Goal: Transaction & Acquisition: Purchase product/service

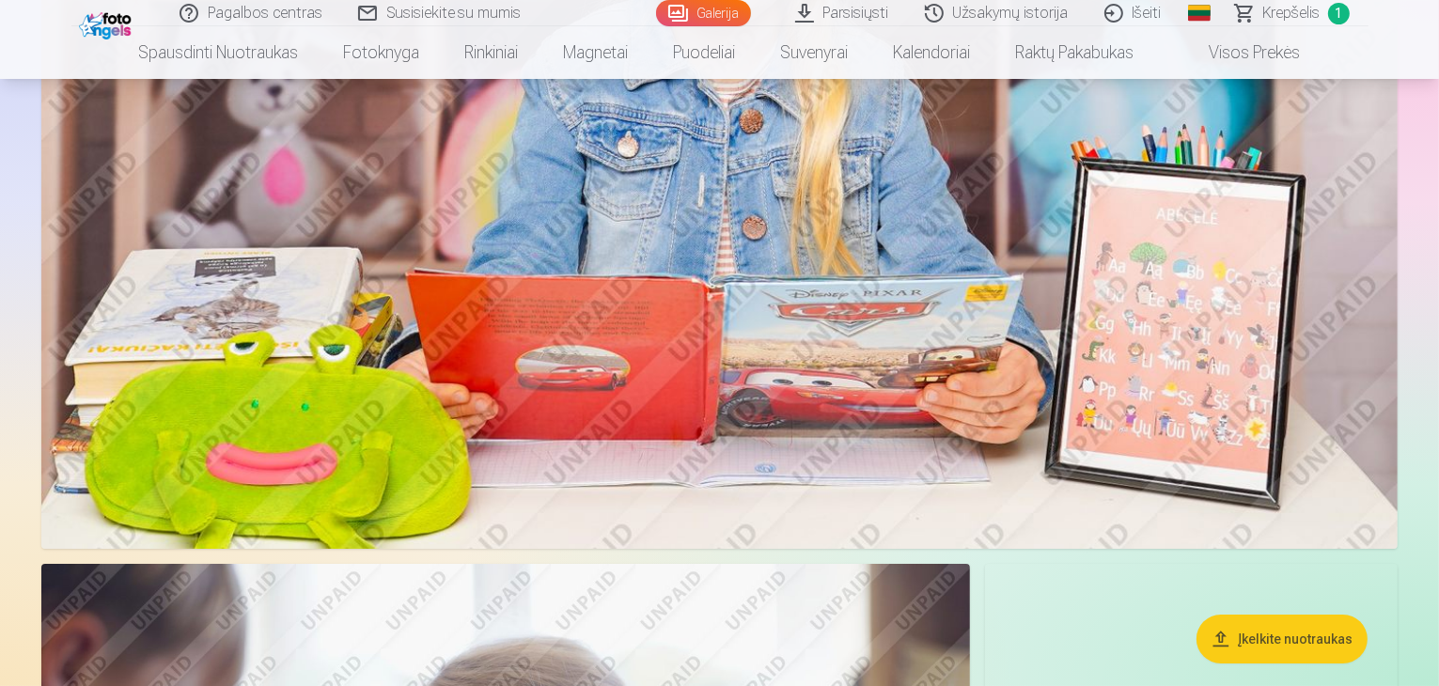
scroll to position [6202, 0]
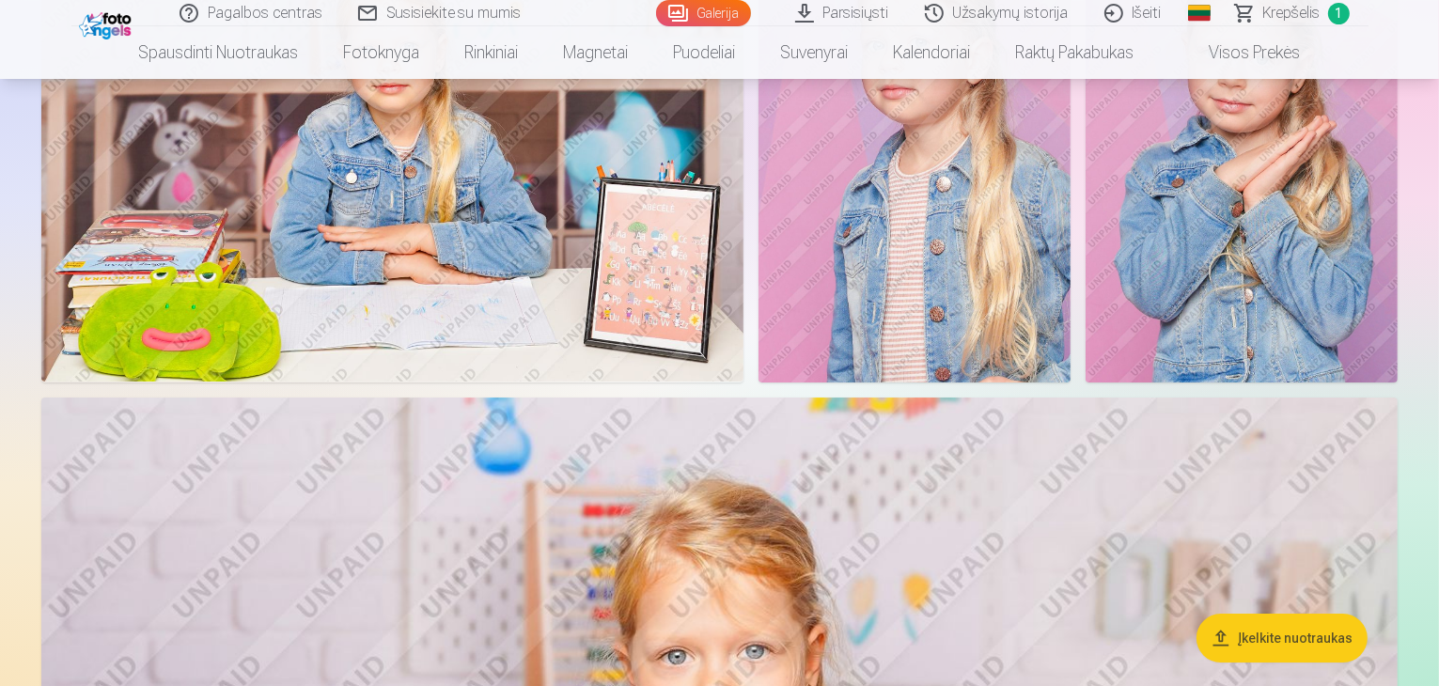
click at [87, 29] on img at bounding box center [107, 24] width 57 height 32
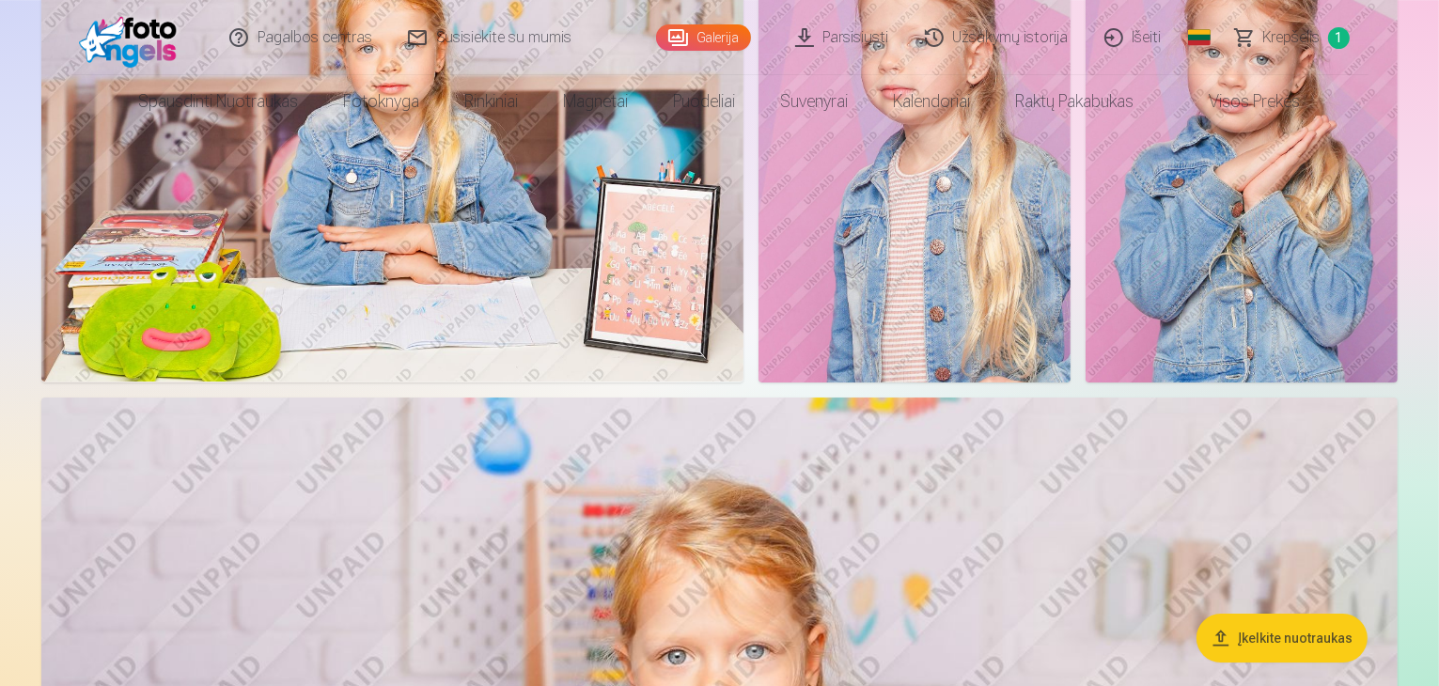
scroll to position [0, 0]
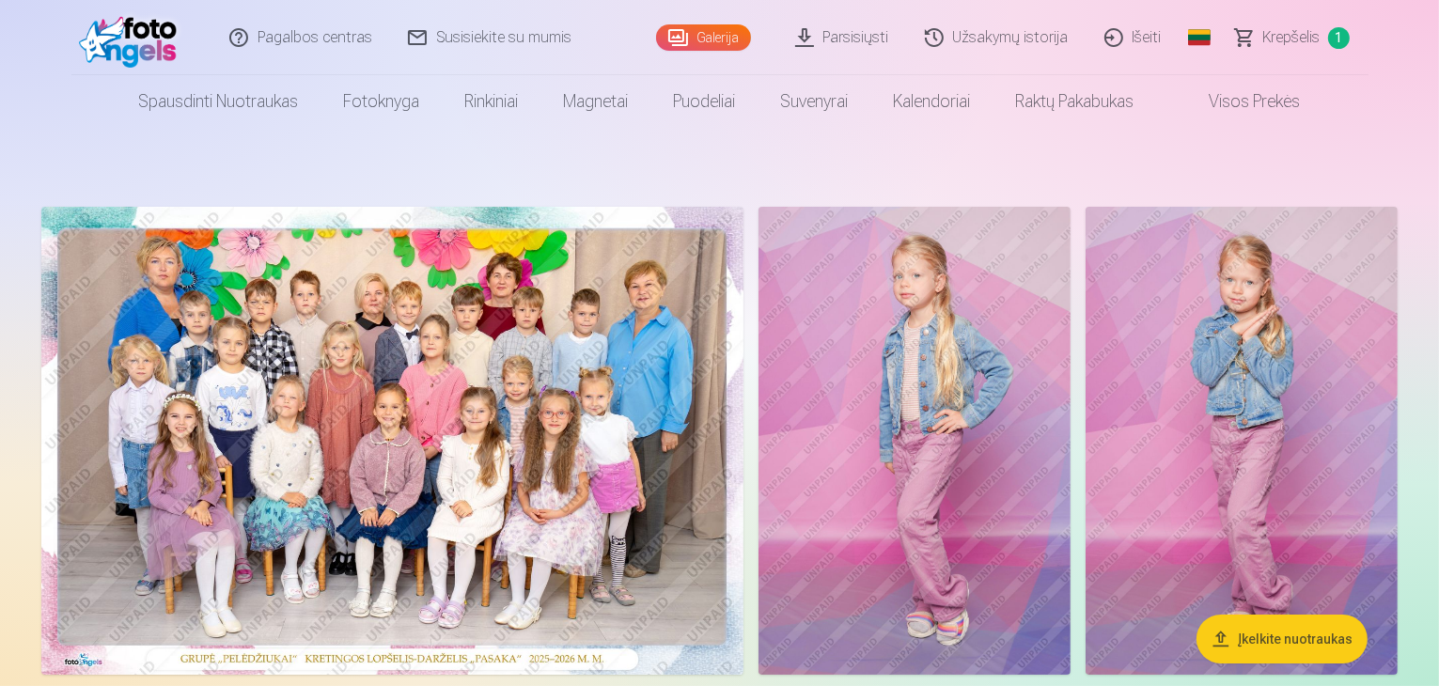
click at [725, 42] on link "Galerija" at bounding box center [703, 37] width 95 height 26
click at [717, 35] on link "Galerija" at bounding box center [703, 37] width 95 height 26
click at [1225, 99] on link "Visos prekės" at bounding box center [1240, 101] width 166 height 53
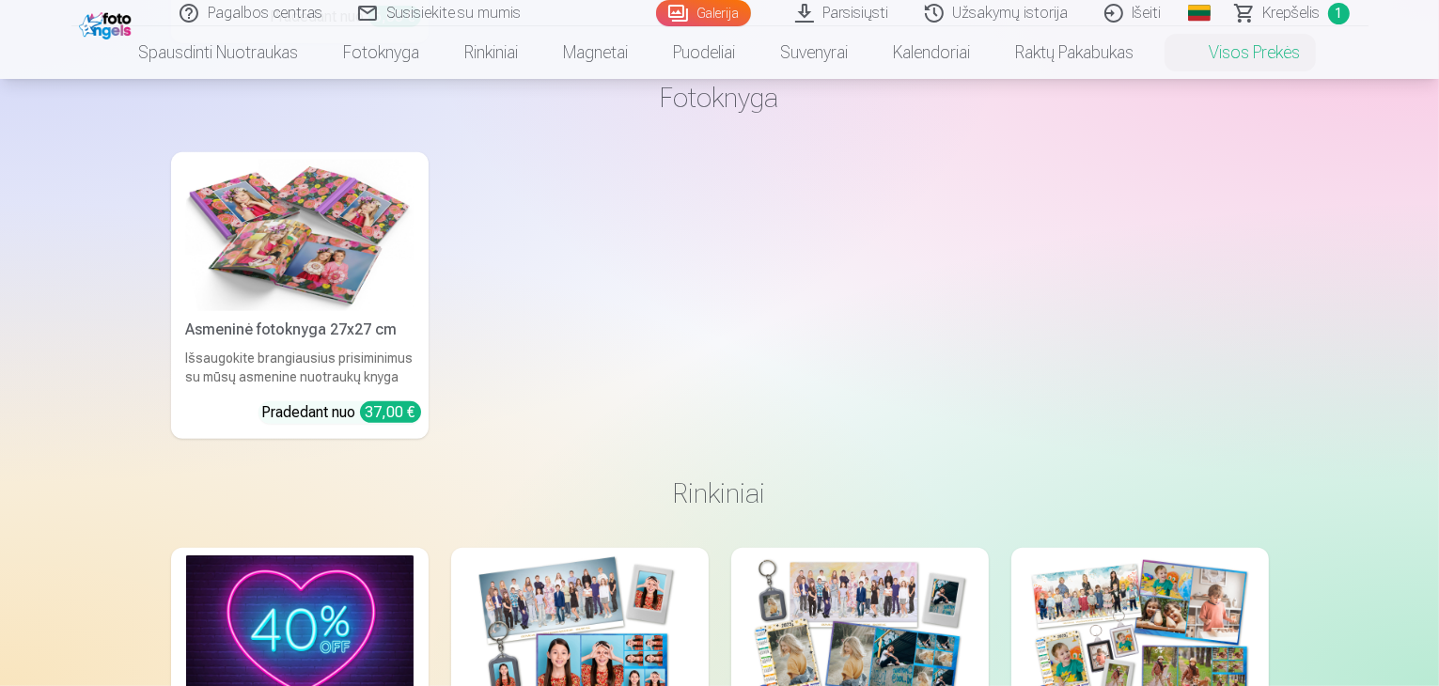
scroll to position [846, 0]
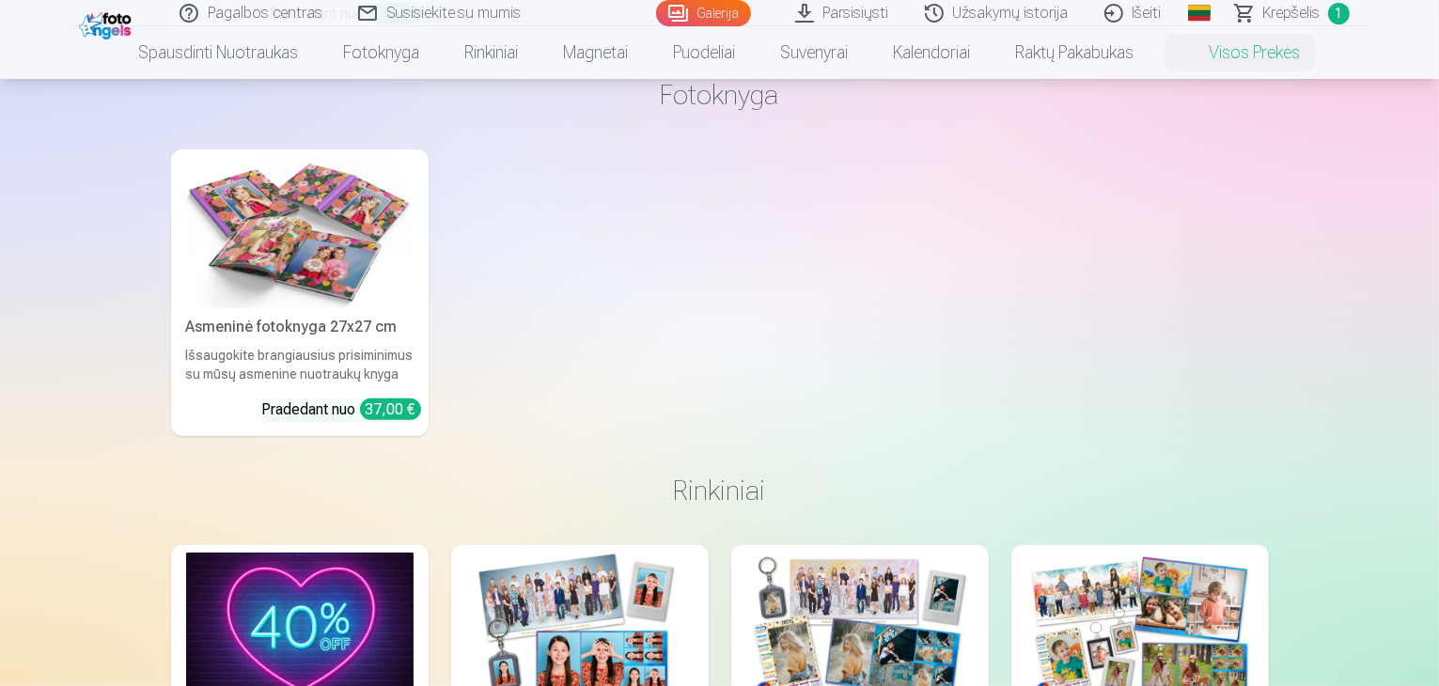
click at [335, 341] on link "Asmeninė fotoknyga 27x27 cm Išsaugokite brangiausius prisiminimus su mūsų asmen…" at bounding box center [299, 292] width 257 height 287
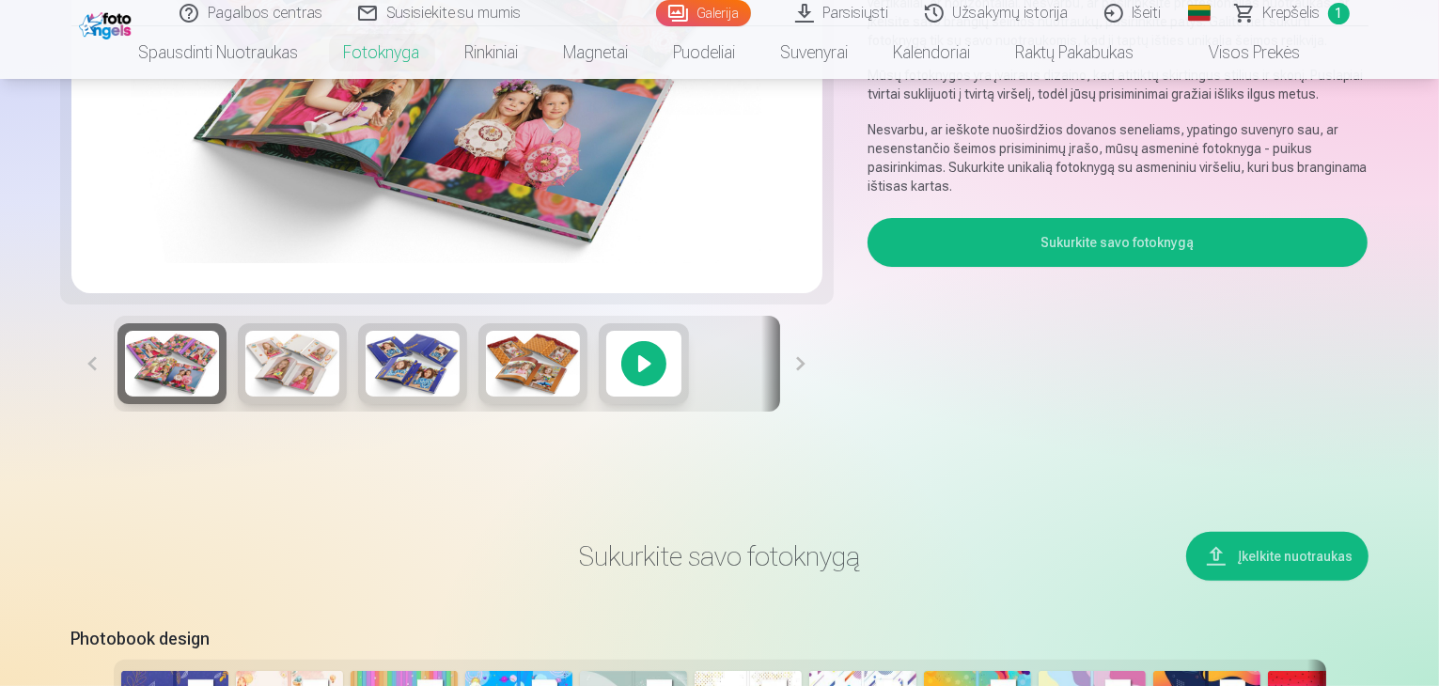
scroll to position [282, 0]
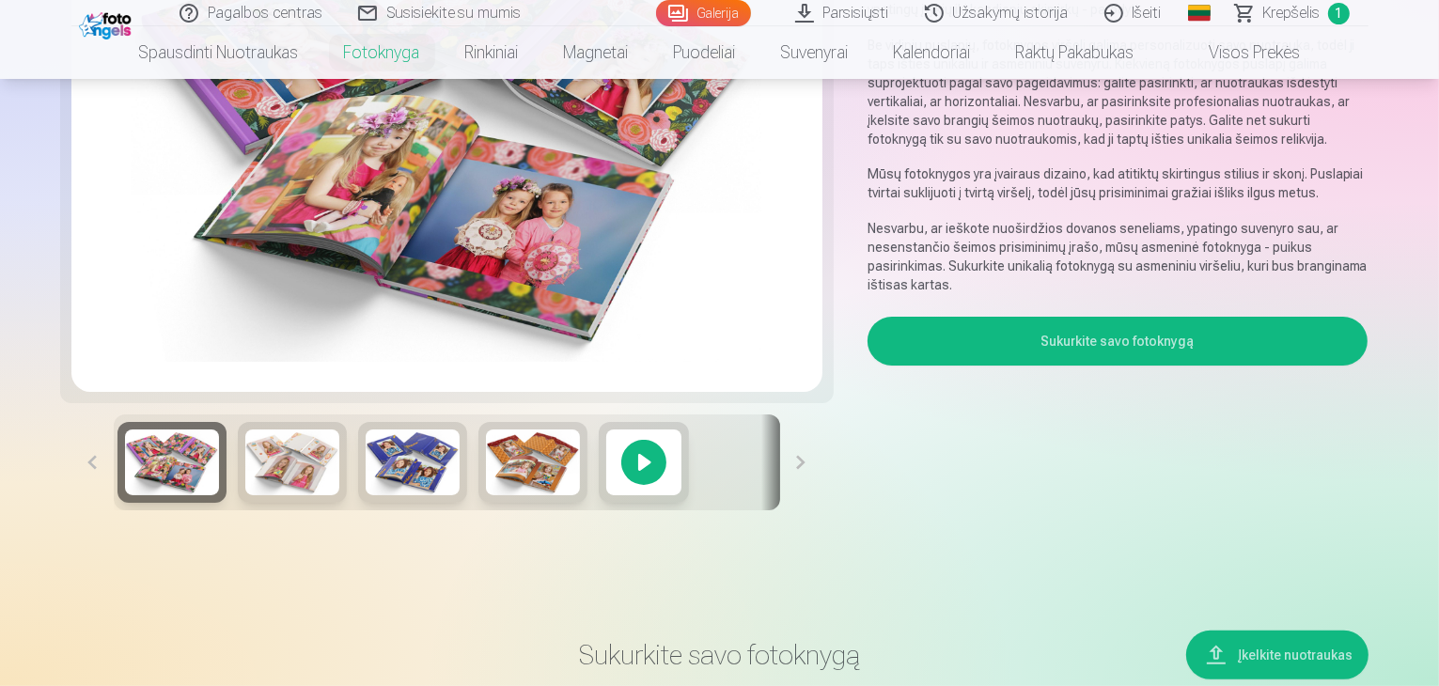
click at [366, 495] on img at bounding box center [413, 462] width 94 height 66
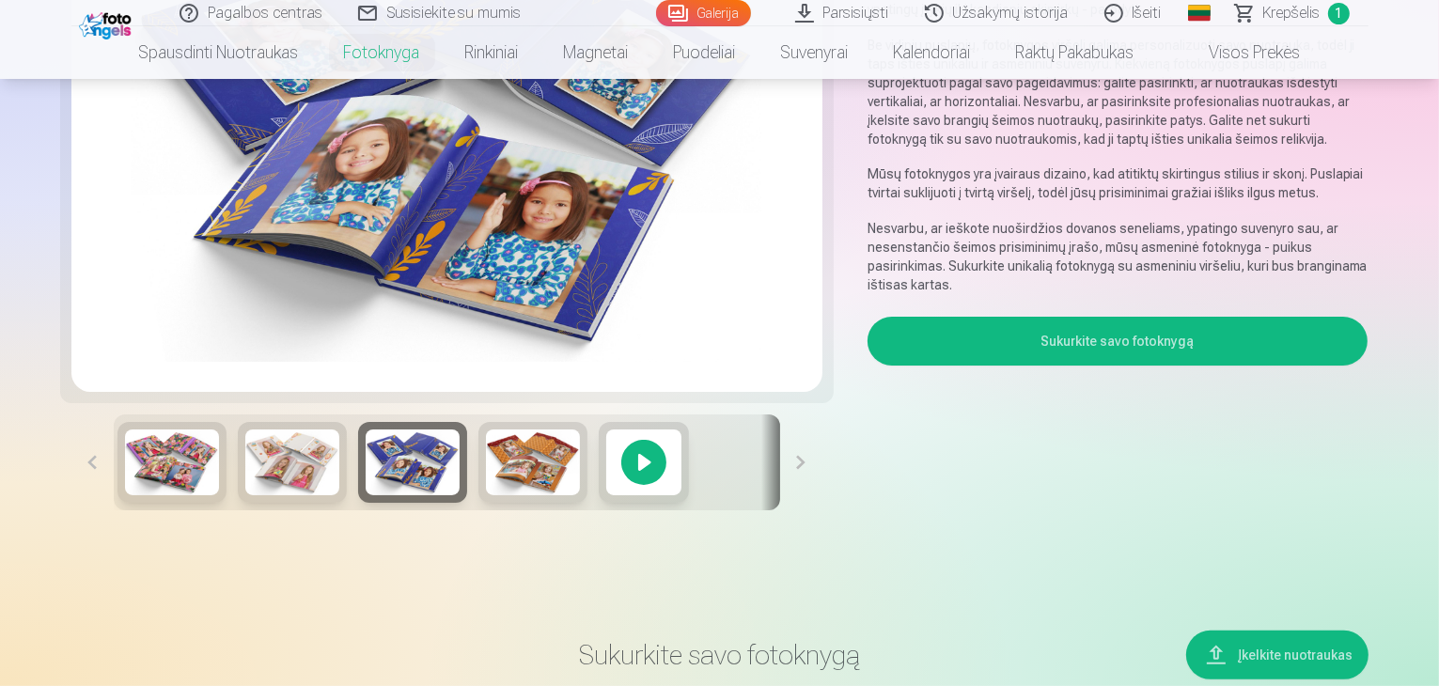
click at [1146, 317] on button "Sukurkite savo fotoknygą" at bounding box center [1117, 341] width 501 height 49
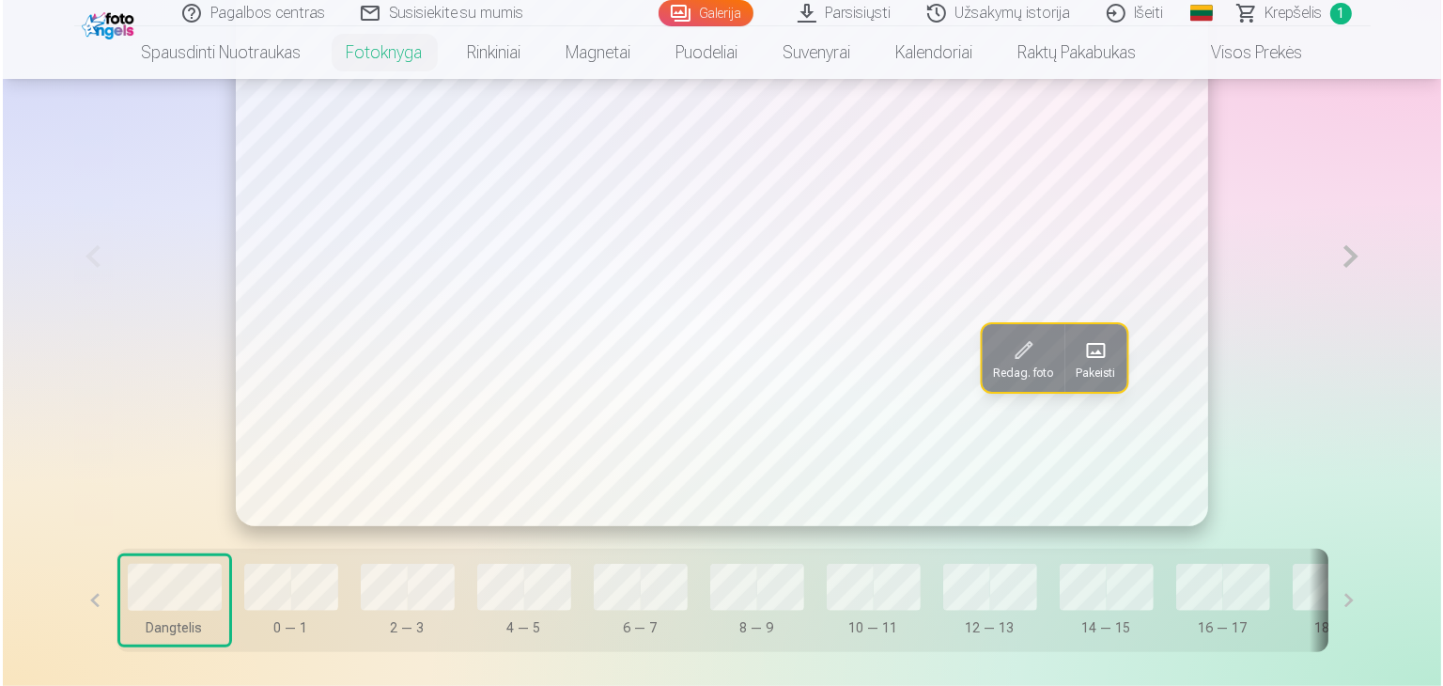
scroll to position [1315, 0]
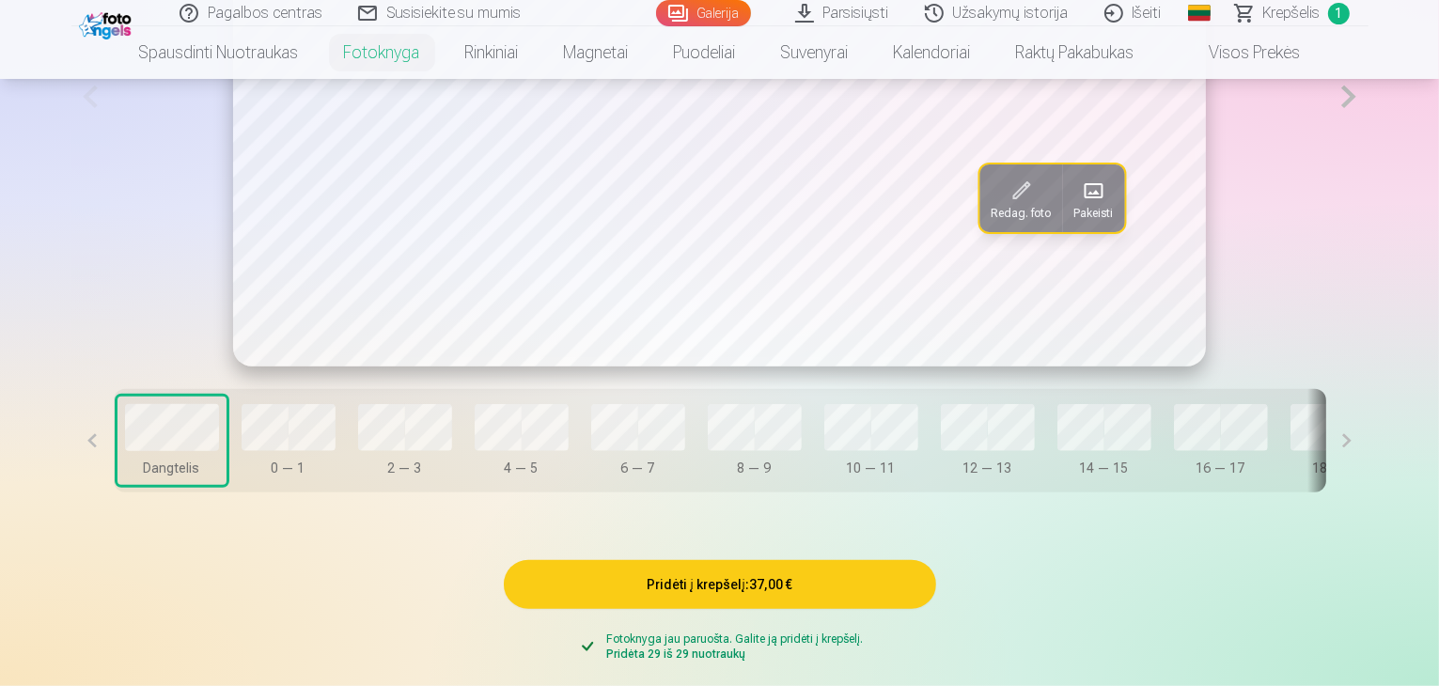
click at [1073, 221] on span "Pakeisti" at bounding box center [1092, 213] width 39 height 15
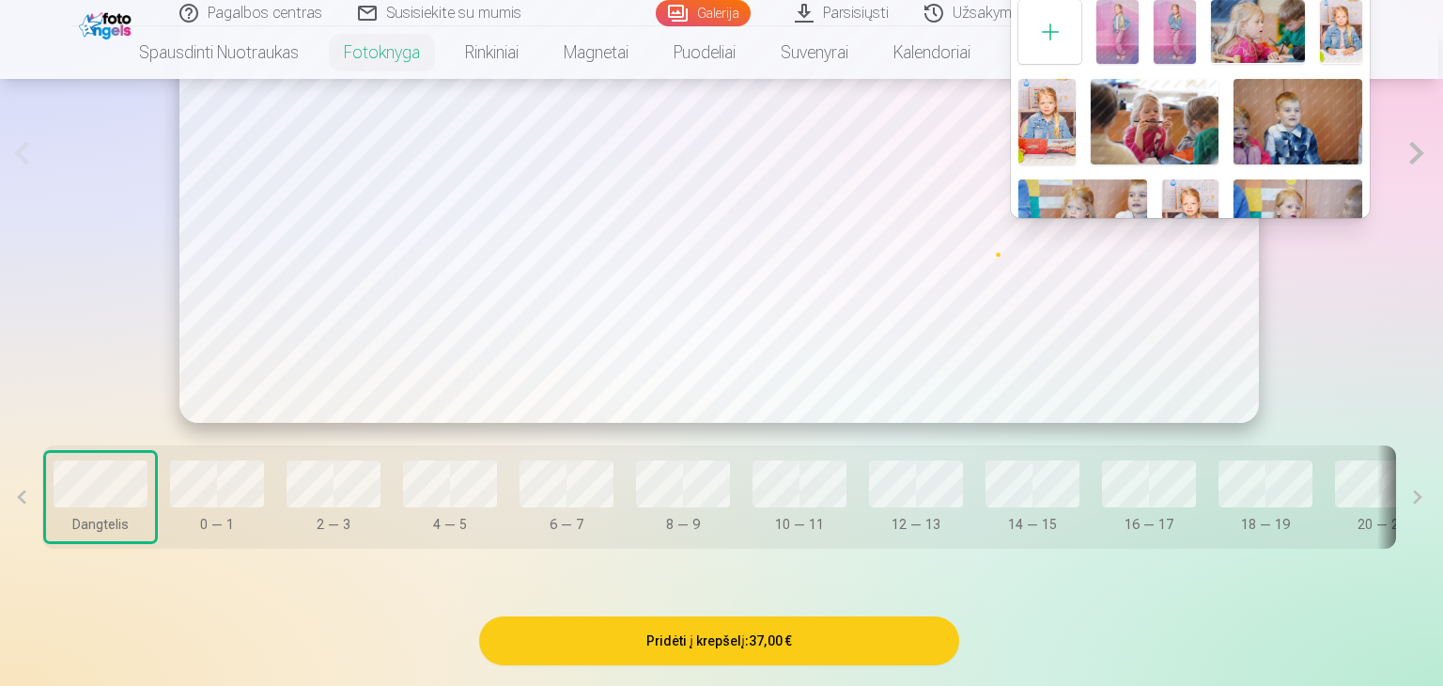
click at [1102, 38] on img at bounding box center [1118, 31] width 42 height 63
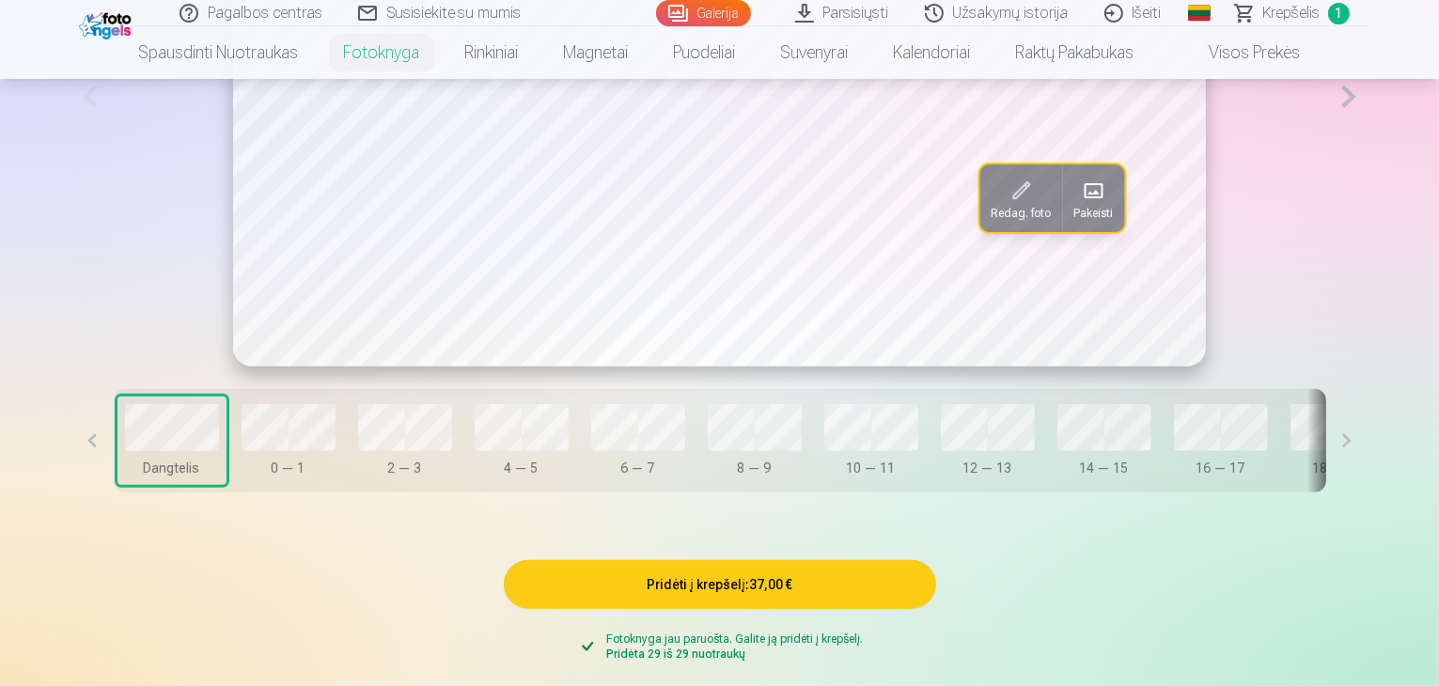
click at [1078, 206] on span at bounding box center [1093, 191] width 30 height 30
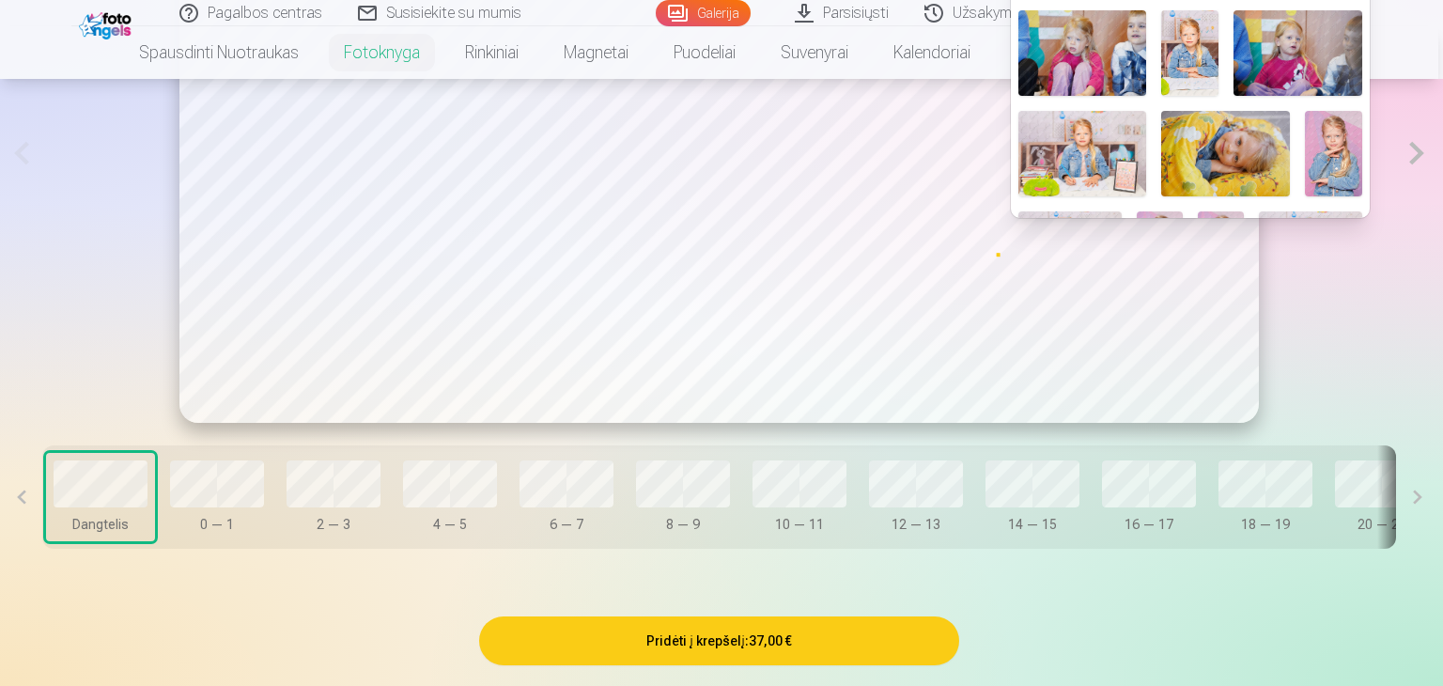
scroll to position [282, 0]
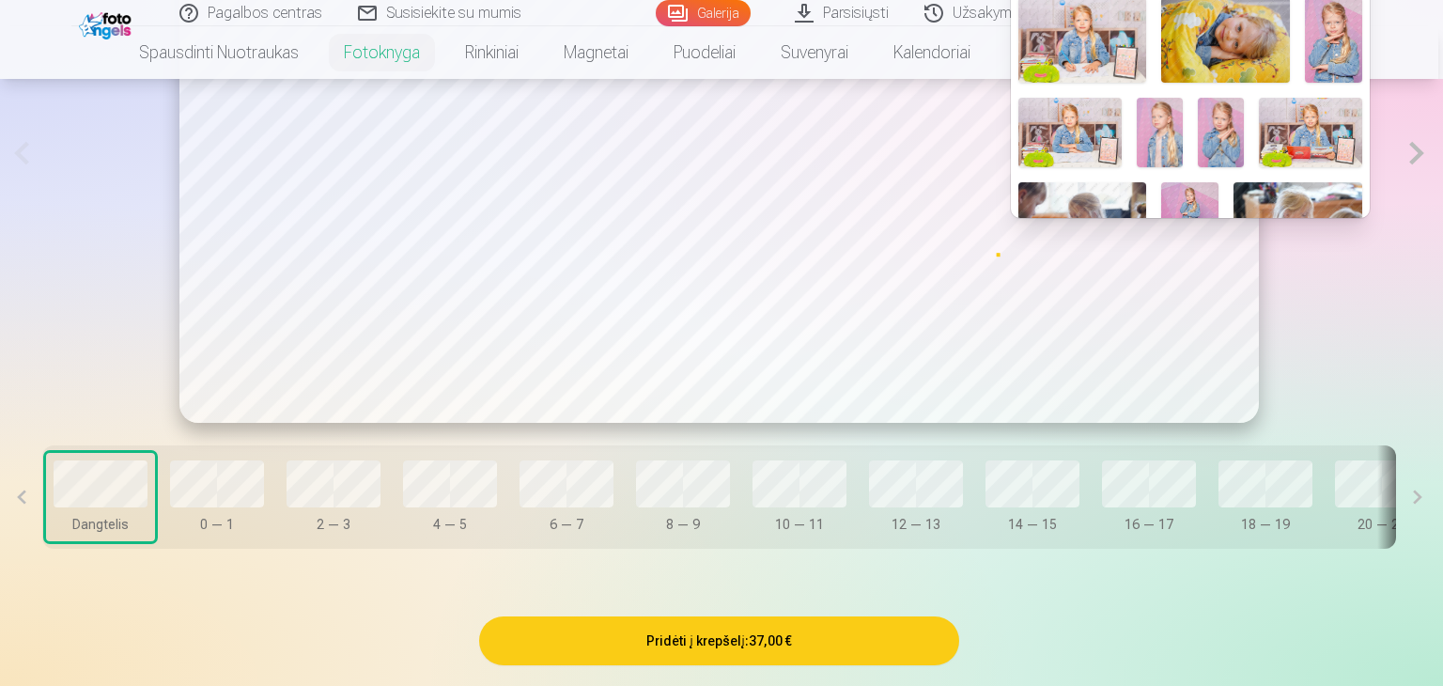
click at [1346, 25] on img at bounding box center [1333, 40] width 57 height 86
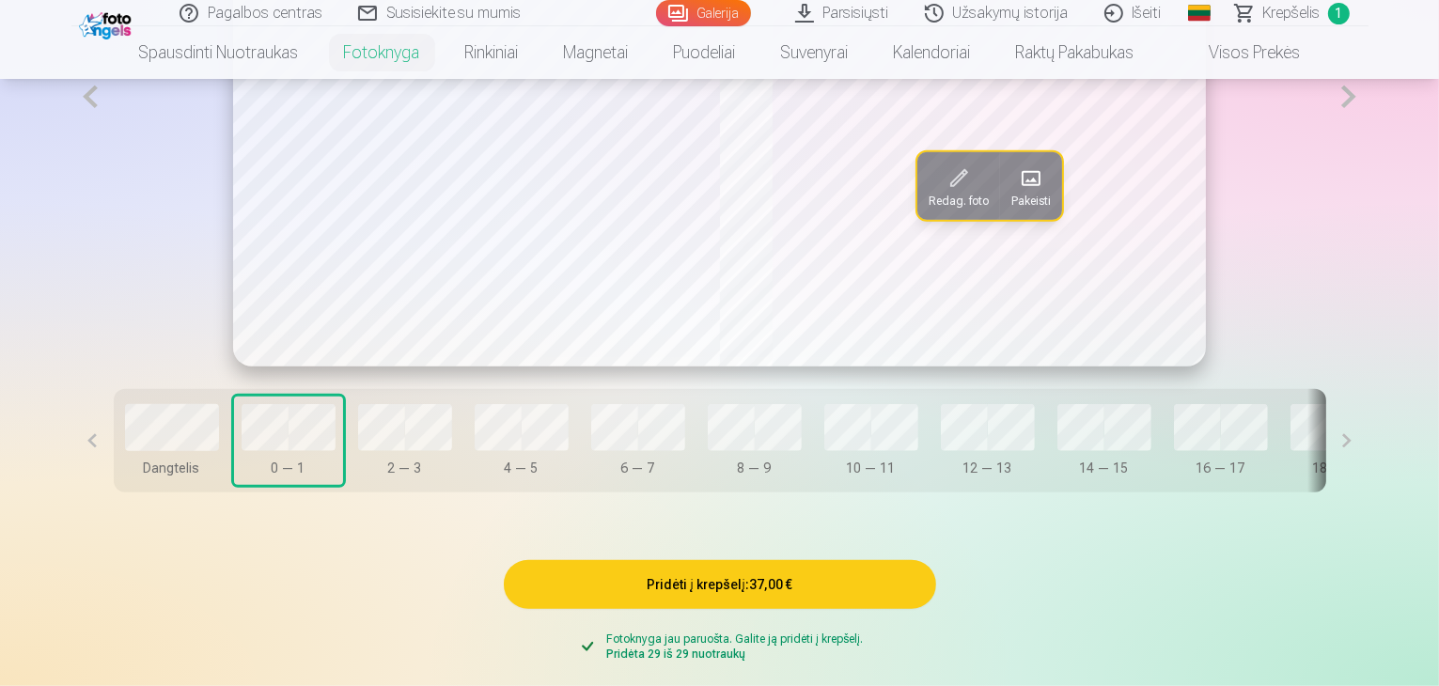
click at [1044, 194] on span at bounding box center [1031, 179] width 30 height 30
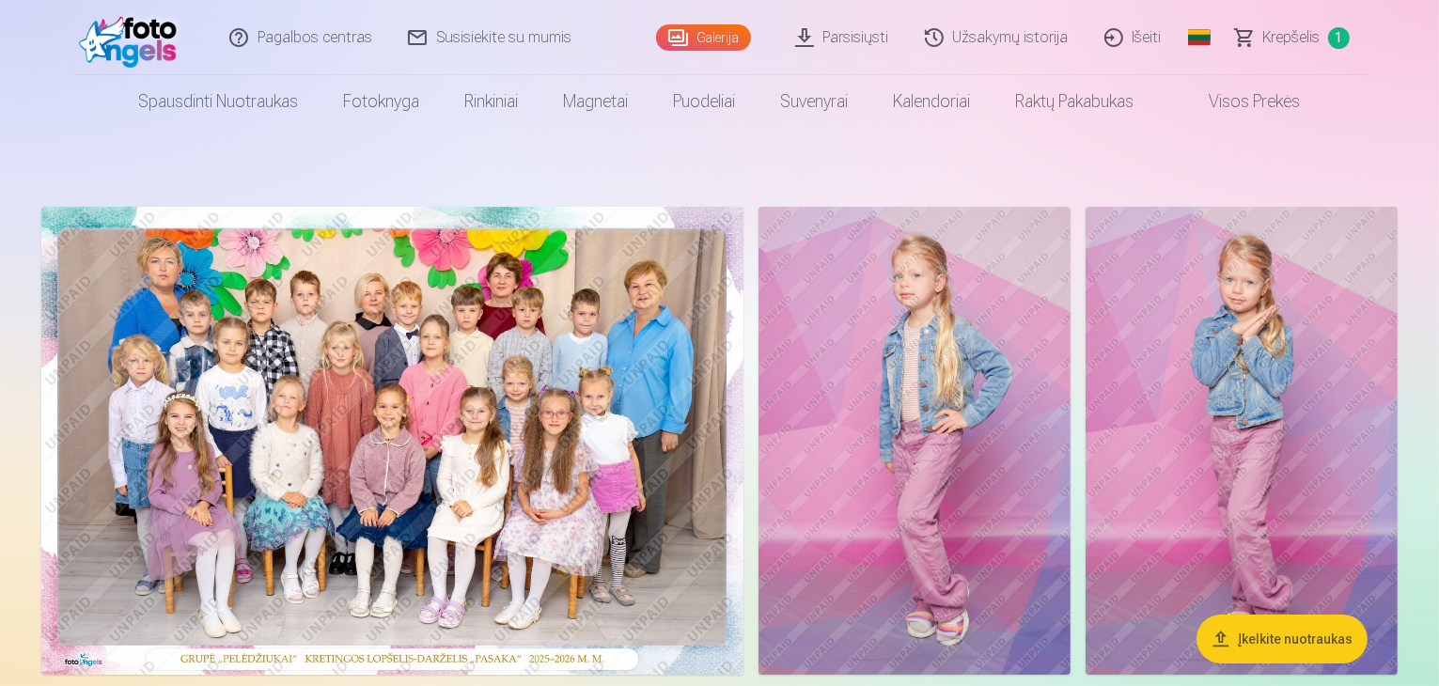
click at [1323, 39] on link "Krepšelis 1" at bounding box center [1293, 37] width 150 height 75
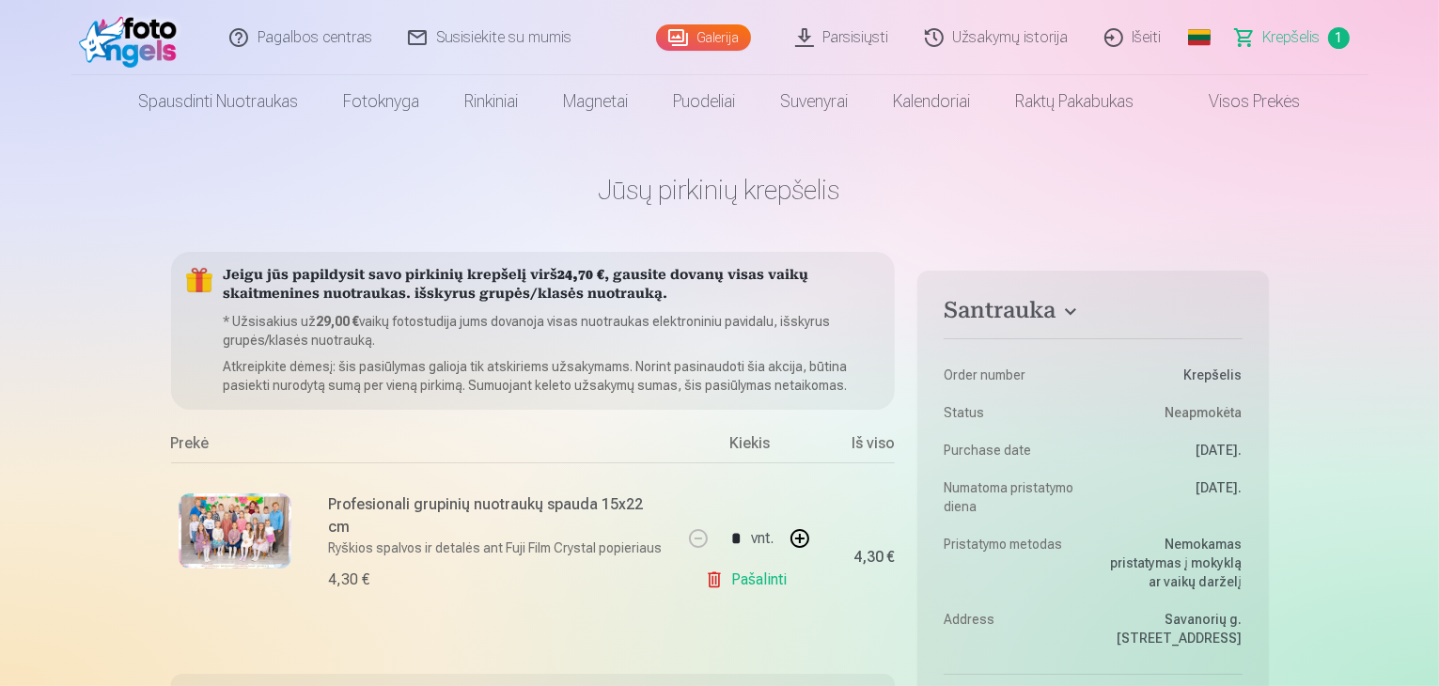
click at [727, 47] on link "Galerija" at bounding box center [703, 37] width 95 height 26
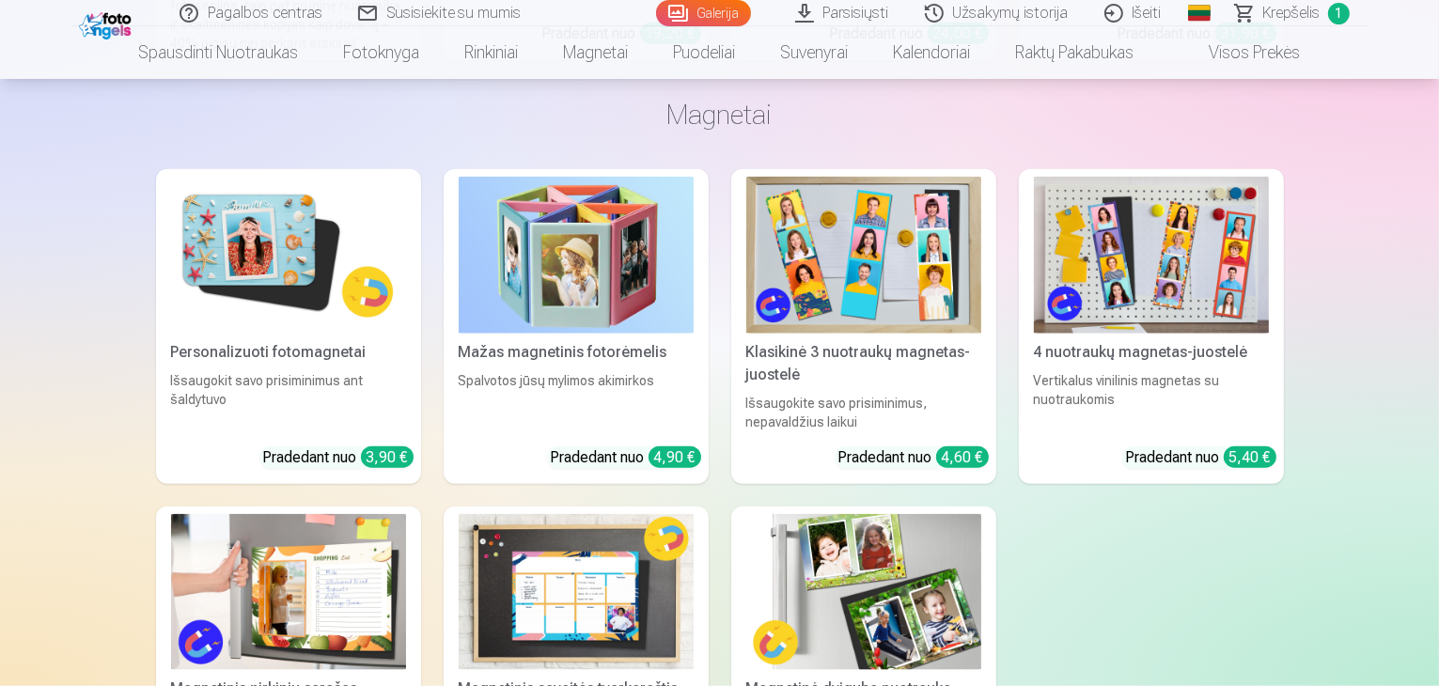
scroll to position [16633, 0]
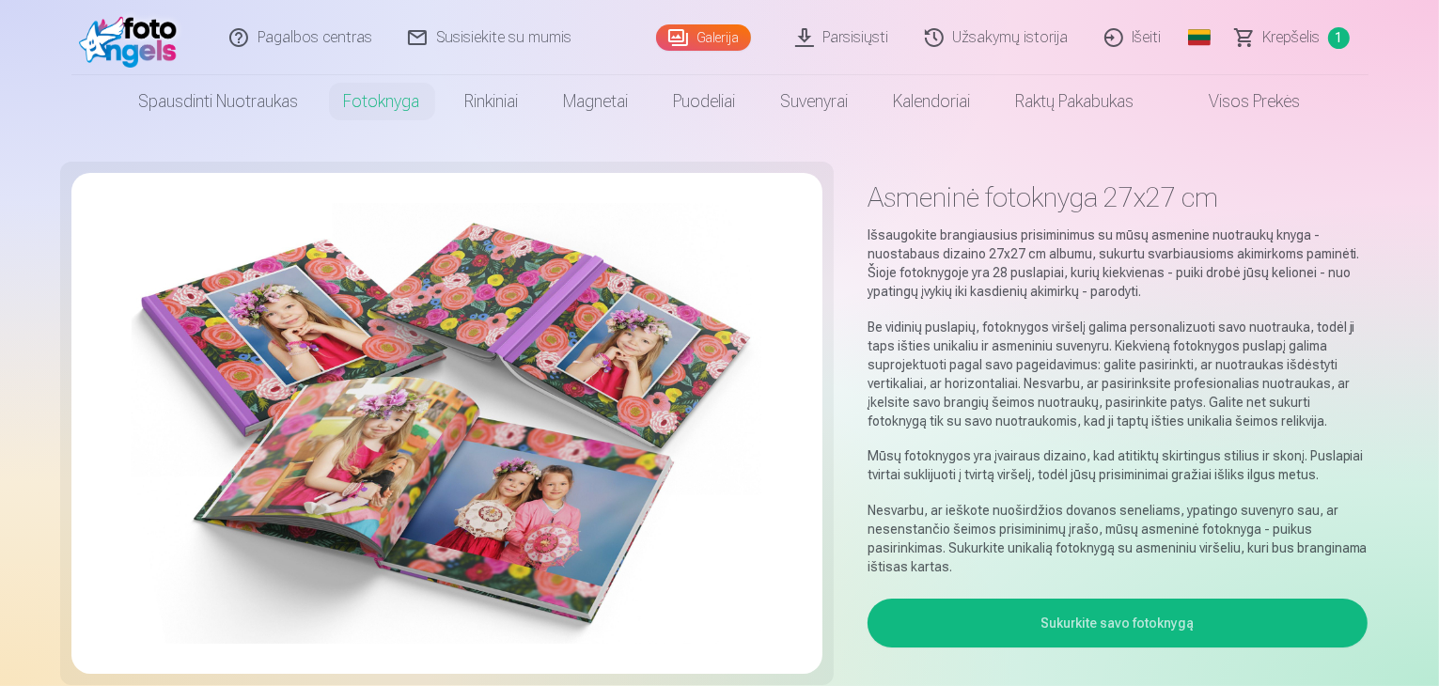
click at [1139, 606] on button "Sukurkite savo fotoknygą" at bounding box center [1117, 623] width 501 height 49
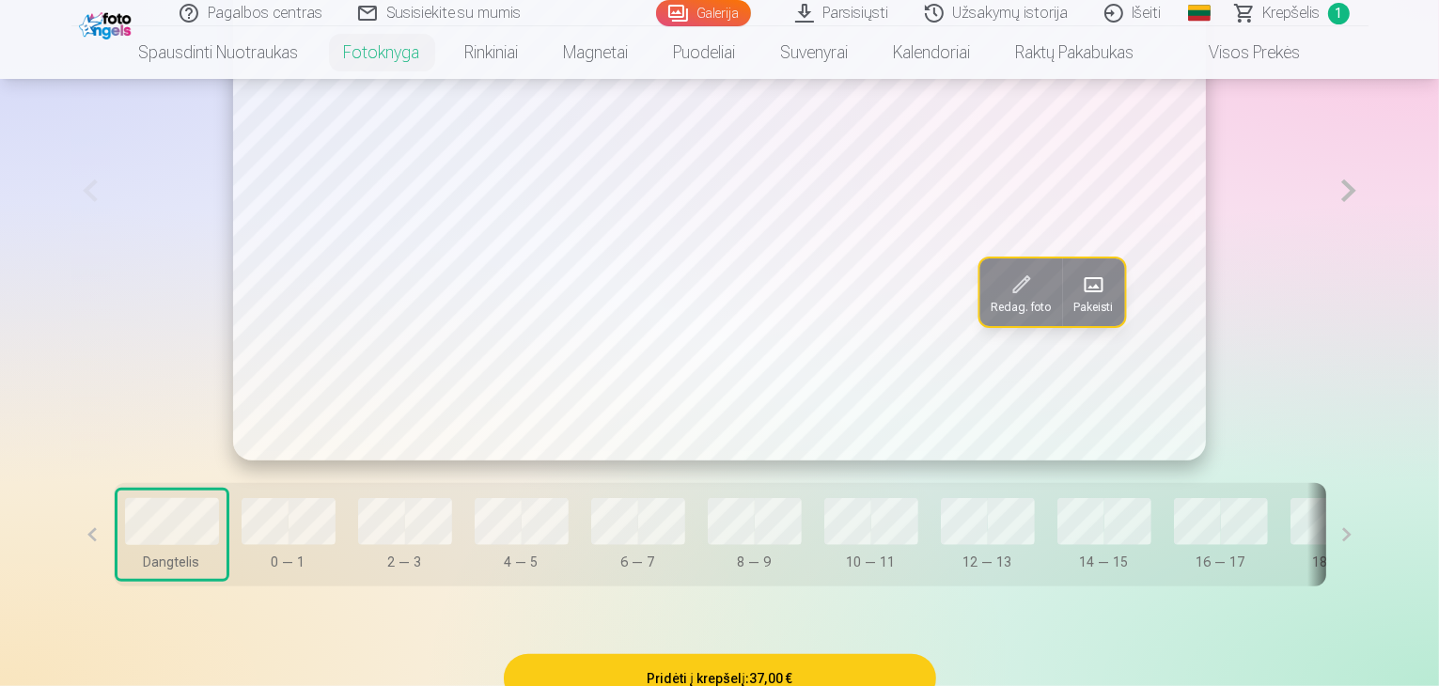
scroll to position [563, 0]
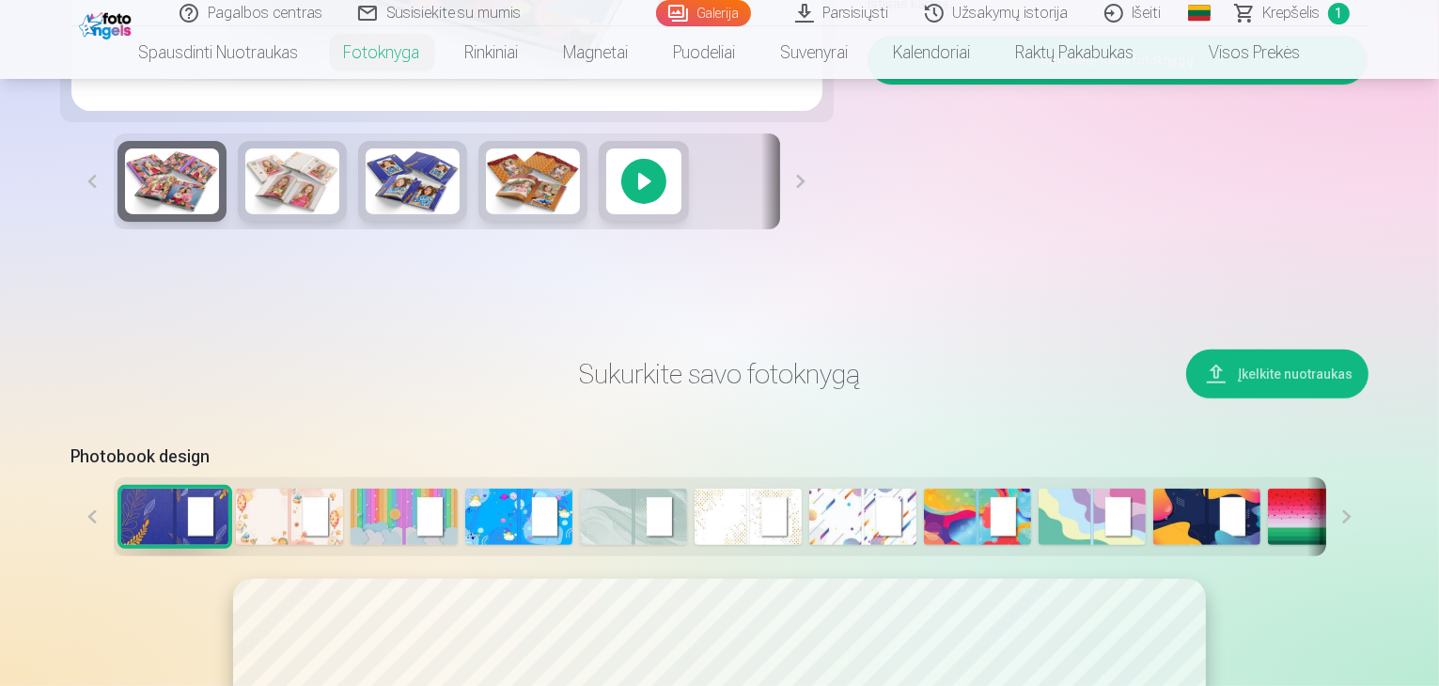
click at [236, 545] on img at bounding box center [289, 517] width 107 height 56
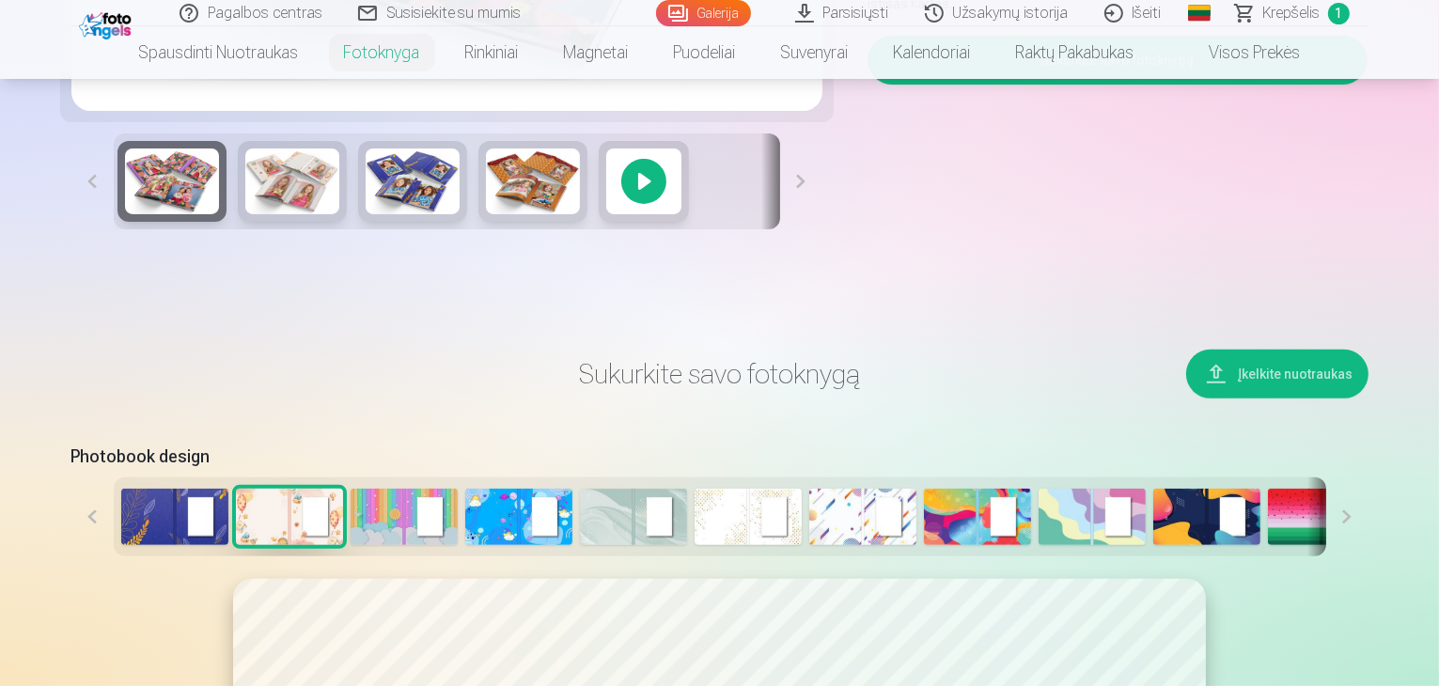
click at [694, 545] on img at bounding box center [747, 517] width 107 height 56
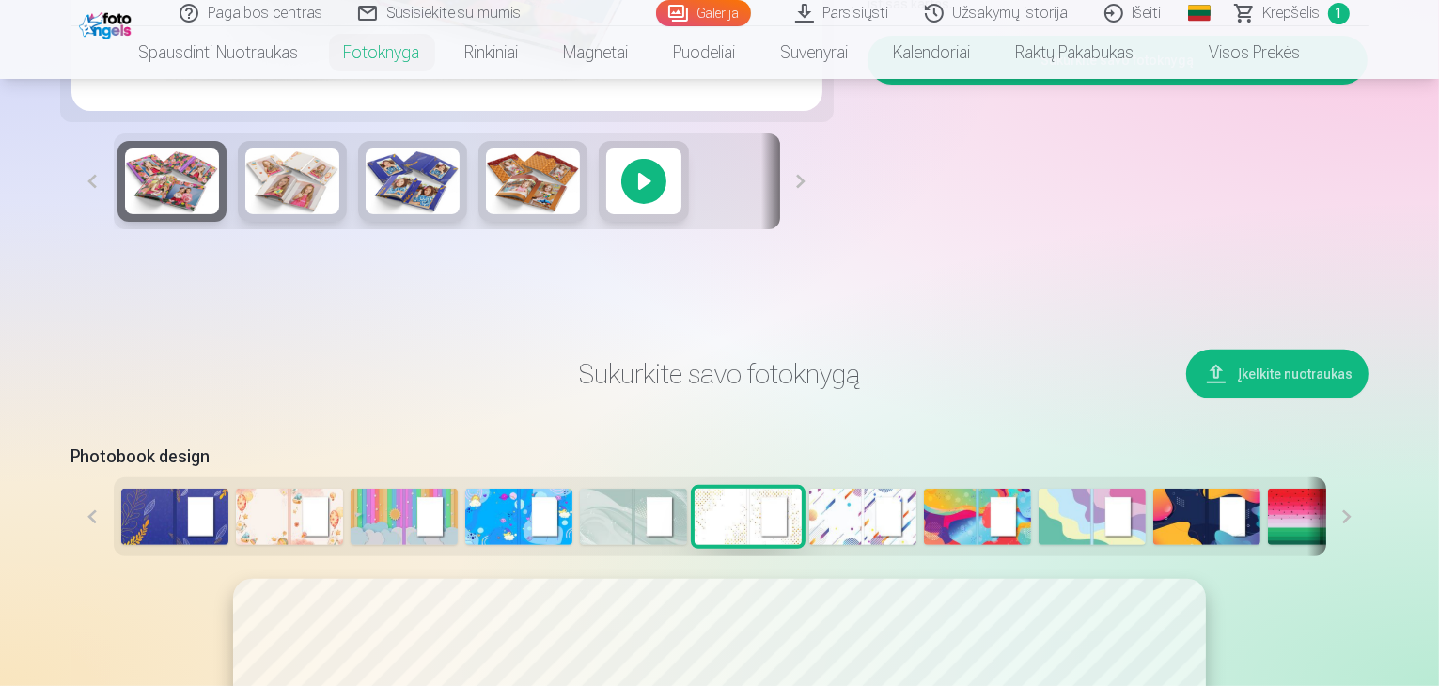
click at [809, 545] on img at bounding box center [862, 517] width 107 height 56
click at [927, 556] on div at bounding box center [720, 516] width 1212 height 79
click at [944, 545] on img at bounding box center [977, 517] width 107 height 56
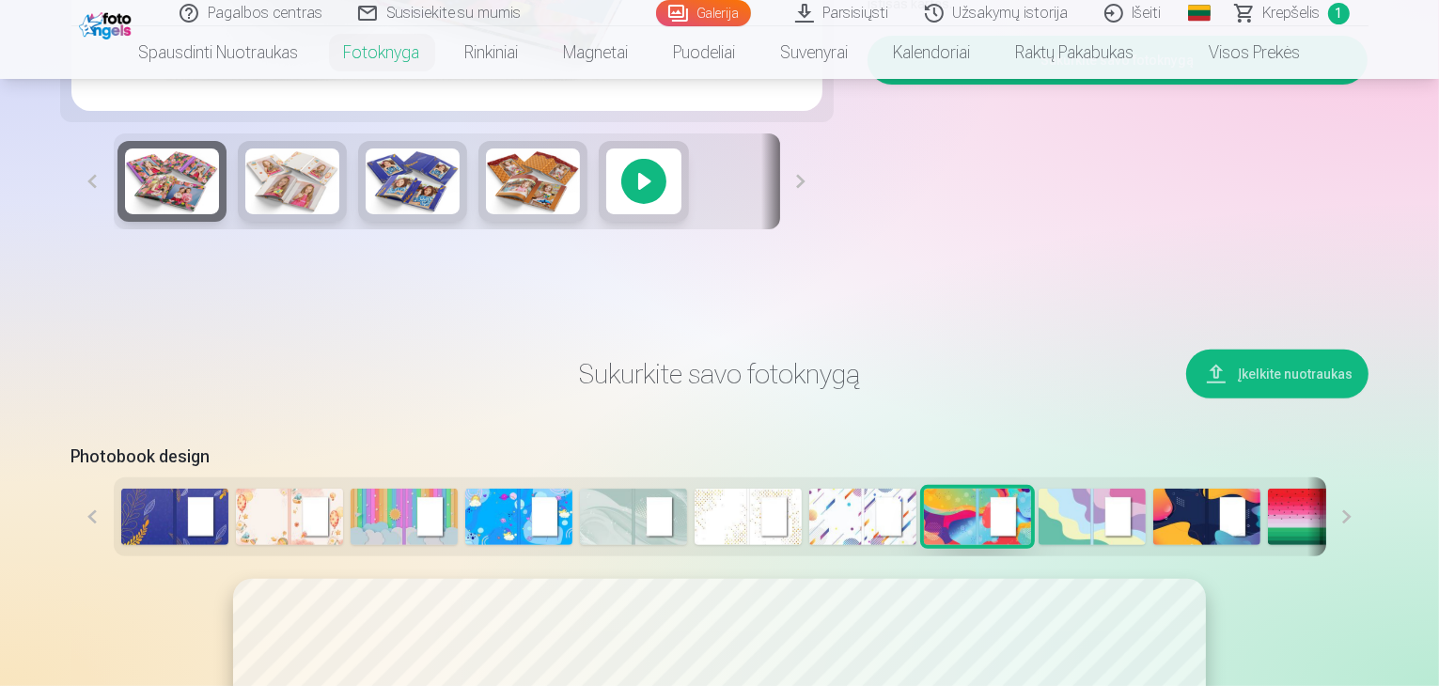
click at [1368, 556] on button at bounding box center [1347, 516] width 42 height 79
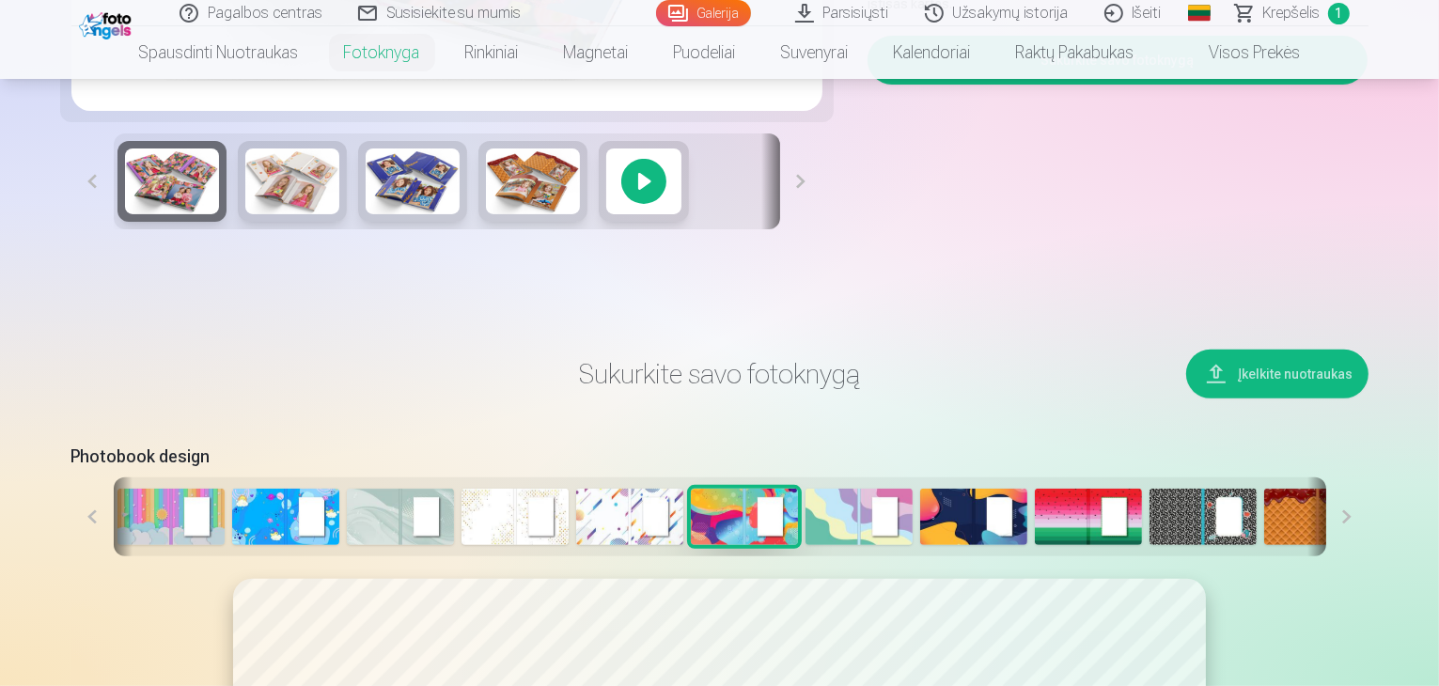
click at [1368, 556] on button at bounding box center [1347, 516] width 42 height 79
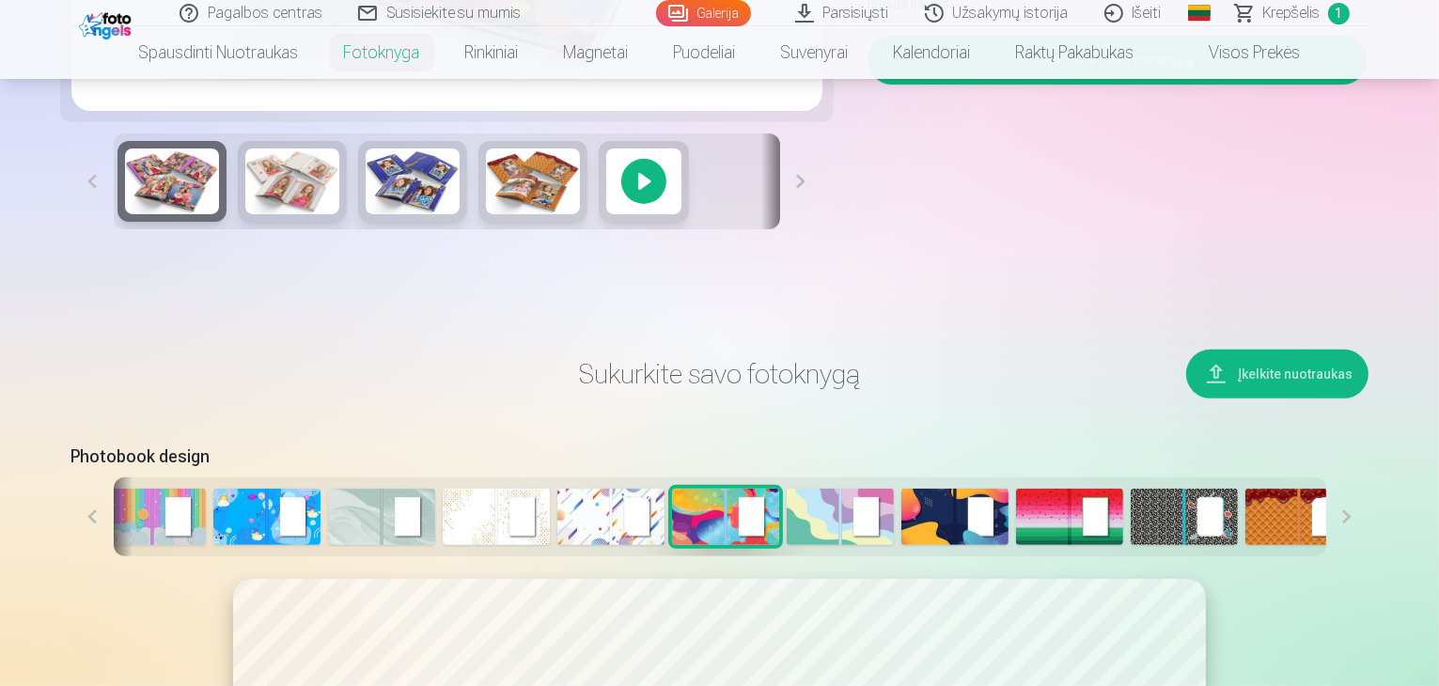
scroll to position [0, 257]
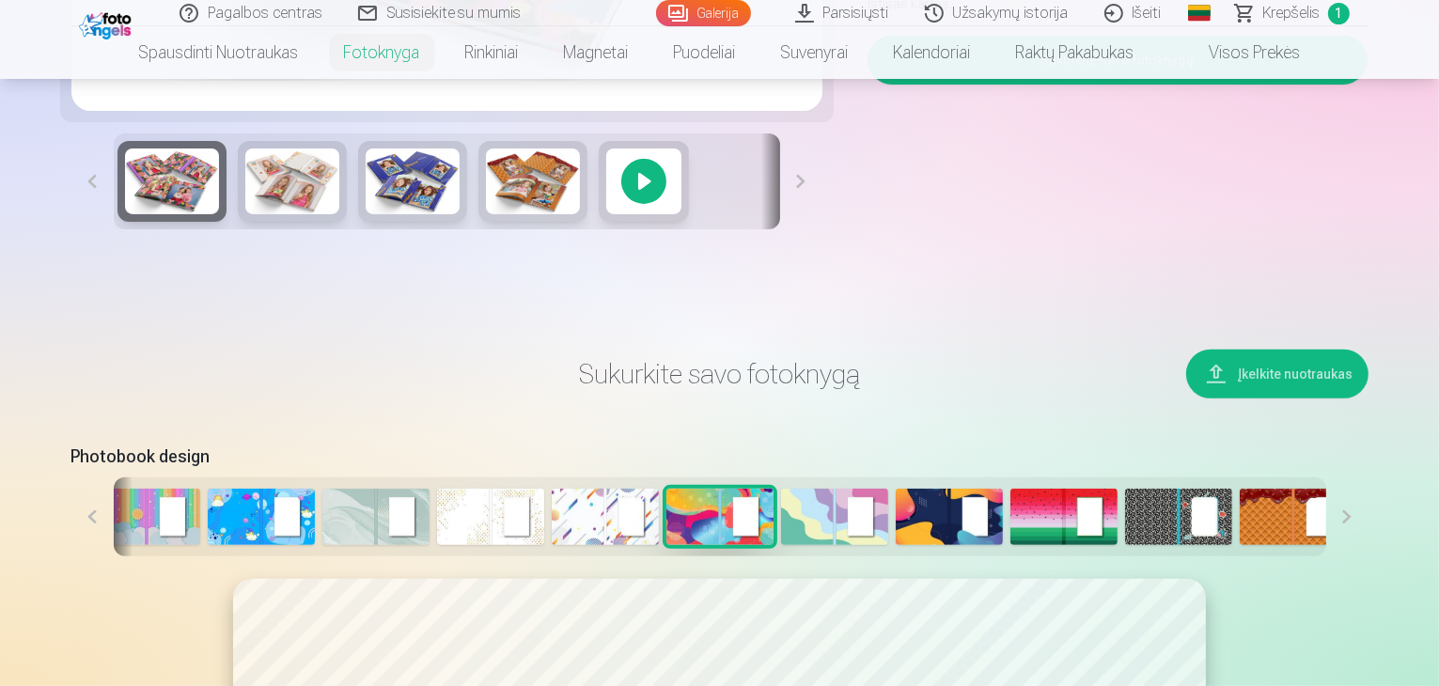
click at [1368, 556] on button at bounding box center [1347, 516] width 42 height 79
click at [1354, 545] on img at bounding box center [1407, 517] width 107 height 56
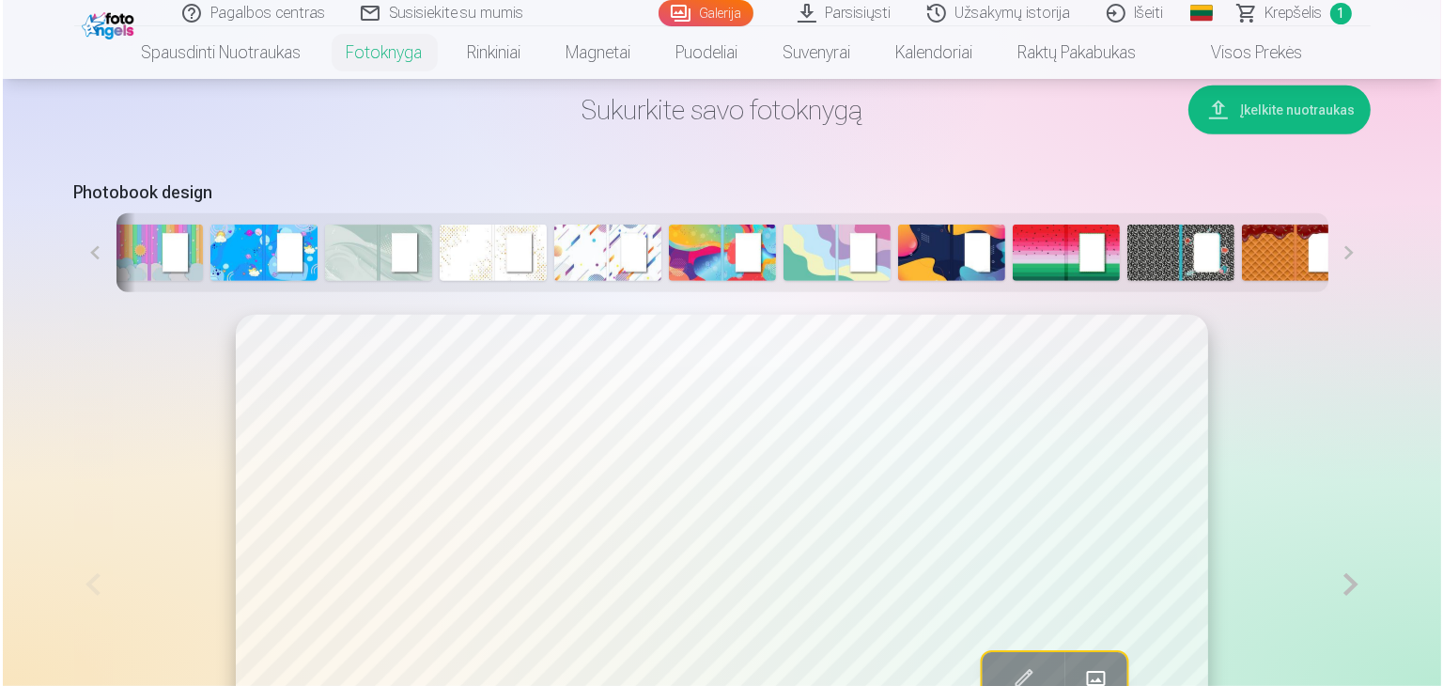
scroll to position [1033, 0]
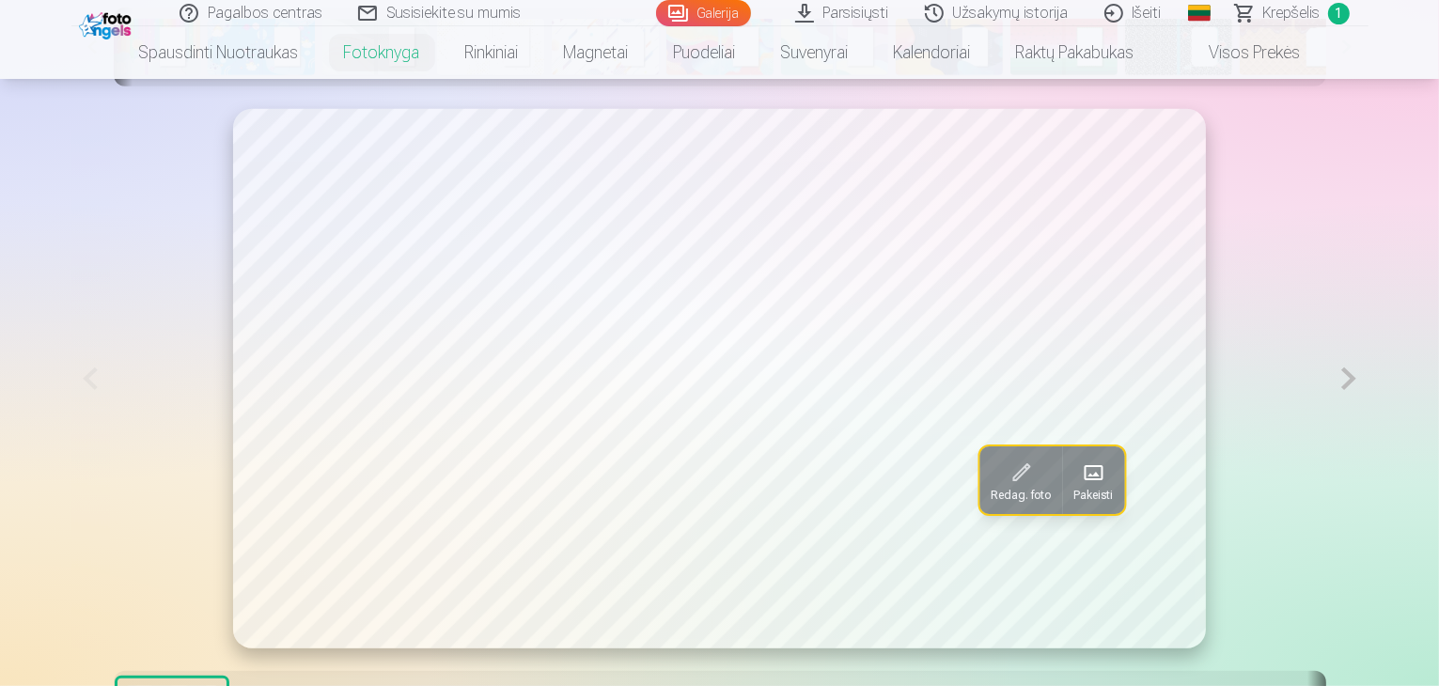
click at [1073, 503] on span "Pakeisti" at bounding box center [1092, 495] width 39 height 15
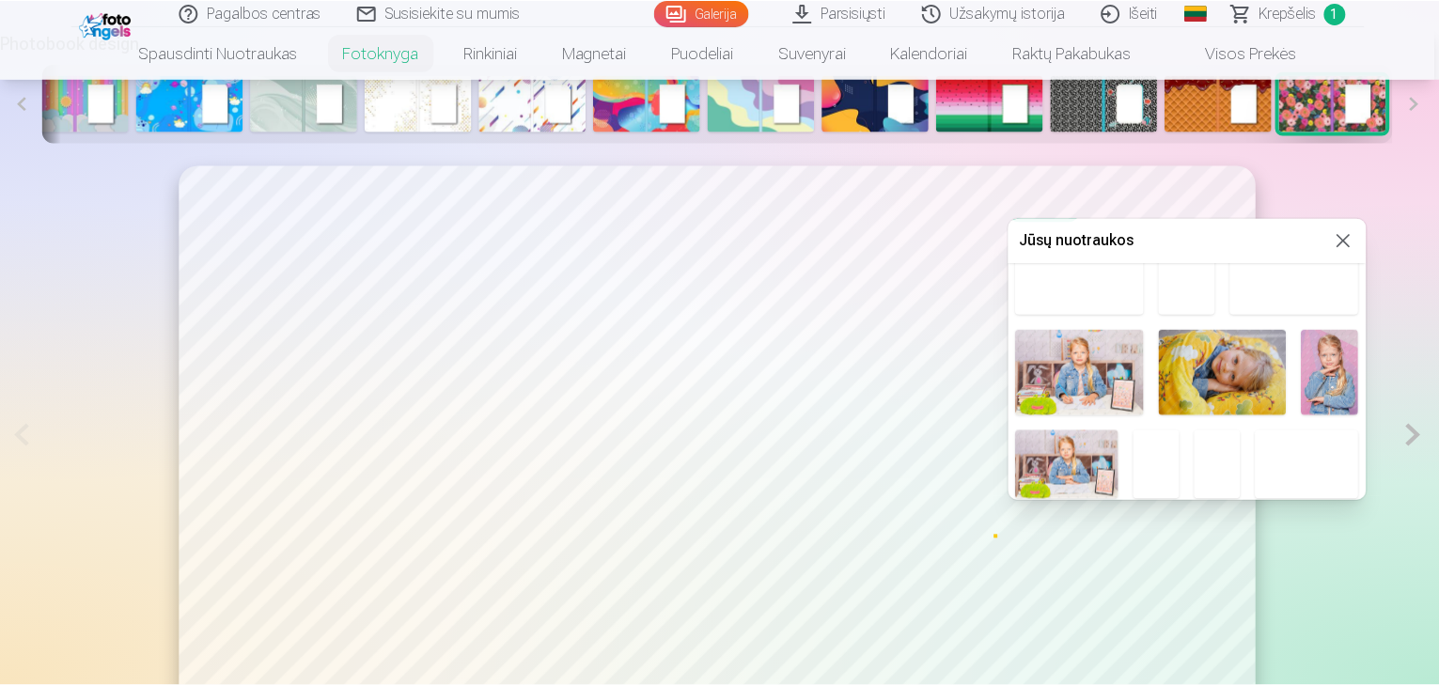
scroll to position [188, 0]
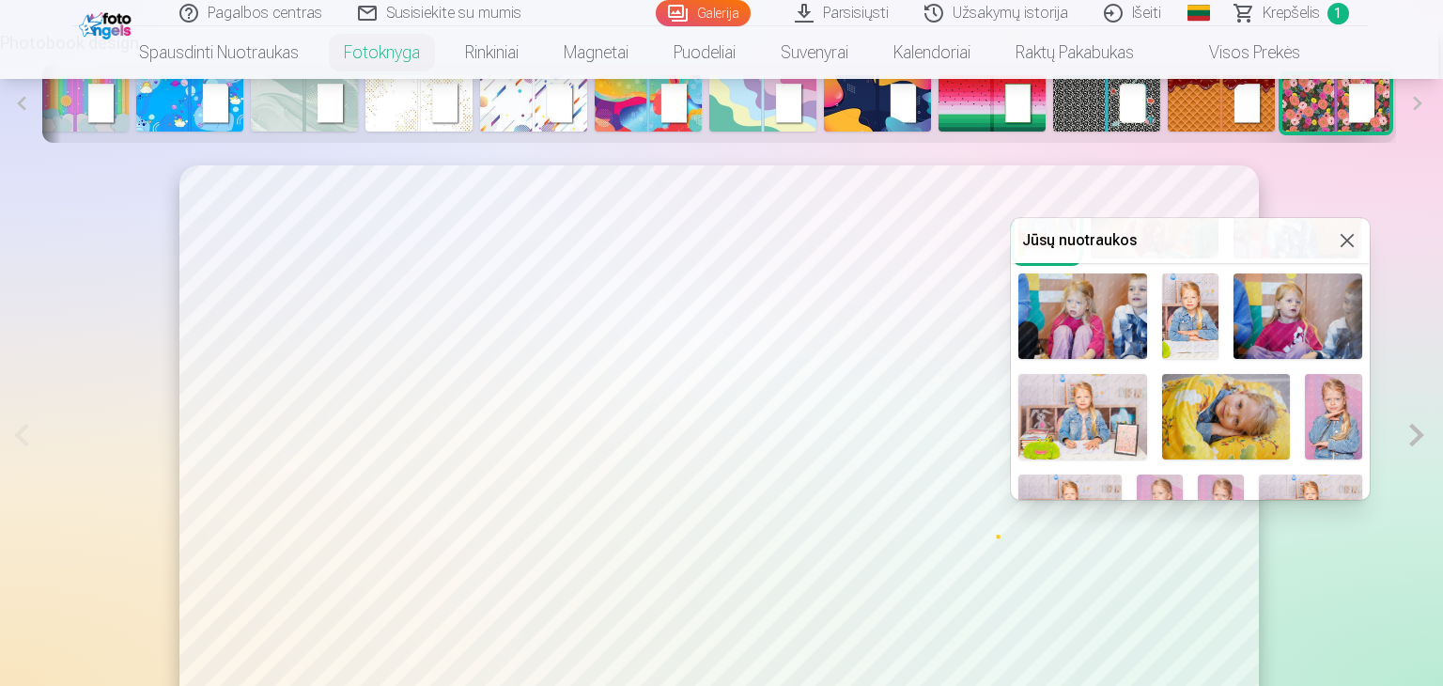
click at [1340, 407] on img at bounding box center [1333, 417] width 57 height 86
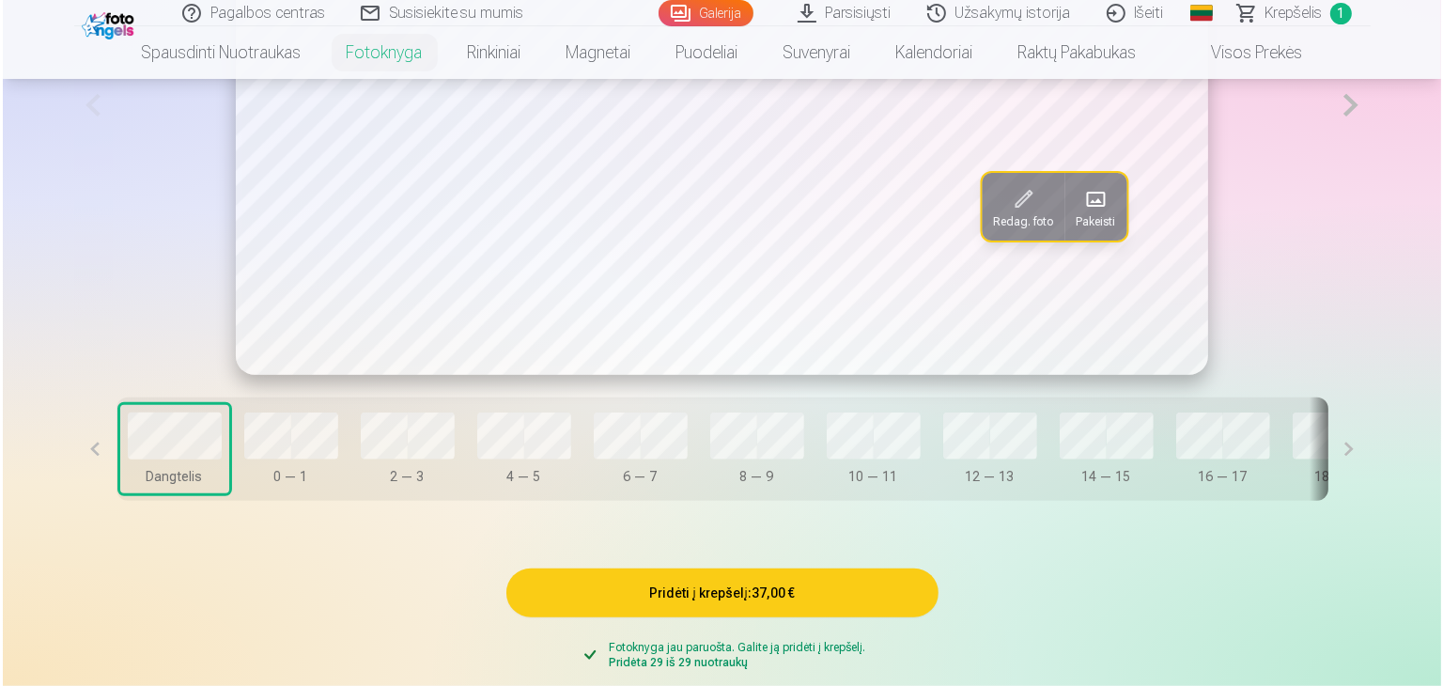
scroll to position [1315, 0]
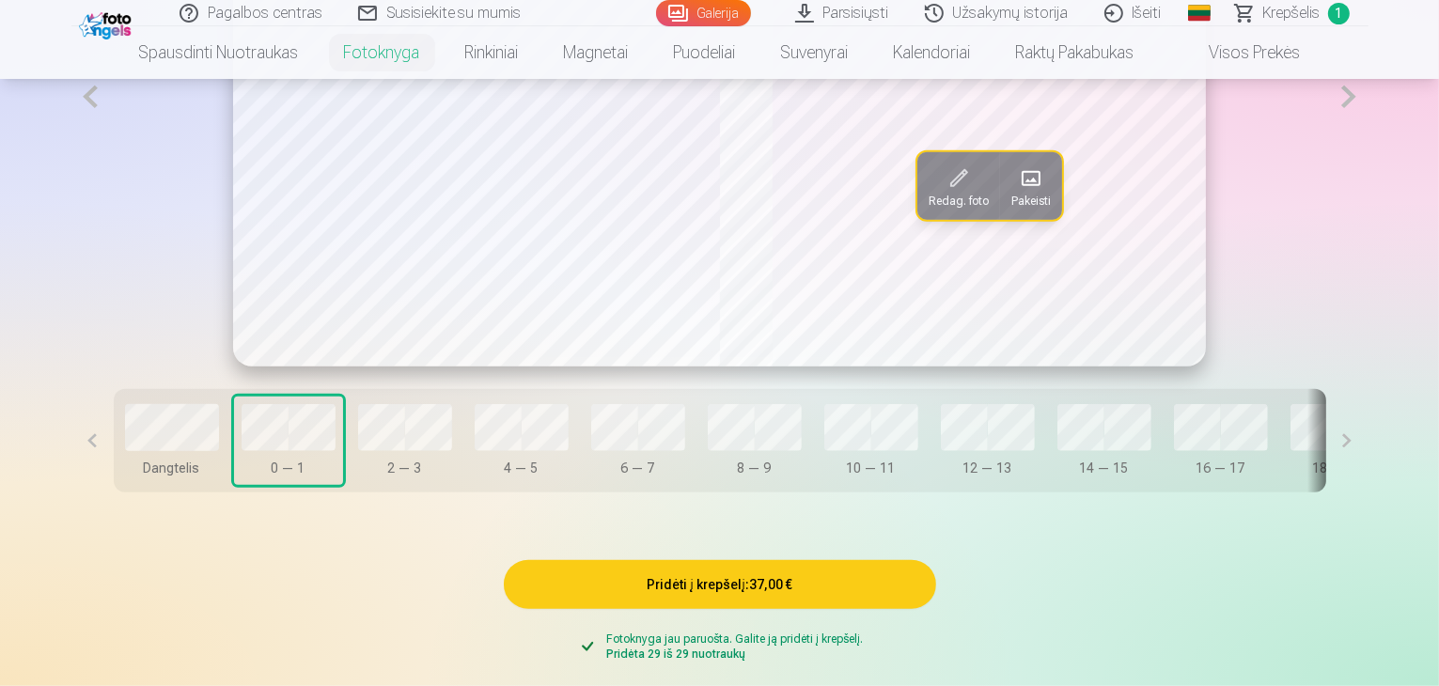
click at [1050, 209] on span "Pakeisti" at bounding box center [1030, 201] width 39 height 15
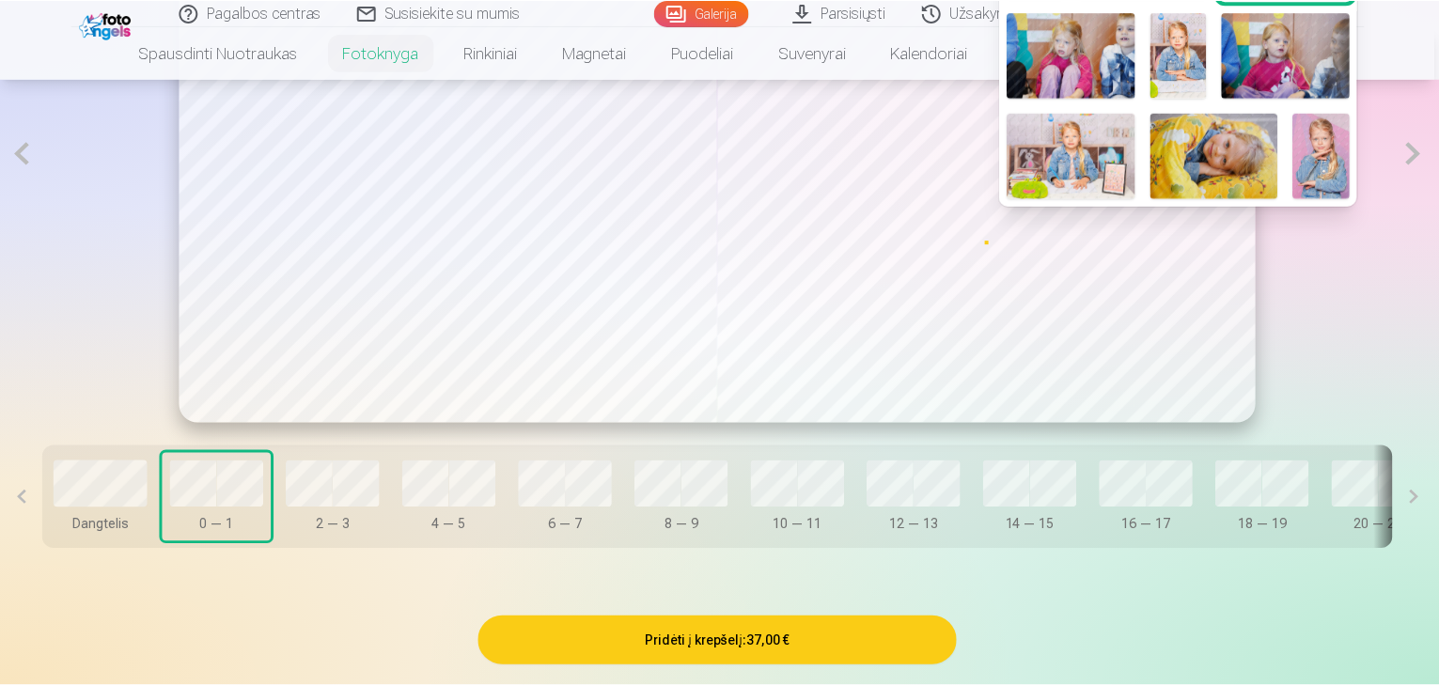
scroll to position [0, 0]
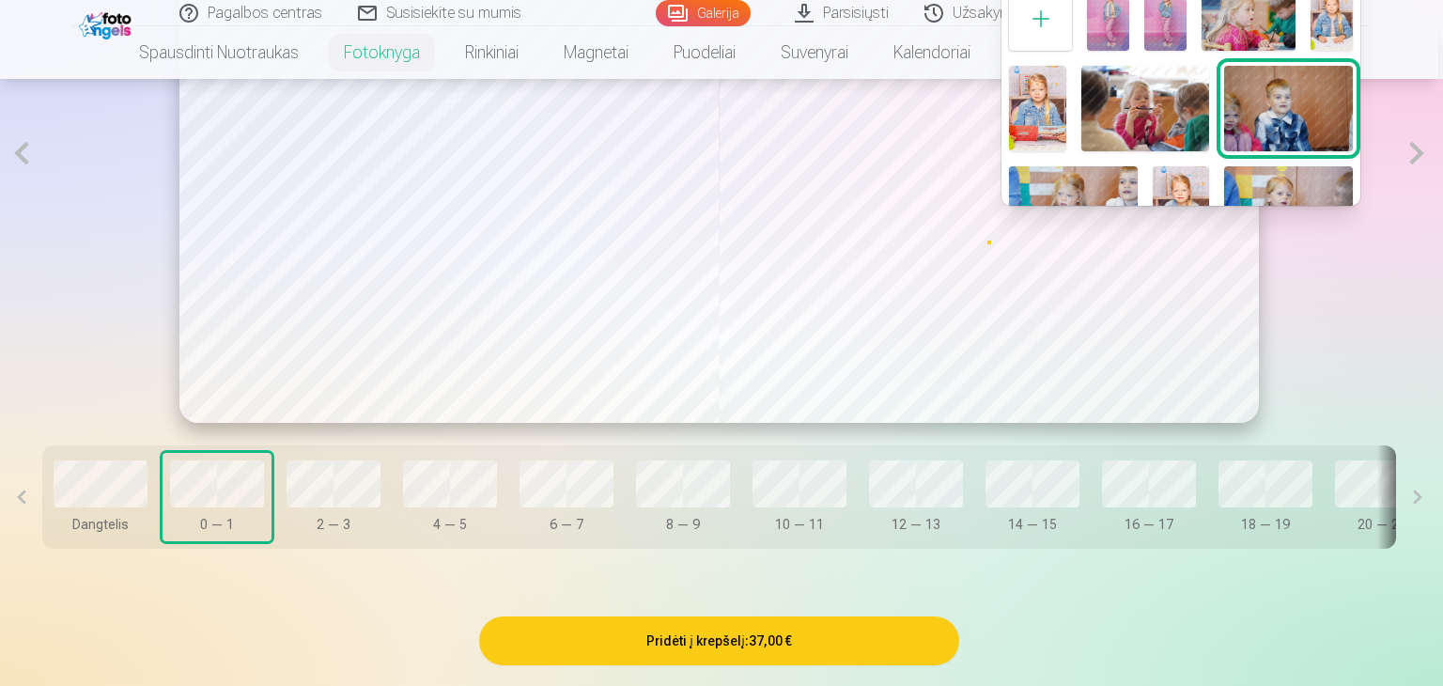
click at [1380, 292] on div at bounding box center [721, 343] width 1443 height 686
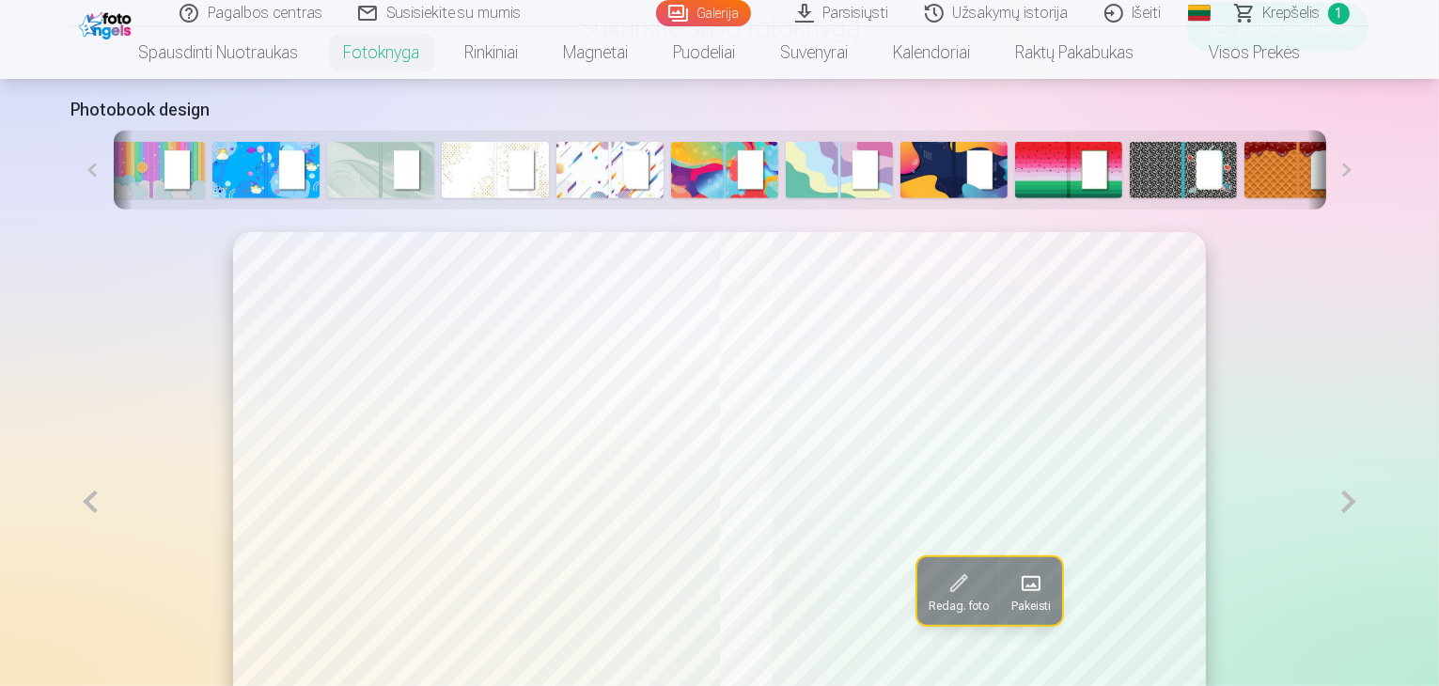
scroll to position [939, 0]
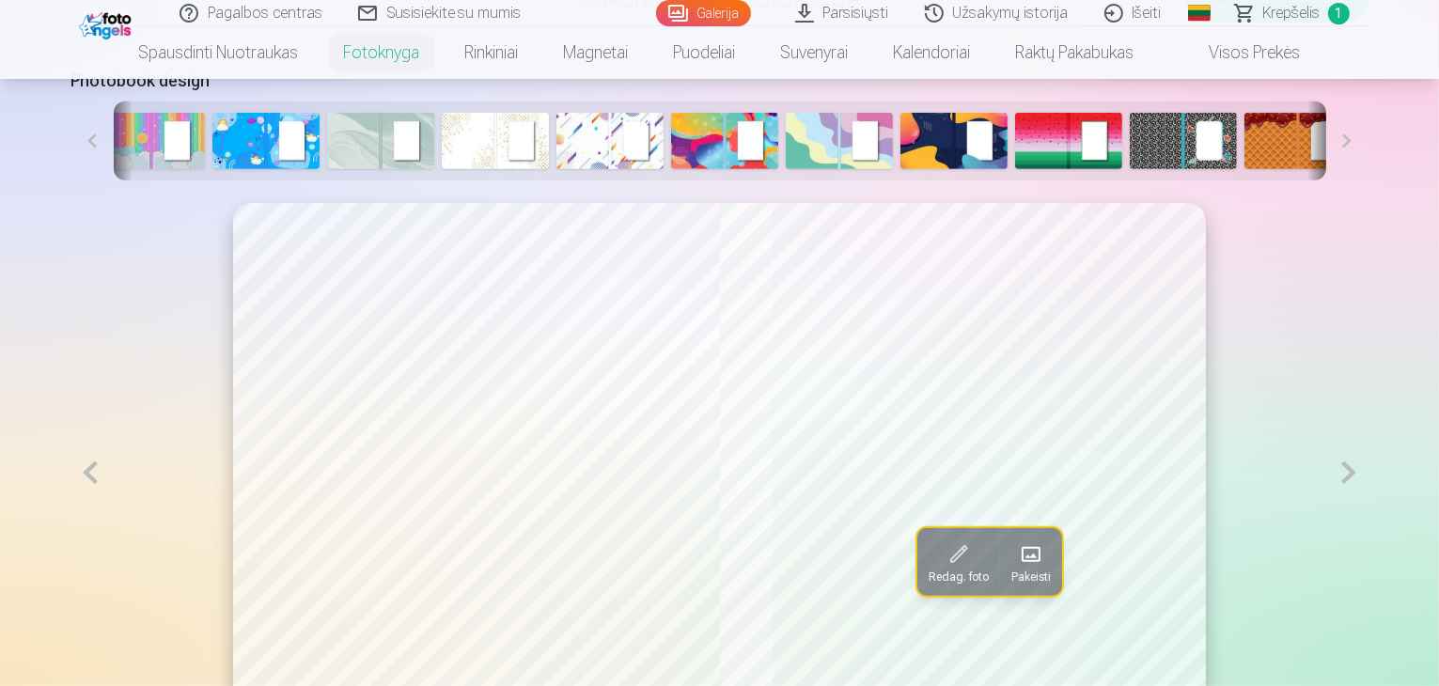
click at [1030, 569] on span at bounding box center [1031, 554] width 30 height 30
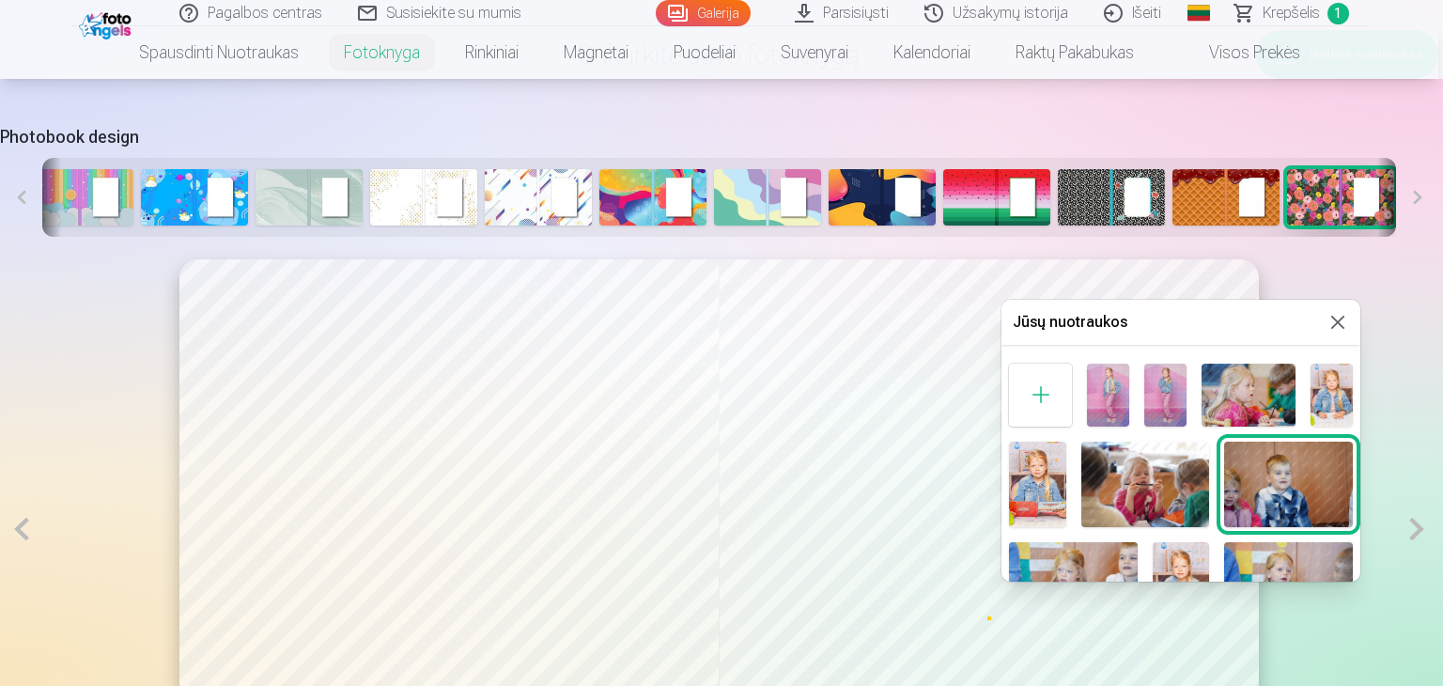
click at [1109, 387] on img at bounding box center [1108, 395] width 42 height 63
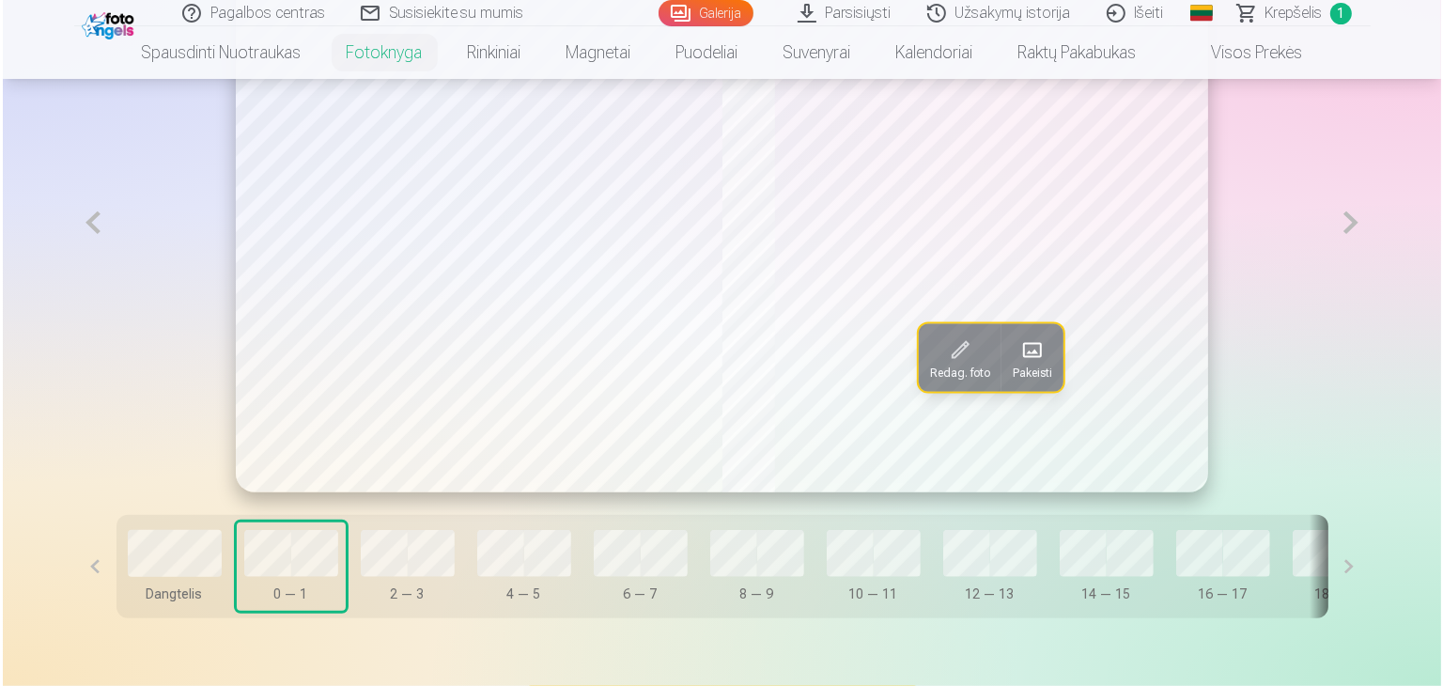
scroll to position [1221, 0]
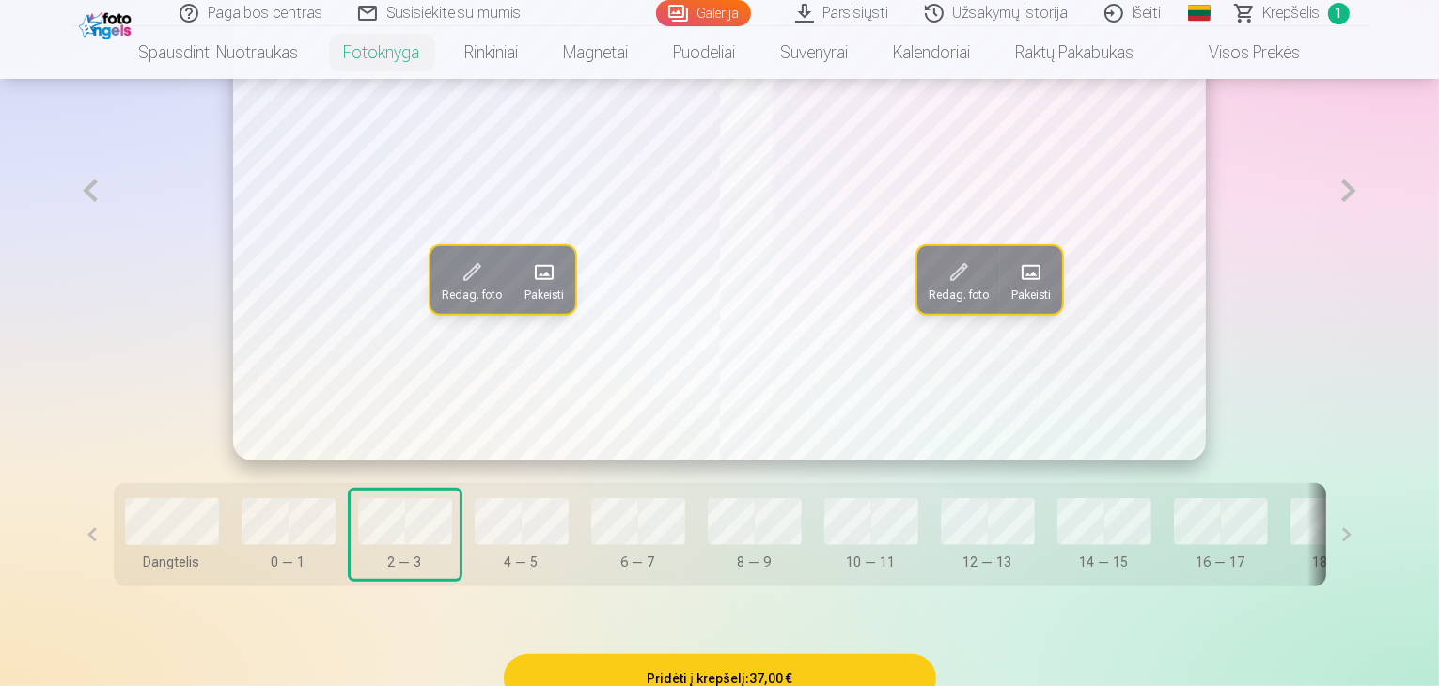
click at [524, 303] on span "Pakeisti" at bounding box center [543, 295] width 39 height 15
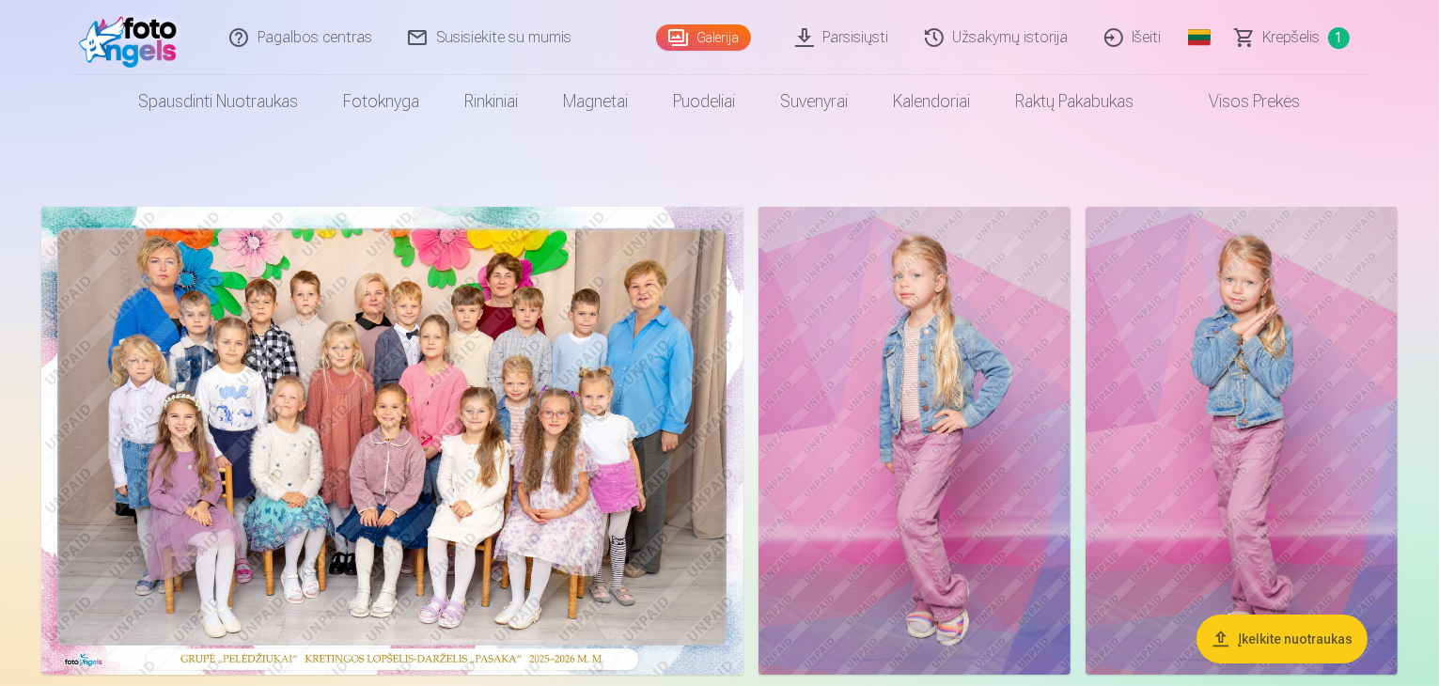
click at [1289, 40] on span "Krepšelis" at bounding box center [1291, 37] width 57 height 23
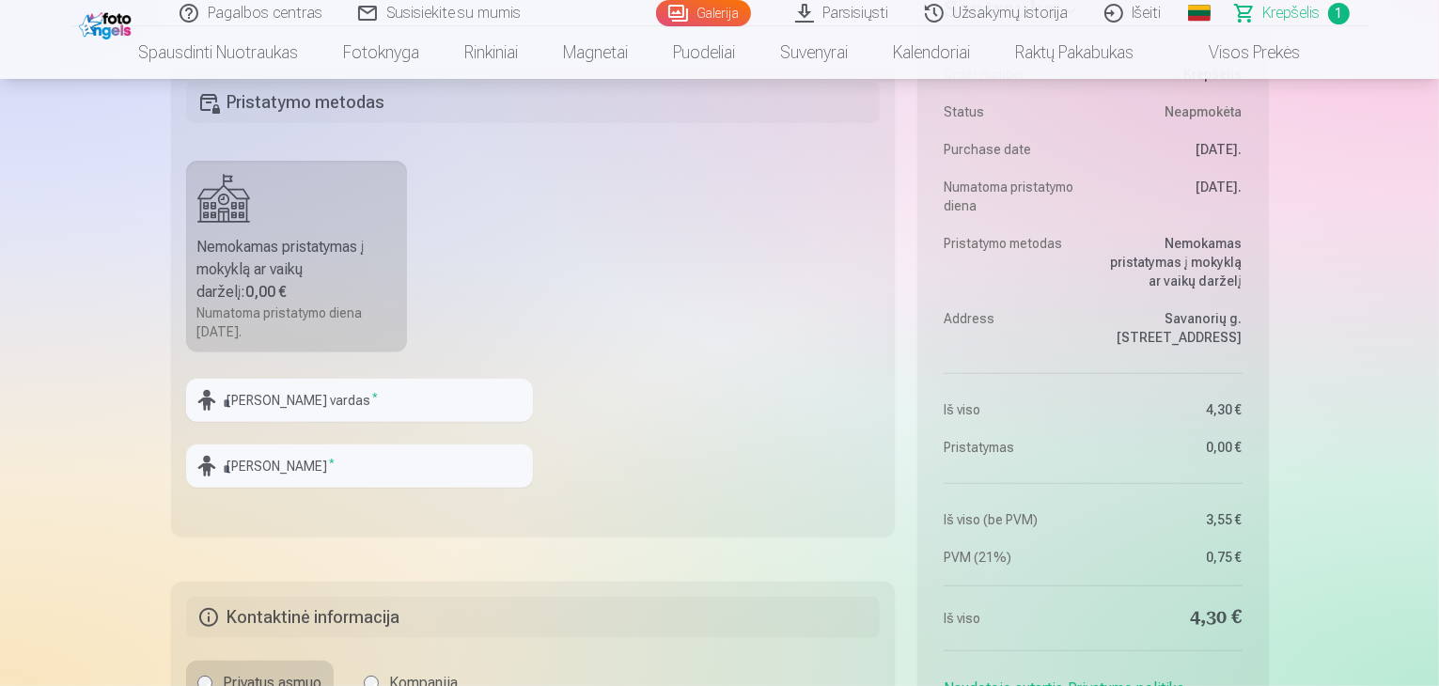
scroll to position [846, 0]
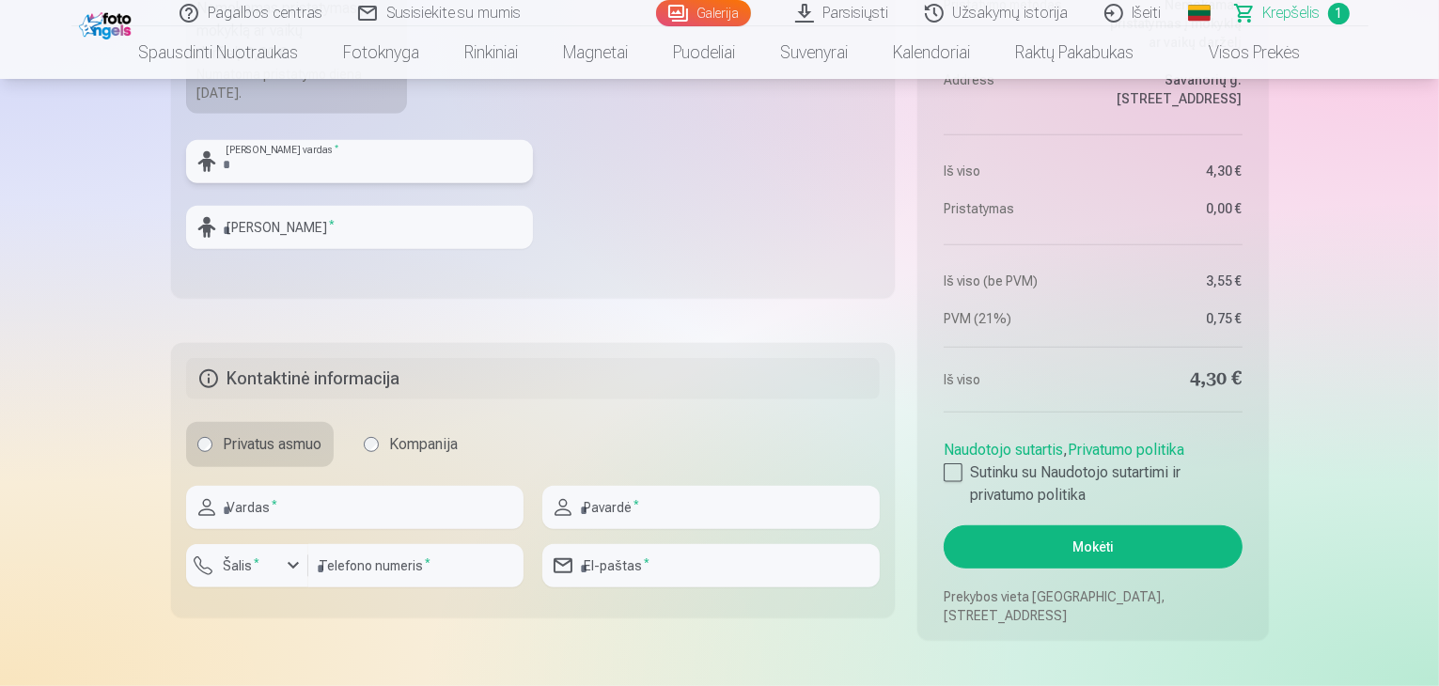
click at [340, 164] on input "text" at bounding box center [359, 161] width 347 height 43
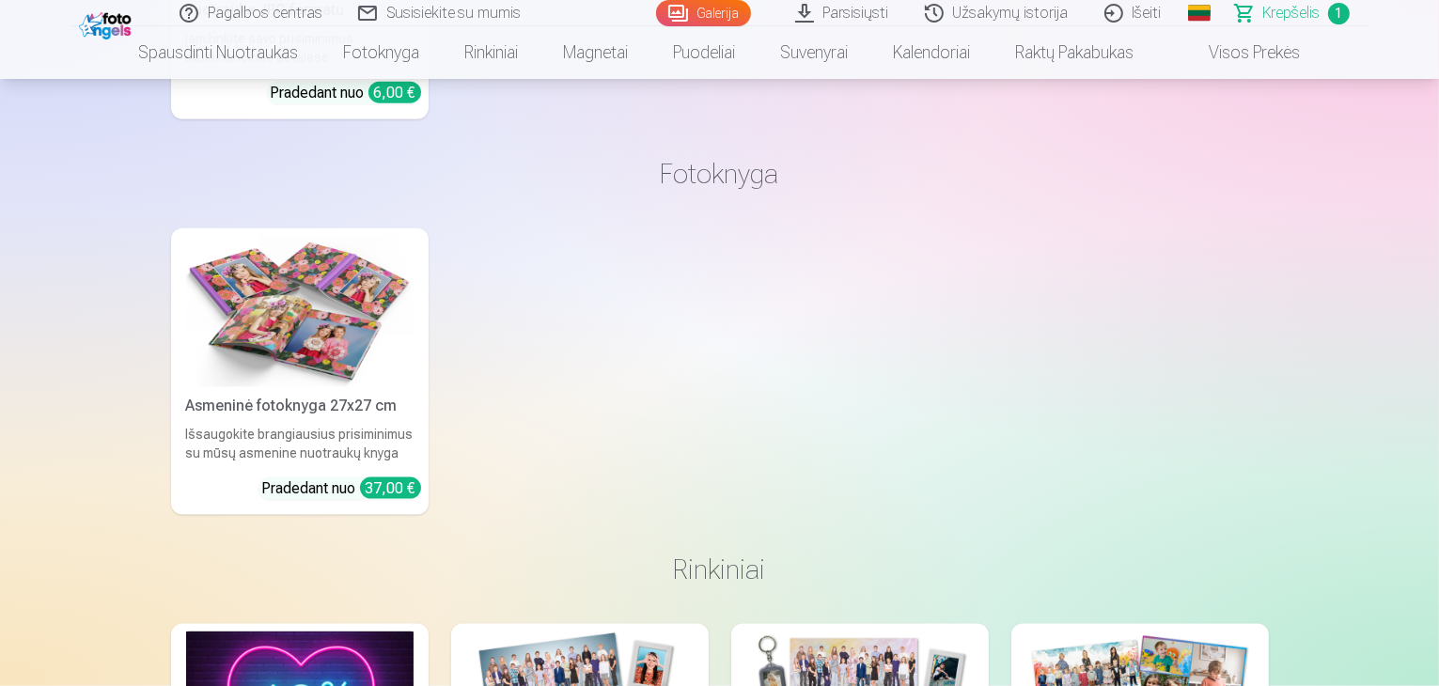
scroll to position [2255, 0]
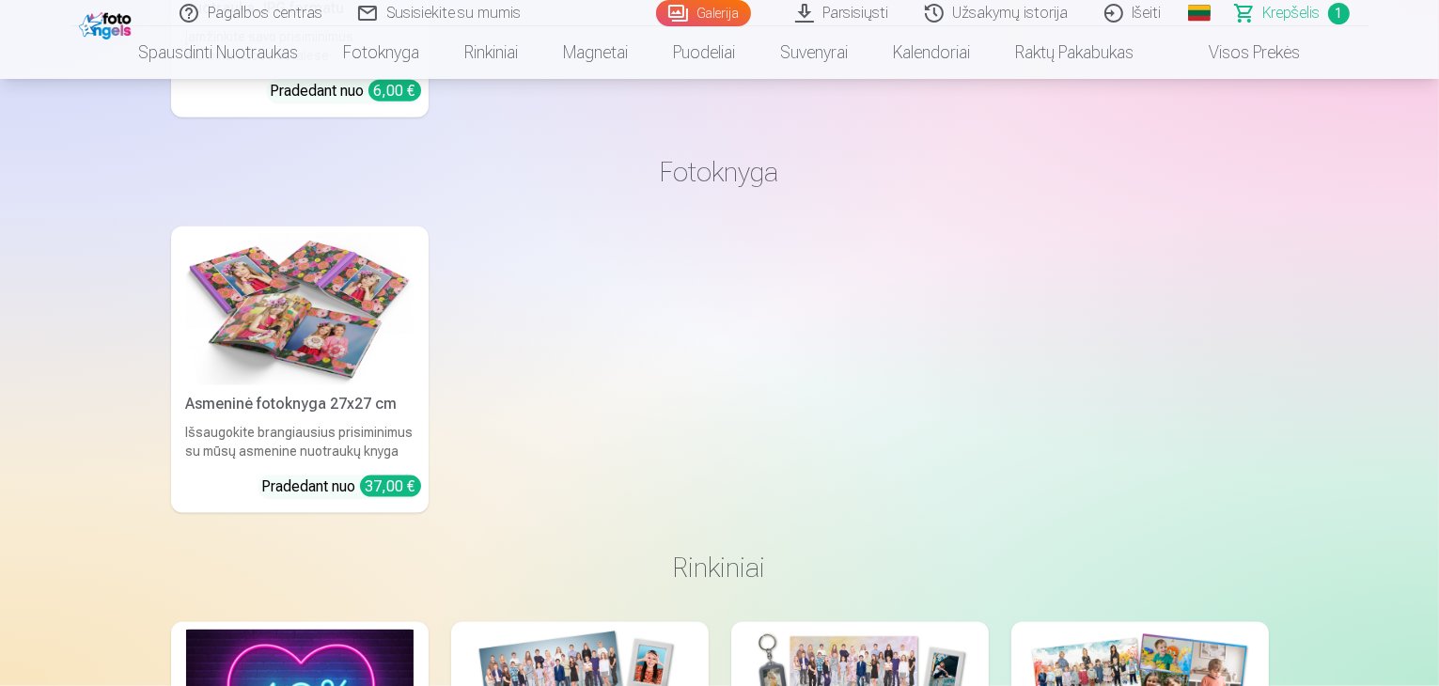
click at [244, 451] on div "Išsaugokite brangiausius prisiminimus su mūsų asmenine nuotraukų knyga" at bounding box center [300, 442] width 242 height 38
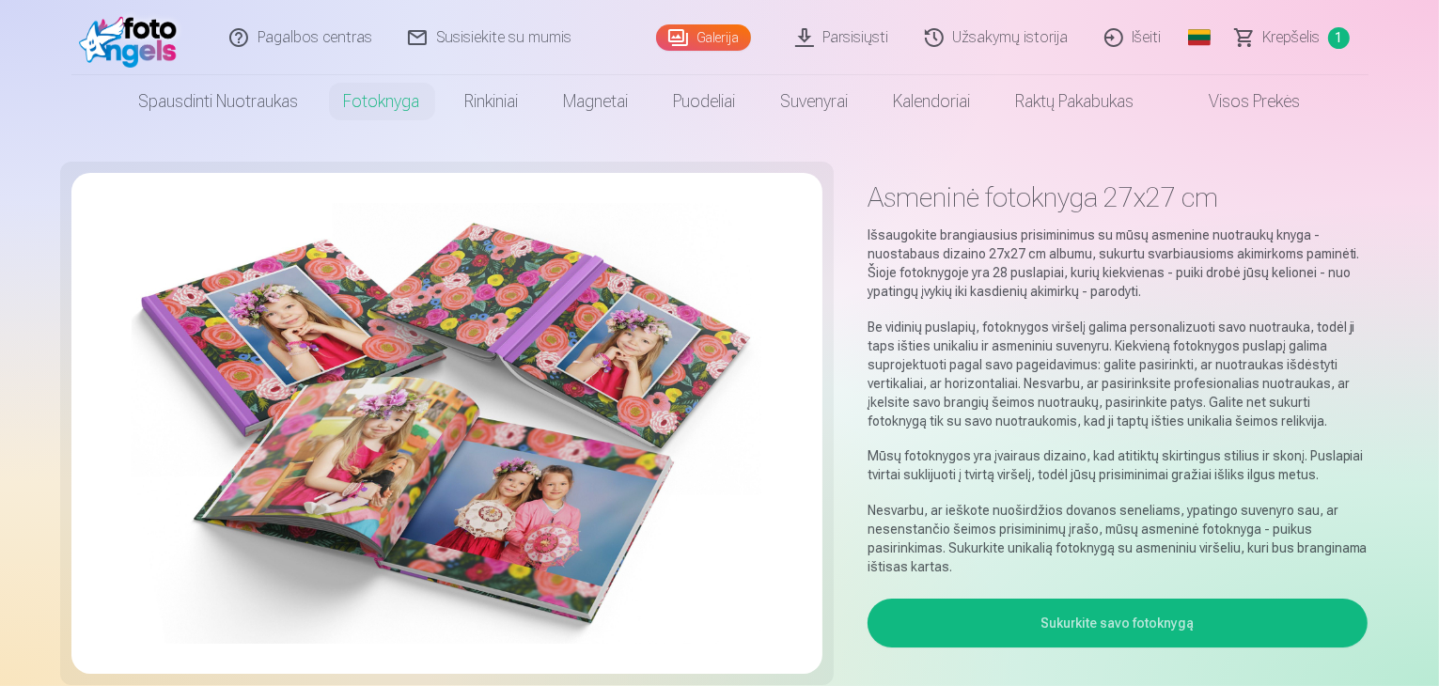
click at [1210, 616] on button "Sukurkite savo fotoknygą" at bounding box center [1117, 623] width 501 height 49
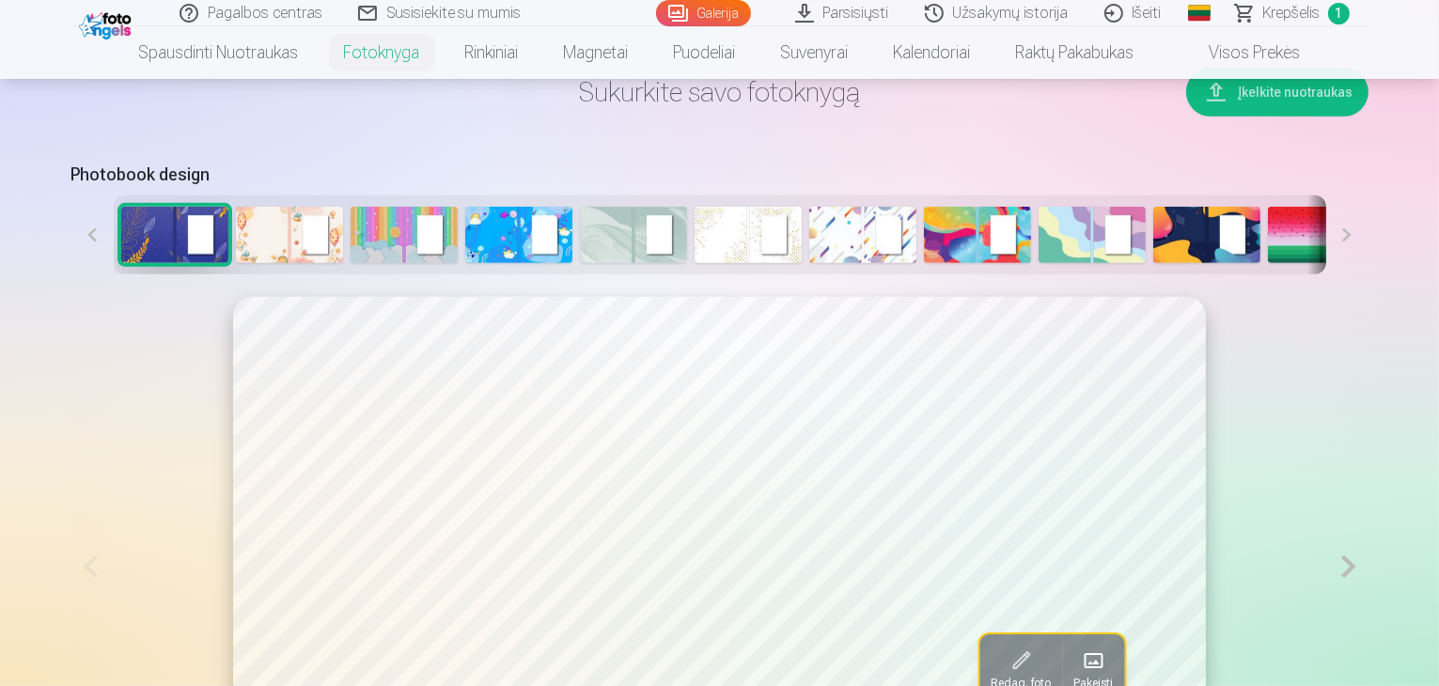
scroll to position [657, 0]
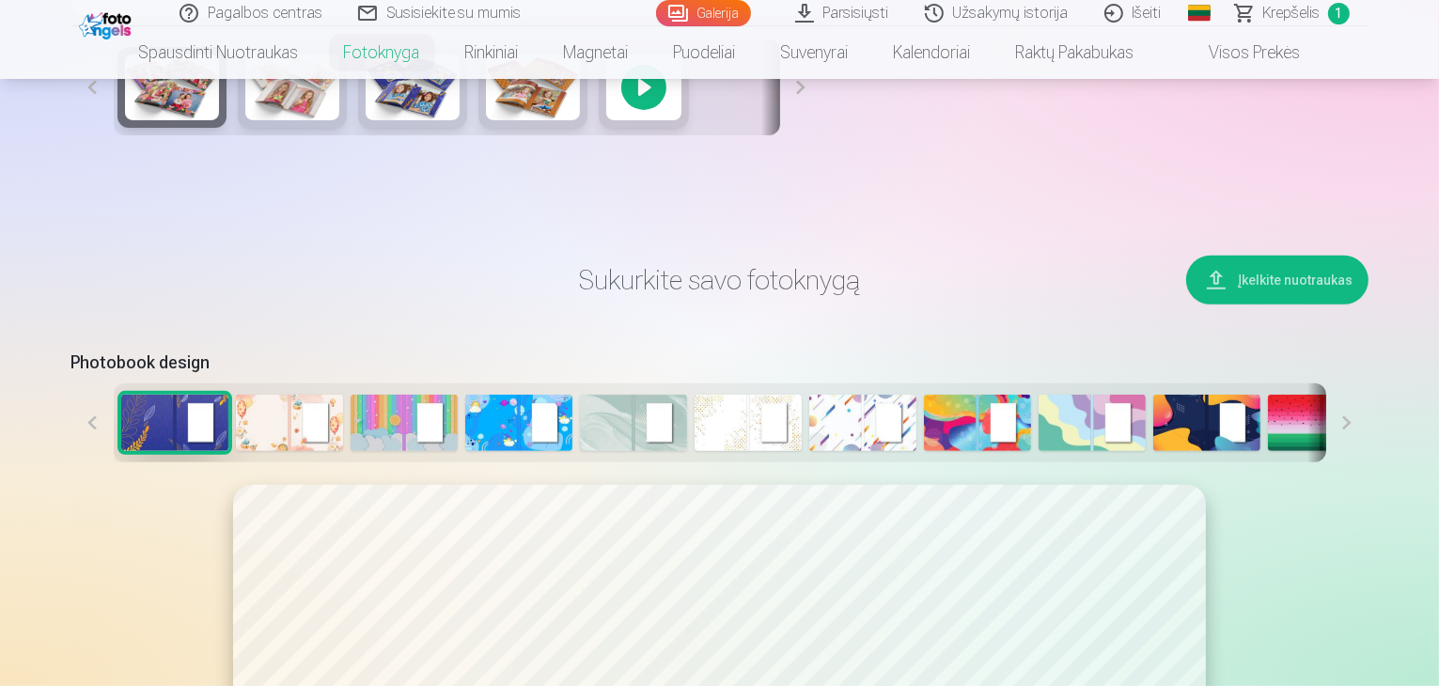
click at [1368, 462] on button at bounding box center [1347, 422] width 42 height 79
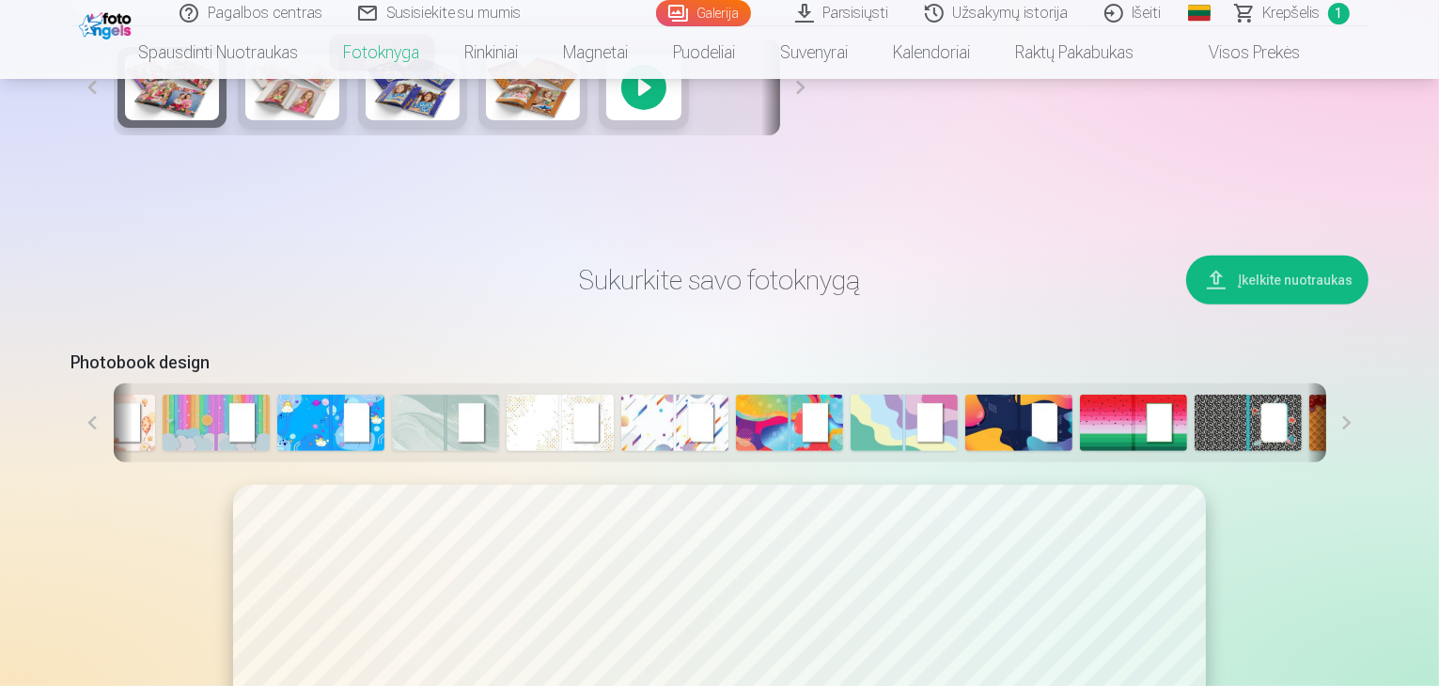
click at [1368, 462] on button at bounding box center [1347, 422] width 42 height 79
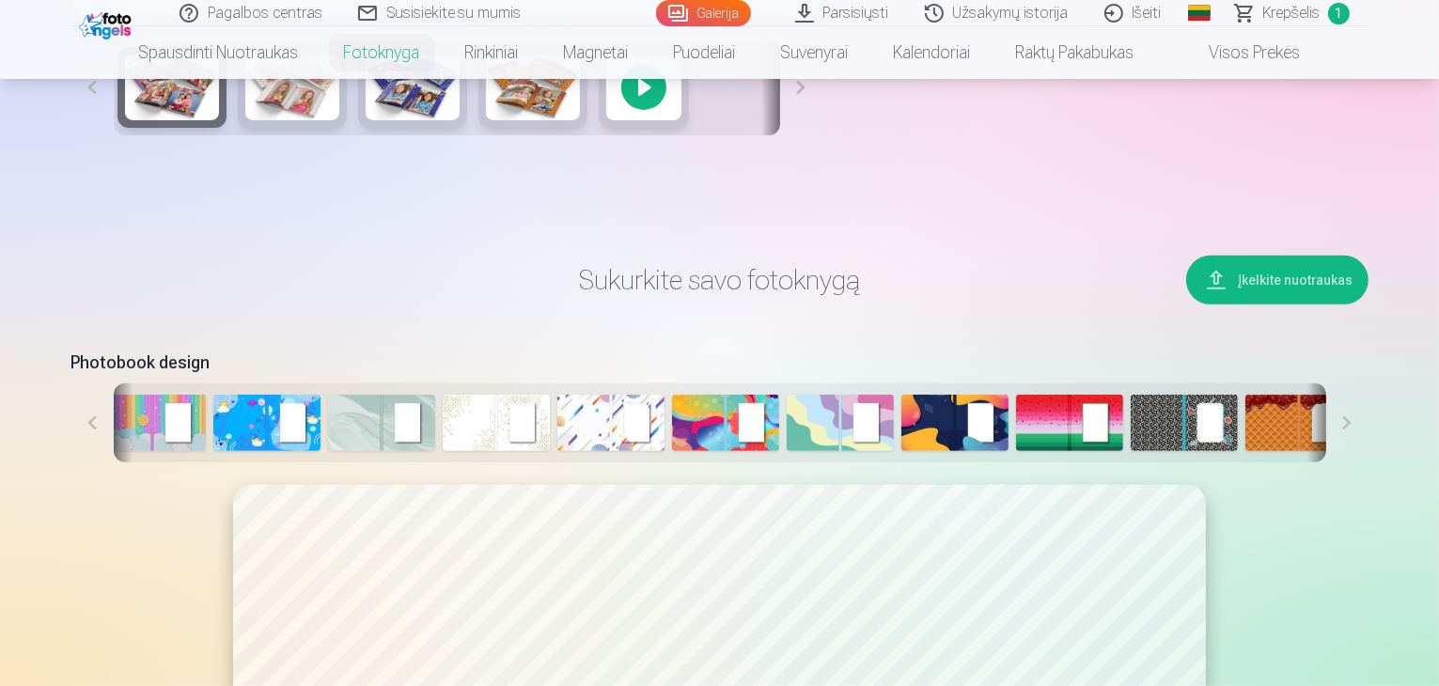
scroll to position [0, 257]
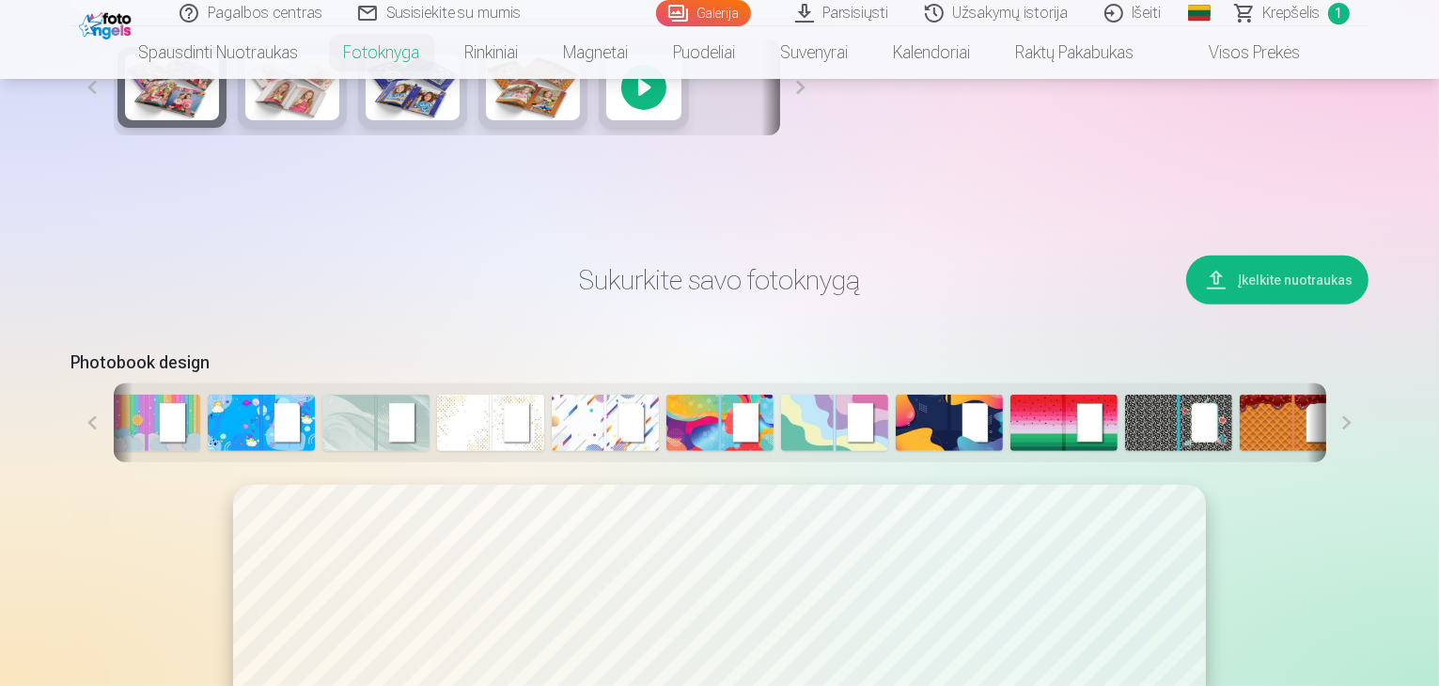
click at [1368, 462] on button at bounding box center [1347, 422] width 42 height 79
click at [1359, 451] on img at bounding box center [1407, 423] width 107 height 56
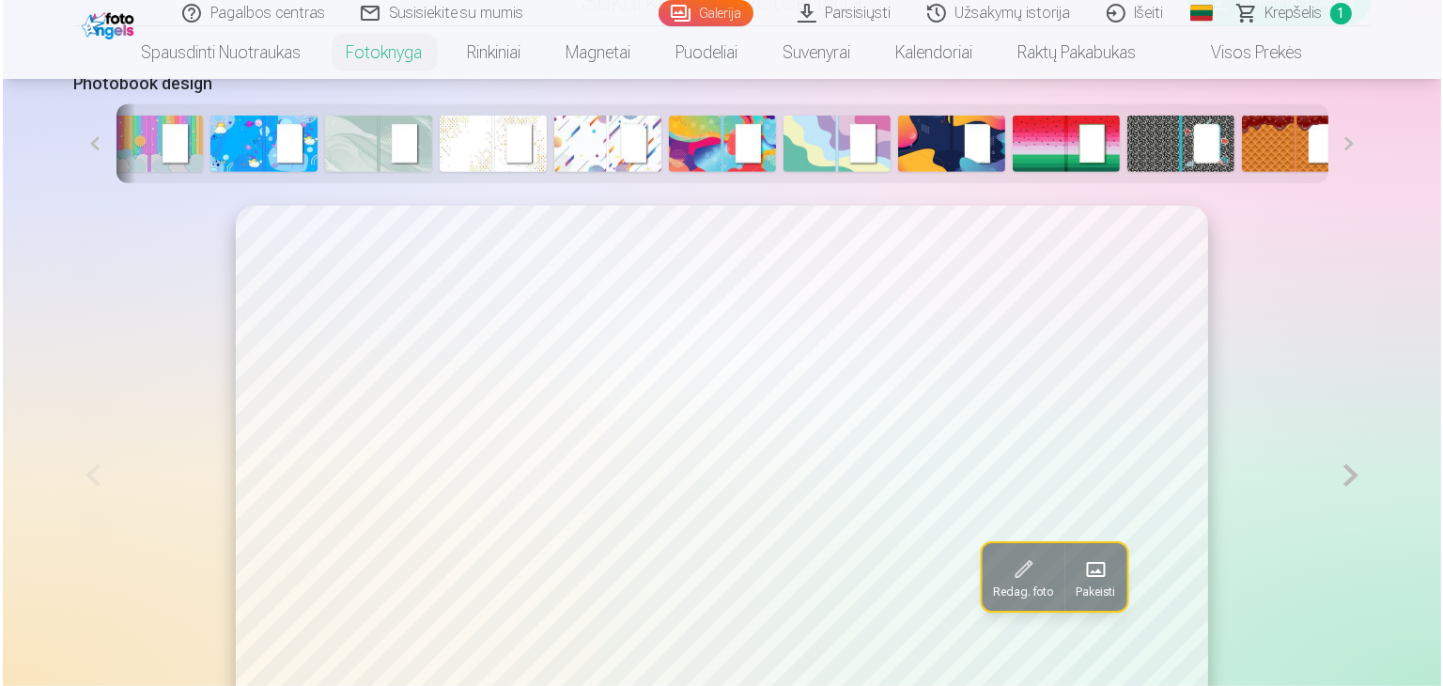
scroll to position [1127, 0]
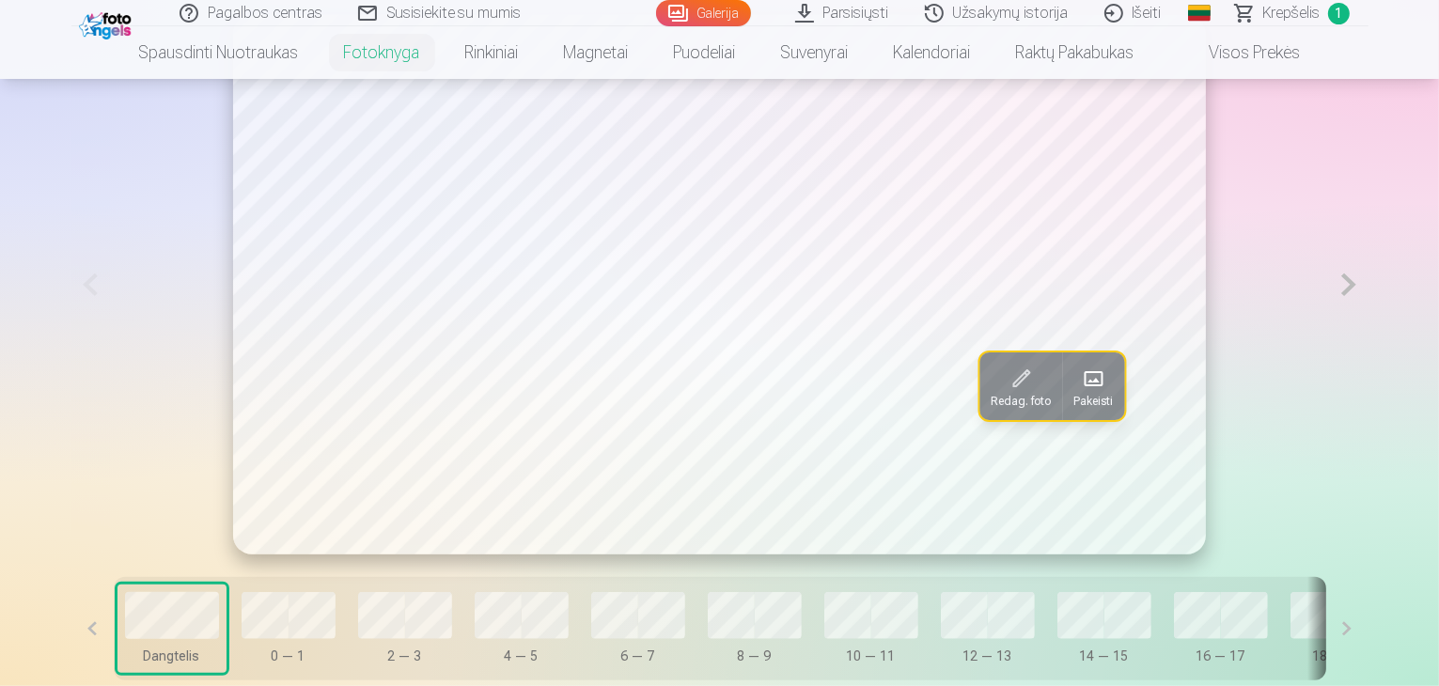
click at [1078, 394] on span at bounding box center [1093, 379] width 30 height 30
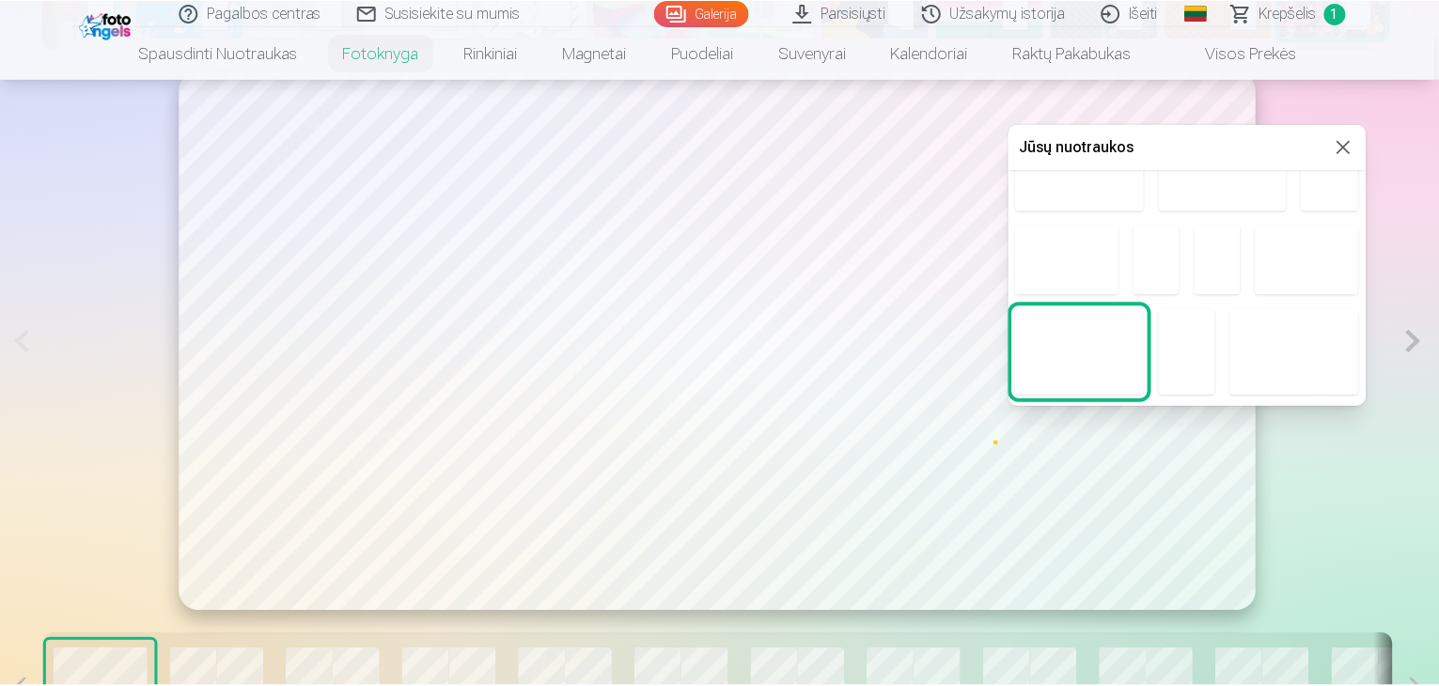
scroll to position [376, 0]
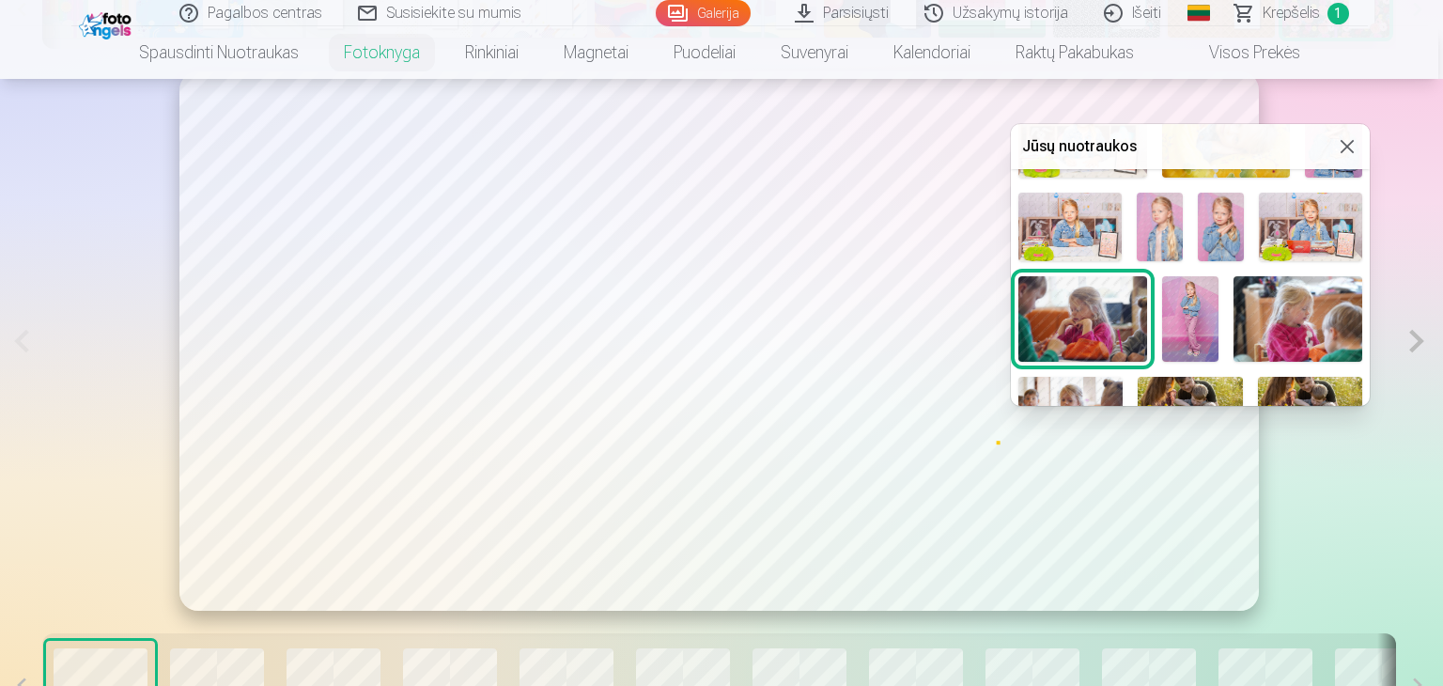
click at [1174, 213] on img at bounding box center [1160, 227] width 46 height 69
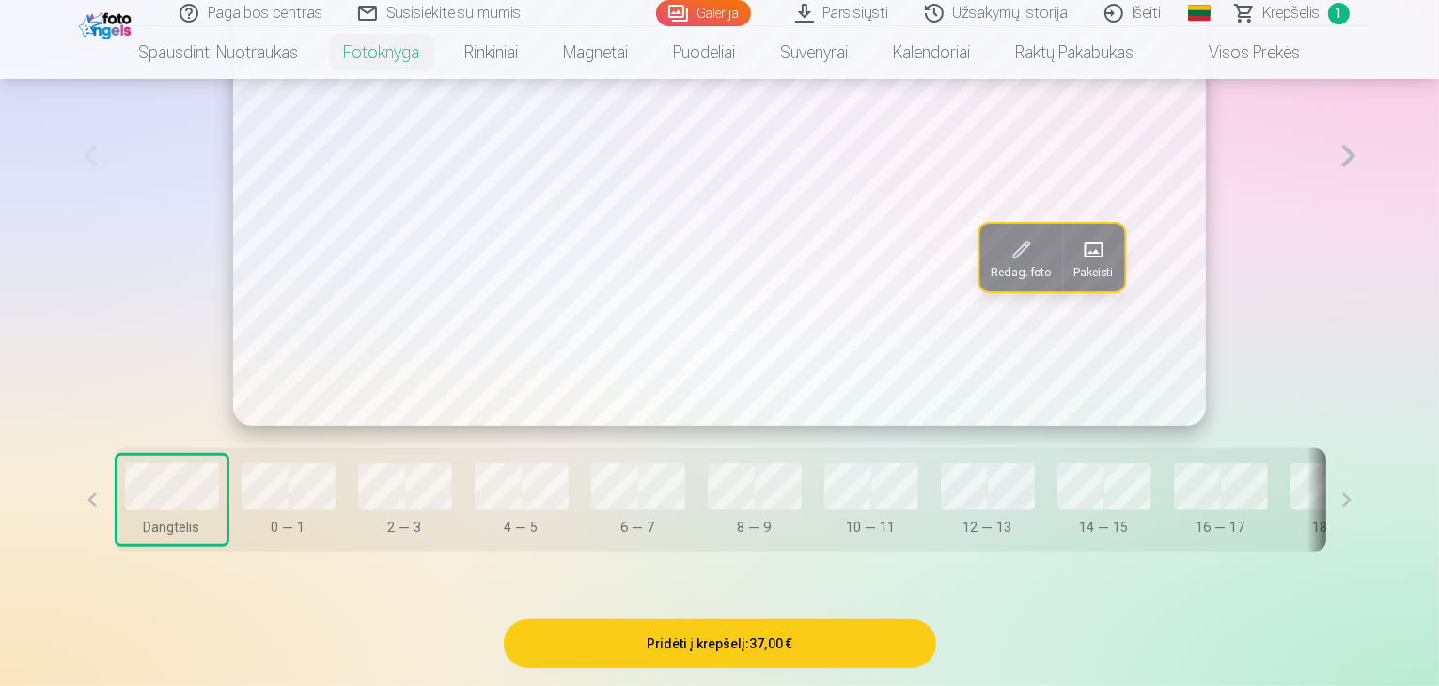
scroll to position [1315, 0]
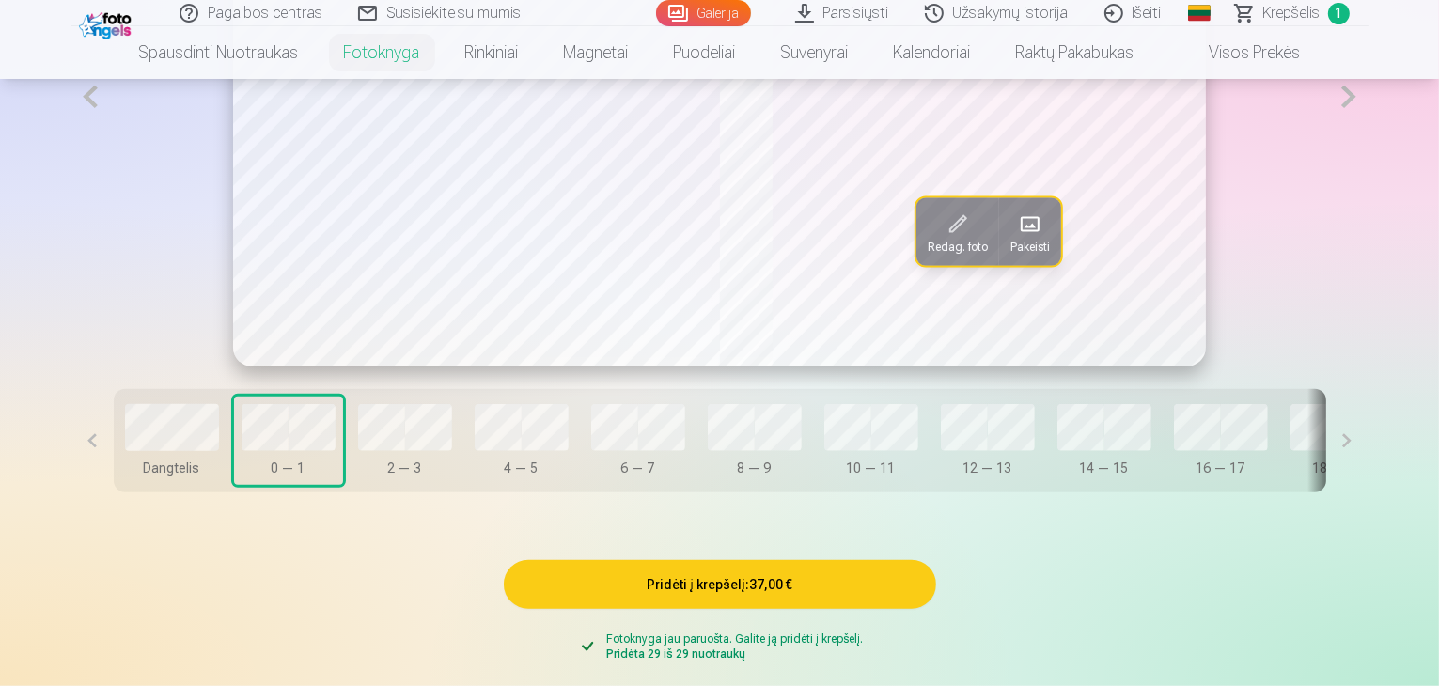
click at [1026, 239] on span at bounding box center [1030, 224] width 30 height 30
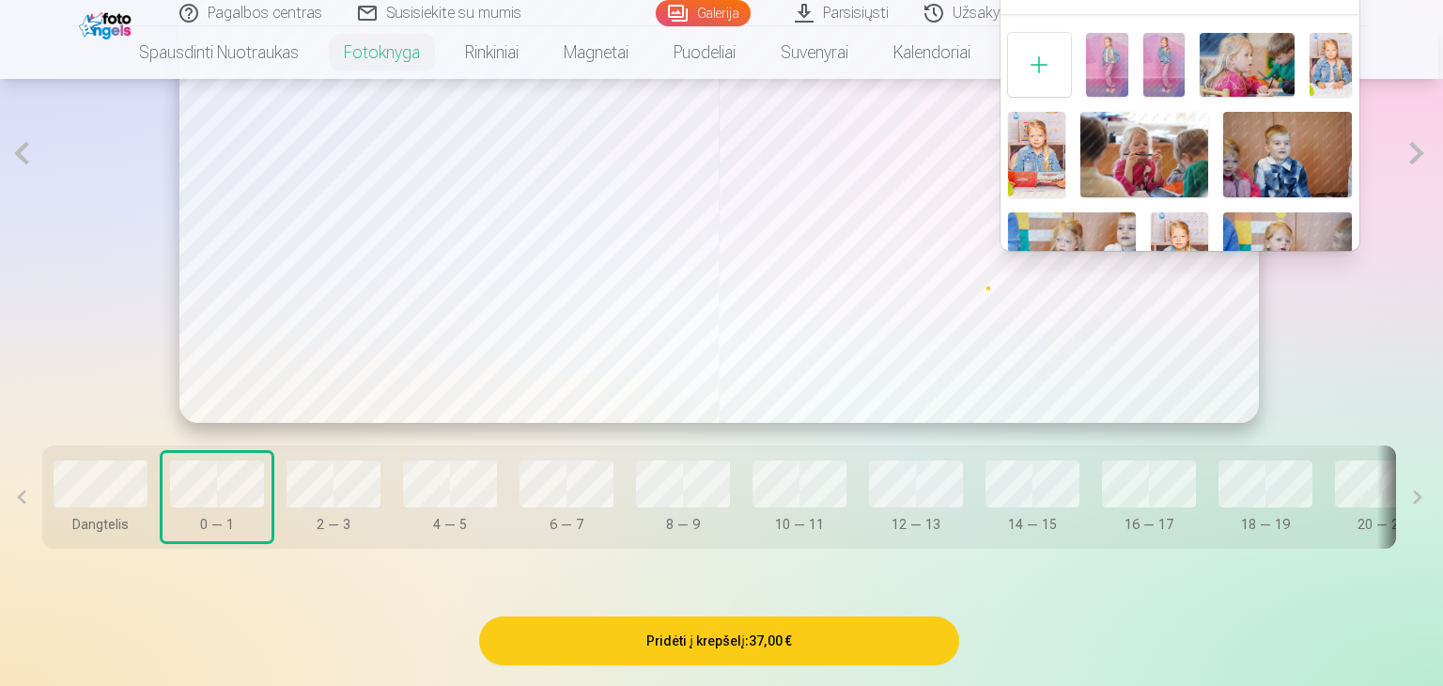
click at [1101, 60] on img at bounding box center [1107, 64] width 42 height 63
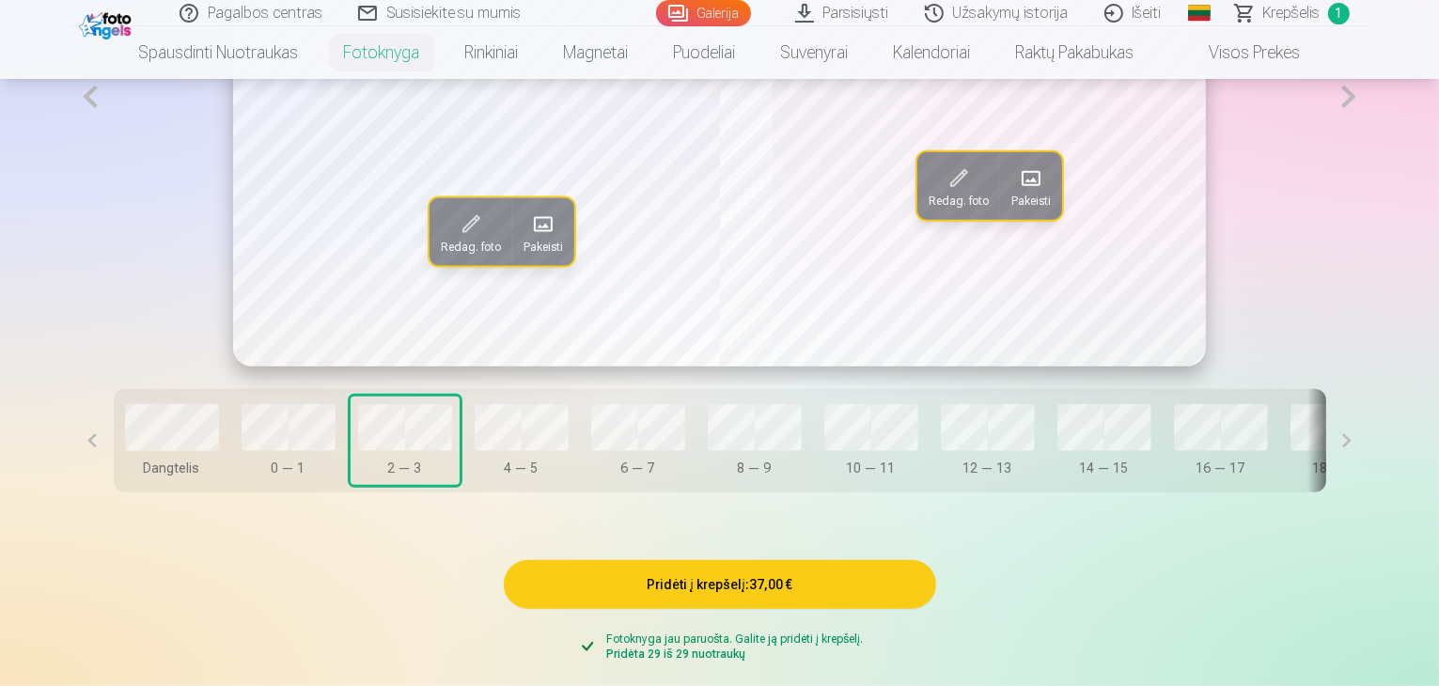
click at [528, 239] on span at bounding box center [543, 224] width 30 height 30
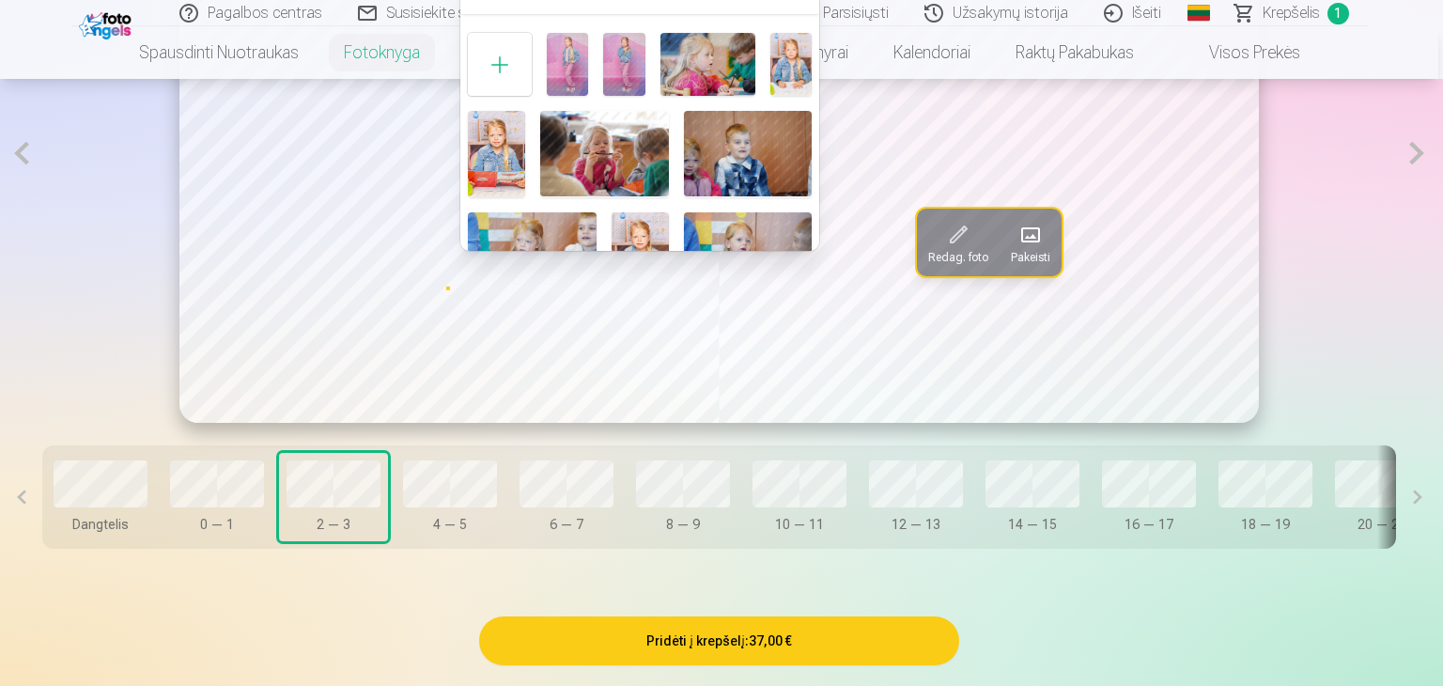
click at [627, 54] on img at bounding box center [624, 64] width 42 height 63
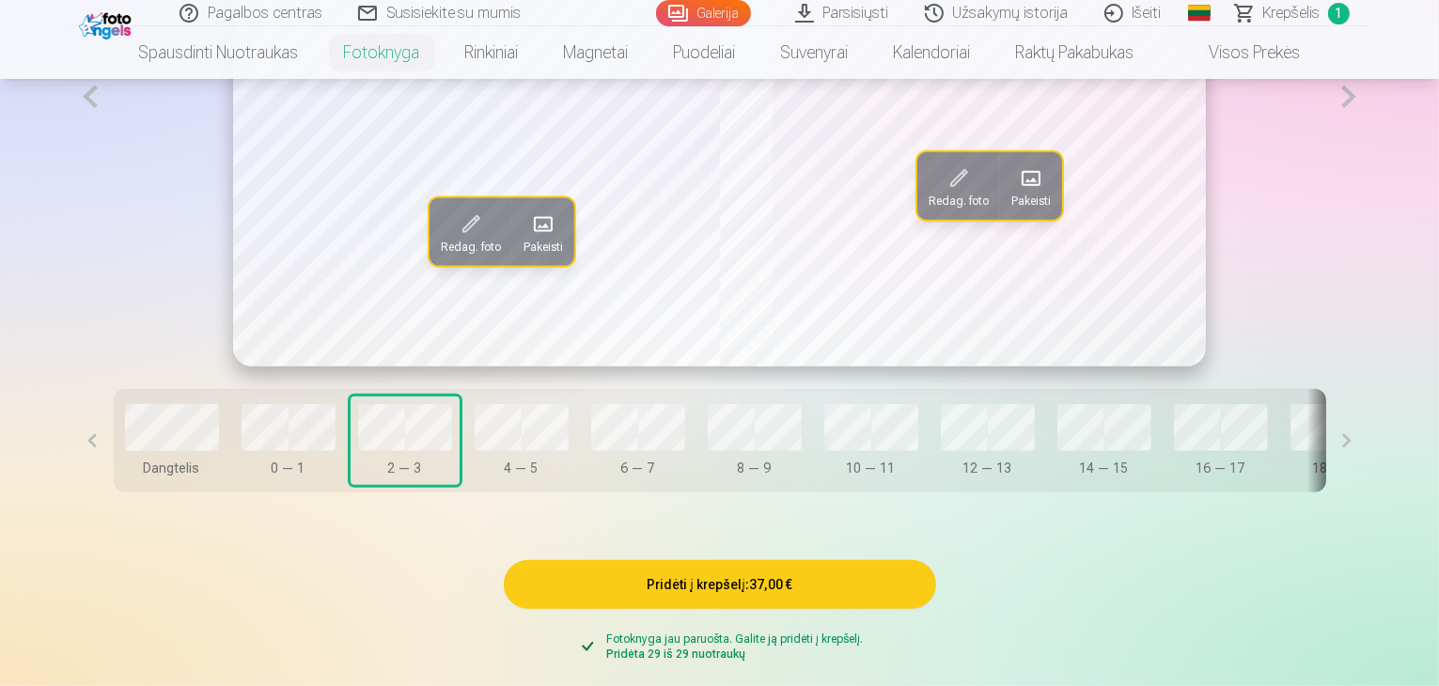
click at [1022, 194] on span at bounding box center [1031, 179] width 30 height 30
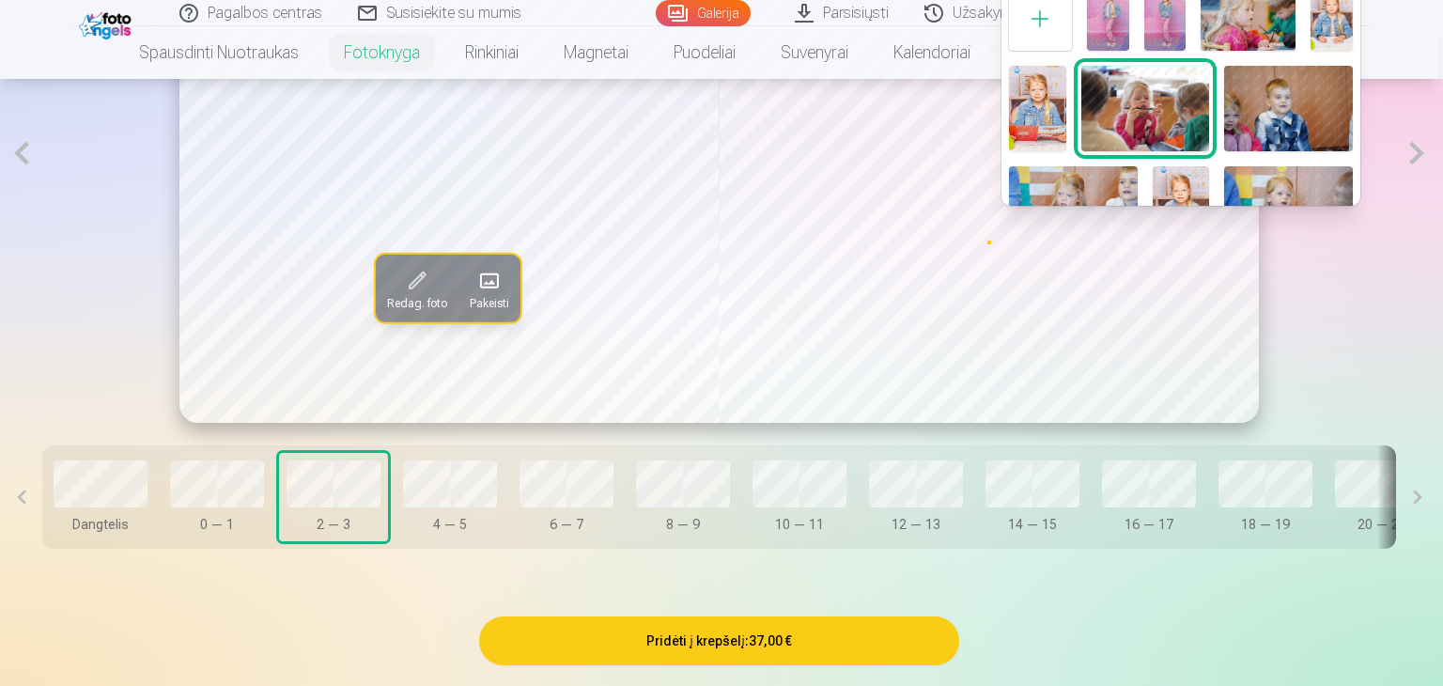
click at [1176, 18] on img at bounding box center [1166, 19] width 42 height 63
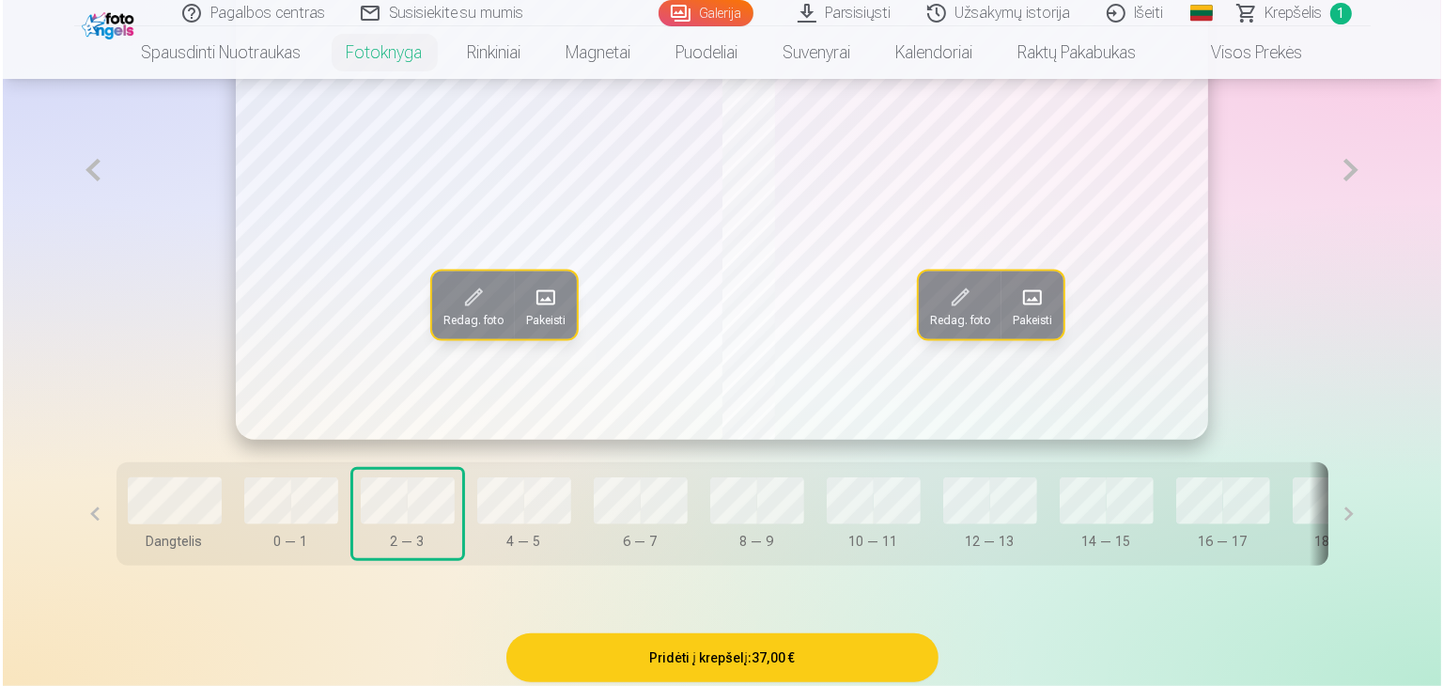
scroll to position [1221, 0]
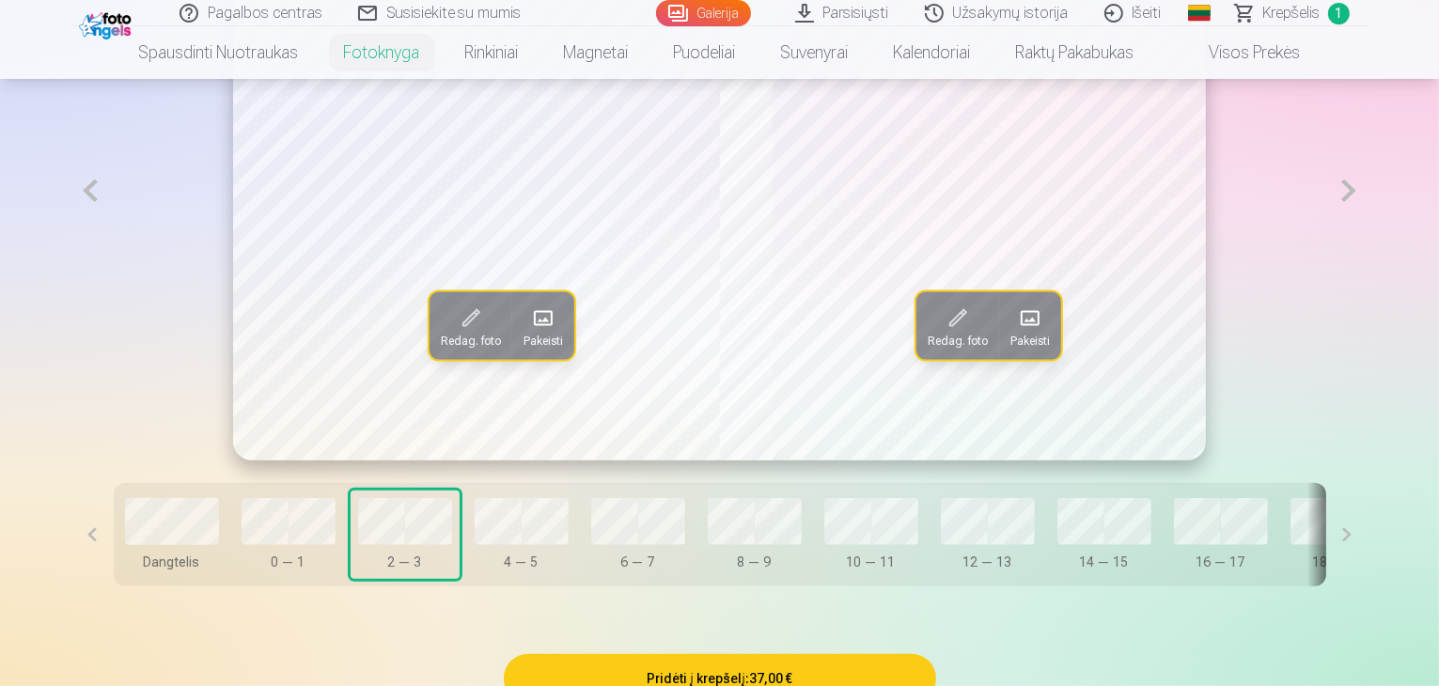
click at [1025, 333] on span at bounding box center [1030, 318] width 30 height 30
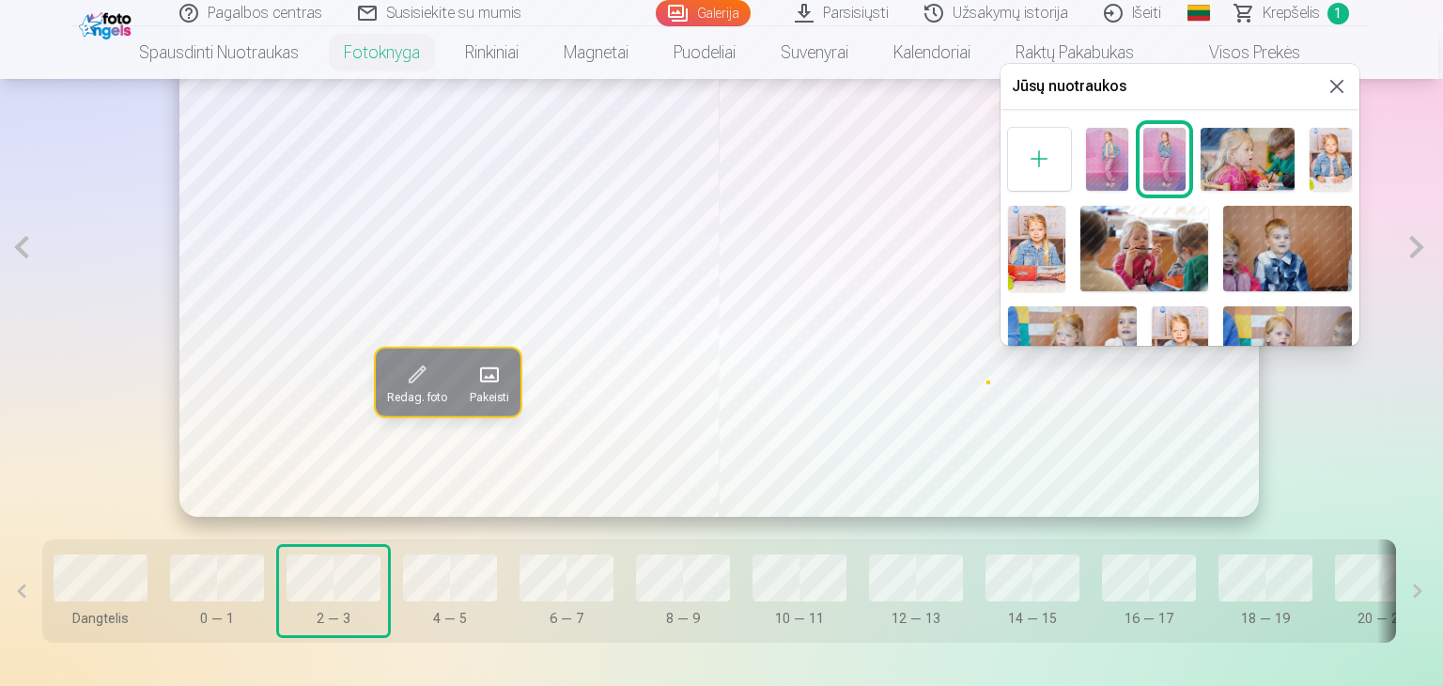
click at [1312, 152] on img at bounding box center [1331, 159] width 42 height 63
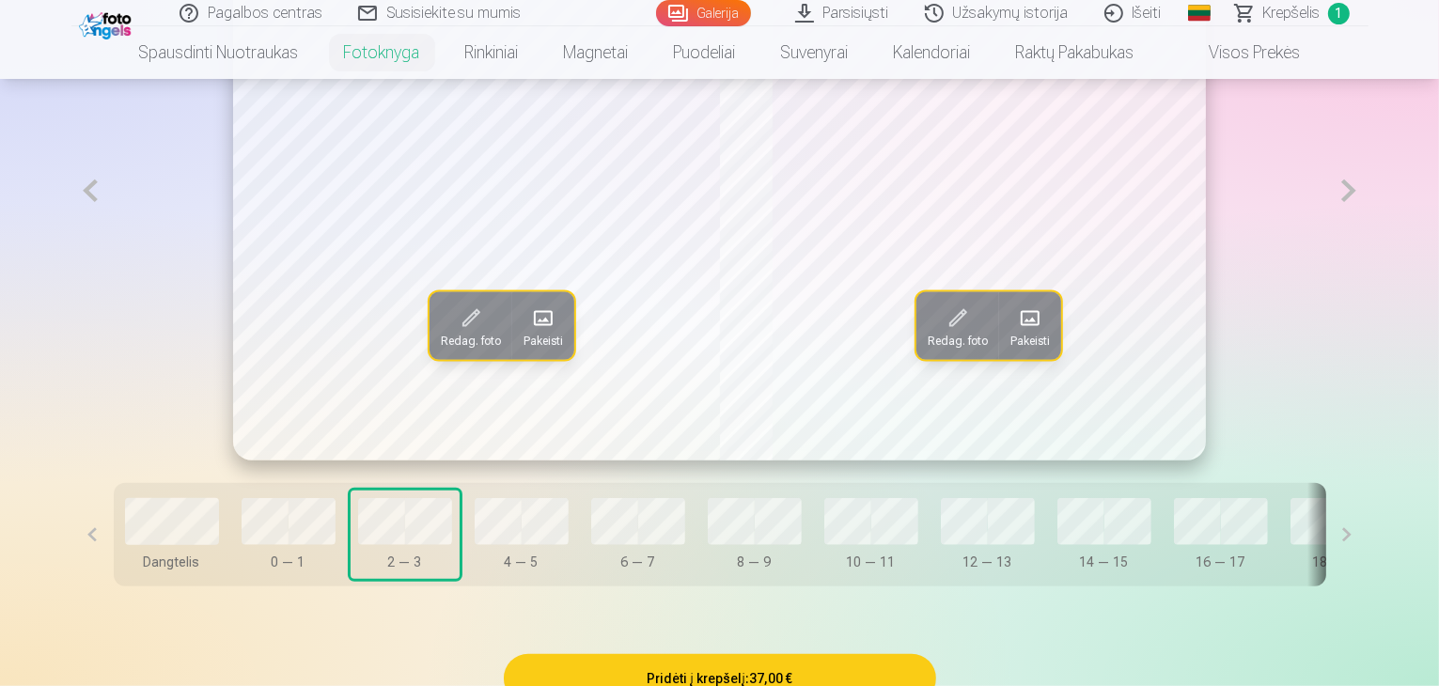
click at [1367, 249] on button at bounding box center [1348, 190] width 39 height 539
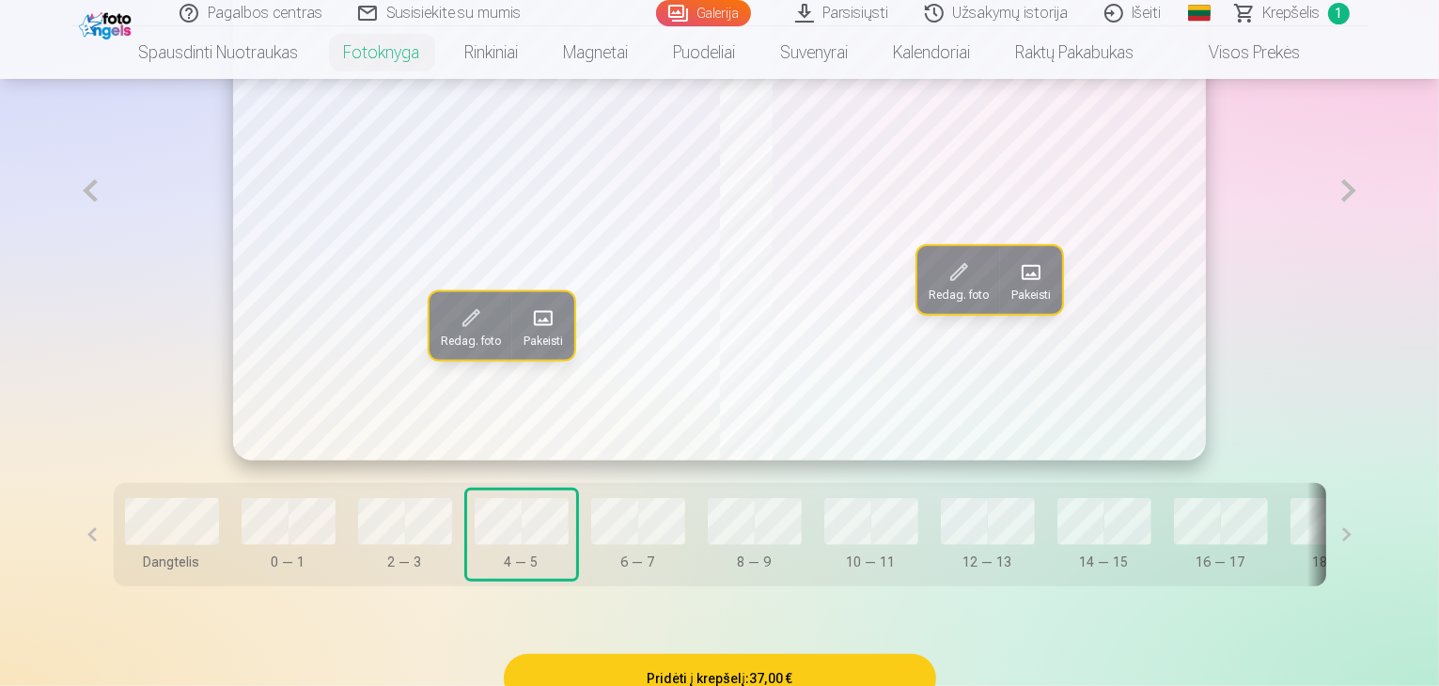
click at [528, 333] on span at bounding box center [543, 318] width 30 height 30
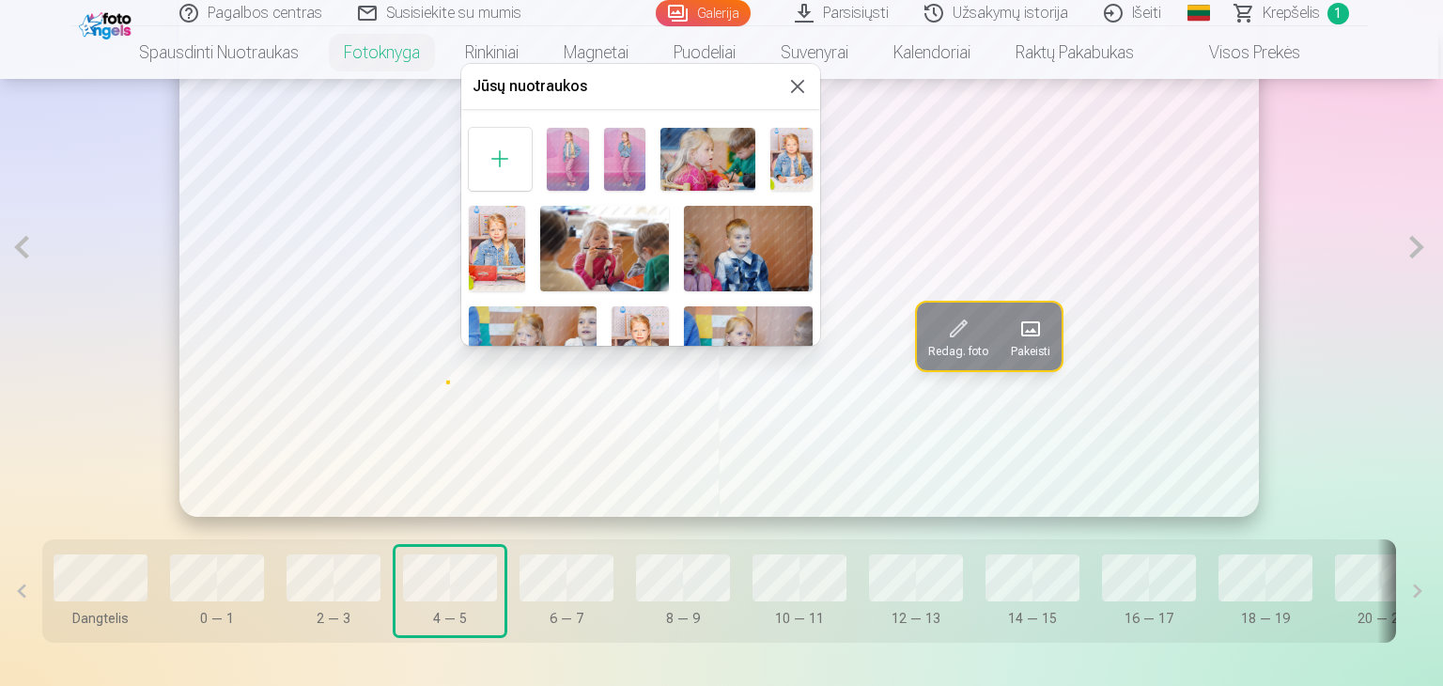
click at [500, 249] on img at bounding box center [497, 249] width 57 height 86
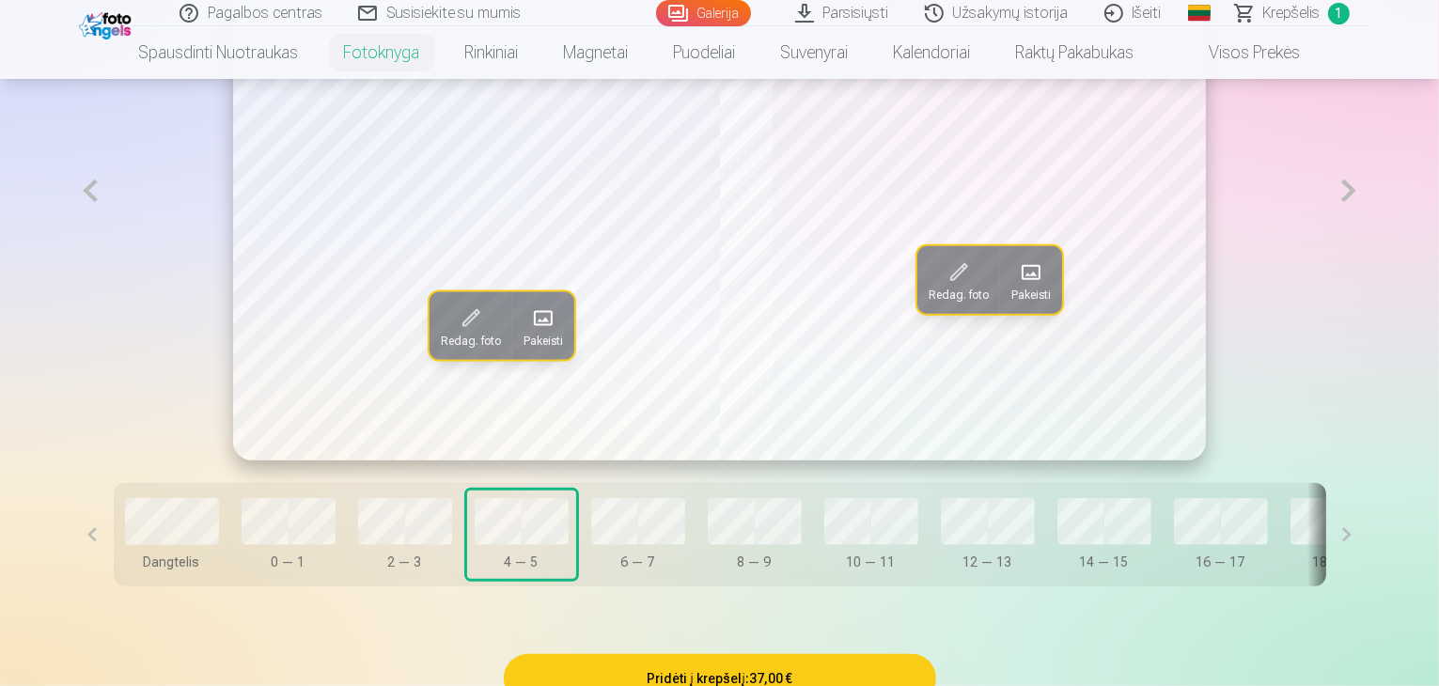
click at [1037, 288] on span at bounding box center [1031, 272] width 30 height 30
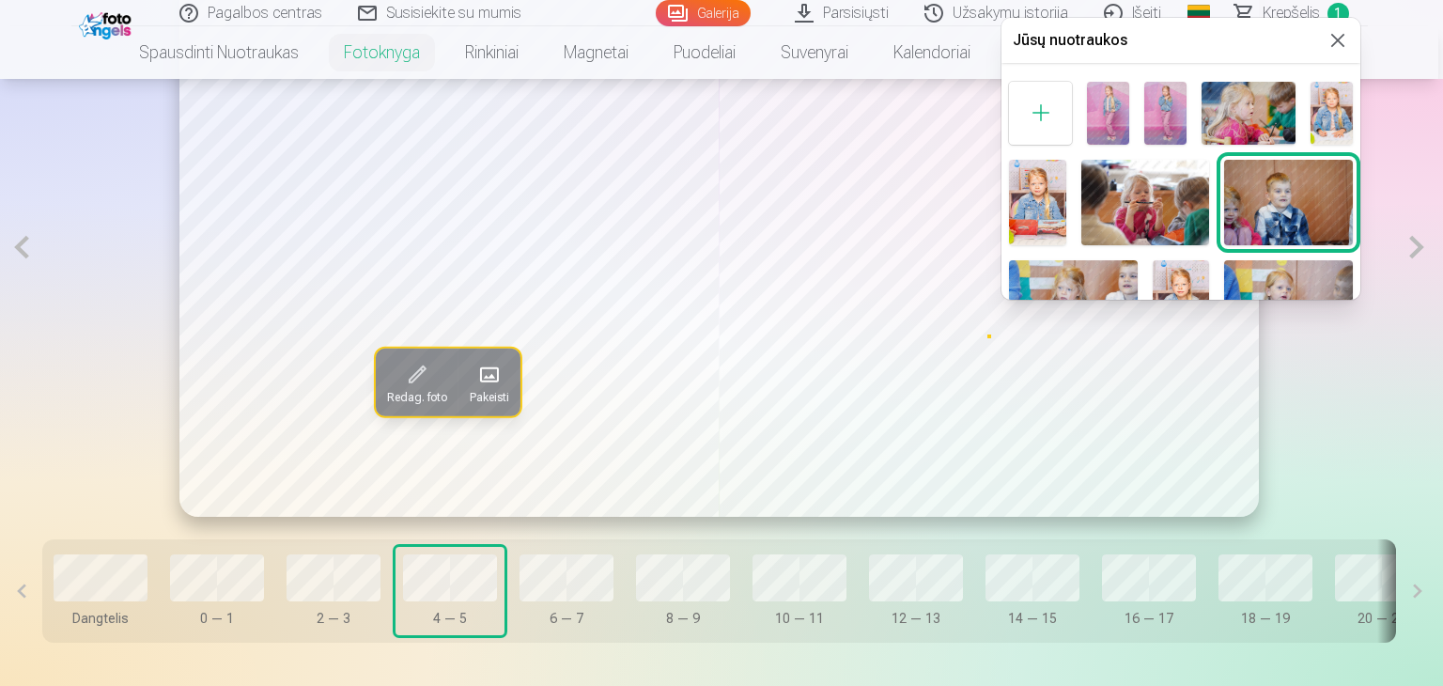
click at [434, 595] on div at bounding box center [721, 343] width 1443 height 686
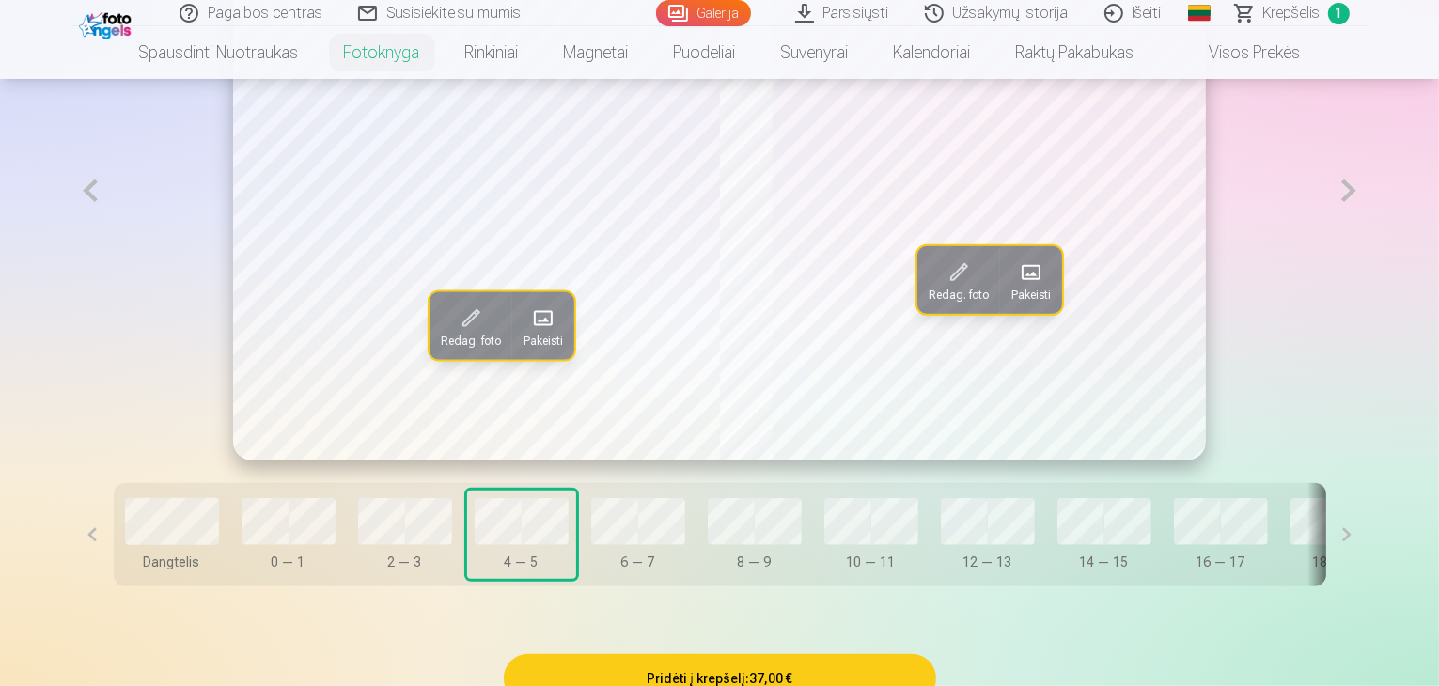
click at [1011, 314] on button "Pakeisti" at bounding box center [1031, 280] width 62 height 68
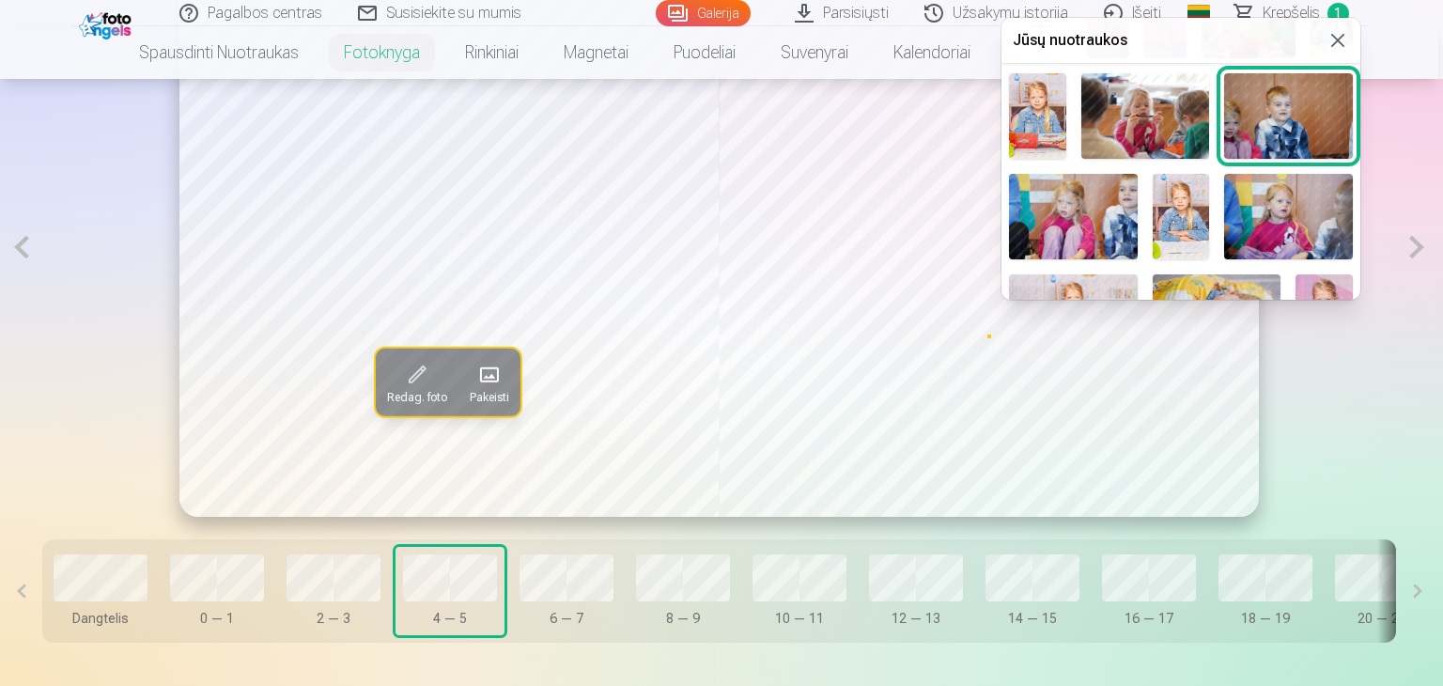
scroll to position [188, 0]
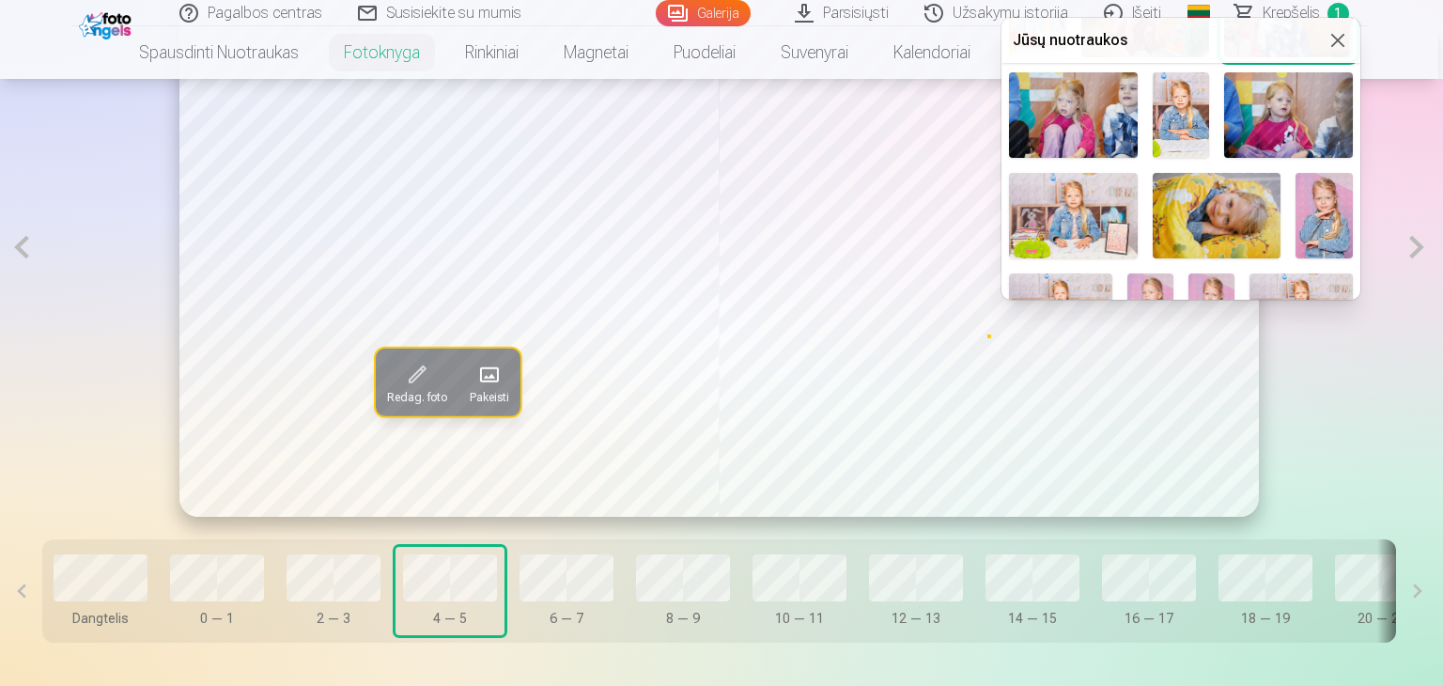
click at [1184, 112] on img at bounding box center [1181, 115] width 57 height 86
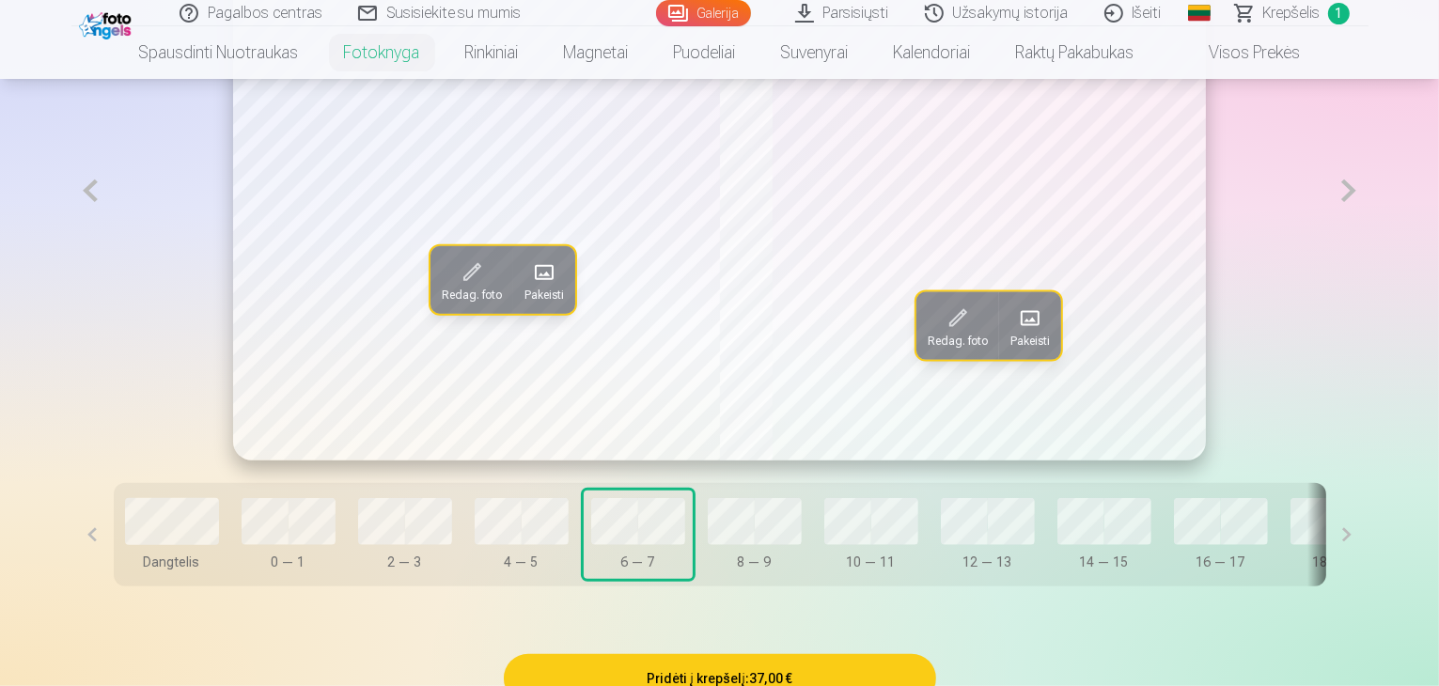
click at [529, 288] on span at bounding box center [544, 272] width 30 height 30
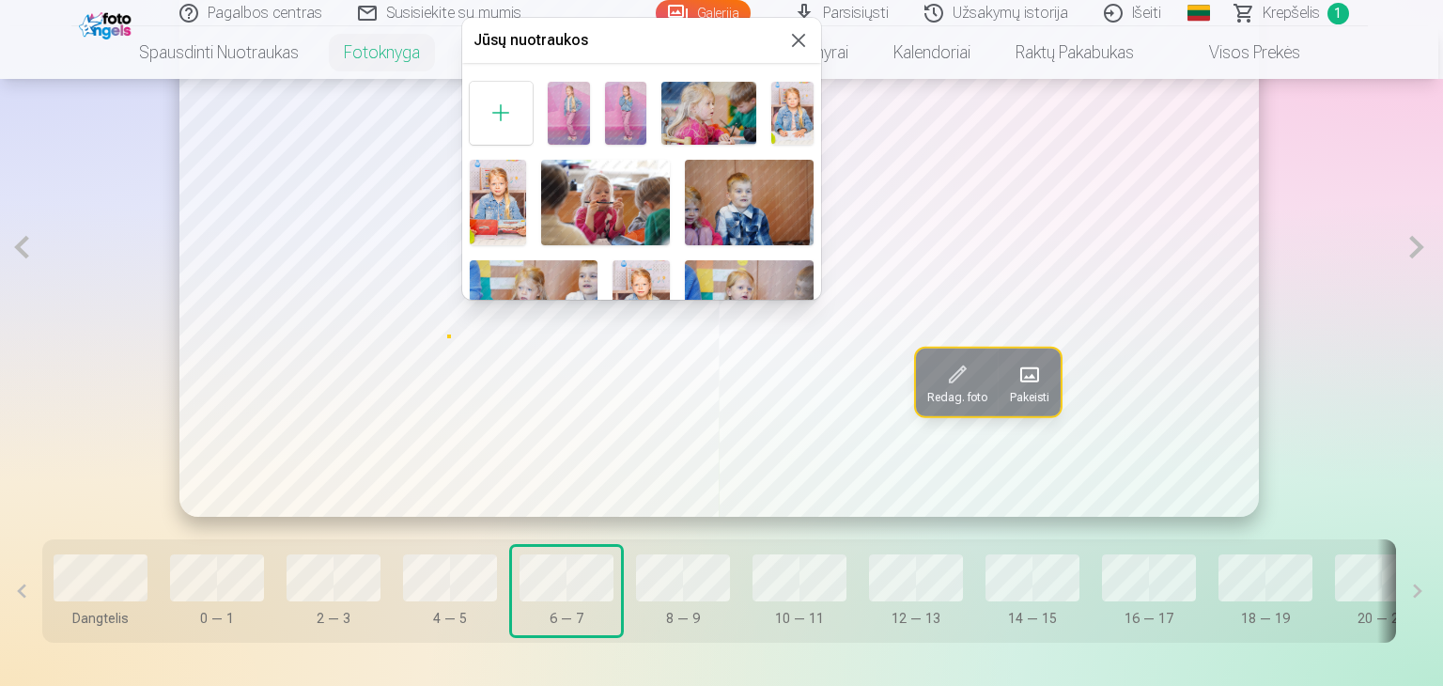
click at [725, 109] on img at bounding box center [709, 113] width 95 height 63
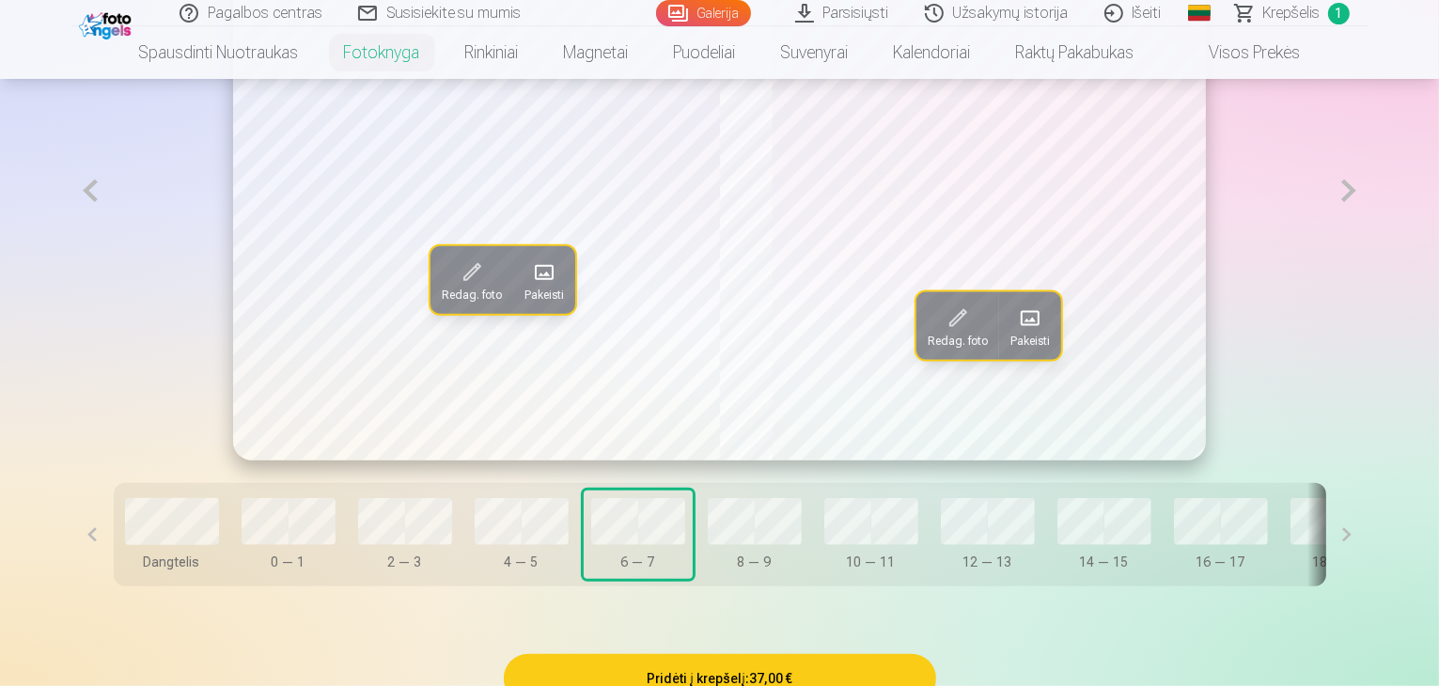
click at [1019, 333] on span at bounding box center [1030, 318] width 30 height 30
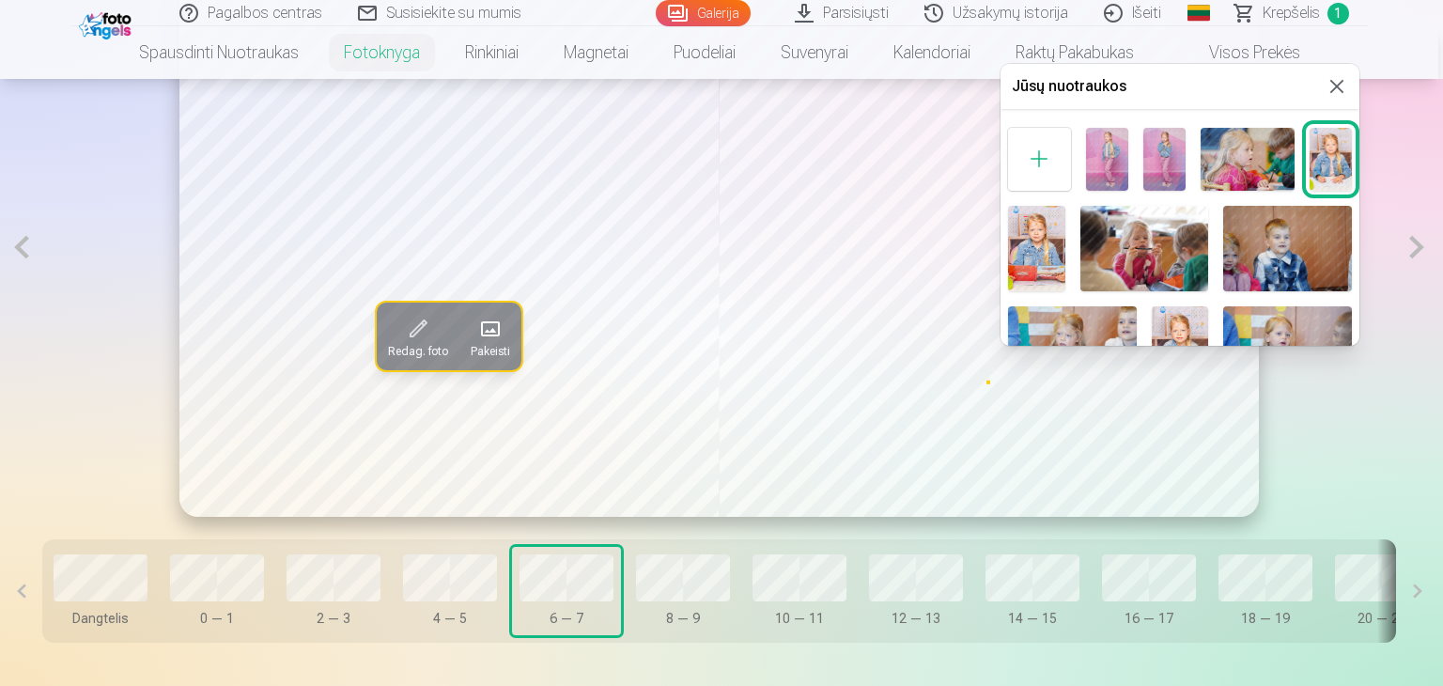
click at [469, 341] on div at bounding box center [721, 343] width 1443 height 686
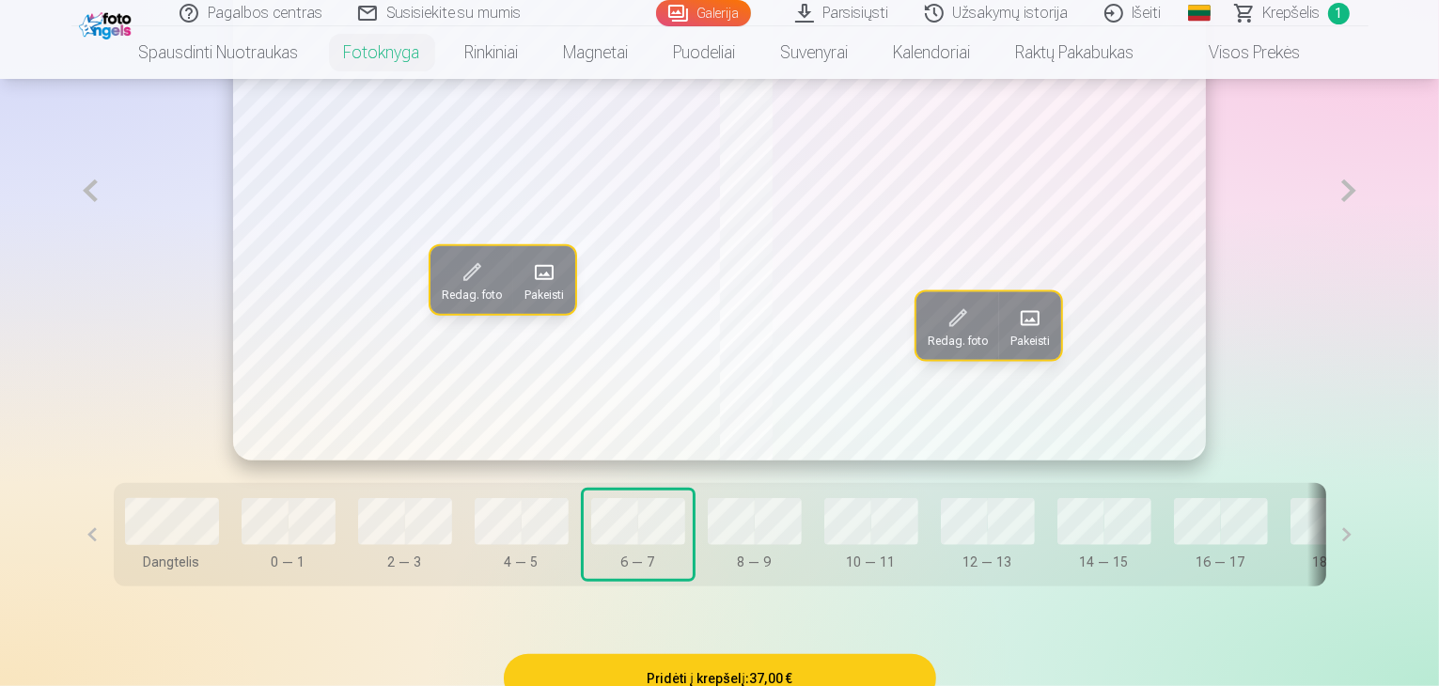
click at [529, 288] on span at bounding box center [544, 272] width 30 height 30
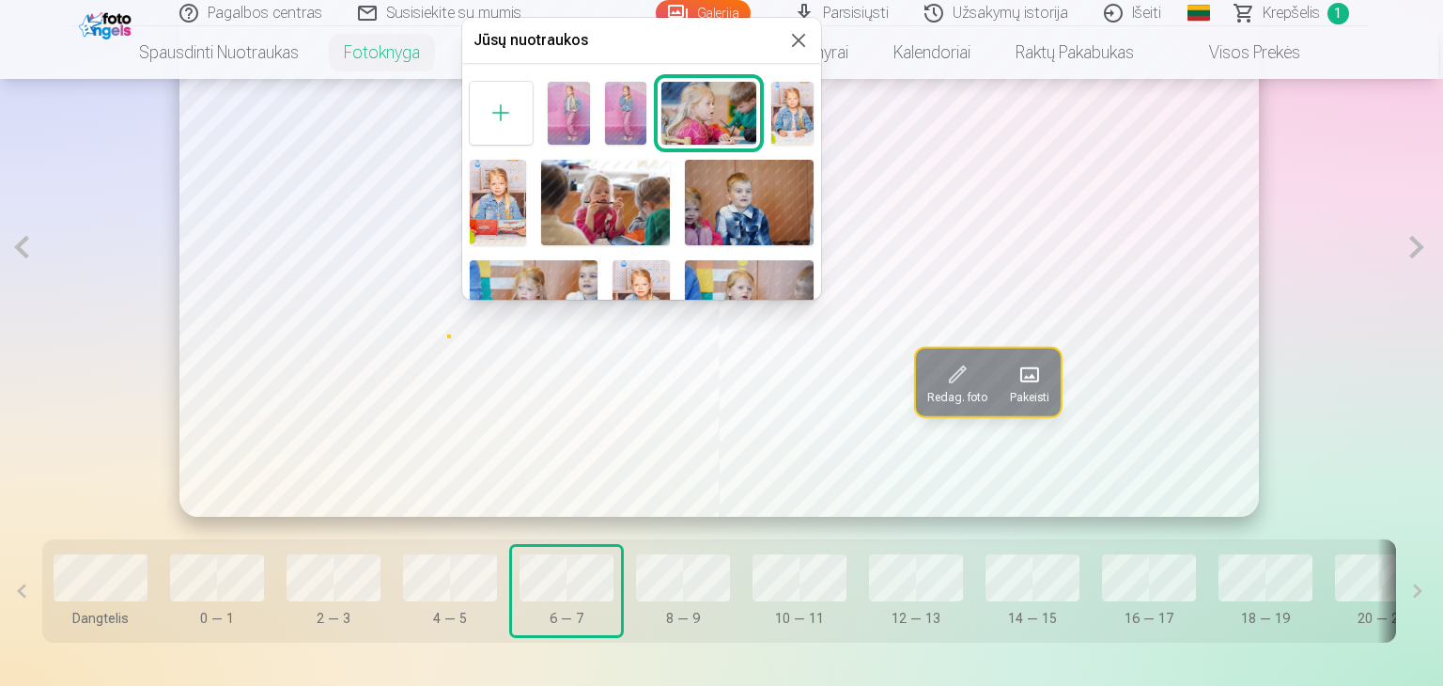
click at [614, 193] on img at bounding box center [605, 203] width 129 height 86
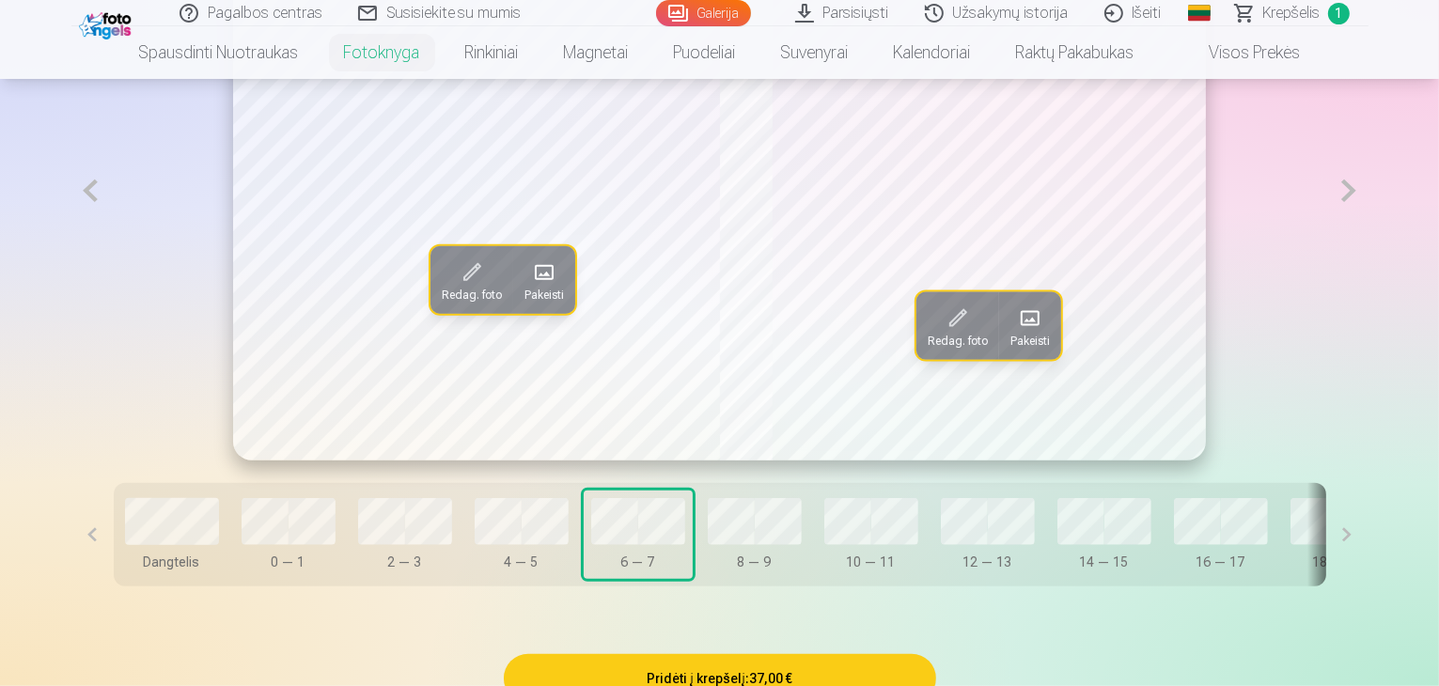
click at [524, 303] on span "Pakeisti" at bounding box center [543, 295] width 39 height 15
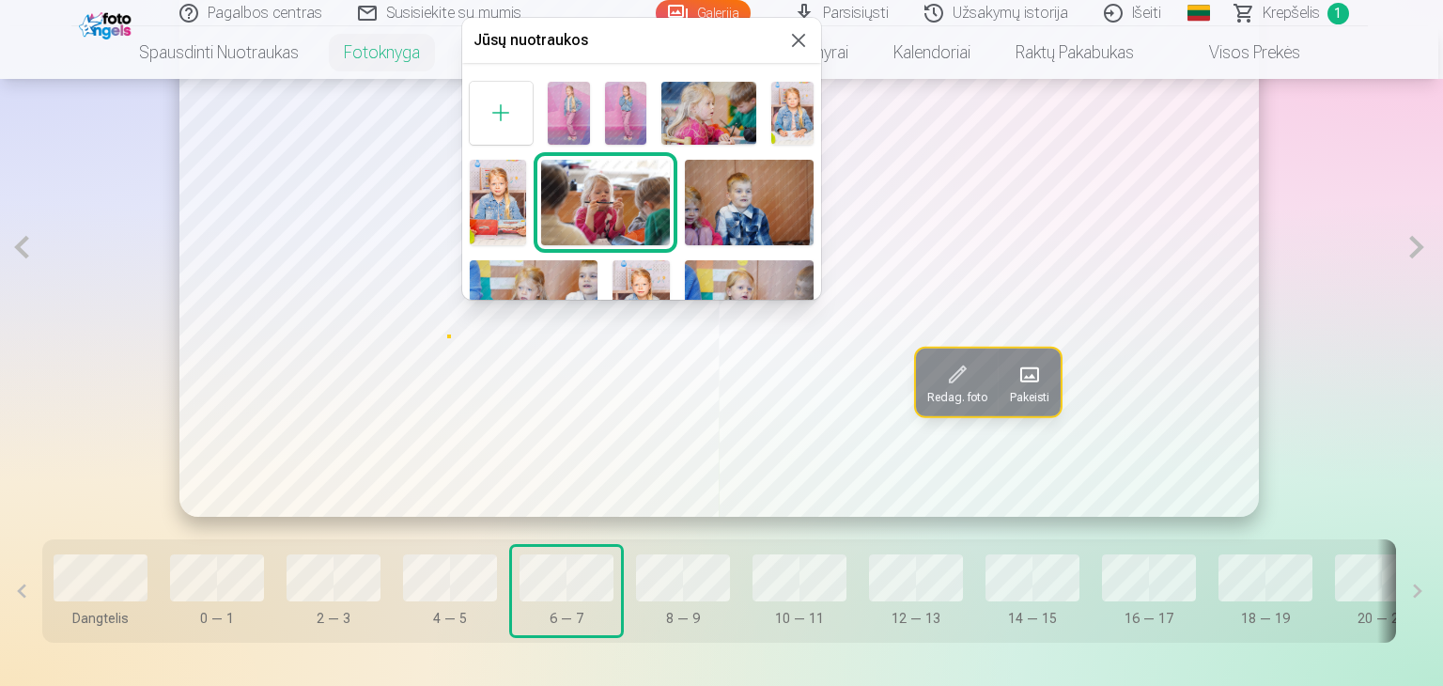
scroll to position [94, 0]
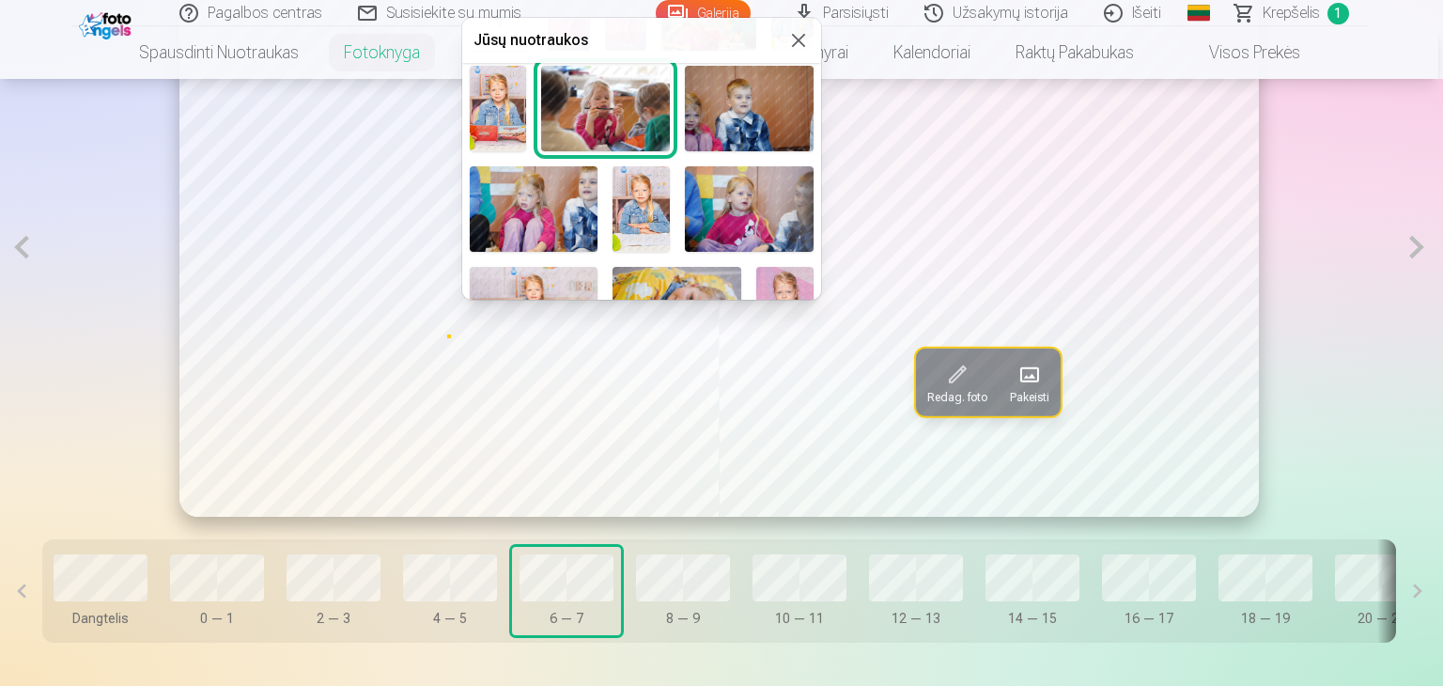
click at [552, 204] on img at bounding box center [534, 209] width 129 height 86
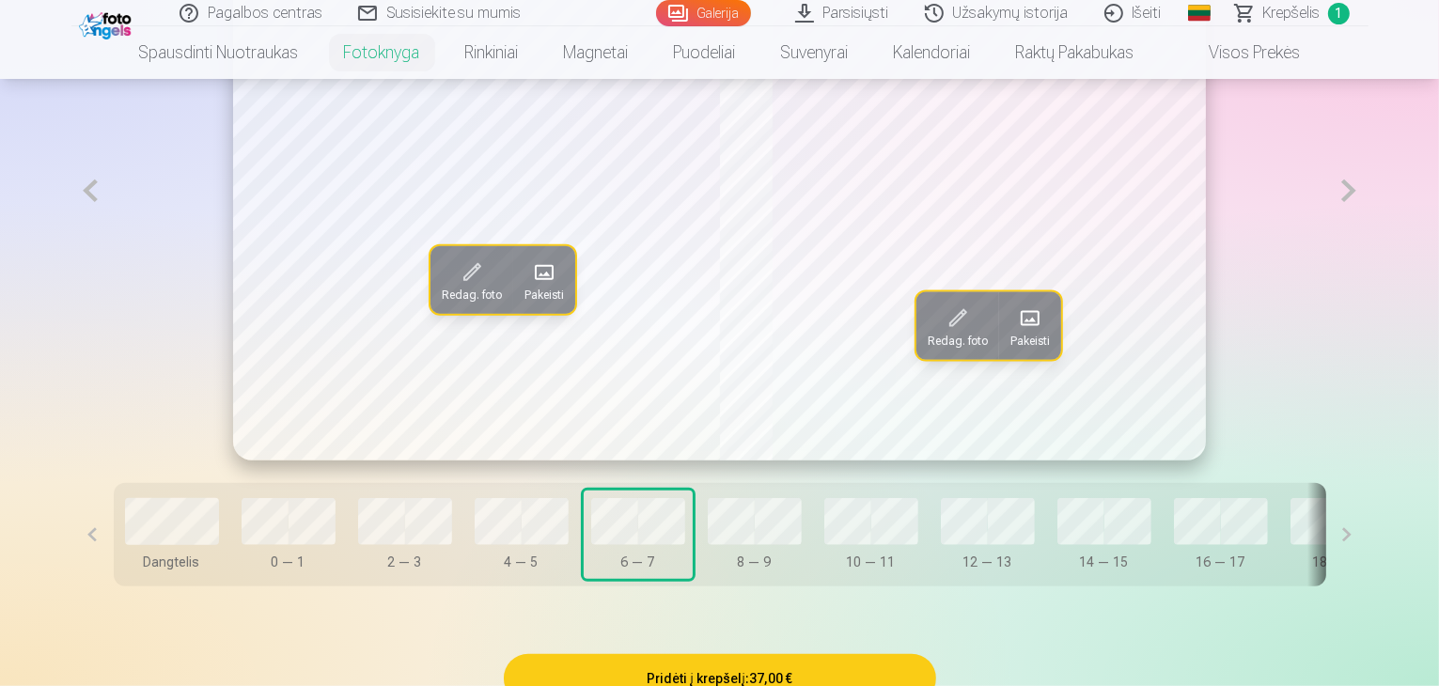
click at [529, 288] on span at bounding box center [544, 272] width 30 height 30
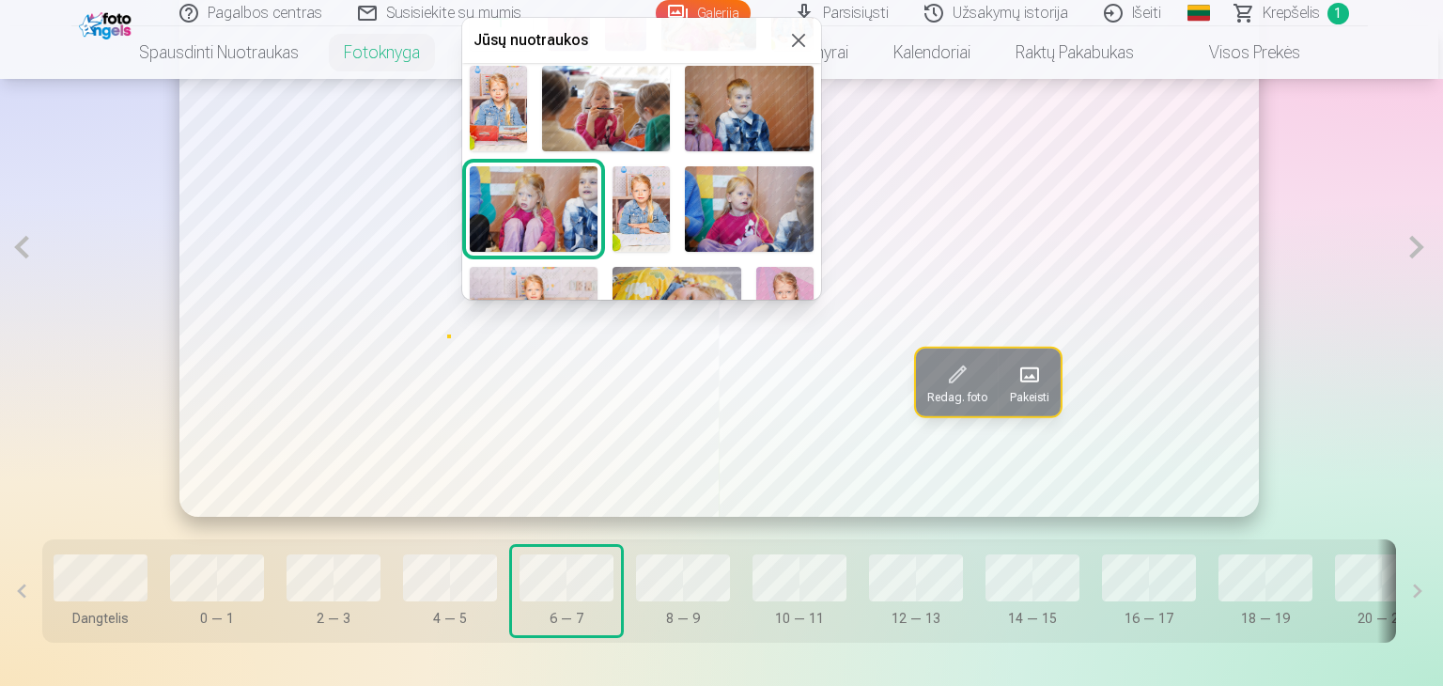
click at [755, 200] on img at bounding box center [749, 209] width 129 height 86
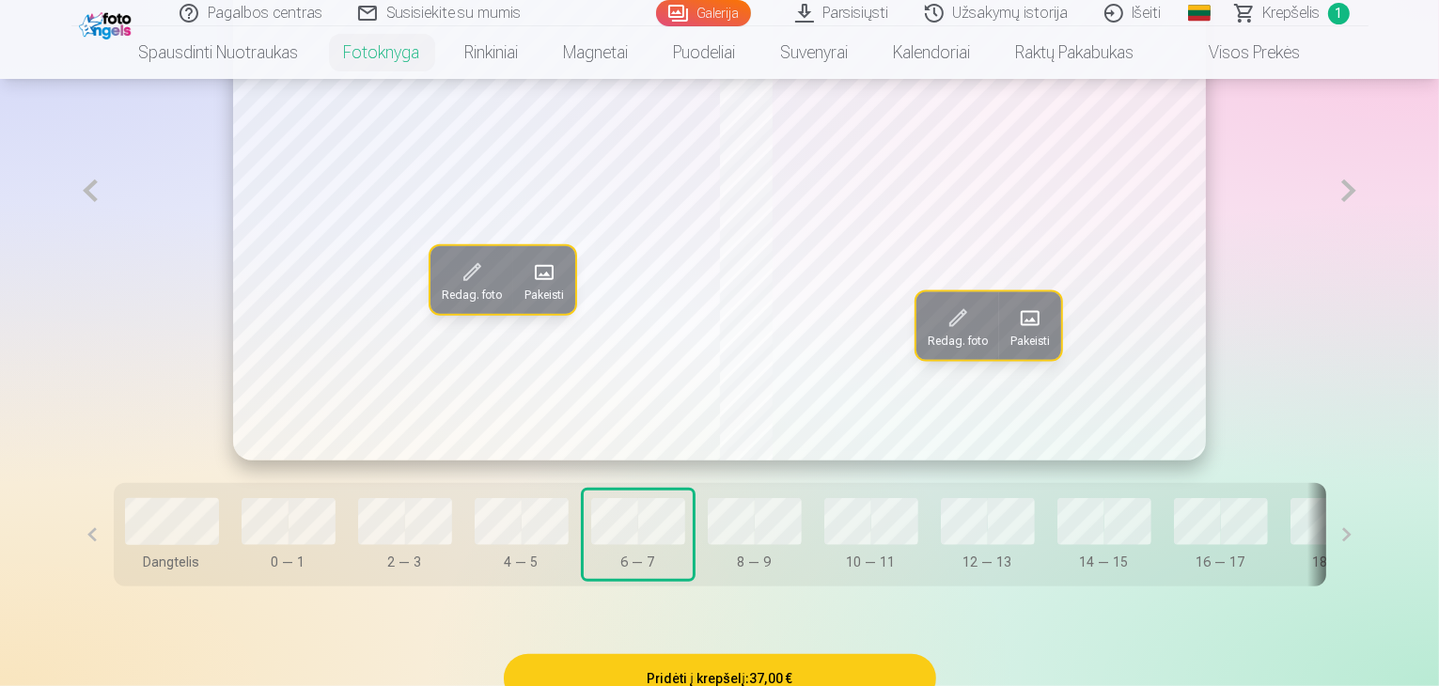
click at [1043, 333] on span at bounding box center [1030, 318] width 30 height 30
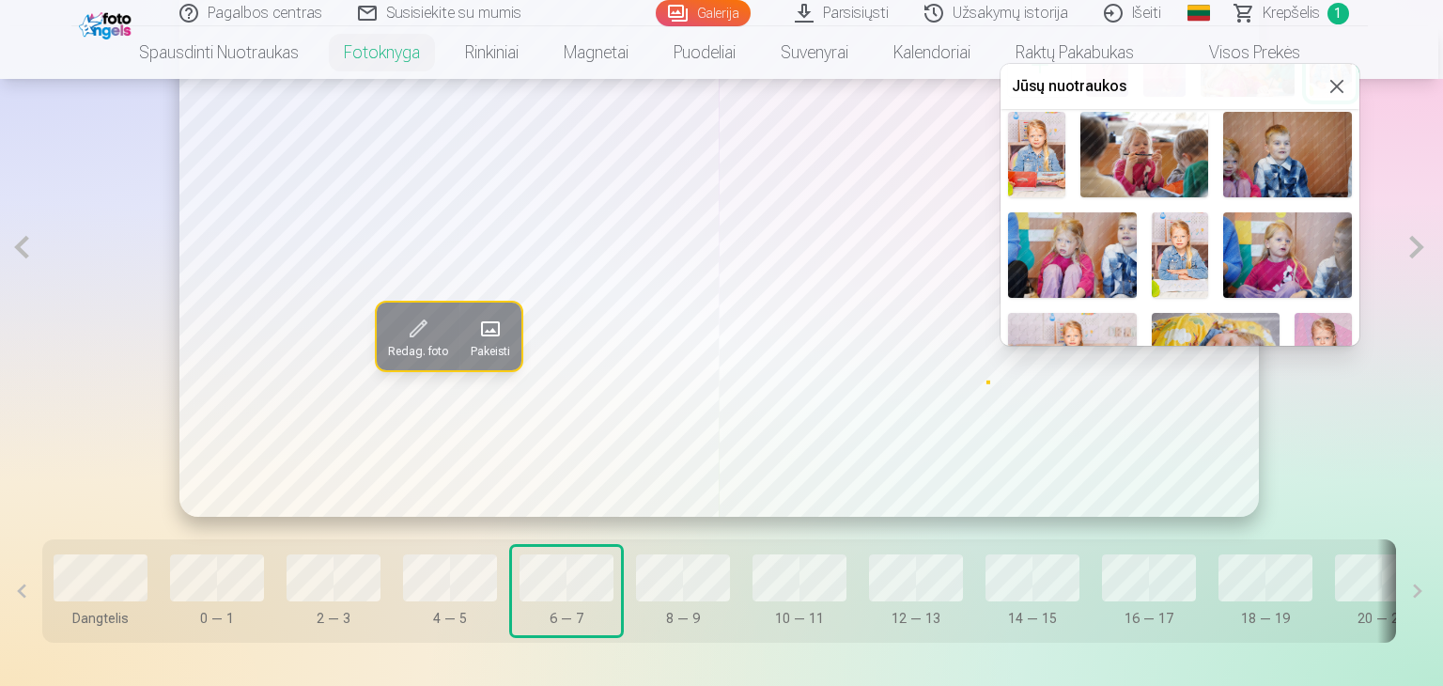
scroll to position [188, 0]
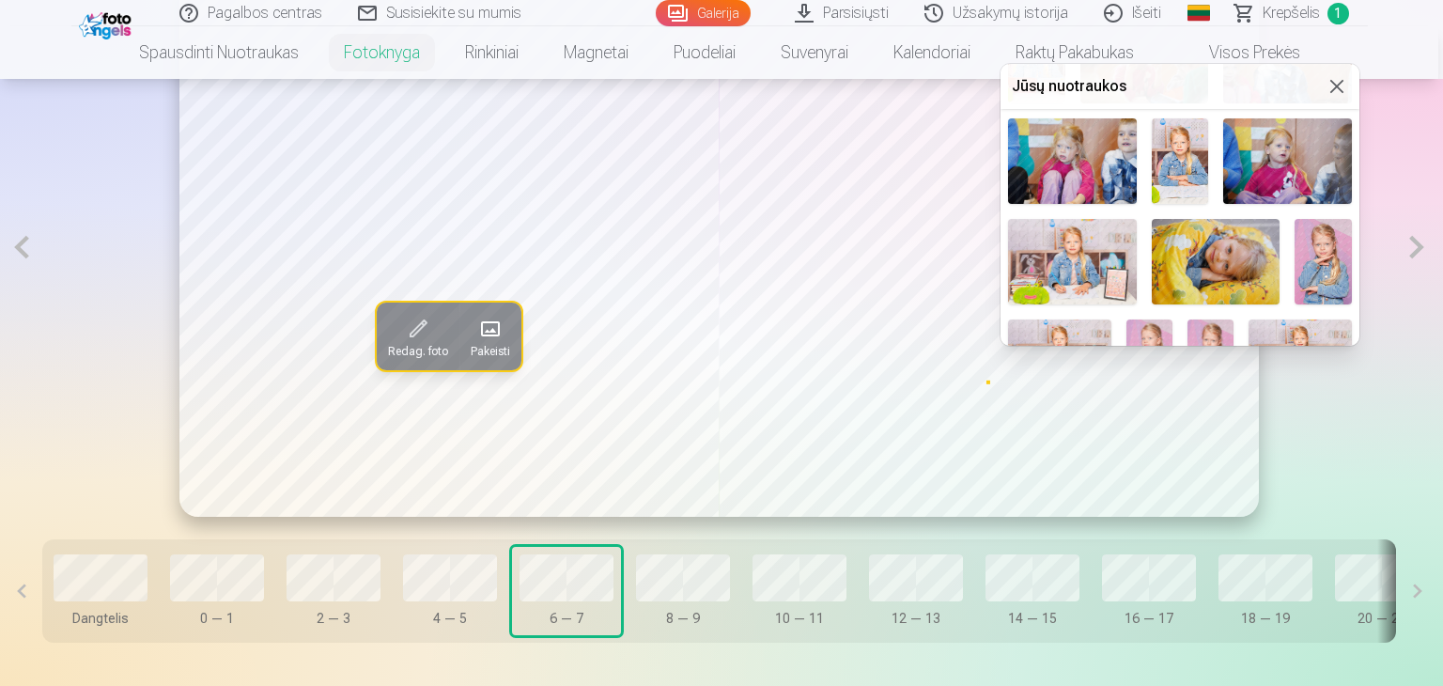
click at [1205, 248] on img at bounding box center [1216, 262] width 129 height 86
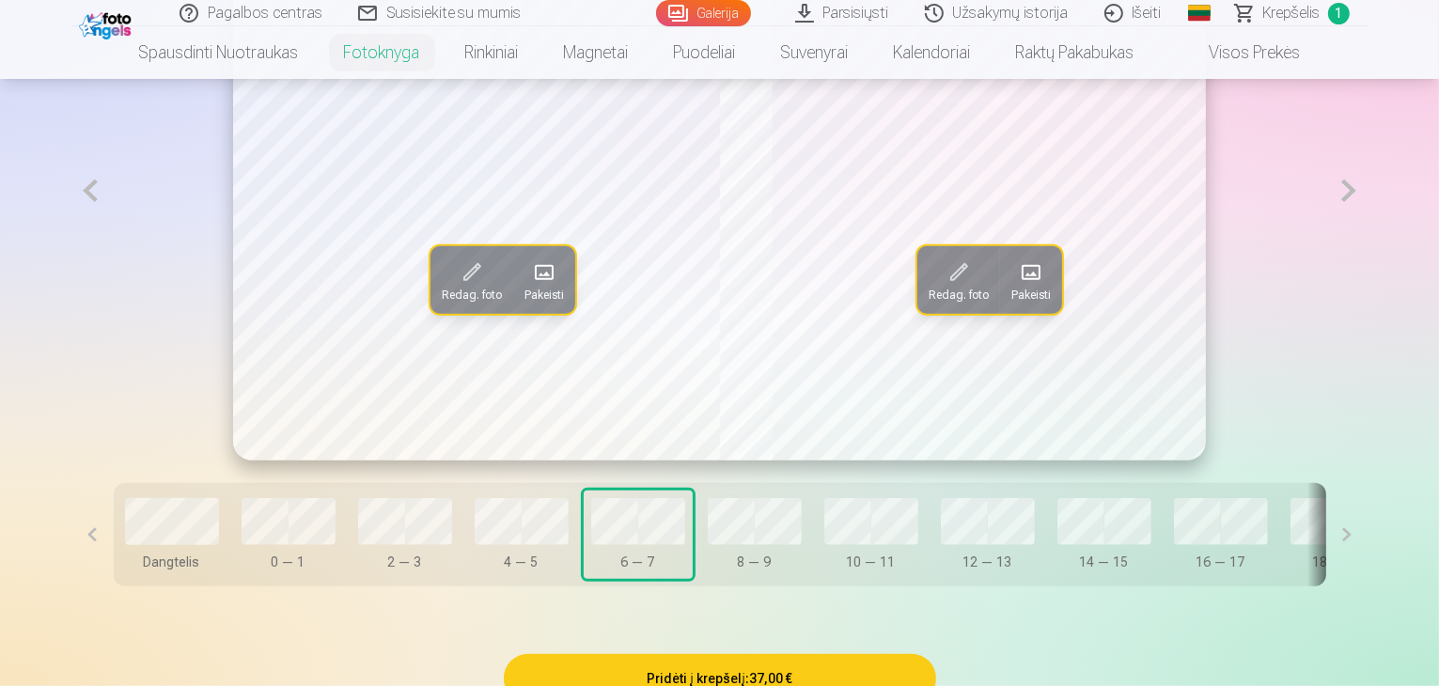
click at [1367, 257] on button at bounding box center [1348, 190] width 39 height 539
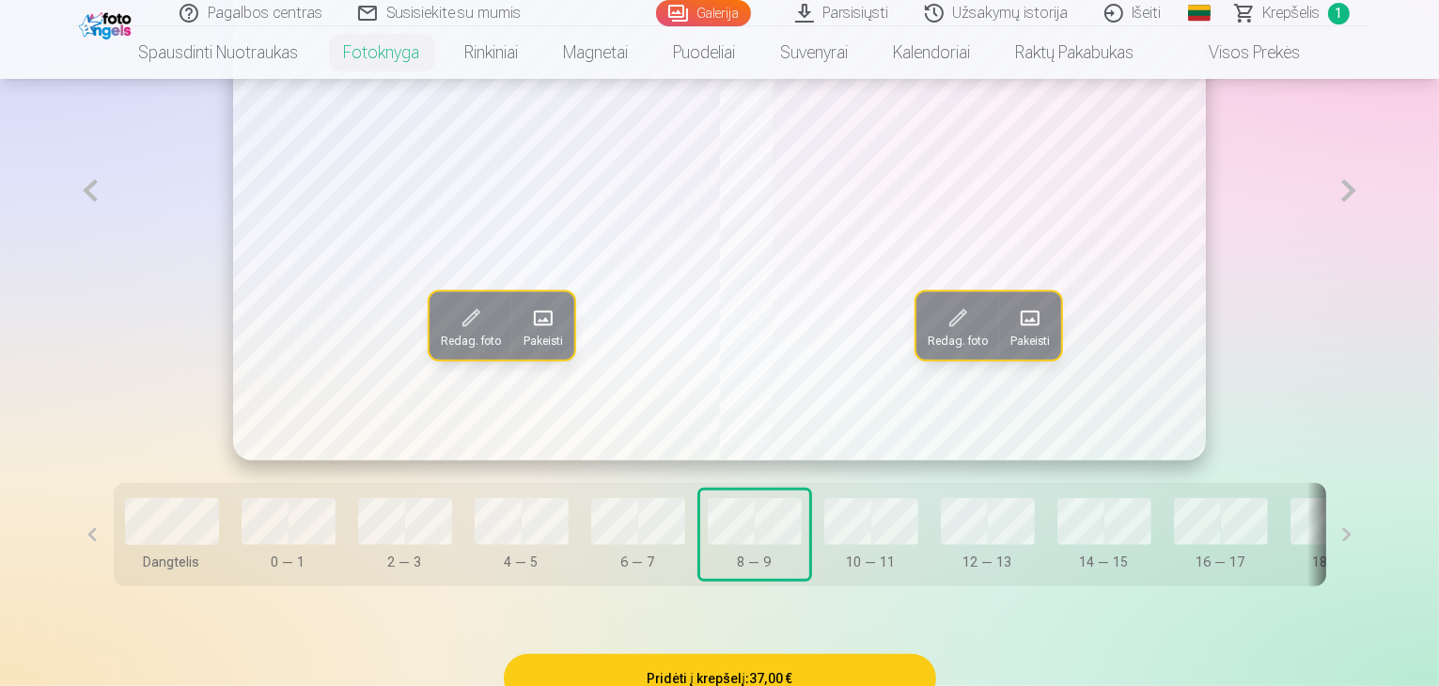
click at [528, 333] on span at bounding box center [543, 318] width 30 height 30
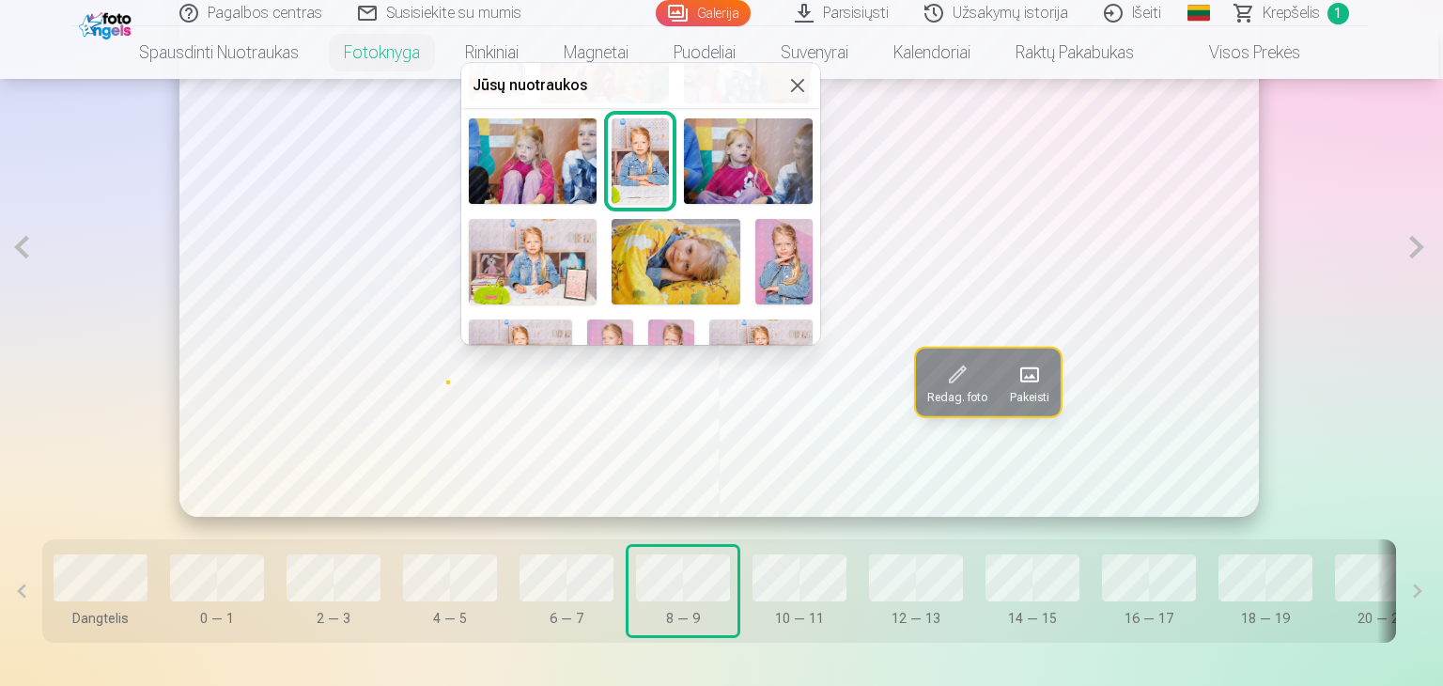
scroll to position [282, 0]
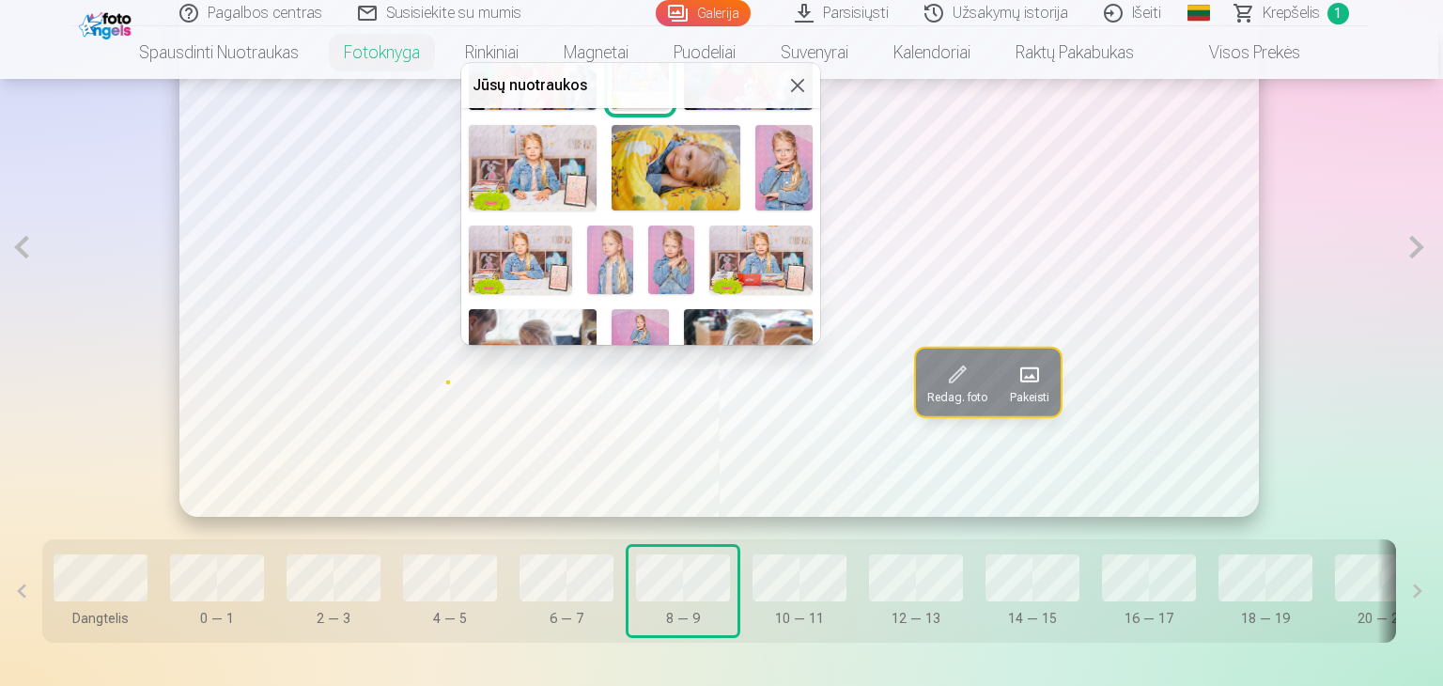
click at [529, 250] on img at bounding box center [520, 260] width 103 height 69
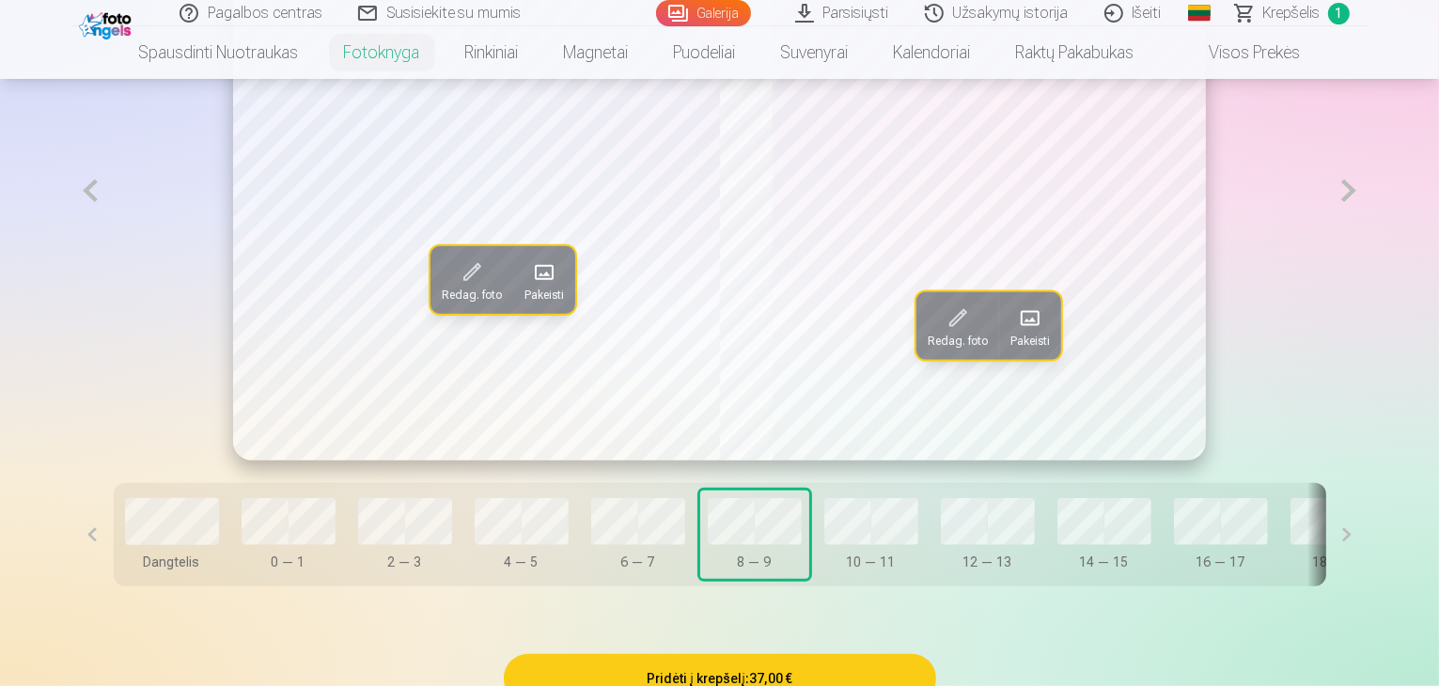
click at [1056, 359] on button "Pakeisti" at bounding box center [1030, 325] width 62 height 68
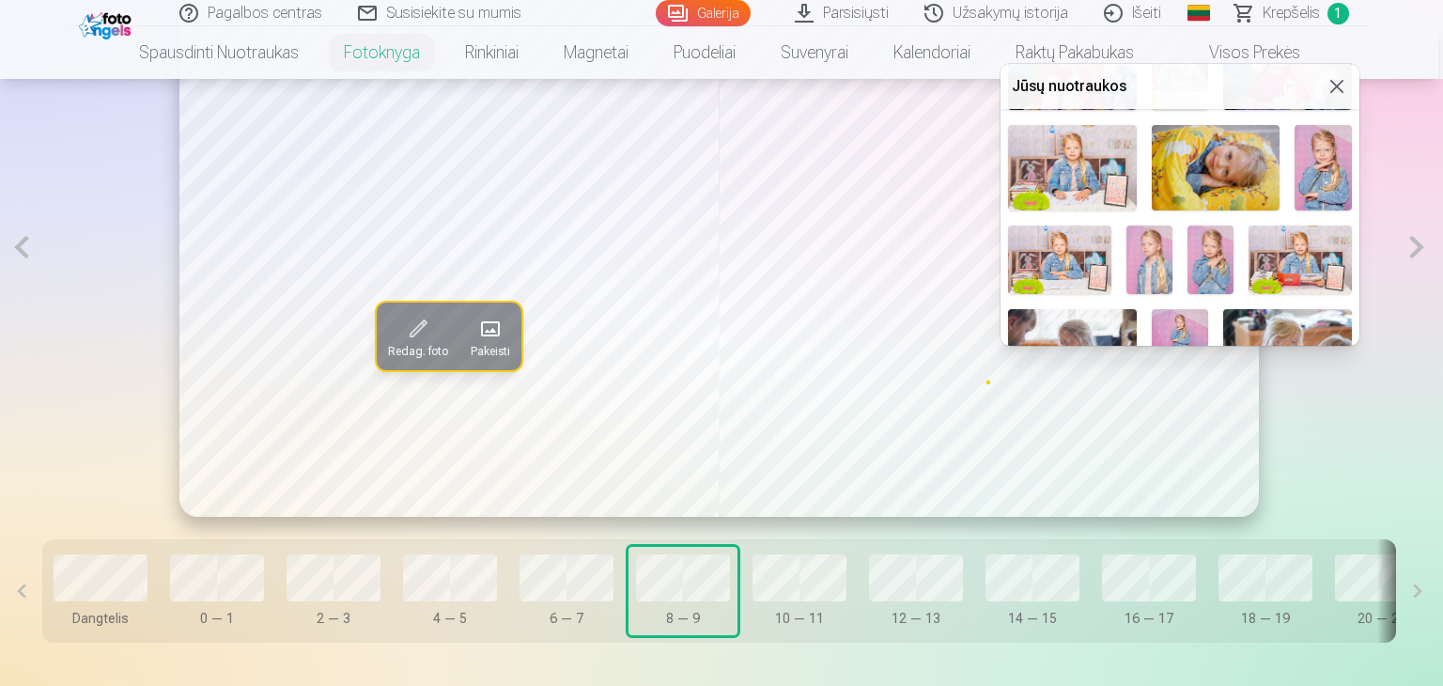
click at [1330, 148] on img at bounding box center [1323, 168] width 57 height 86
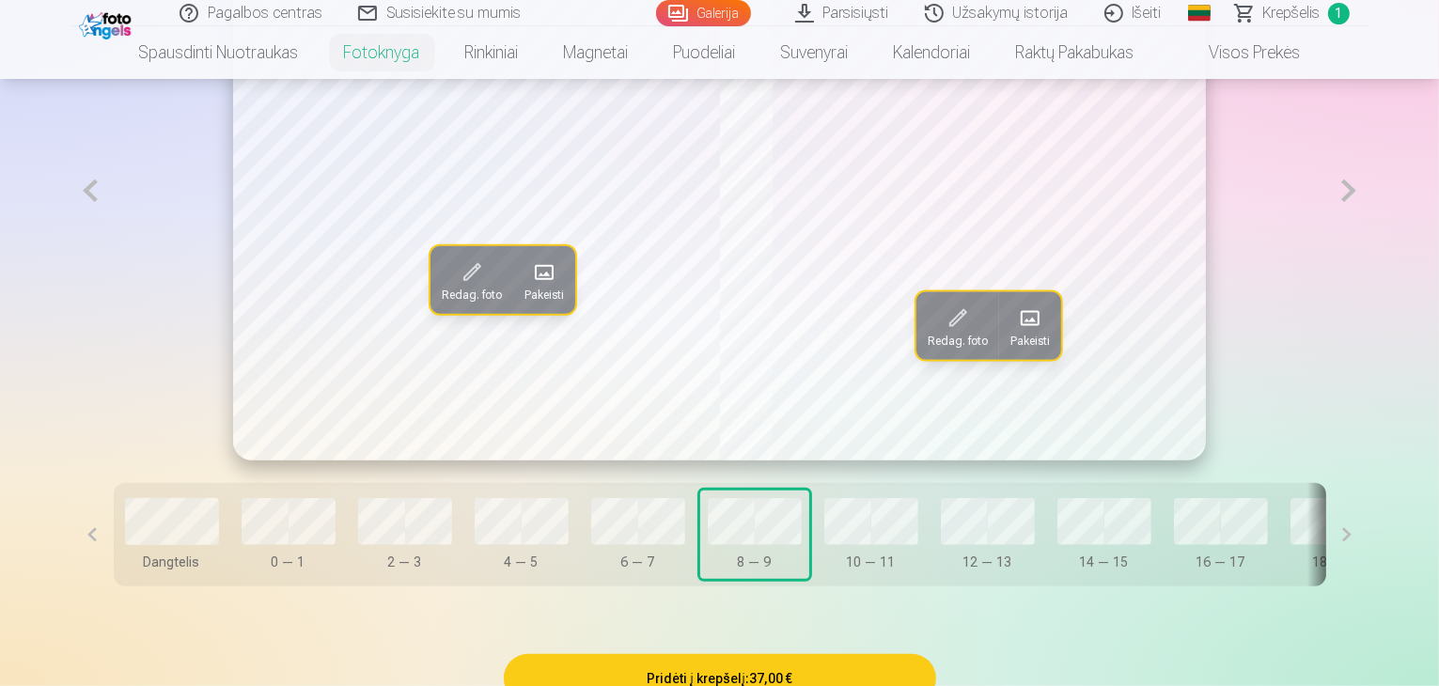
click at [1045, 333] on span at bounding box center [1030, 318] width 30 height 30
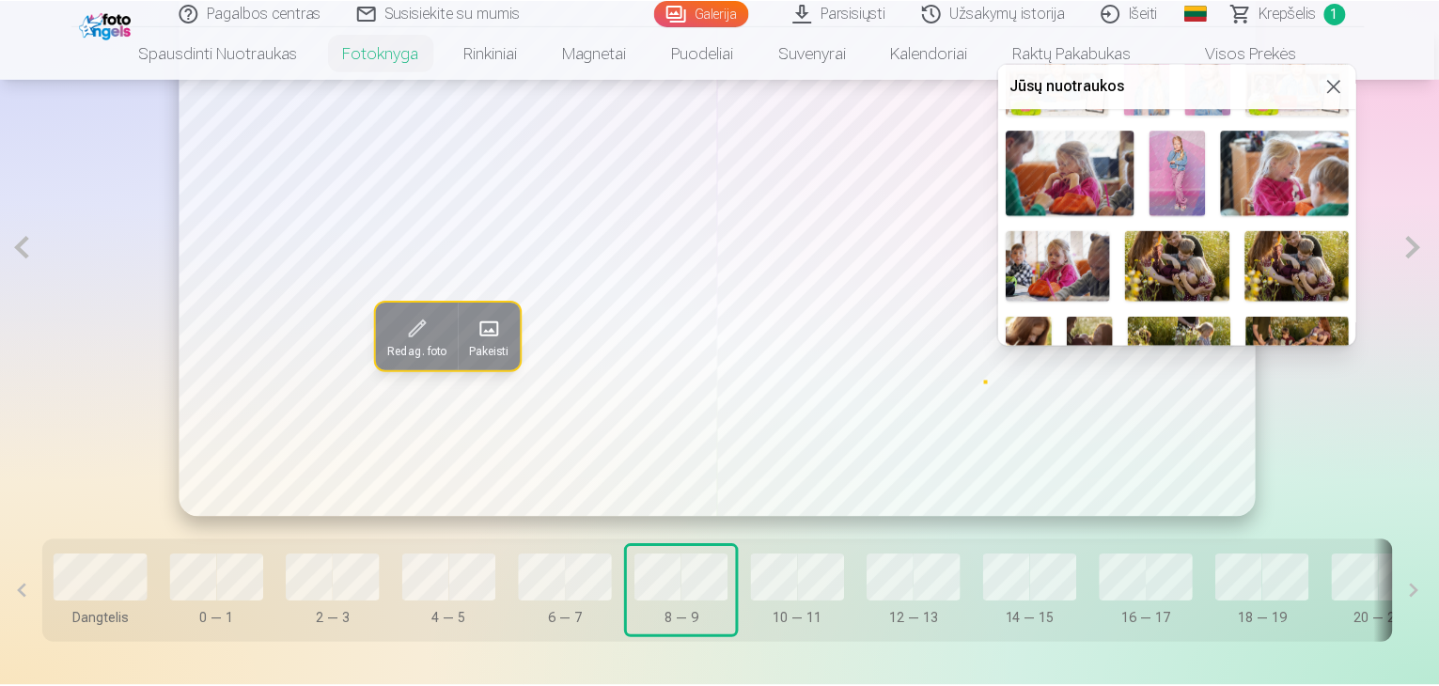
scroll to position [470, 0]
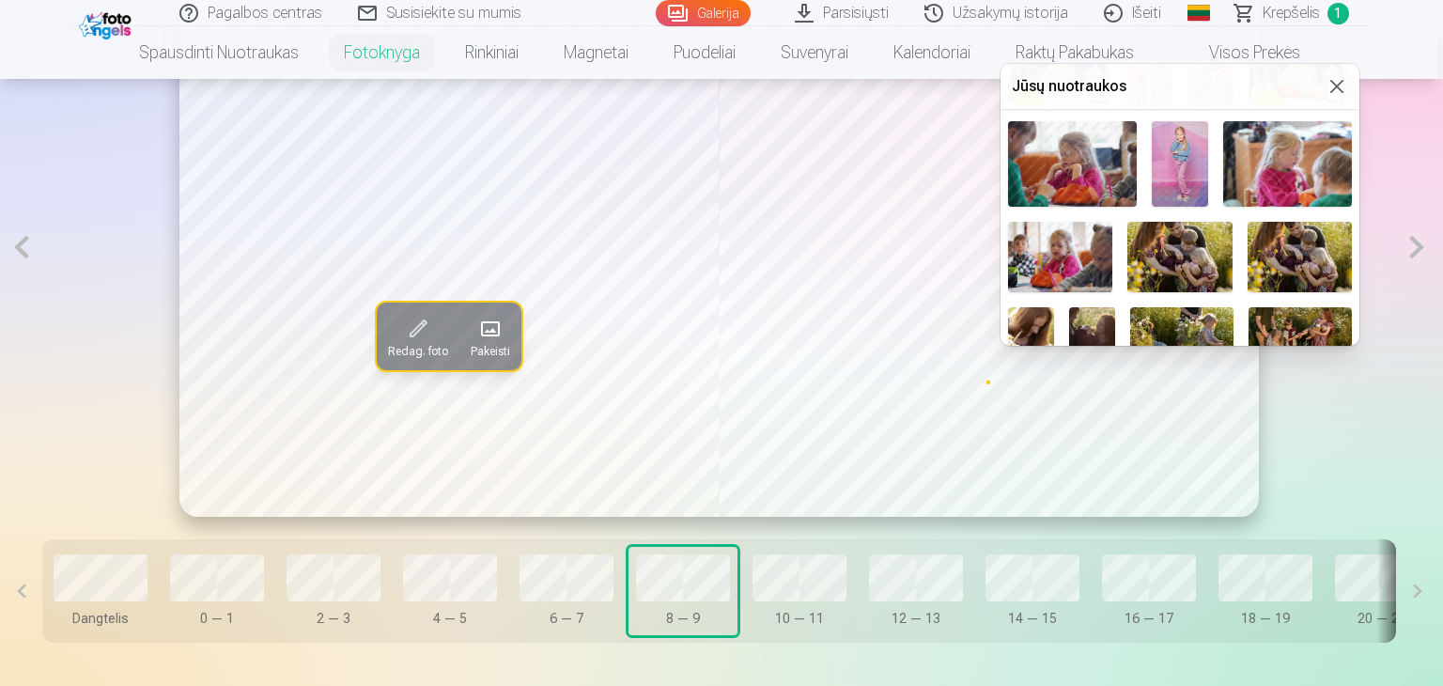
click at [1079, 162] on img at bounding box center [1072, 164] width 129 height 86
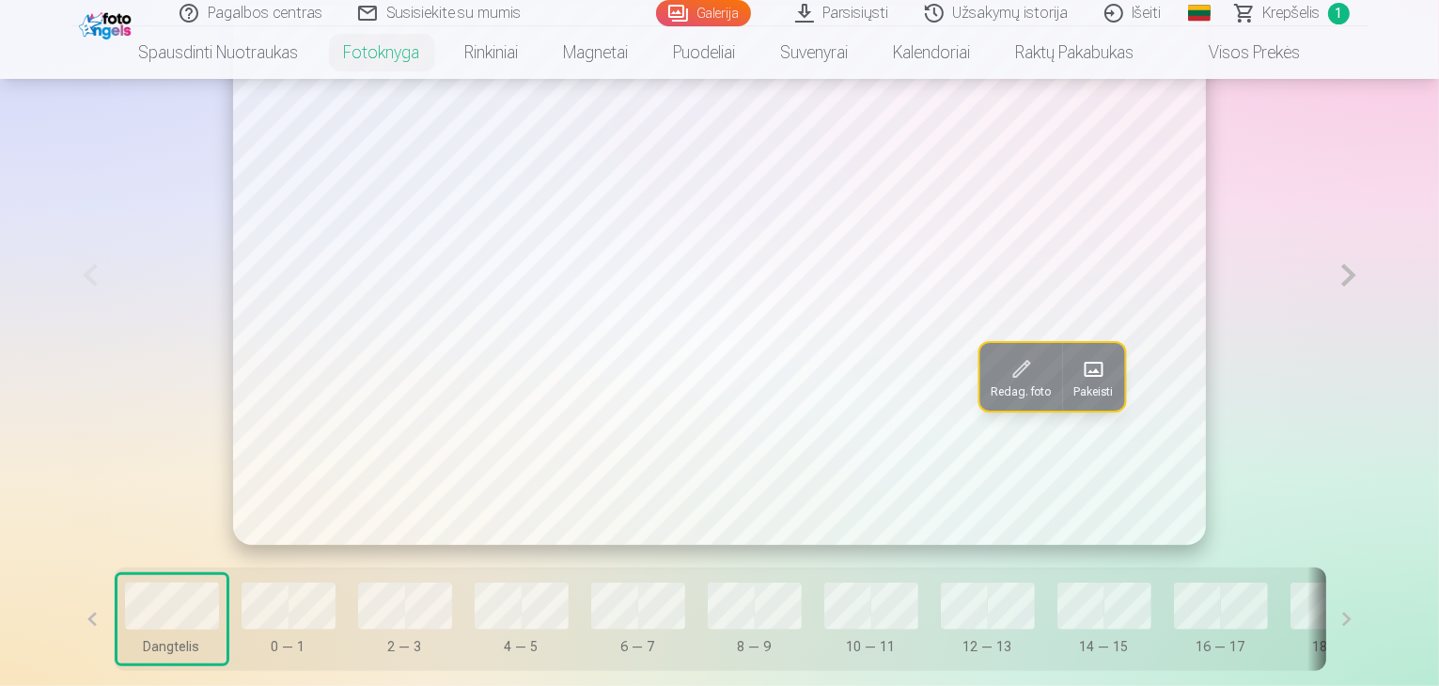
scroll to position [1127, 0]
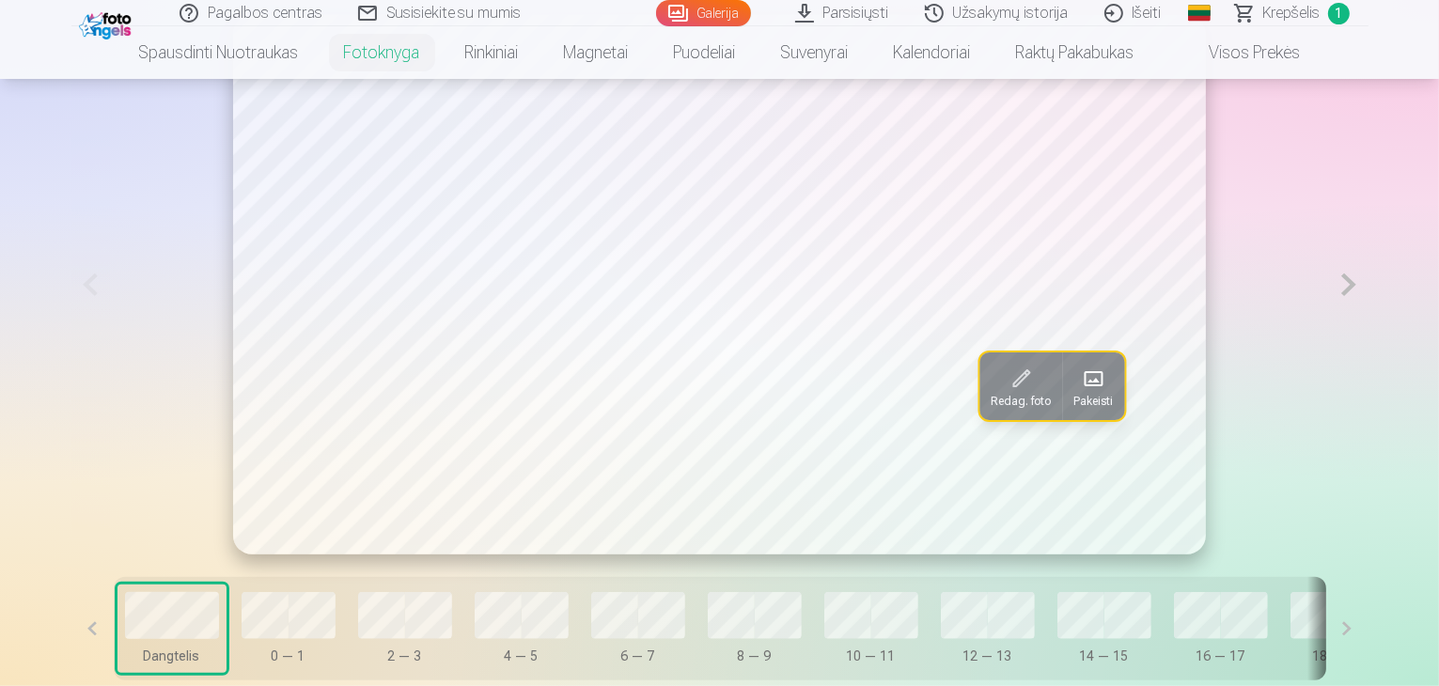
click at [1367, 338] on button at bounding box center [1348, 284] width 39 height 539
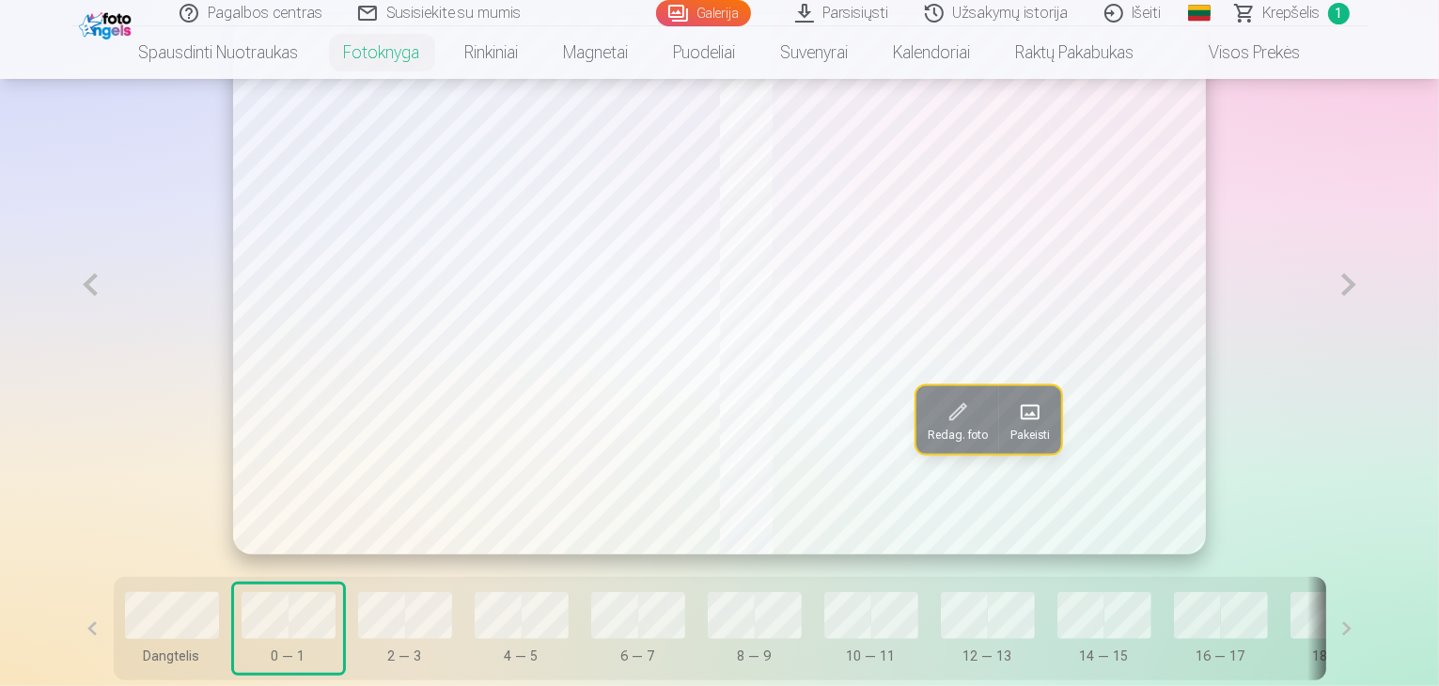
click at [1367, 338] on button at bounding box center [1348, 284] width 39 height 539
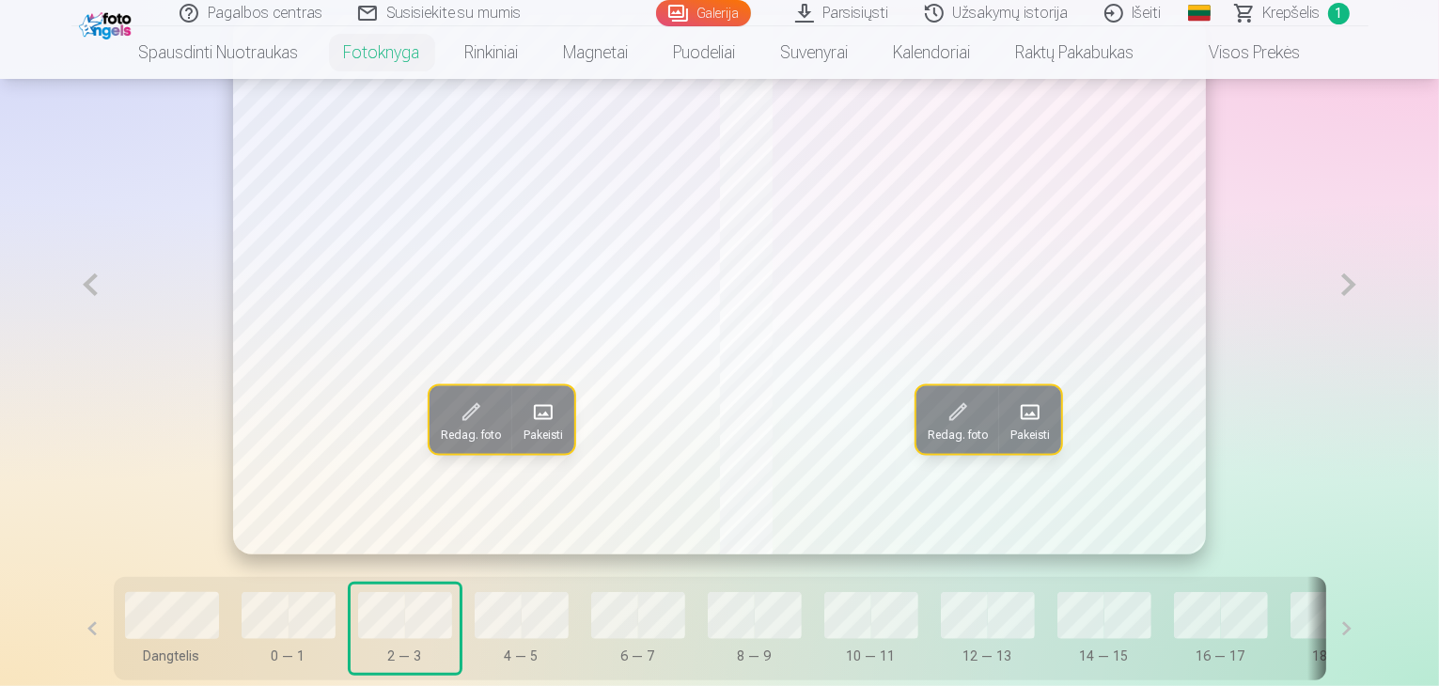
click at [71, 344] on button at bounding box center [90, 284] width 39 height 539
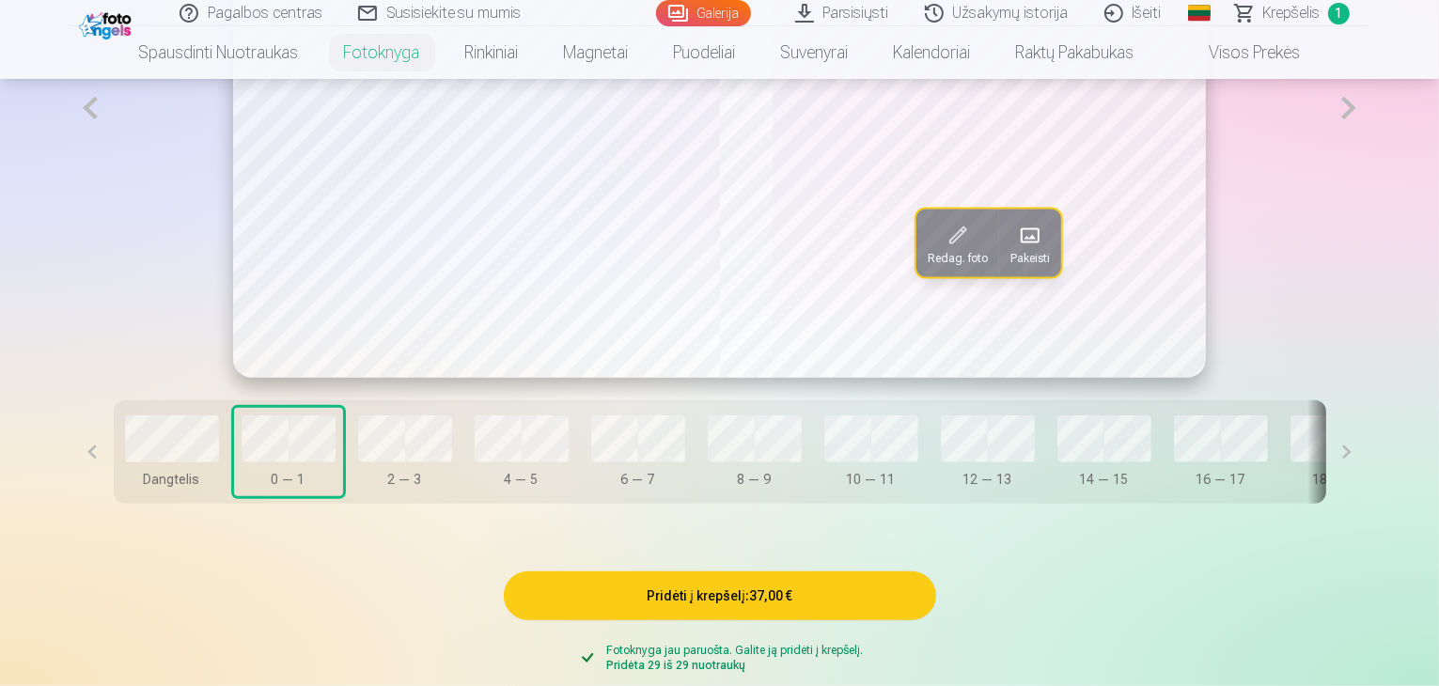
scroll to position [1315, 0]
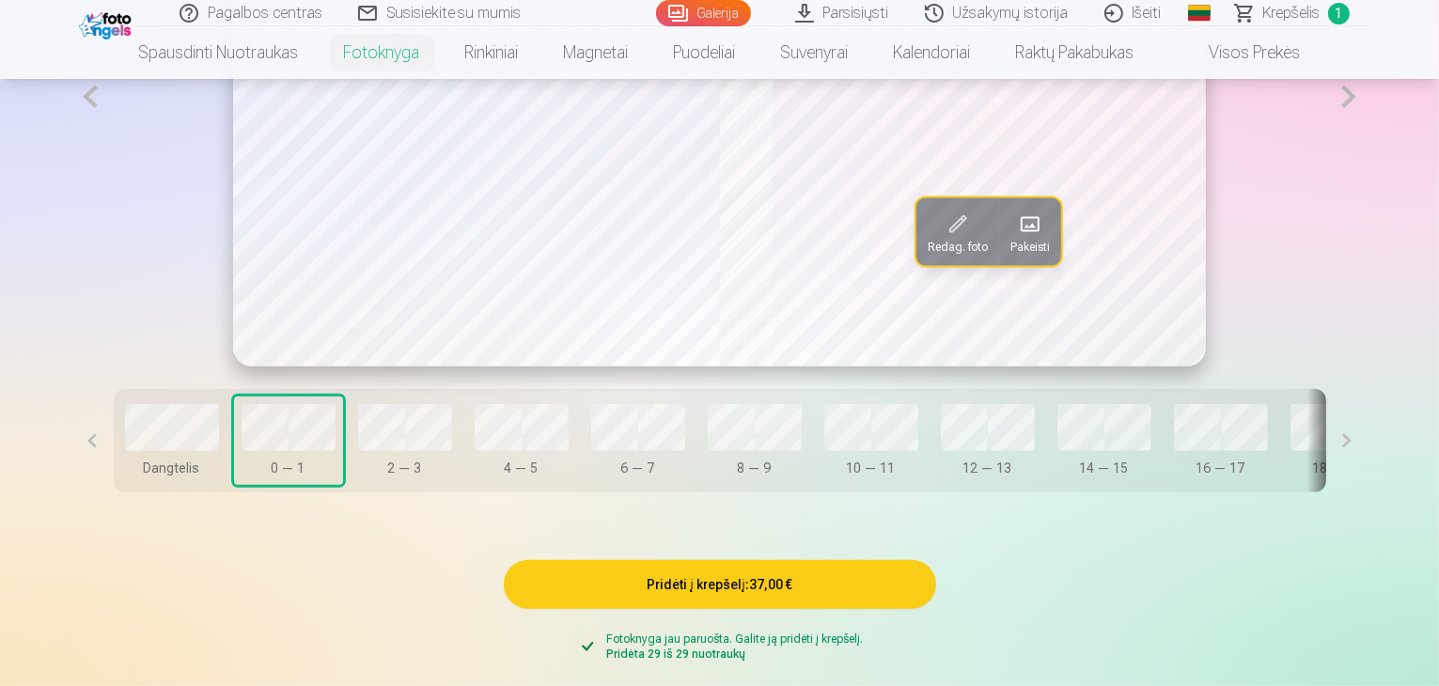
click at [1367, 149] on button at bounding box center [1348, 96] width 39 height 539
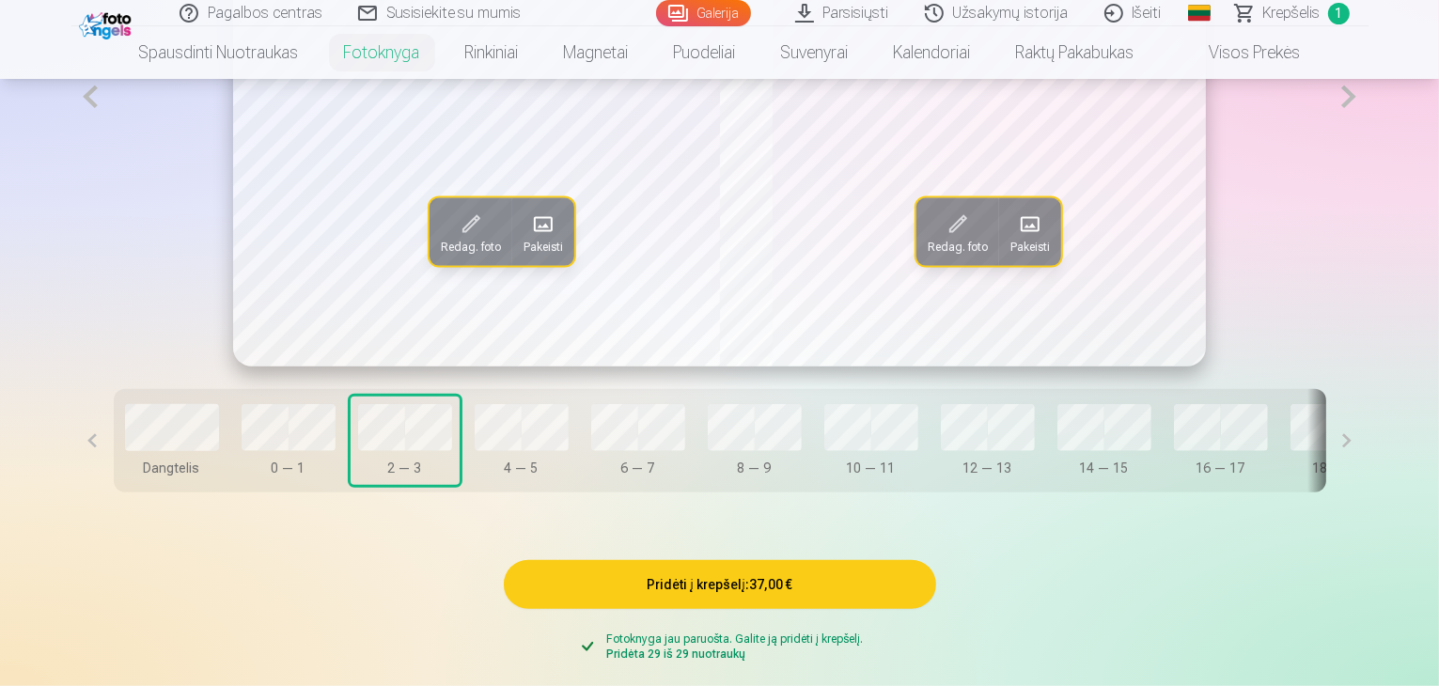
scroll to position [1221, 0]
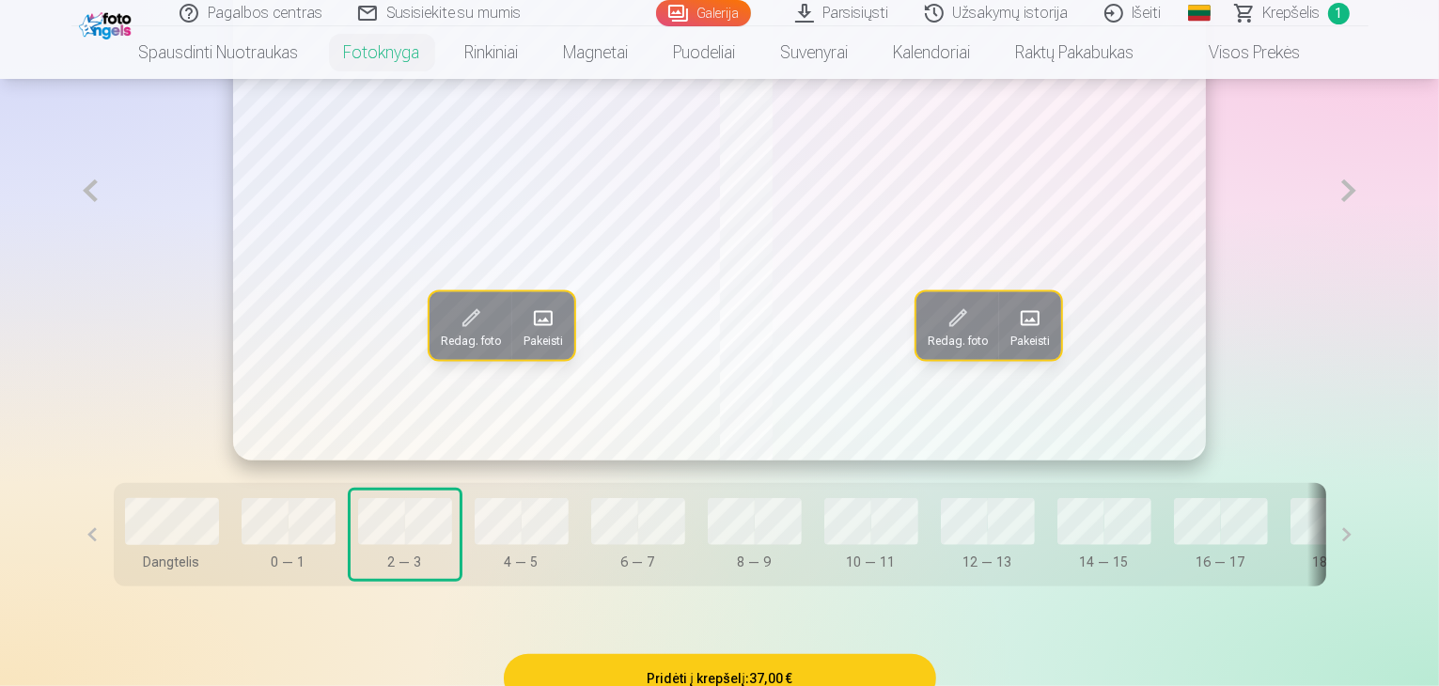
click at [1367, 254] on button at bounding box center [1348, 190] width 39 height 539
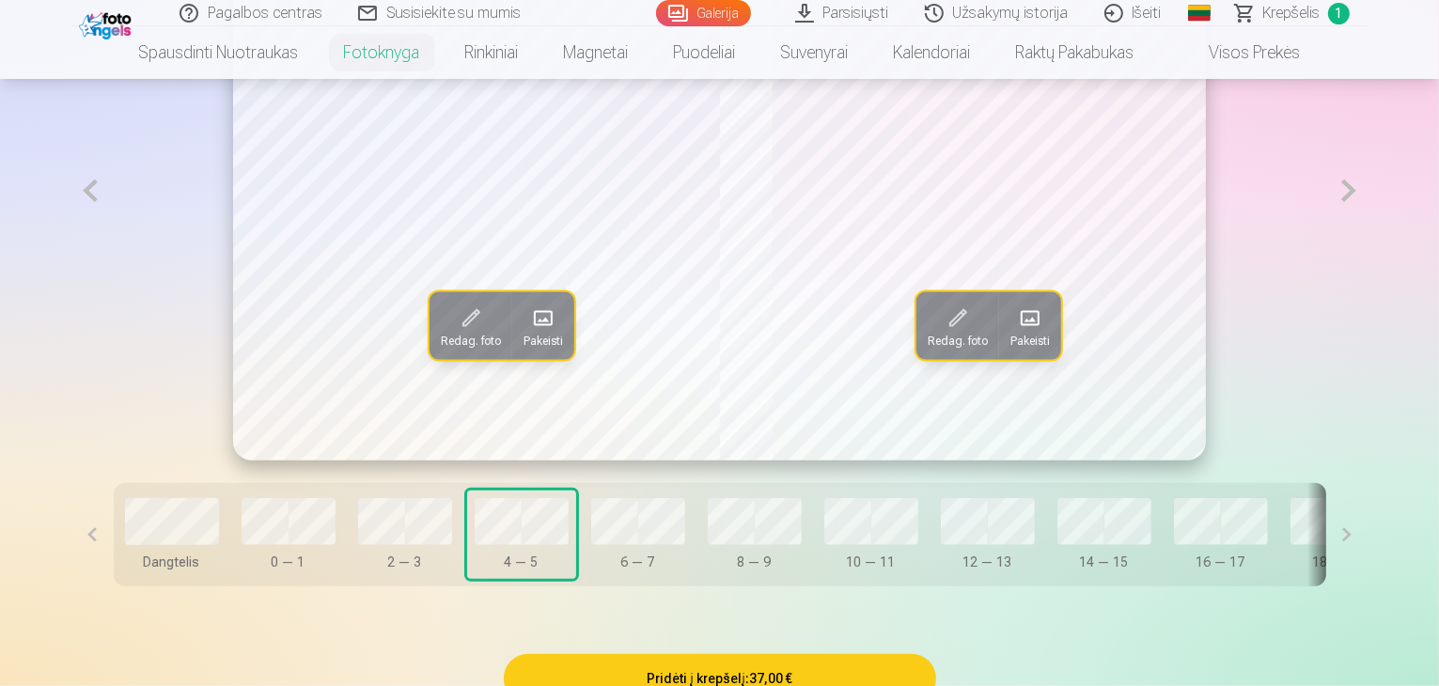
click at [1367, 254] on button at bounding box center [1348, 190] width 39 height 539
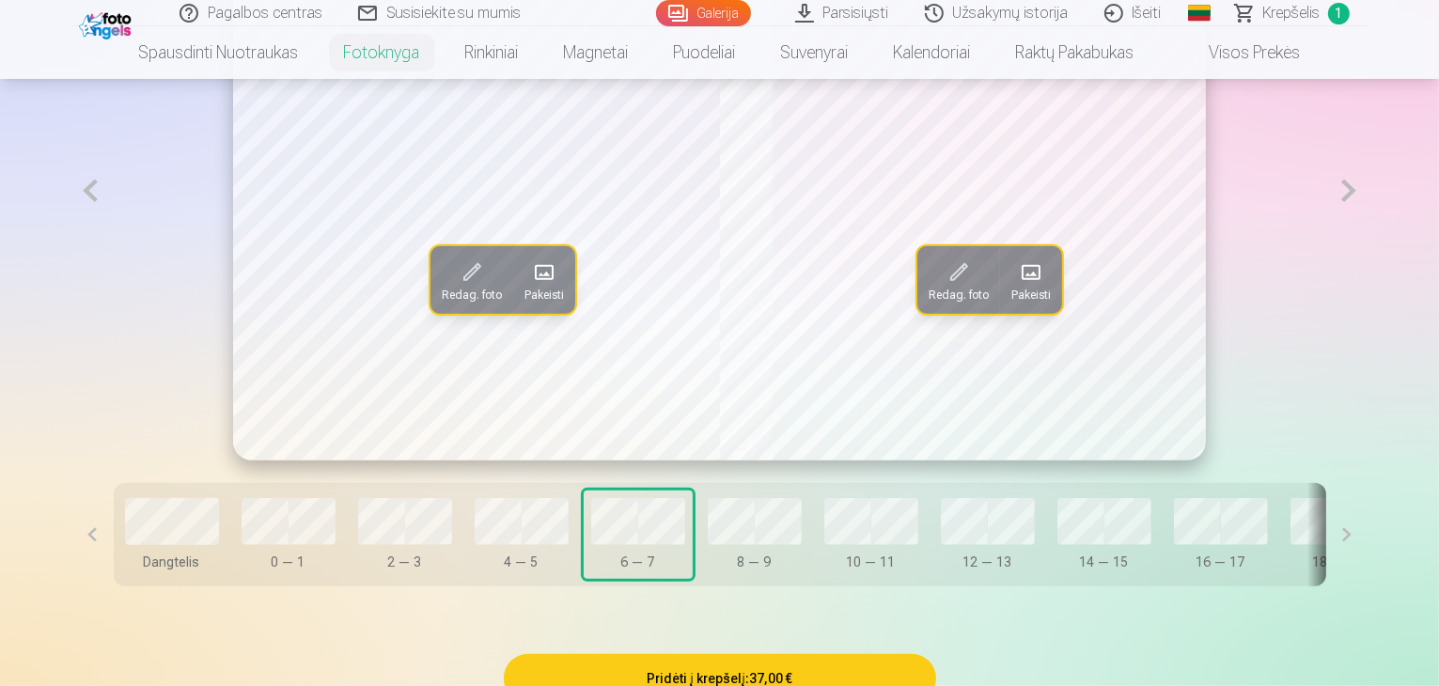
click at [1367, 254] on button at bounding box center [1348, 190] width 39 height 539
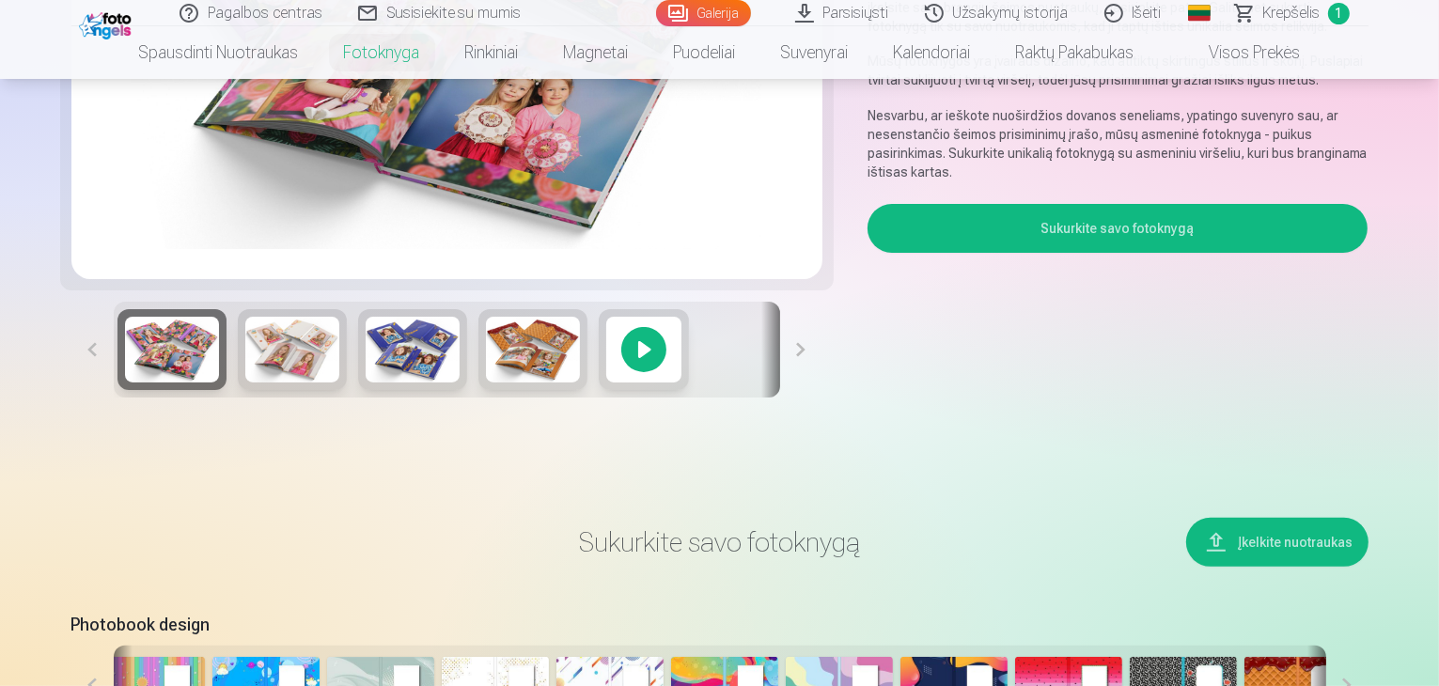
scroll to position [281, 0]
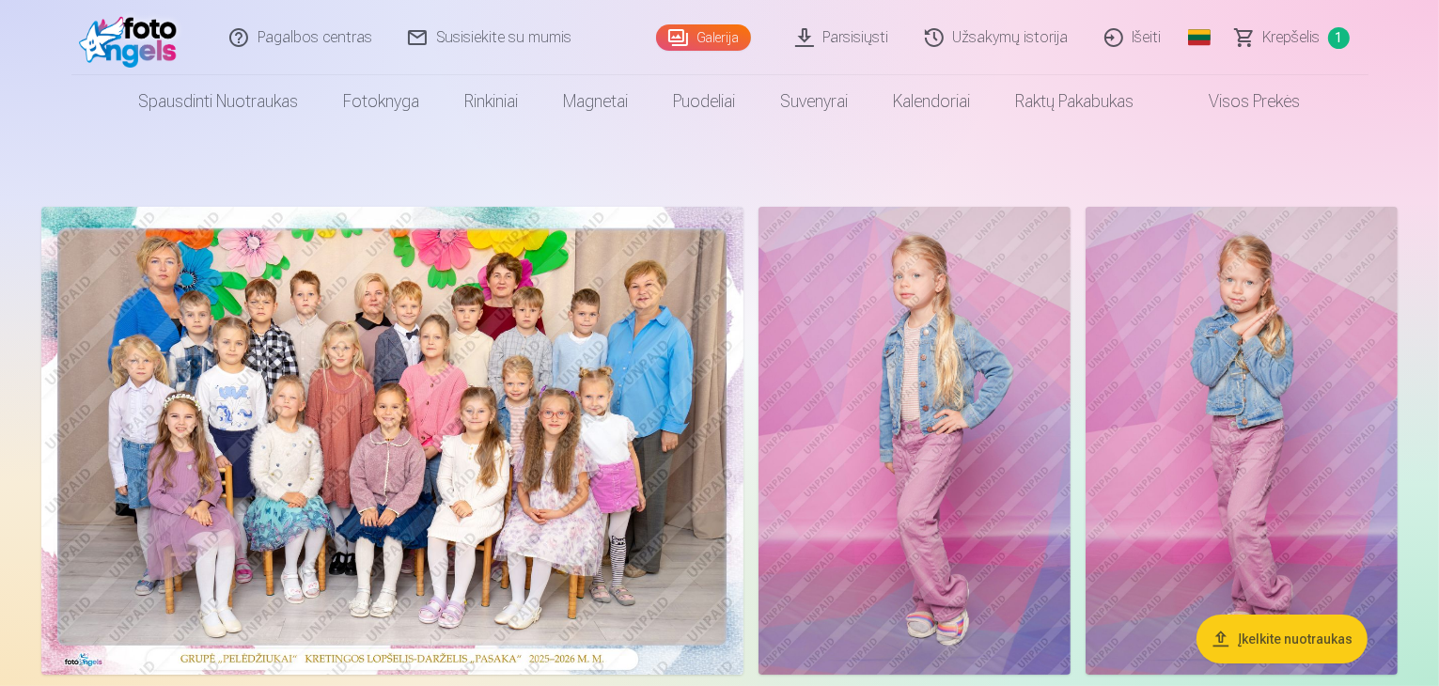
click at [710, 50] on link "Galerija" at bounding box center [703, 37] width 95 height 26
click at [703, 43] on link "Galerija" at bounding box center [703, 37] width 95 height 26
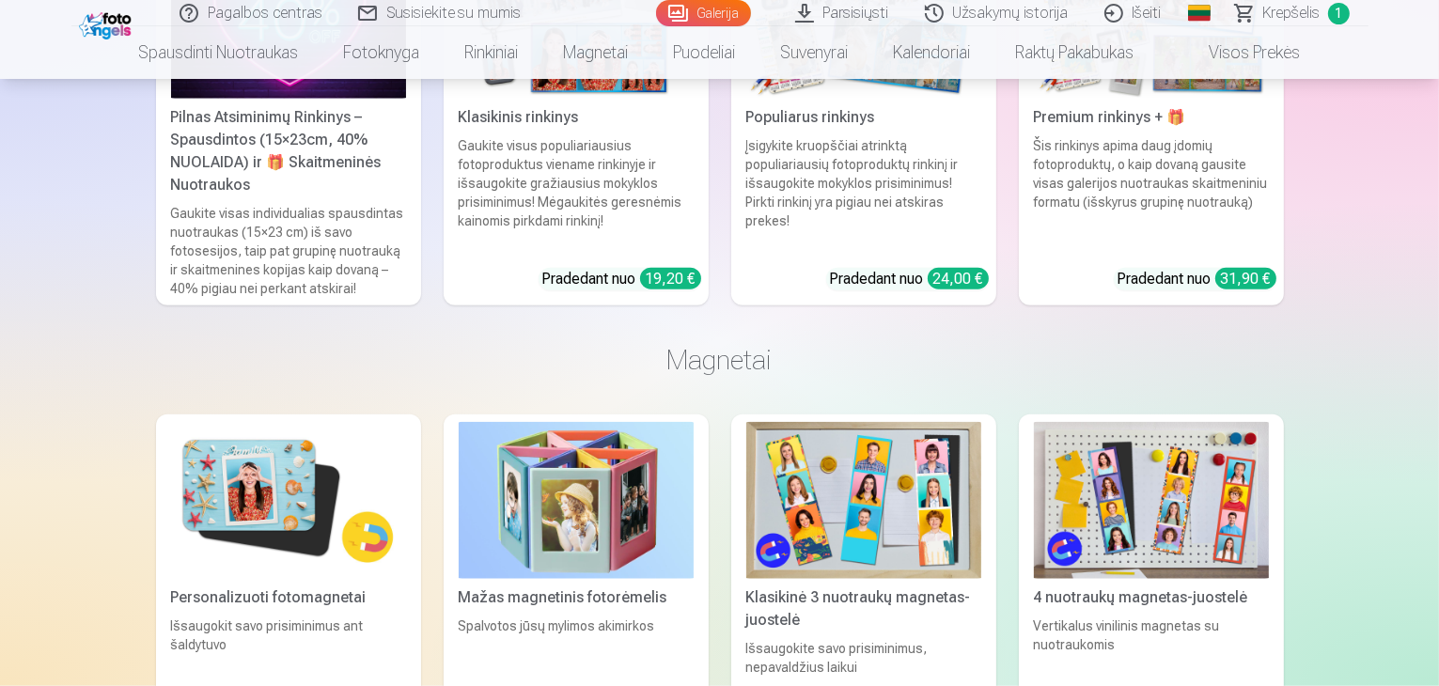
scroll to position [16445, 0]
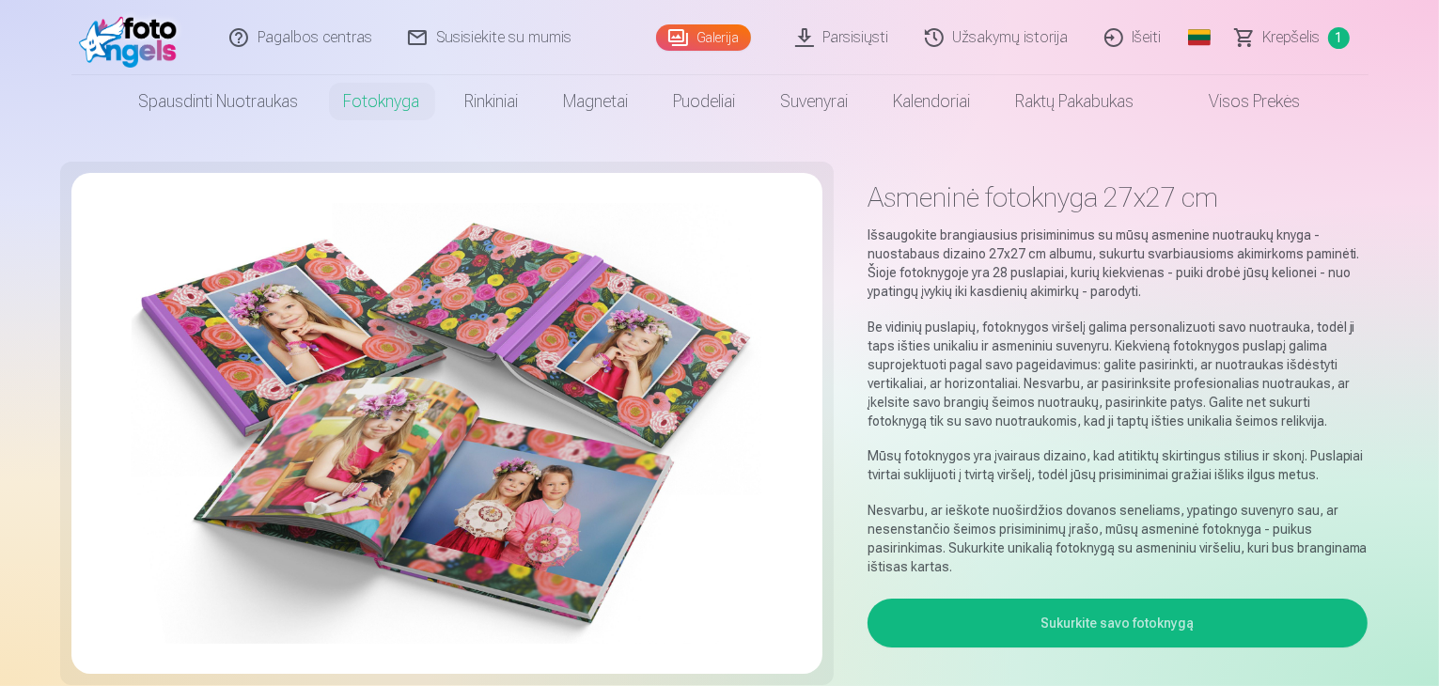
click at [1240, 599] on button "Sukurkite savo fotoknygą" at bounding box center [1117, 623] width 501 height 49
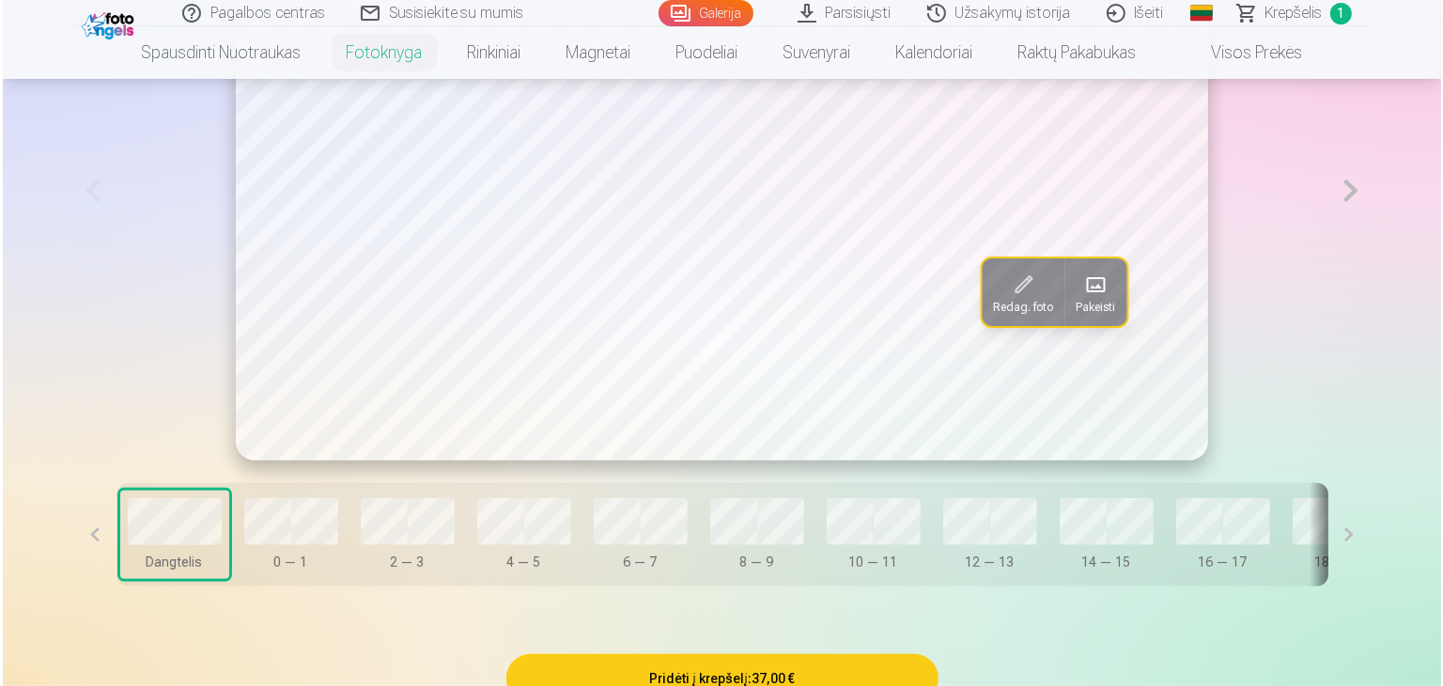
scroll to position [1127, 0]
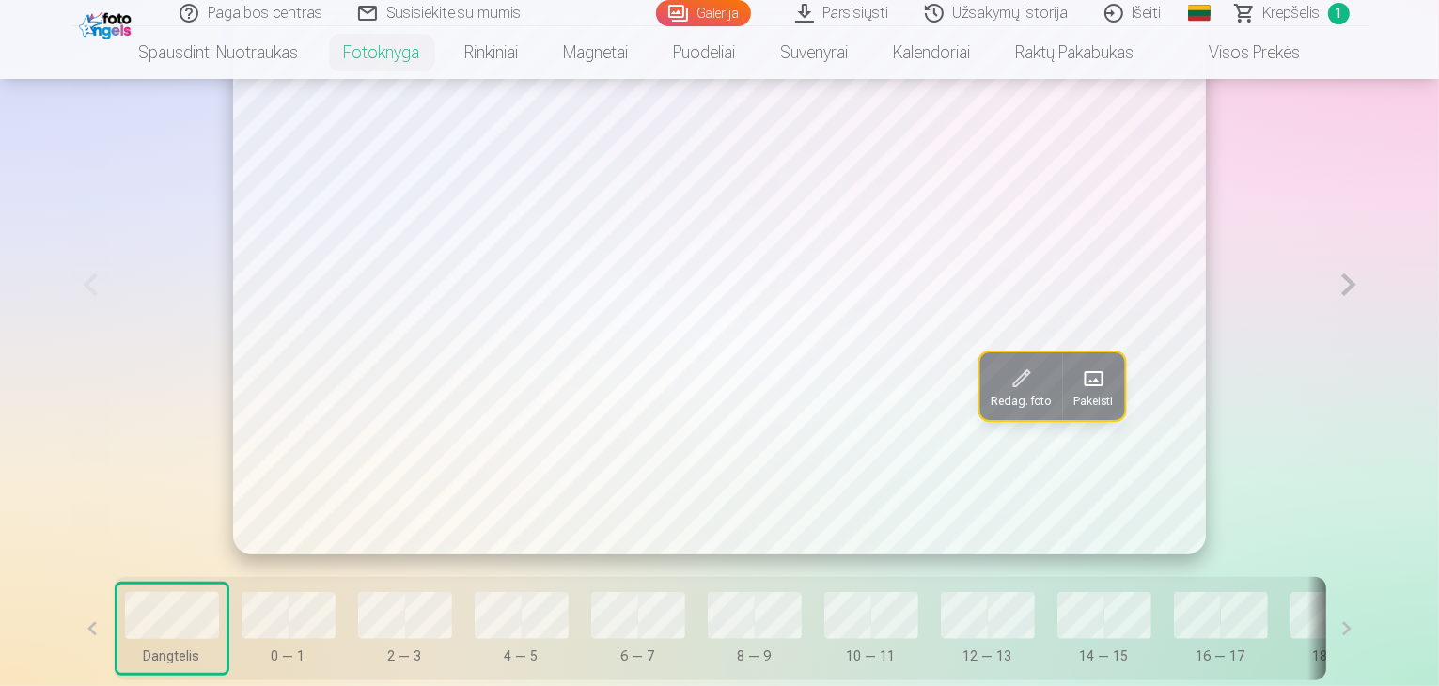
click at [1078, 394] on span at bounding box center [1093, 379] width 30 height 30
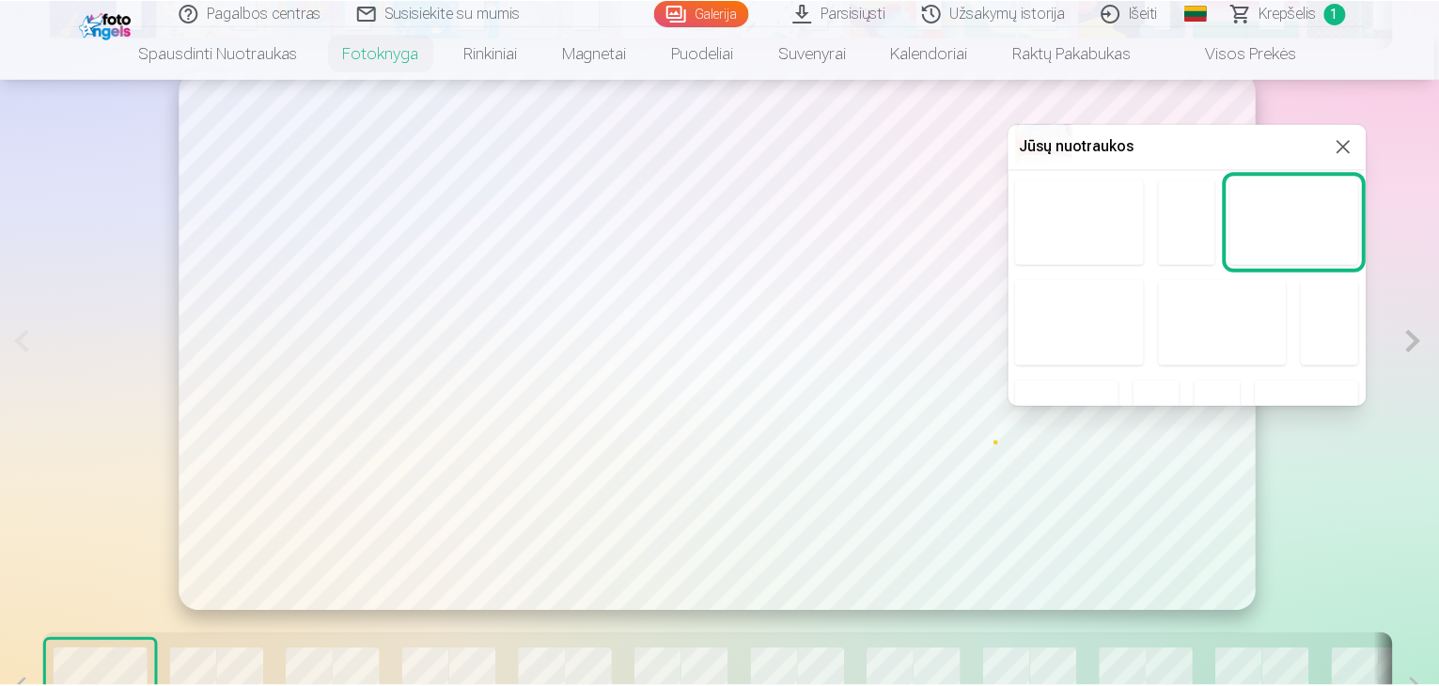
scroll to position [282, 0]
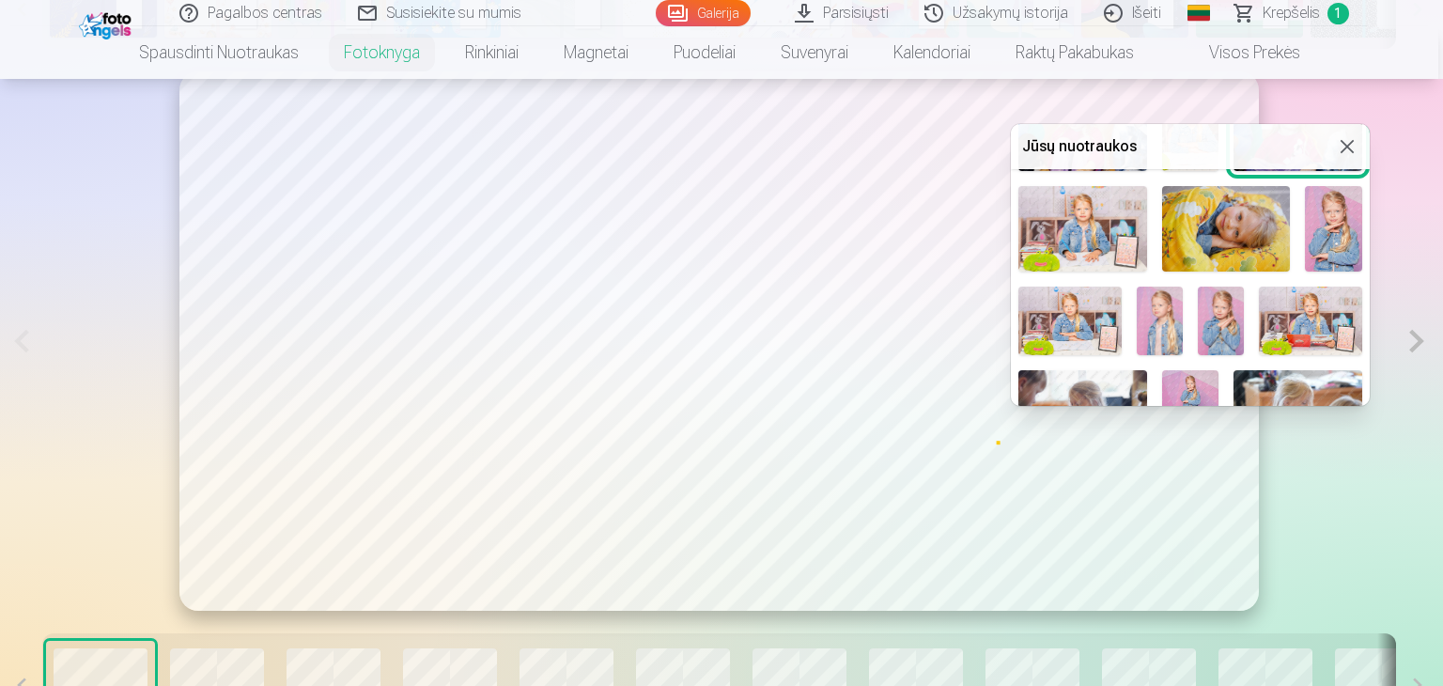
click at [1329, 213] on img at bounding box center [1333, 229] width 57 height 86
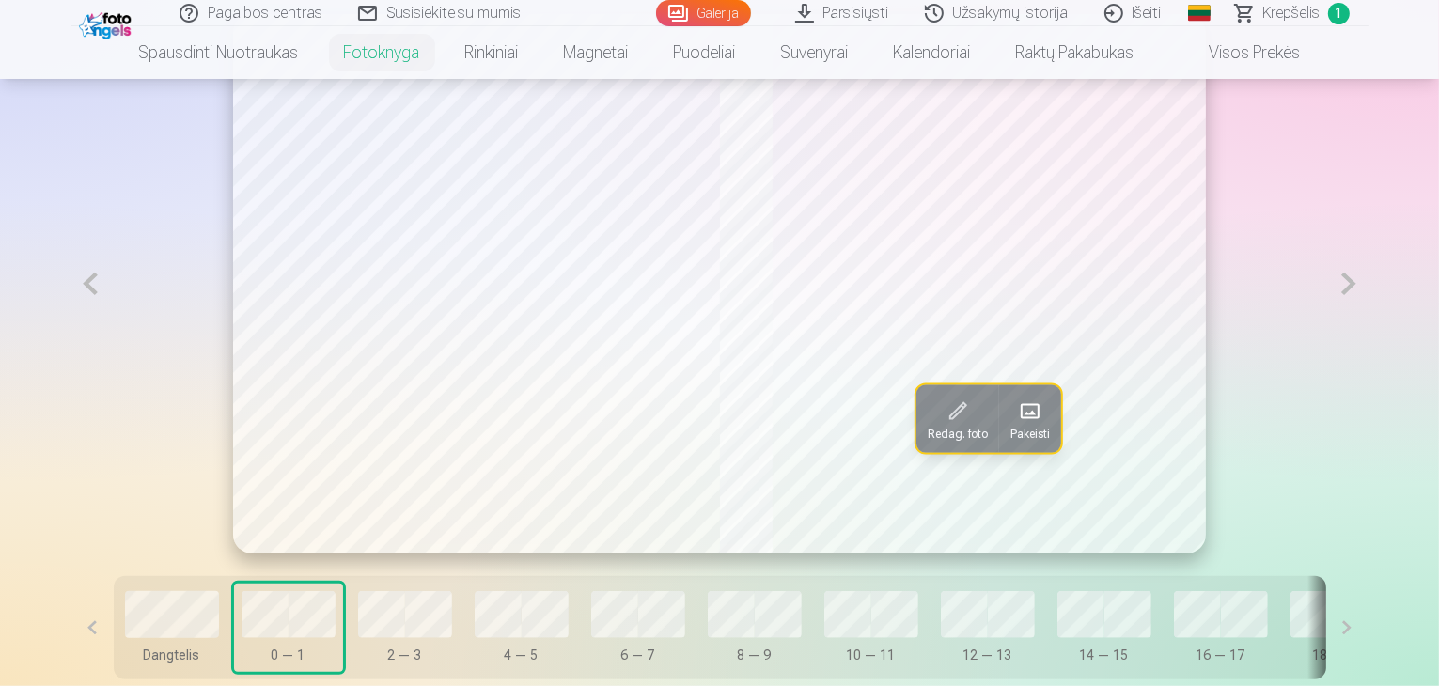
scroll to position [1127, 0]
click at [1024, 427] on span at bounding box center [1030, 412] width 30 height 30
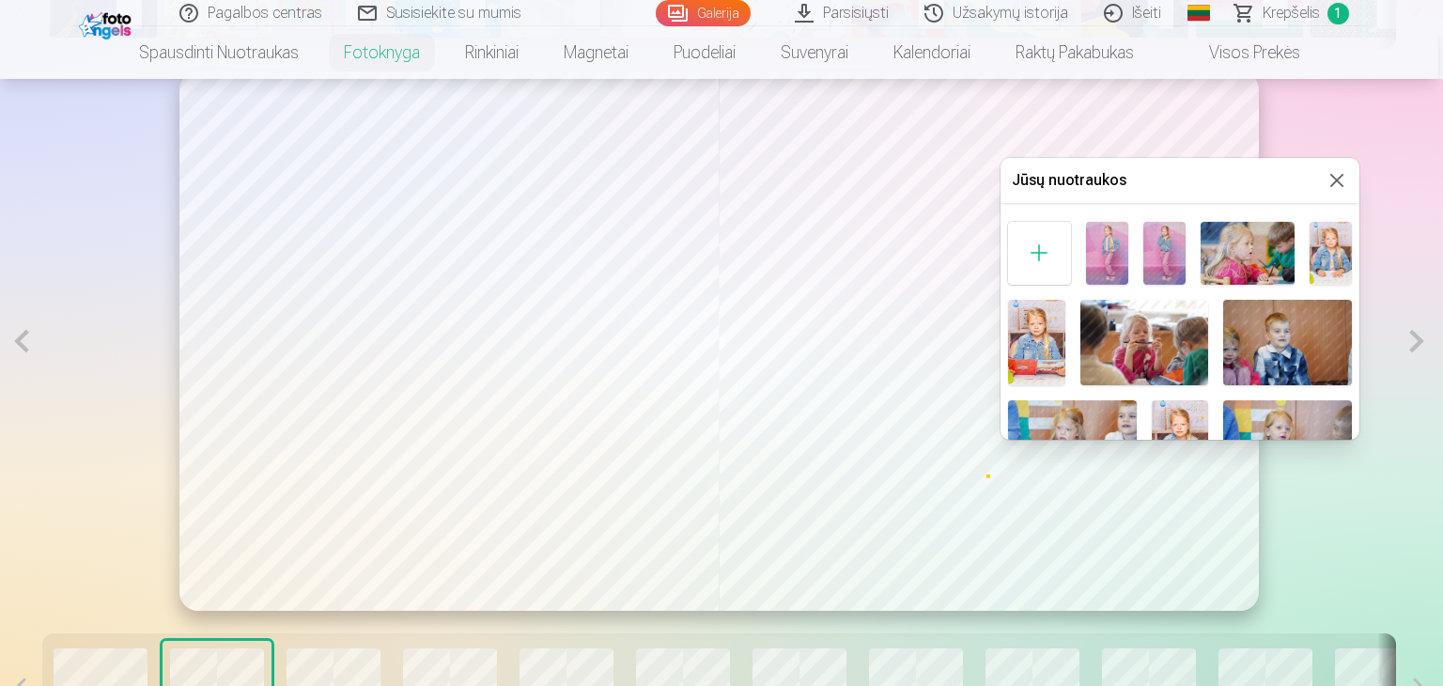
click at [1229, 231] on img at bounding box center [1248, 253] width 95 height 63
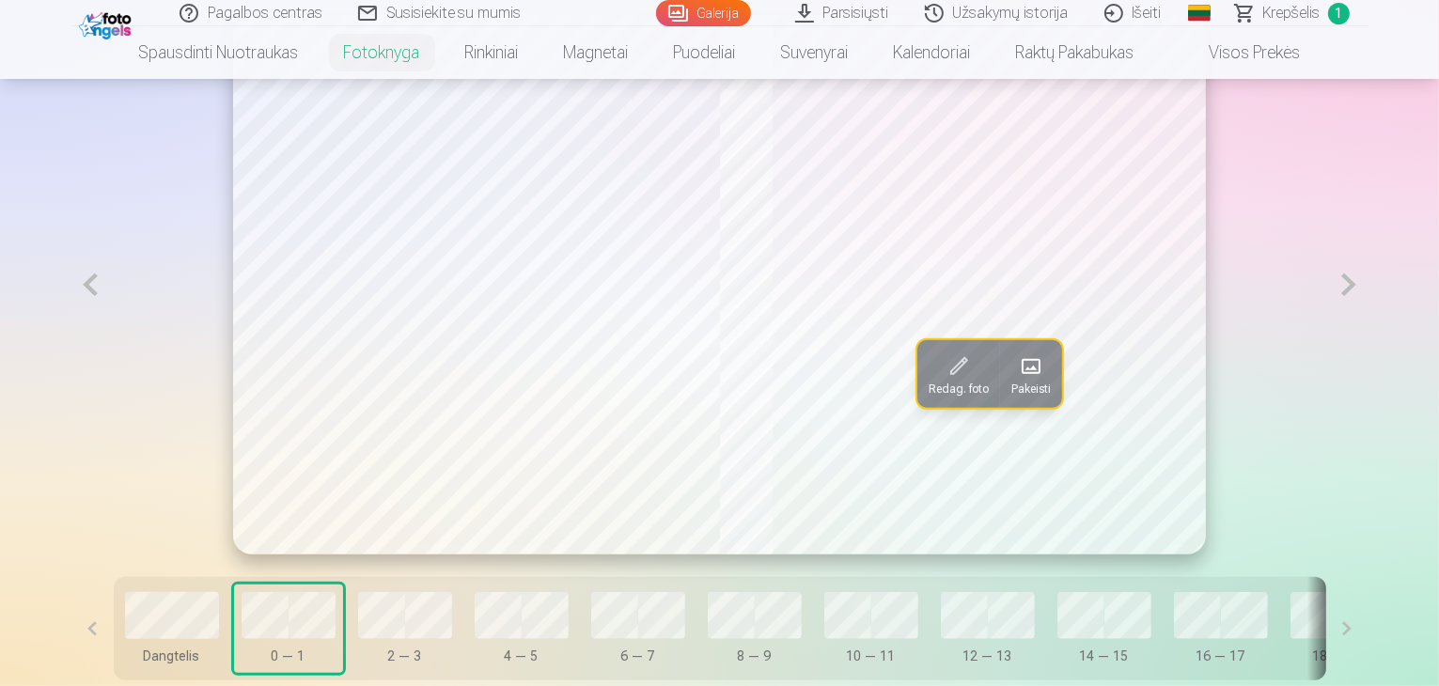
click at [1021, 382] on span at bounding box center [1031, 366] width 30 height 30
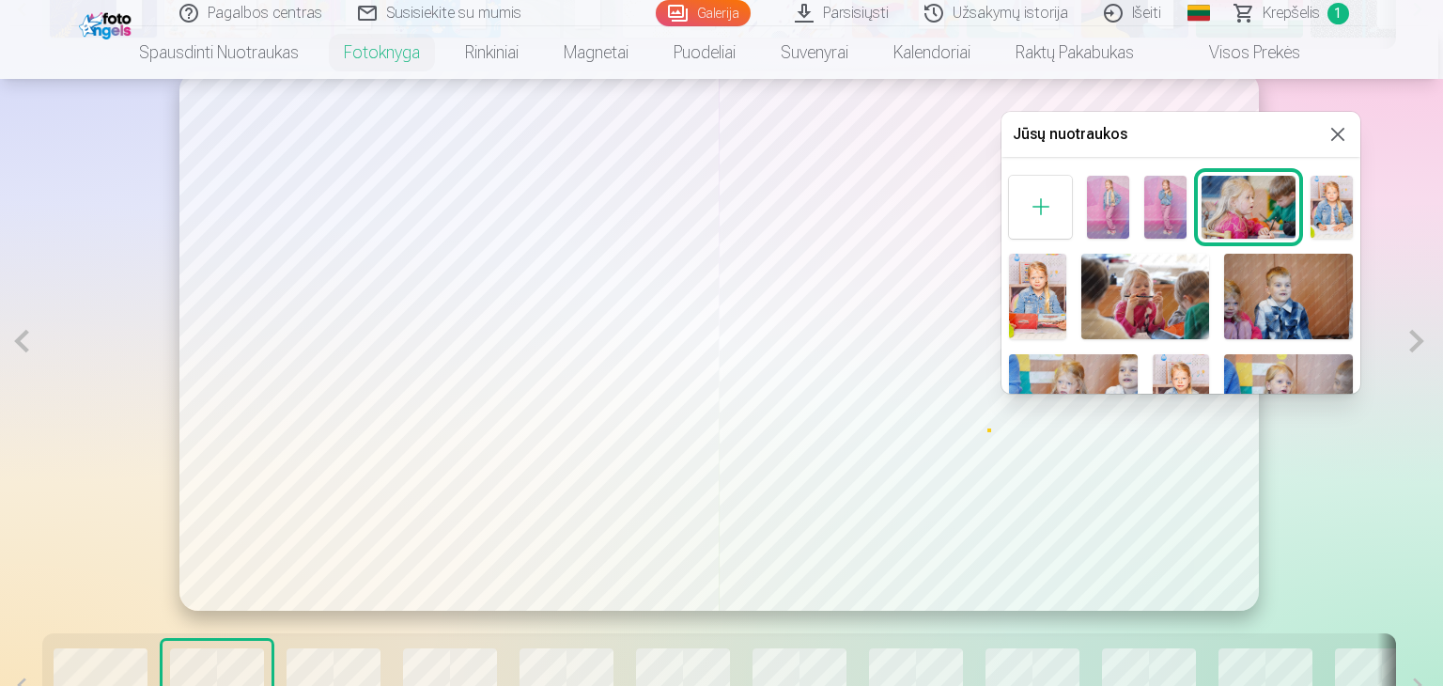
click at [1334, 195] on img at bounding box center [1332, 207] width 42 height 63
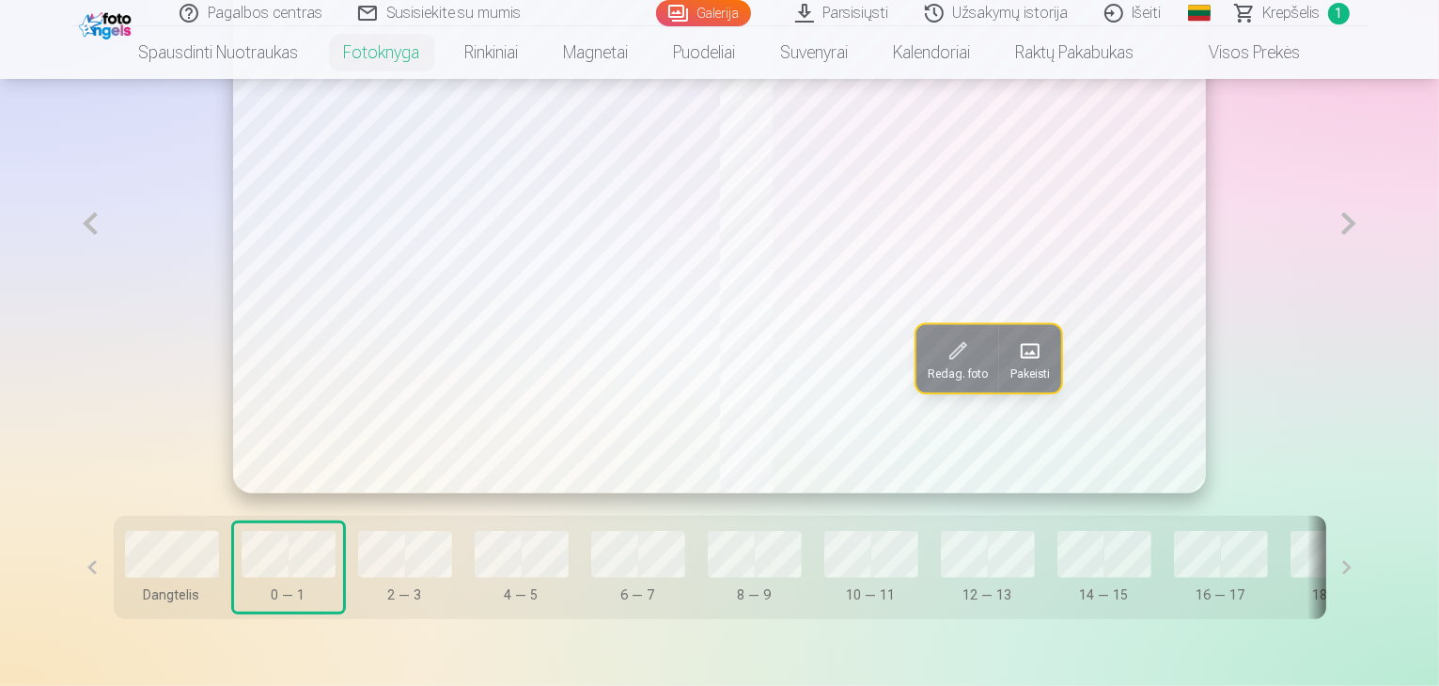
scroll to position [1221, 0]
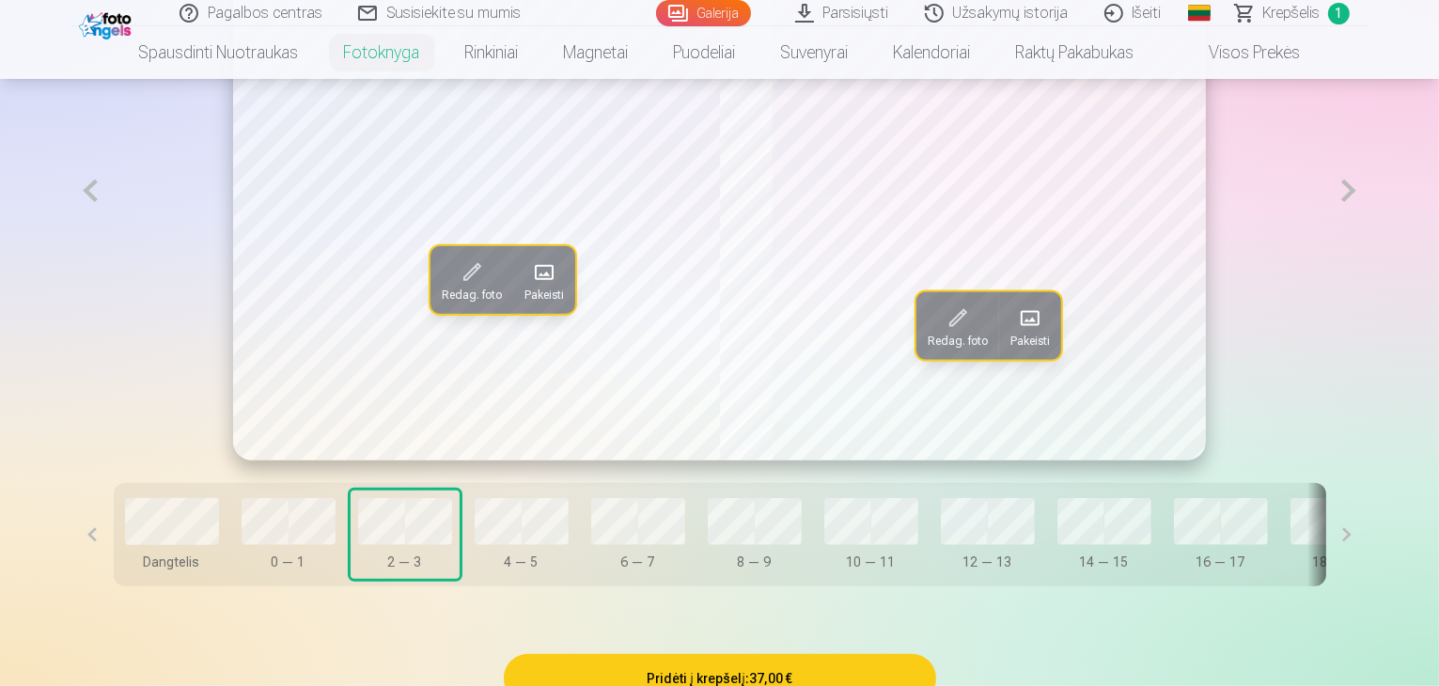
click at [529, 288] on span at bounding box center [544, 272] width 30 height 30
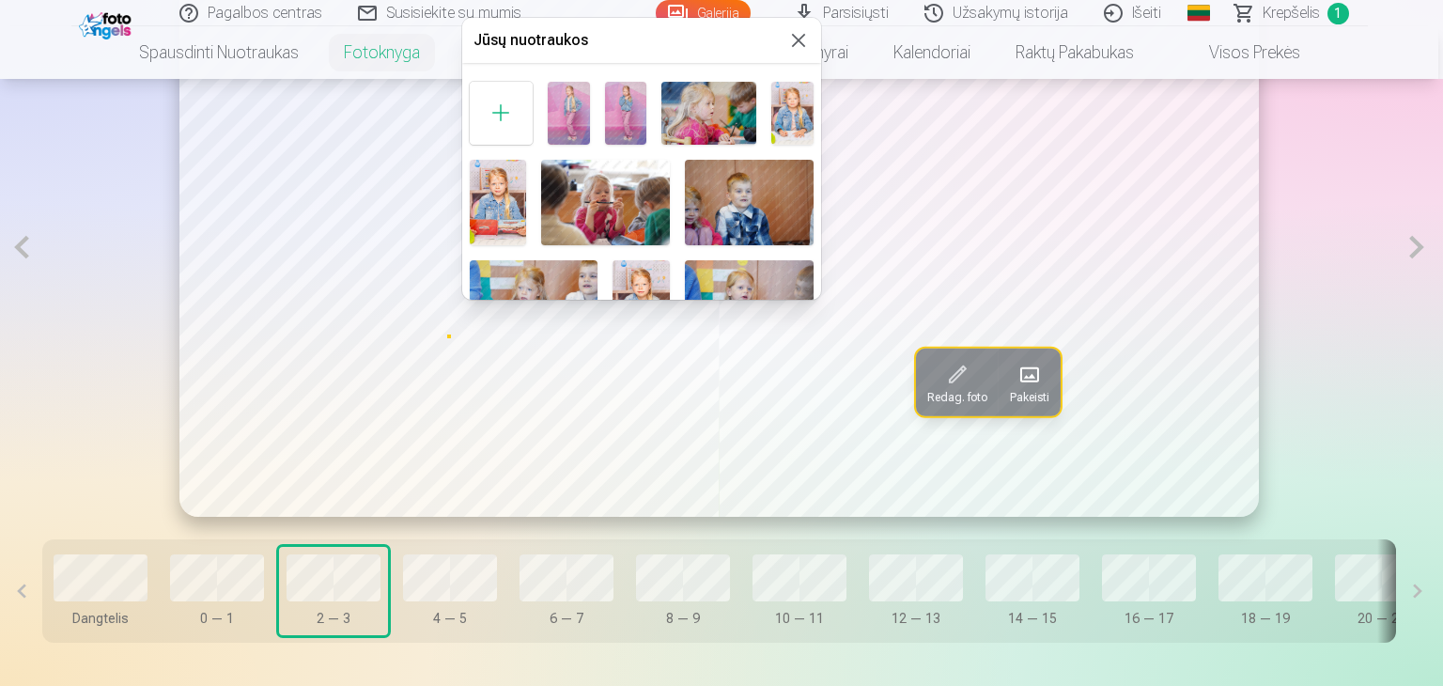
drag, startPoint x: 982, startPoint y: 653, endPoint x: 1156, endPoint y: 670, distance: 174.7
click at [1156, 670] on div at bounding box center [721, 343] width 1443 height 686
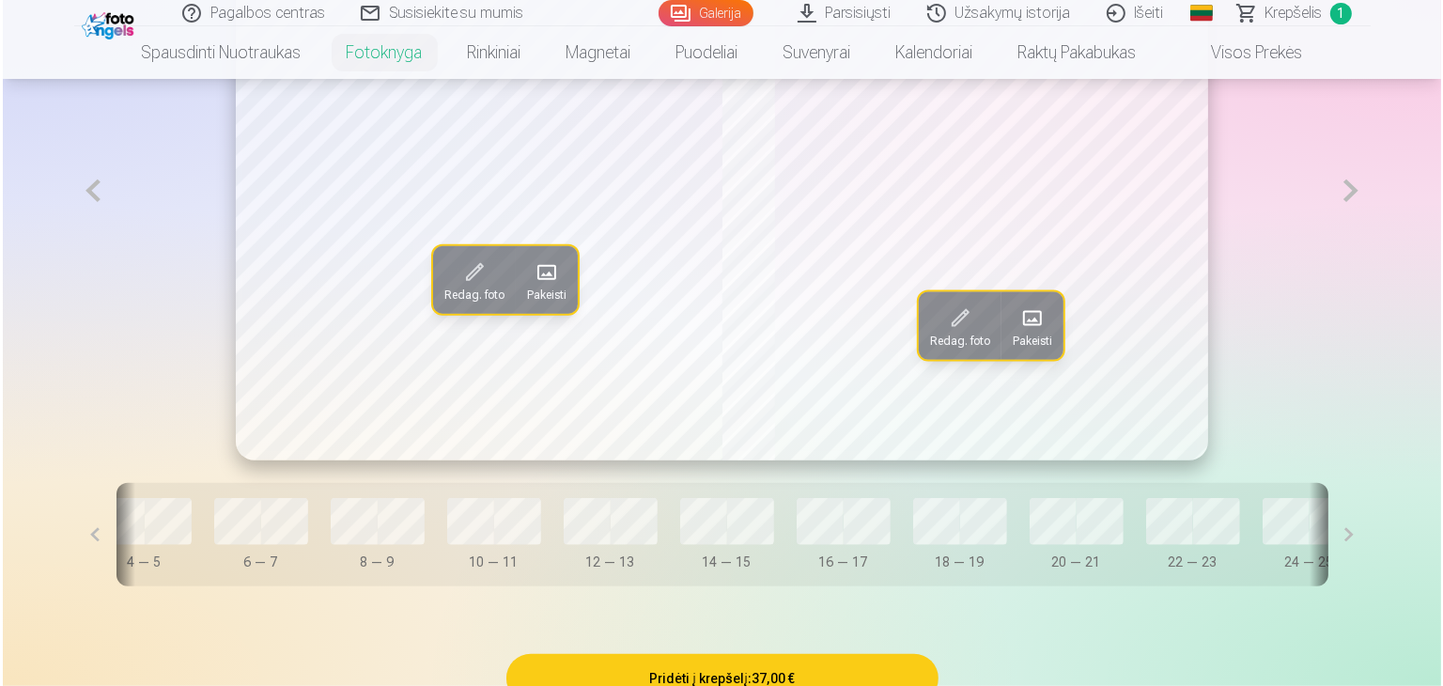
scroll to position [0, 509]
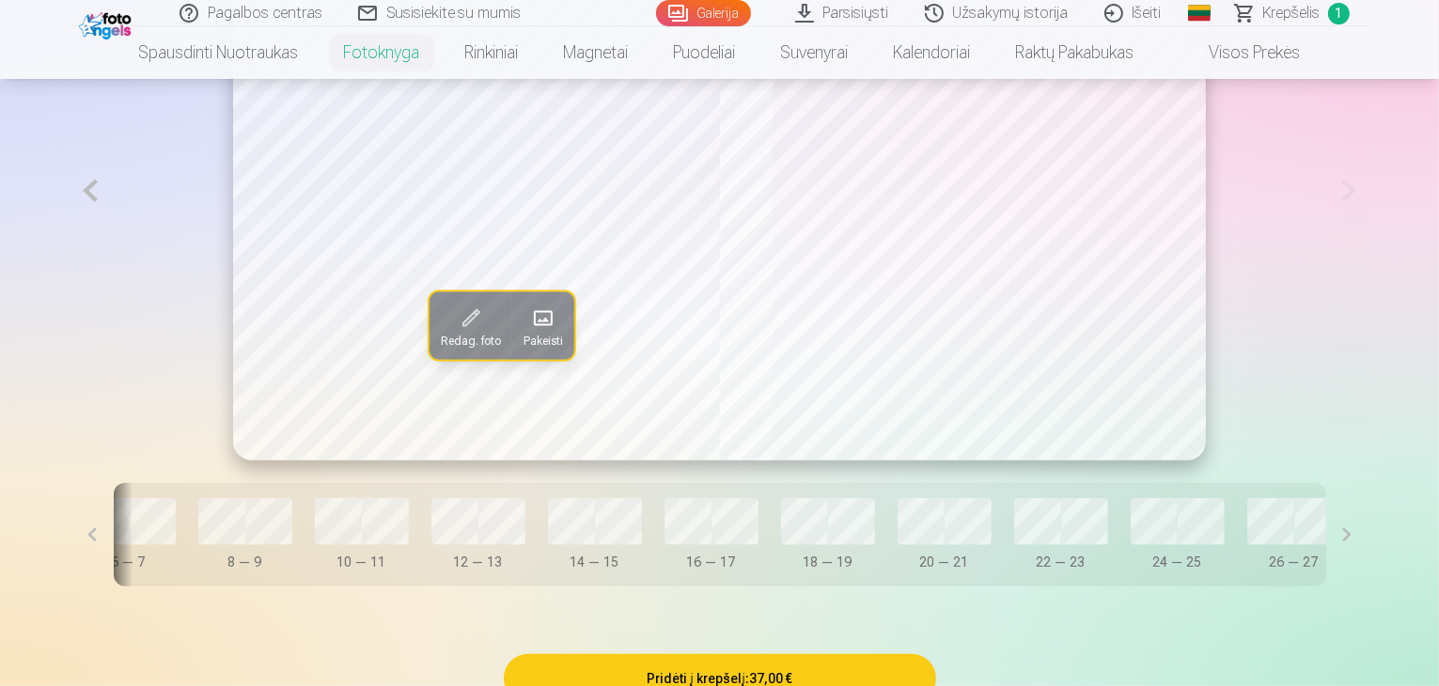
click at [512, 359] on button "Pakeisti" at bounding box center [543, 325] width 62 height 68
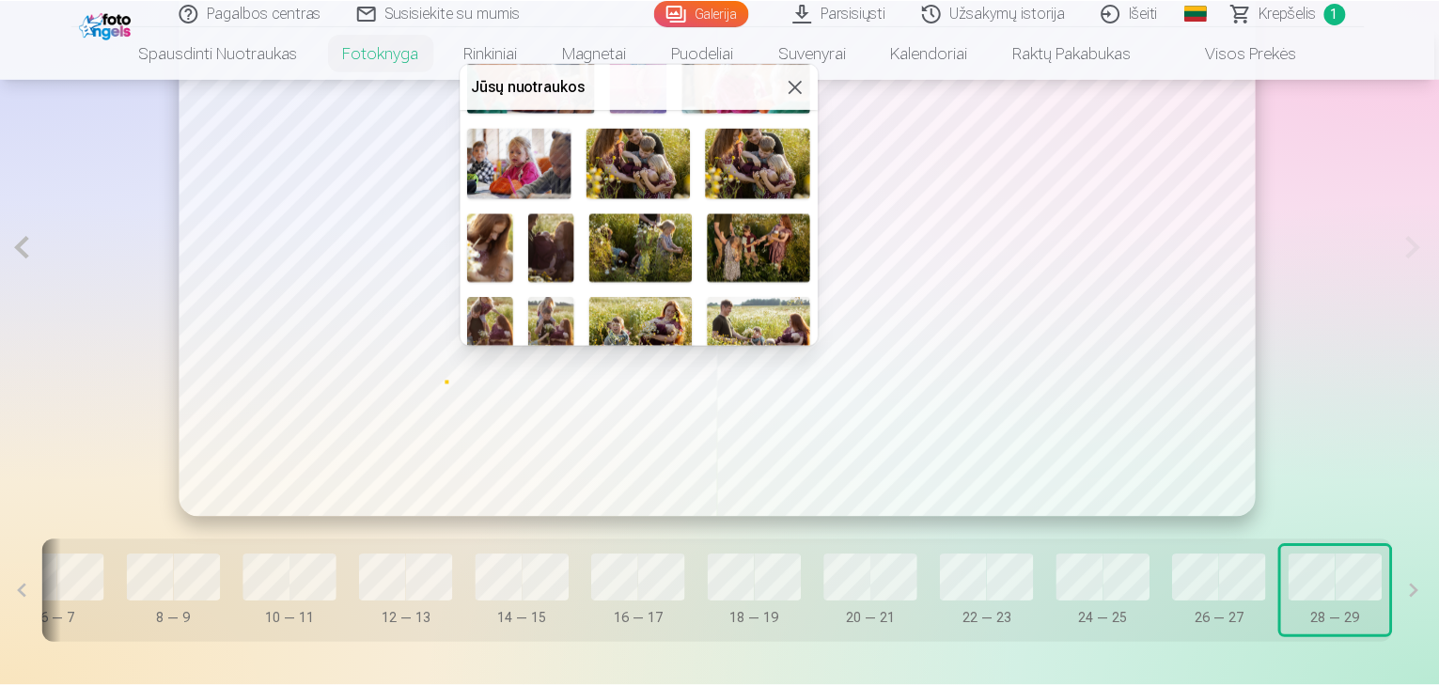
scroll to position [657, 0]
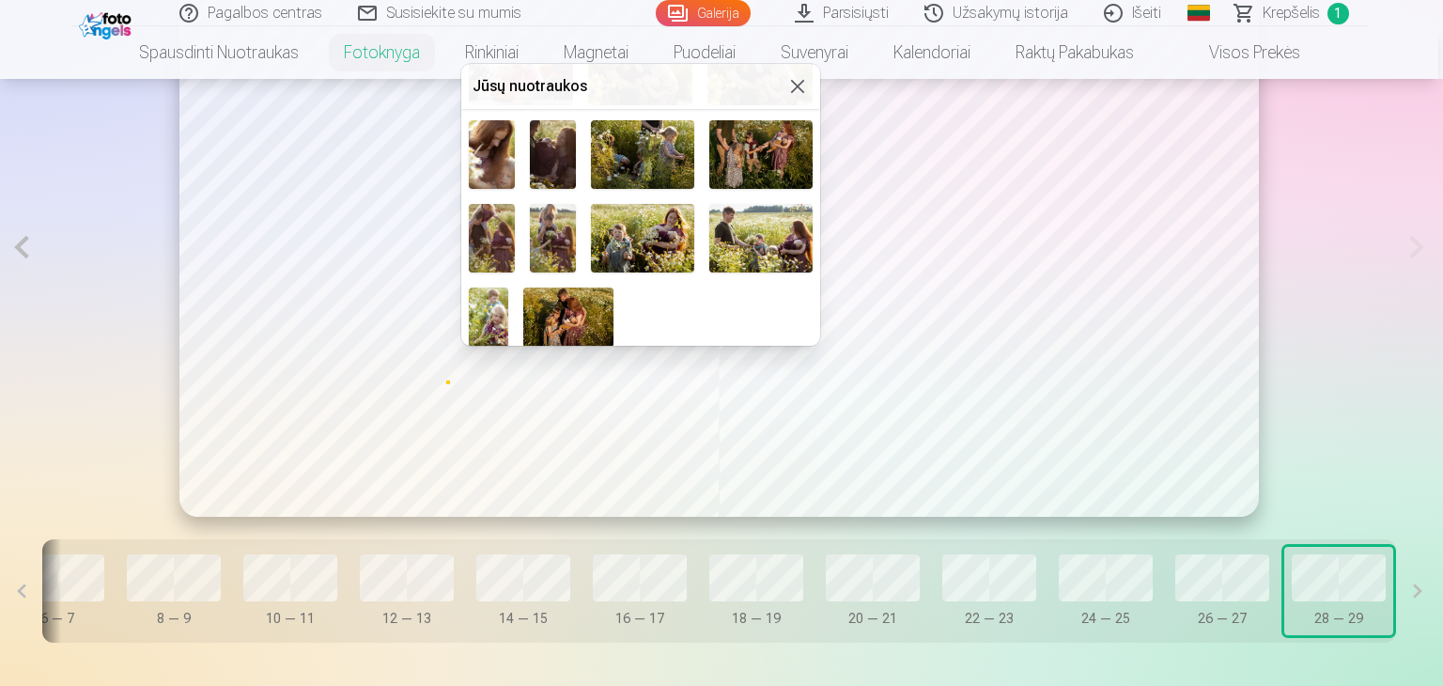
click at [565, 294] on img at bounding box center [568, 318] width 90 height 60
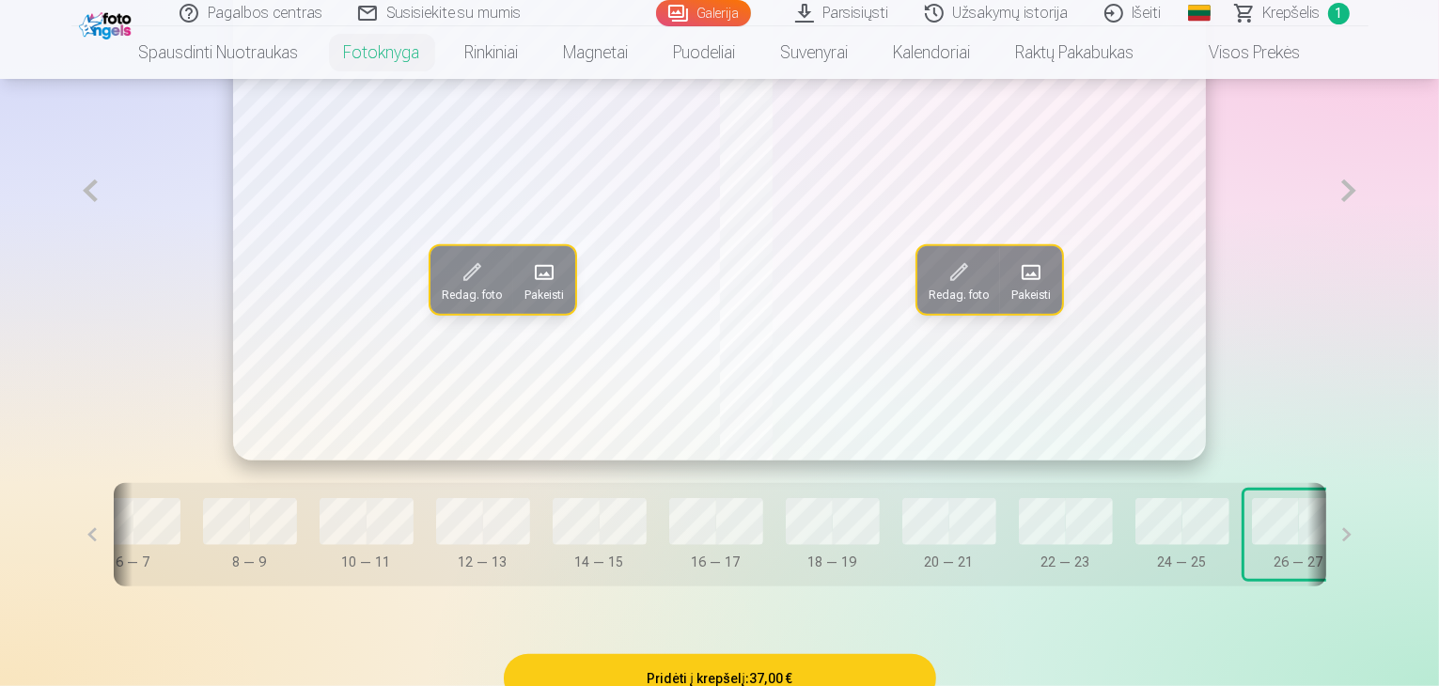
click at [1030, 288] on span at bounding box center [1031, 272] width 30 height 30
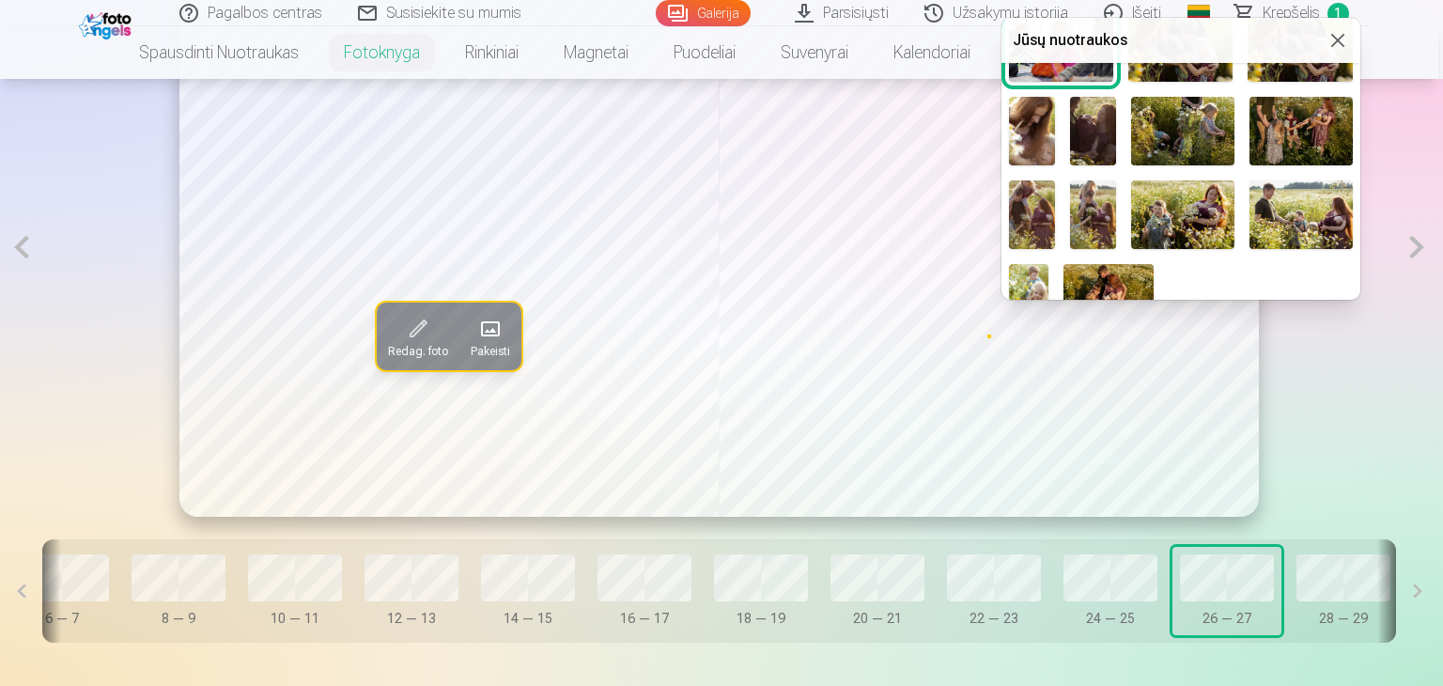
scroll to position [657, 0]
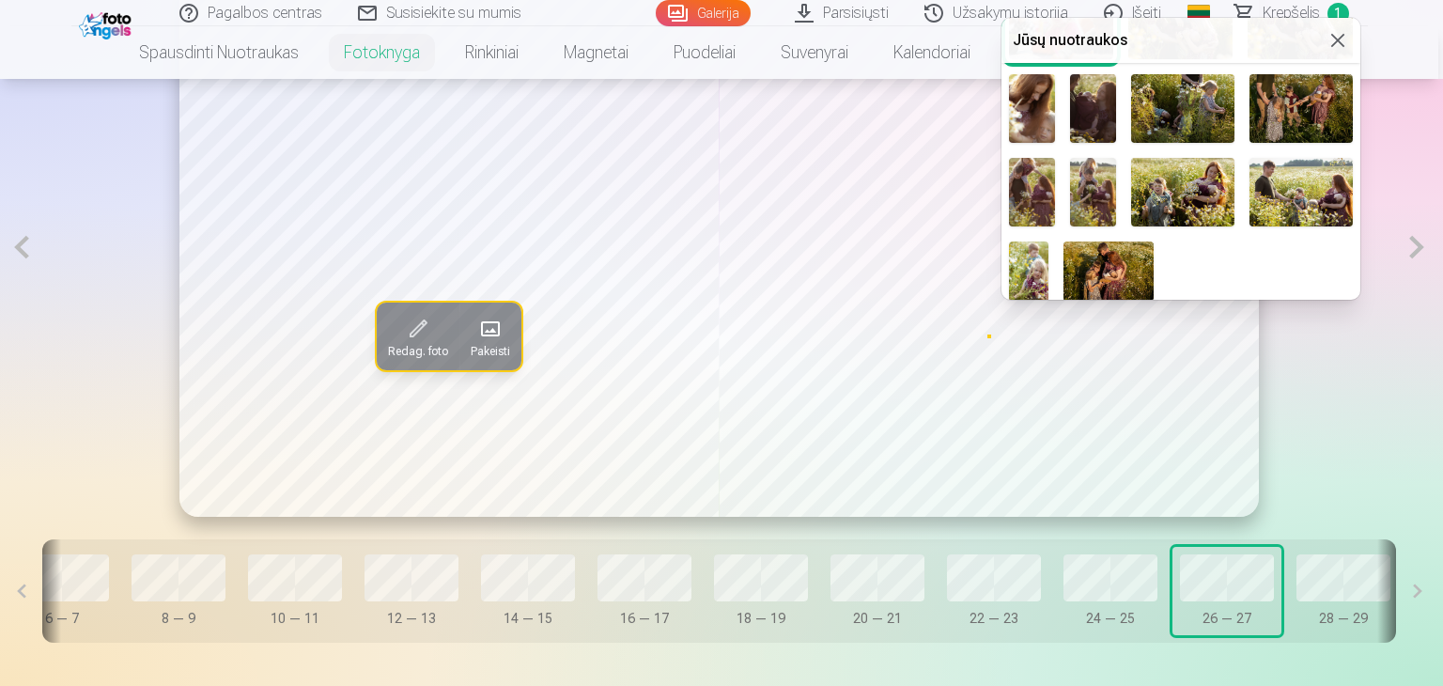
click at [1029, 259] on img at bounding box center [1029, 272] width 40 height 60
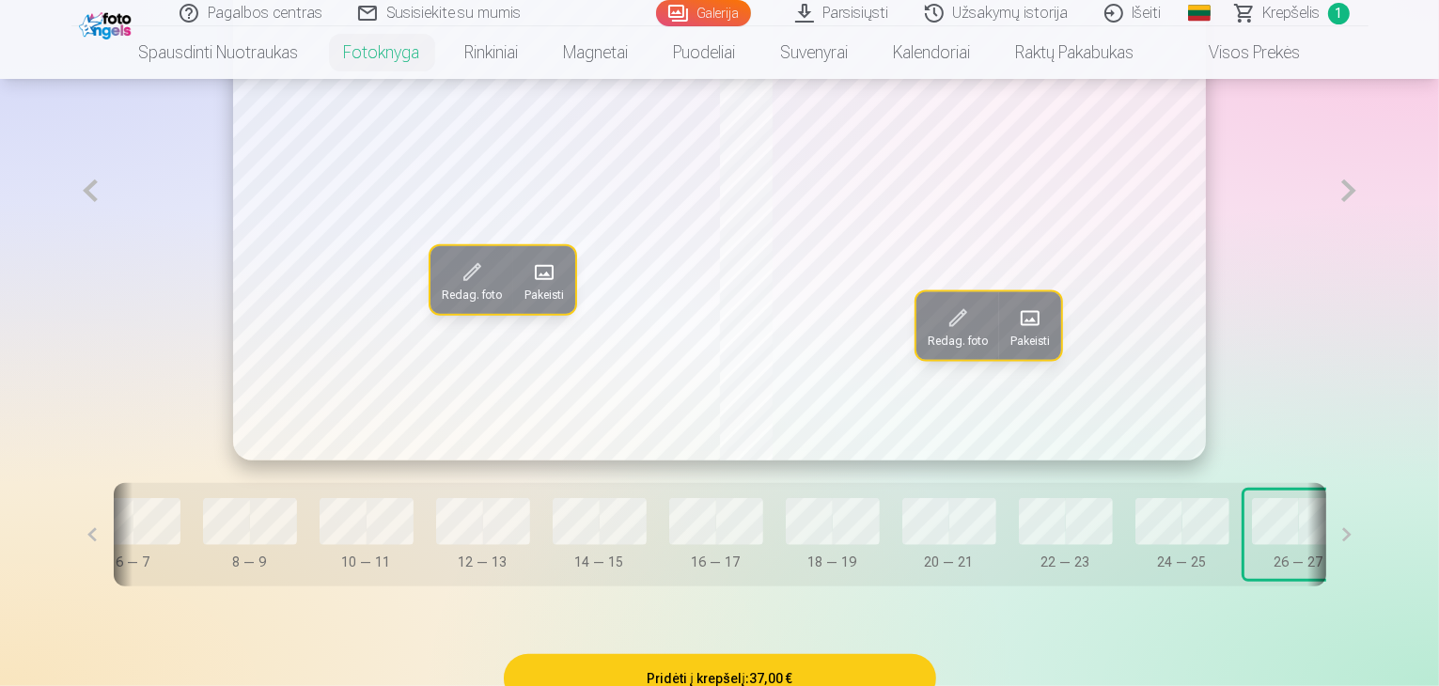
click at [529, 288] on span at bounding box center [544, 272] width 30 height 30
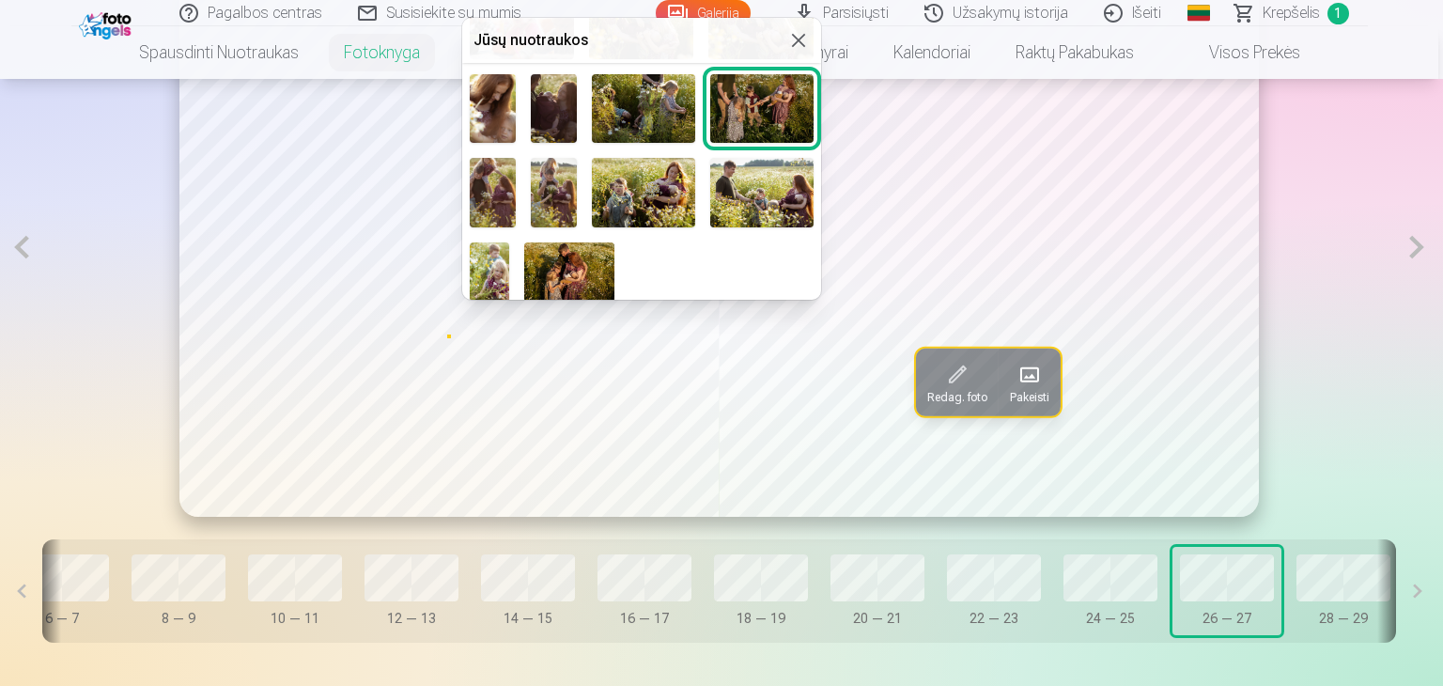
click at [730, 182] on img at bounding box center [761, 192] width 103 height 69
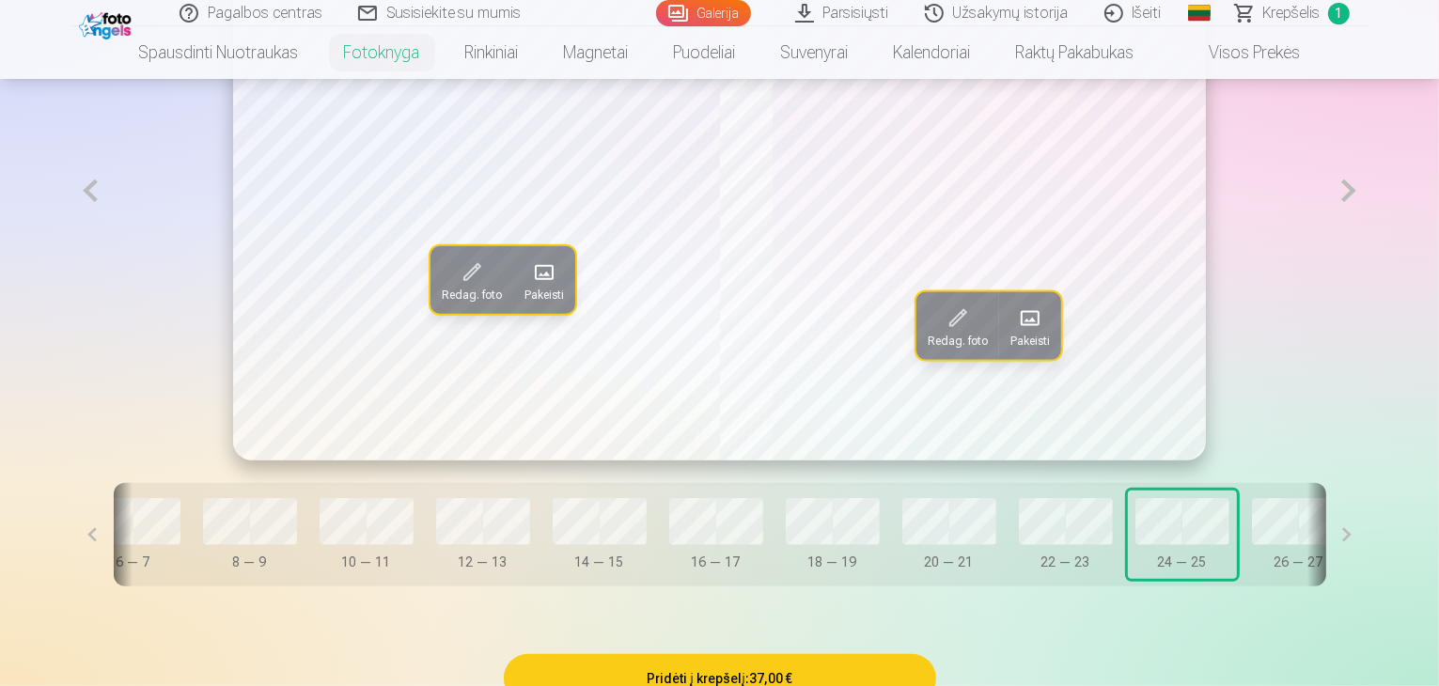
click at [529, 288] on span at bounding box center [544, 272] width 30 height 30
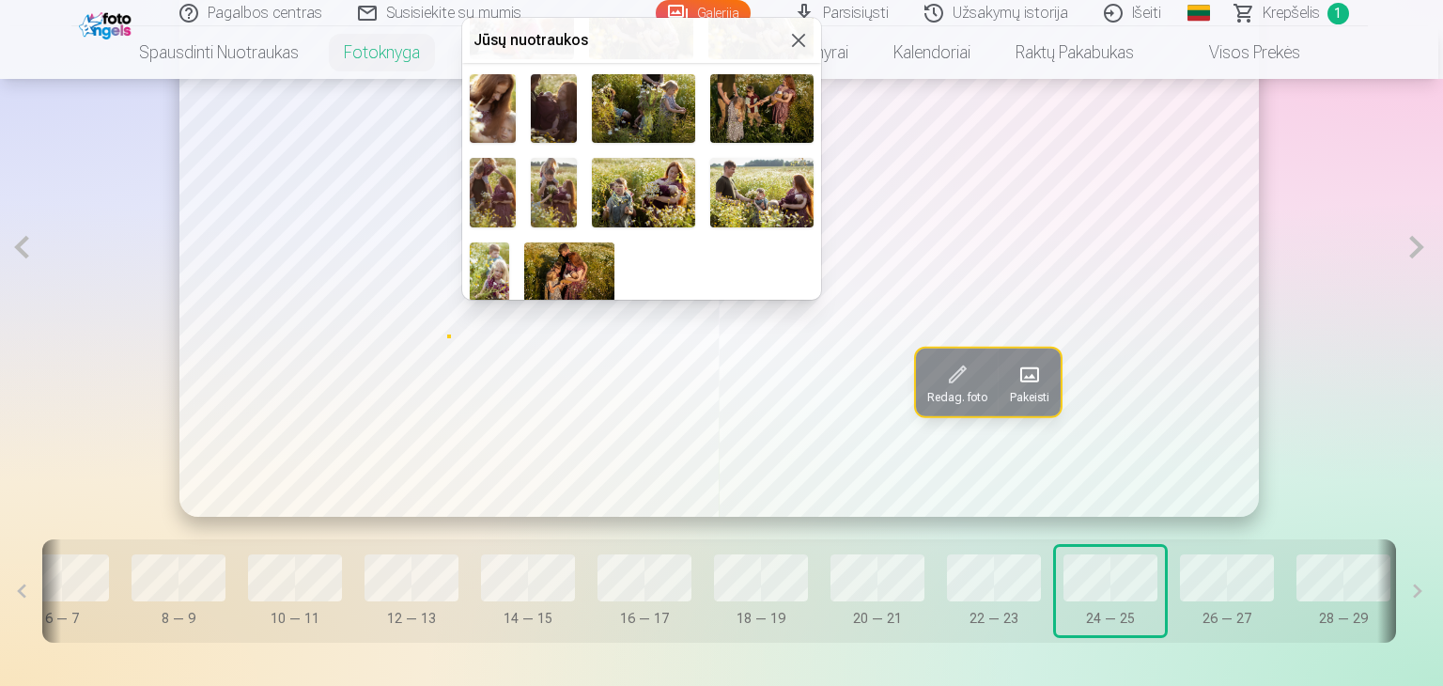
click at [538, 172] on img at bounding box center [554, 192] width 46 height 69
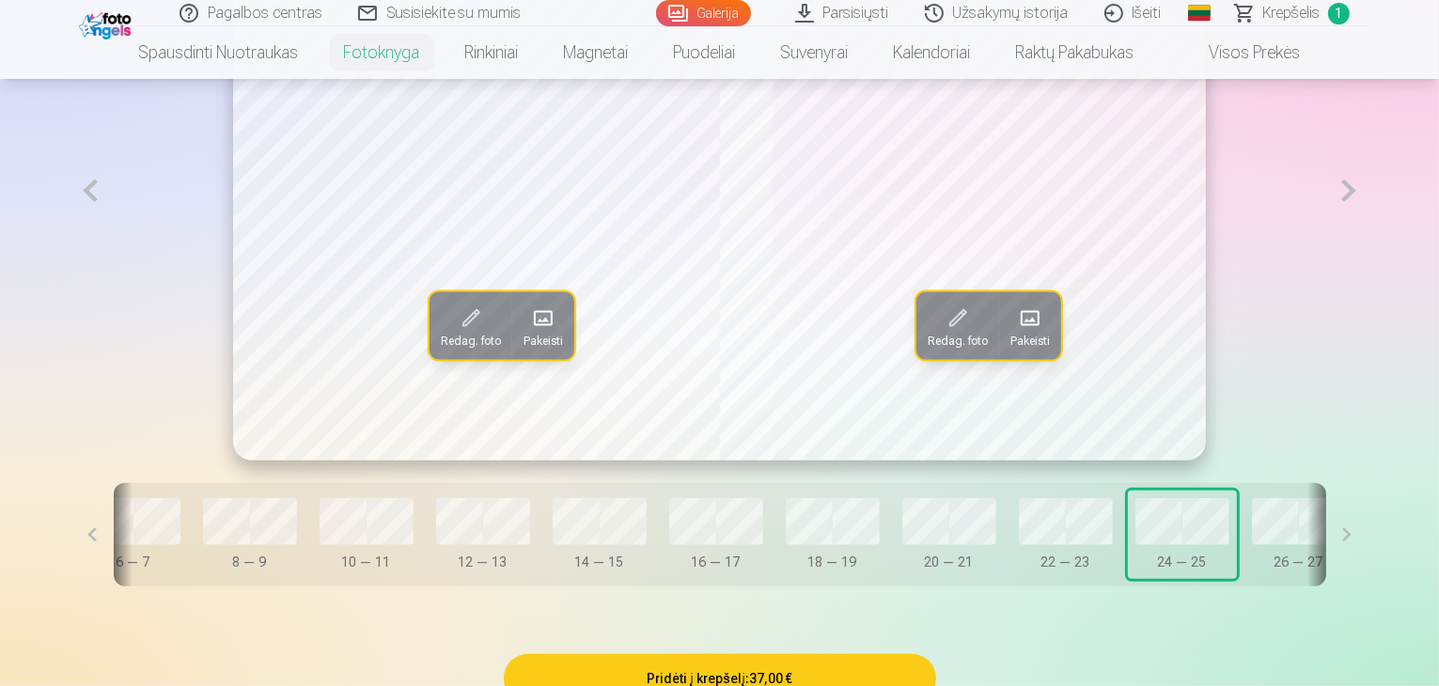
click at [71, 258] on button at bounding box center [90, 190] width 39 height 539
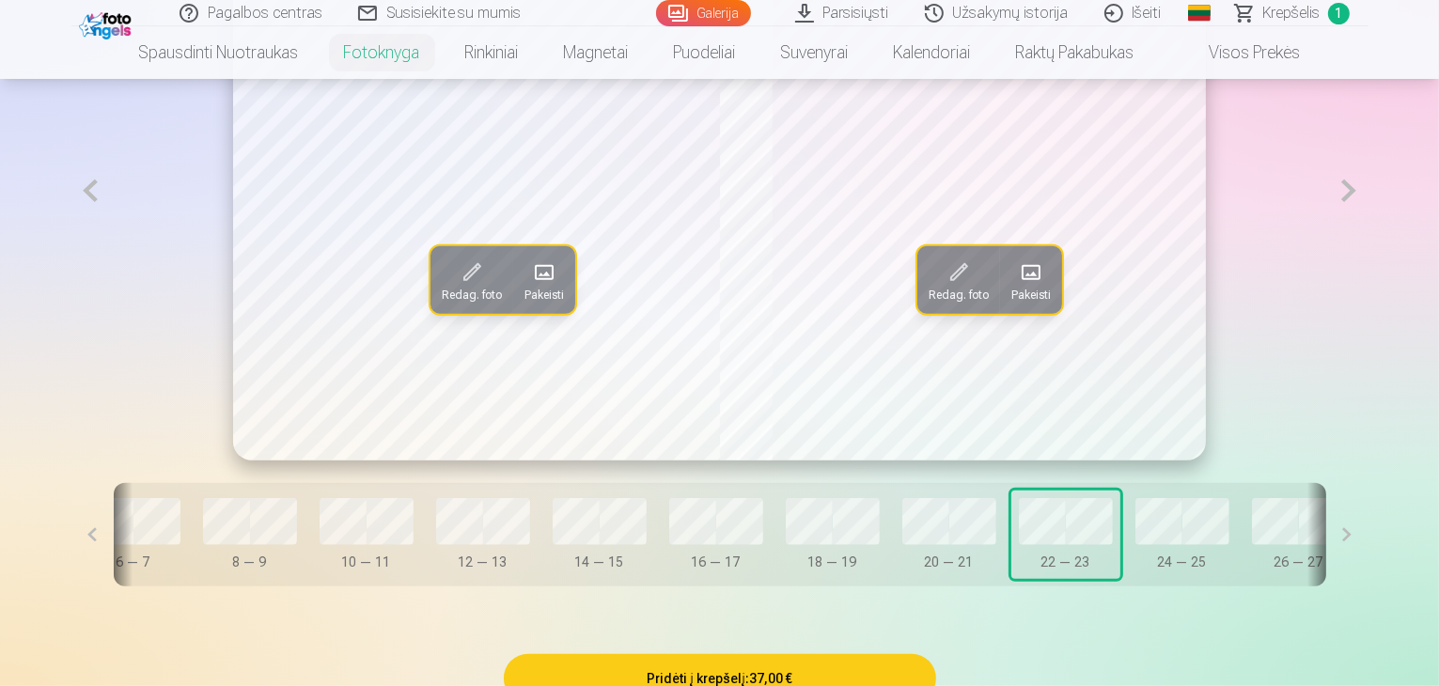
click at [1040, 288] on span at bounding box center [1031, 272] width 30 height 30
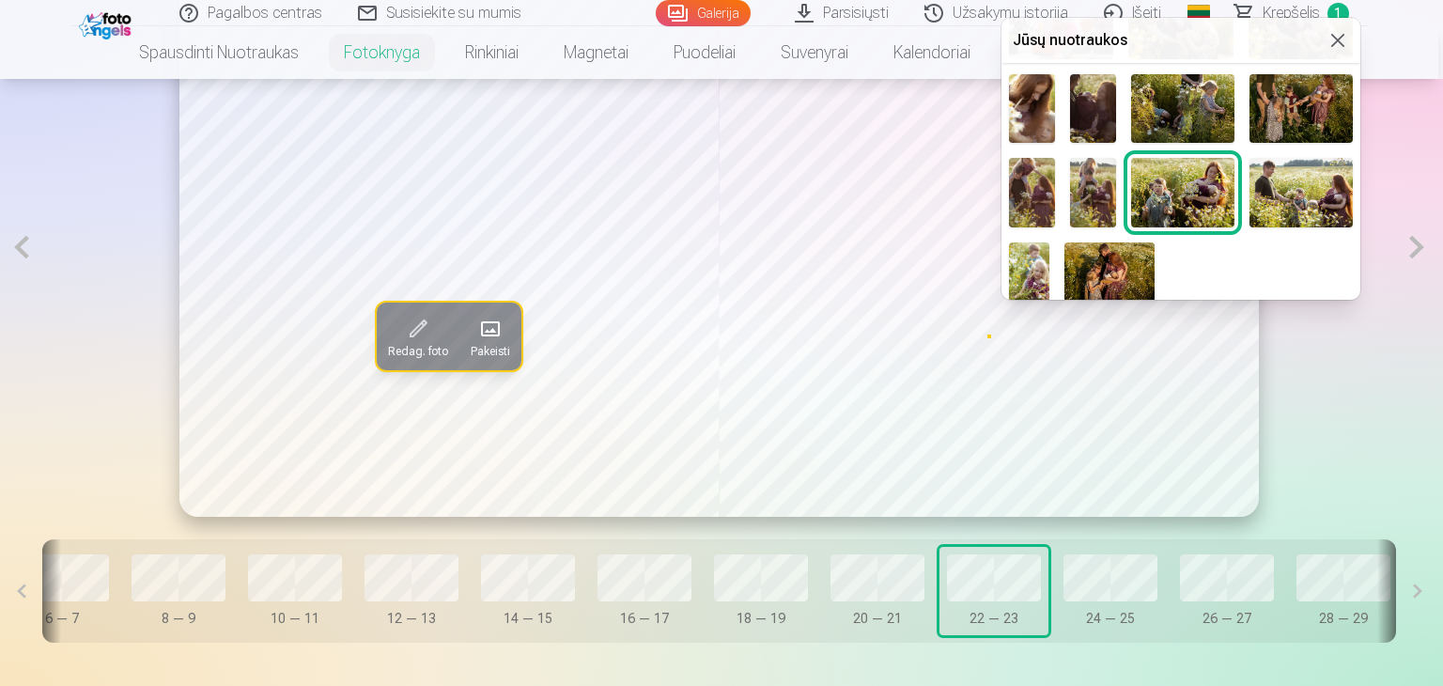
click at [1098, 181] on img at bounding box center [1093, 192] width 46 height 69
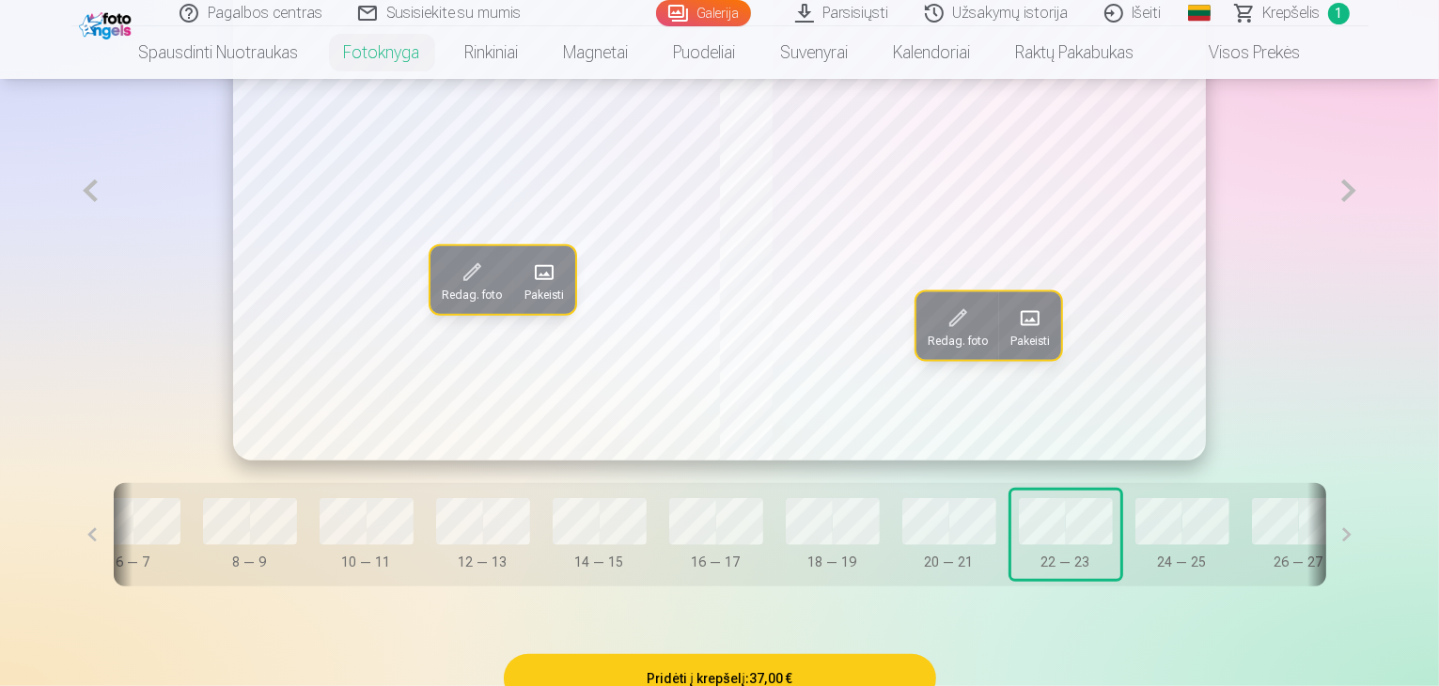
click at [529, 288] on span at bounding box center [544, 272] width 30 height 30
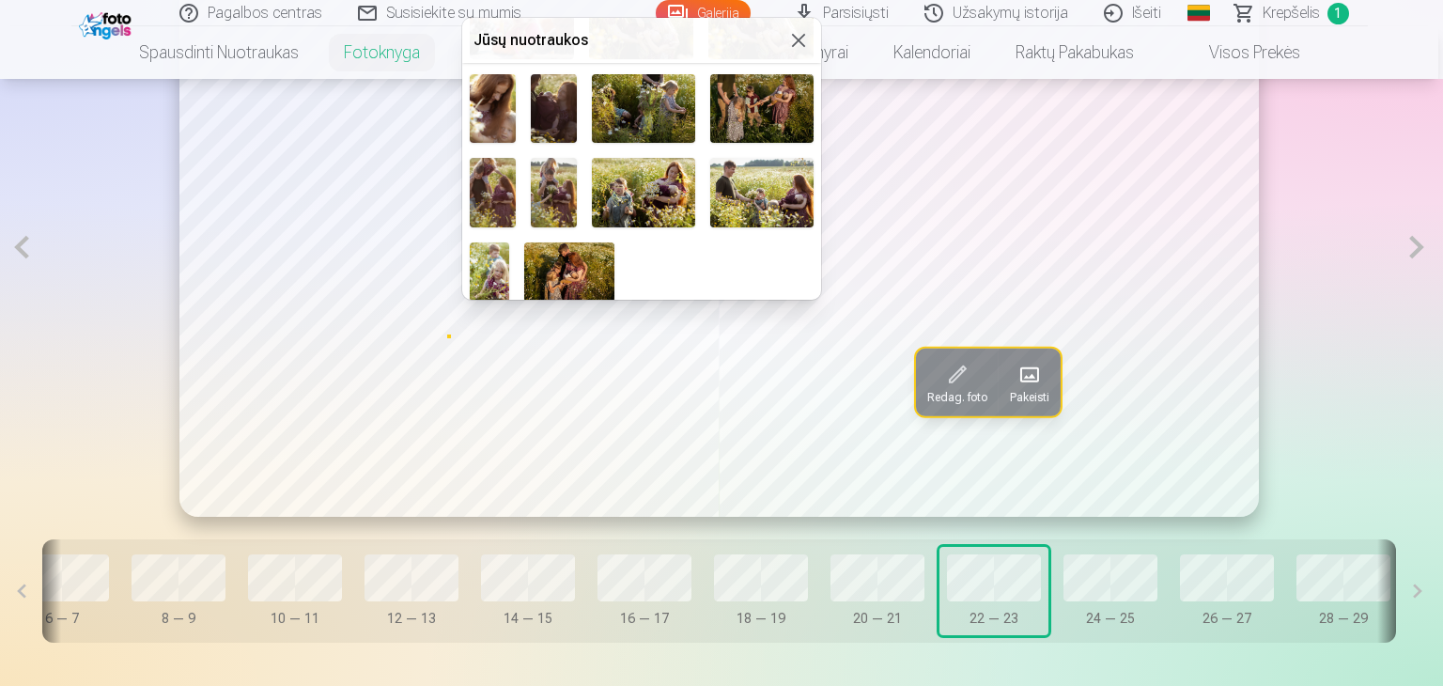
click at [497, 189] on img at bounding box center [493, 192] width 46 height 69
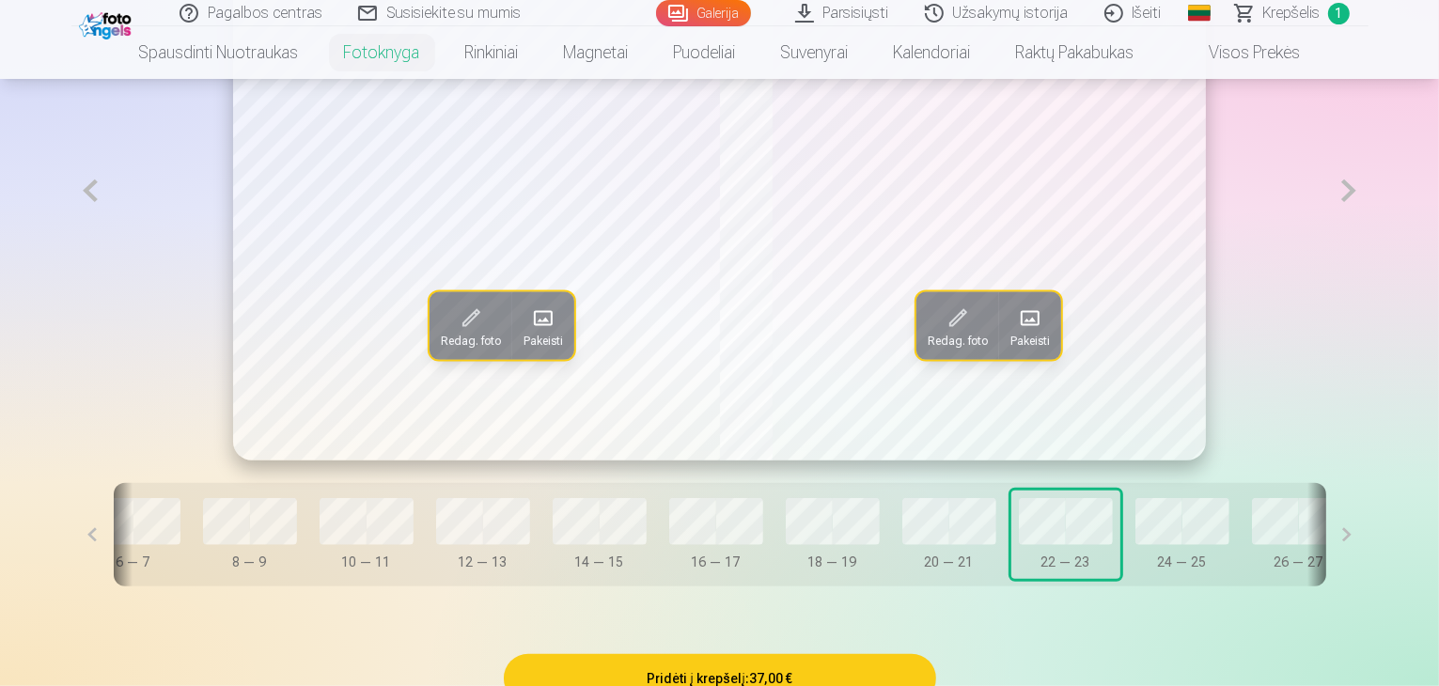
click at [71, 248] on button at bounding box center [90, 190] width 39 height 539
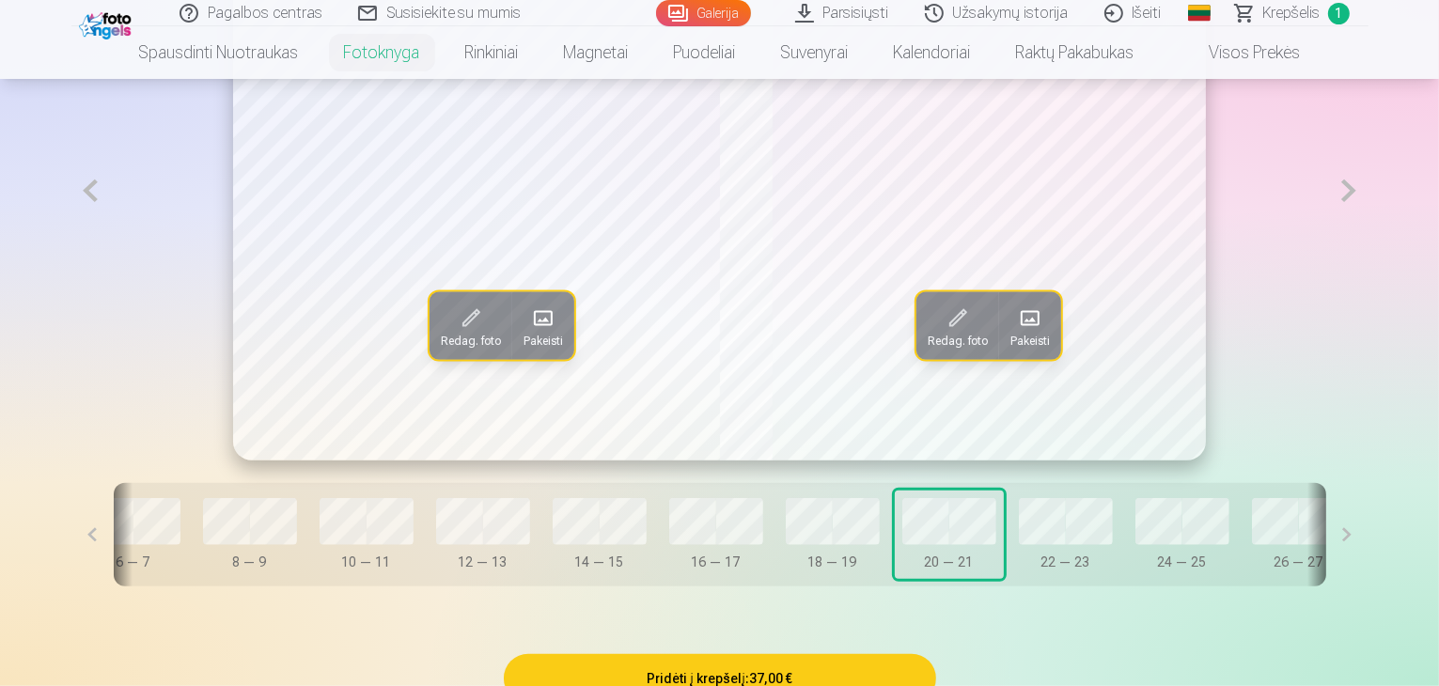
click at [1029, 333] on span at bounding box center [1030, 318] width 30 height 30
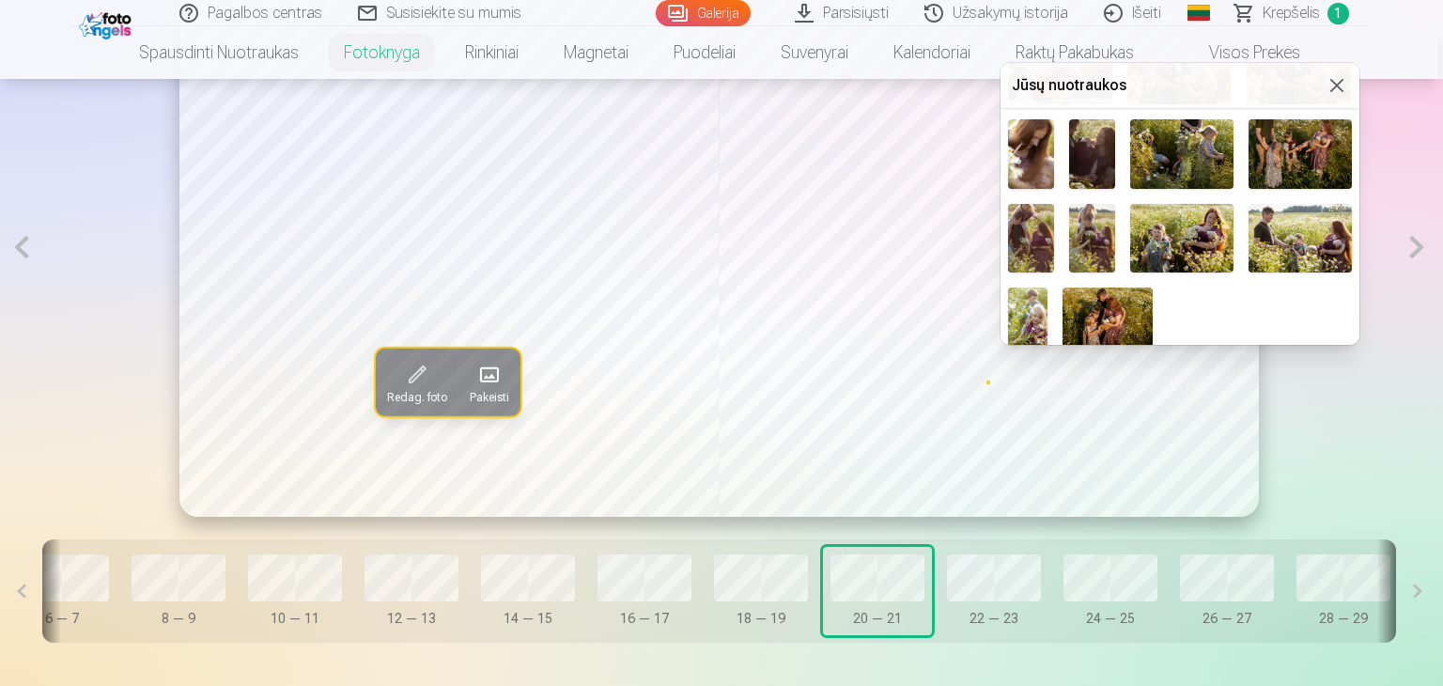
click at [1283, 136] on img at bounding box center [1300, 153] width 103 height 69
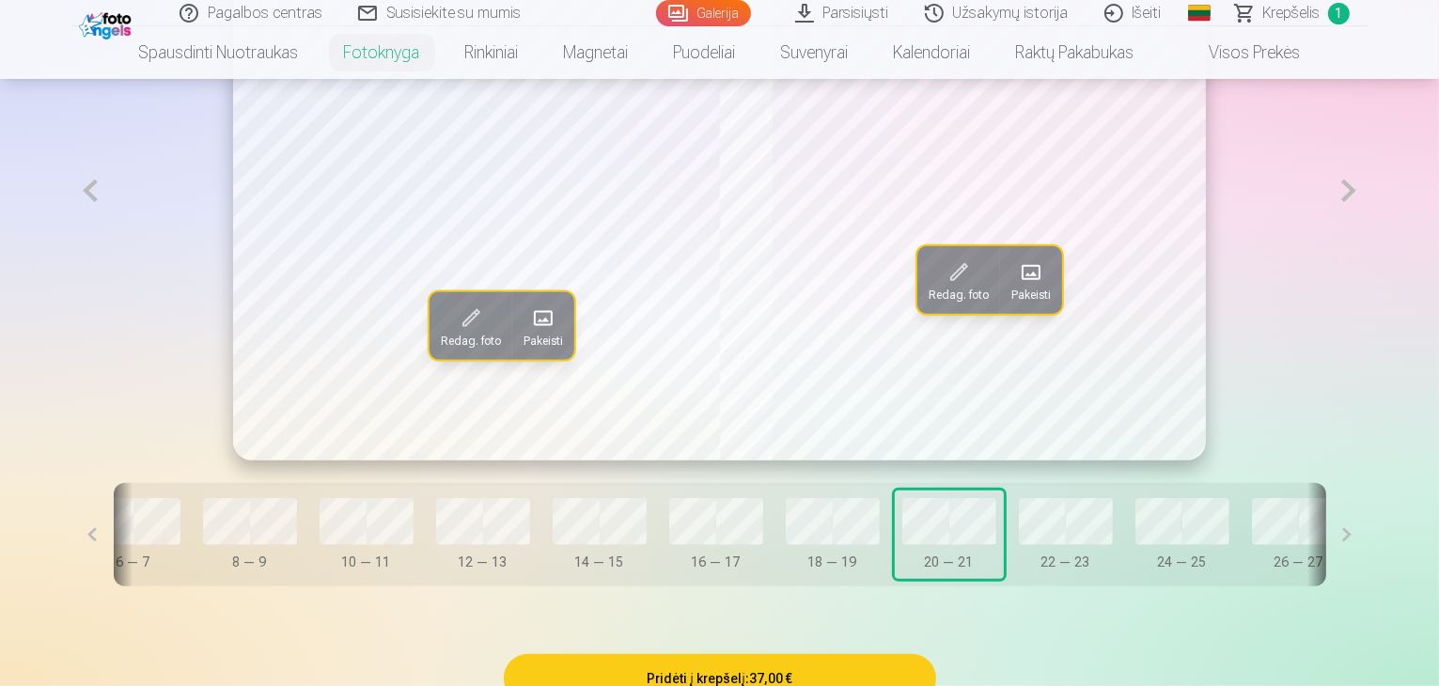
click at [528, 333] on span at bounding box center [543, 318] width 30 height 30
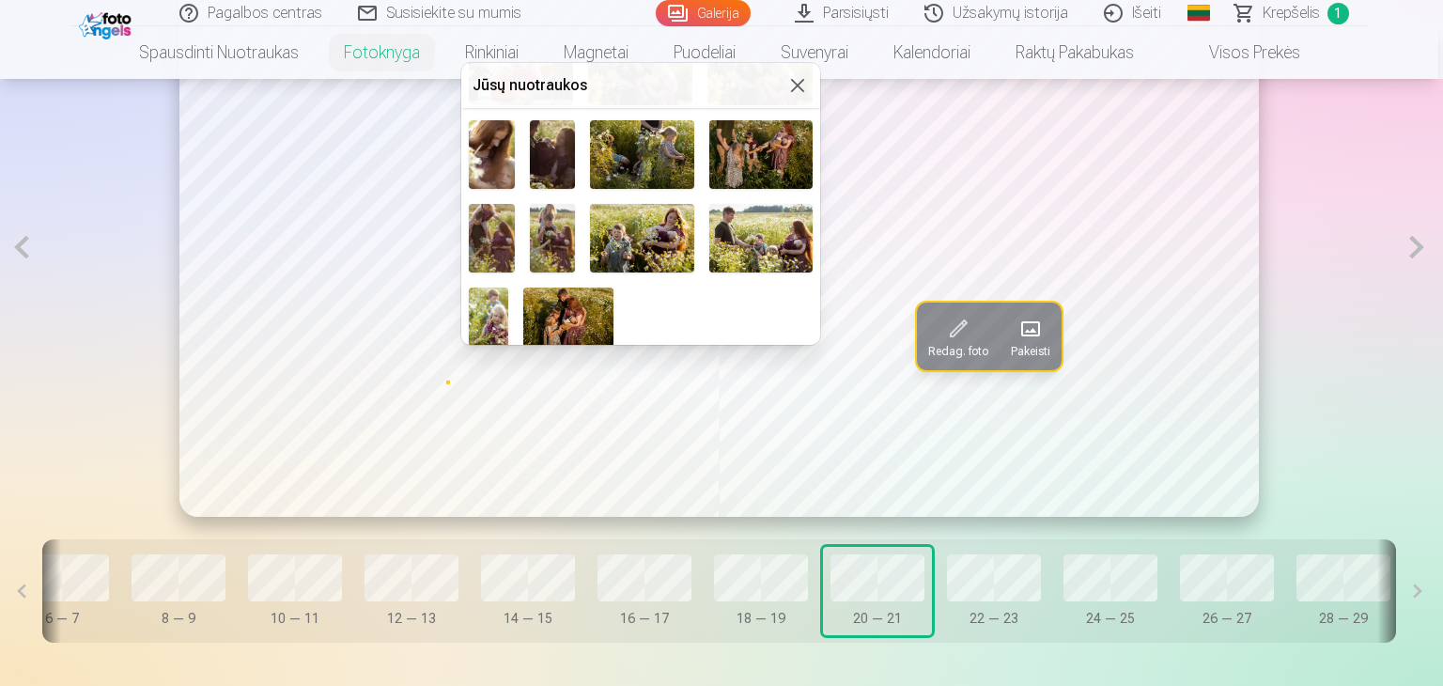
click at [659, 136] on img at bounding box center [641, 154] width 103 height 69
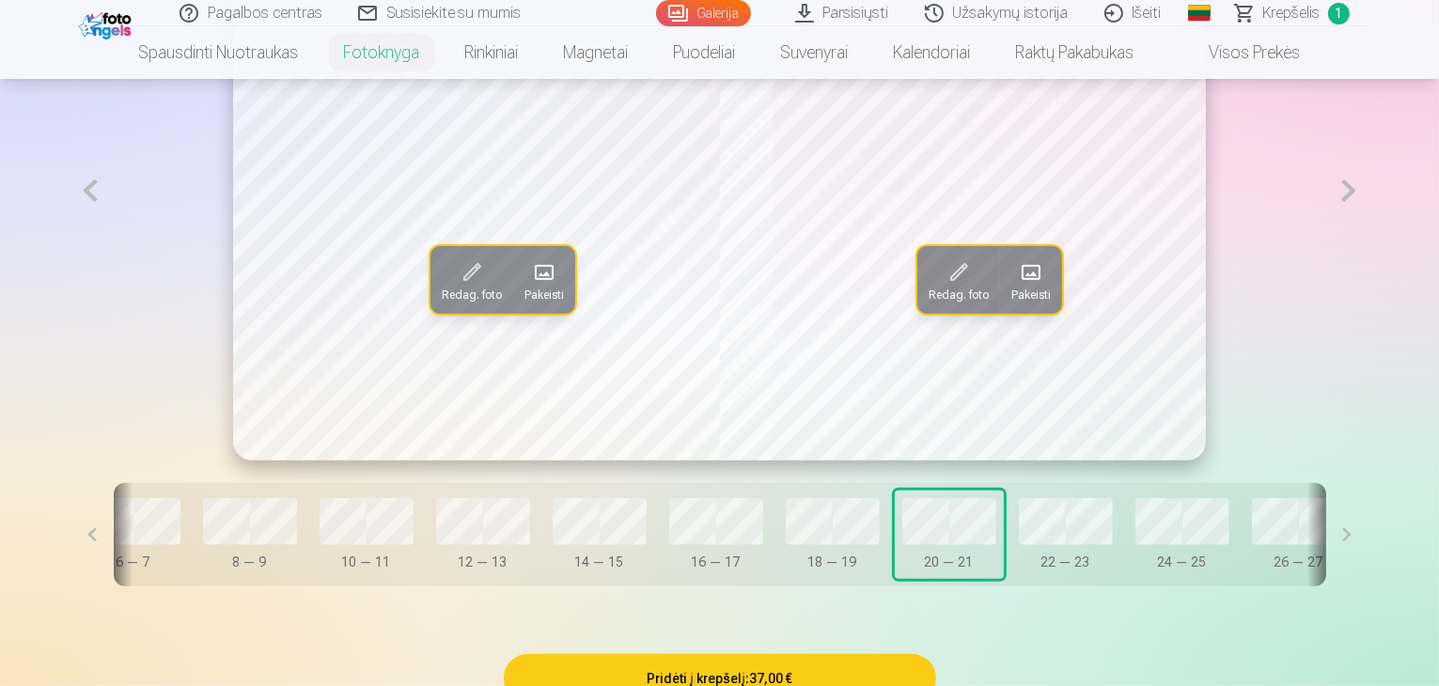
click at [71, 256] on button at bounding box center [90, 190] width 39 height 539
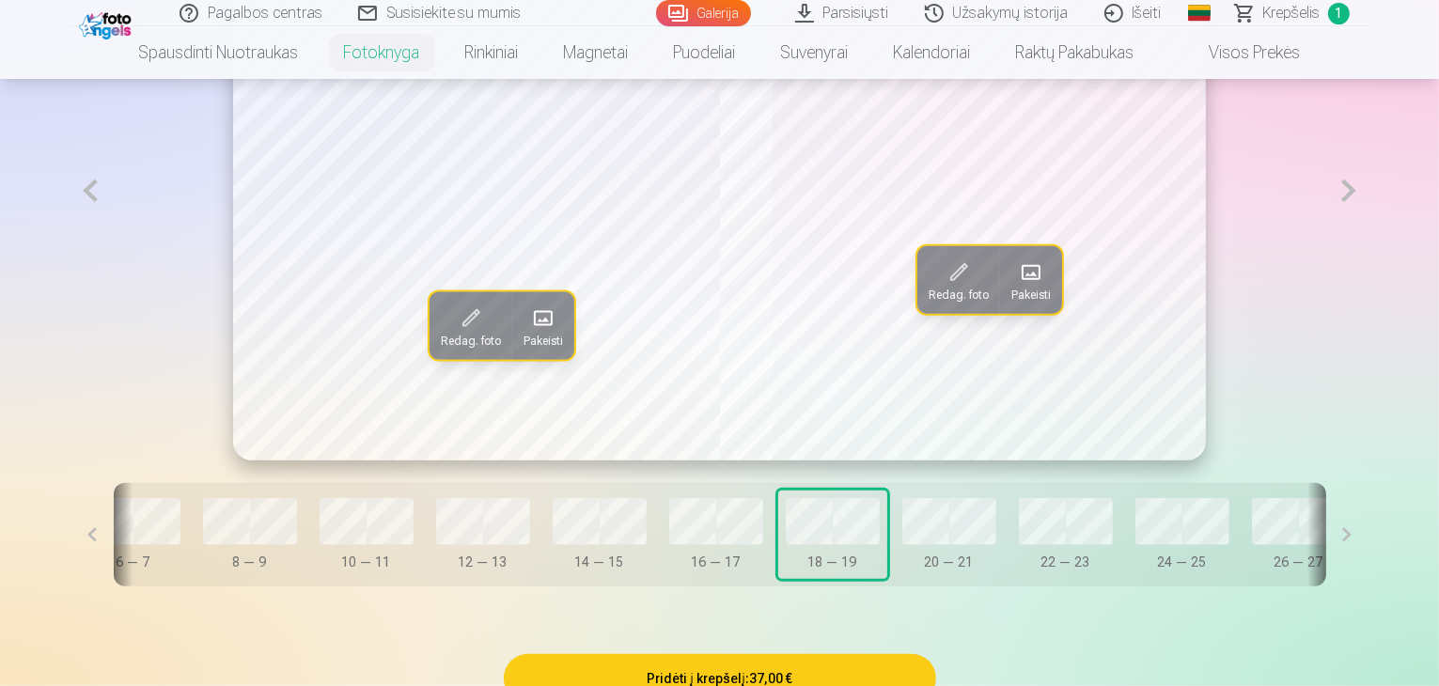
click at [1034, 288] on span at bounding box center [1031, 272] width 30 height 30
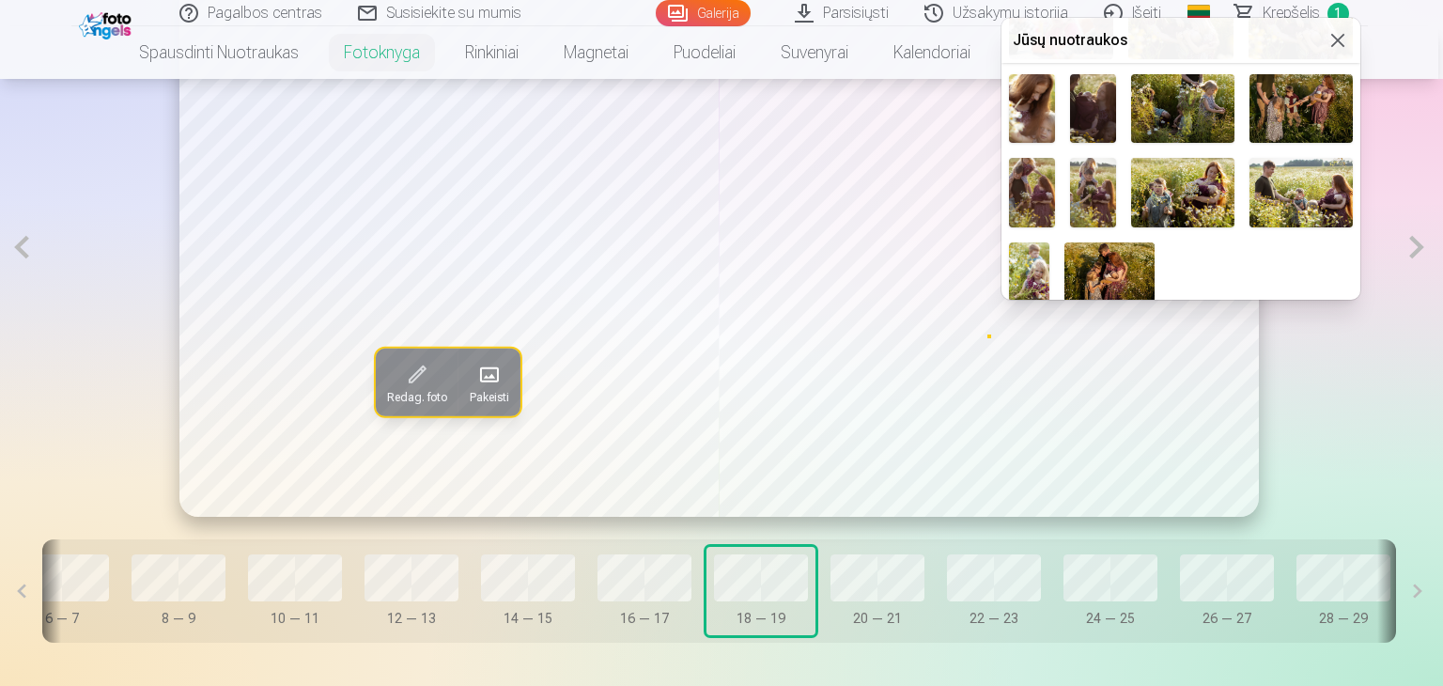
click at [1094, 88] on img at bounding box center [1093, 108] width 46 height 69
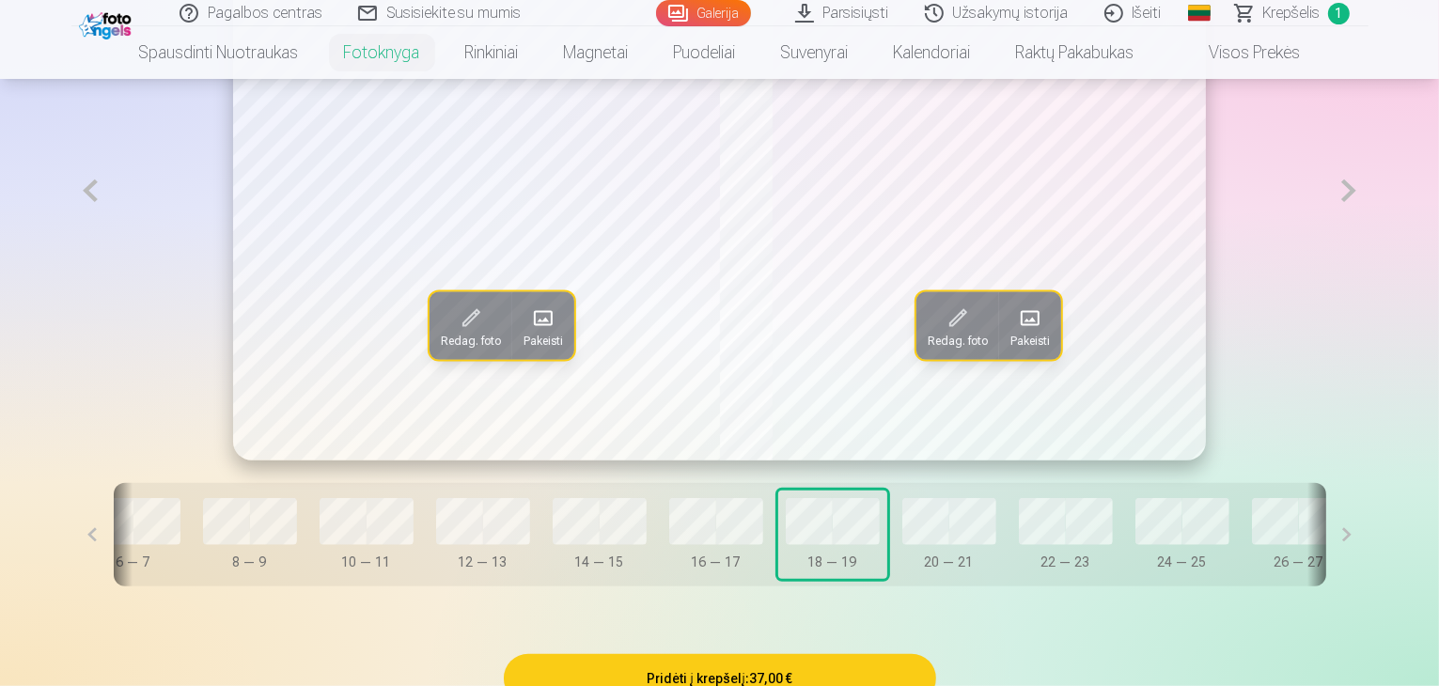
click at [528, 333] on span at bounding box center [543, 318] width 30 height 30
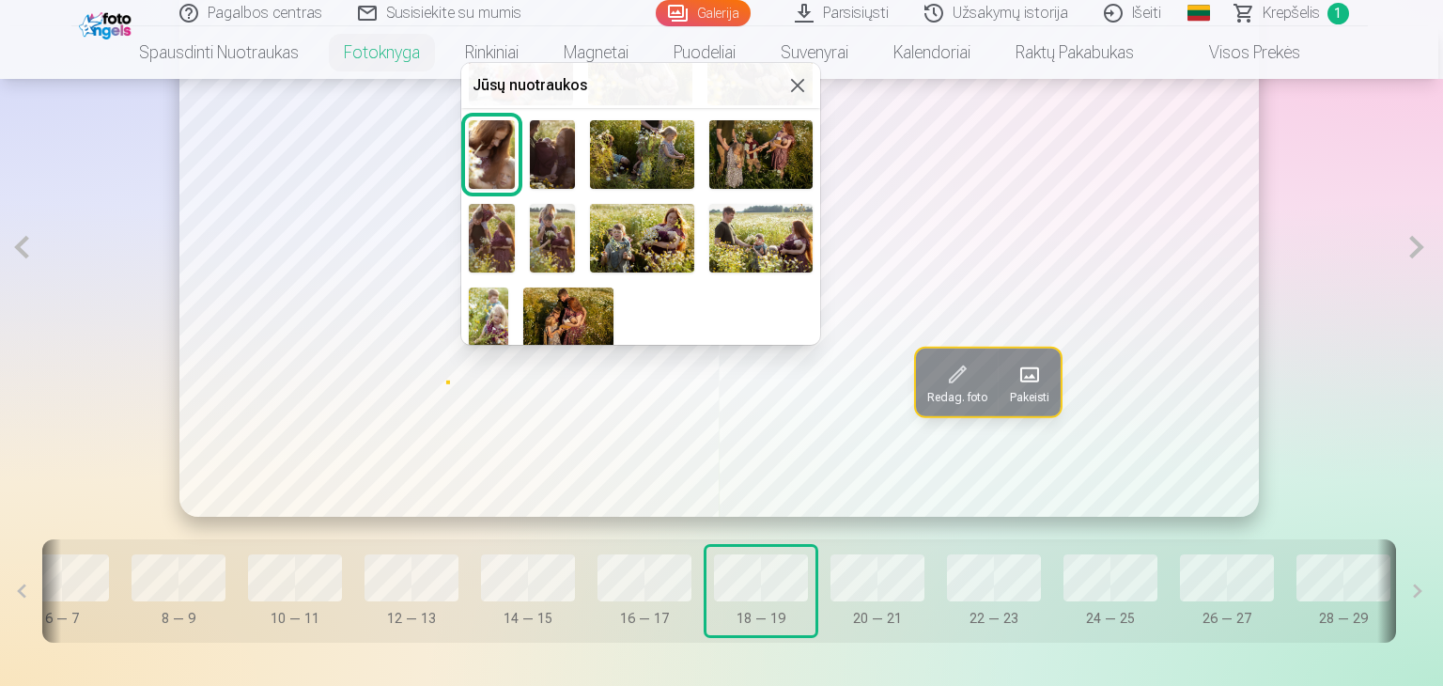
scroll to position [563, 0]
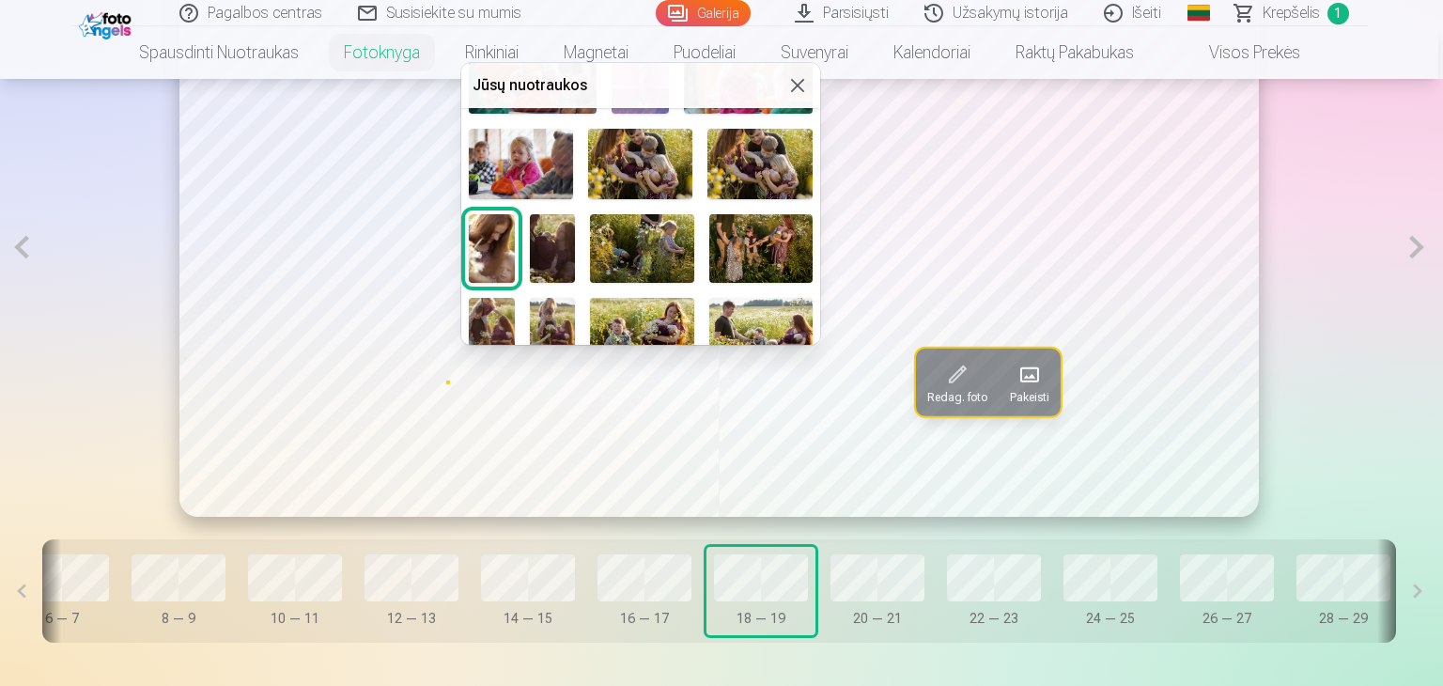
click at [789, 155] on img at bounding box center [760, 164] width 104 height 70
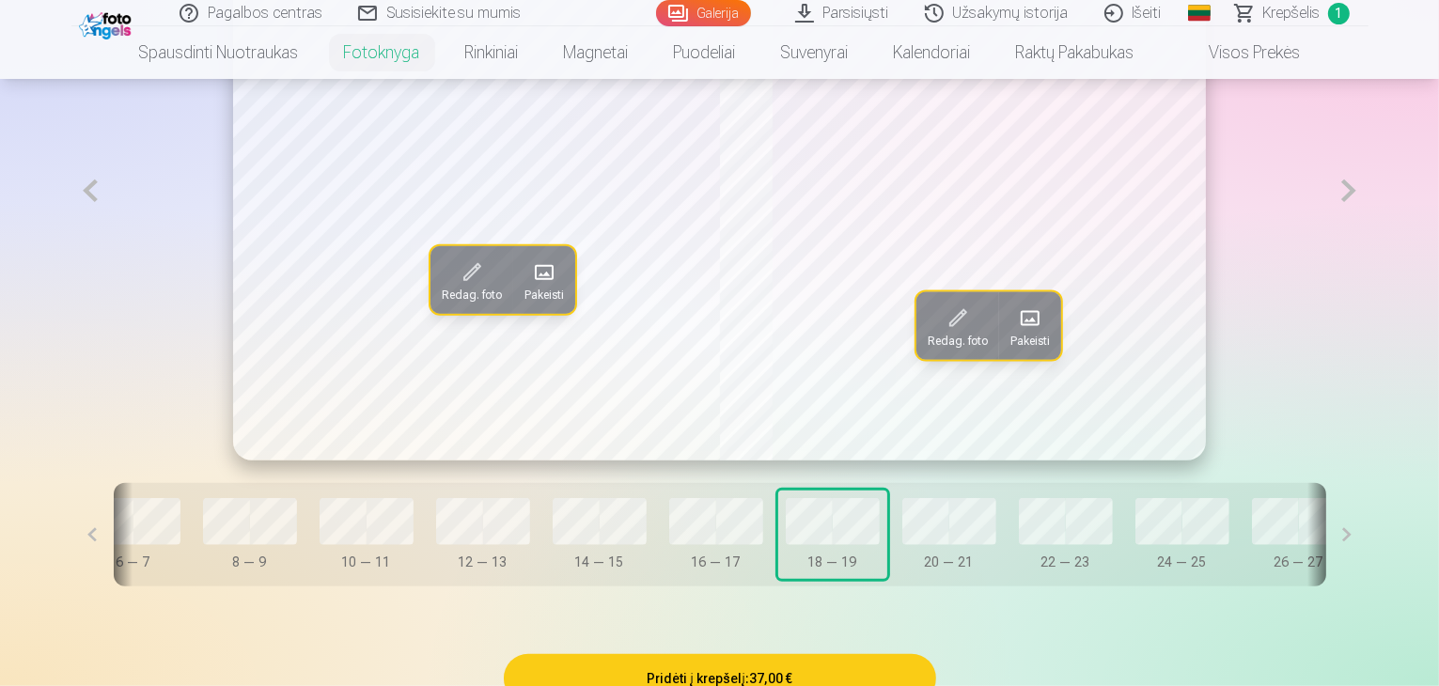
click at [71, 254] on button at bounding box center [90, 190] width 39 height 539
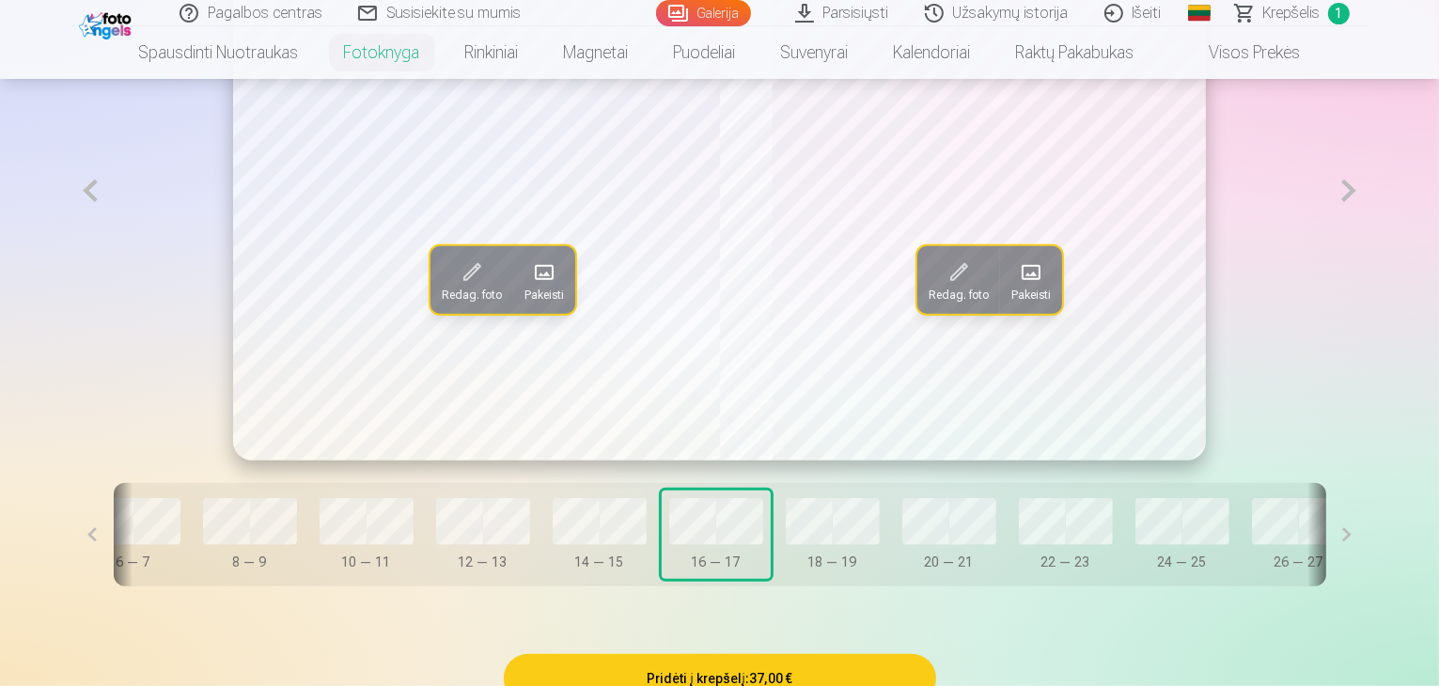
click at [1037, 288] on span at bounding box center [1031, 272] width 30 height 30
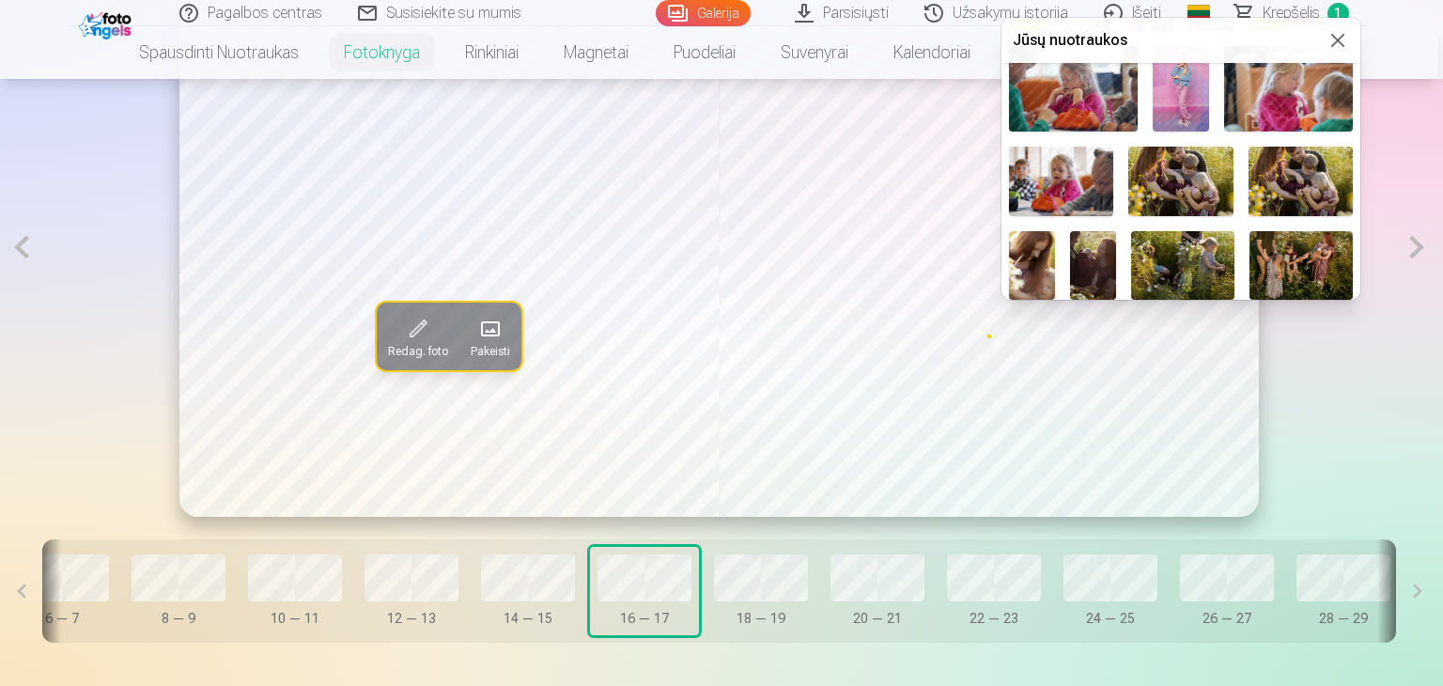
scroll to position [469, 0]
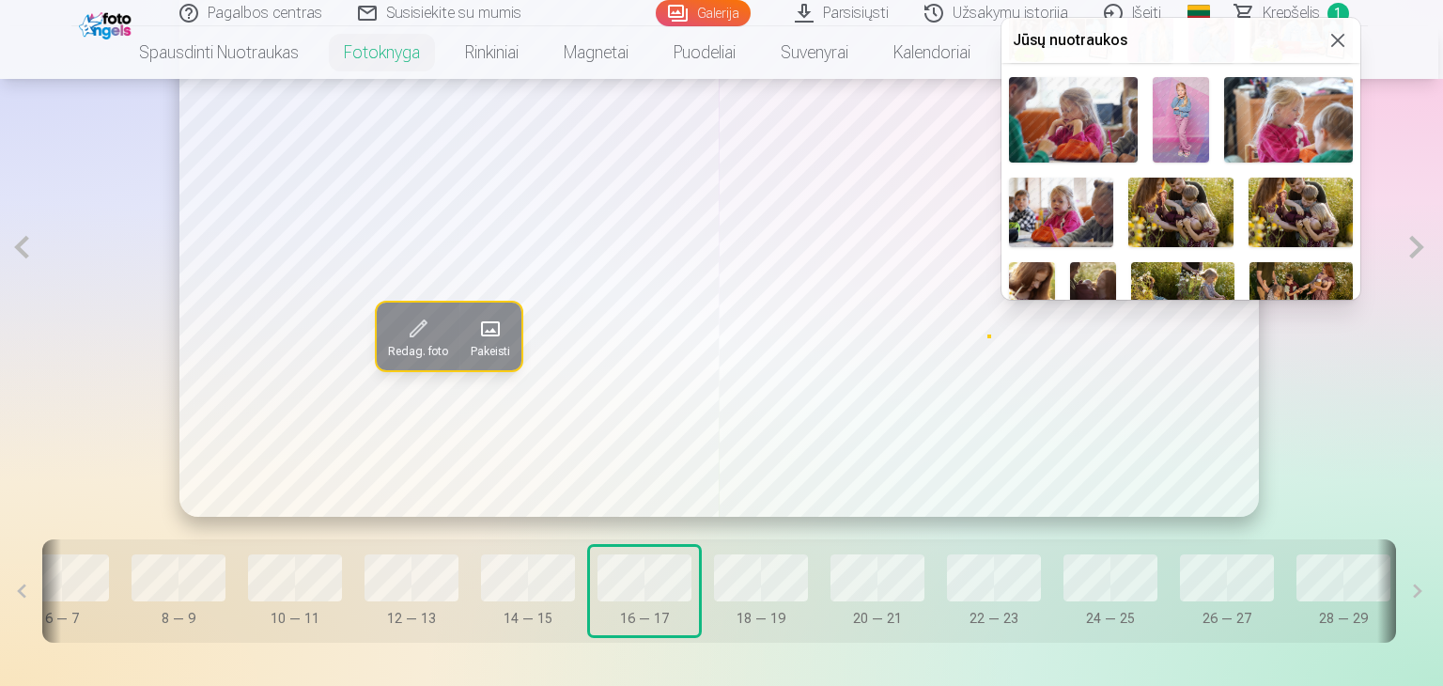
click at [1318, 196] on img at bounding box center [1301, 213] width 104 height 70
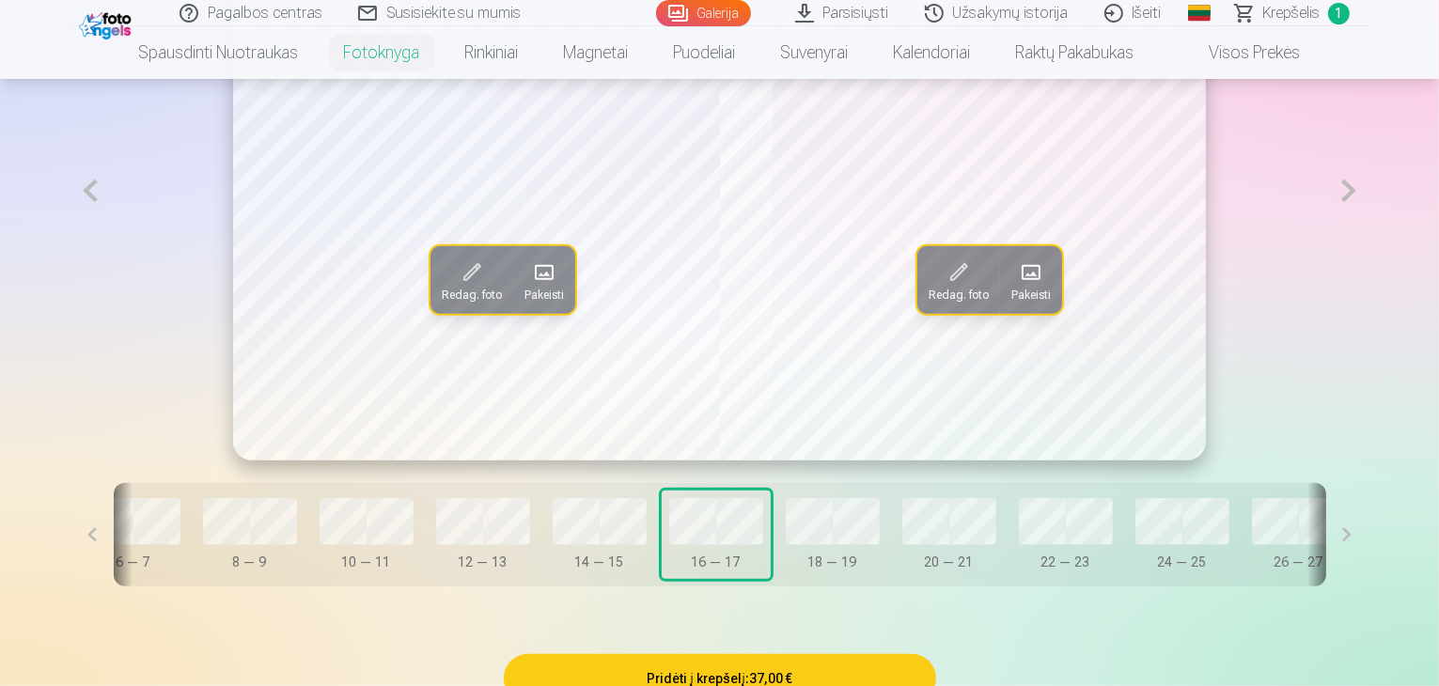
click at [529, 288] on span at bounding box center [544, 272] width 30 height 30
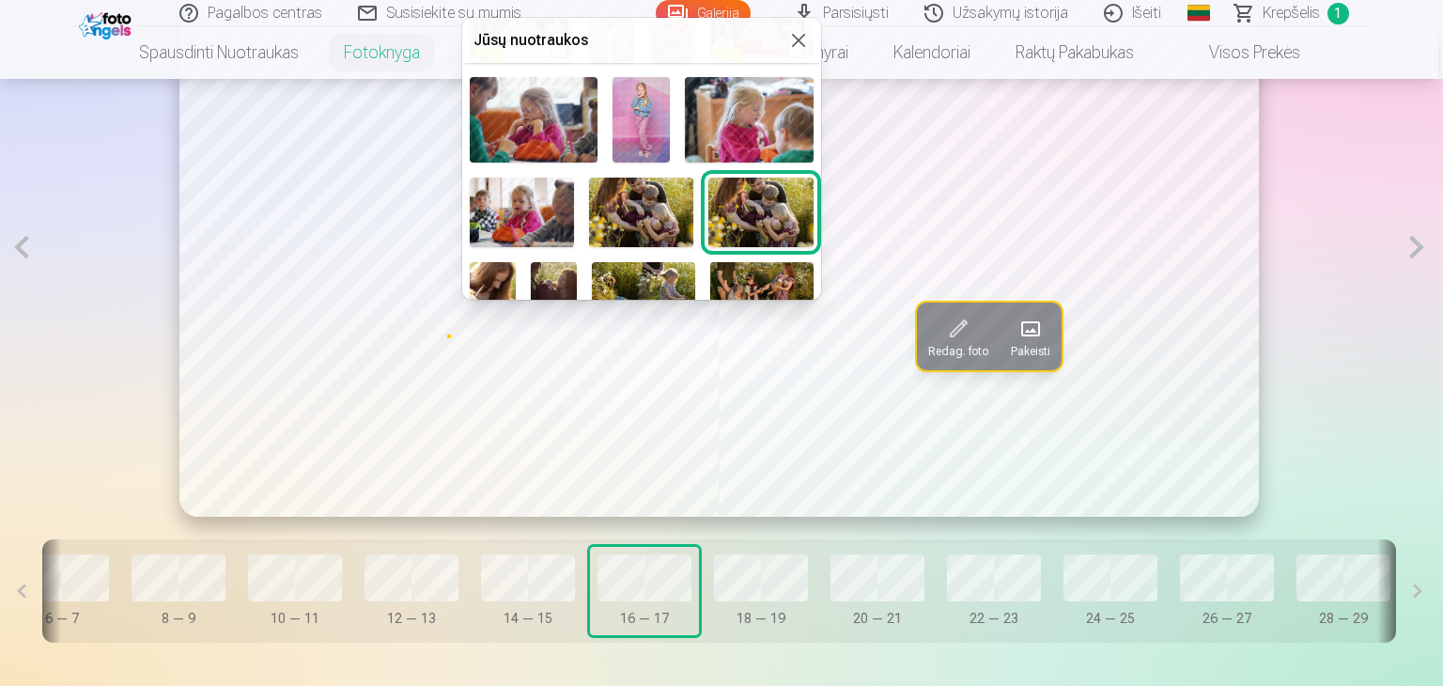
click at [640, 197] on img at bounding box center [641, 213] width 104 height 70
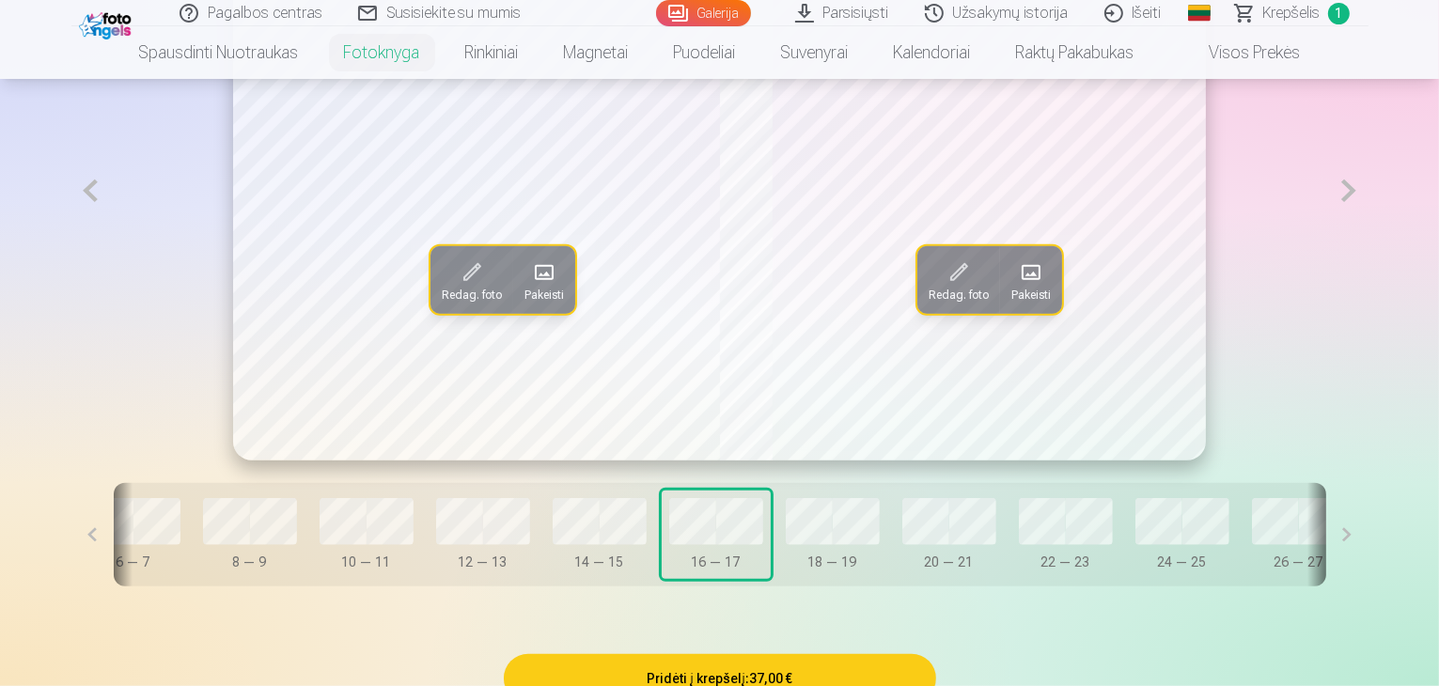
click at [529, 288] on span at bounding box center [544, 272] width 30 height 30
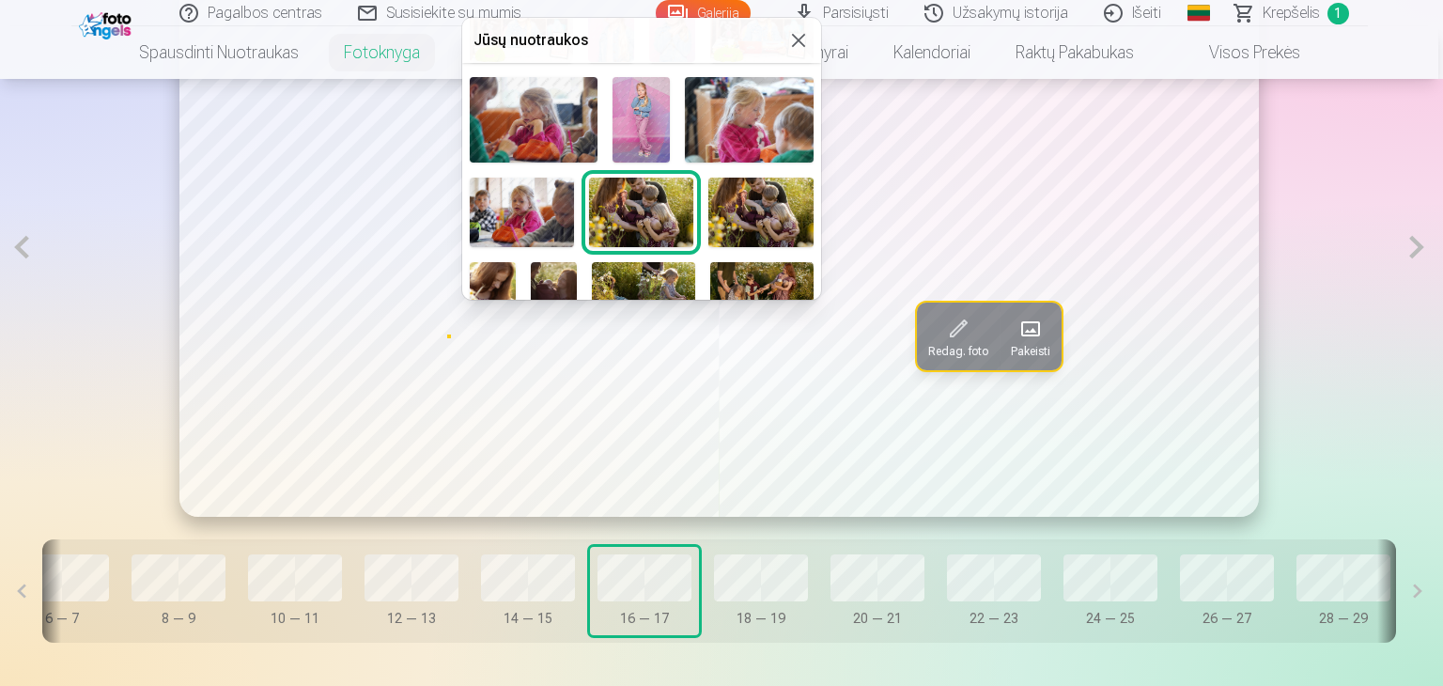
click at [492, 197] on img at bounding box center [522, 213] width 104 height 70
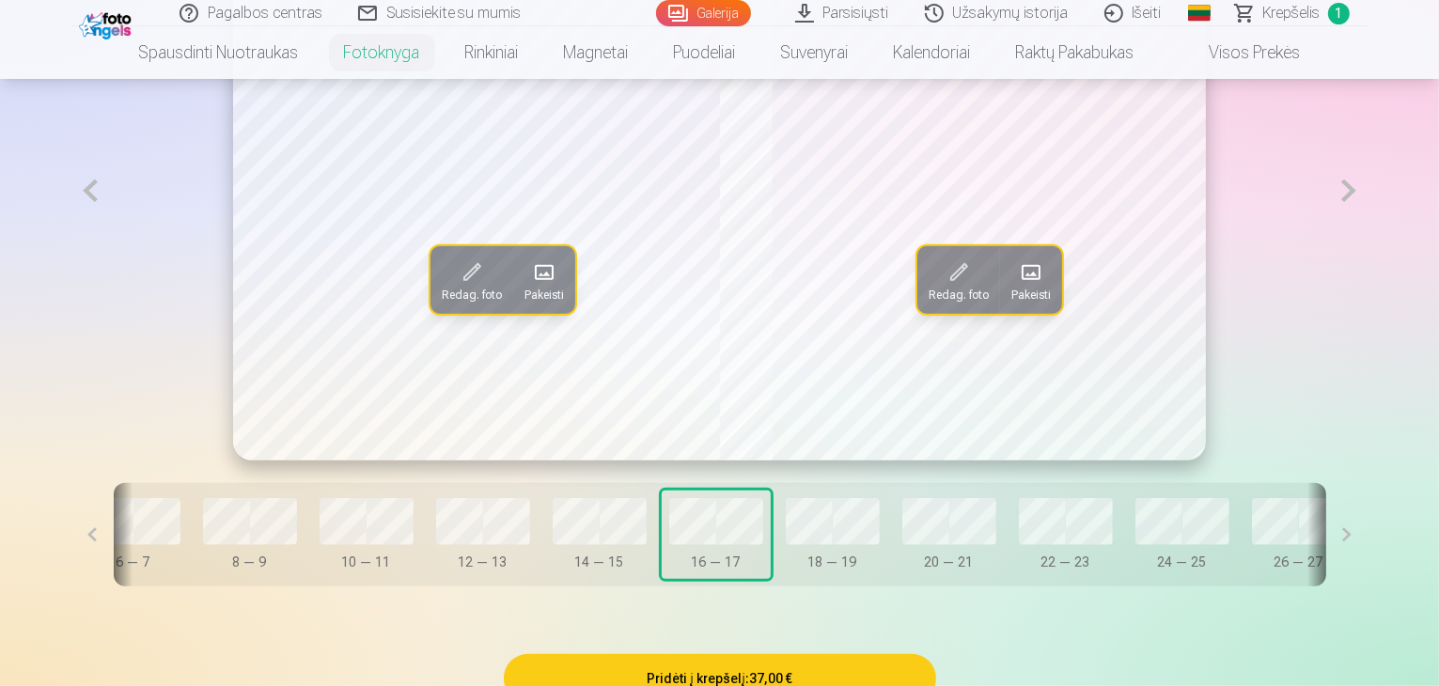
click at [71, 249] on button at bounding box center [90, 190] width 39 height 539
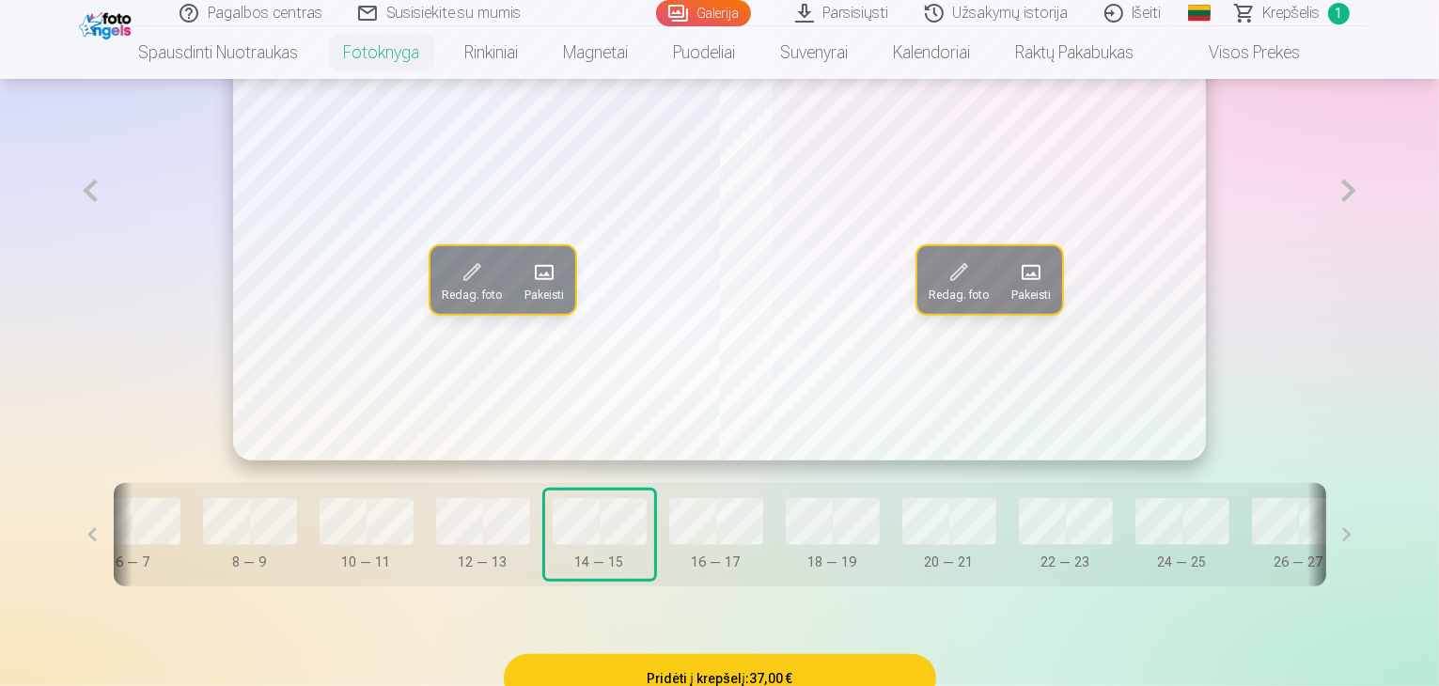
click at [1022, 288] on span at bounding box center [1031, 272] width 30 height 30
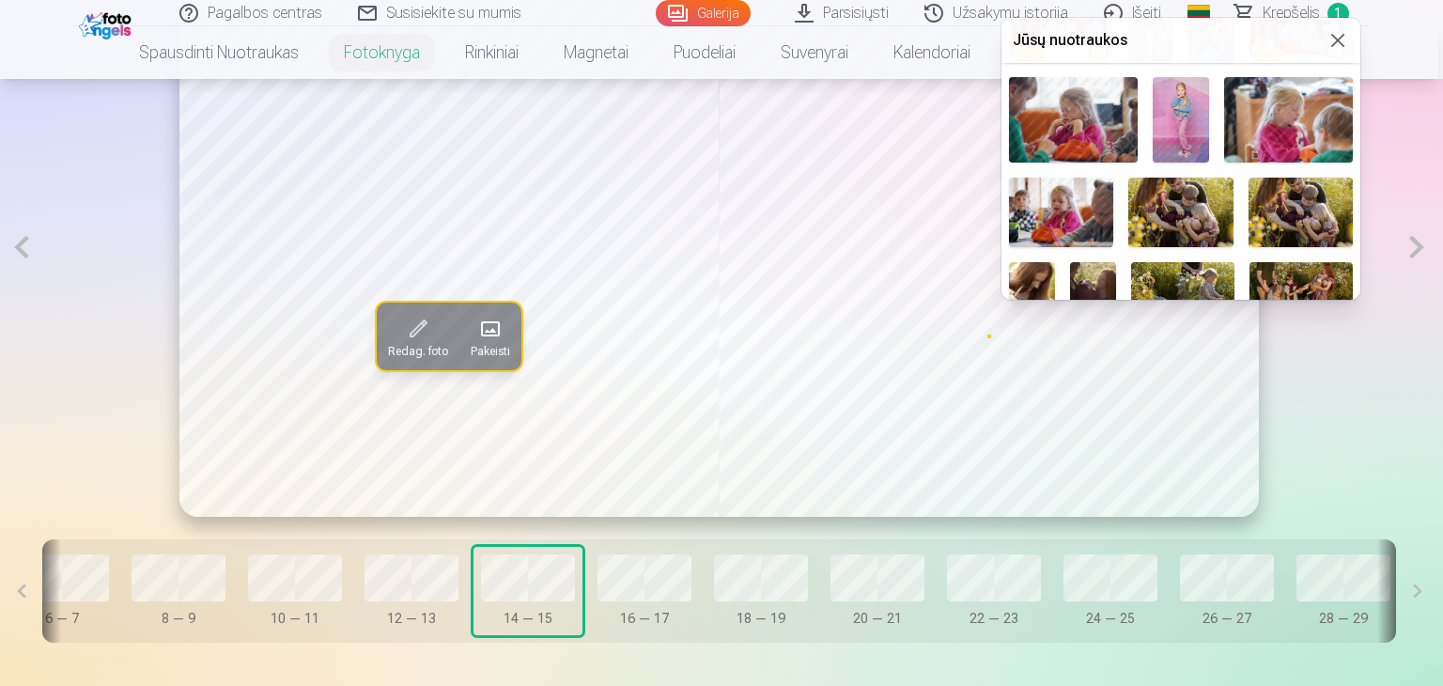
scroll to position [375, 0]
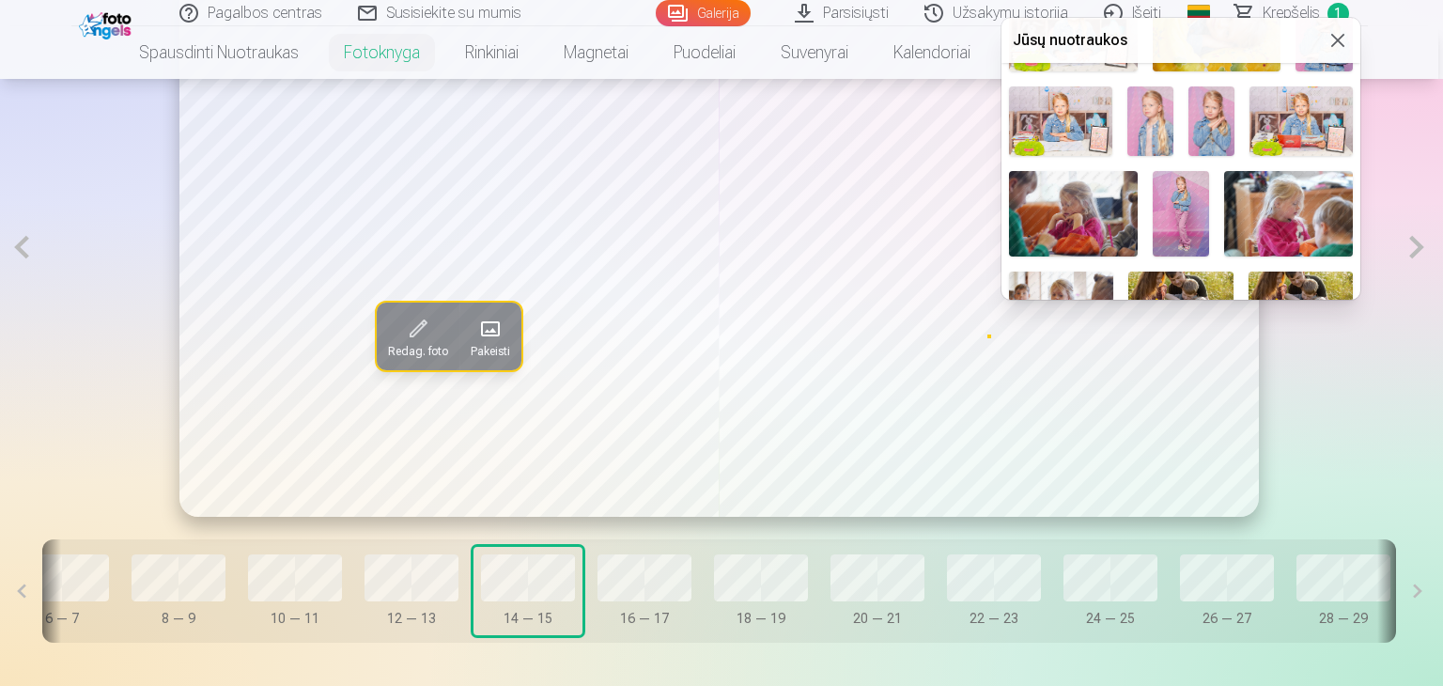
click at [1293, 208] on img at bounding box center [1288, 214] width 129 height 86
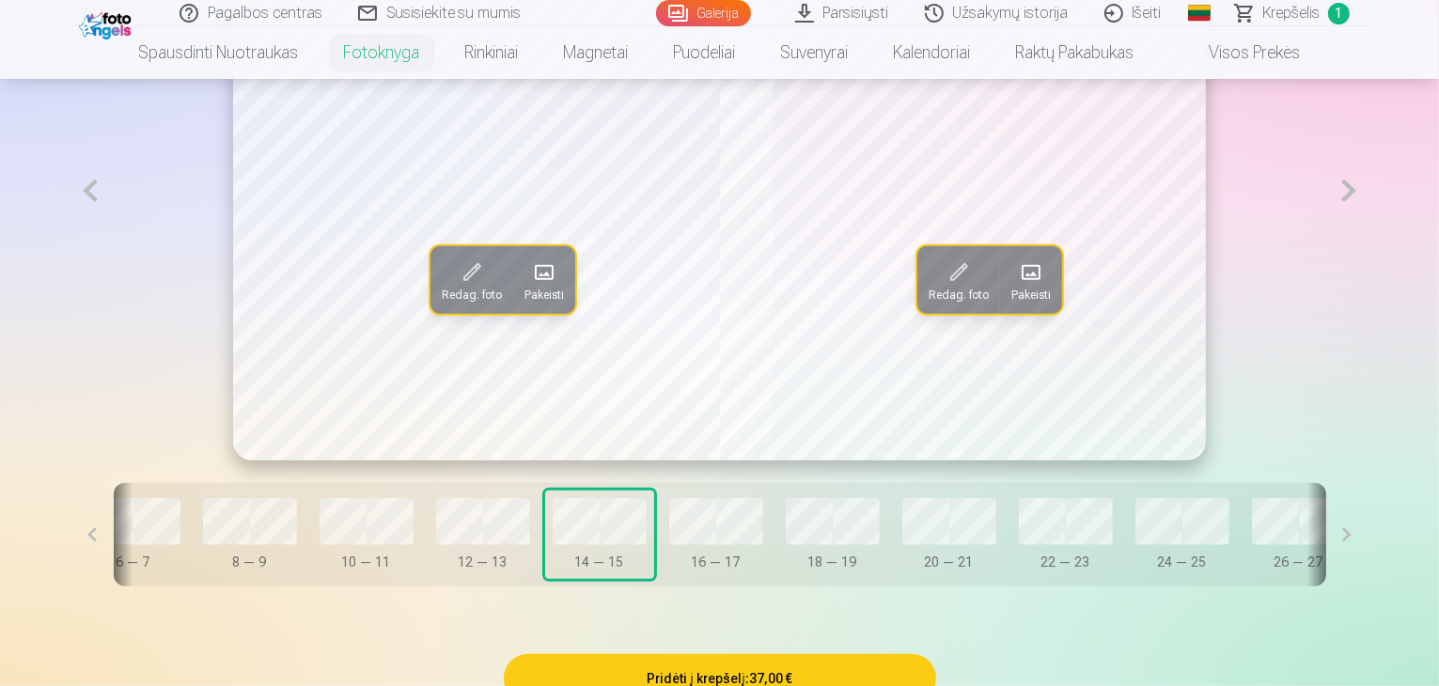
click at [529, 288] on span at bounding box center [544, 272] width 30 height 30
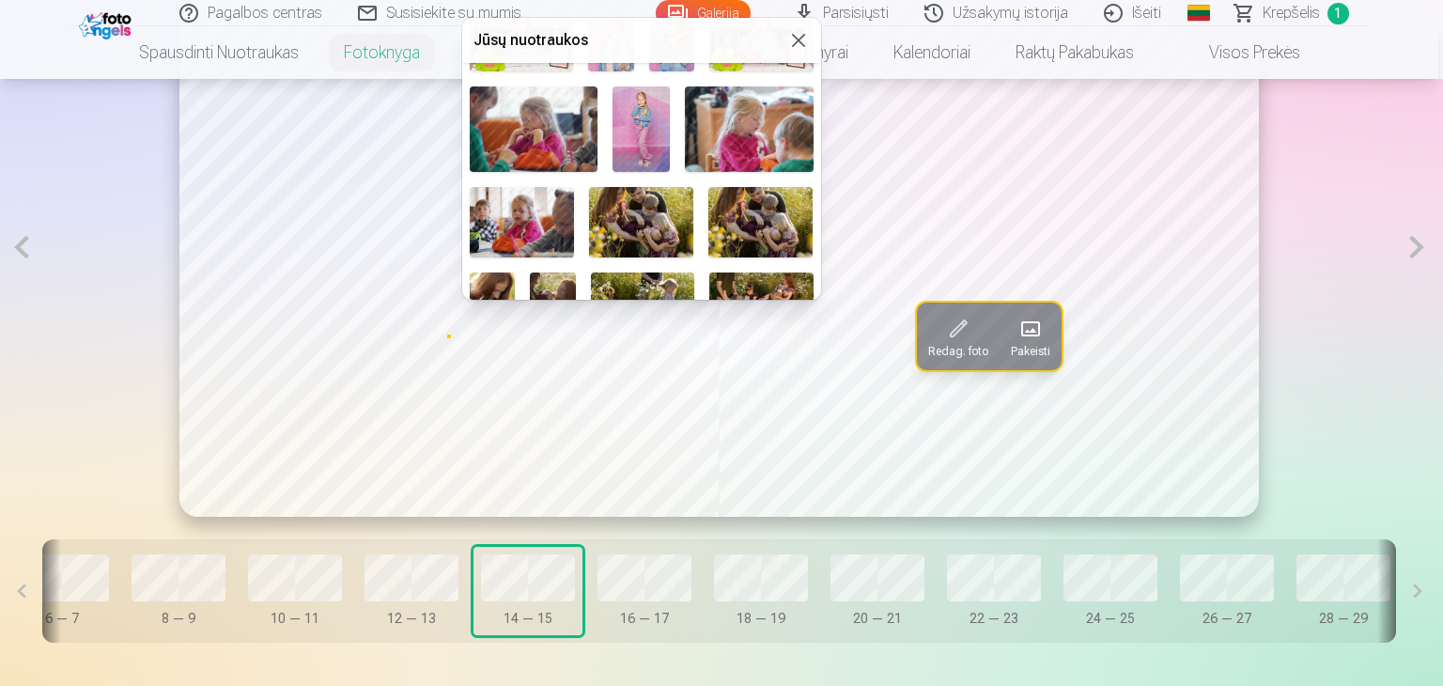
scroll to position [469, 0]
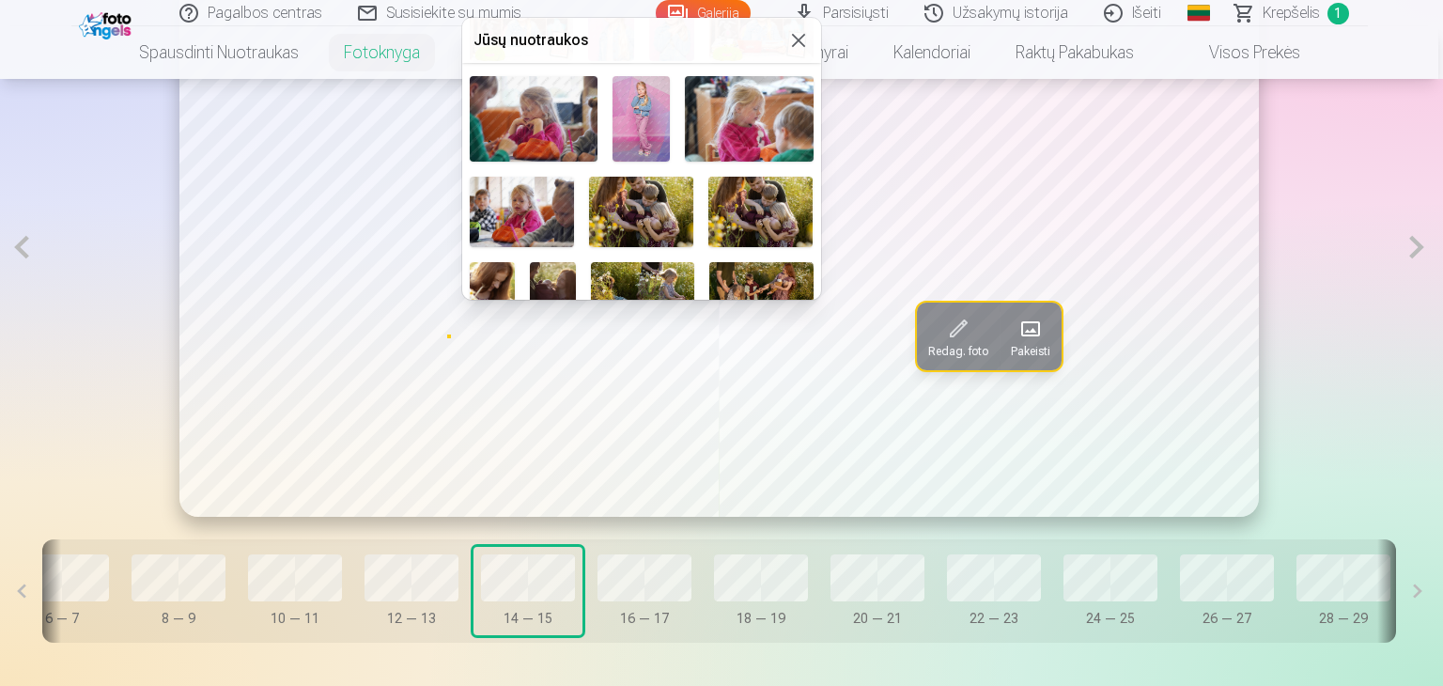
click at [642, 107] on img at bounding box center [641, 119] width 57 height 86
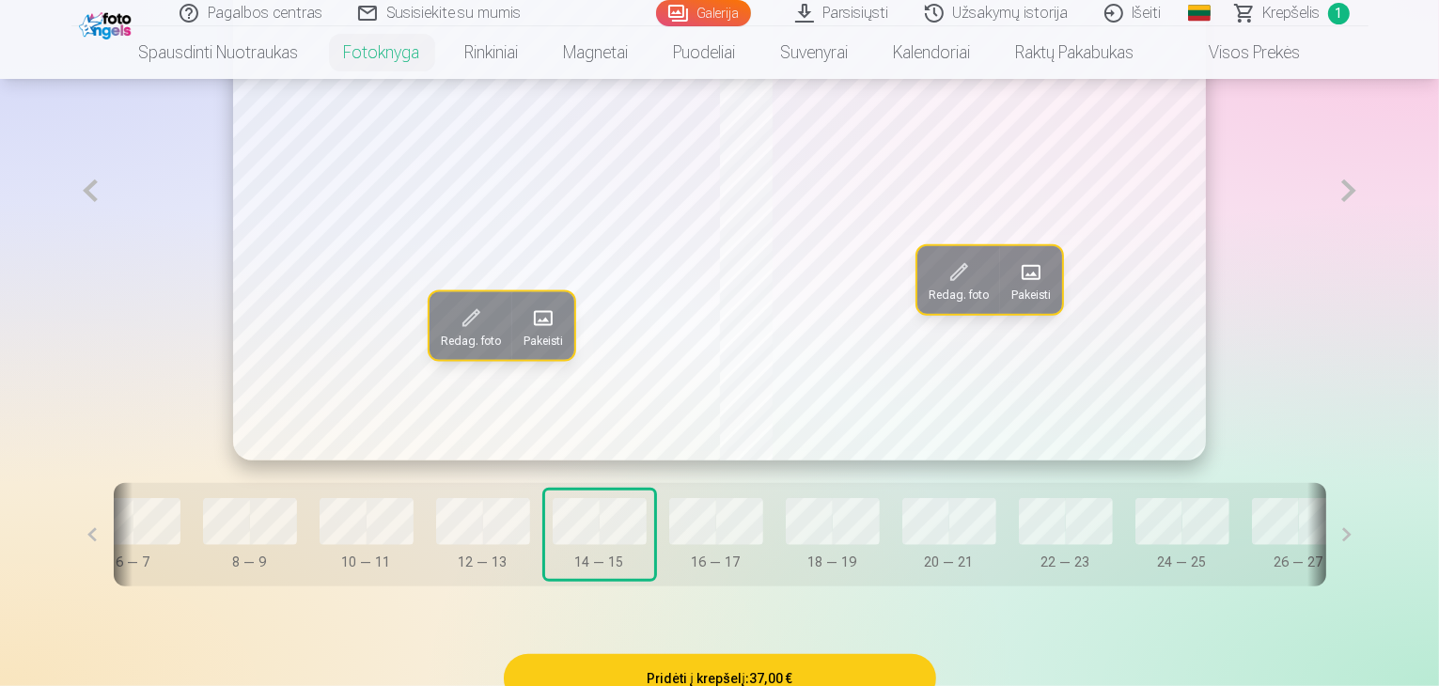
click at [71, 242] on button at bounding box center [90, 190] width 39 height 539
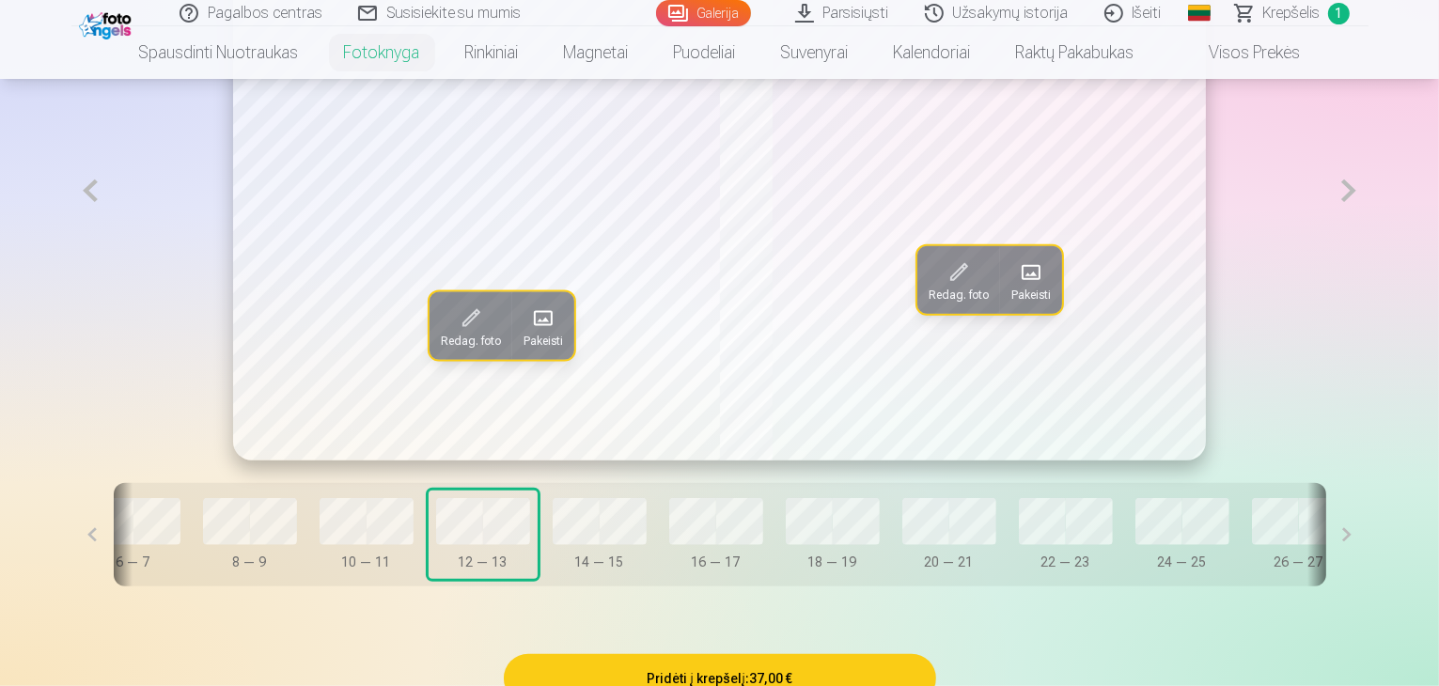
click at [1049, 314] on button "Pakeisti" at bounding box center [1031, 280] width 62 height 68
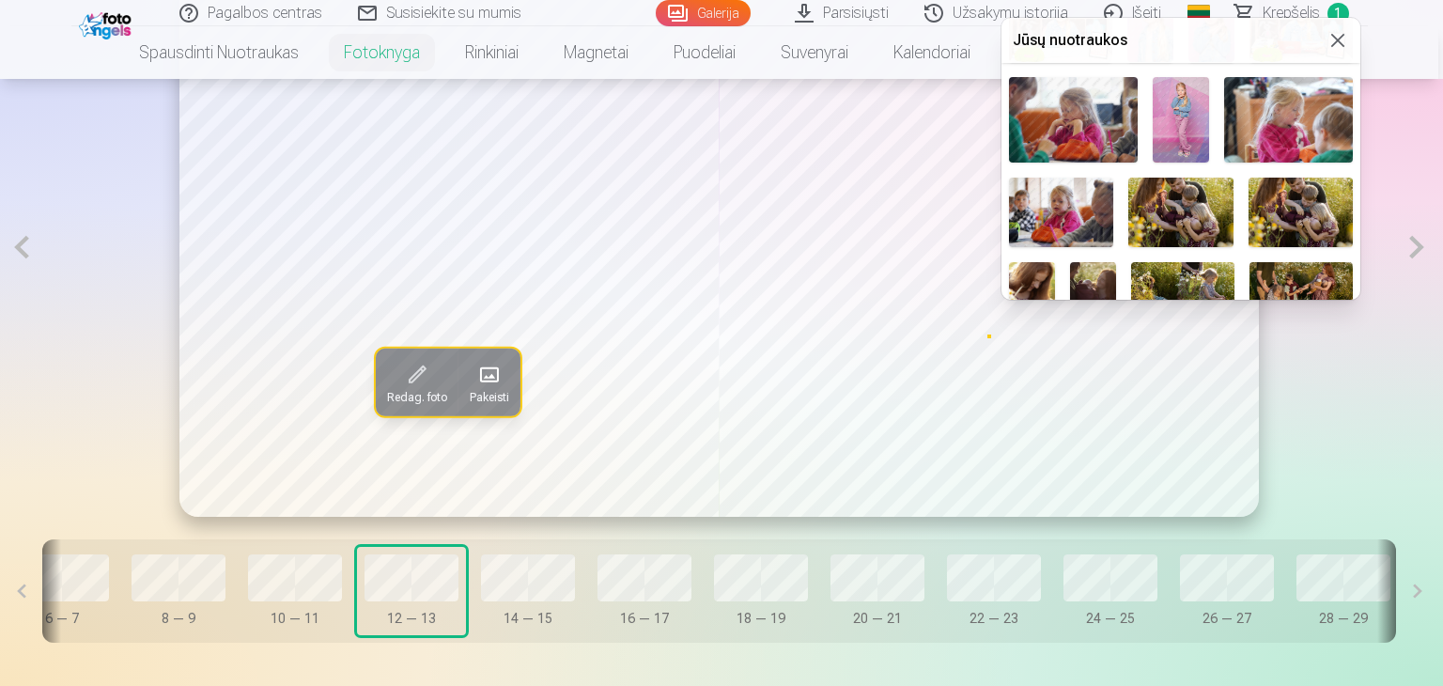
click at [1083, 125] on img at bounding box center [1073, 120] width 129 height 86
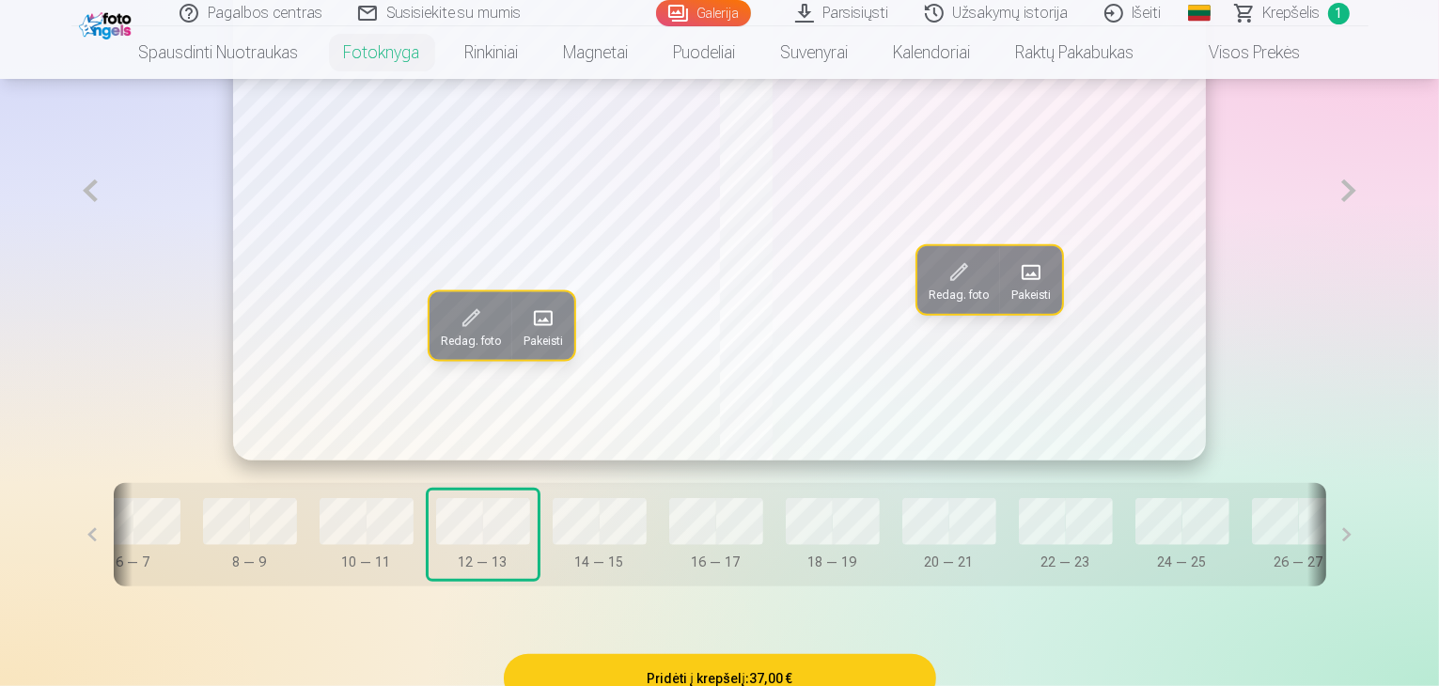
click at [528, 333] on span at bounding box center [543, 318] width 30 height 30
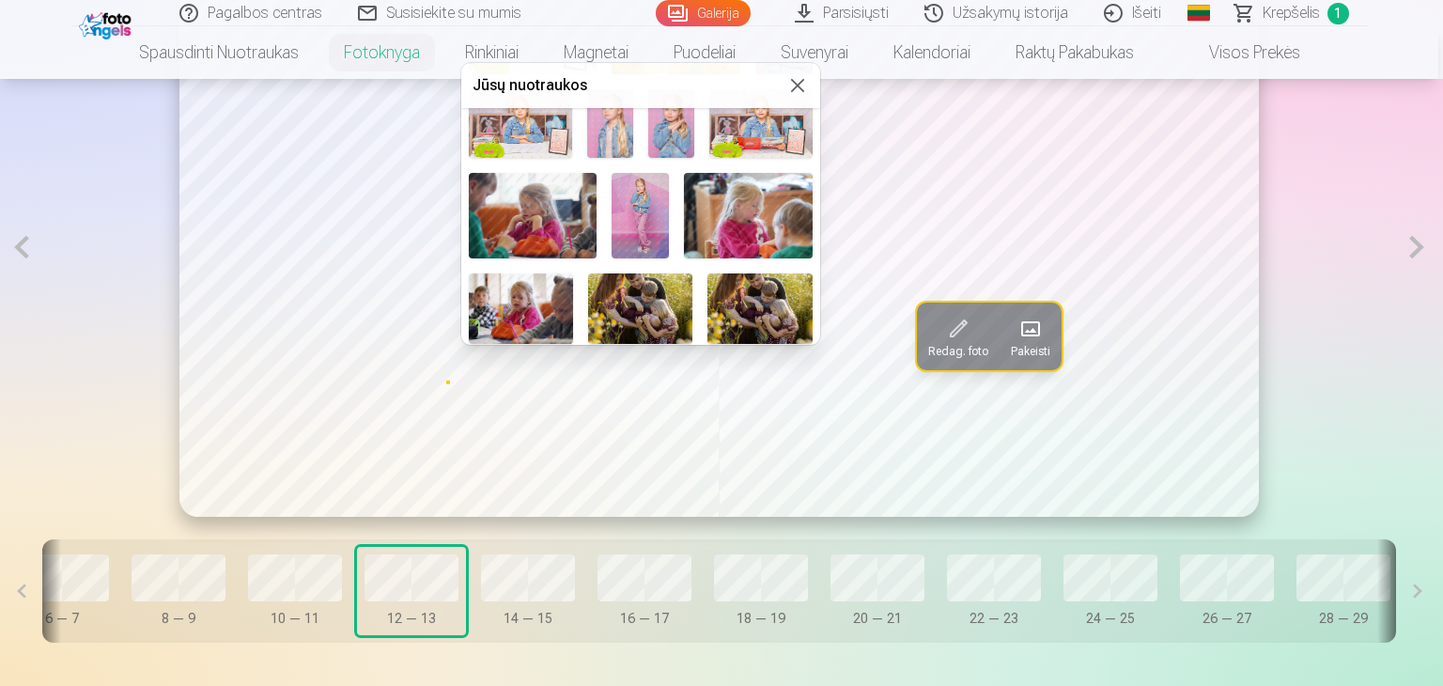
scroll to position [376, 0]
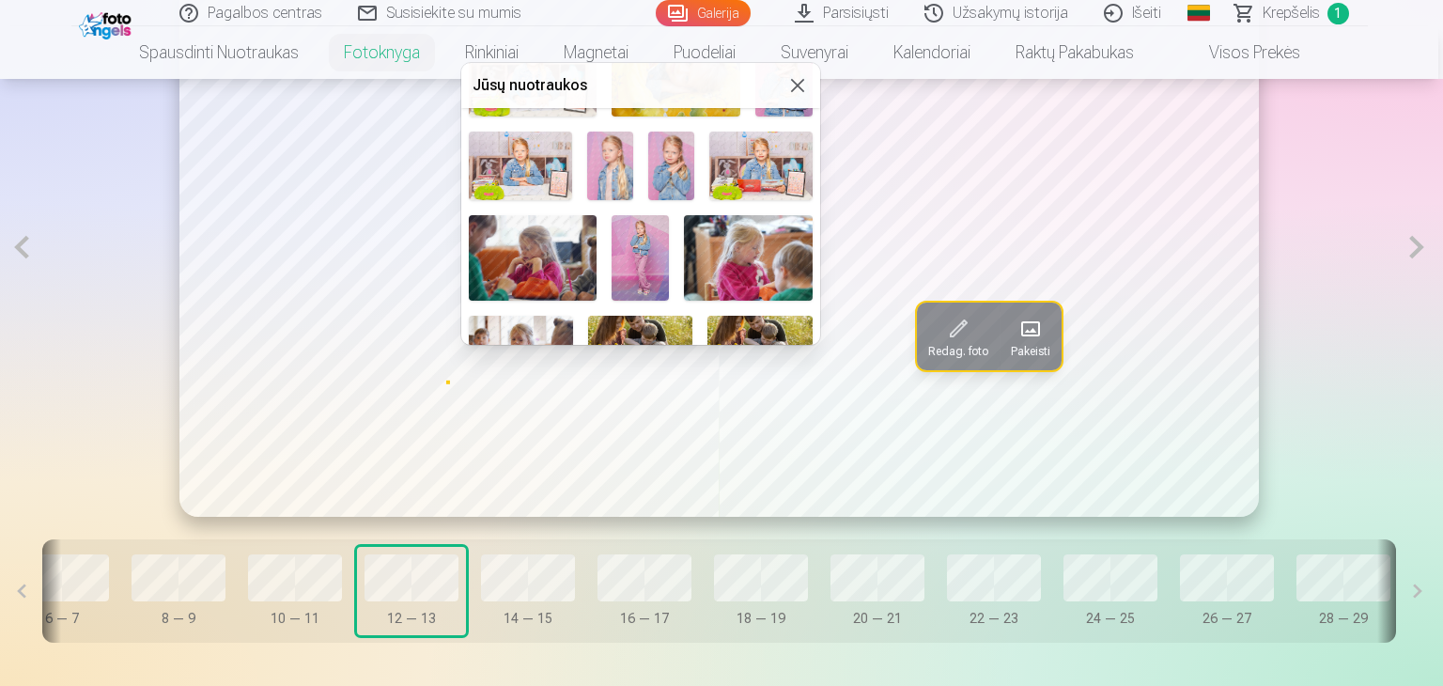
click at [774, 156] on img at bounding box center [761, 166] width 103 height 69
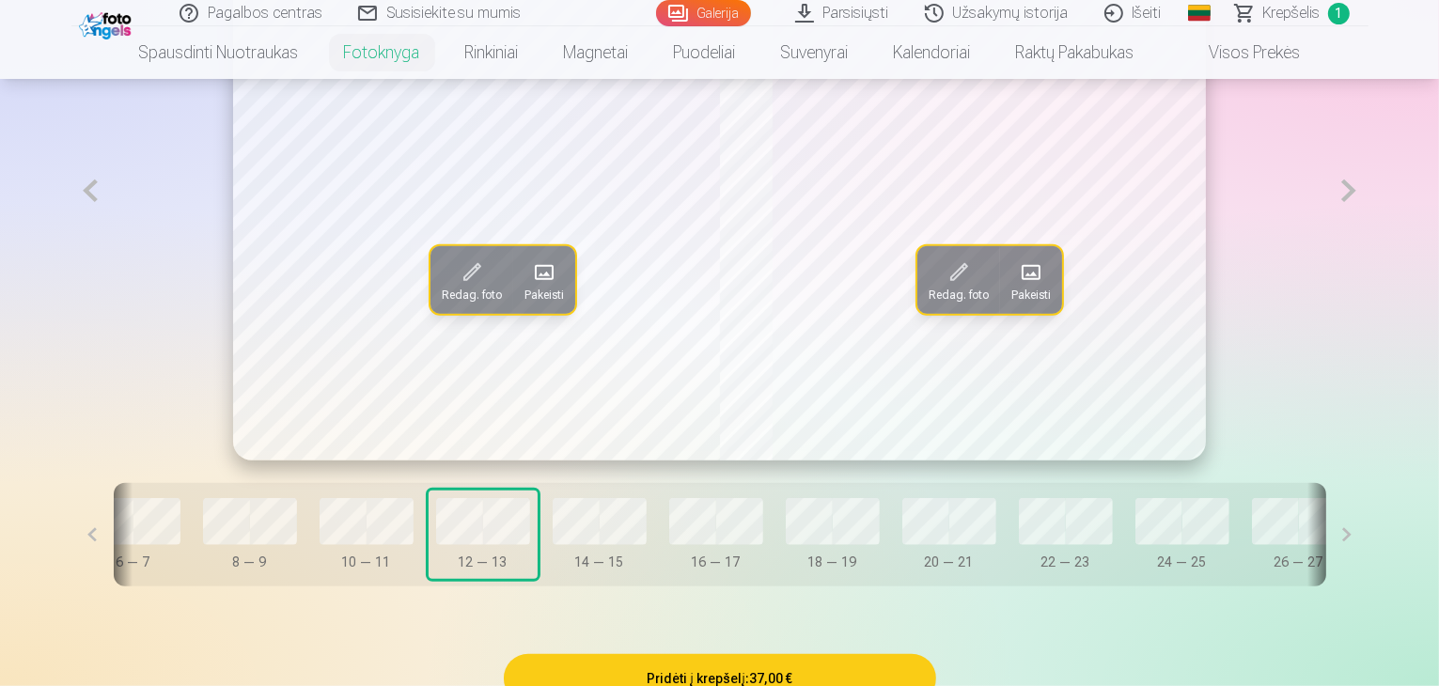
click at [71, 259] on button at bounding box center [90, 190] width 39 height 539
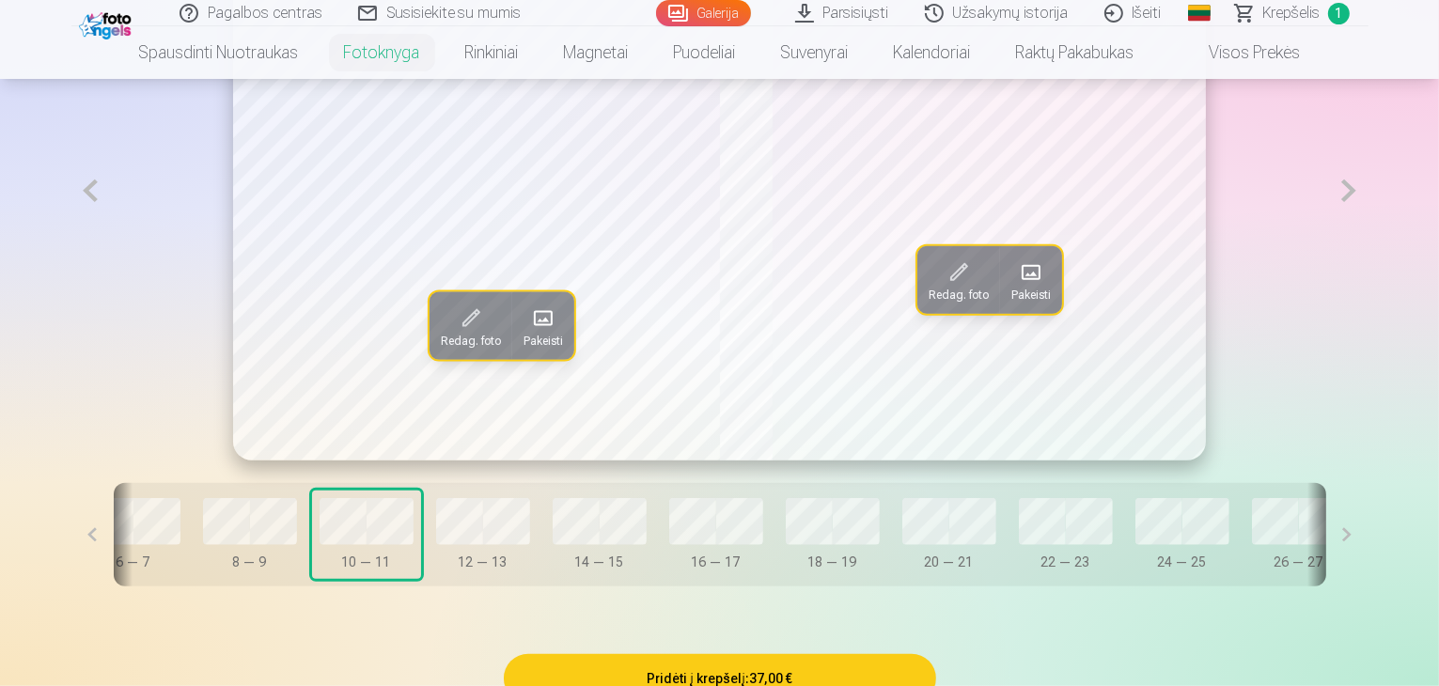
click at [1034, 303] on span "Pakeisti" at bounding box center [1030, 295] width 39 height 15
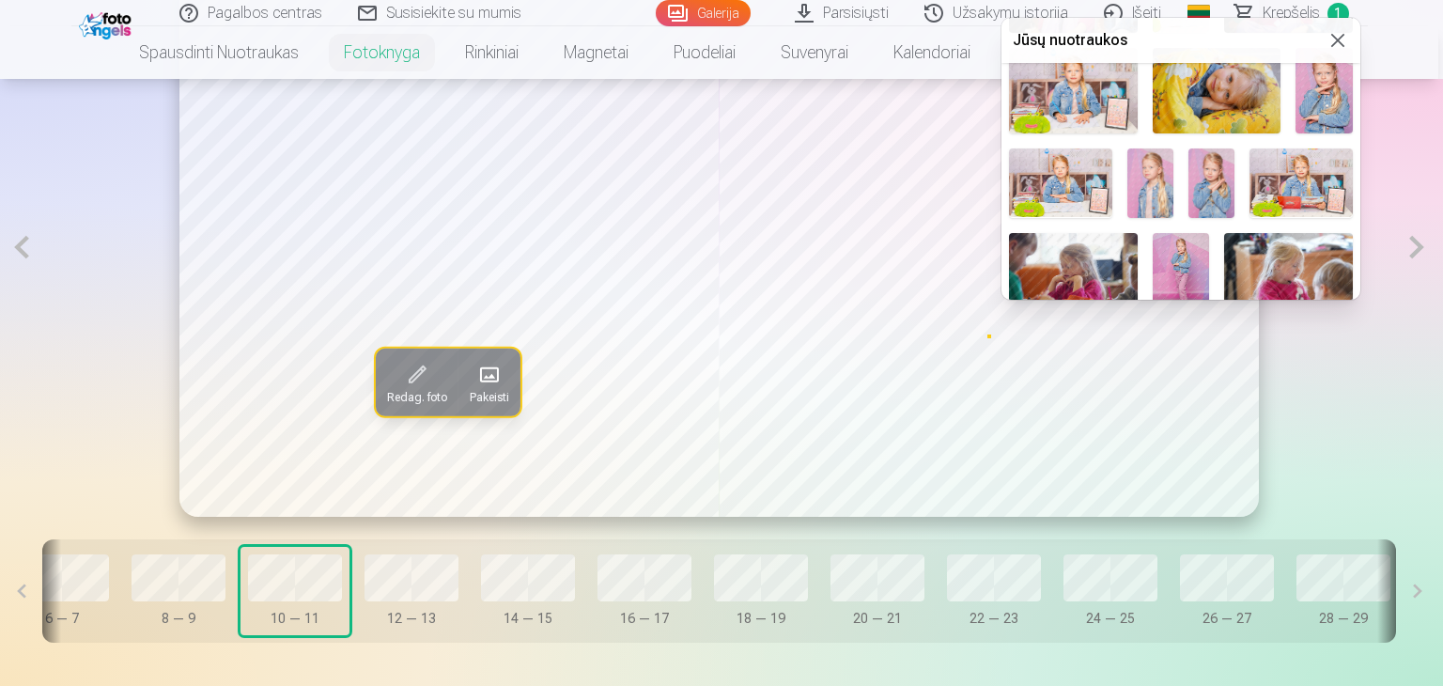
scroll to position [282, 0]
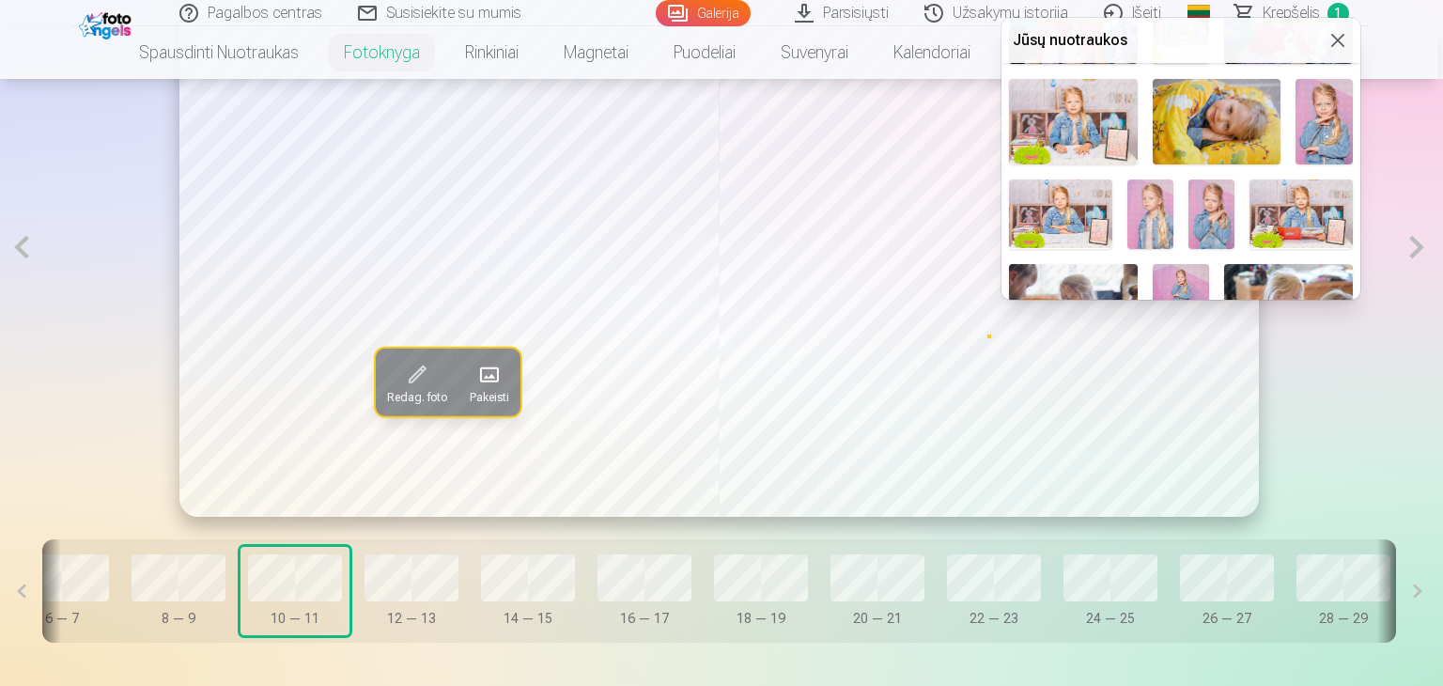
click at [1208, 204] on img at bounding box center [1212, 213] width 46 height 69
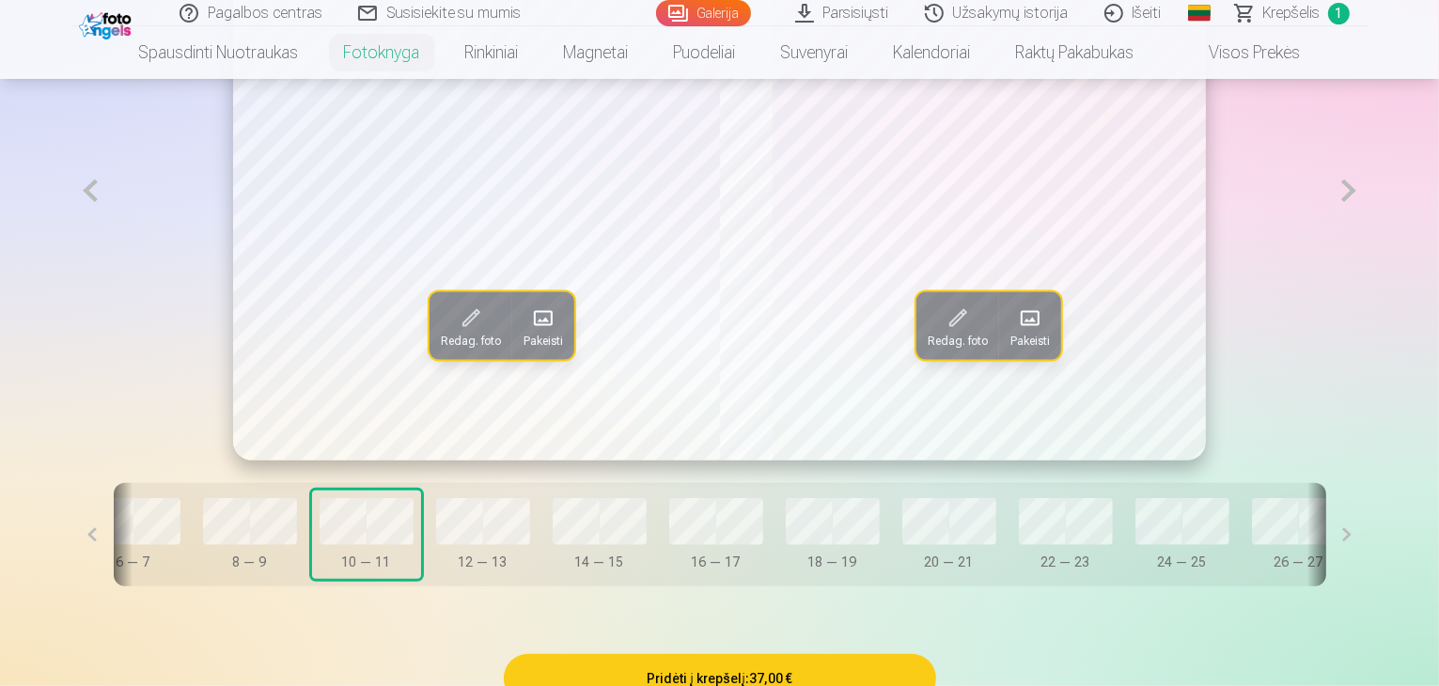
click at [523, 348] on span "Pakeisti" at bounding box center [542, 340] width 39 height 15
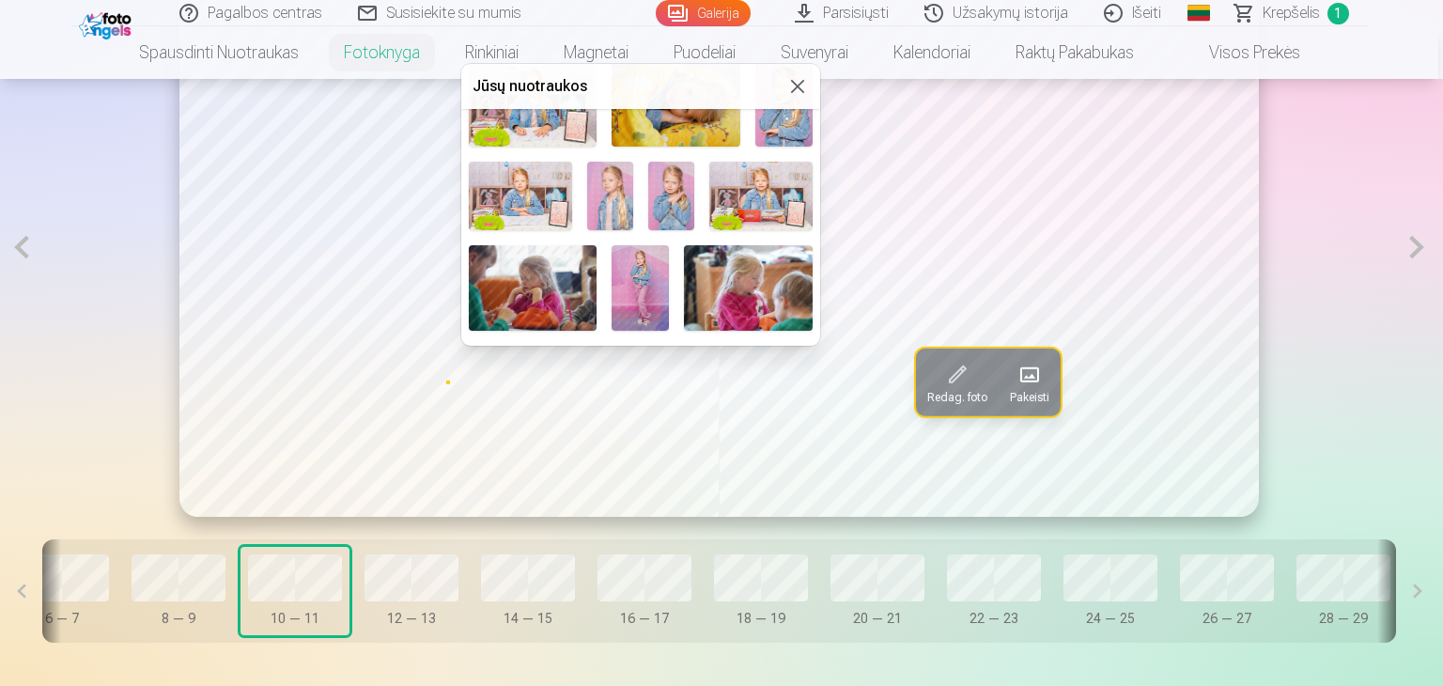
scroll to position [376, 0]
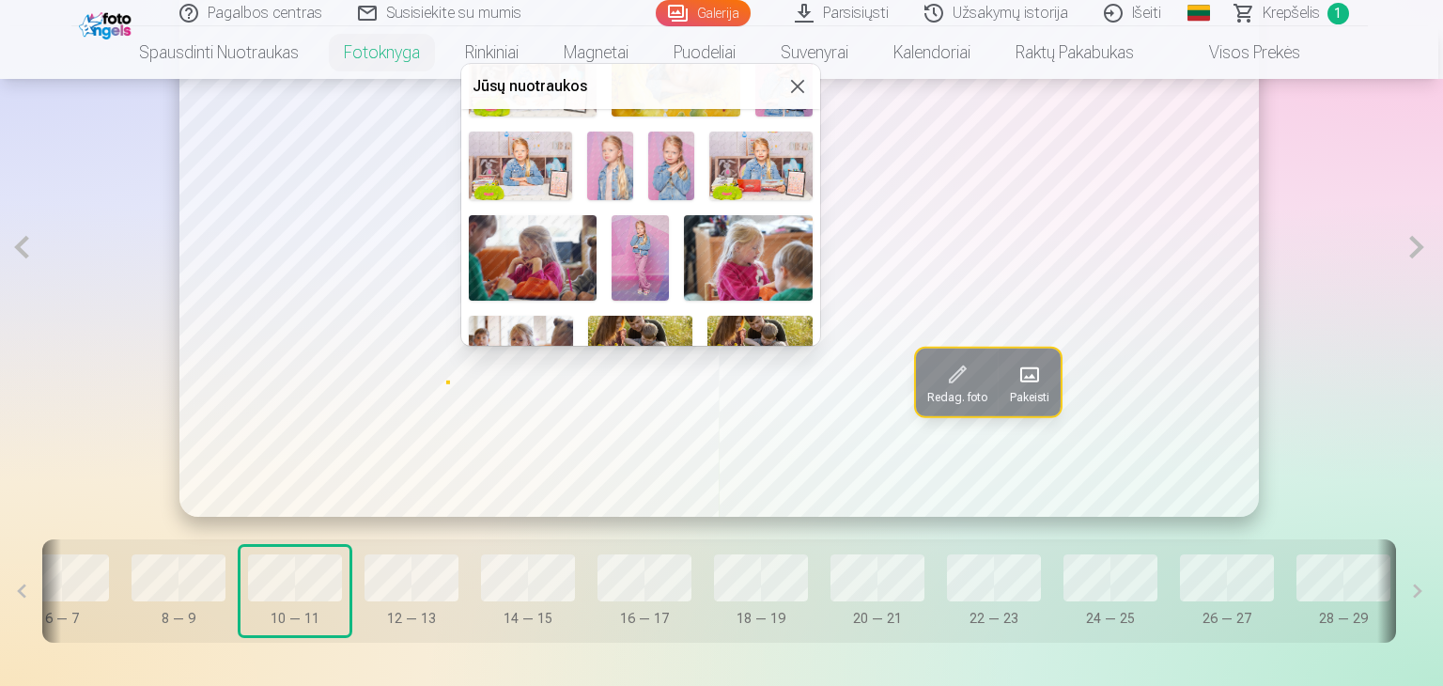
click at [628, 155] on img at bounding box center [610, 166] width 46 height 69
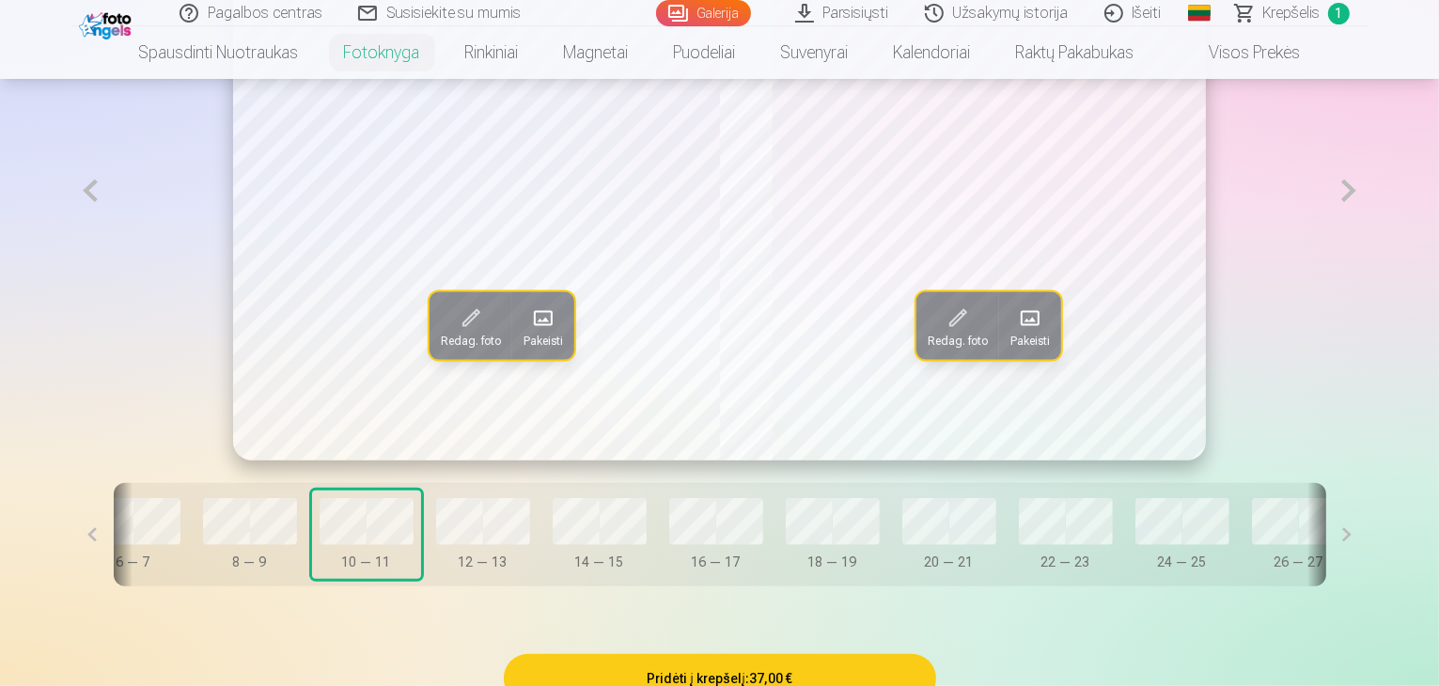
click at [71, 245] on button at bounding box center [90, 190] width 39 height 539
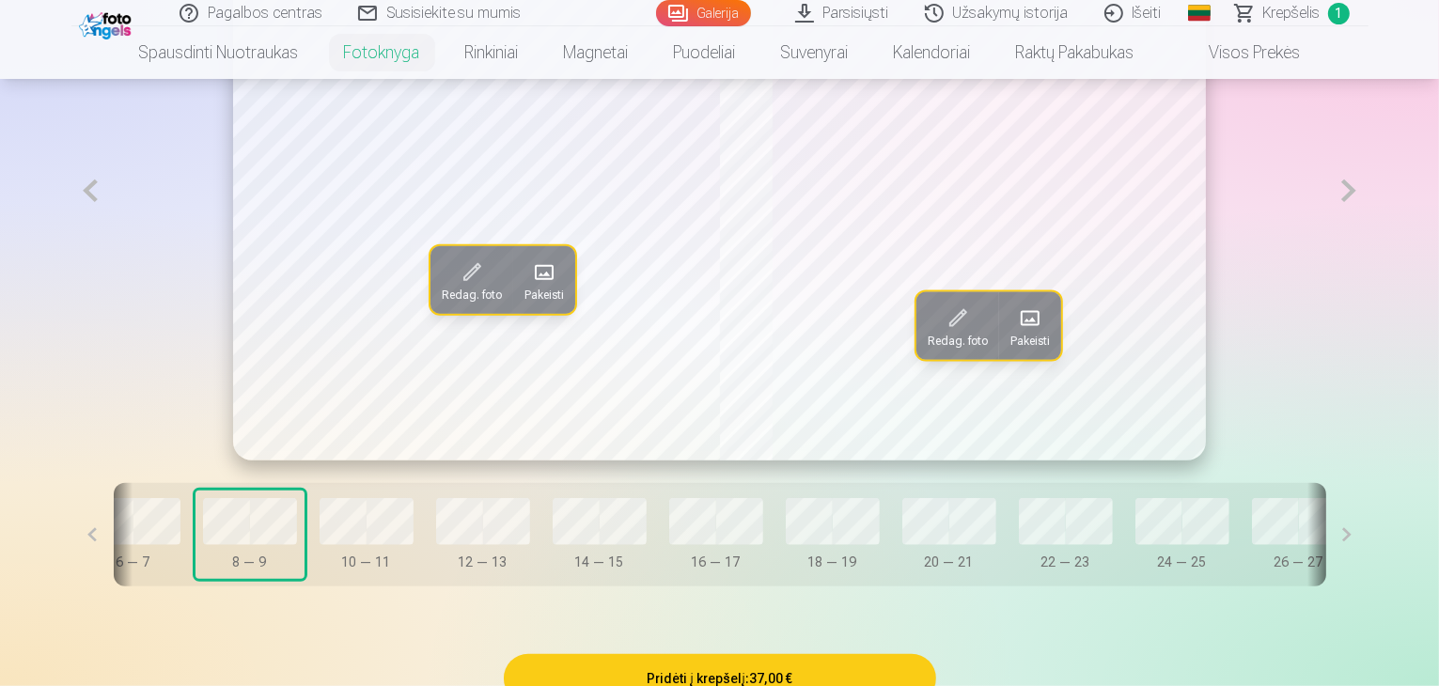
click at [1026, 333] on span at bounding box center [1030, 318] width 30 height 30
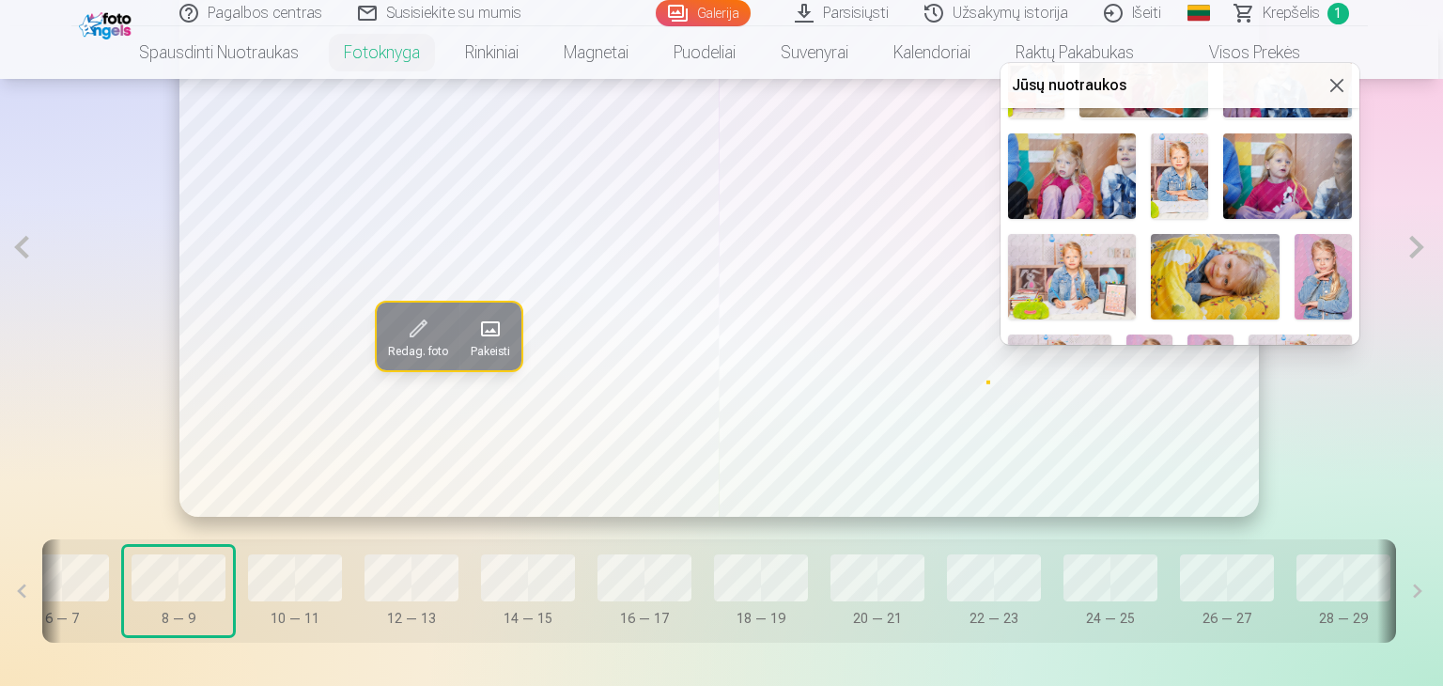
scroll to position [282, 0]
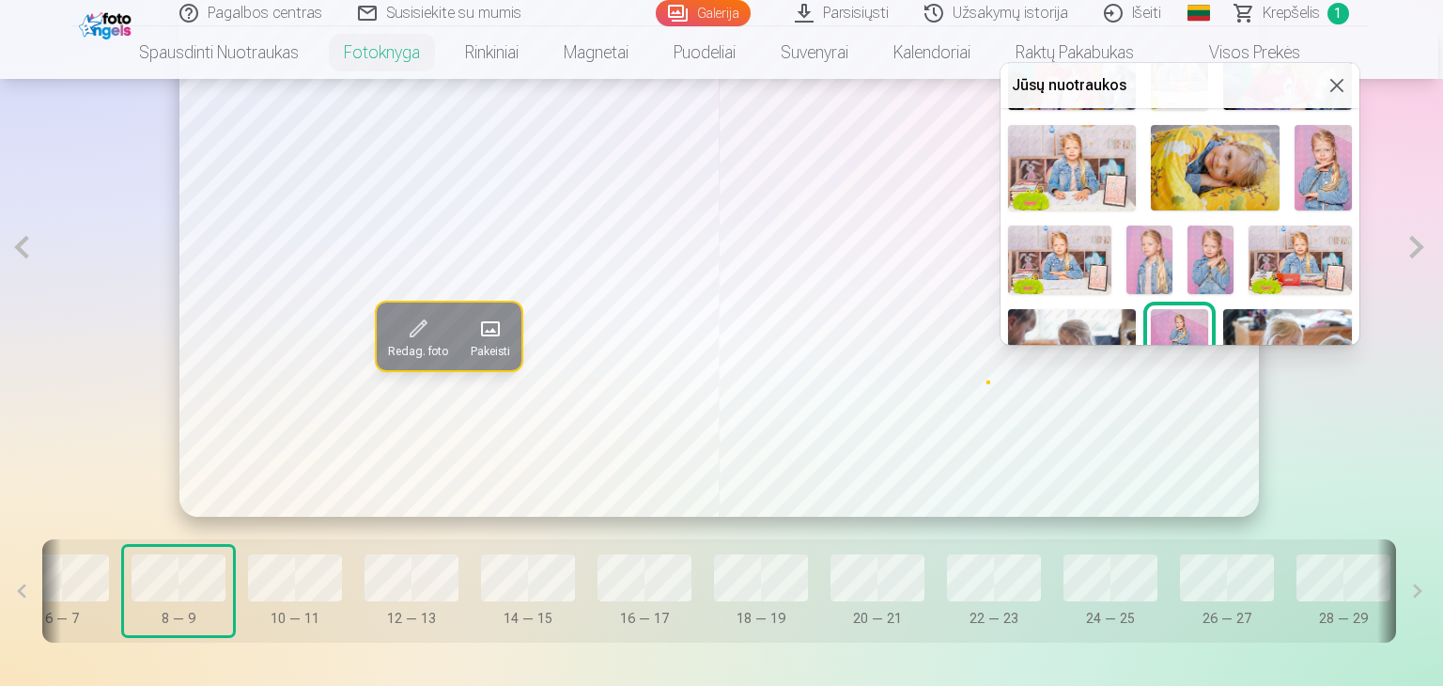
click at [1035, 244] on img at bounding box center [1059, 260] width 103 height 69
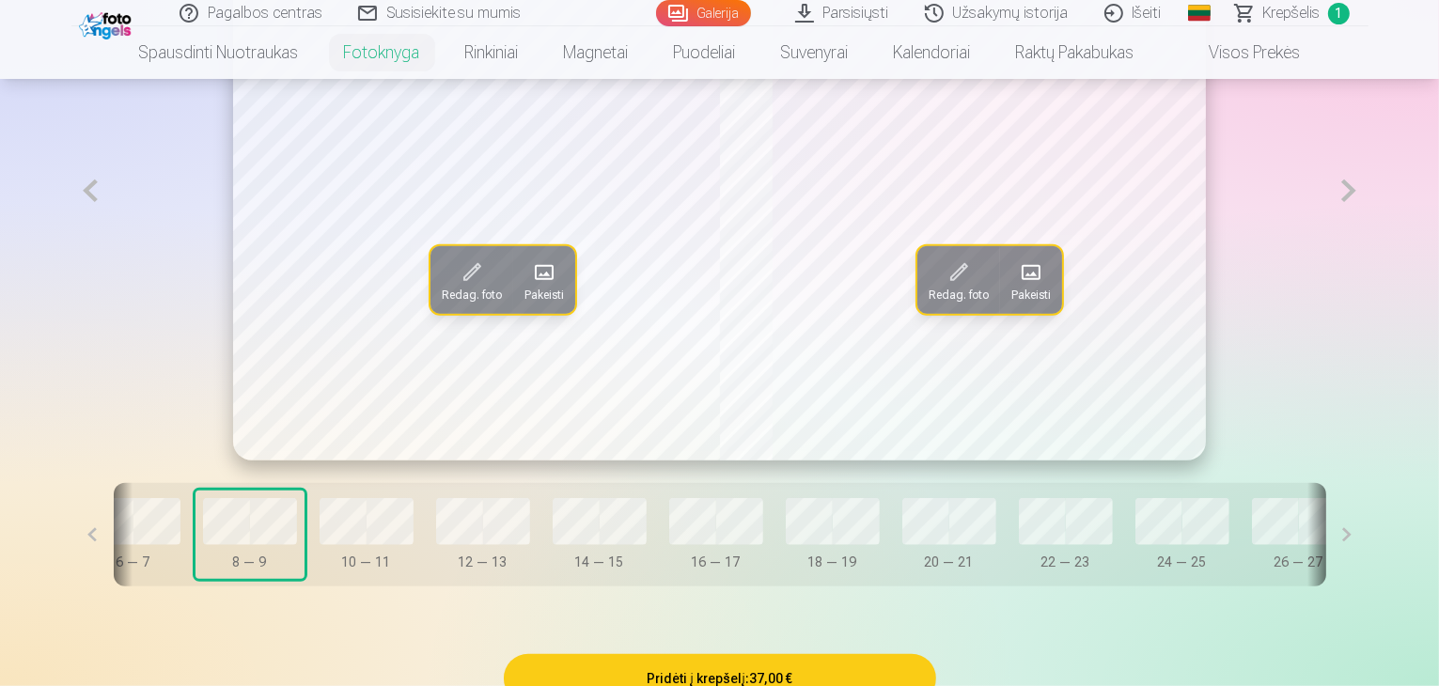
click at [513, 314] on button "Pakeisti" at bounding box center [544, 280] width 62 height 68
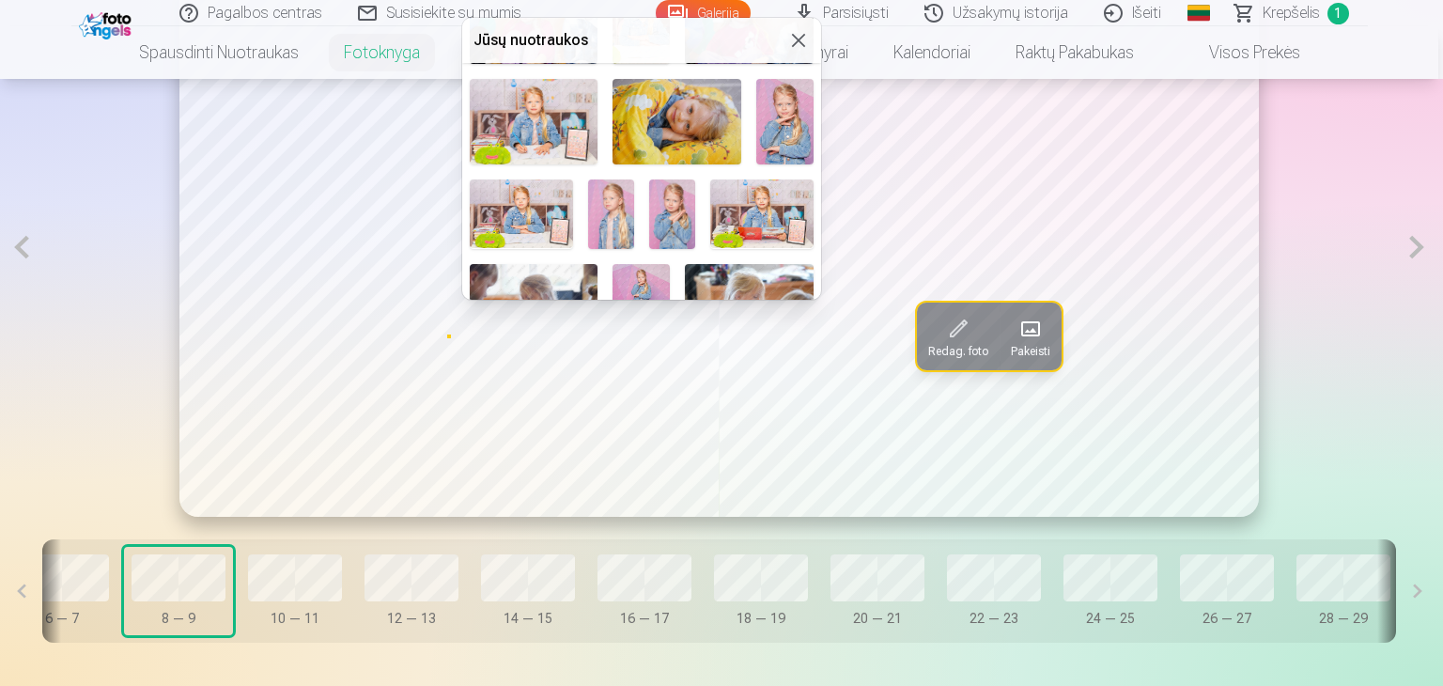
click at [796, 118] on img at bounding box center [784, 122] width 57 height 86
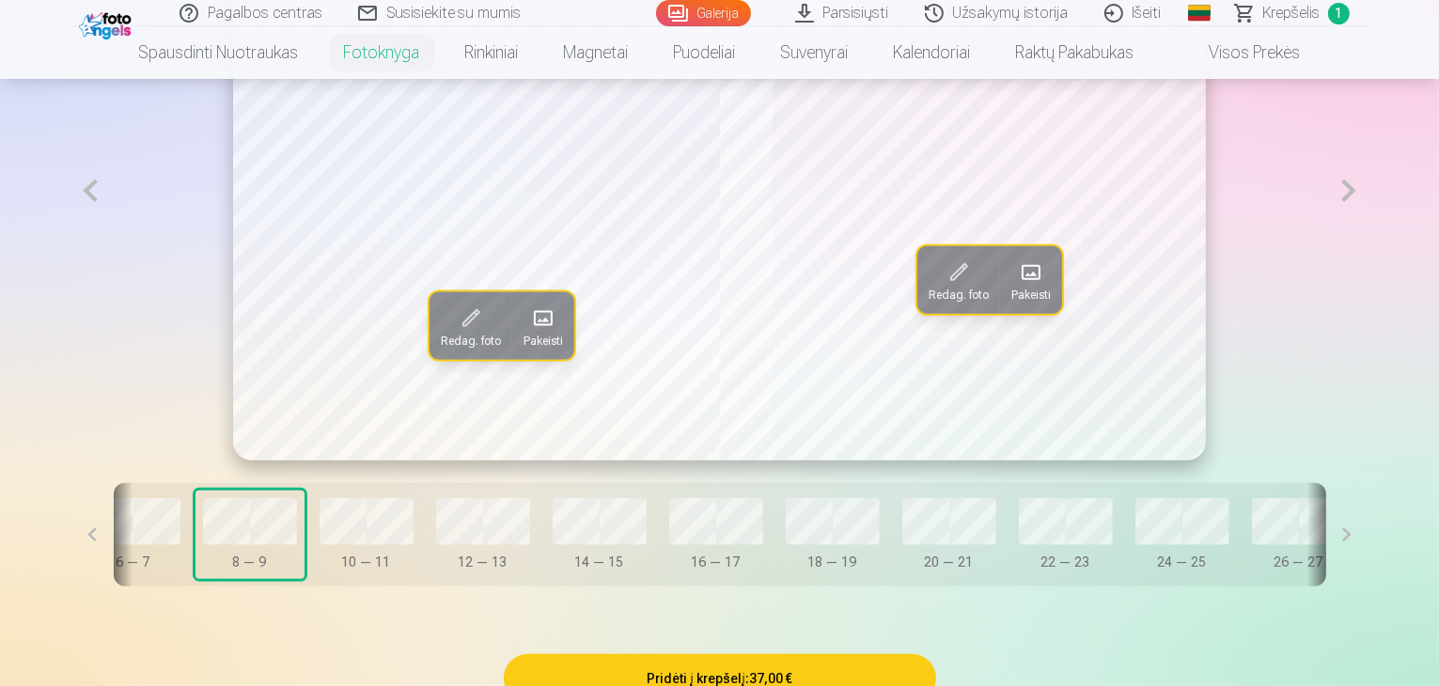
click at [523, 348] on span "Pakeisti" at bounding box center [542, 340] width 39 height 15
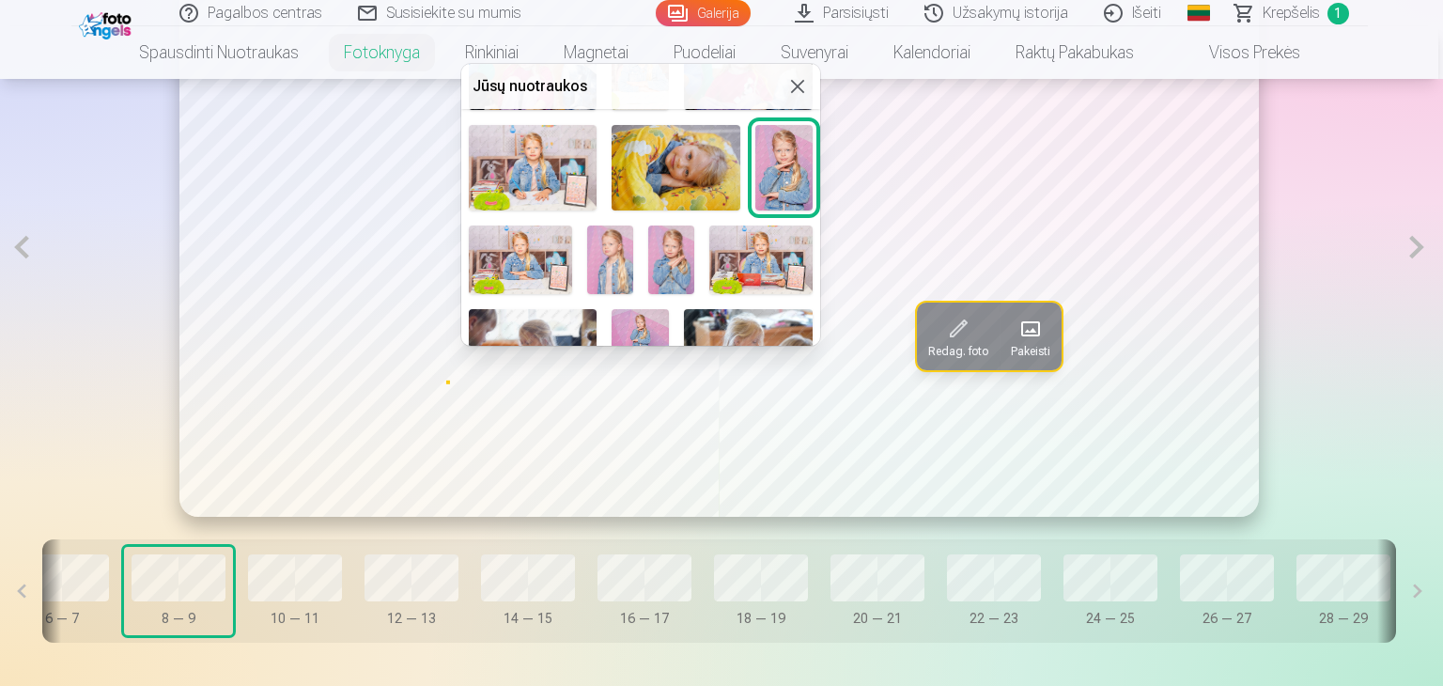
click at [680, 150] on img at bounding box center [676, 168] width 129 height 86
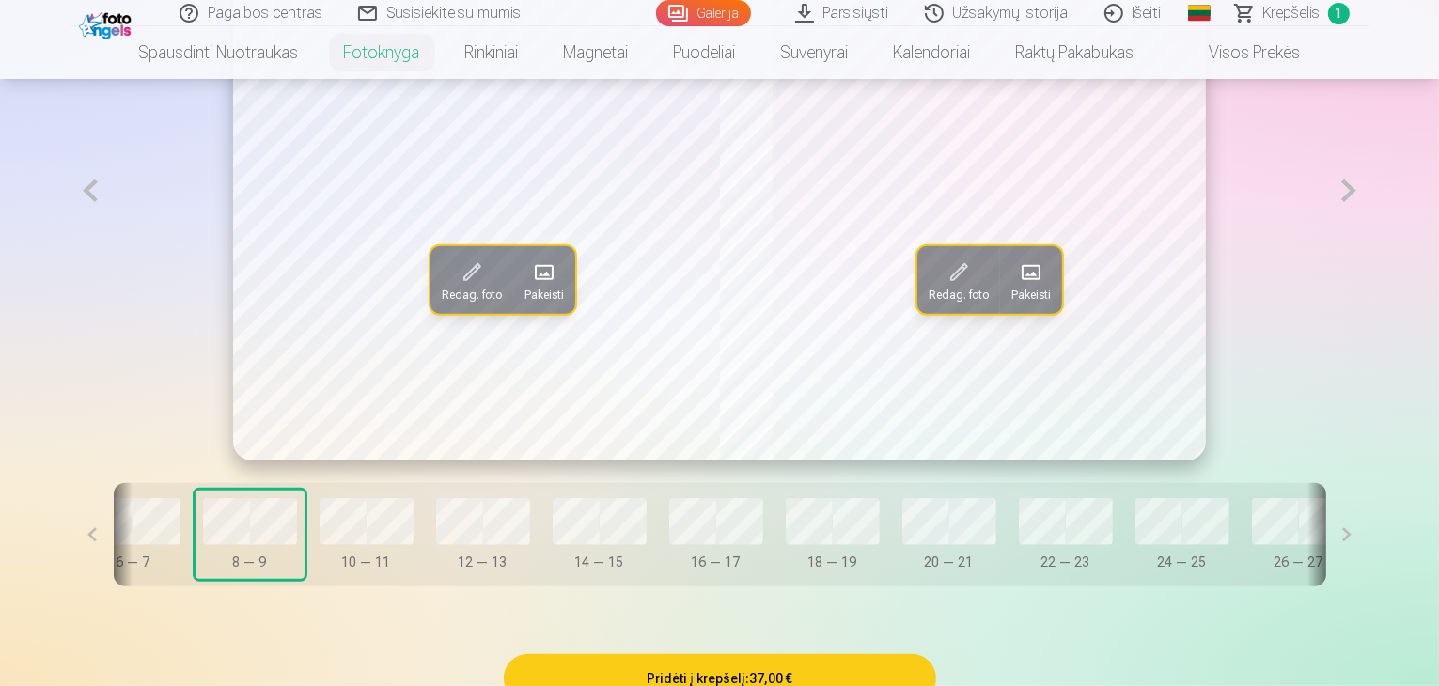
click at [71, 256] on button at bounding box center [90, 190] width 39 height 539
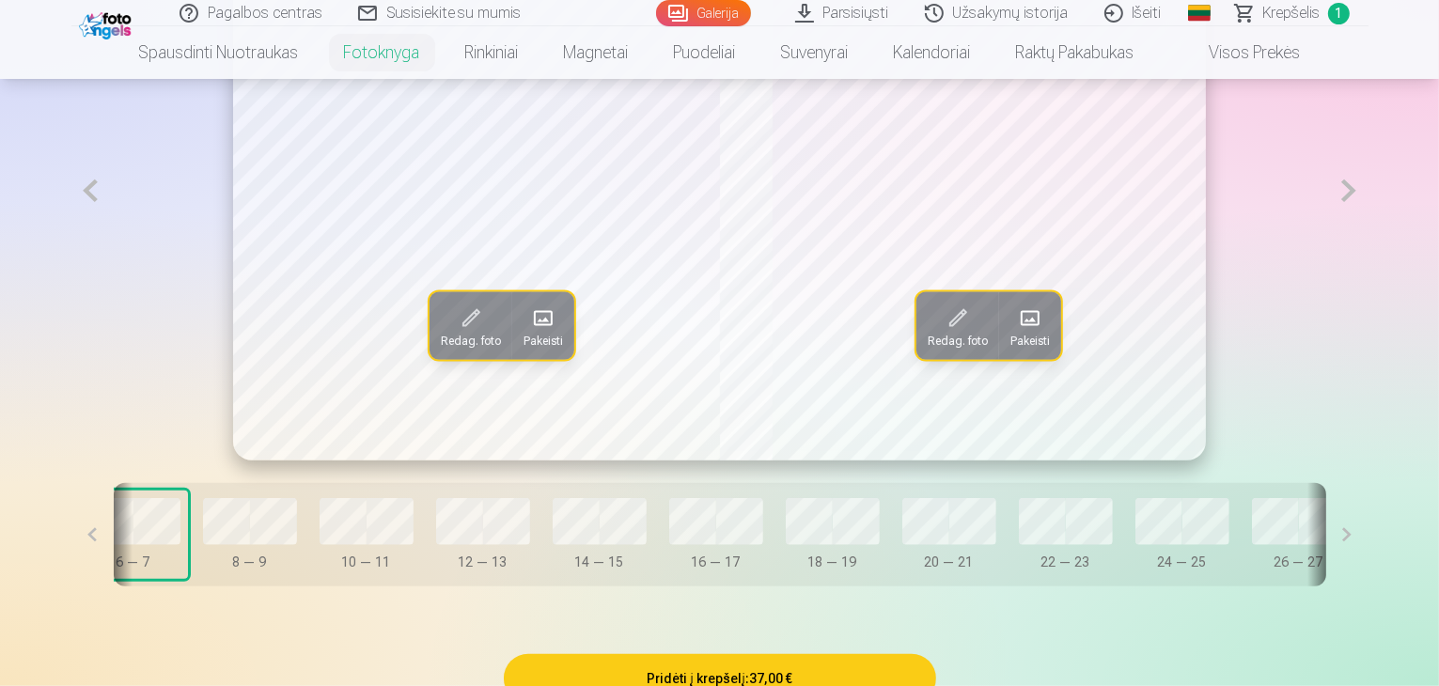
click at [1025, 333] on span at bounding box center [1030, 318] width 30 height 30
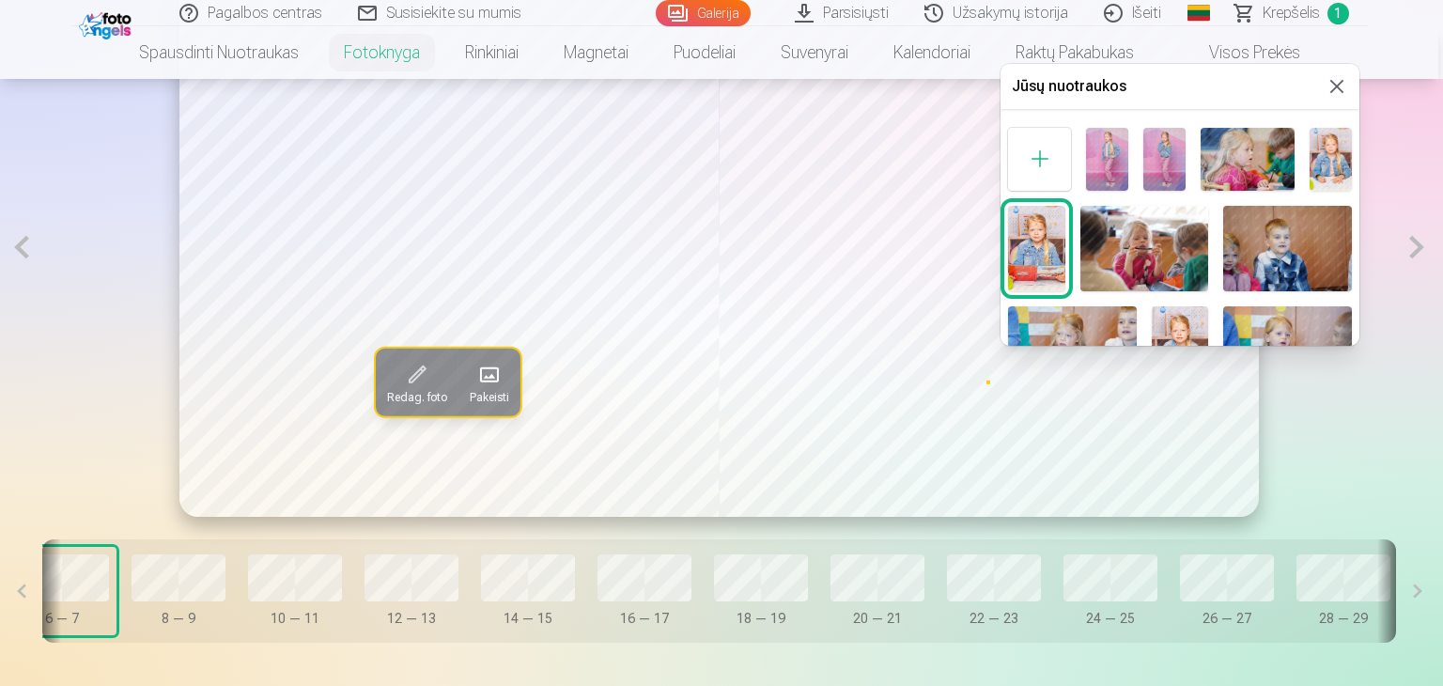
click at [1332, 151] on img at bounding box center [1331, 159] width 42 height 63
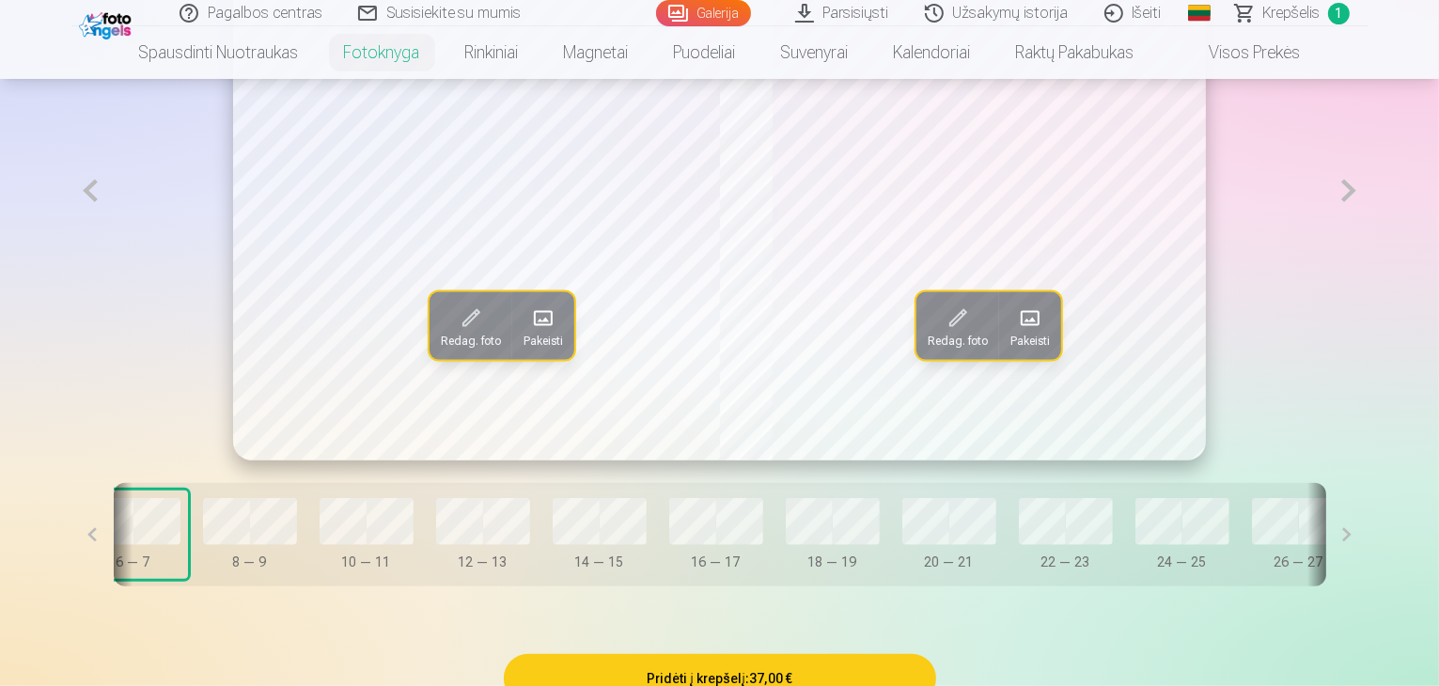
click at [528, 333] on span at bounding box center [543, 318] width 30 height 30
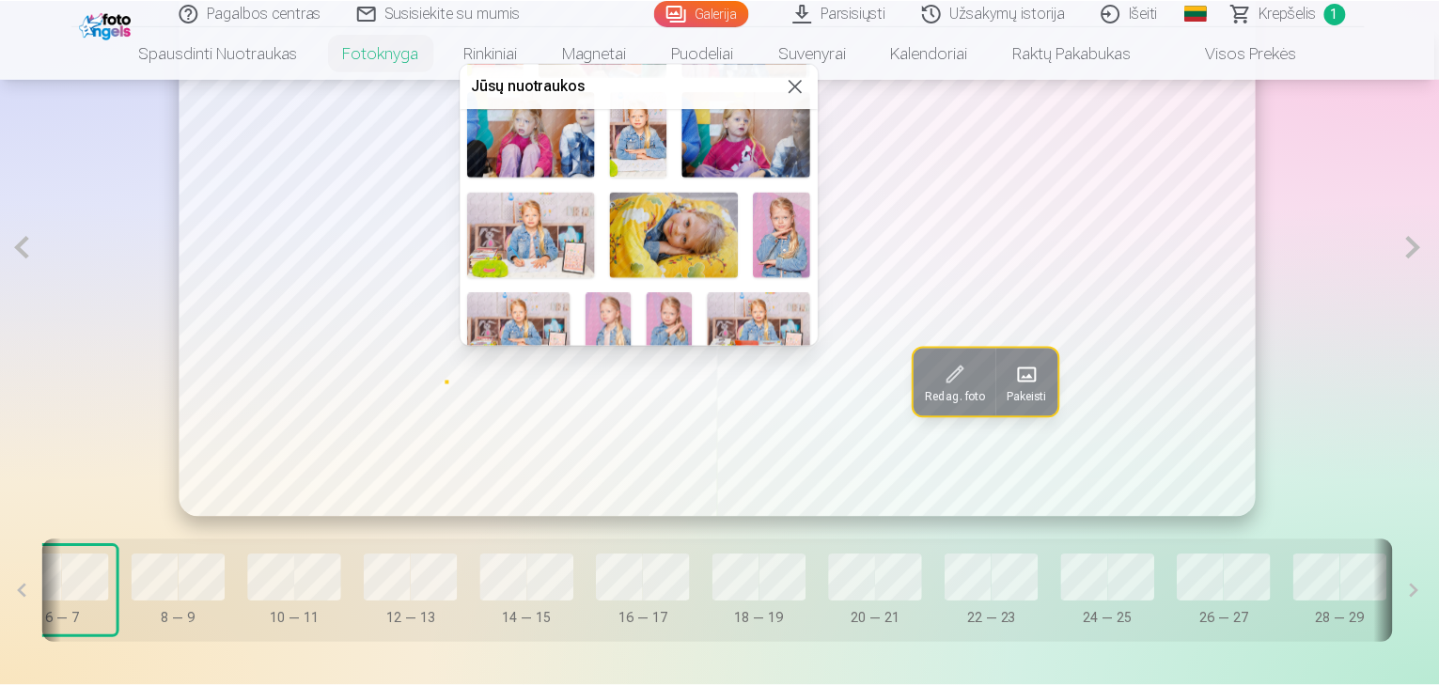
scroll to position [188, 0]
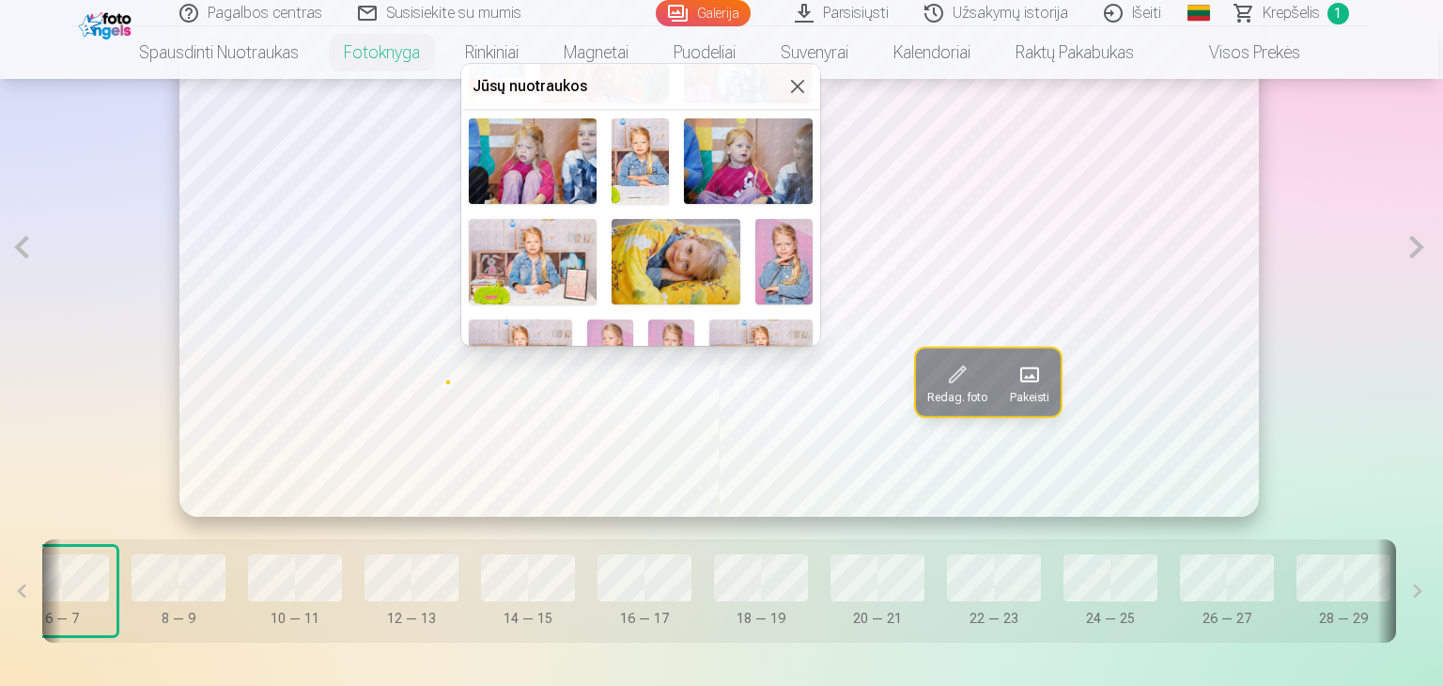
click at [405, 592] on div at bounding box center [721, 343] width 1443 height 686
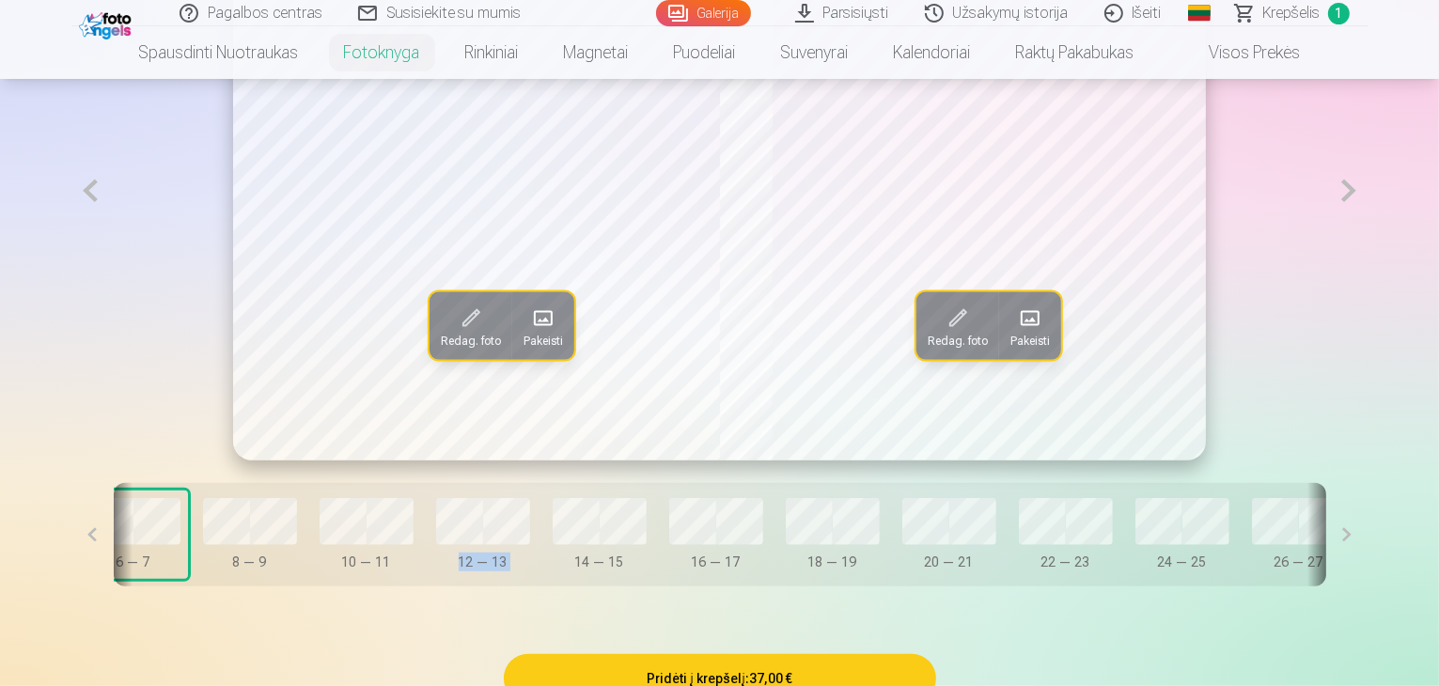
drag, startPoint x: 495, startPoint y: 644, endPoint x: 373, endPoint y: 659, distance: 123.1
click at [373, 632] on div "Redag. foto Pakeisti Redag. foto Pakeisti Dangtelis 0 — 1 2 — 3 4 — 5 6 — 7 8 —…" at bounding box center [719, 265] width 1297 height 733
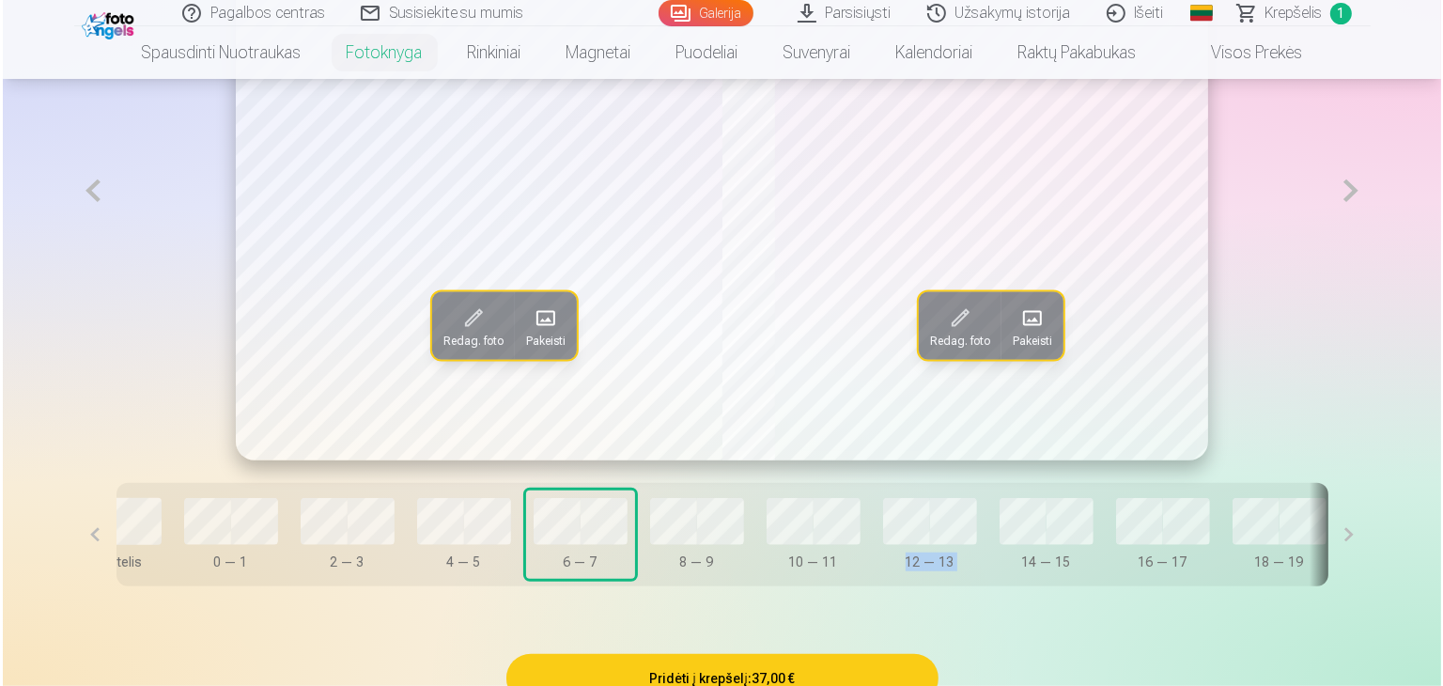
scroll to position [0, 0]
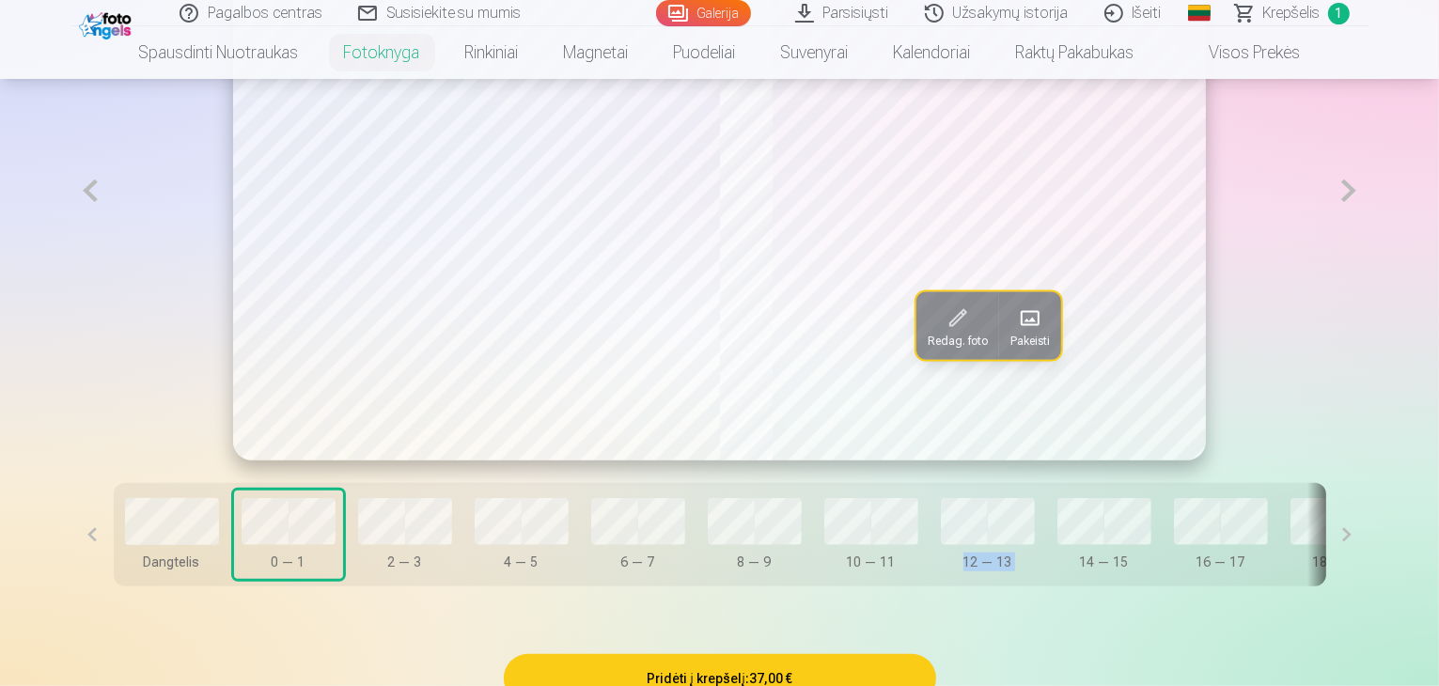
click at [1045, 333] on span at bounding box center [1030, 318] width 30 height 30
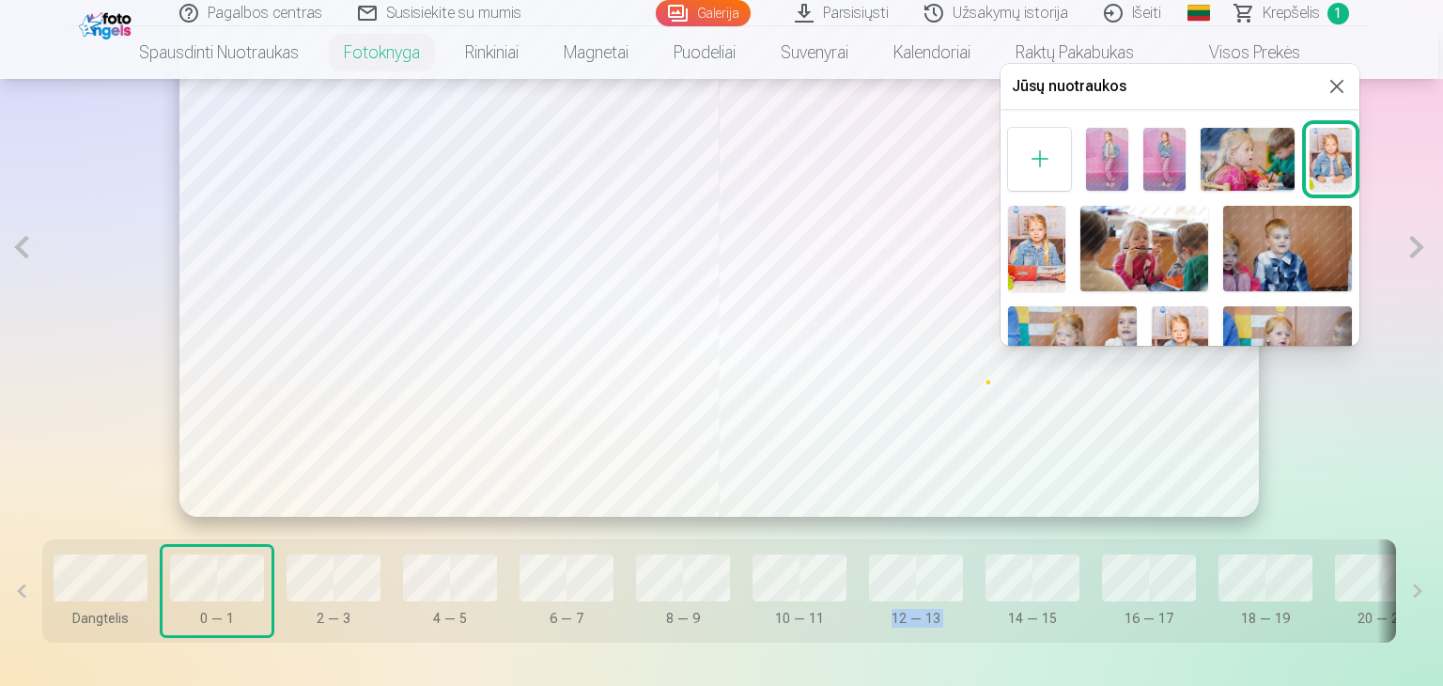
click at [1108, 159] on img at bounding box center [1107, 159] width 42 height 63
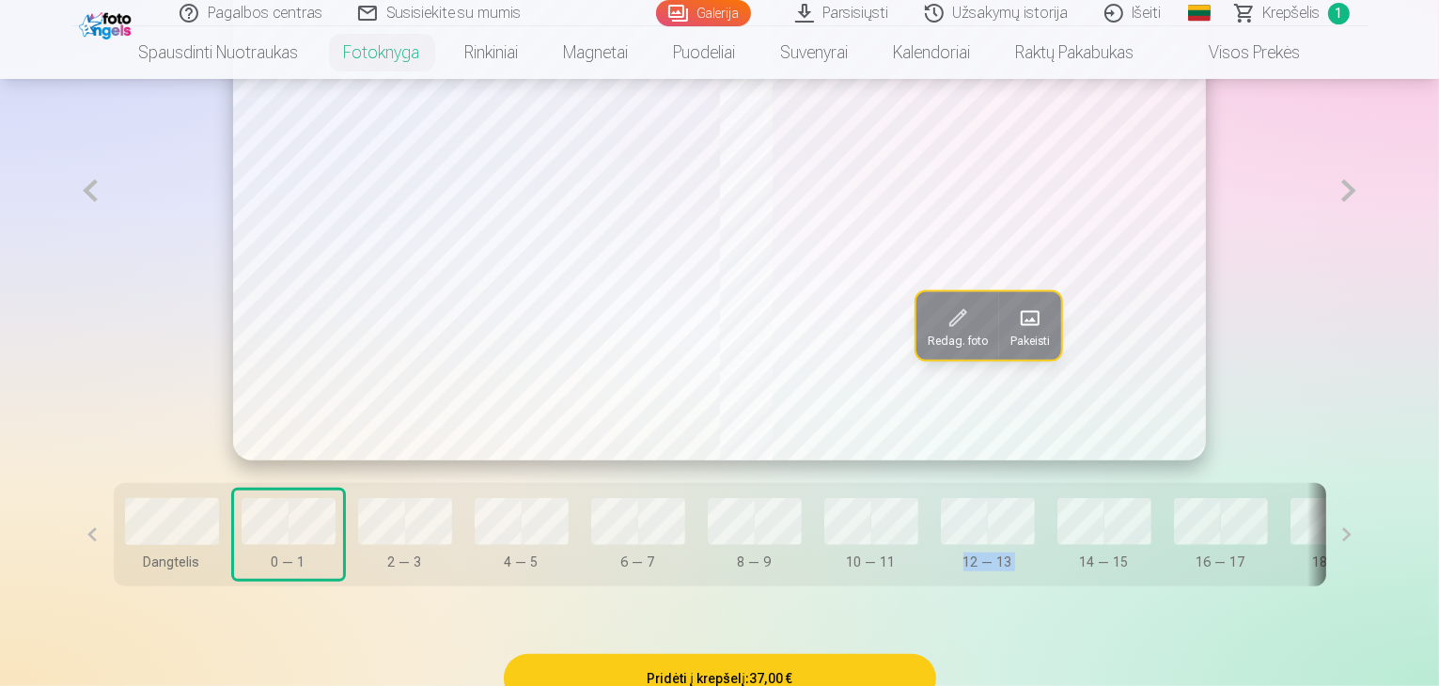
click at [1367, 249] on button at bounding box center [1348, 190] width 39 height 539
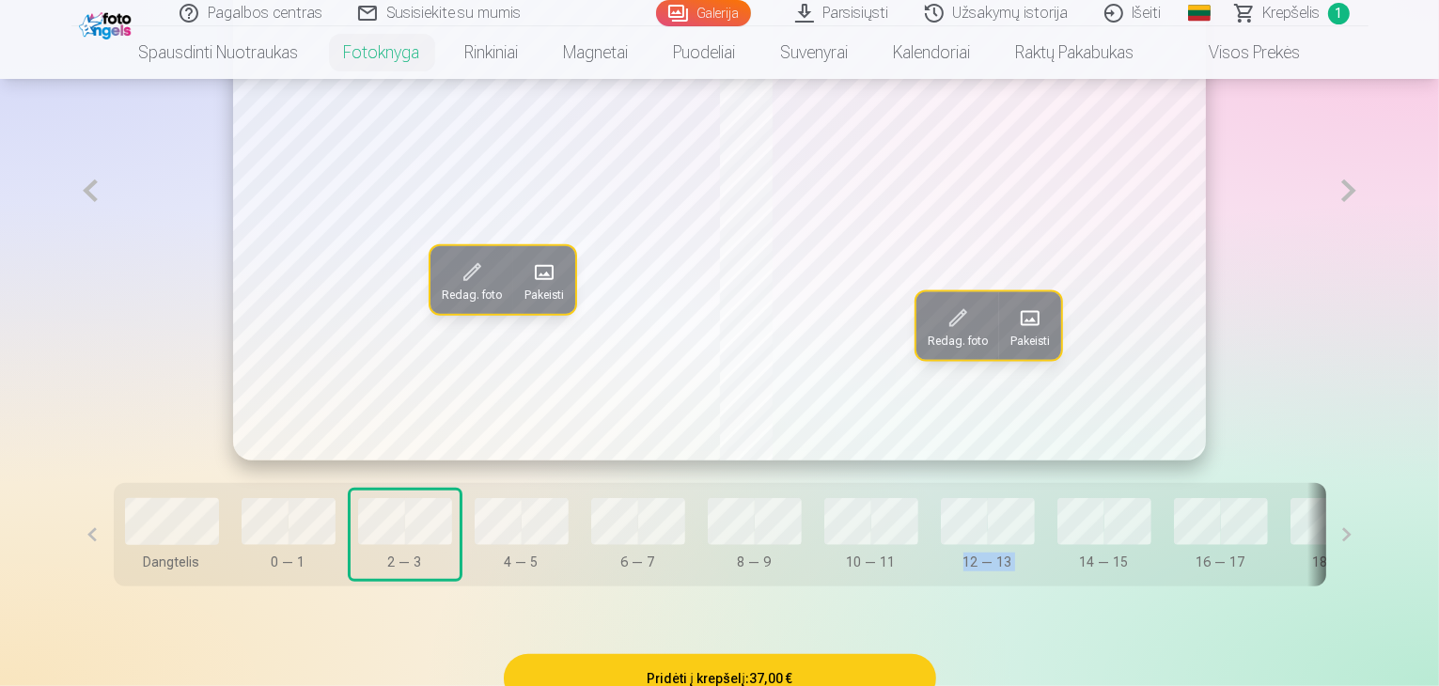
click at [529, 288] on span at bounding box center [544, 272] width 30 height 30
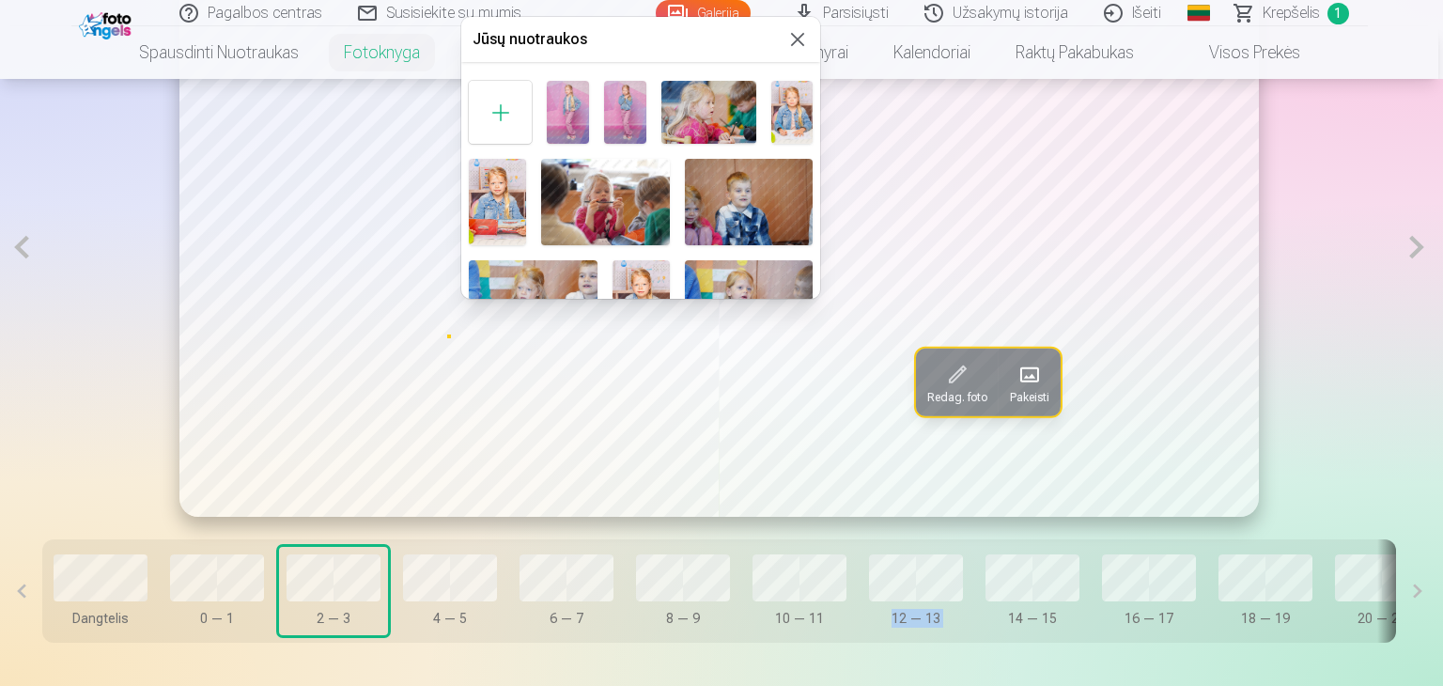
click at [606, 117] on img at bounding box center [625, 112] width 42 height 63
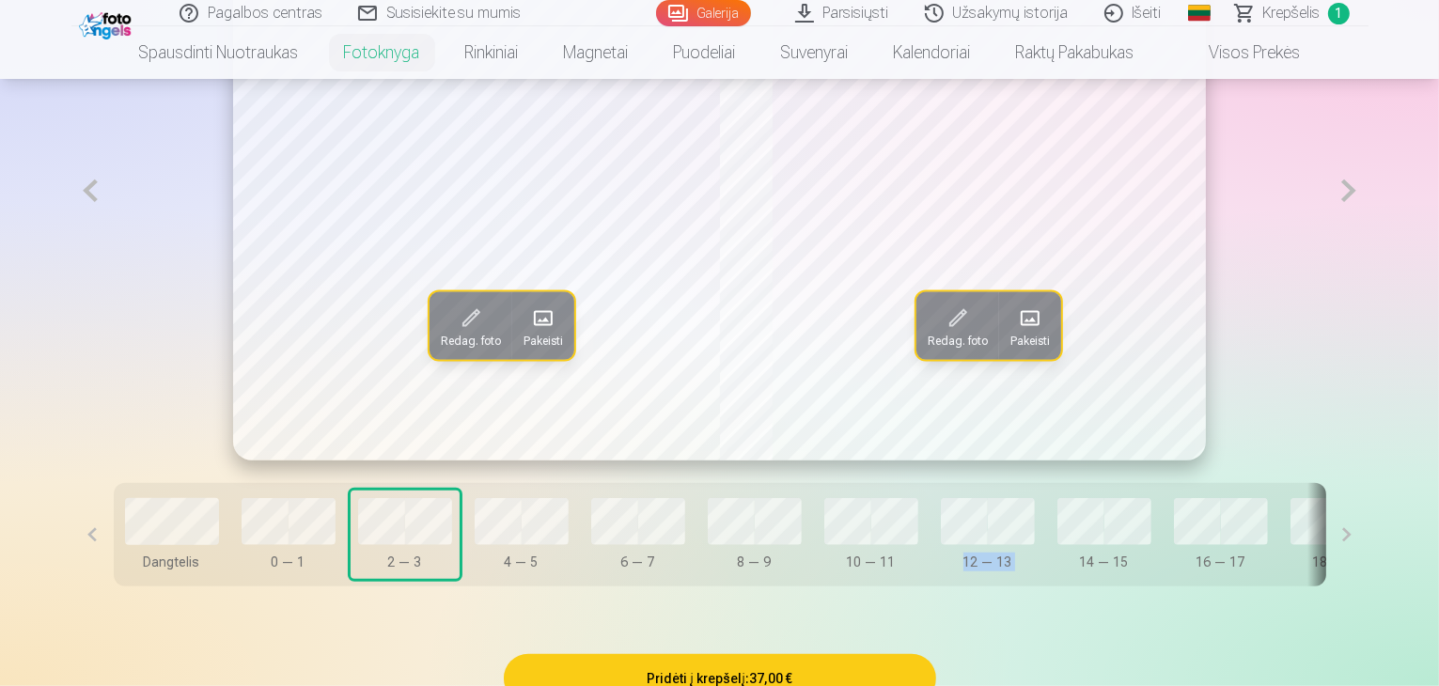
click at [1029, 333] on span at bounding box center [1030, 318] width 30 height 30
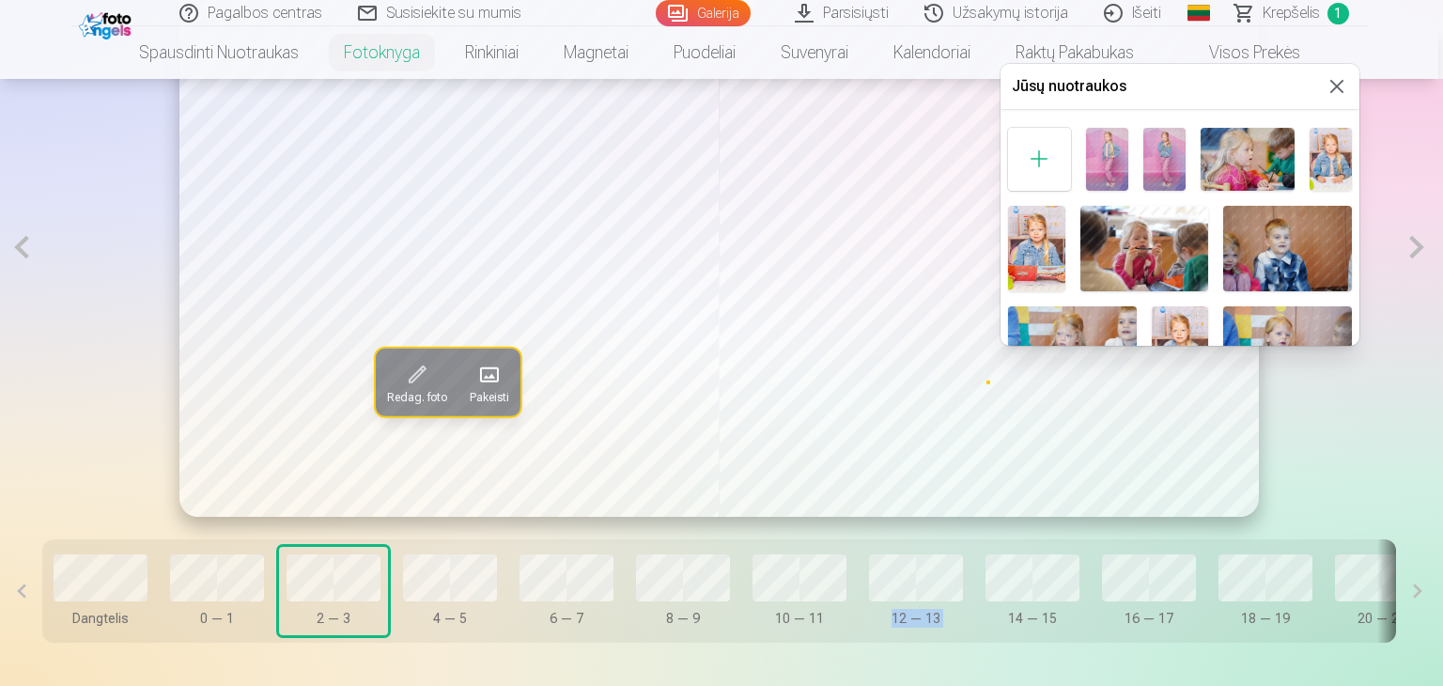
click at [1241, 166] on img at bounding box center [1248, 159] width 95 height 63
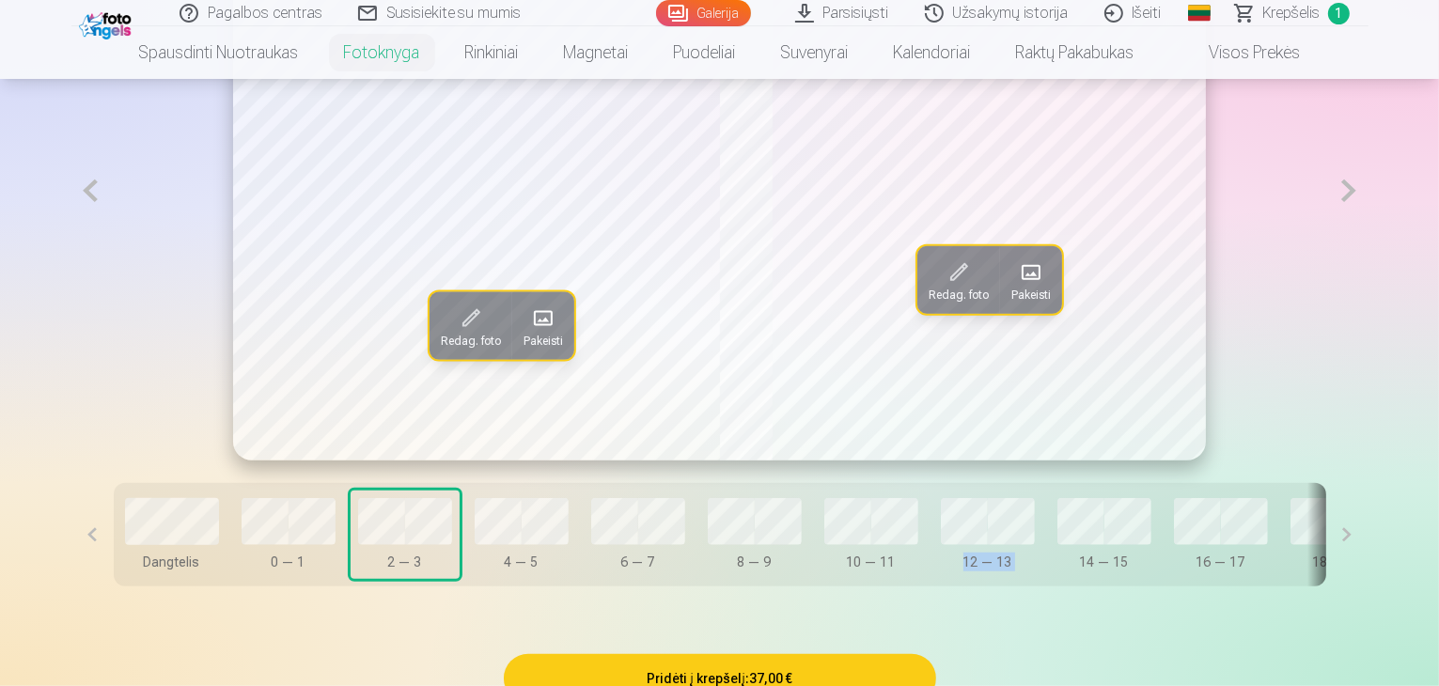
click at [1367, 237] on button at bounding box center [1348, 190] width 39 height 539
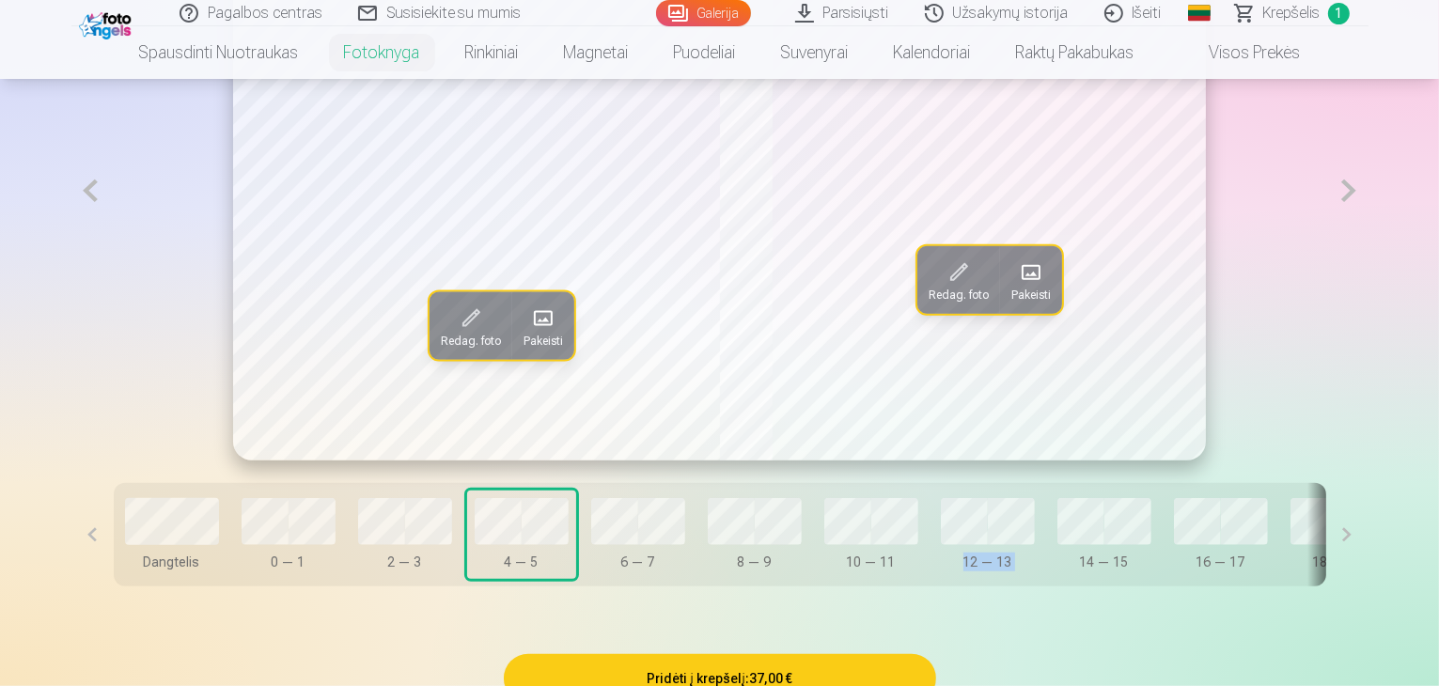
click at [528, 333] on span at bounding box center [543, 318] width 30 height 30
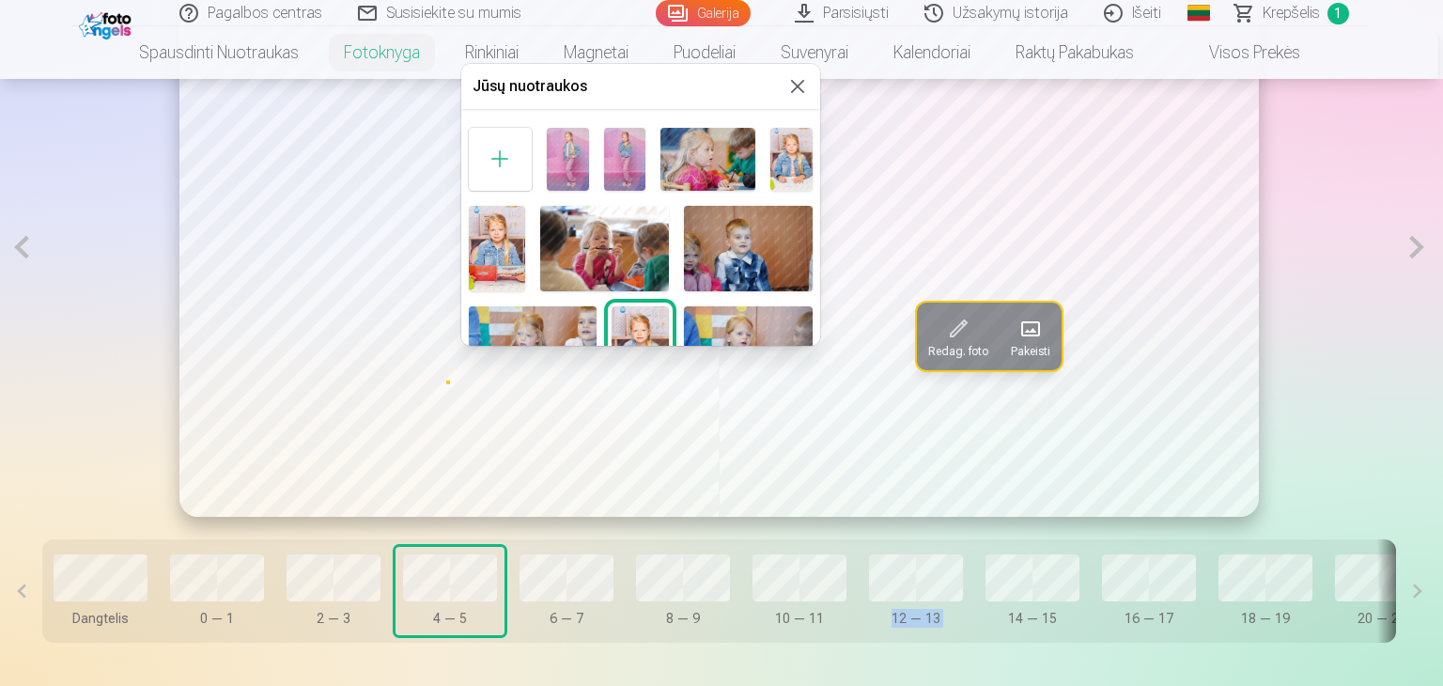
click at [805, 149] on img at bounding box center [792, 159] width 42 height 63
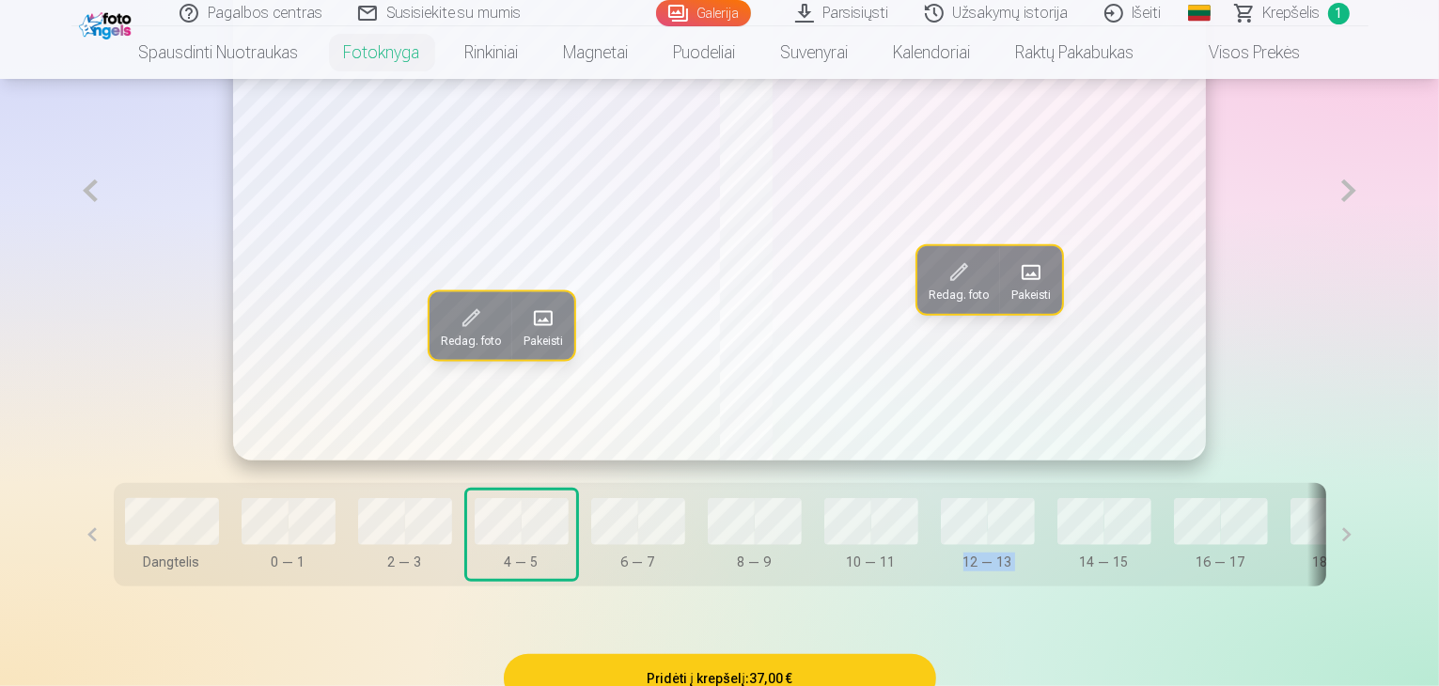
click at [1045, 303] on span "Pakeisti" at bounding box center [1030, 295] width 39 height 15
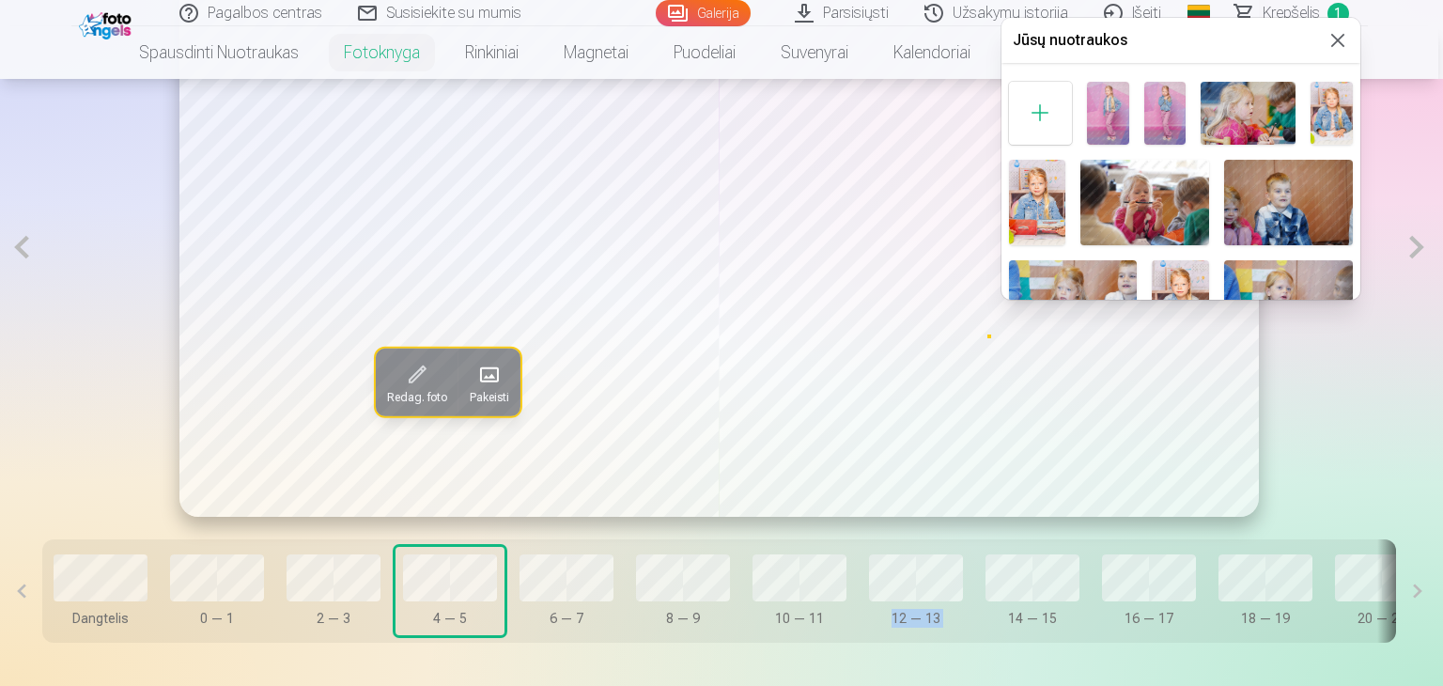
click at [1048, 196] on img at bounding box center [1037, 203] width 57 height 86
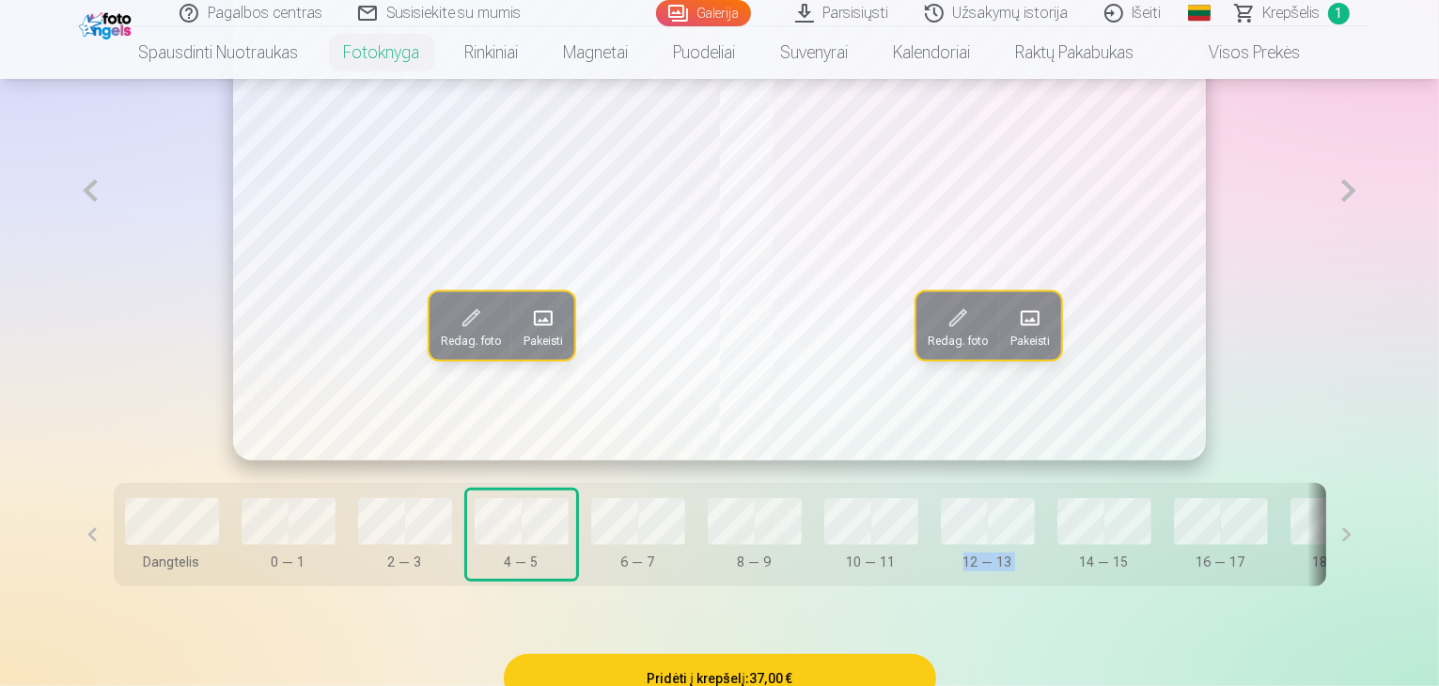
click at [1367, 240] on button at bounding box center [1348, 190] width 39 height 539
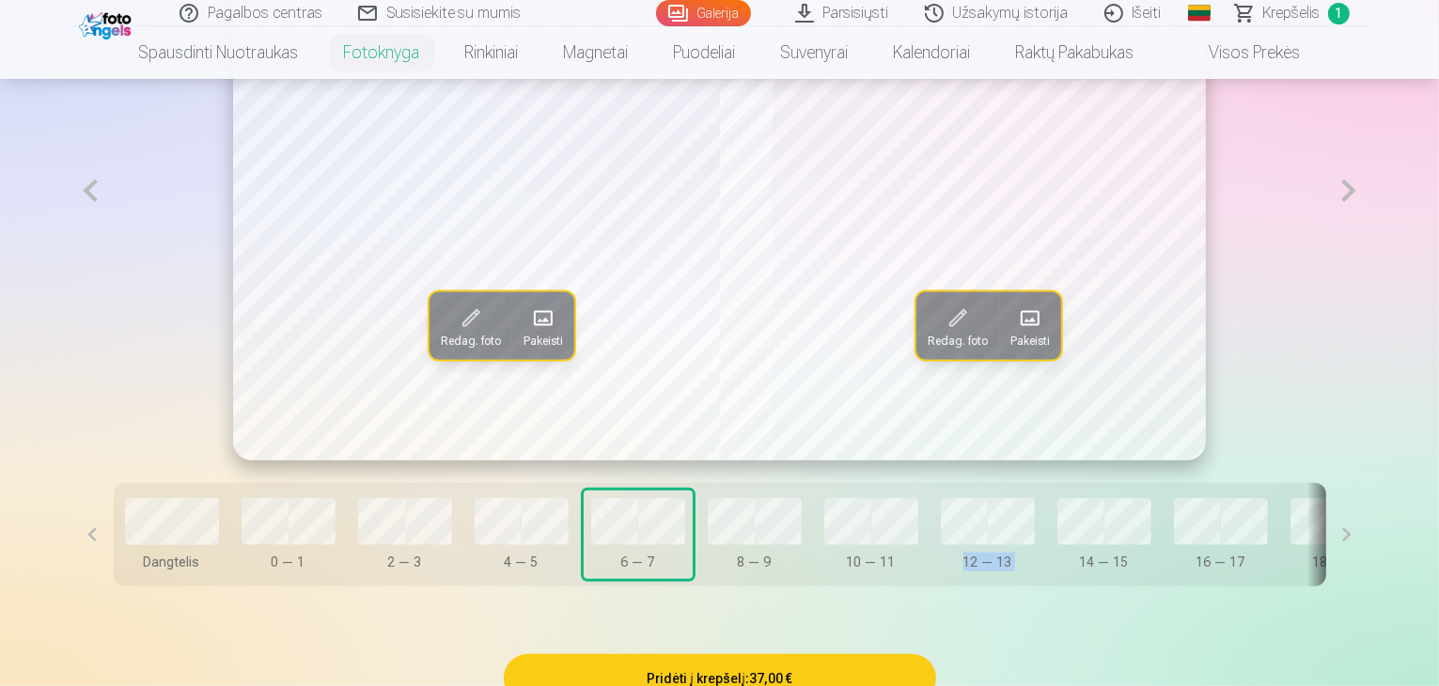
click at [512, 359] on button "Pakeisti" at bounding box center [543, 325] width 62 height 68
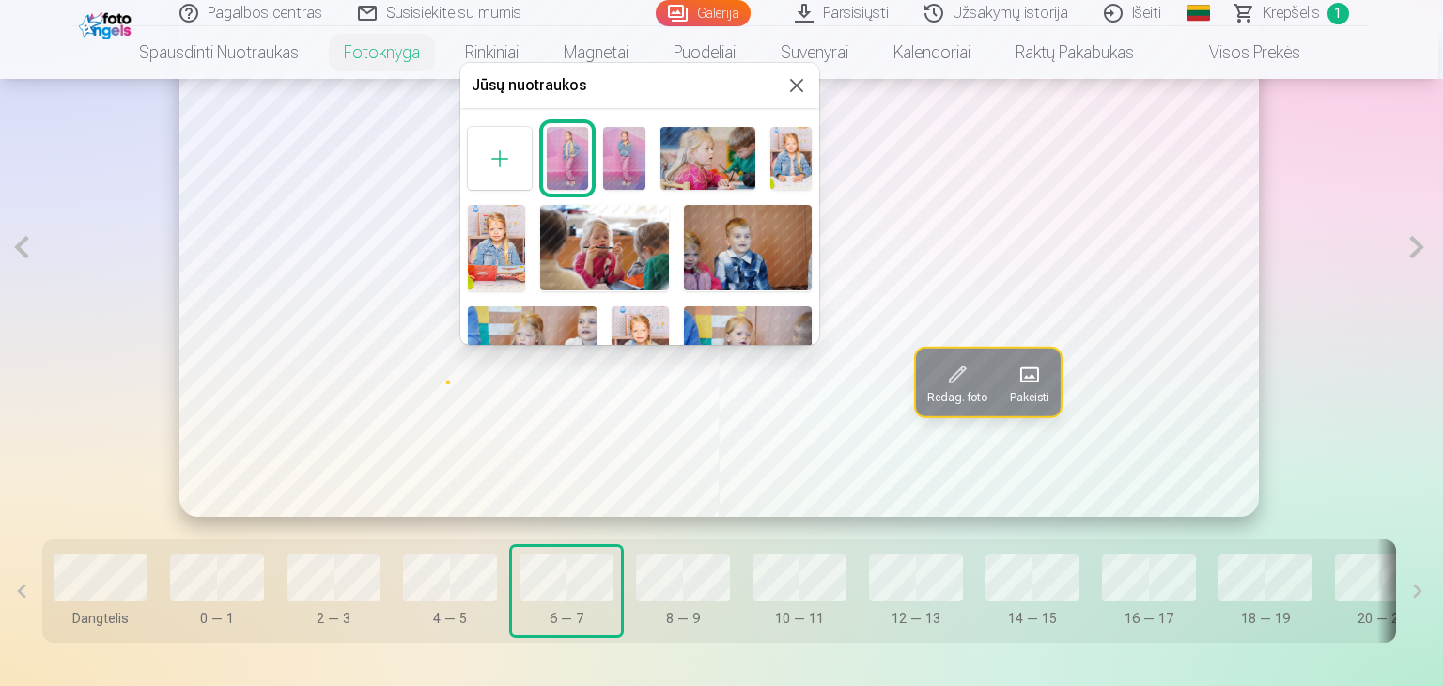
click at [1393, 316] on div at bounding box center [721, 343] width 1443 height 686
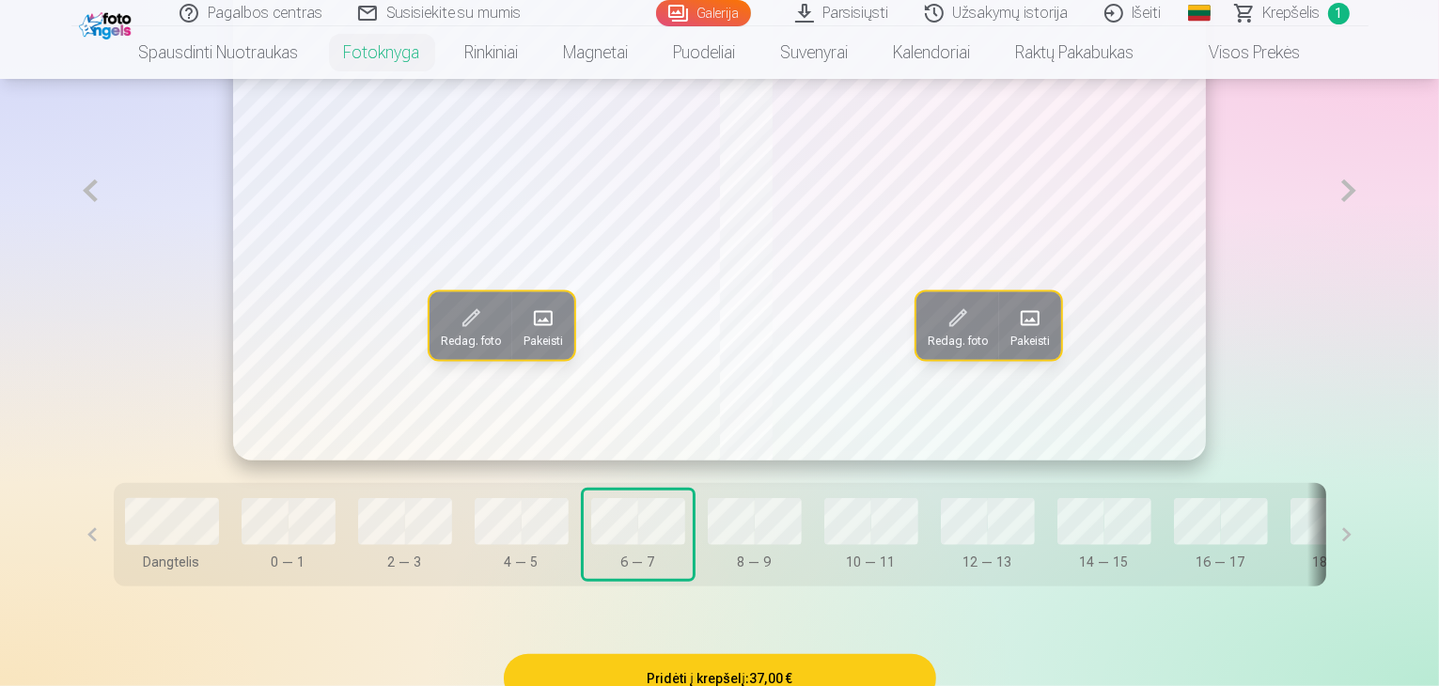
click at [523, 348] on span "Pakeisti" at bounding box center [542, 340] width 39 height 15
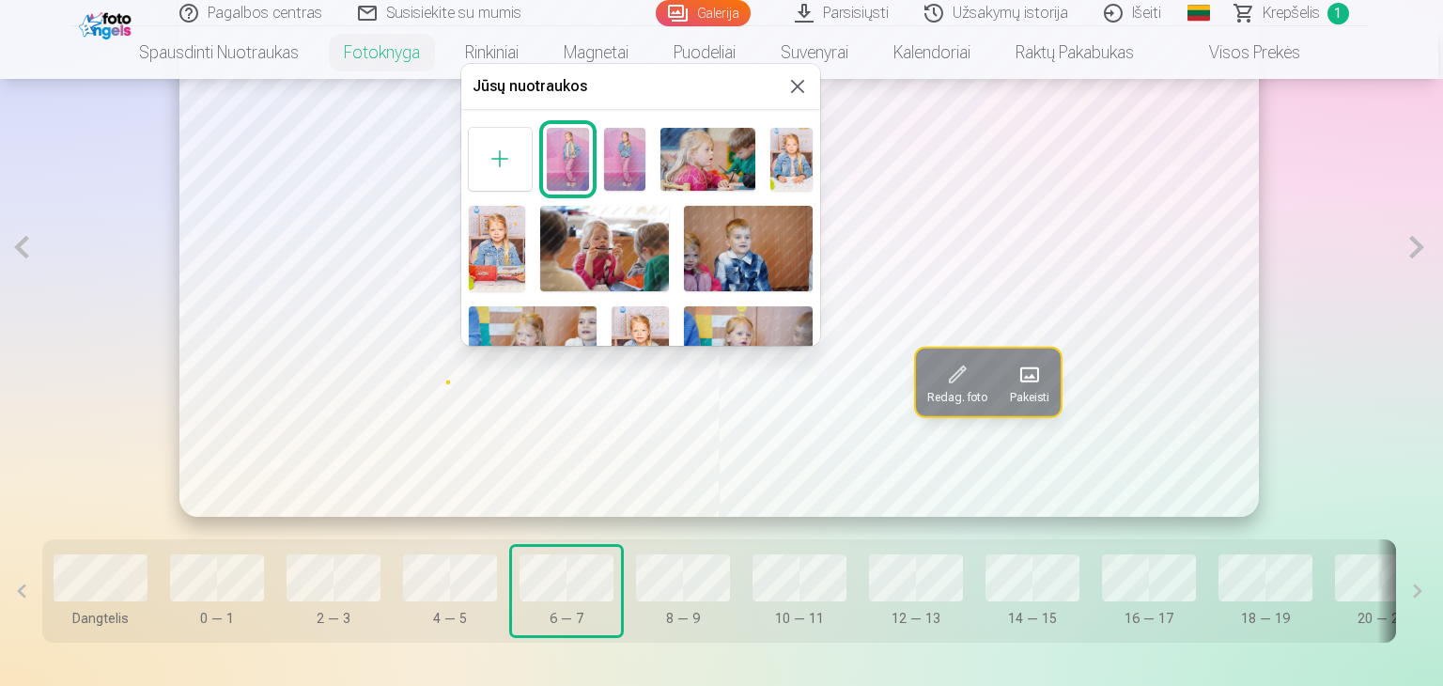
click at [568, 323] on img at bounding box center [533, 349] width 129 height 86
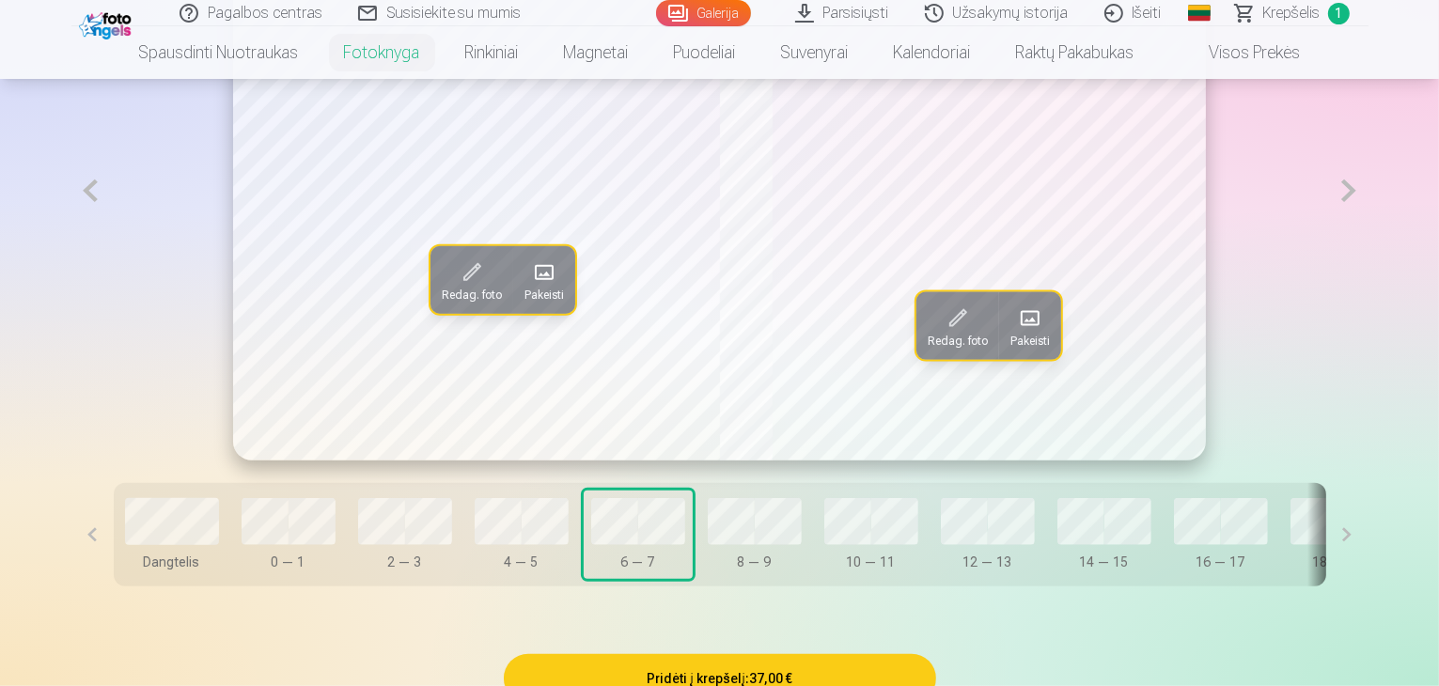
click at [1052, 359] on button "Pakeisti" at bounding box center [1030, 325] width 62 height 68
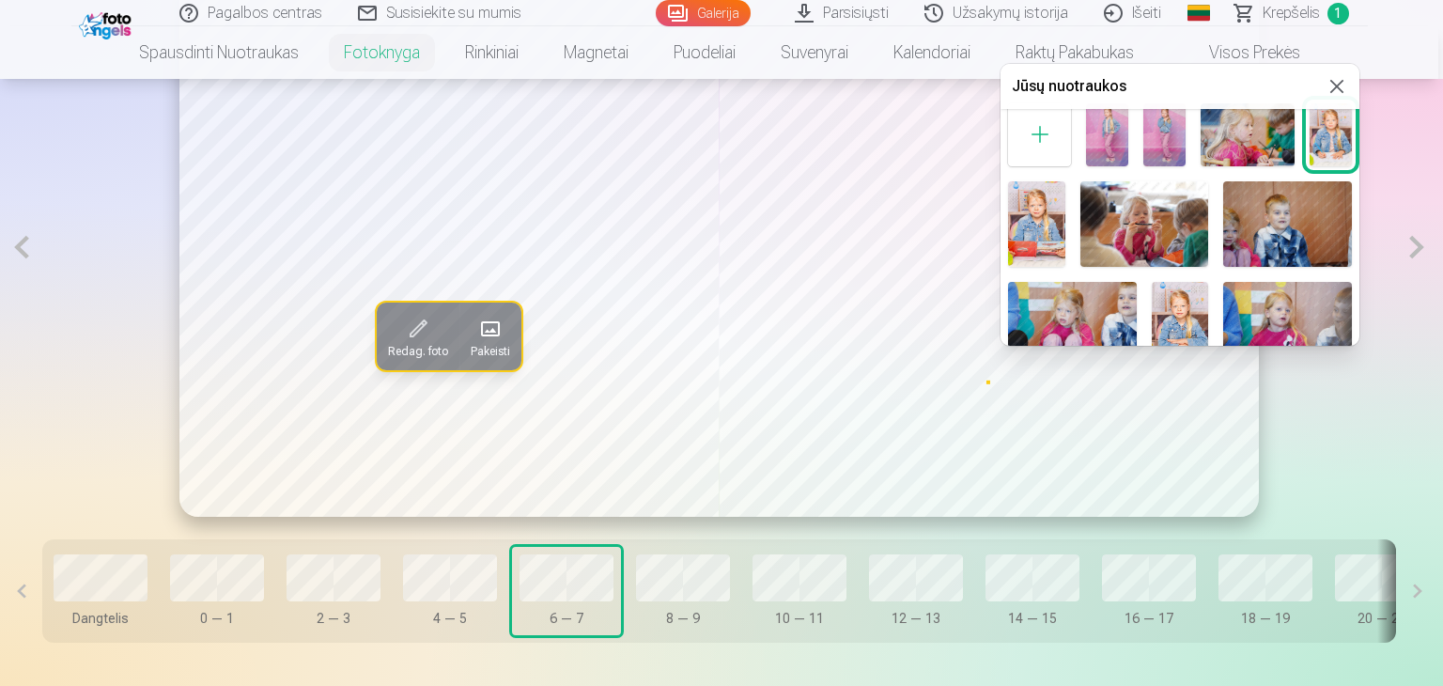
scroll to position [94, 0]
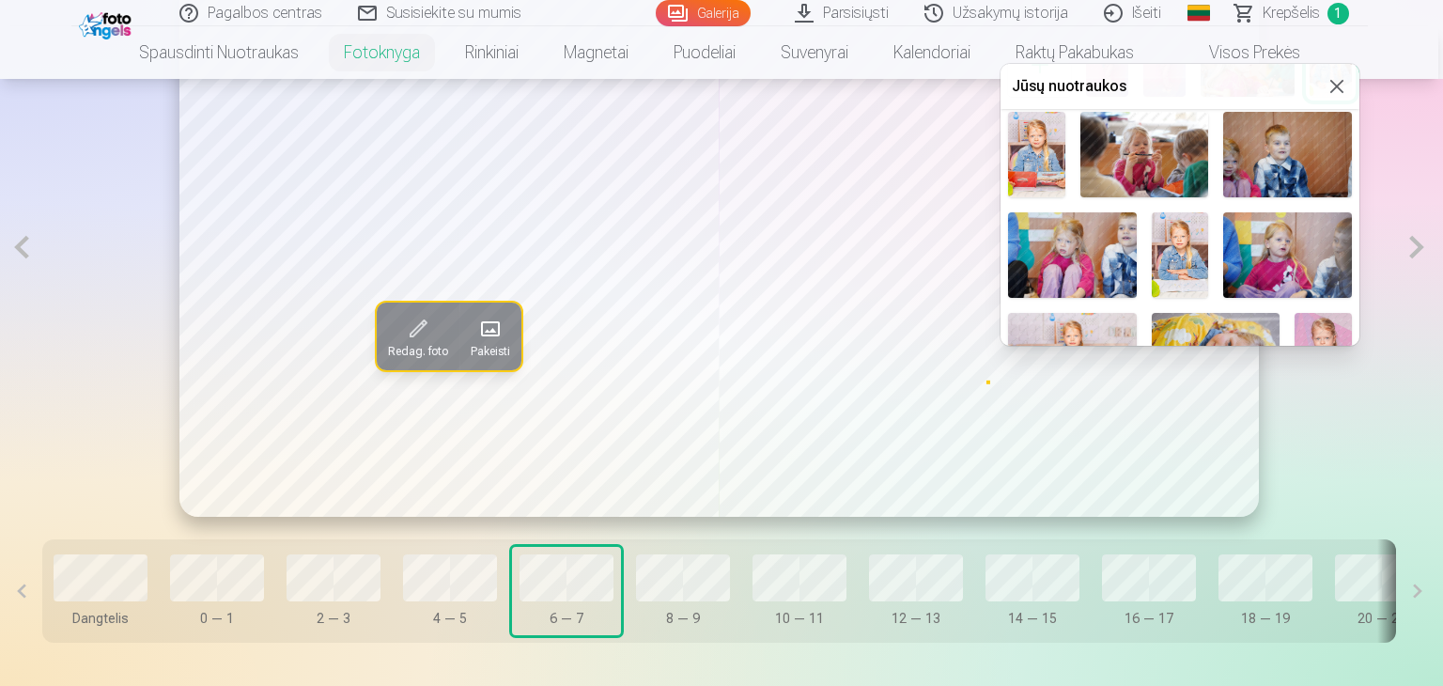
click at [1186, 279] on img at bounding box center [1180, 255] width 57 height 86
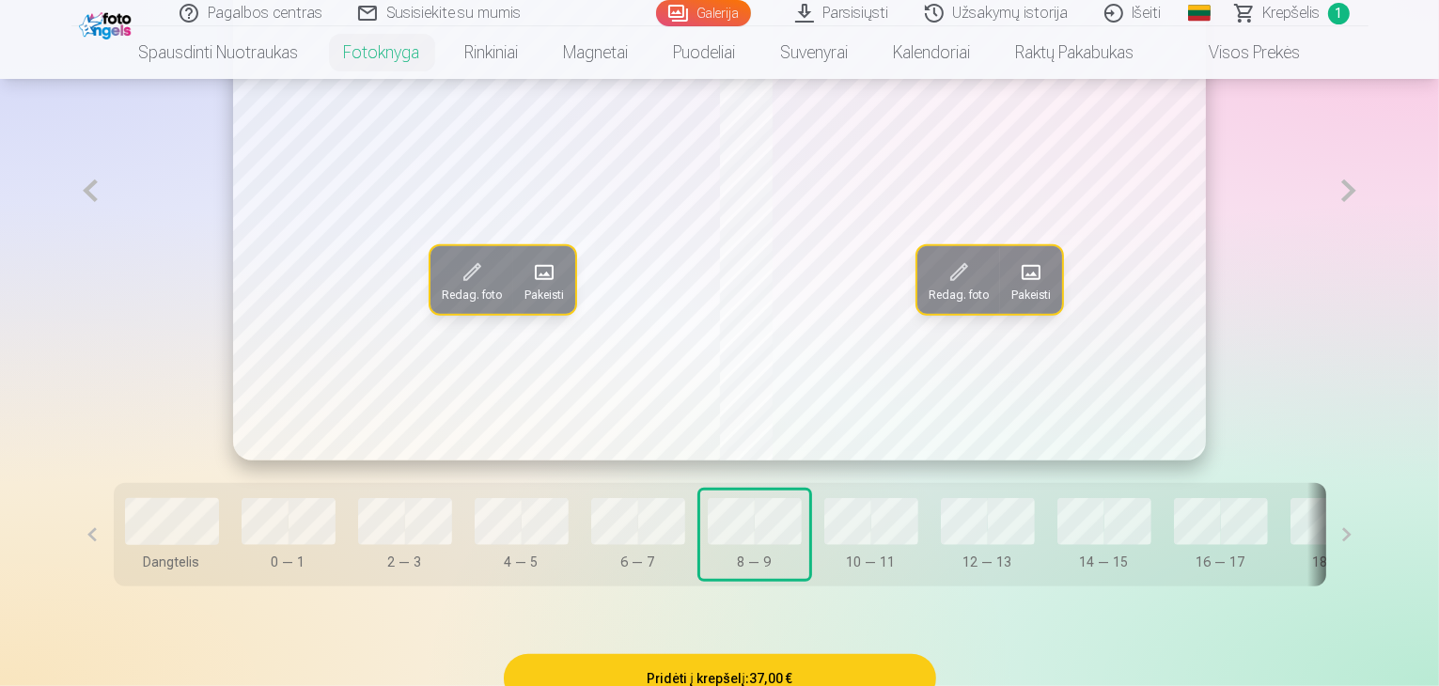
click at [513, 314] on button "Pakeisti" at bounding box center [544, 280] width 62 height 68
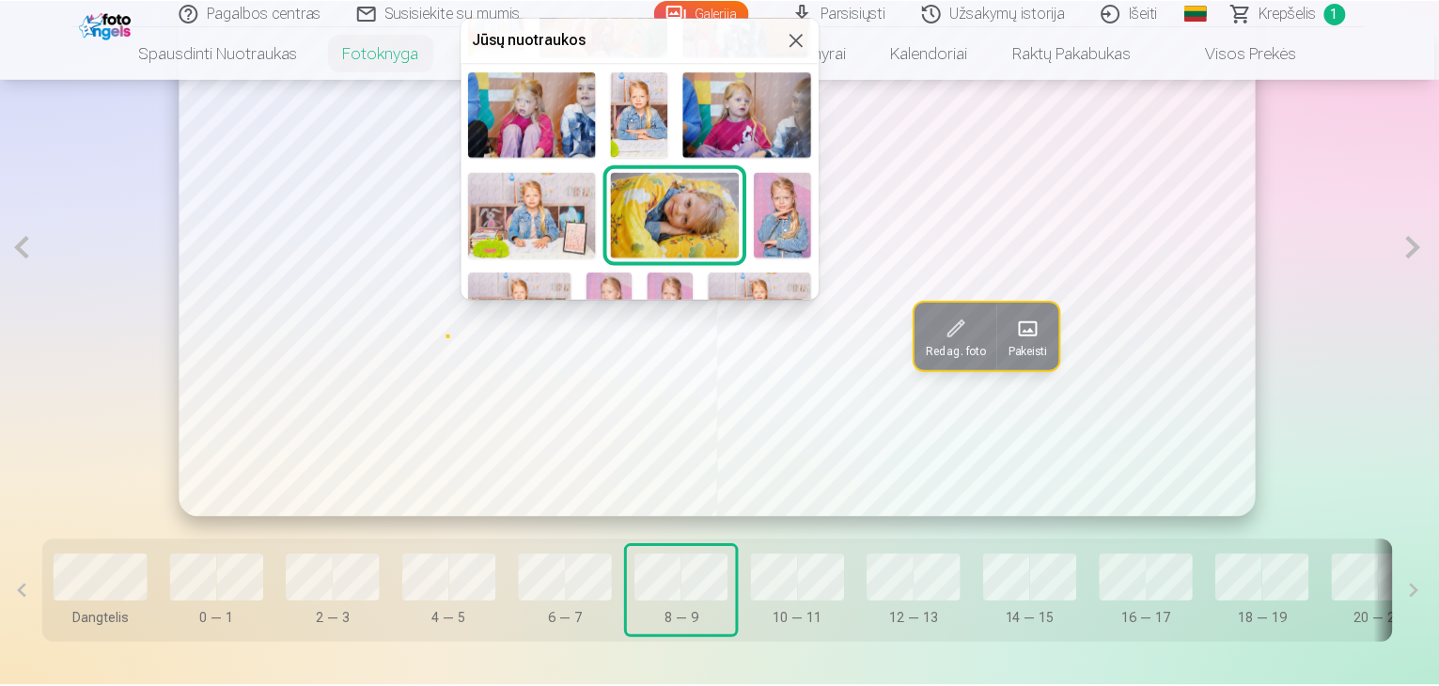
scroll to position [282, 0]
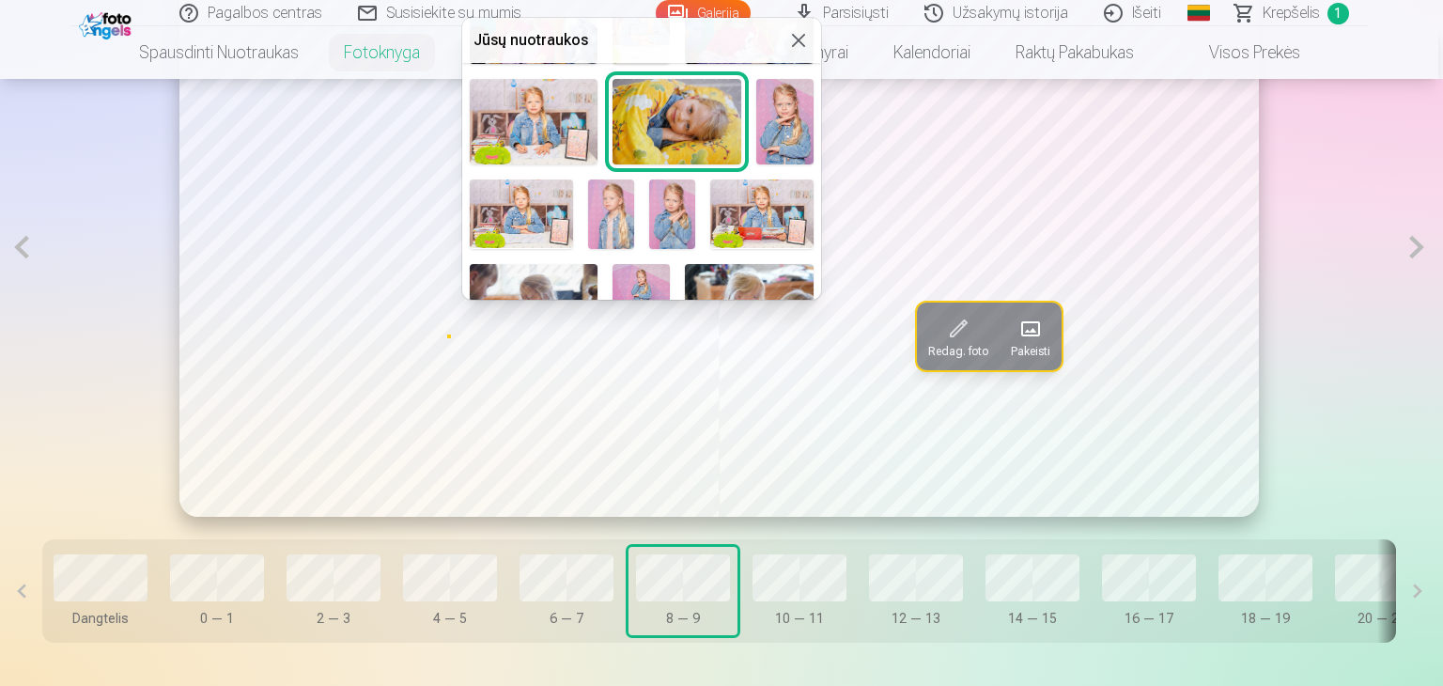
click at [1379, 230] on div at bounding box center [721, 343] width 1443 height 686
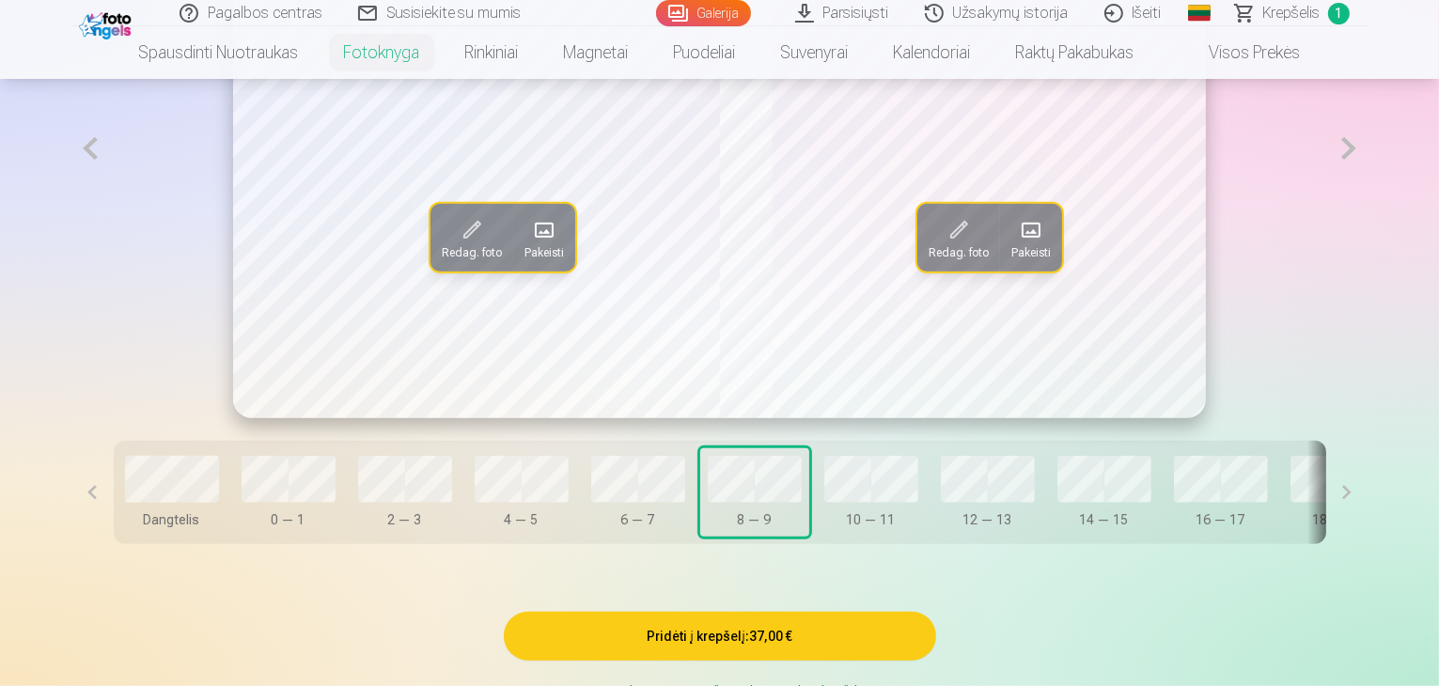
scroll to position [1409, 0]
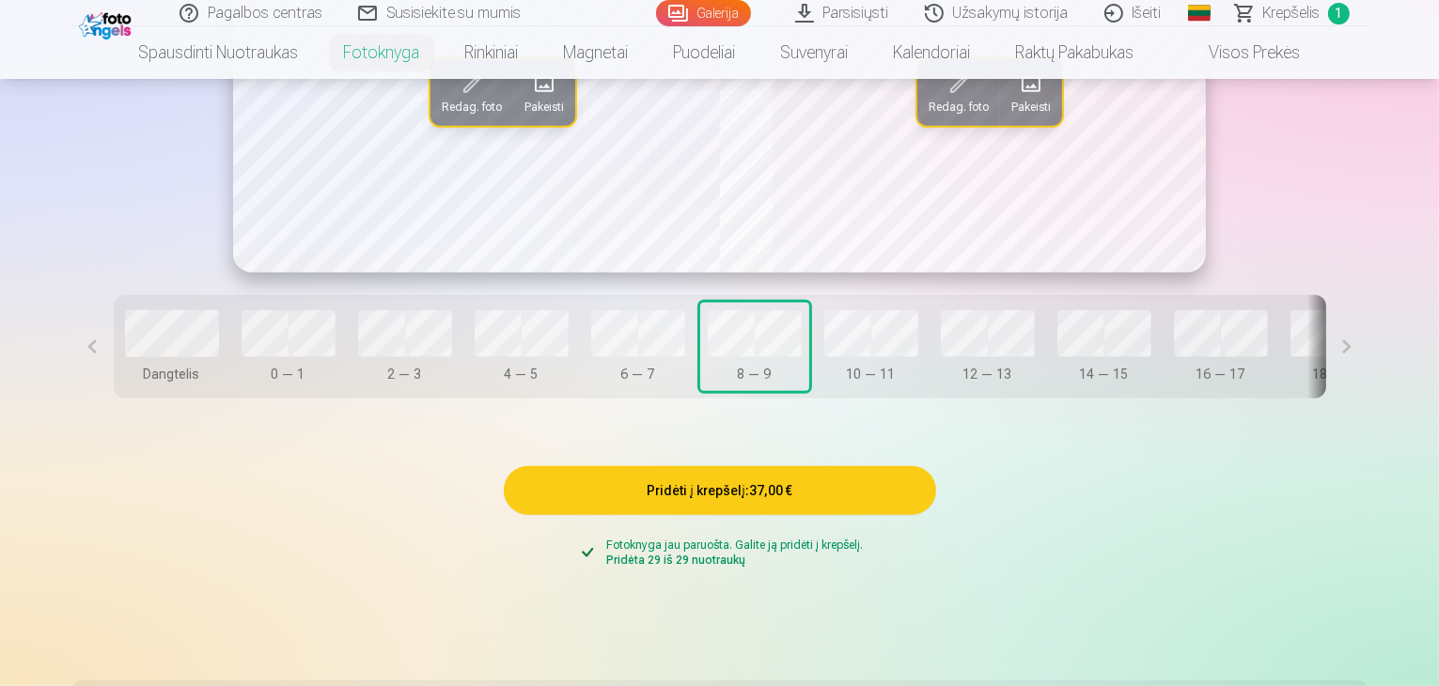
click at [117, 368] on button "Dangtelis" at bounding box center [171, 347] width 109 height 88
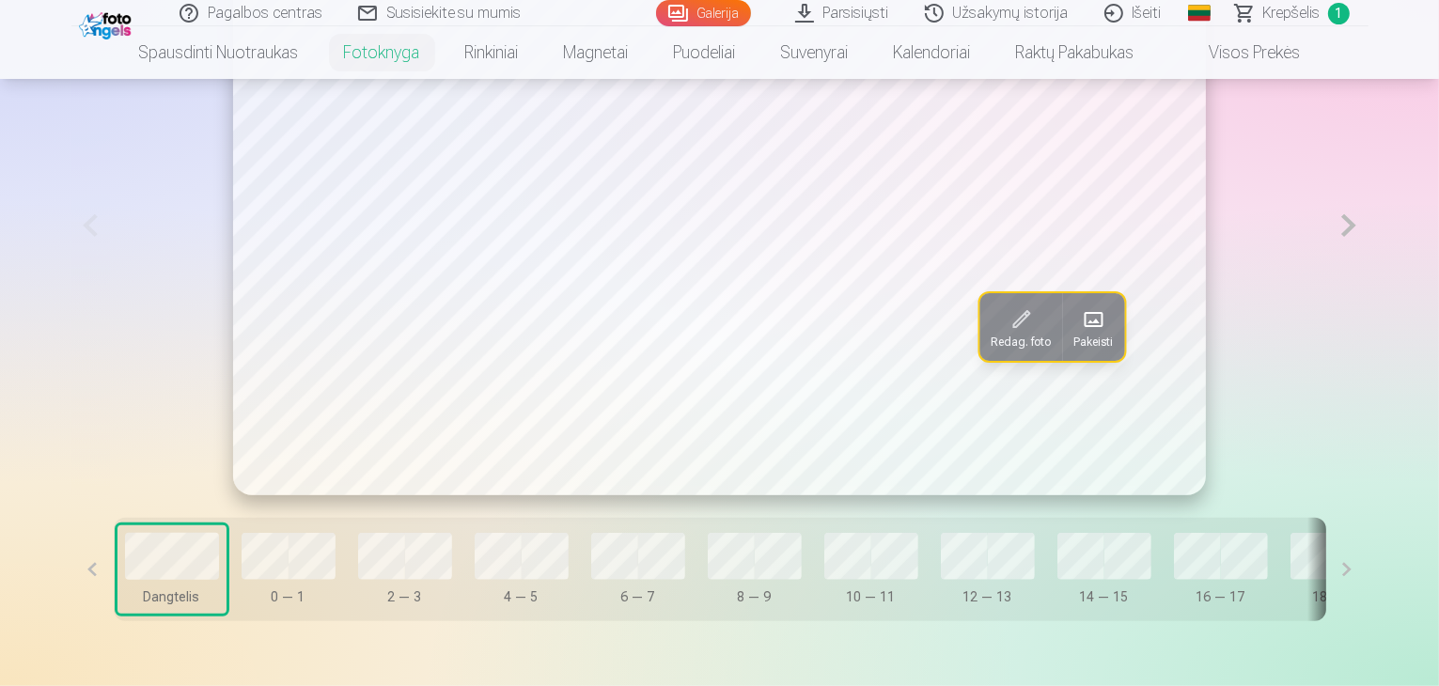
scroll to position [1033, 0]
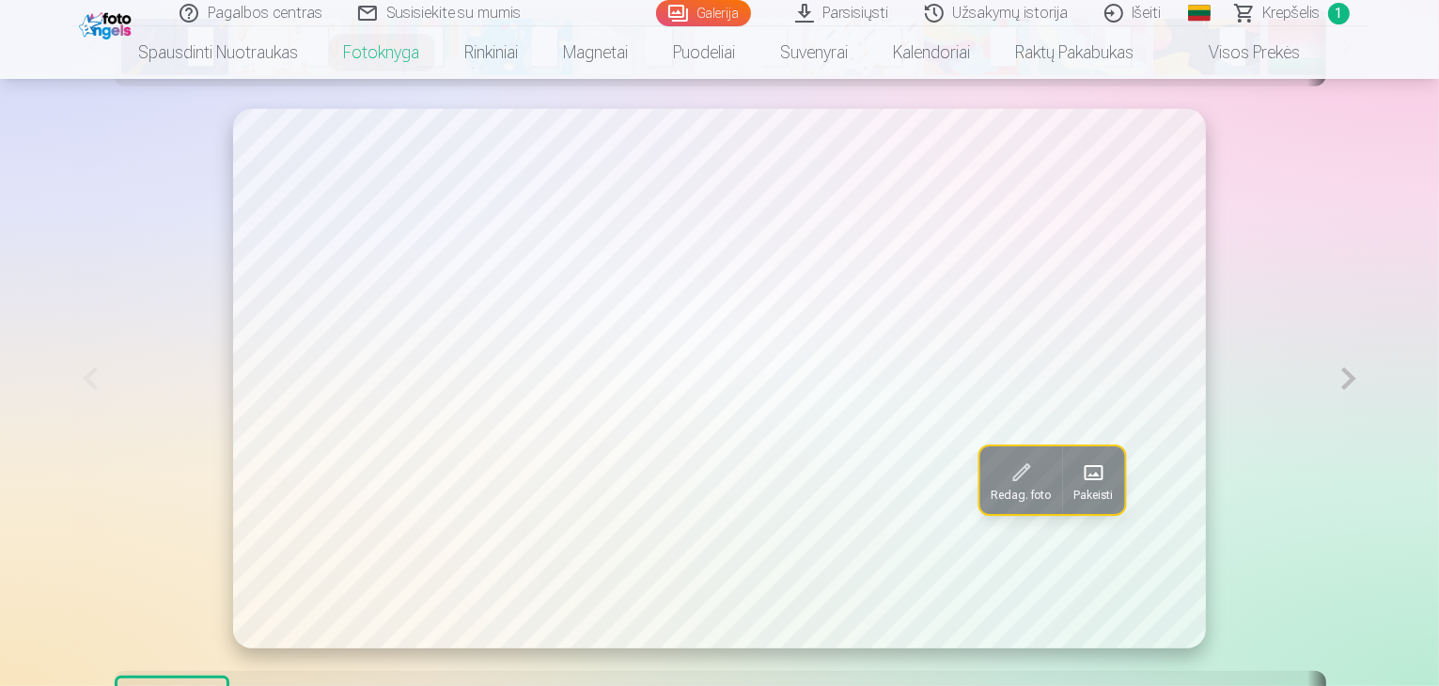
click at [1367, 444] on button at bounding box center [1348, 378] width 39 height 539
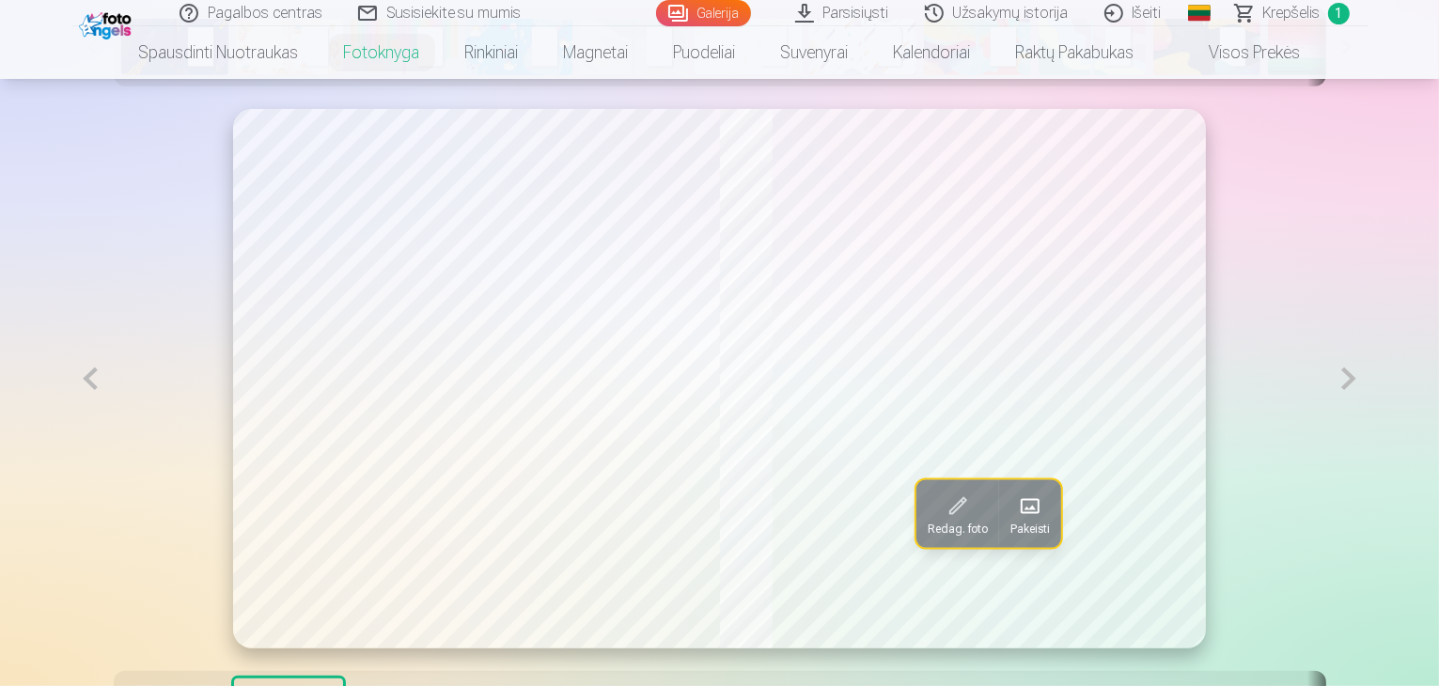
click at [1367, 444] on button at bounding box center [1348, 378] width 39 height 539
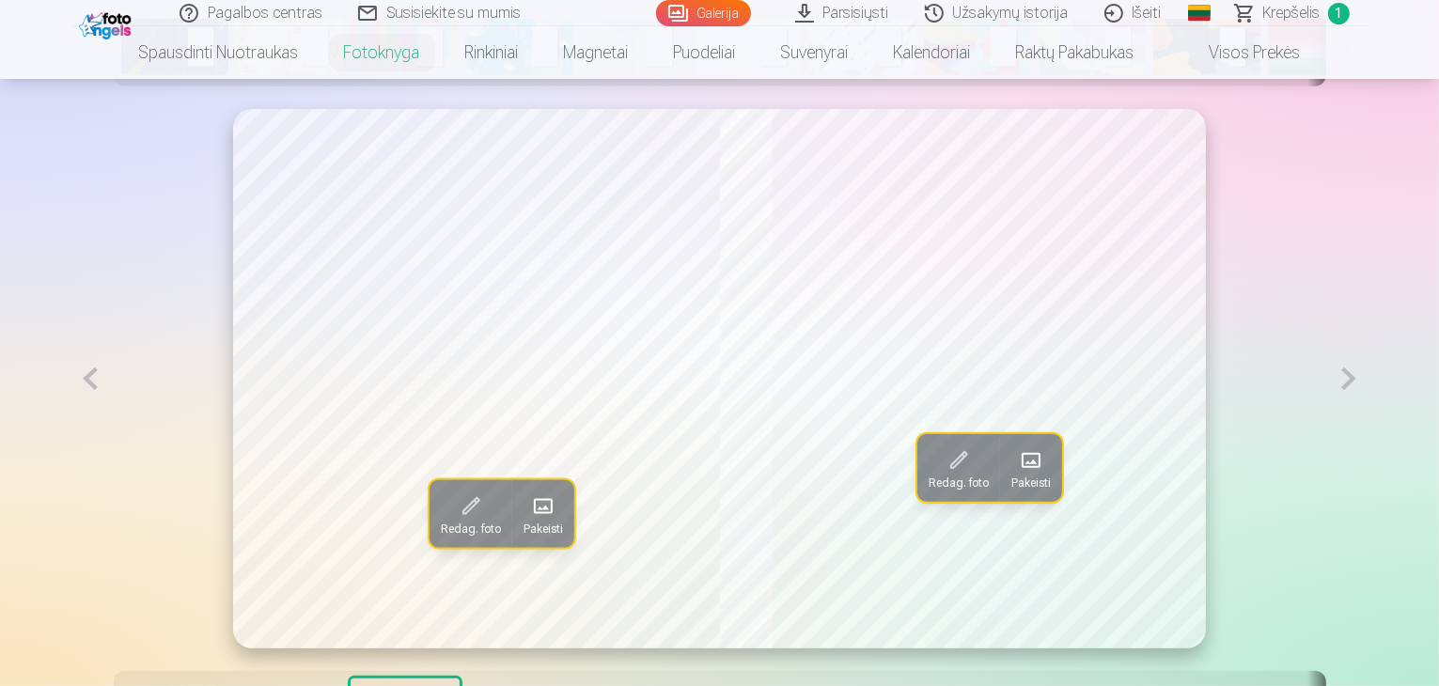
click at [1367, 444] on button at bounding box center [1348, 378] width 39 height 539
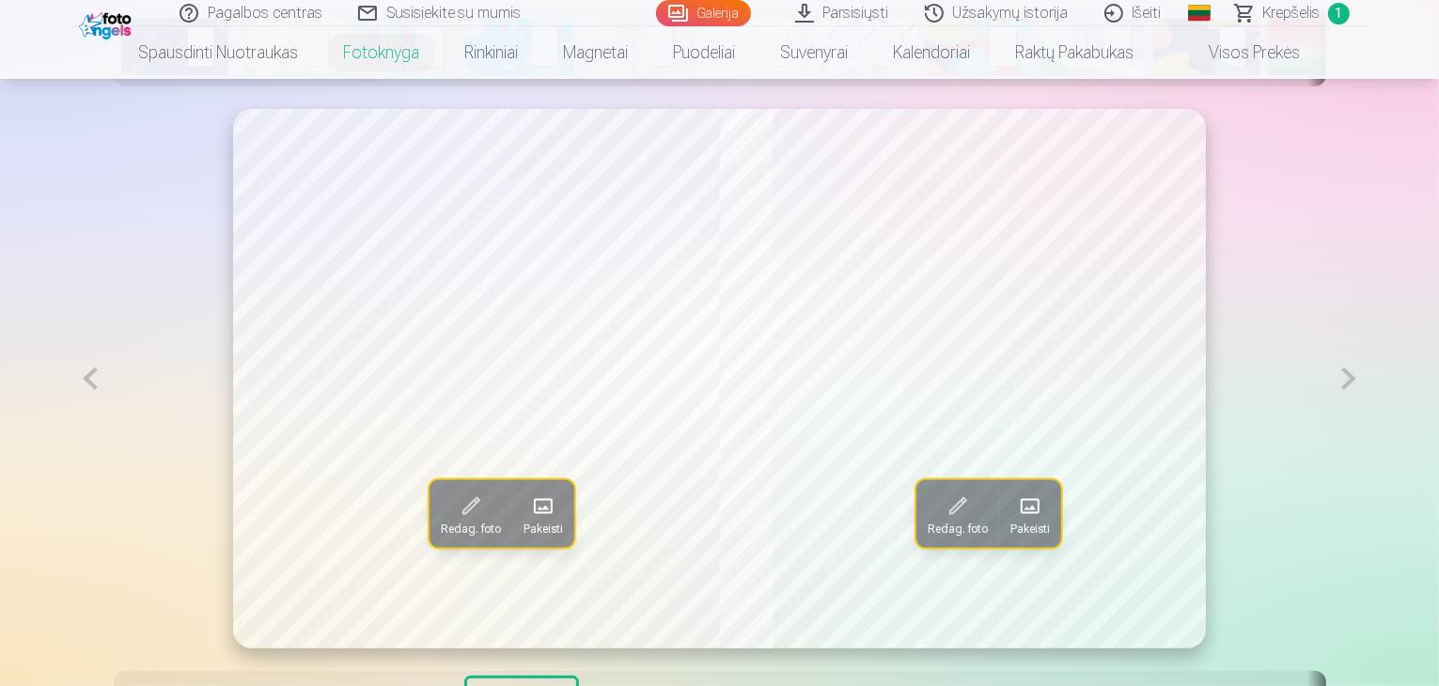
click at [1367, 444] on button at bounding box center [1348, 378] width 39 height 539
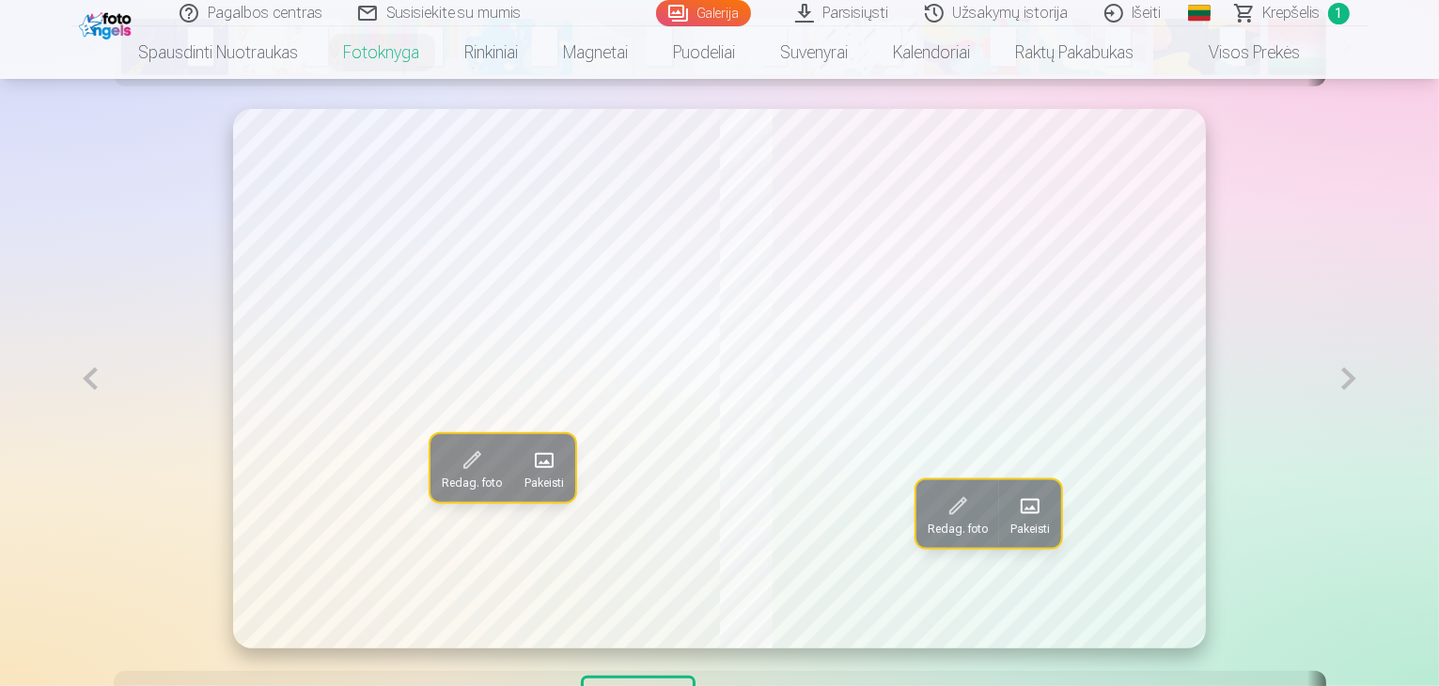
click at [1367, 444] on button at bounding box center [1348, 378] width 39 height 539
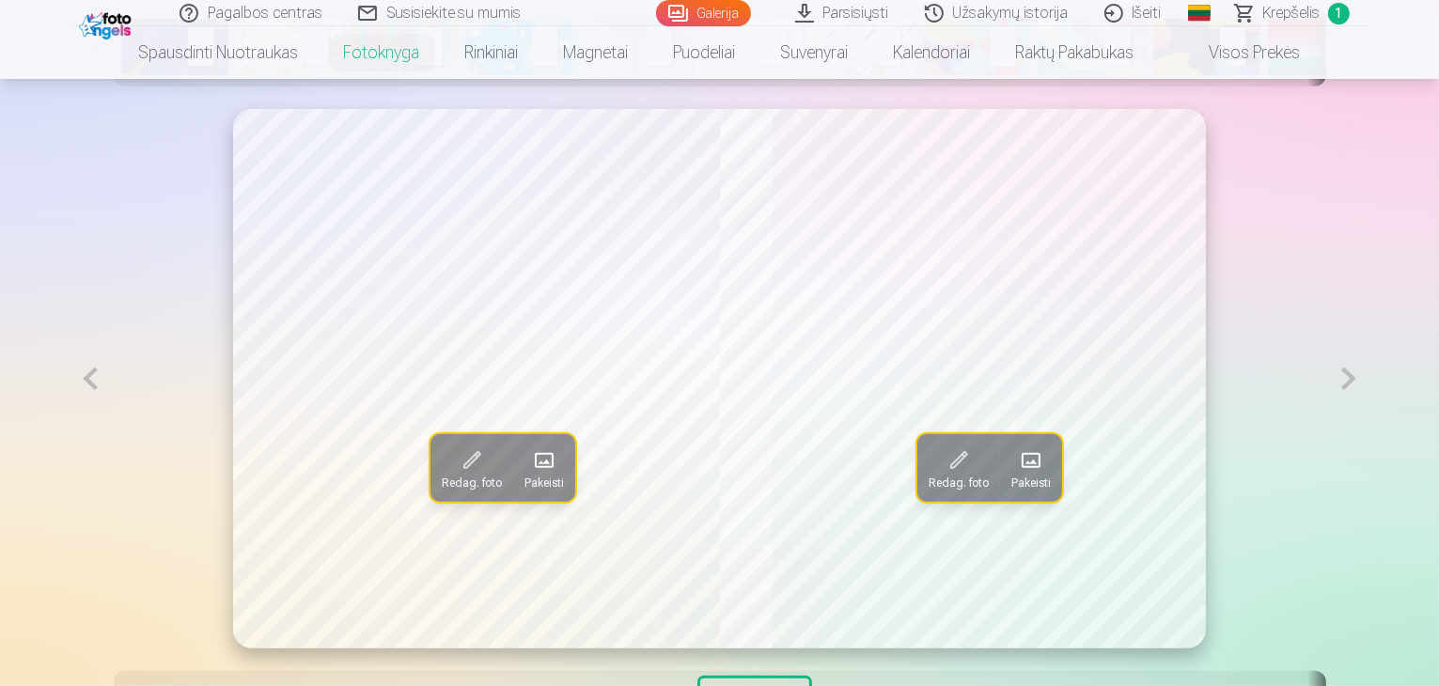
click at [71, 434] on button at bounding box center [90, 378] width 39 height 539
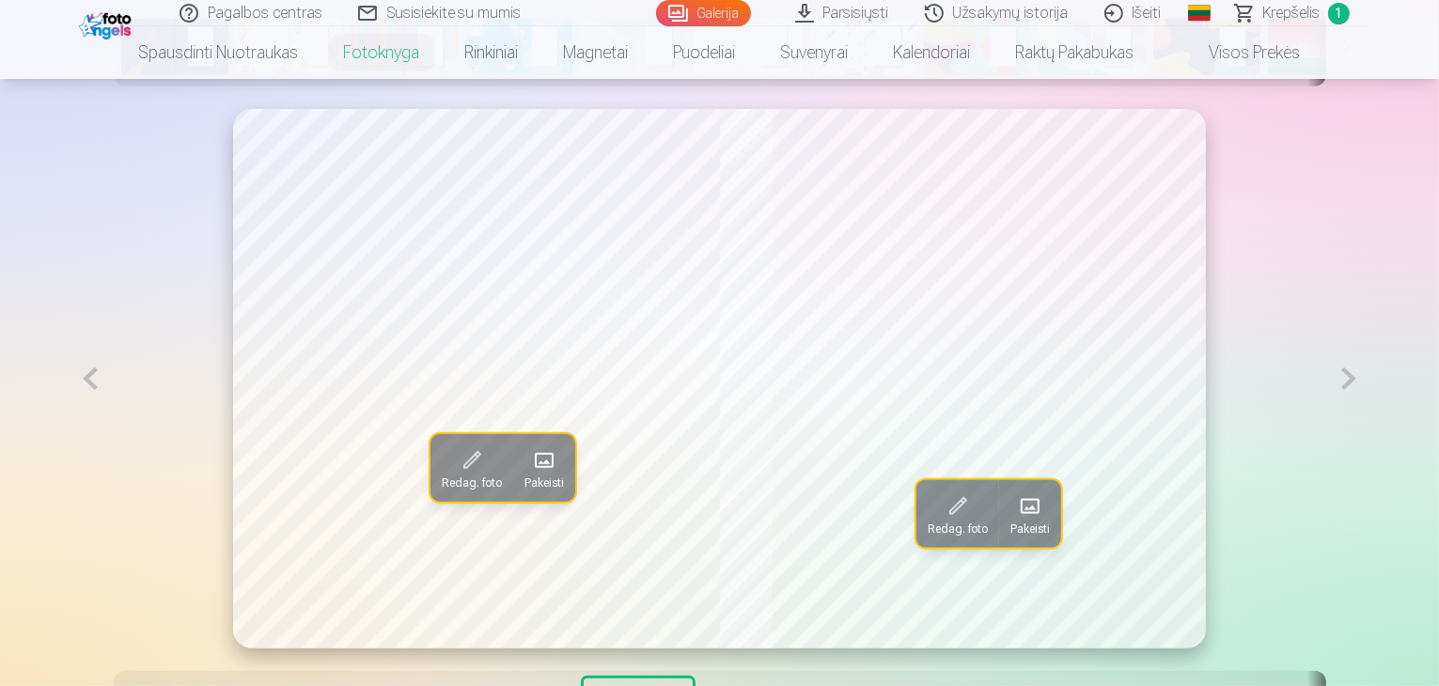
click at [1367, 429] on button at bounding box center [1348, 378] width 39 height 539
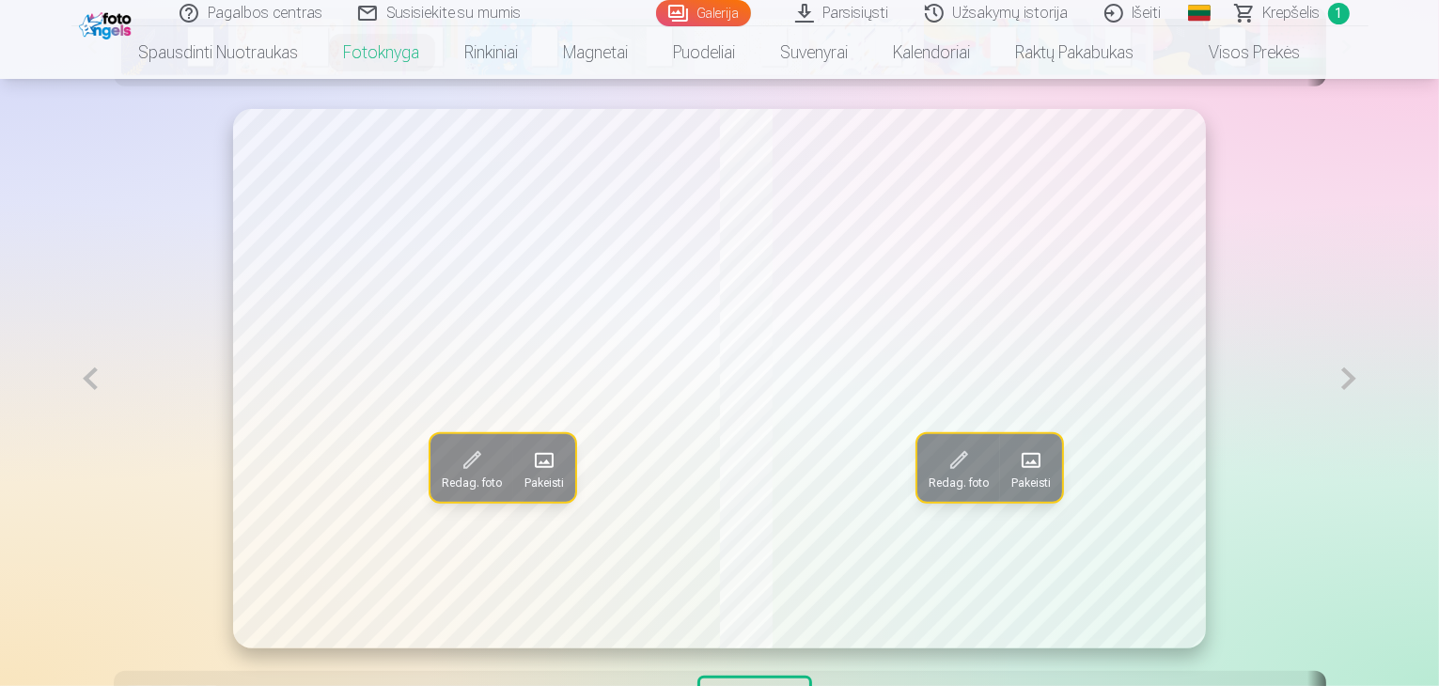
click at [1367, 438] on button at bounding box center [1348, 378] width 39 height 539
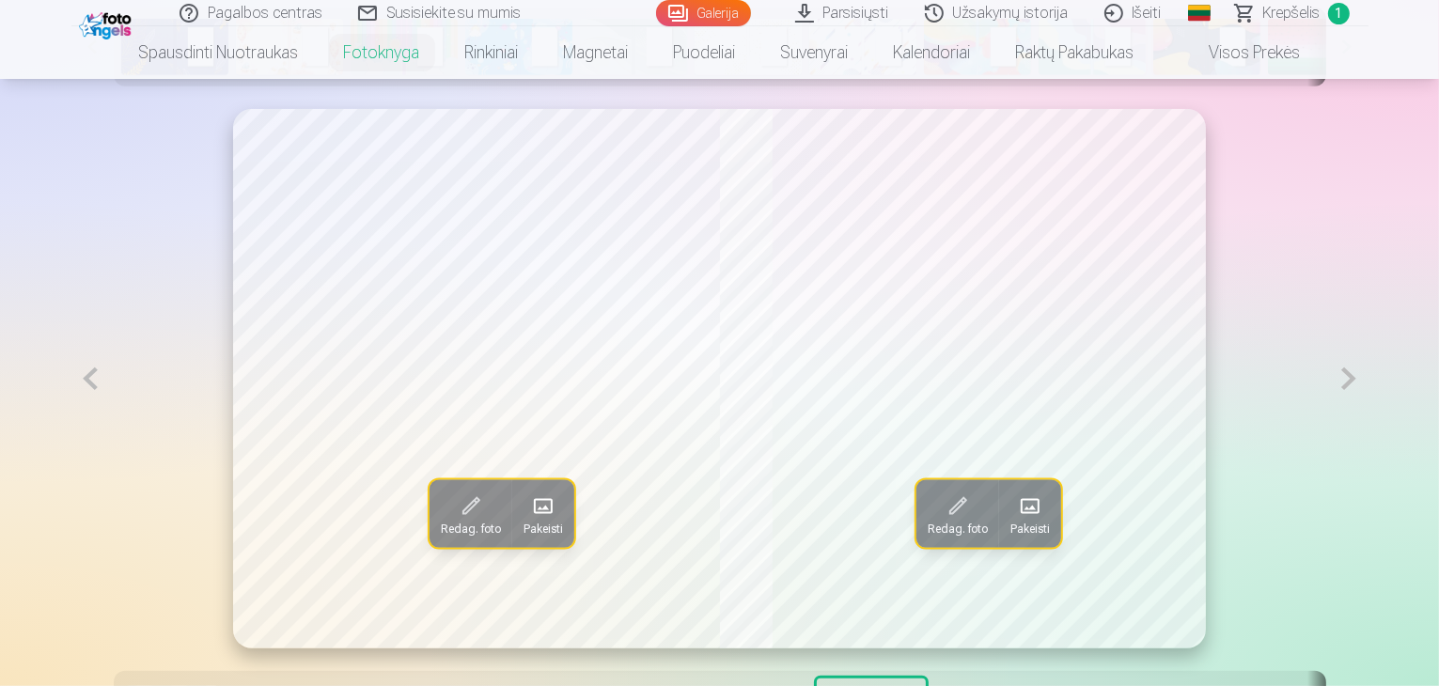
click at [1367, 438] on button at bounding box center [1348, 378] width 39 height 539
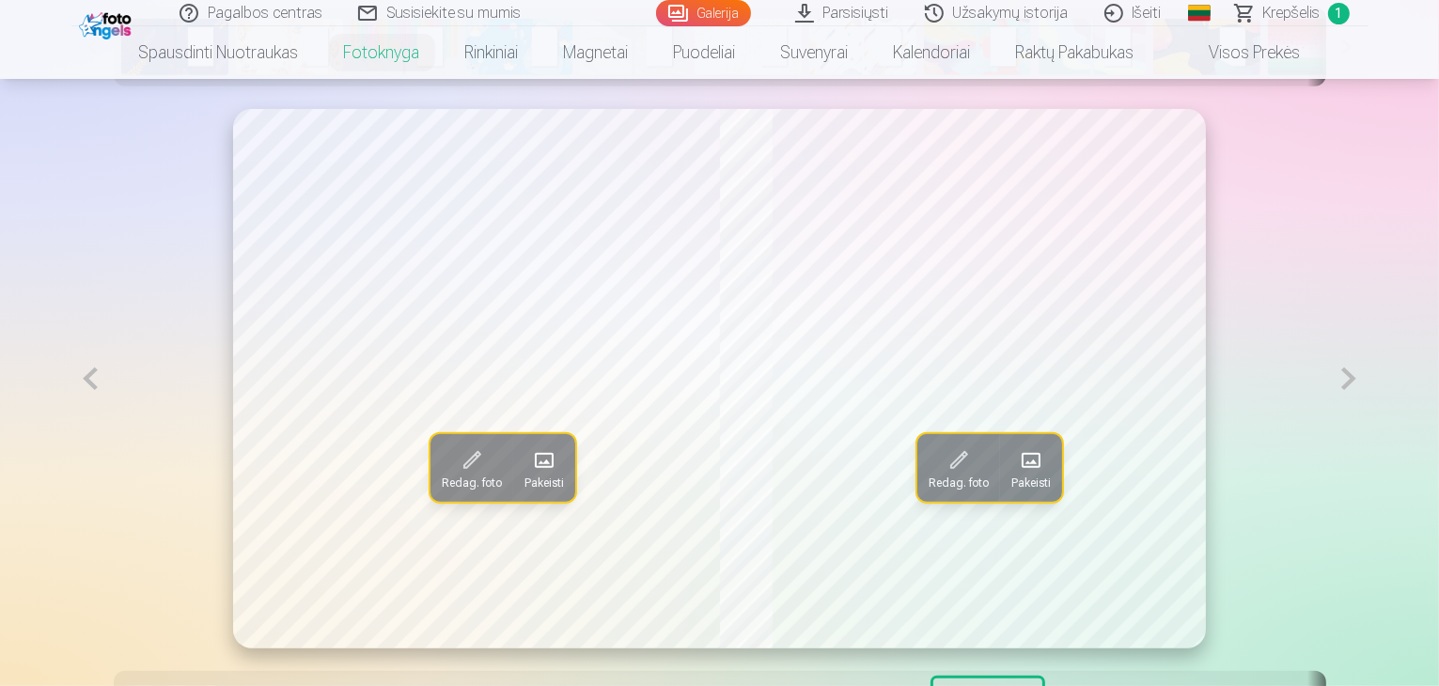
click at [1367, 438] on button at bounding box center [1348, 378] width 39 height 539
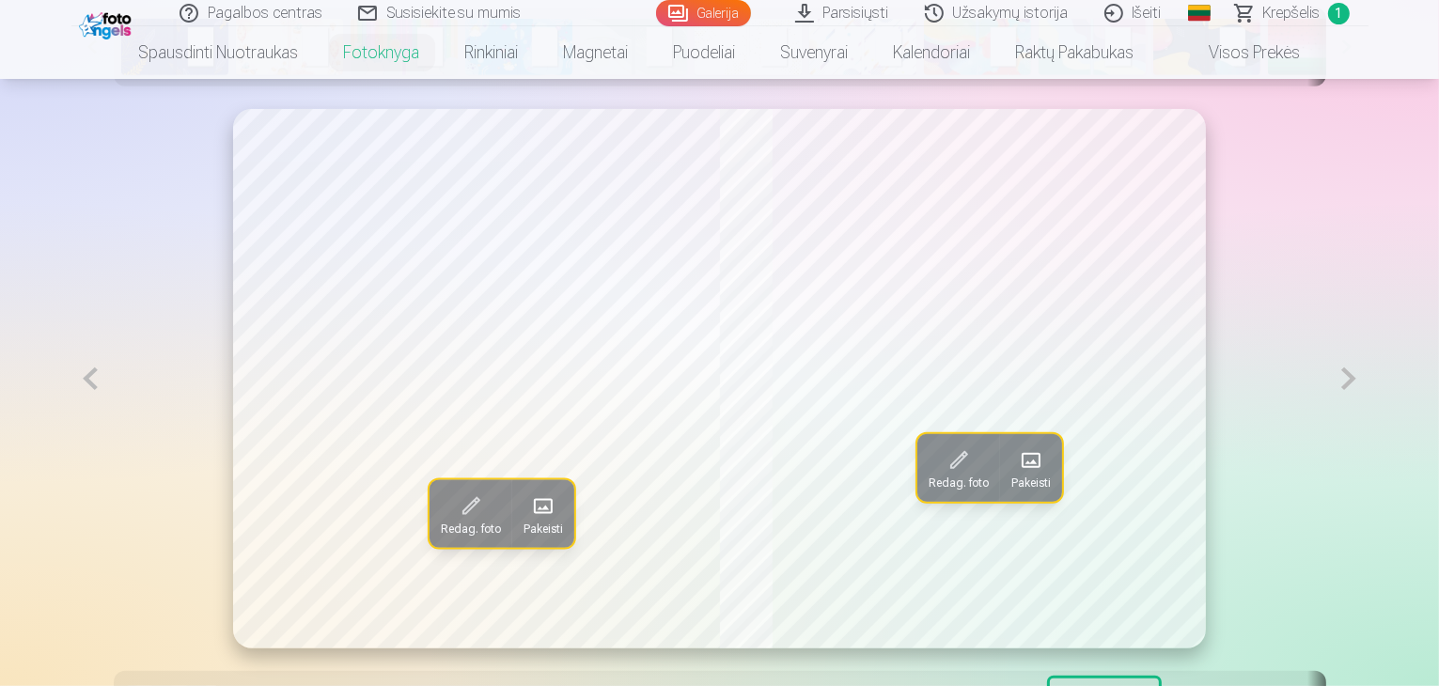
click at [1367, 438] on button at bounding box center [1348, 378] width 39 height 539
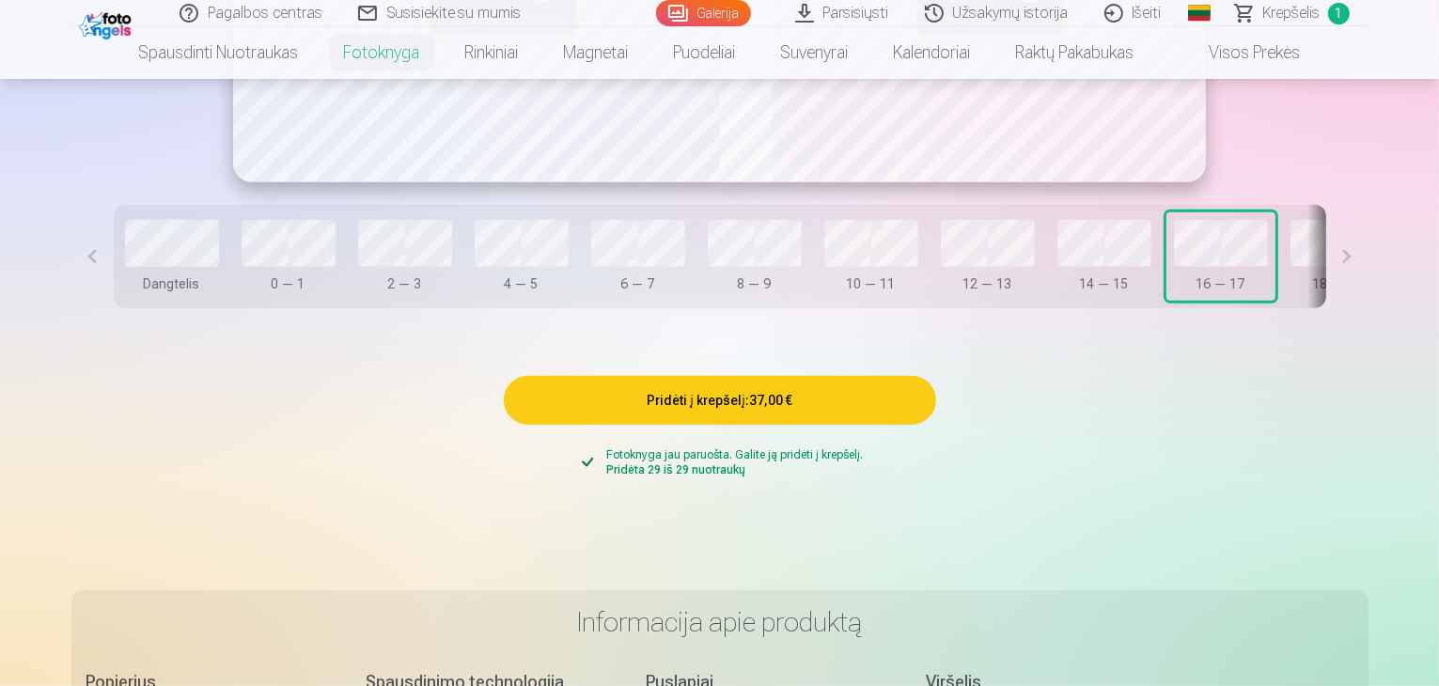
scroll to position [1503, 0]
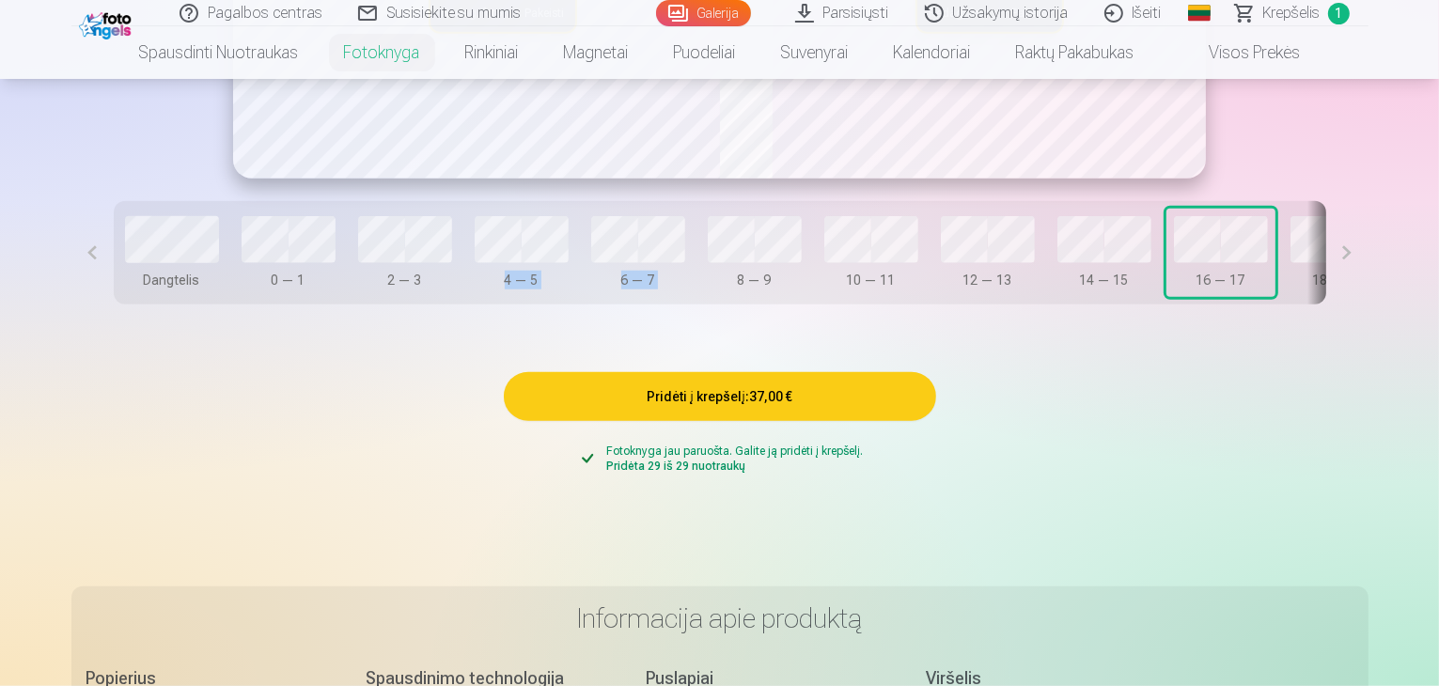
drag, startPoint x: 637, startPoint y: 366, endPoint x: 403, endPoint y: 384, distance: 234.7
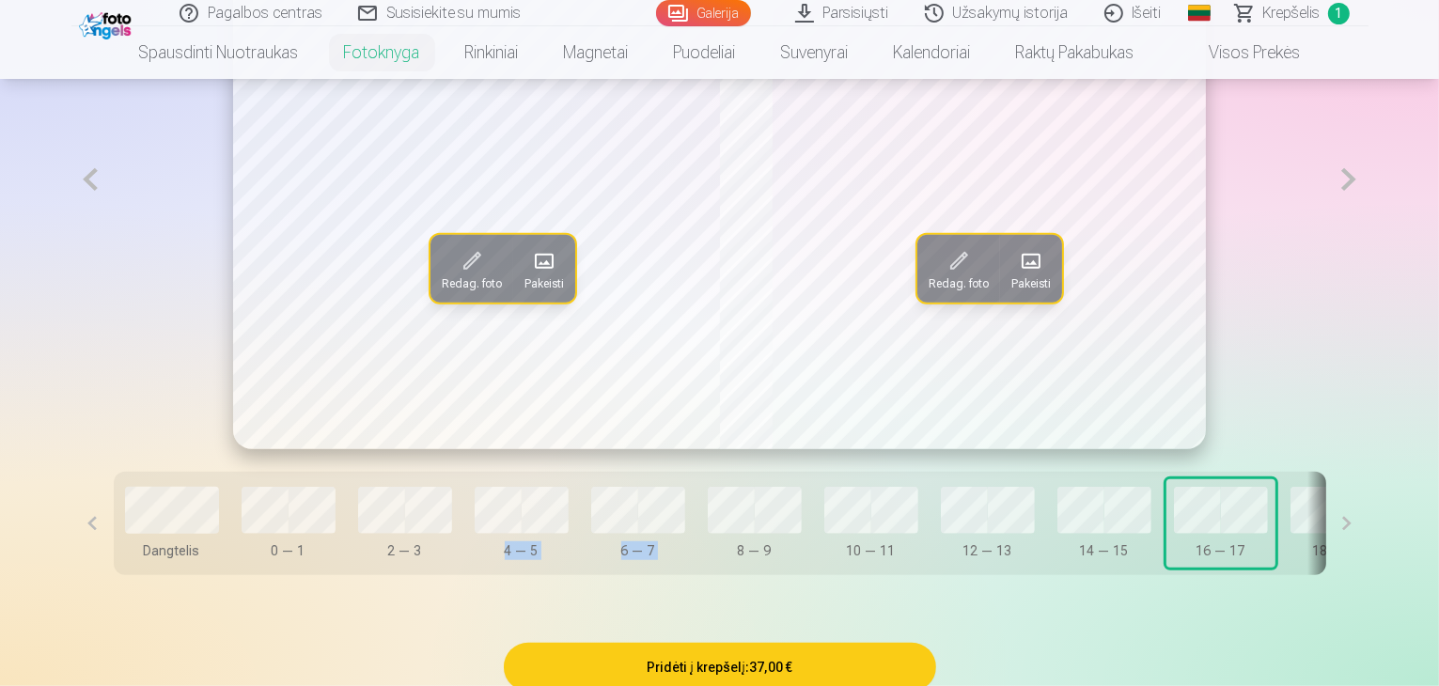
scroll to position [1127, 0]
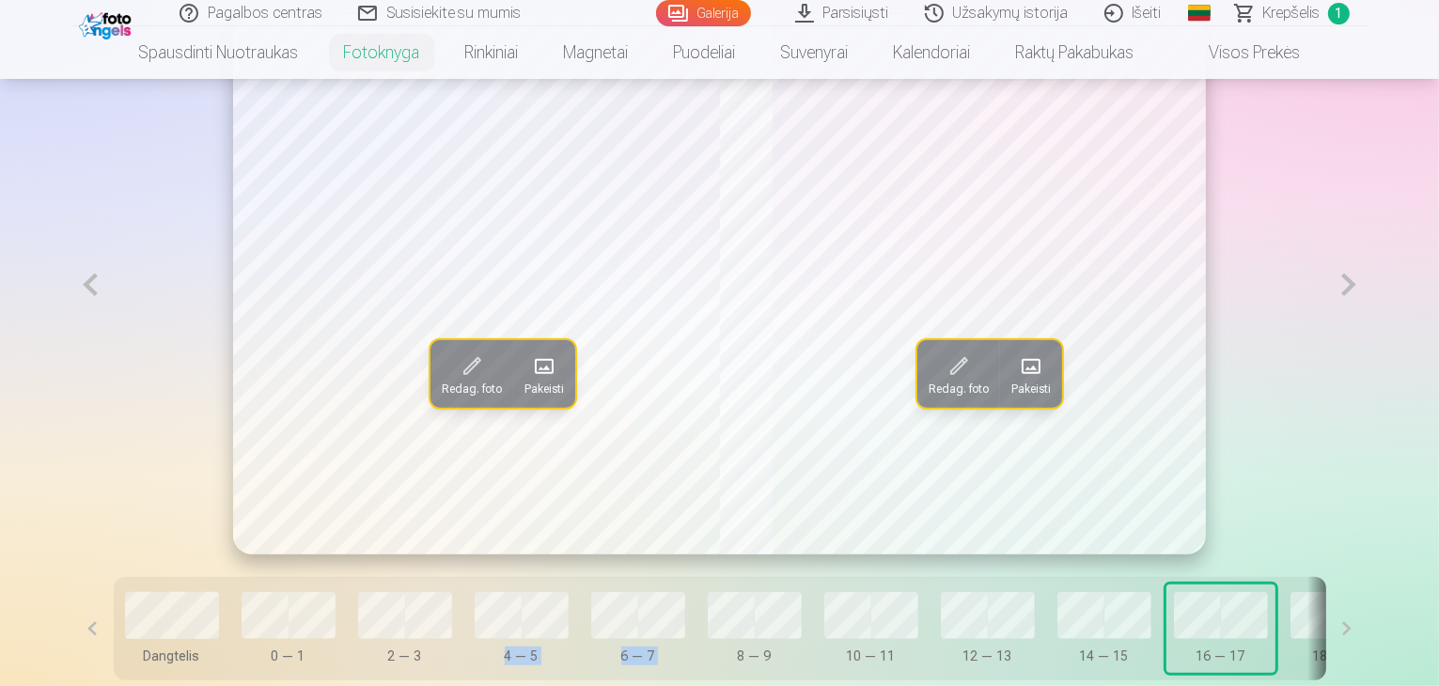
click at [1367, 340] on button at bounding box center [1348, 284] width 39 height 539
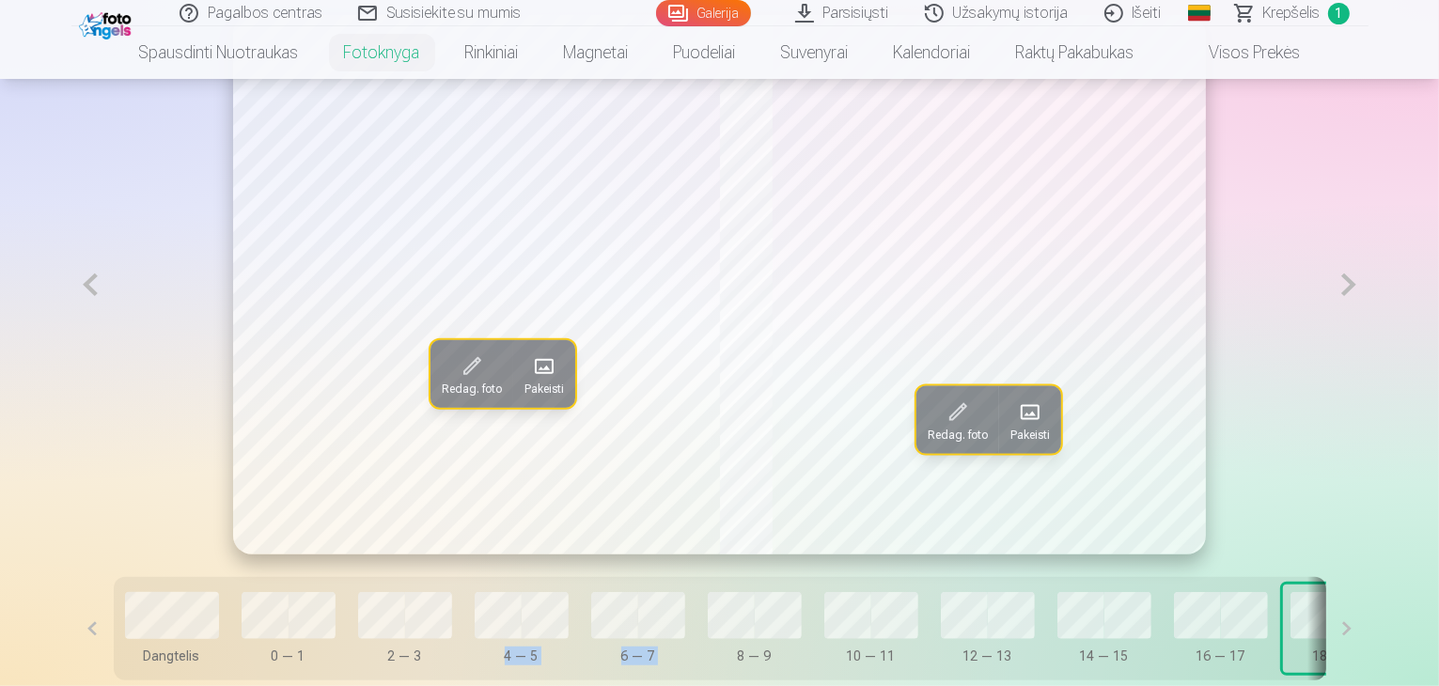
click at [1367, 340] on button at bounding box center [1348, 284] width 39 height 539
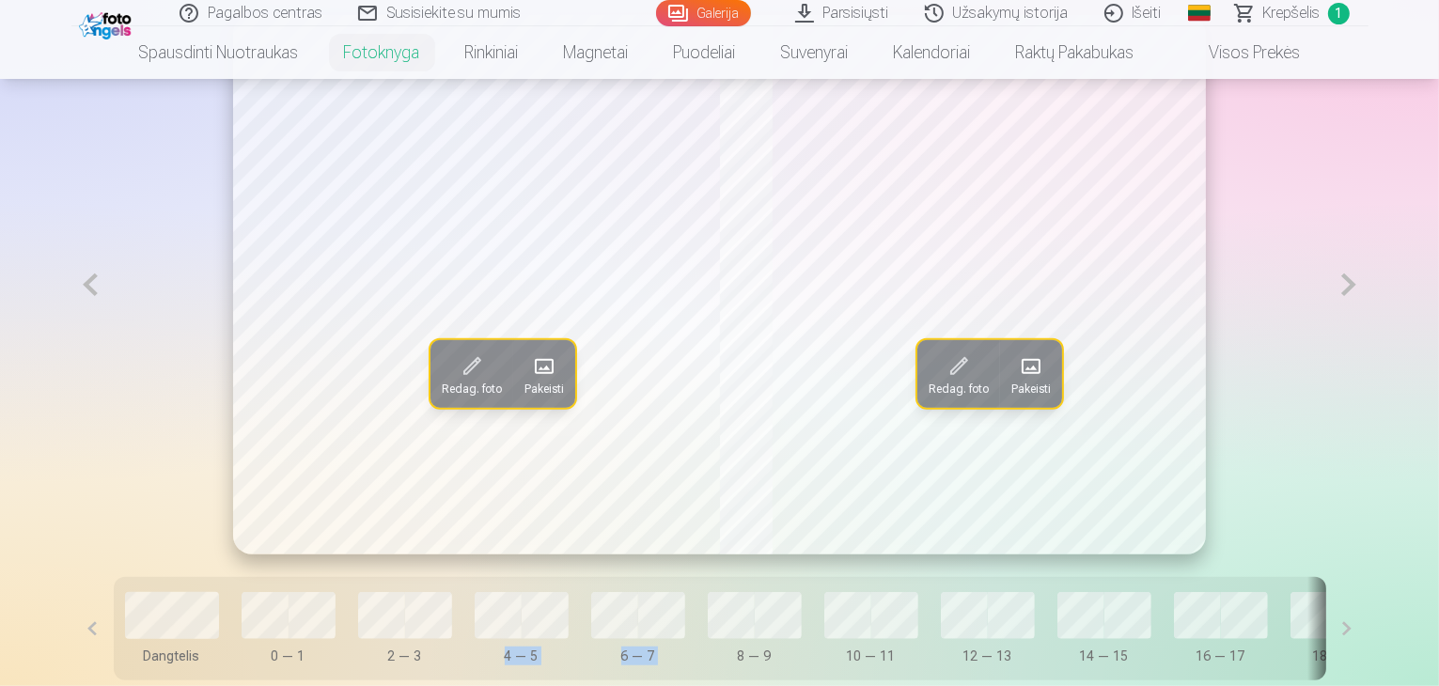
scroll to position [1033, 0]
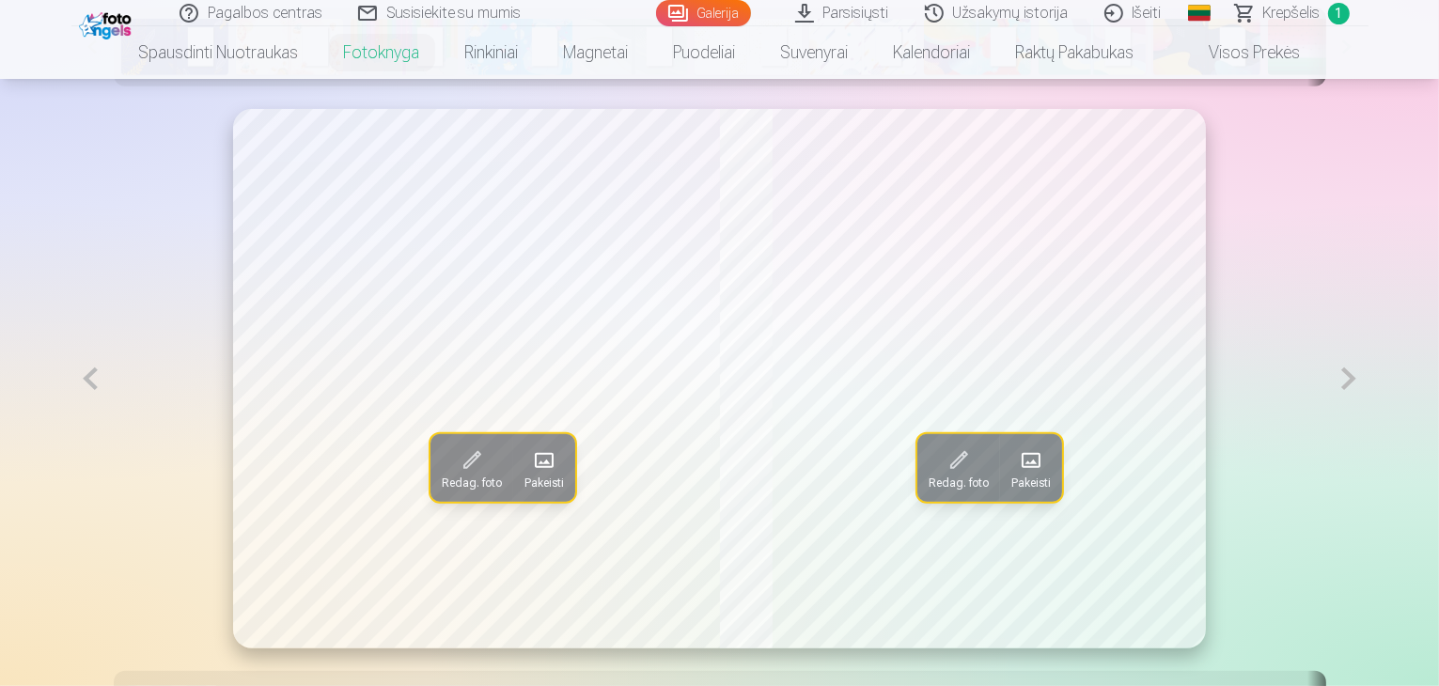
click at [955, 476] on span at bounding box center [958, 460] width 30 height 30
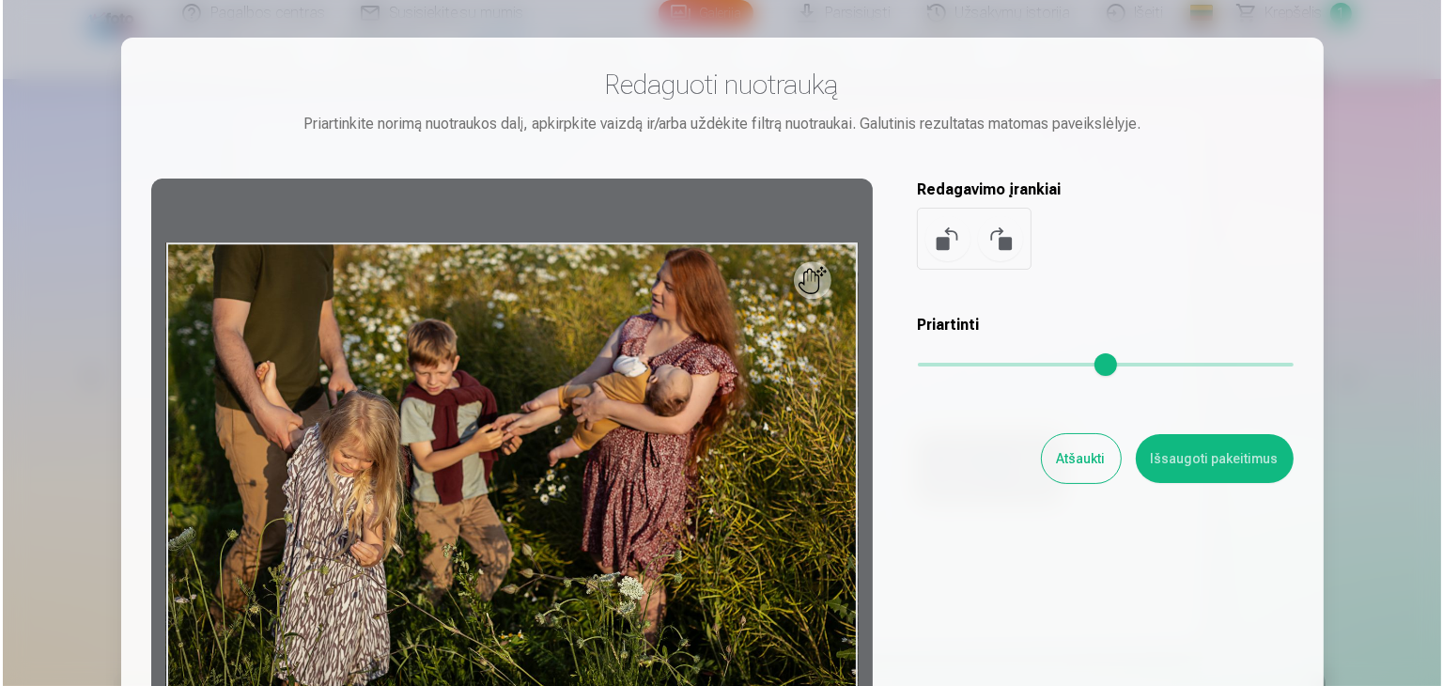
scroll to position [1035, 0]
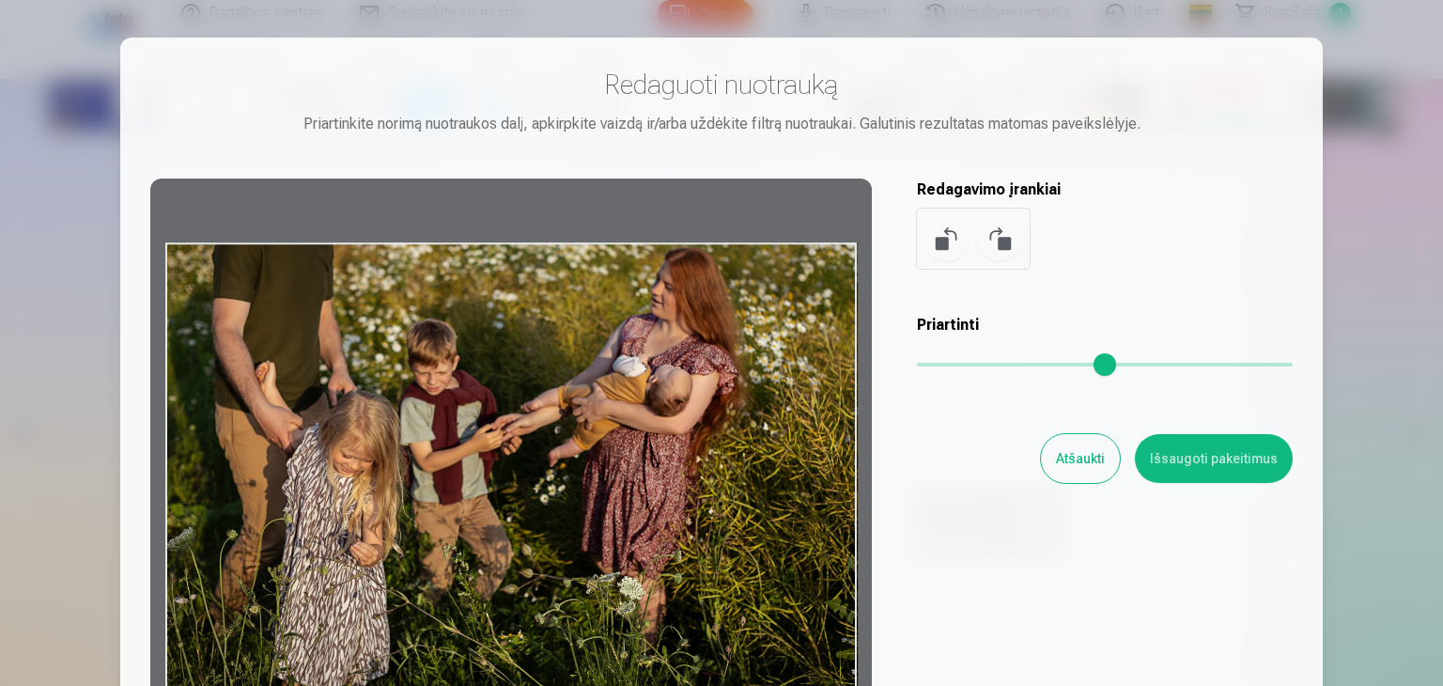
drag, startPoint x: 624, startPoint y: 351, endPoint x: 632, endPoint y: 459, distance: 107.4
click at [632, 459] on div at bounding box center [511, 474] width 722 height 590
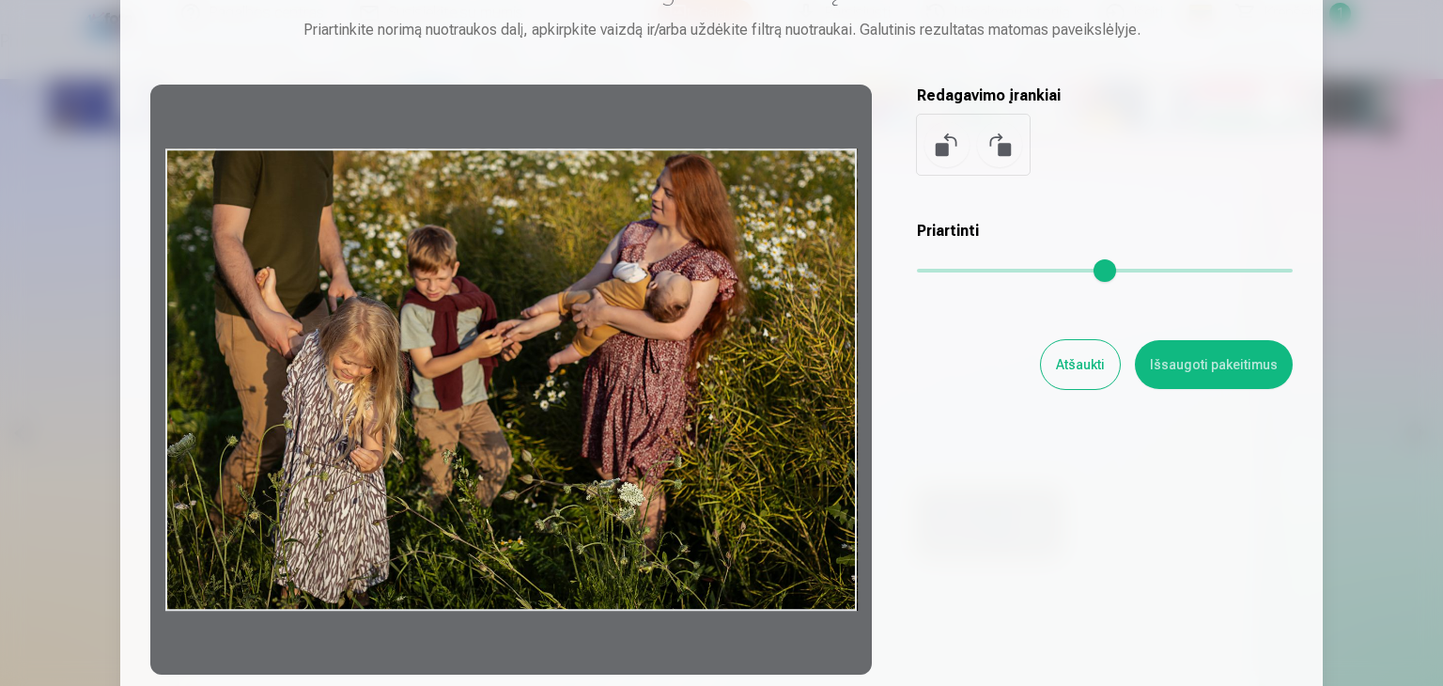
drag, startPoint x: 576, startPoint y: 445, endPoint x: 586, endPoint y: 317, distance: 129.2
click at [586, 317] on div at bounding box center [511, 380] width 722 height 590
drag, startPoint x: 586, startPoint y: 317, endPoint x: 600, endPoint y: 413, distance: 97.7
click at [585, 448] on div at bounding box center [511, 380] width 722 height 590
drag, startPoint x: 643, startPoint y: 320, endPoint x: 831, endPoint y: 290, distance: 190.3
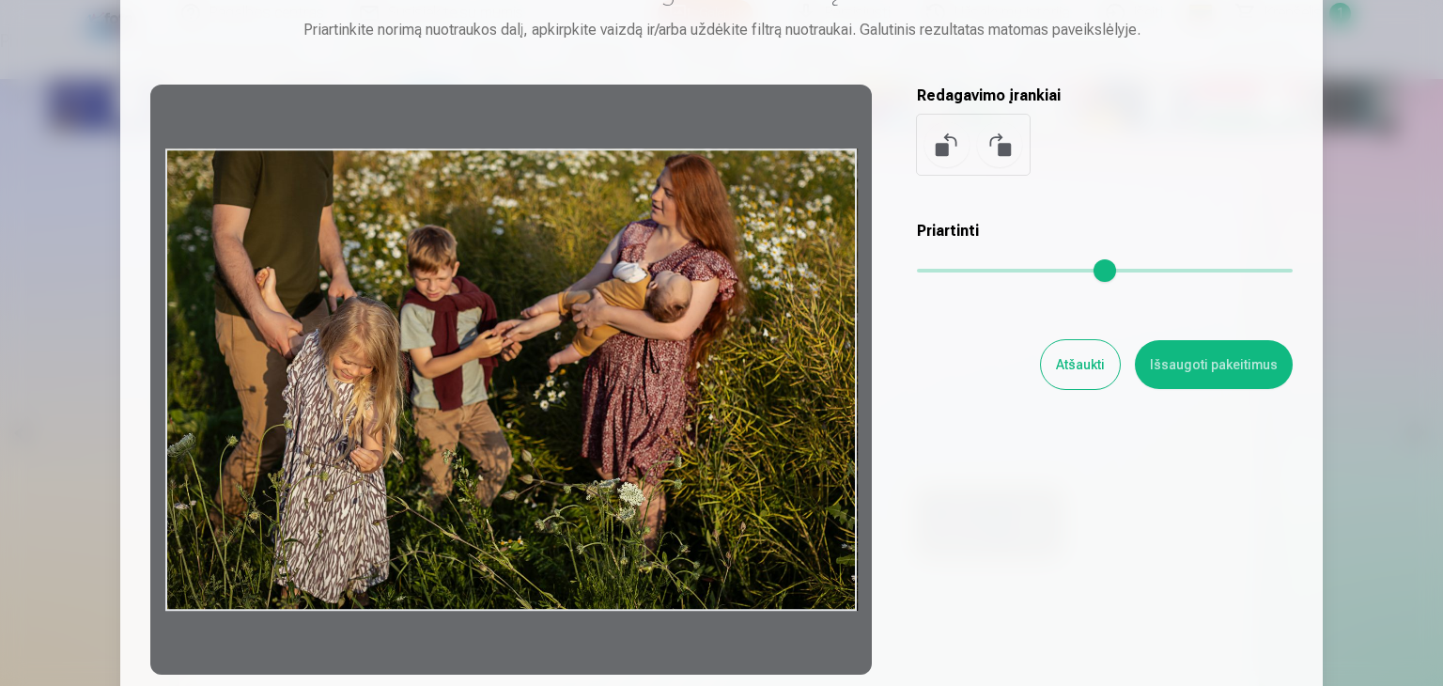
click at [669, 317] on div at bounding box center [511, 380] width 722 height 590
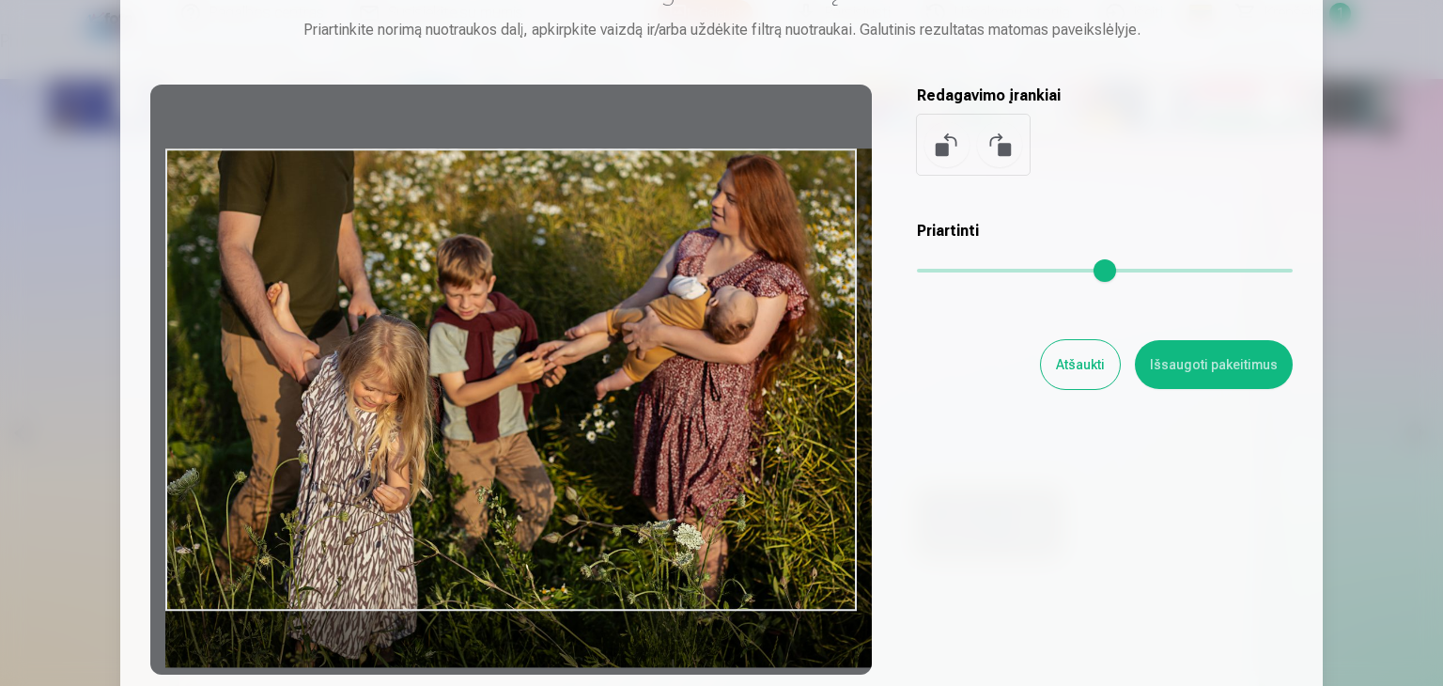
type input "*"
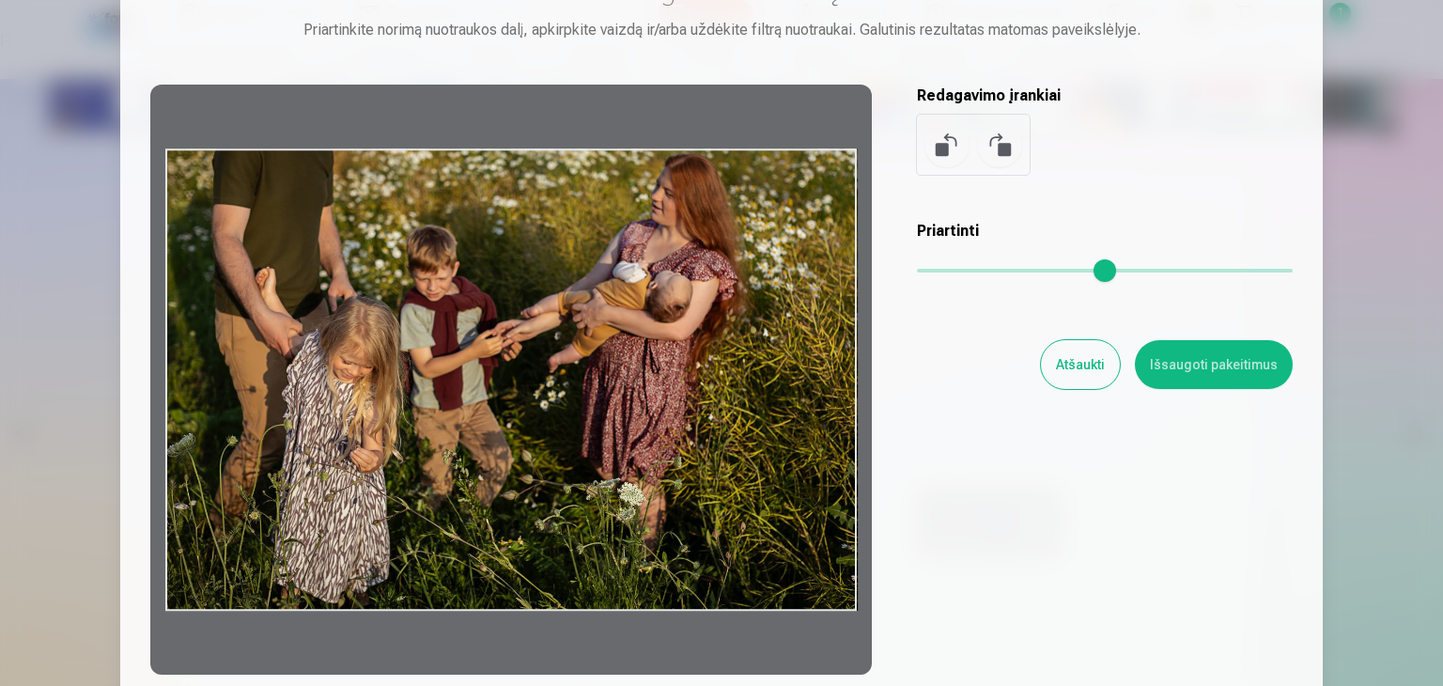
drag, startPoint x: 922, startPoint y: 265, endPoint x: 598, endPoint y: 344, distance: 333.7
click at [917, 273] on input "range" at bounding box center [1105, 271] width 376 height 4
drag, startPoint x: 339, startPoint y: 228, endPoint x: 365, endPoint y: 322, distance: 97.3
click at [364, 346] on div at bounding box center [511, 380] width 722 height 590
click at [936, 147] on button at bounding box center [947, 144] width 45 height 45
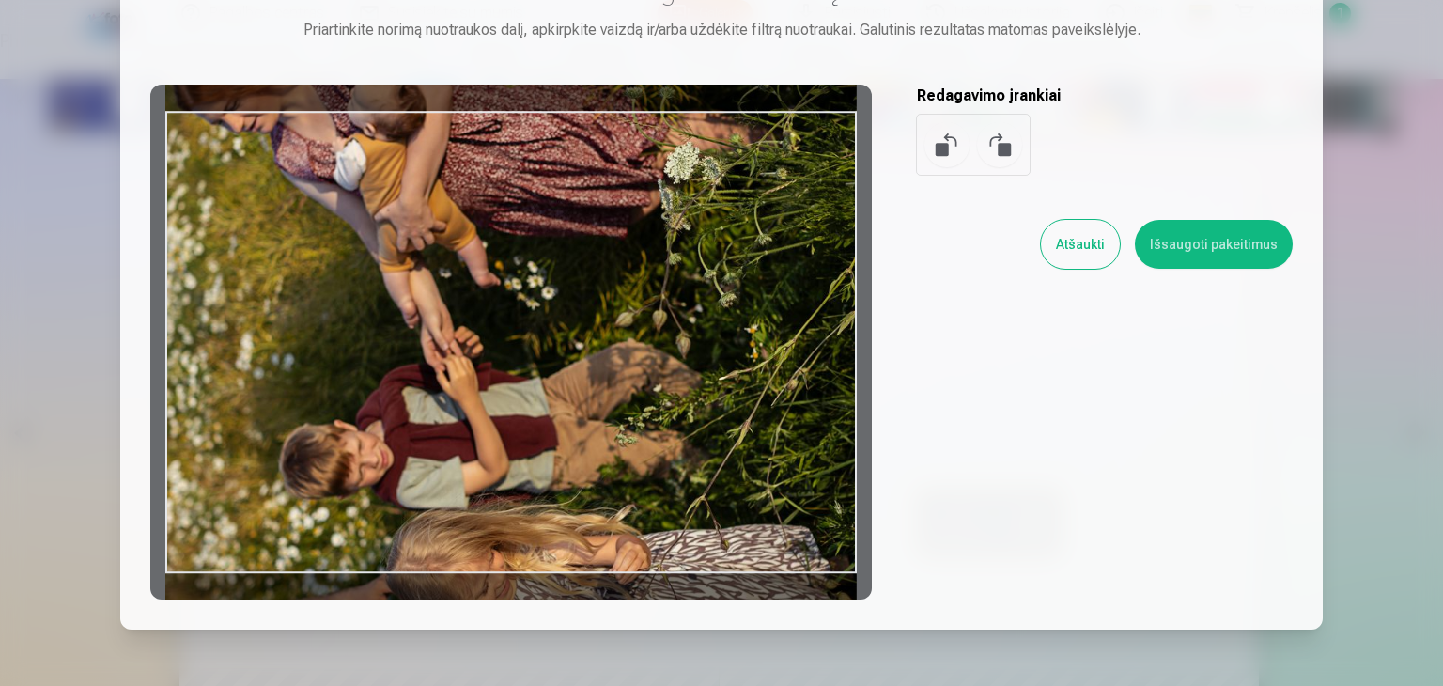
click at [936, 147] on button at bounding box center [947, 144] width 45 height 45
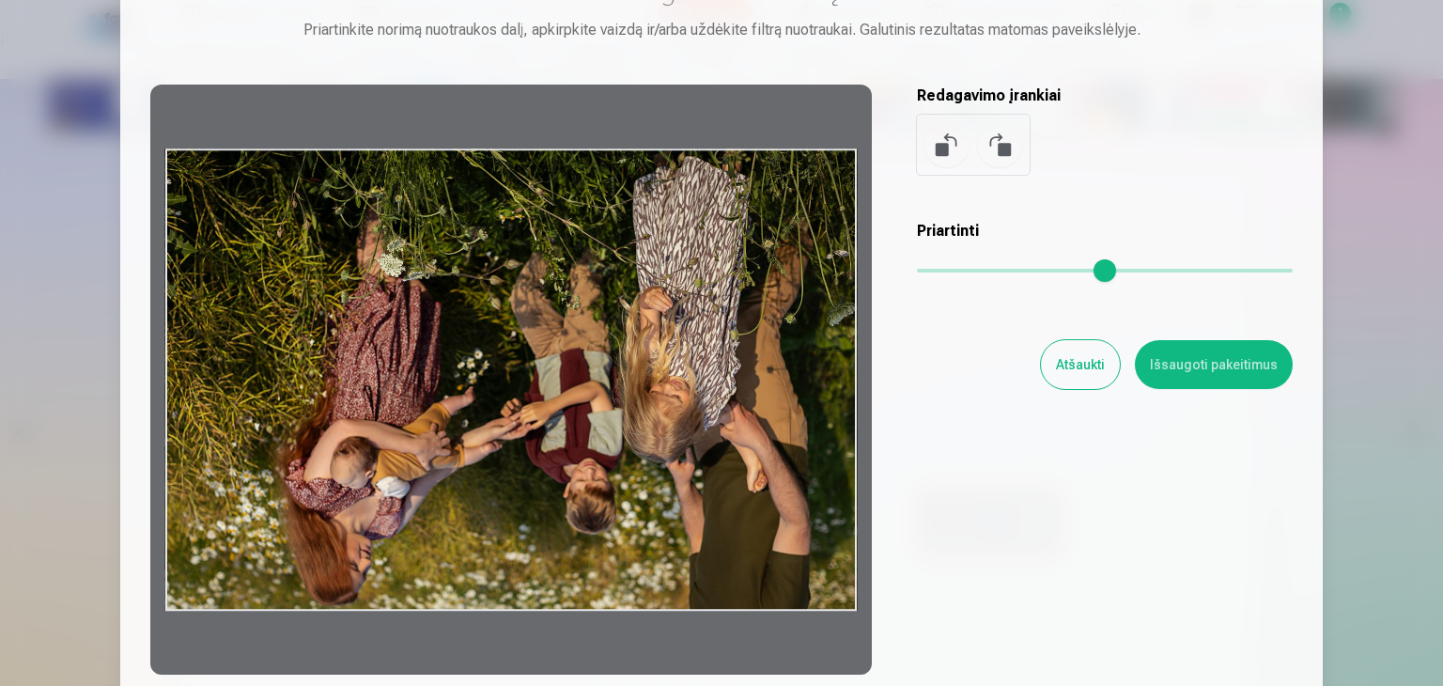
click at [936, 147] on button at bounding box center [947, 144] width 45 height 45
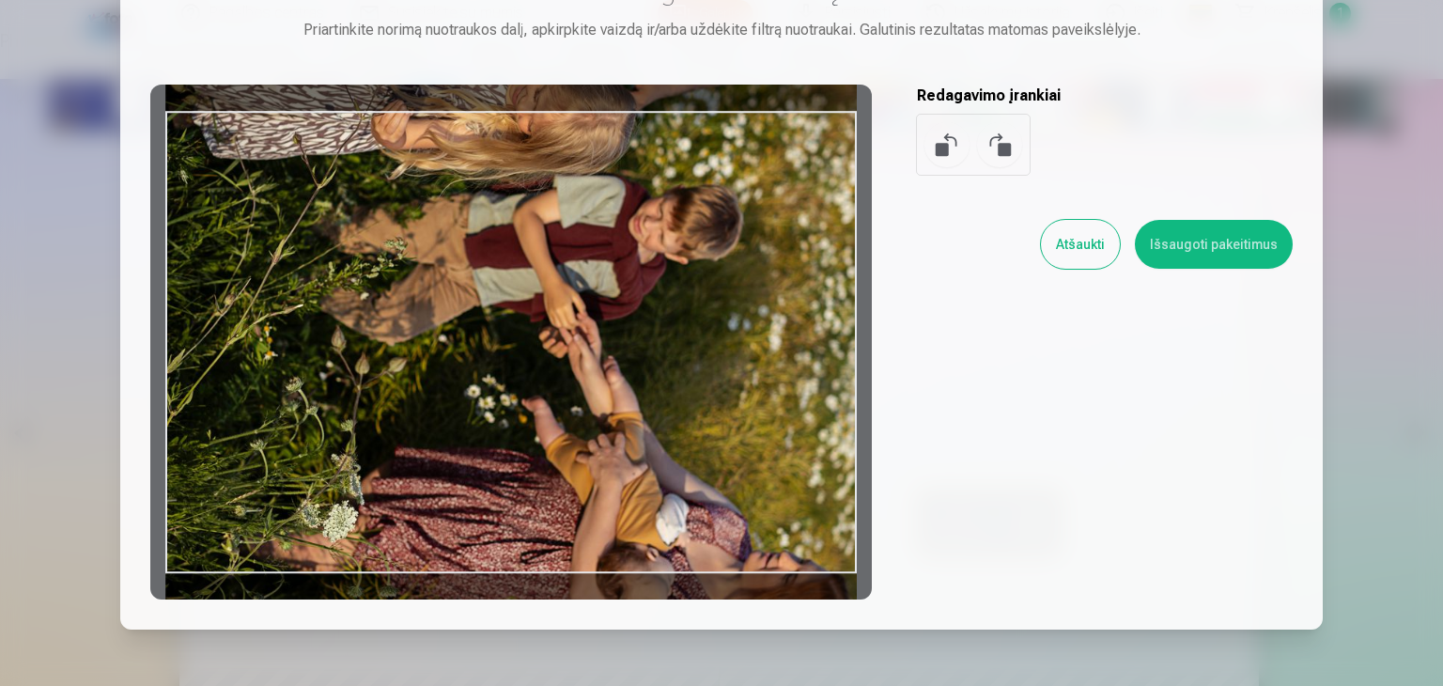
click at [936, 147] on button at bounding box center [947, 144] width 45 height 45
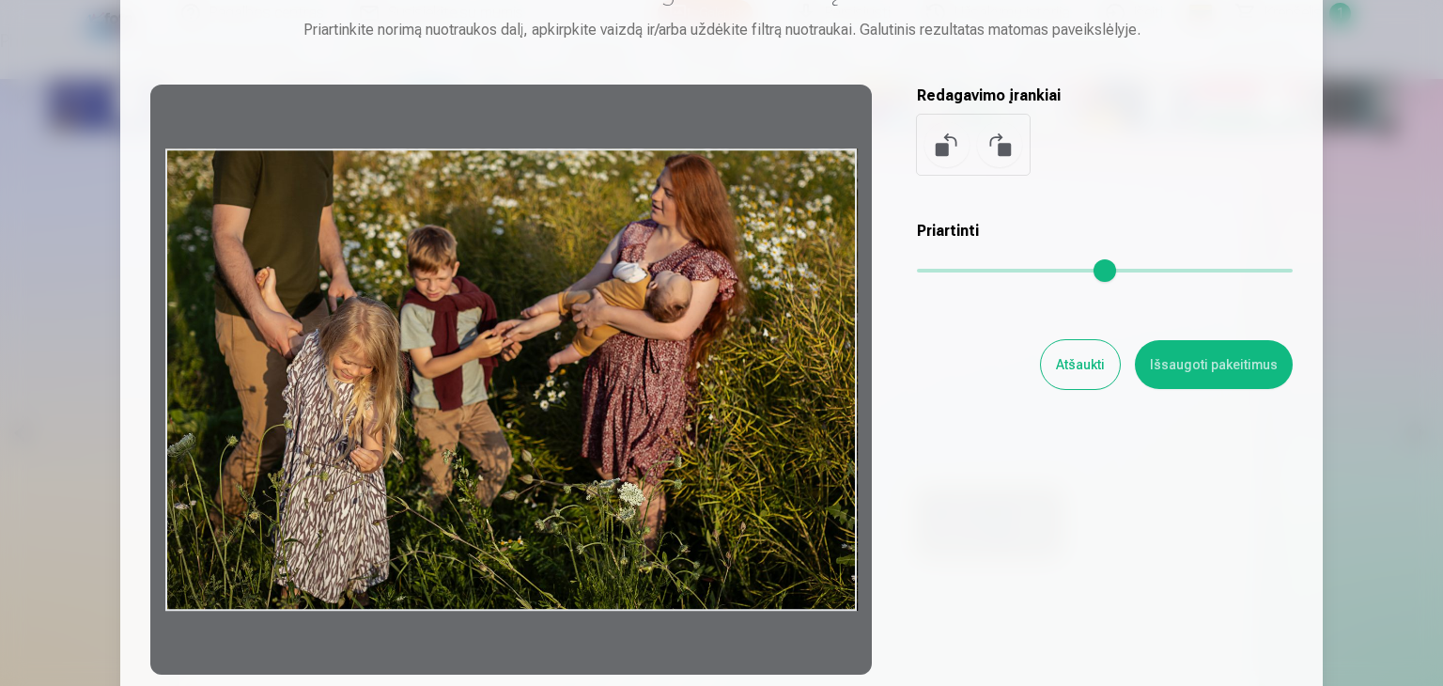
drag, startPoint x: 510, startPoint y: 328, endPoint x: 425, endPoint y: 356, distance: 90.0
click at [491, 524] on div at bounding box center [511, 380] width 722 height 590
drag, startPoint x: 385, startPoint y: 281, endPoint x: 366, endPoint y: 440, distance: 159.9
click at [366, 440] on div at bounding box center [511, 380] width 722 height 590
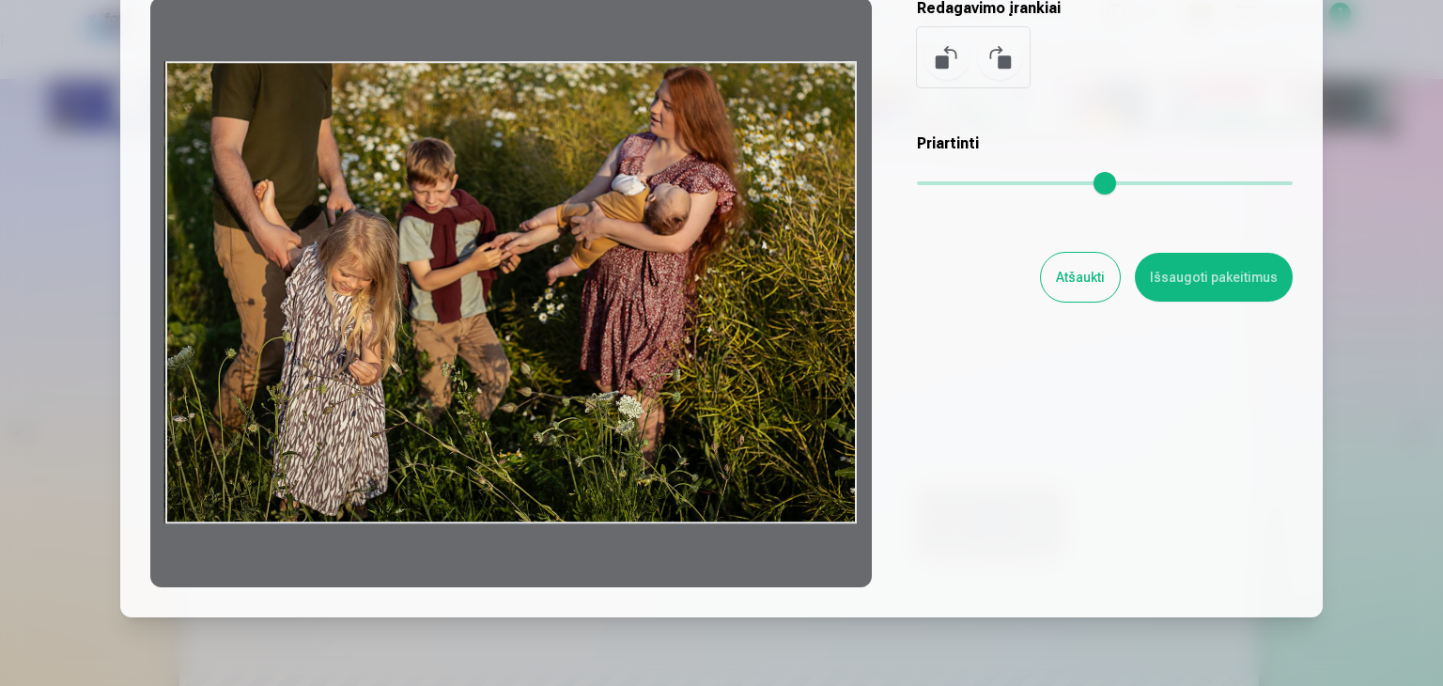
scroll to position [263, 0]
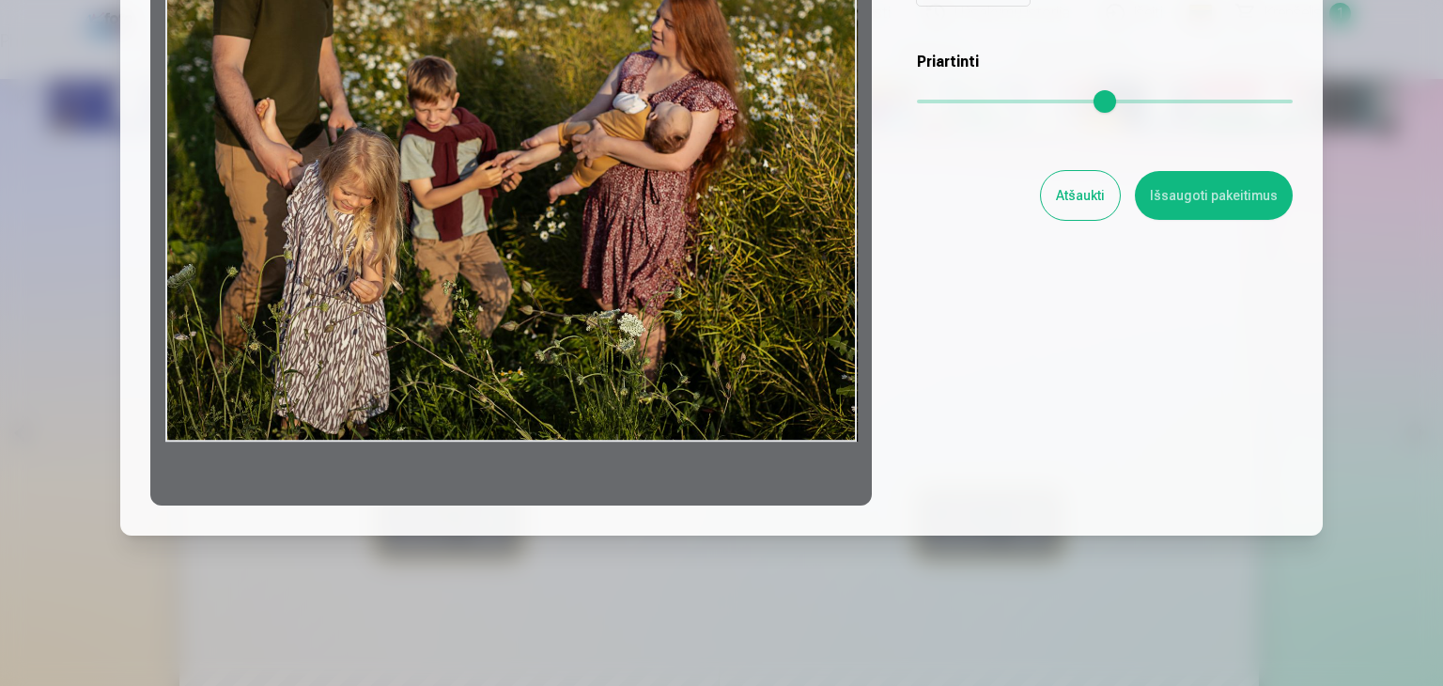
drag, startPoint x: 590, startPoint y: 435, endPoint x: 590, endPoint y: 452, distance: 16.9
click at [592, 476] on div at bounding box center [511, 210] width 722 height 590
drag, startPoint x: 590, startPoint y: 441, endPoint x: 595, endPoint y: 411, distance: 30.4
click at [593, 441] on div at bounding box center [511, 210] width 722 height 590
drag, startPoint x: 595, startPoint y: 407, endPoint x: 633, endPoint y: 273, distance: 139.8
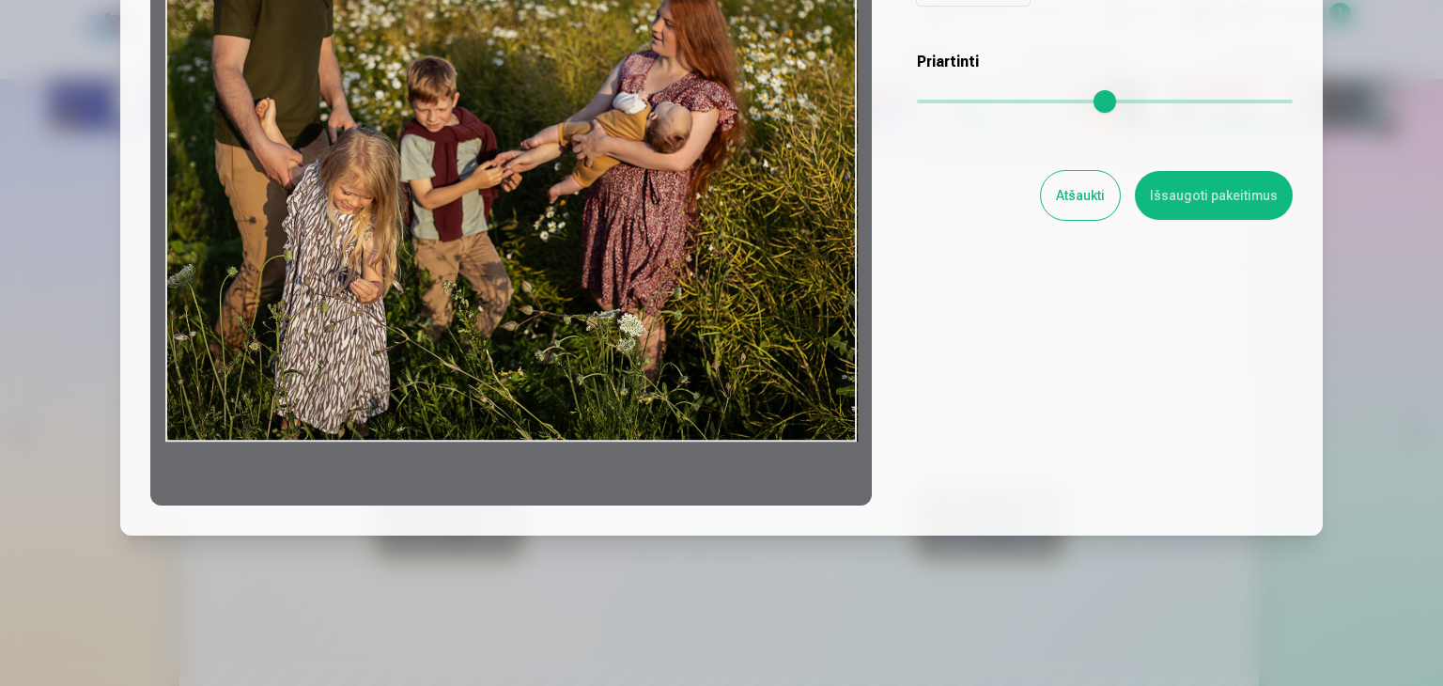
click at [633, 273] on div at bounding box center [511, 210] width 722 height 590
drag, startPoint x: 633, startPoint y: 273, endPoint x: 755, endPoint y: 450, distance: 215.0
click at [755, 450] on div at bounding box center [511, 210] width 722 height 590
drag, startPoint x: 850, startPoint y: 444, endPoint x: 746, endPoint y: 241, distance: 227.8
click at [746, 241] on div at bounding box center [511, 210] width 722 height 590
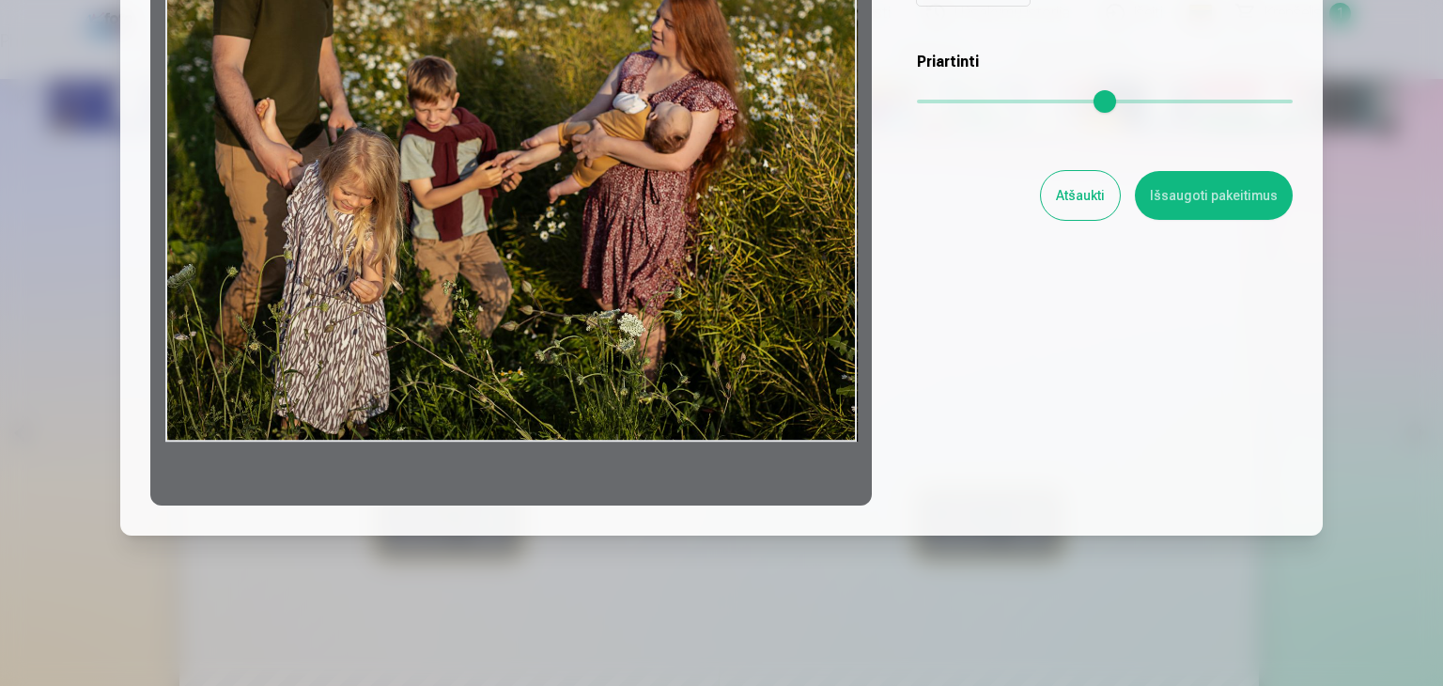
drag, startPoint x: 746, startPoint y: 241, endPoint x: 906, endPoint y: 298, distance: 169.7
click at [834, 340] on div at bounding box center [511, 210] width 722 height 590
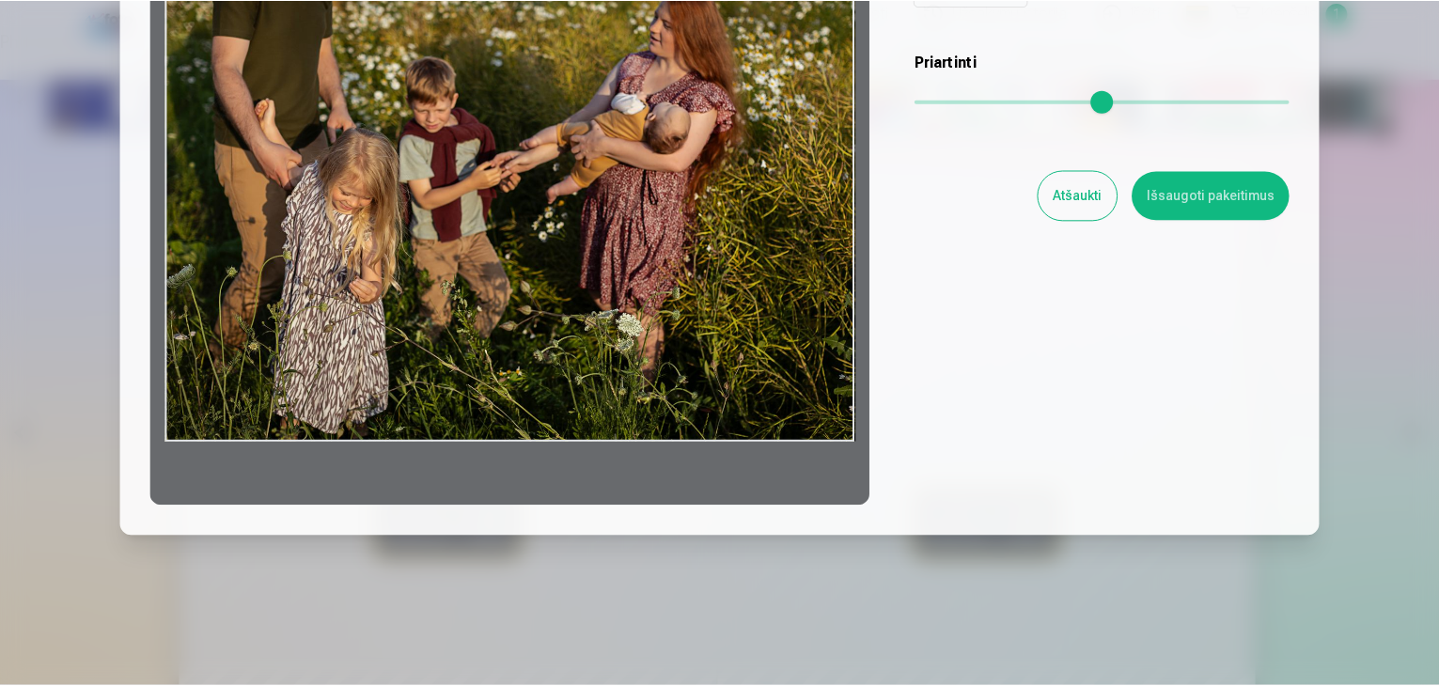
scroll to position [0, 0]
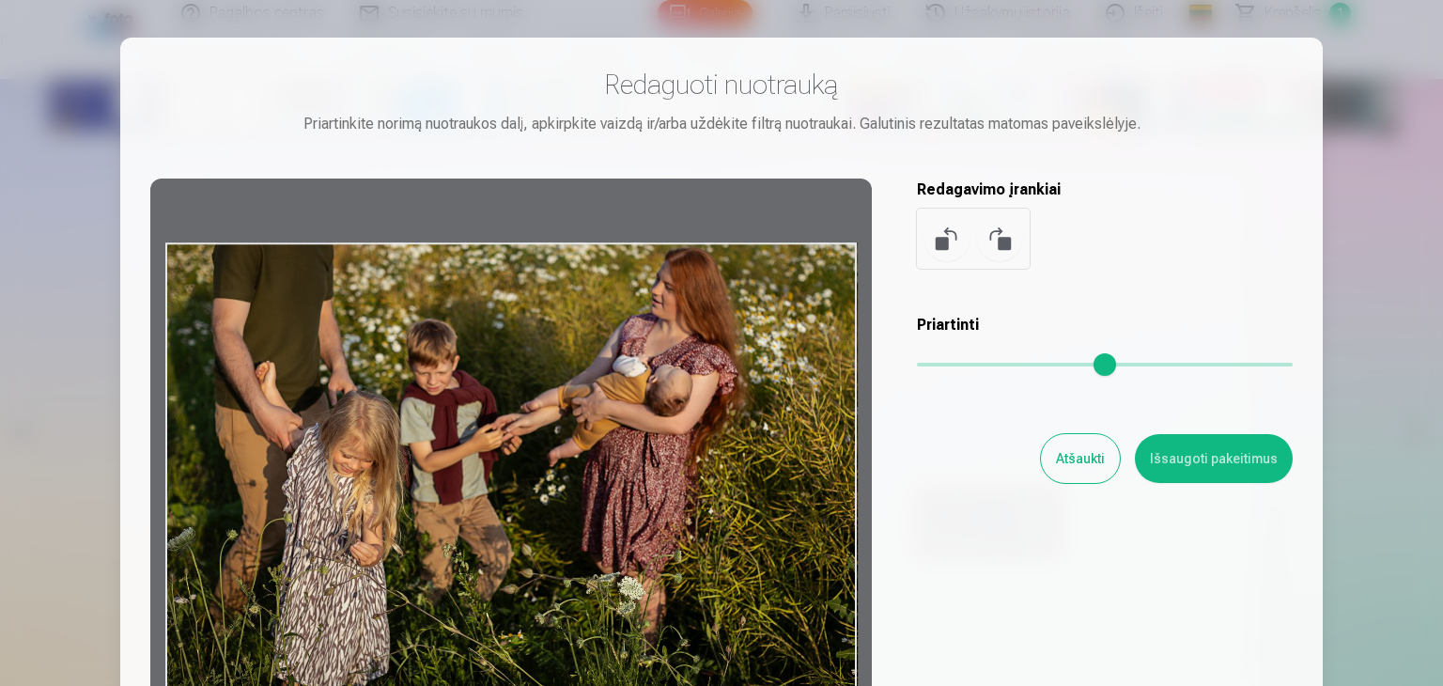
click at [1095, 463] on button "Atšaukti" at bounding box center [1080, 458] width 79 height 49
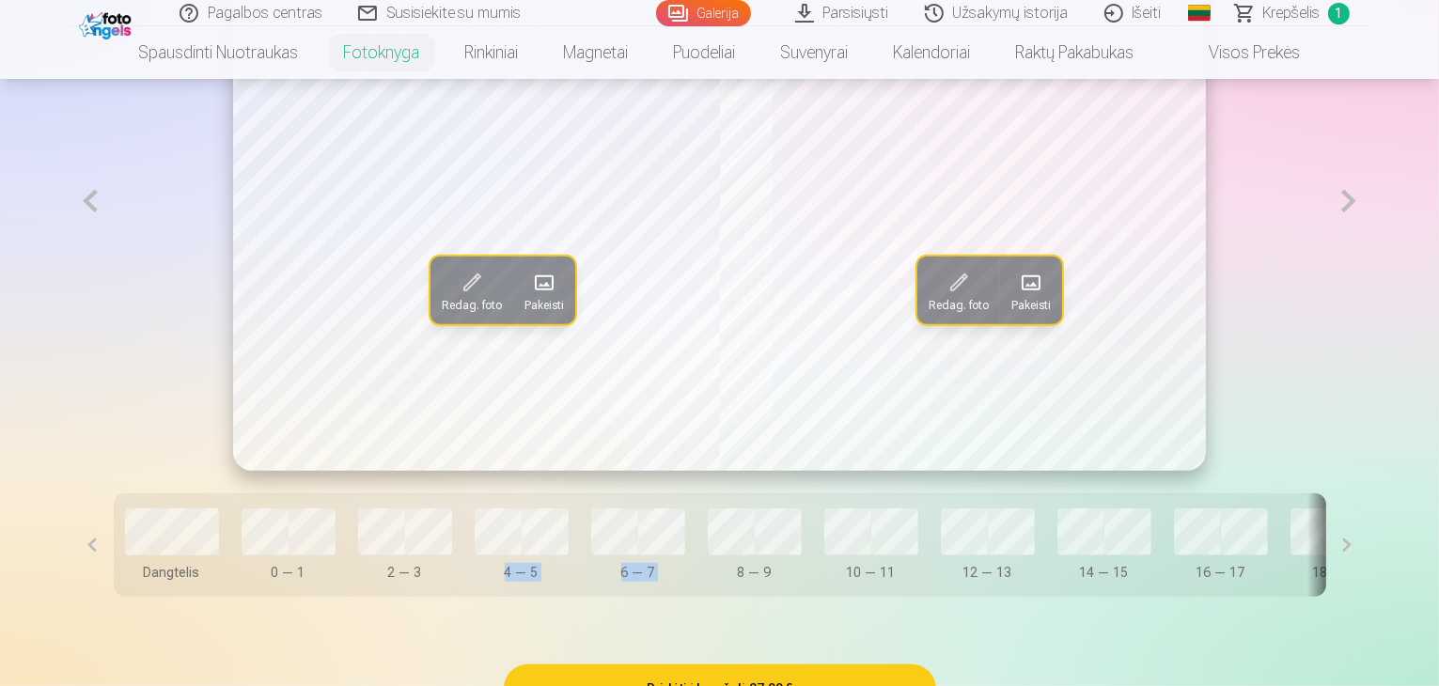
scroll to position [1317, 0]
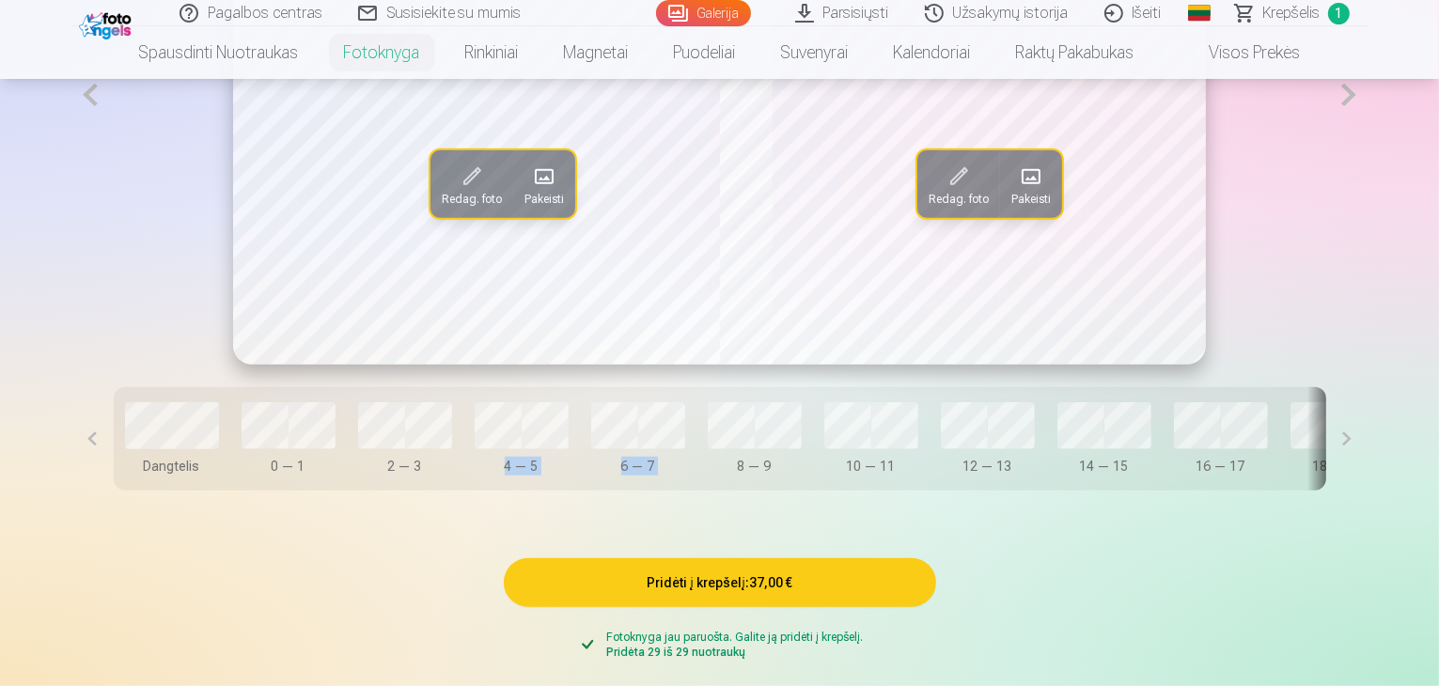
click at [1367, 162] on button at bounding box center [1348, 94] width 39 height 539
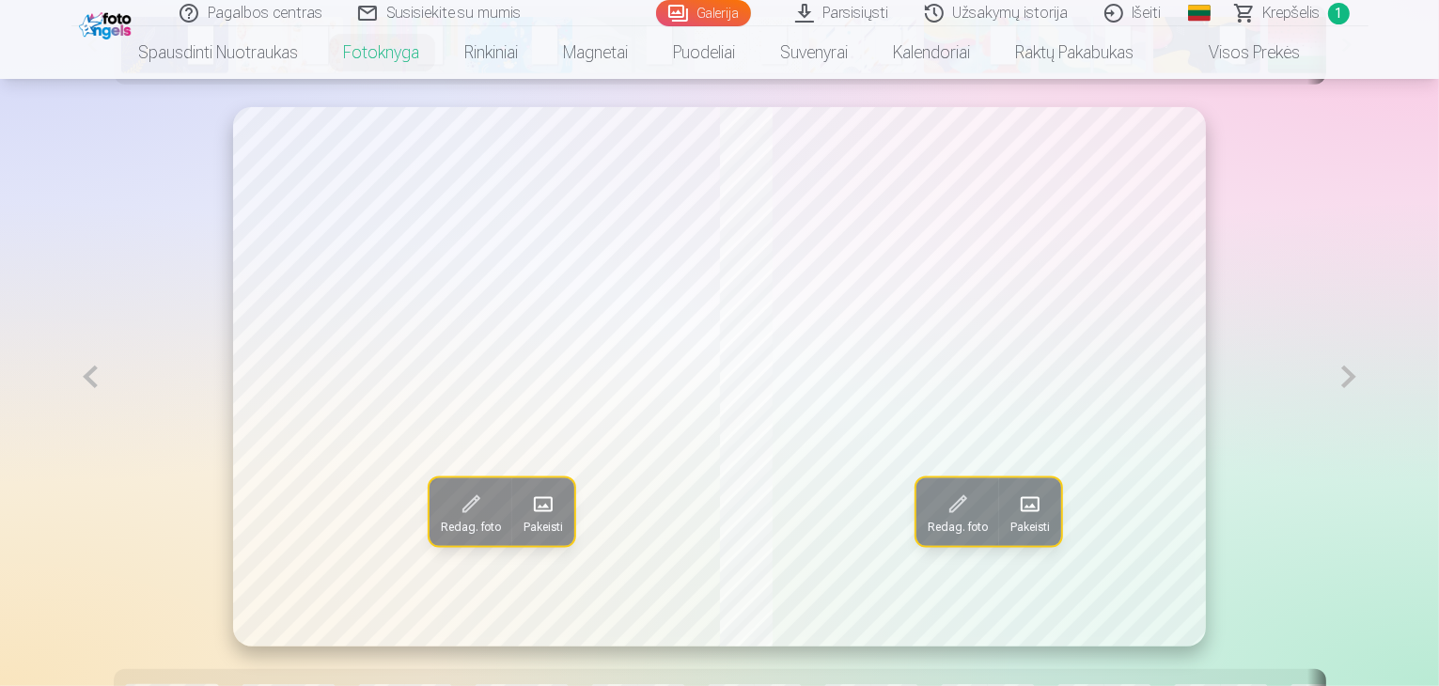
scroll to position [1129, 0]
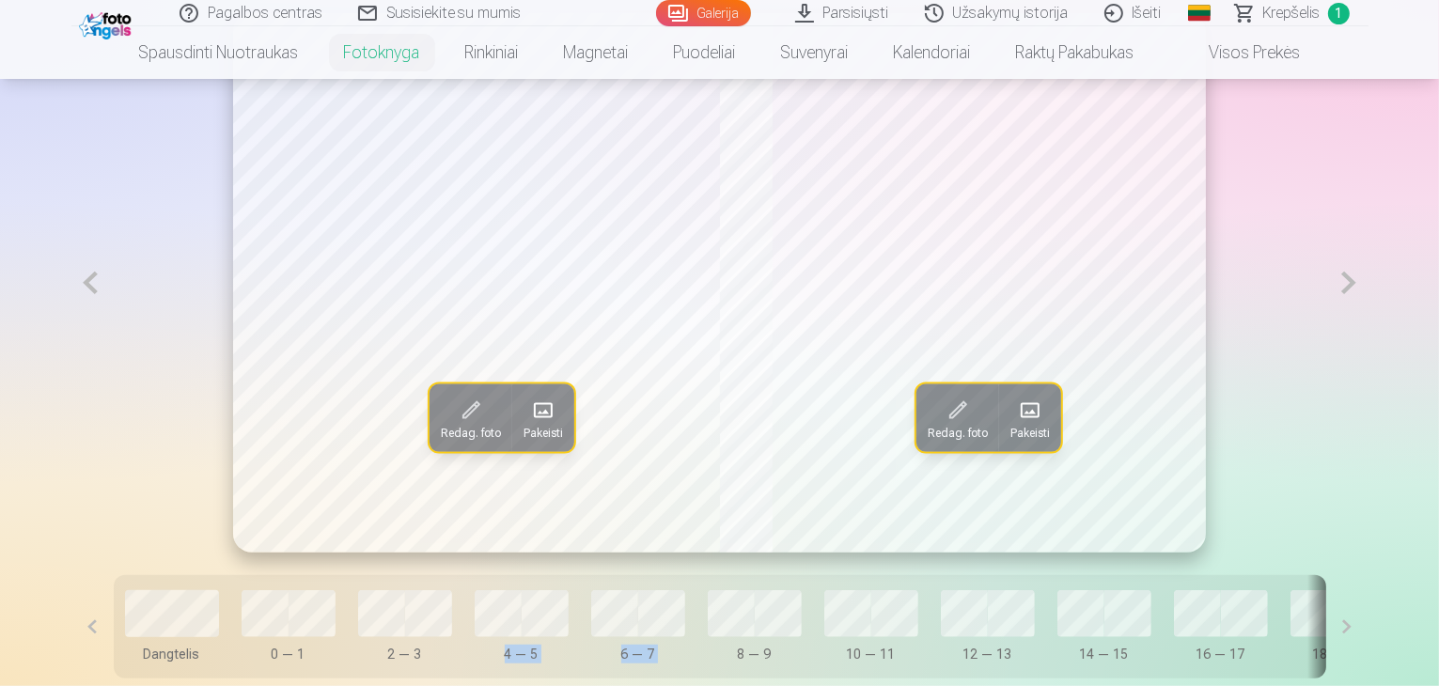
click at [1367, 343] on button at bounding box center [1348, 282] width 39 height 539
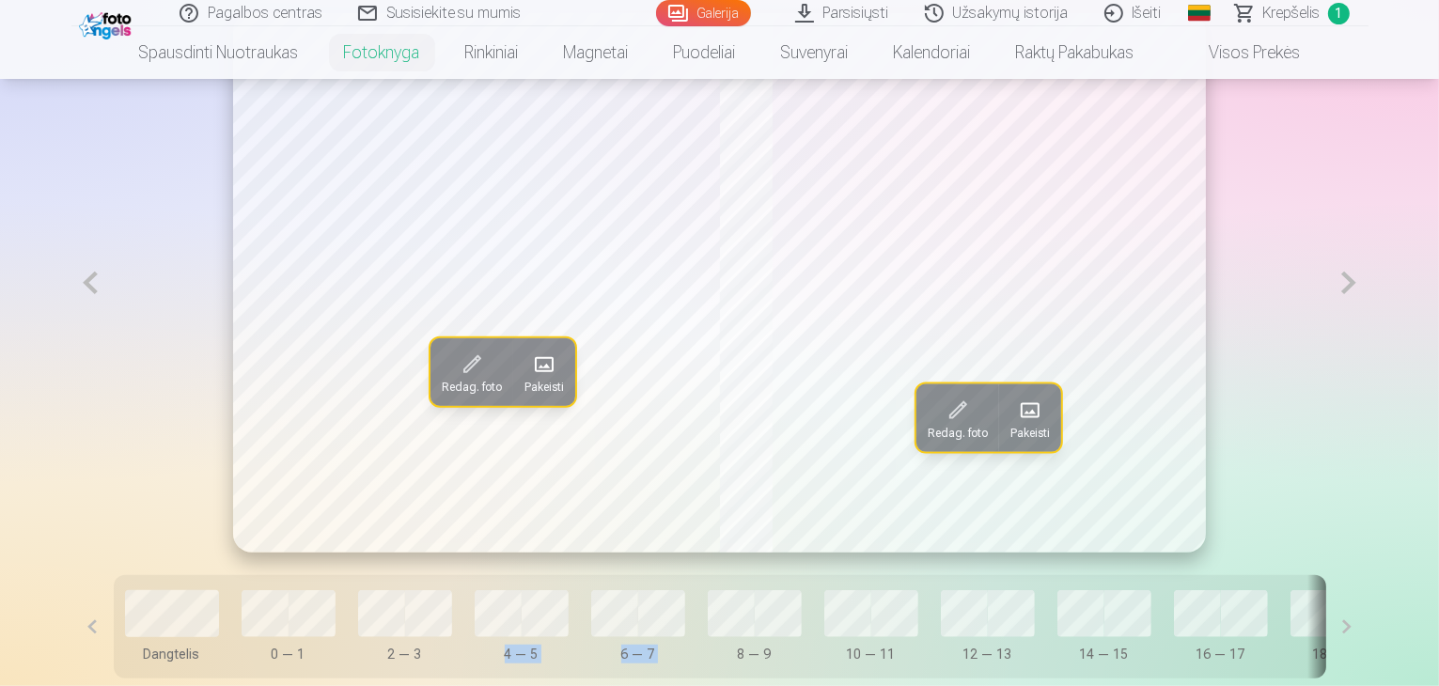
click at [1367, 343] on button at bounding box center [1348, 282] width 39 height 539
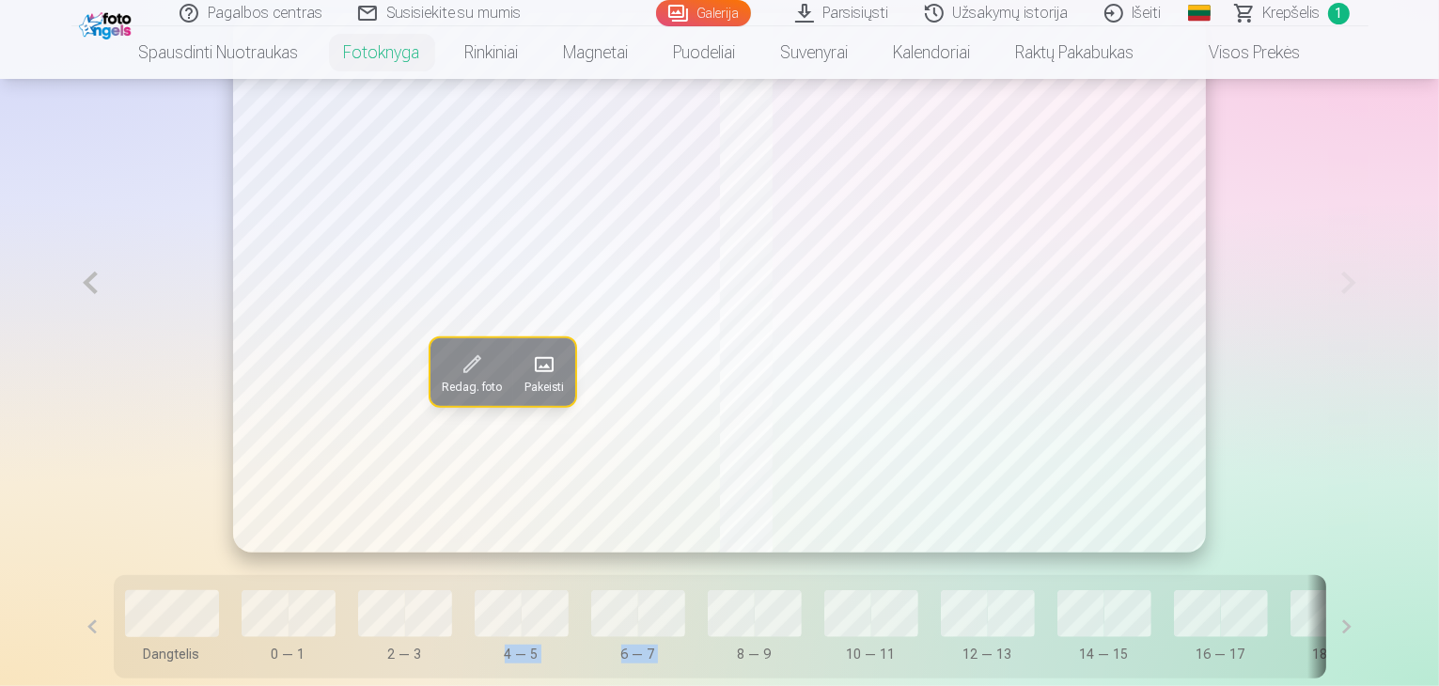
click at [71, 347] on button at bounding box center [90, 282] width 39 height 539
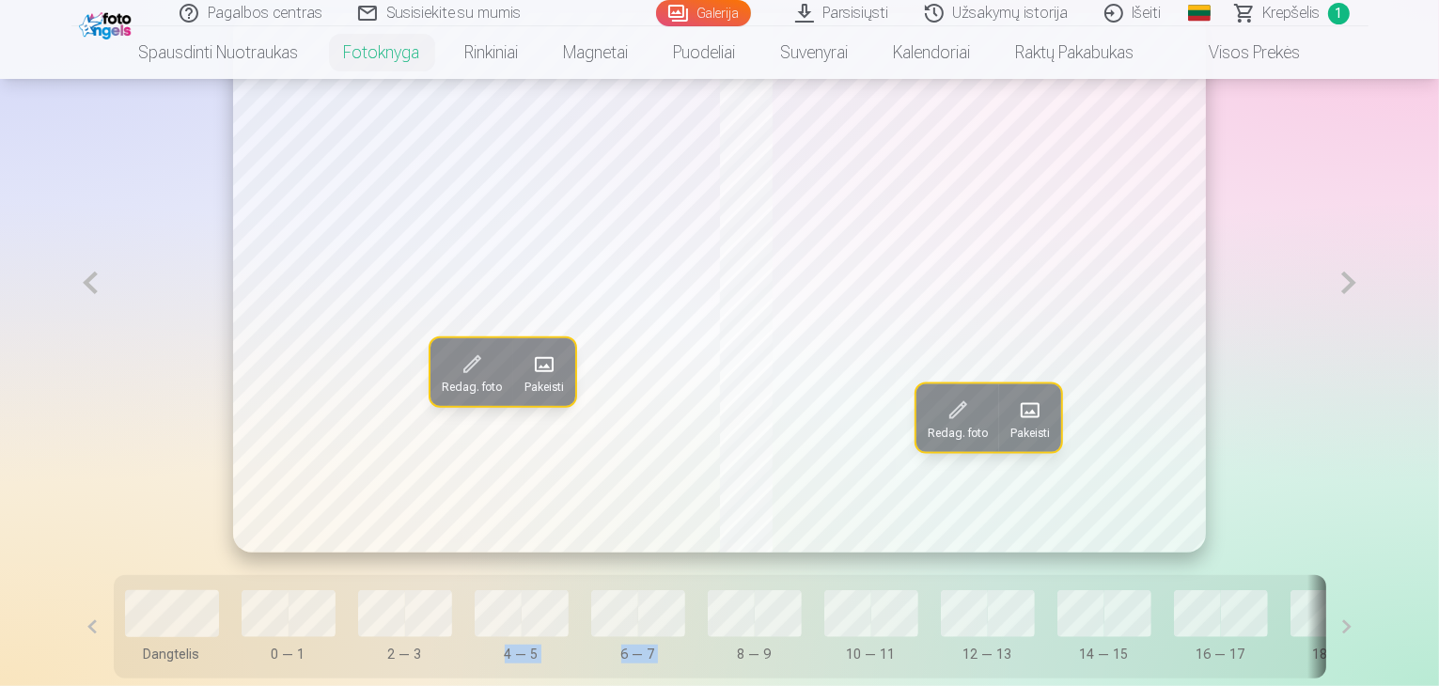
click at [71, 347] on button at bounding box center [90, 282] width 39 height 539
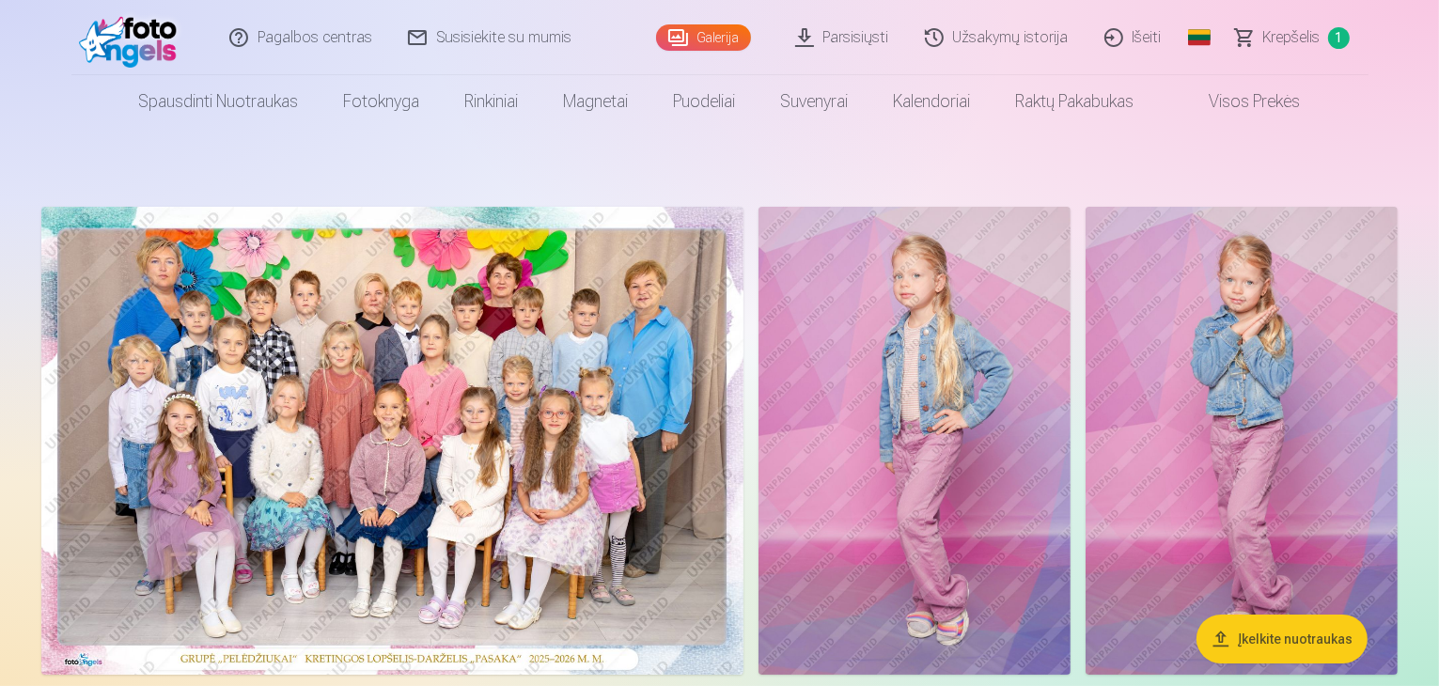
click at [1309, 24] on link "Krepšelis 1" at bounding box center [1293, 37] width 150 height 75
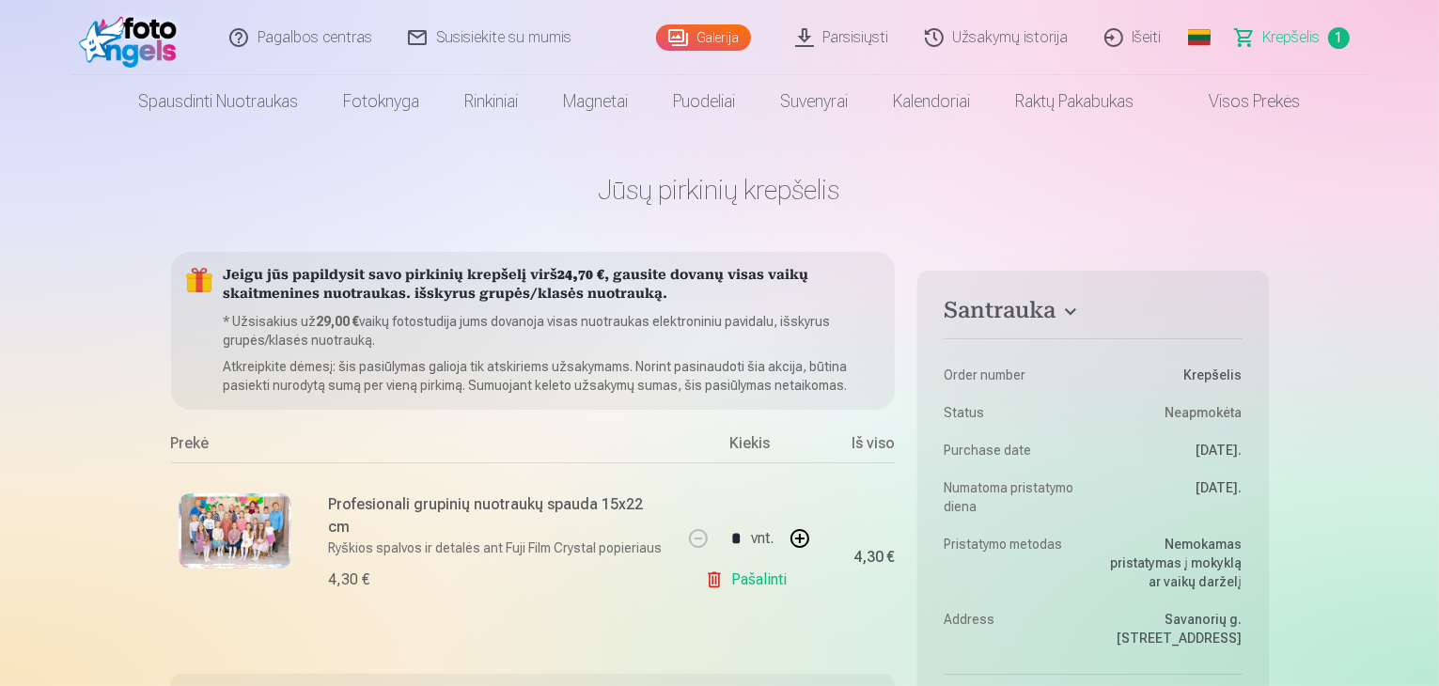
click at [729, 40] on link "Galerija" at bounding box center [703, 37] width 95 height 26
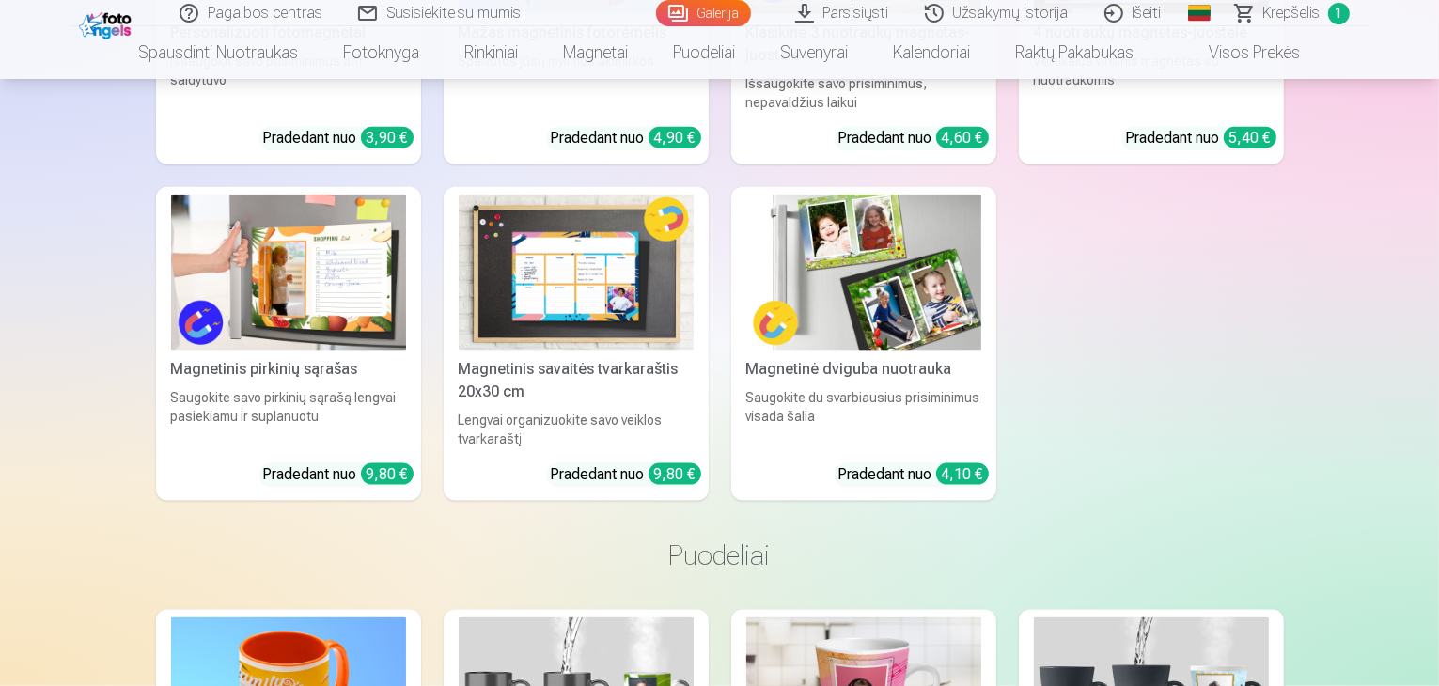
scroll to position [16821, 0]
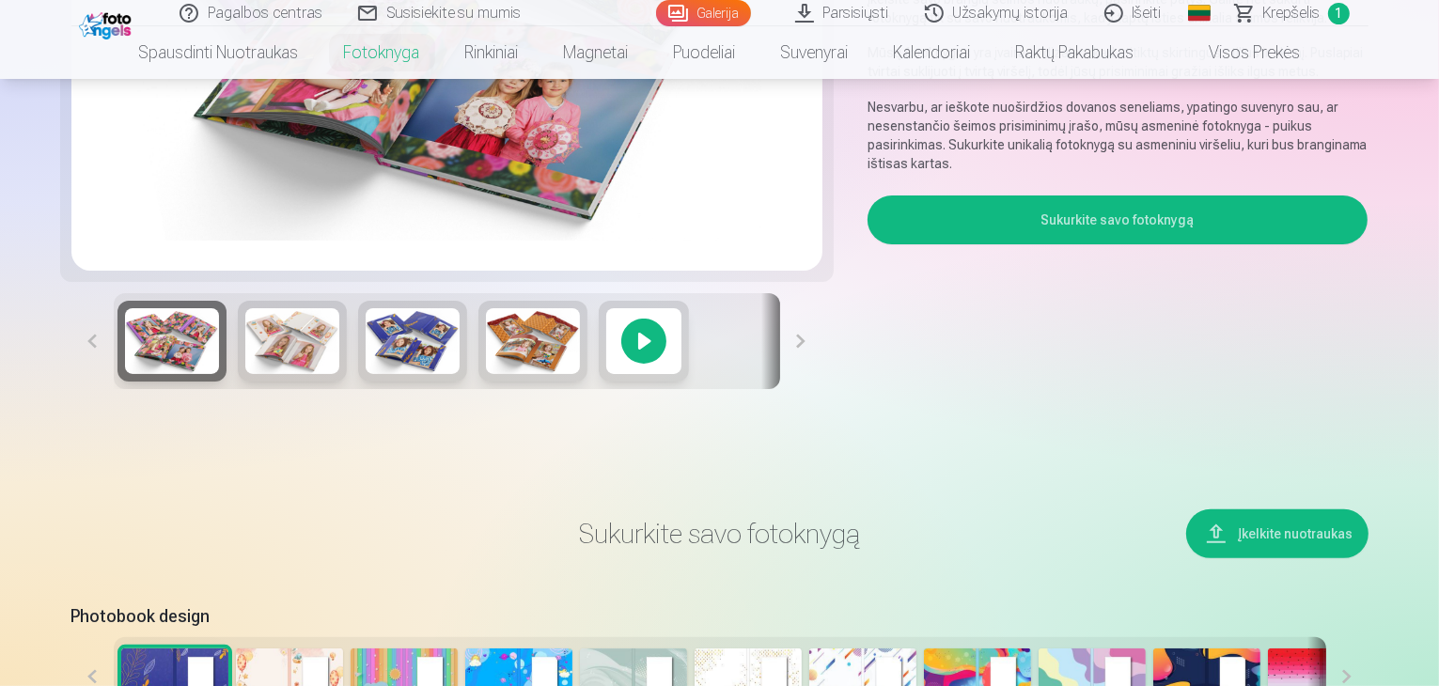
scroll to position [564, 0]
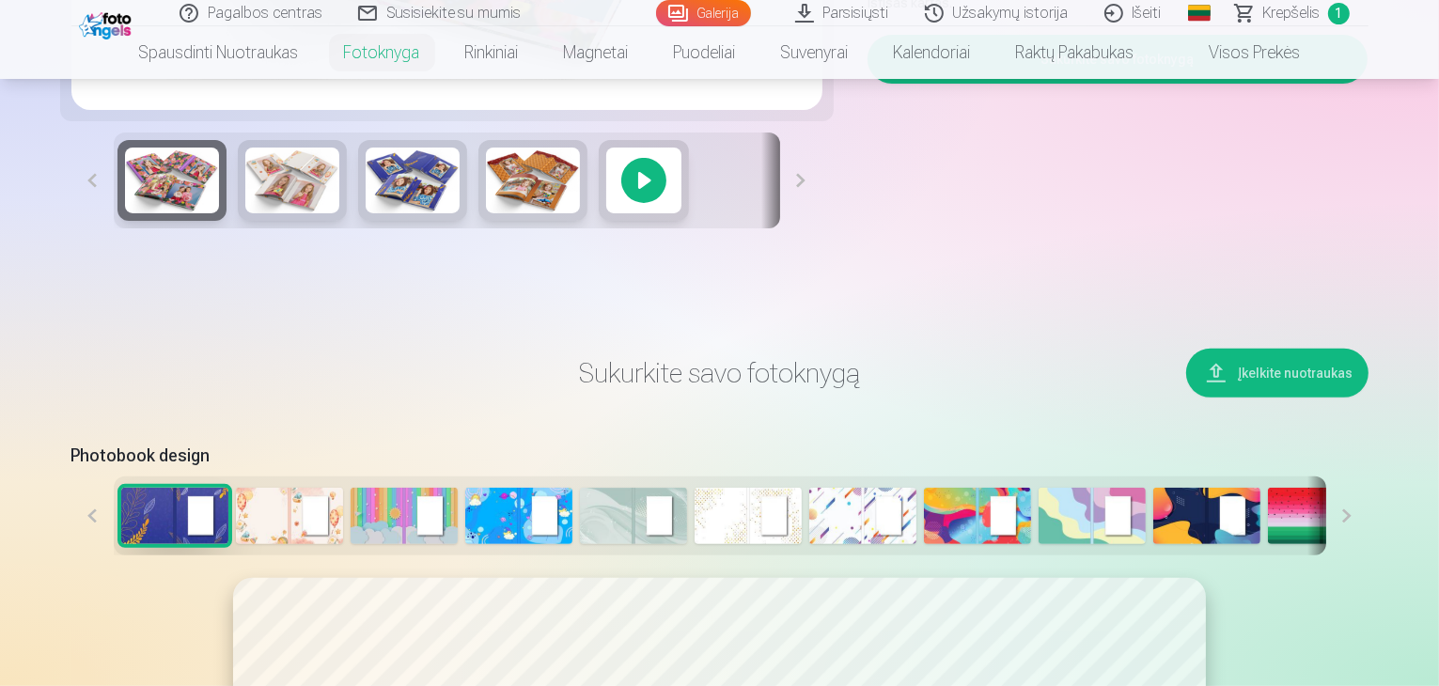
click at [1368, 555] on button at bounding box center [1347, 515] width 42 height 79
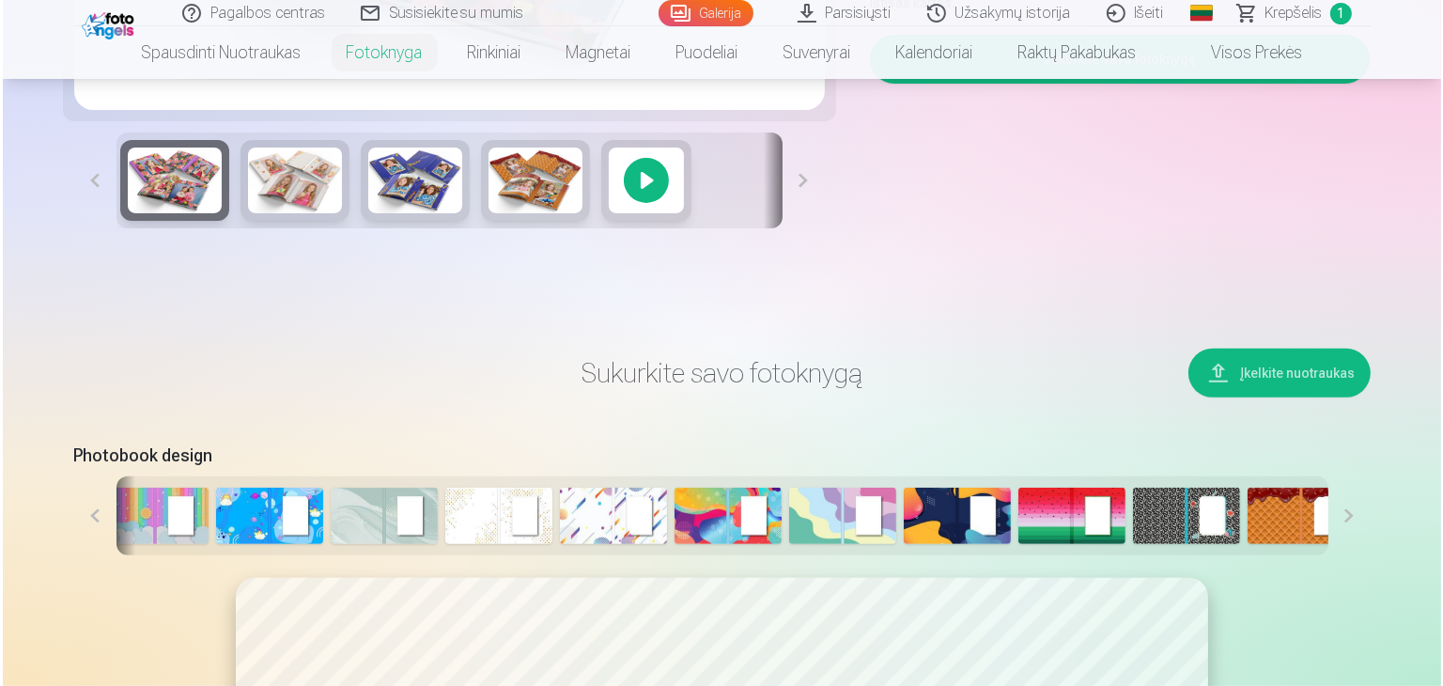
scroll to position [0, 257]
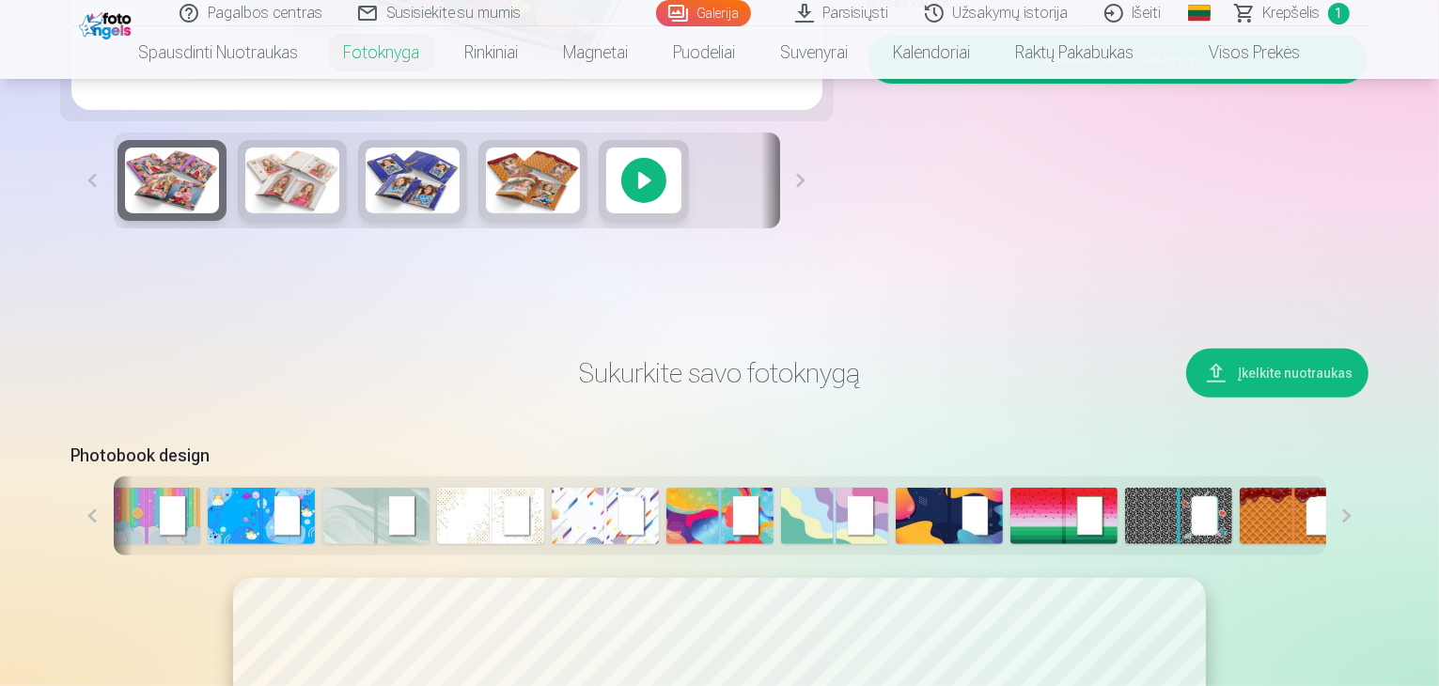
click at [1368, 555] on button at bounding box center [1347, 515] width 42 height 79
click at [1333, 398] on button "Įkelkite nuotraukas" at bounding box center [1277, 373] width 182 height 49
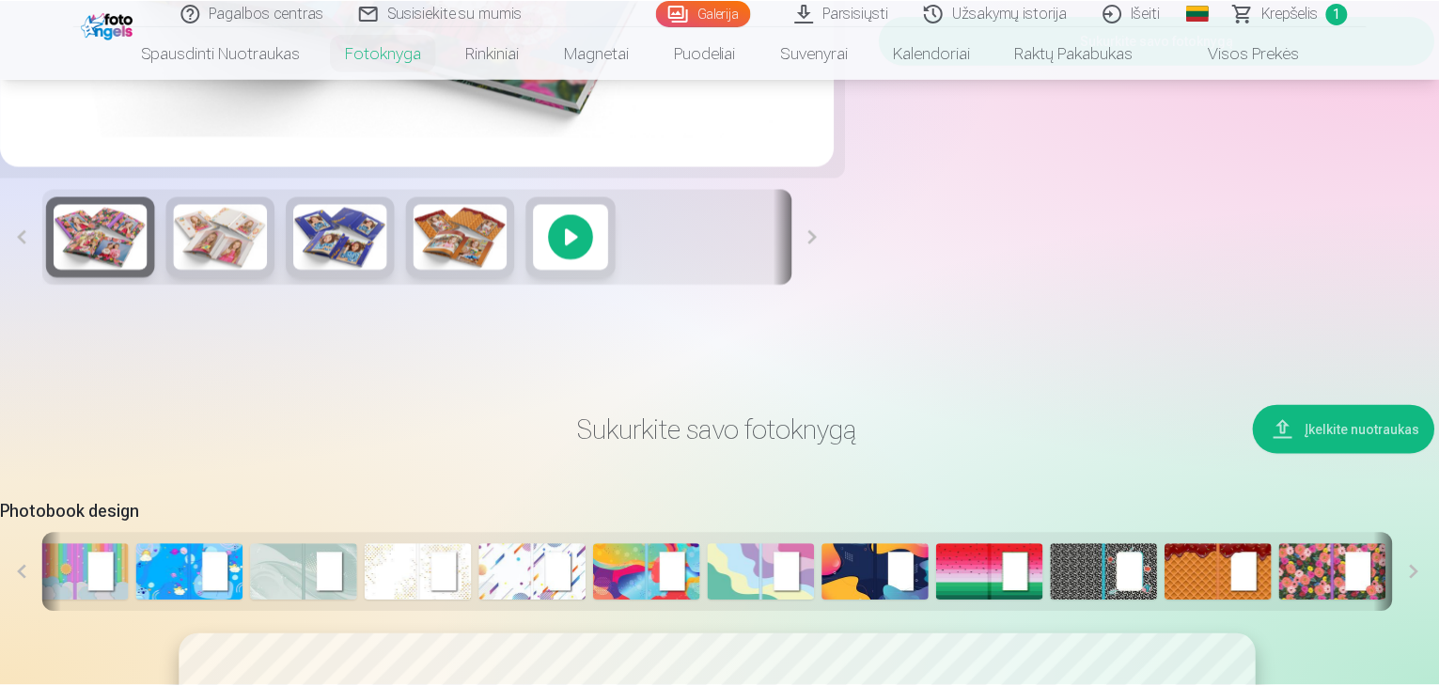
scroll to position [0, 253]
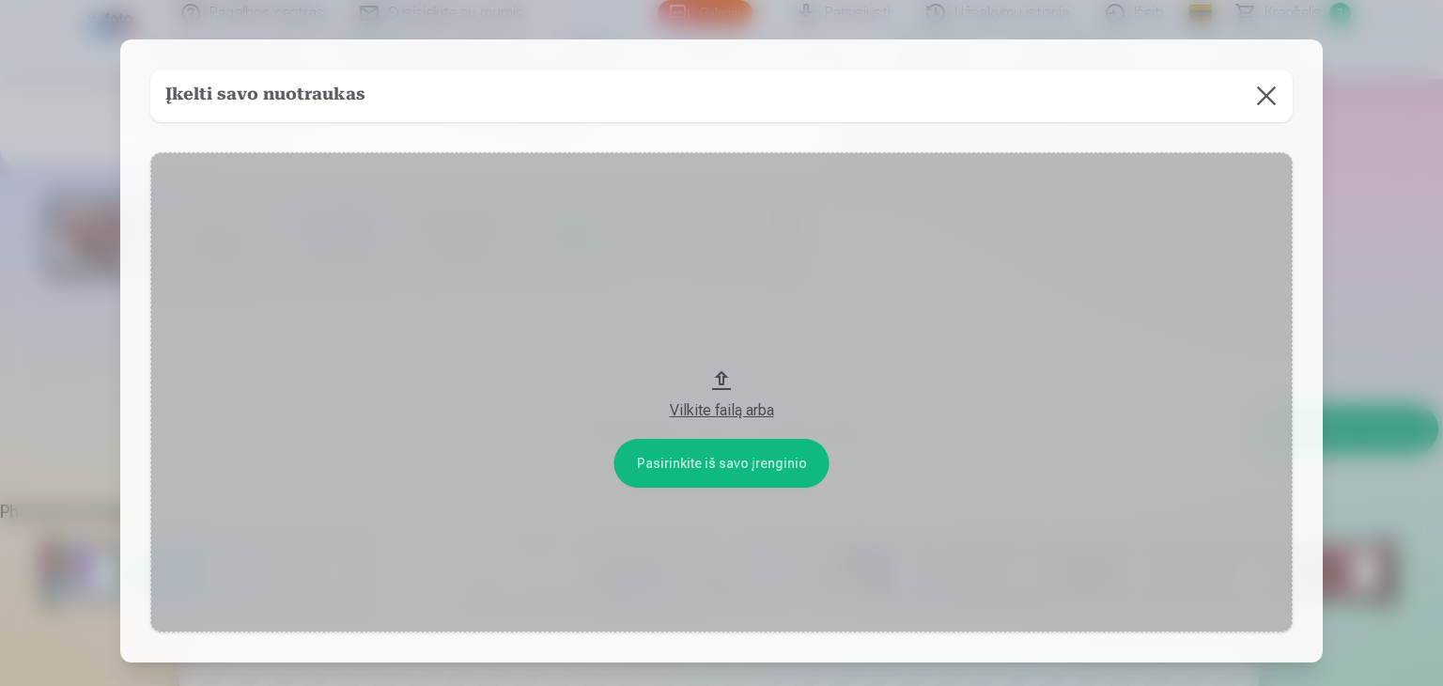
click at [730, 406] on div "Vilkite failą arba" at bounding box center [721, 410] width 1105 height 23
click at [1257, 101] on button at bounding box center [1266, 96] width 53 height 53
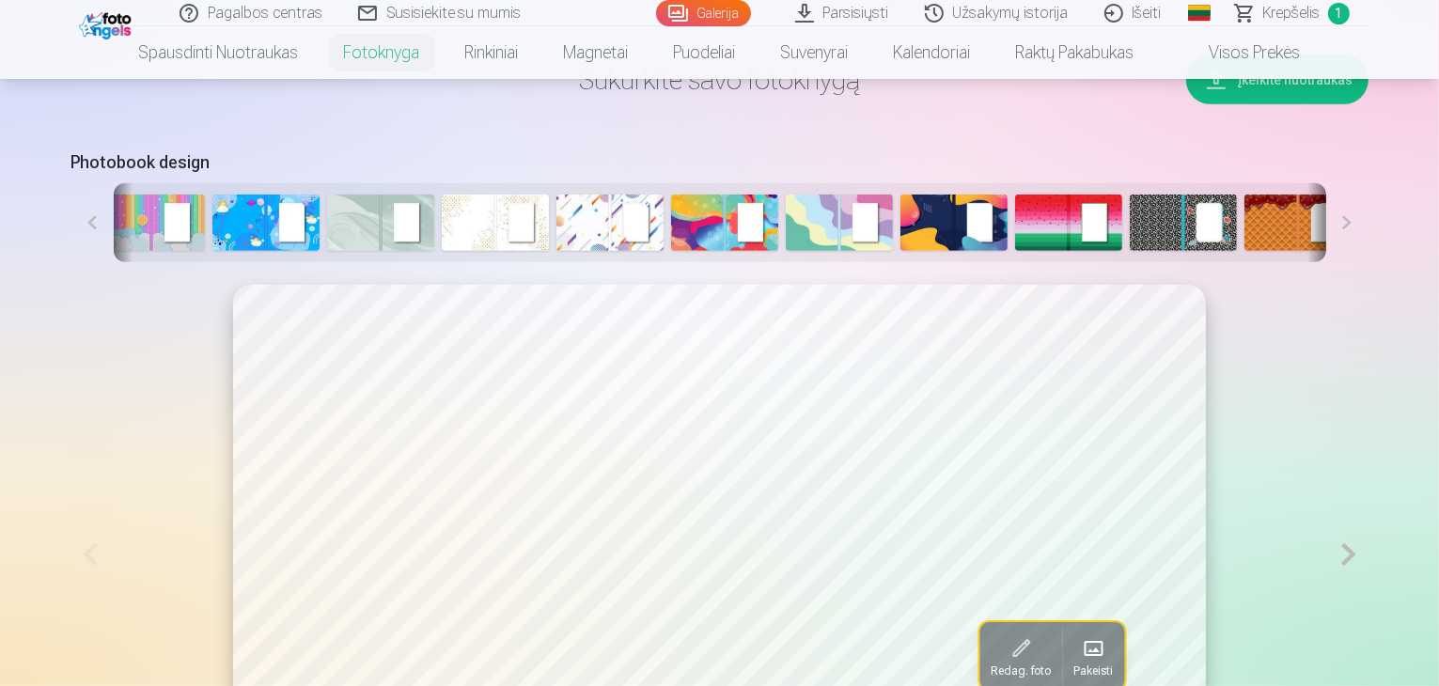
scroll to position [846, 0]
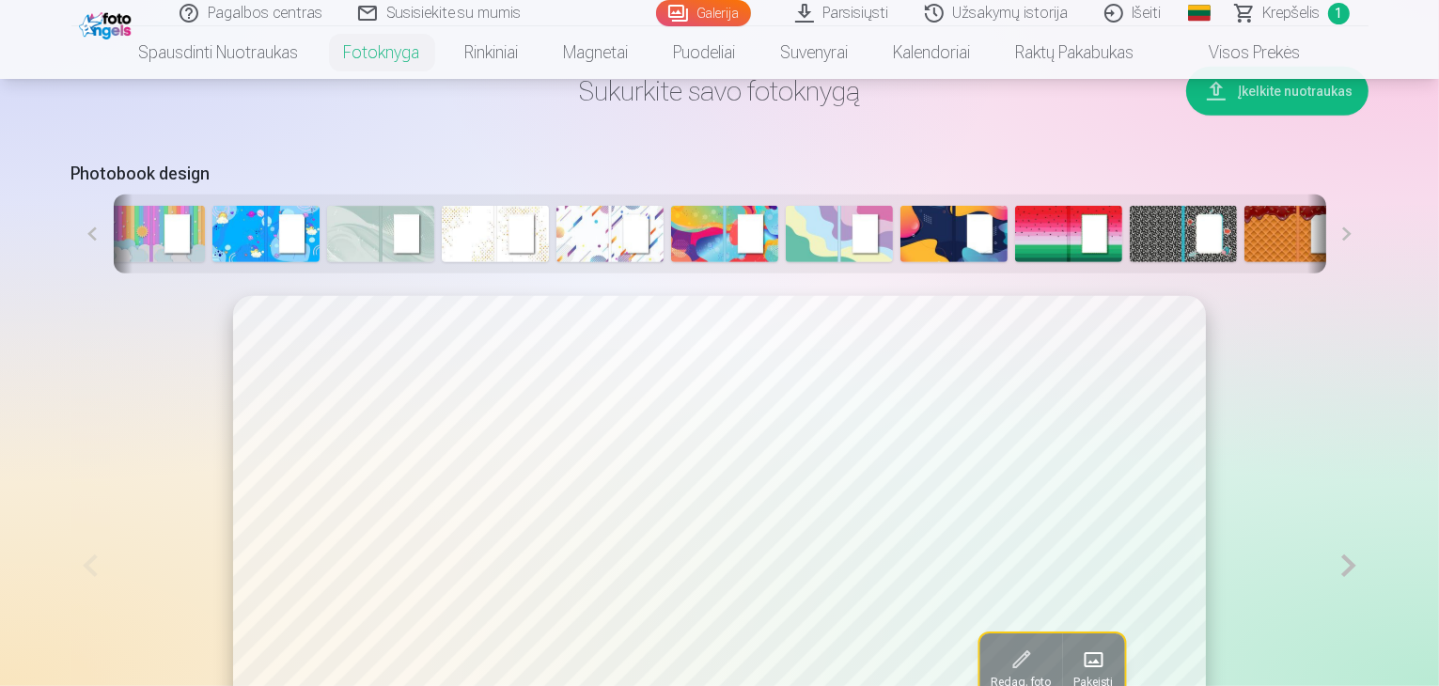
click at [1368, 262] on img at bounding box center [1412, 234] width 107 height 56
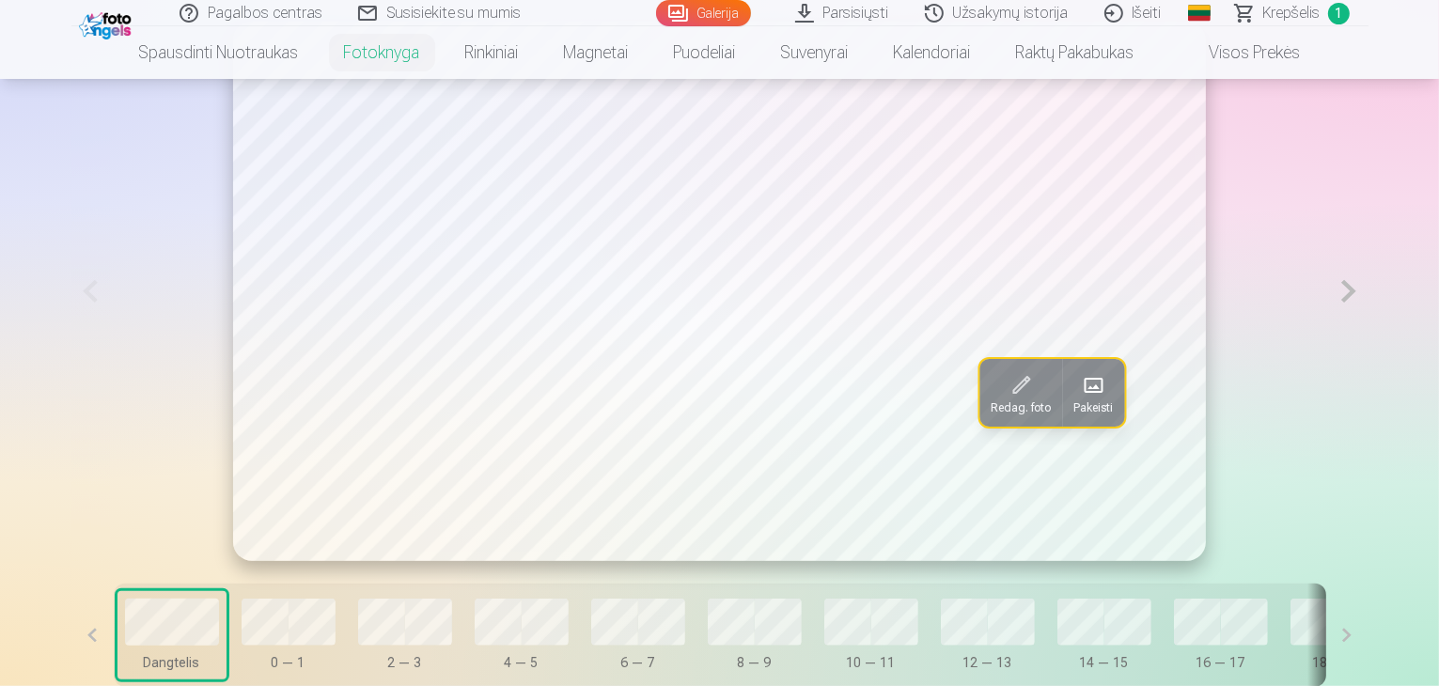
scroll to position [1222, 0]
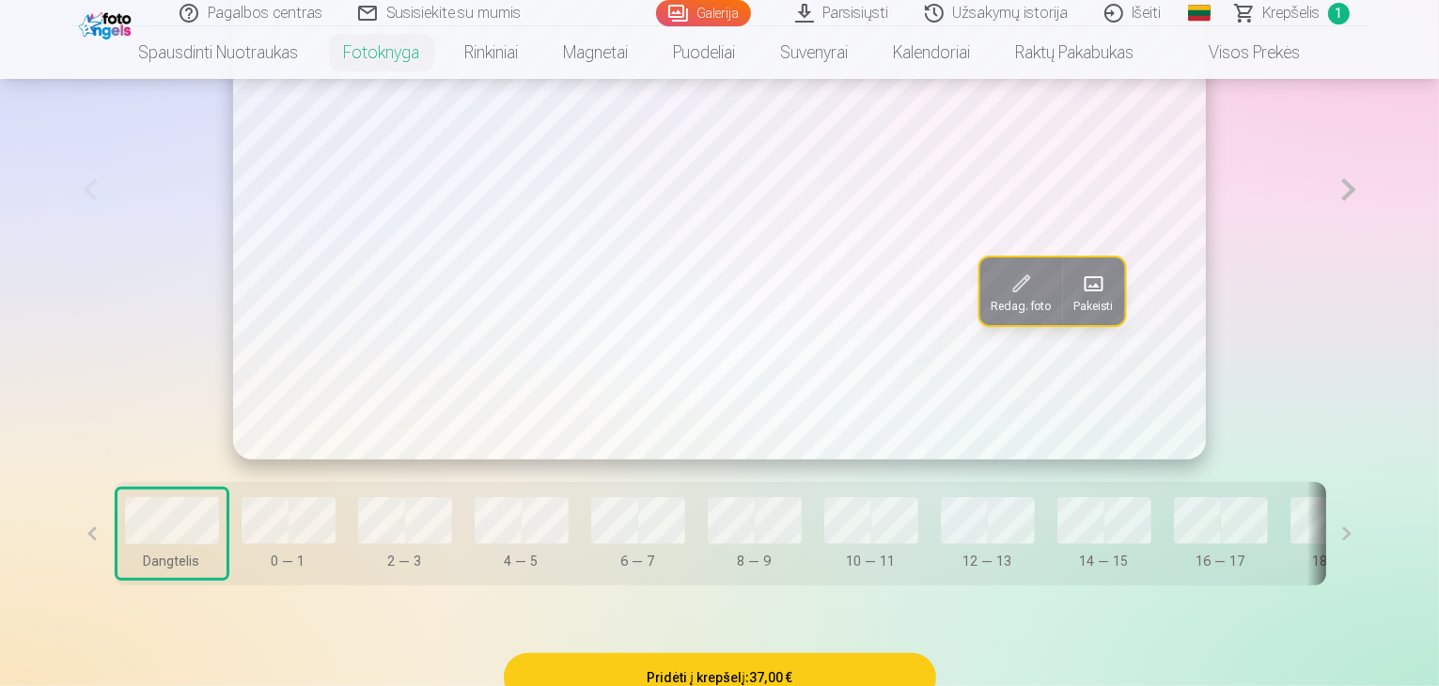
click at [1078, 299] on span at bounding box center [1093, 284] width 30 height 30
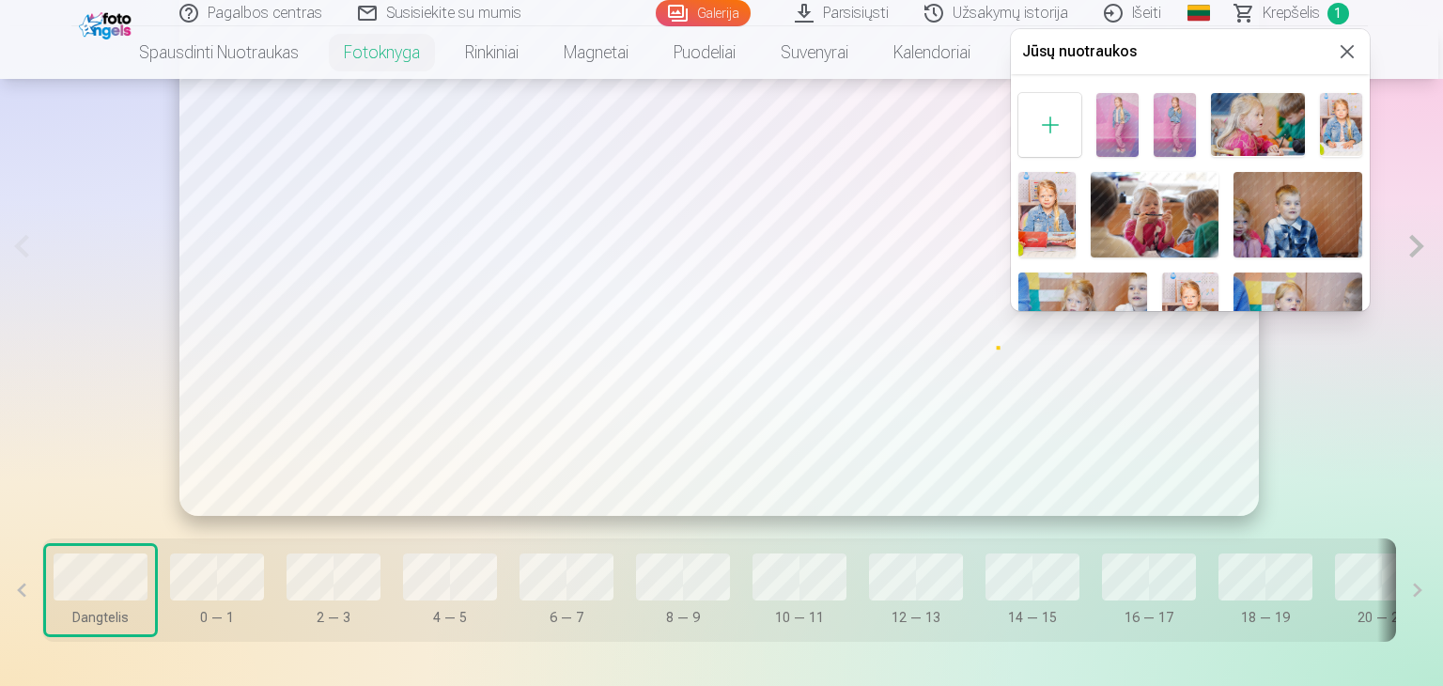
click at [1110, 117] on img at bounding box center [1118, 124] width 42 height 63
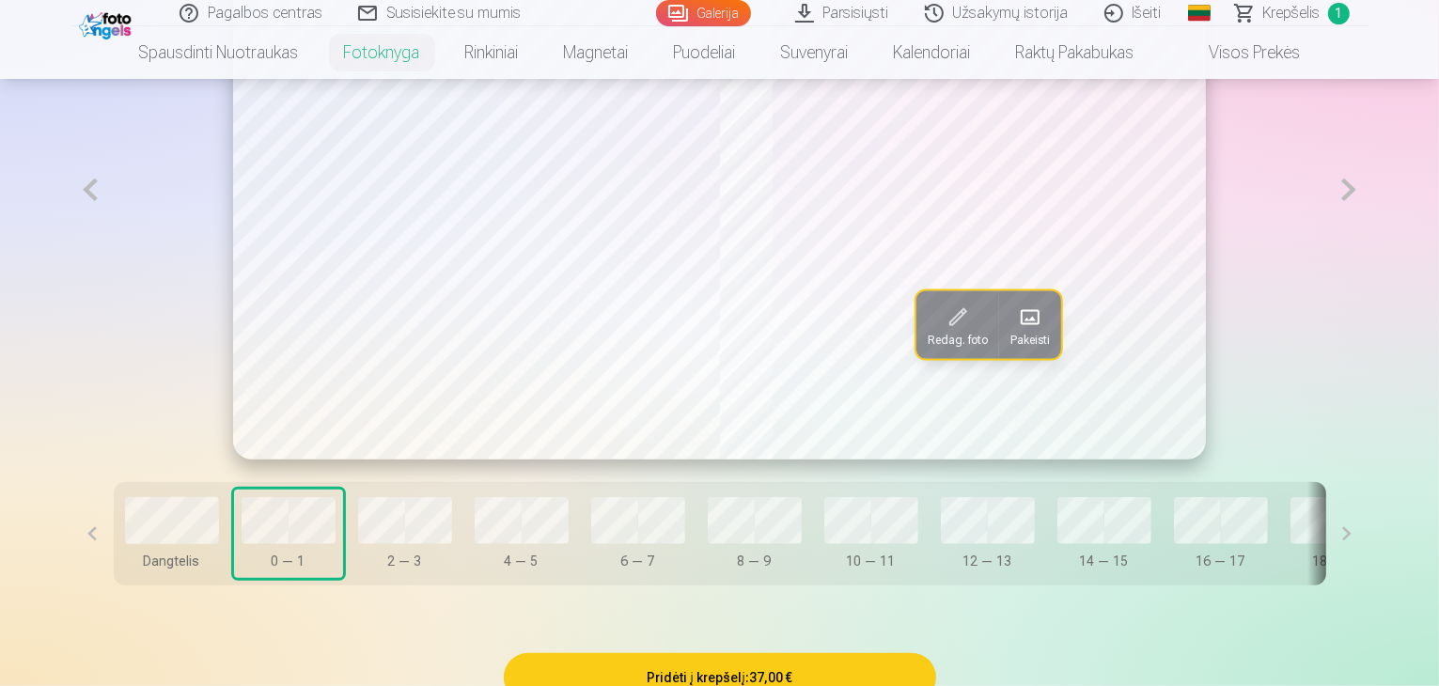
click at [1045, 332] on span at bounding box center [1030, 317] width 30 height 30
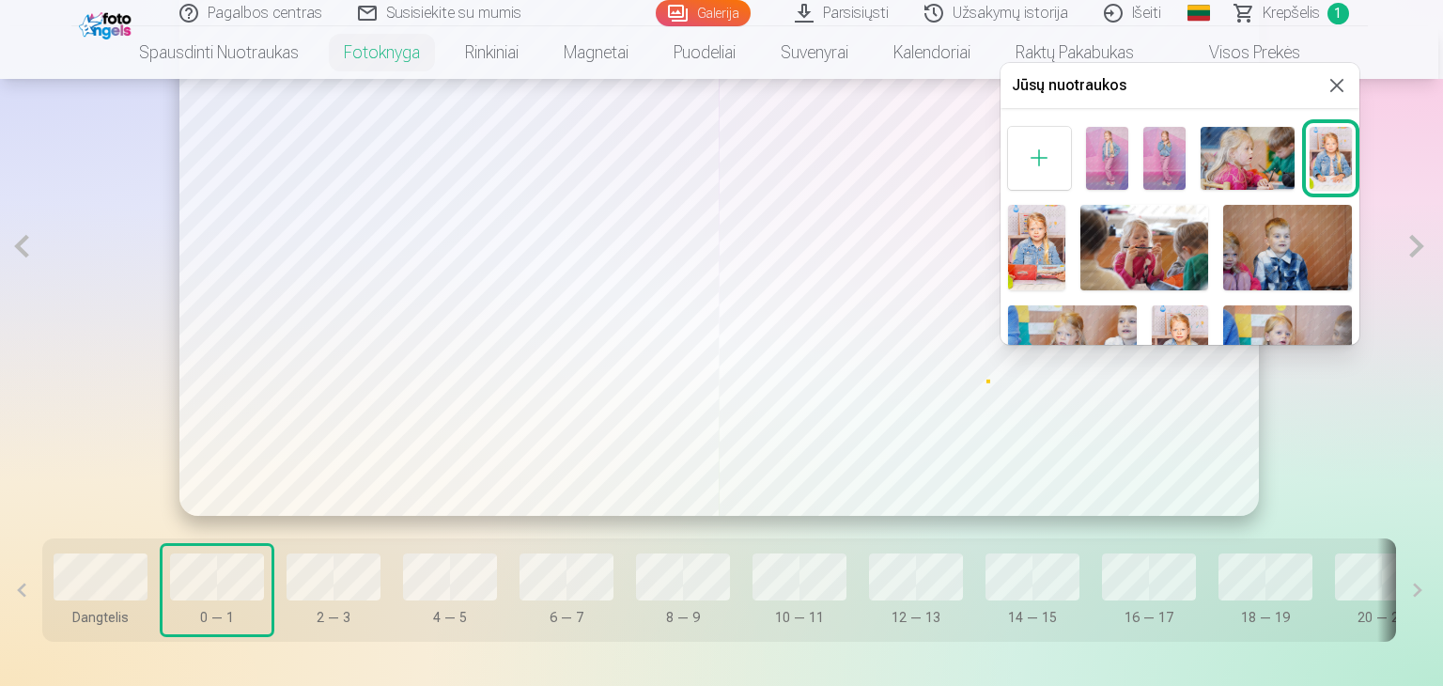
click at [1165, 163] on img at bounding box center [1165, 158] width 42 height 63
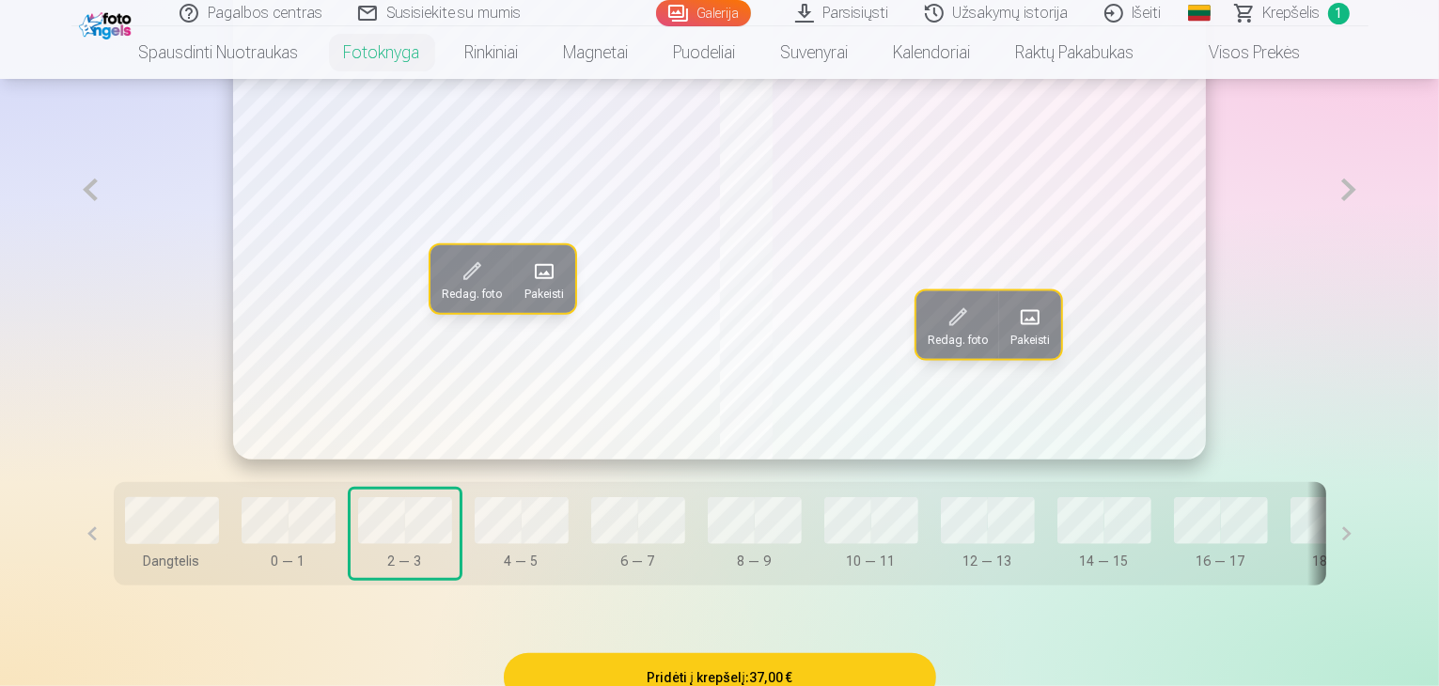
click at [529, 287] on span at bounding box center [544, 272] width 30 height 30
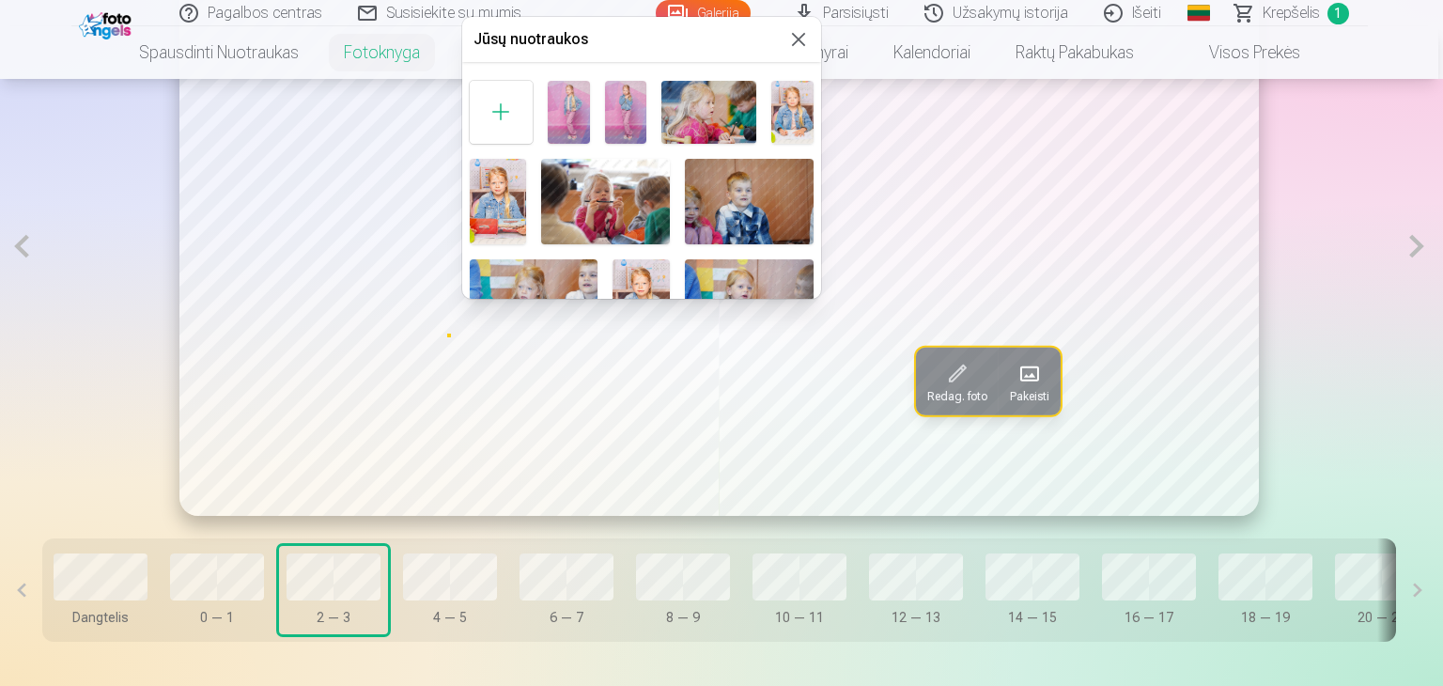
click at [714, 107] on img at bounding box center [709, 112] width 95 height 63
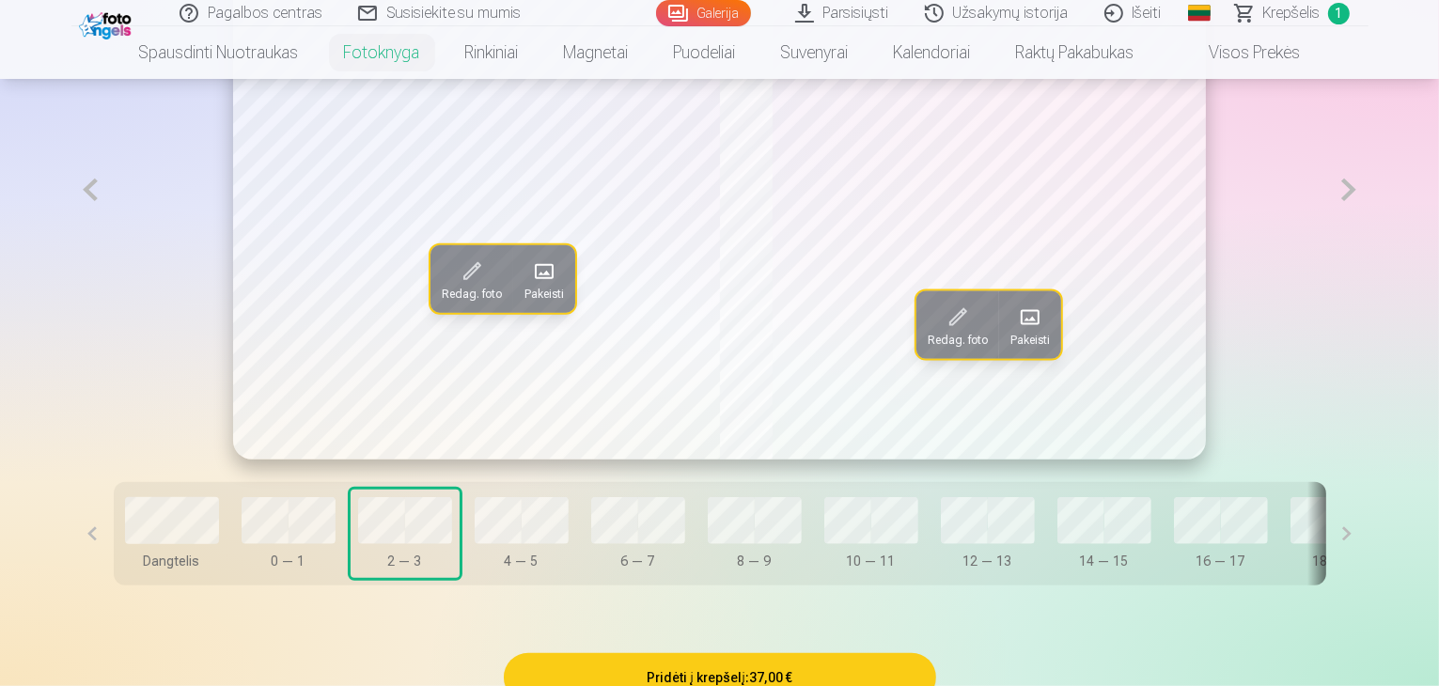
click at [1030, 332] on span at bounding box center [1030, 317] width 30 height 30
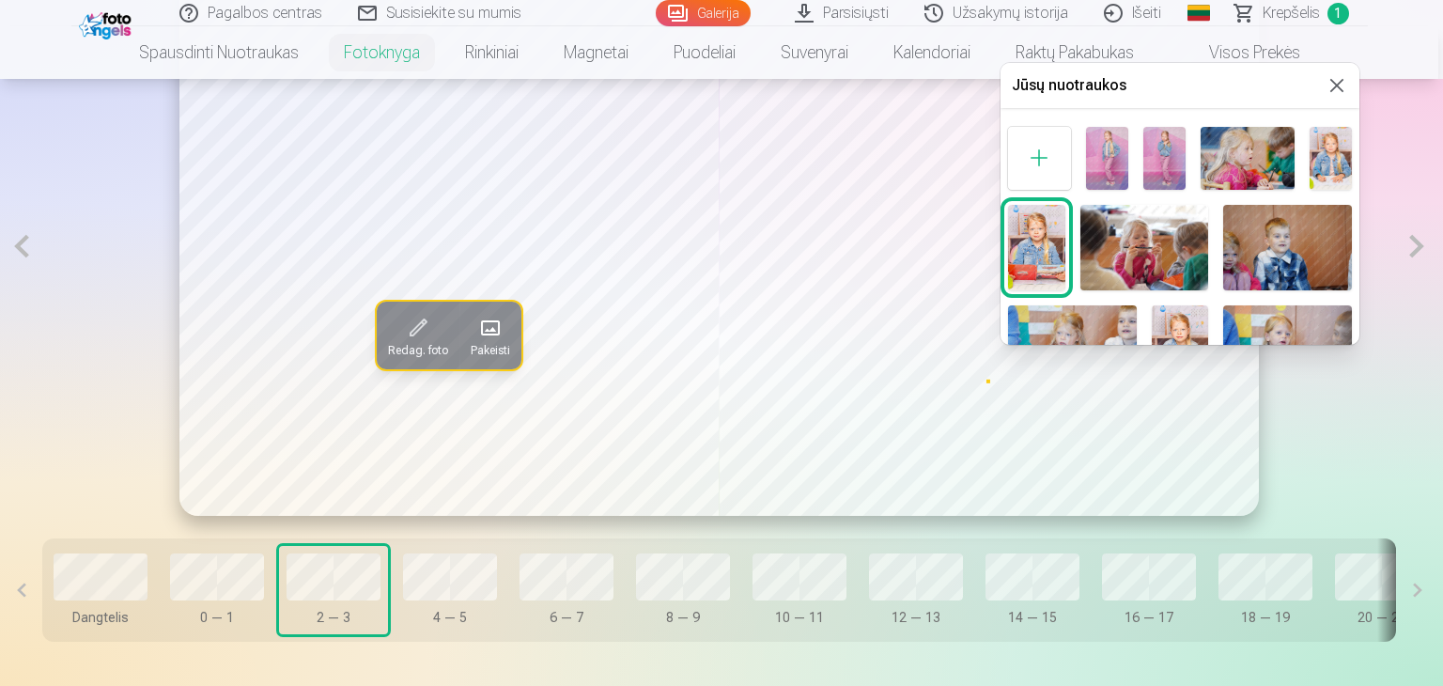
click at [1318, 146] on img at bounding box center [1331, 158] width 42 height 63
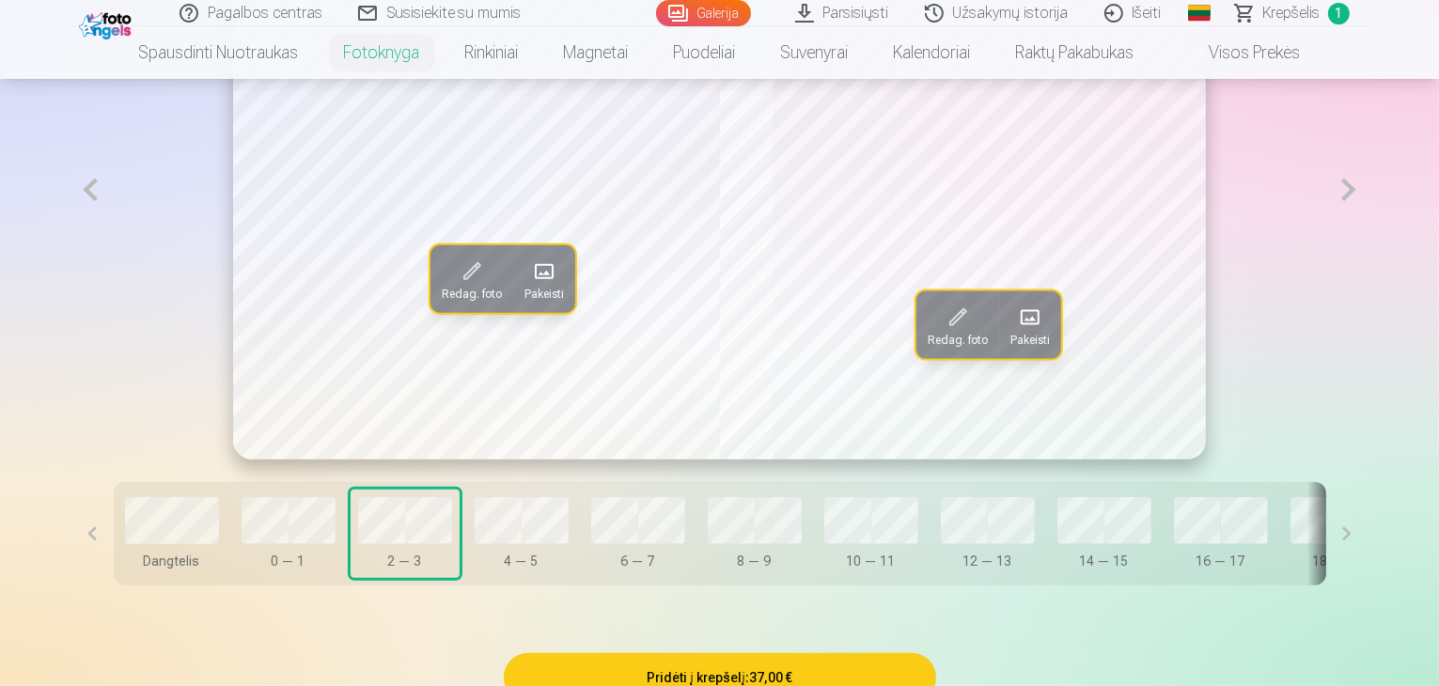
click at [1367, 253] on button at bounding box center [1348, 189] width 39 height 539
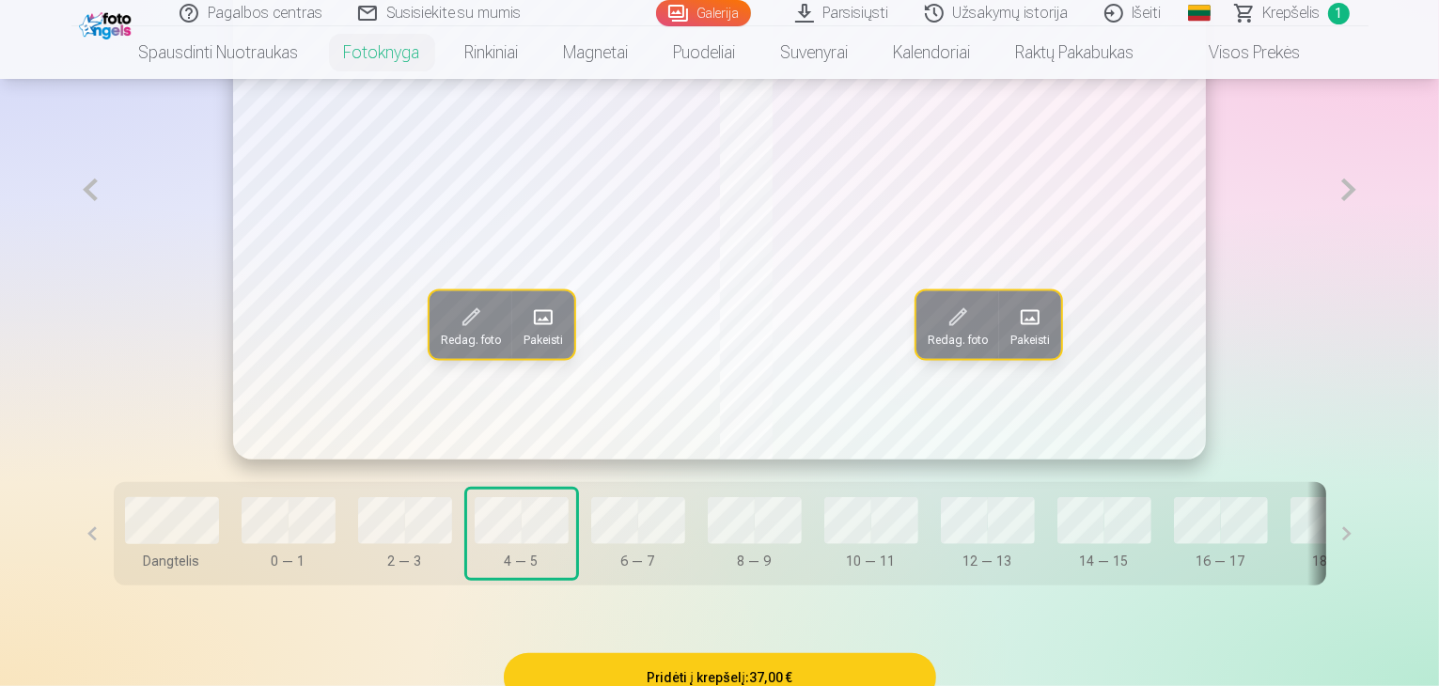
click at [523, 347] on span "Pakeisti" at bounding box center [542, 339] width 39 height 15
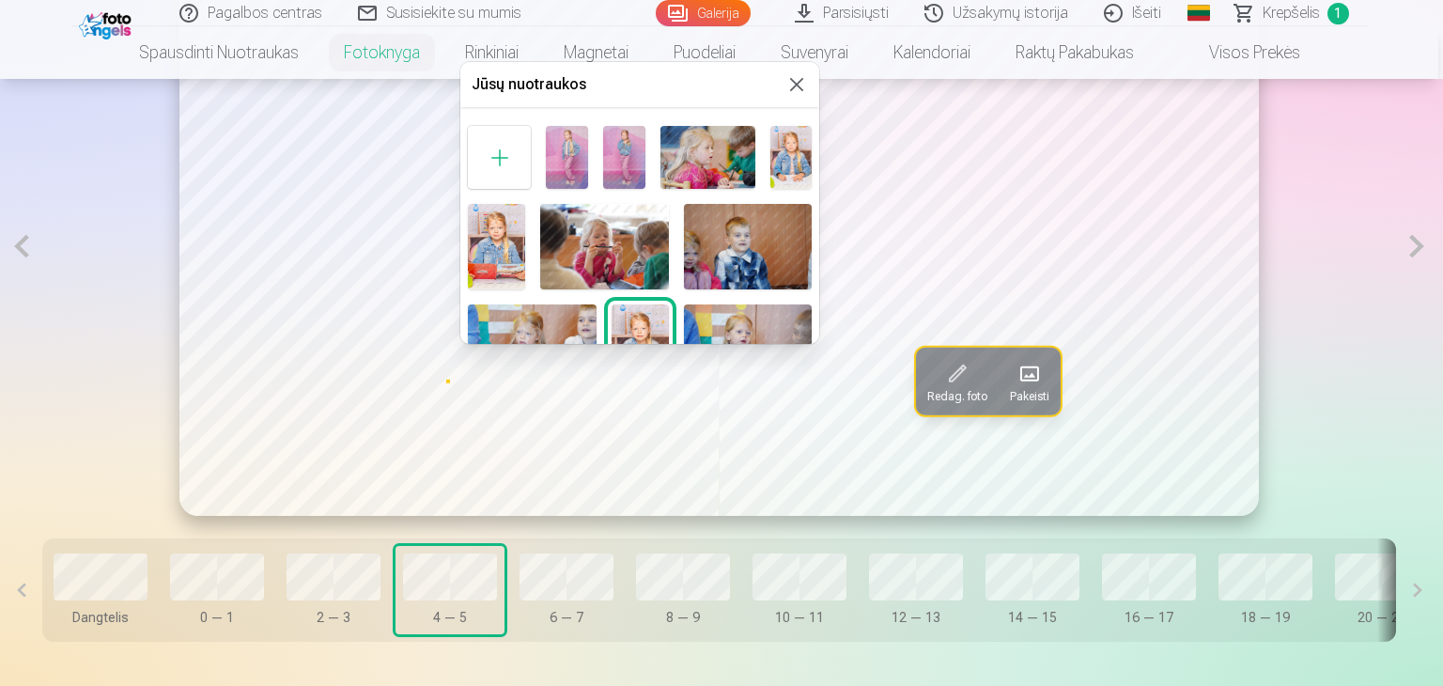
click at [491, 242] on img at bounding box center [496, 247] width 57 height 86
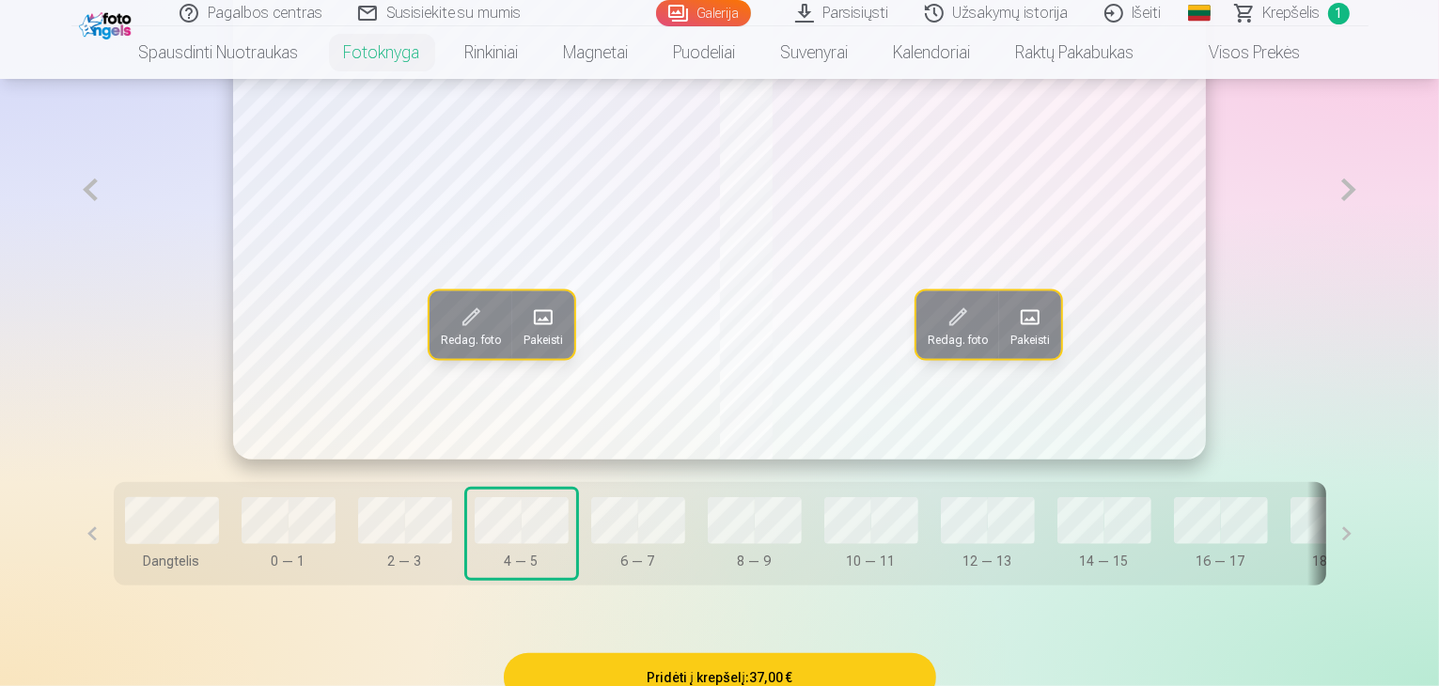
click at [1044, 332] on span at bounding box center [1030, 317] width 30 height 30
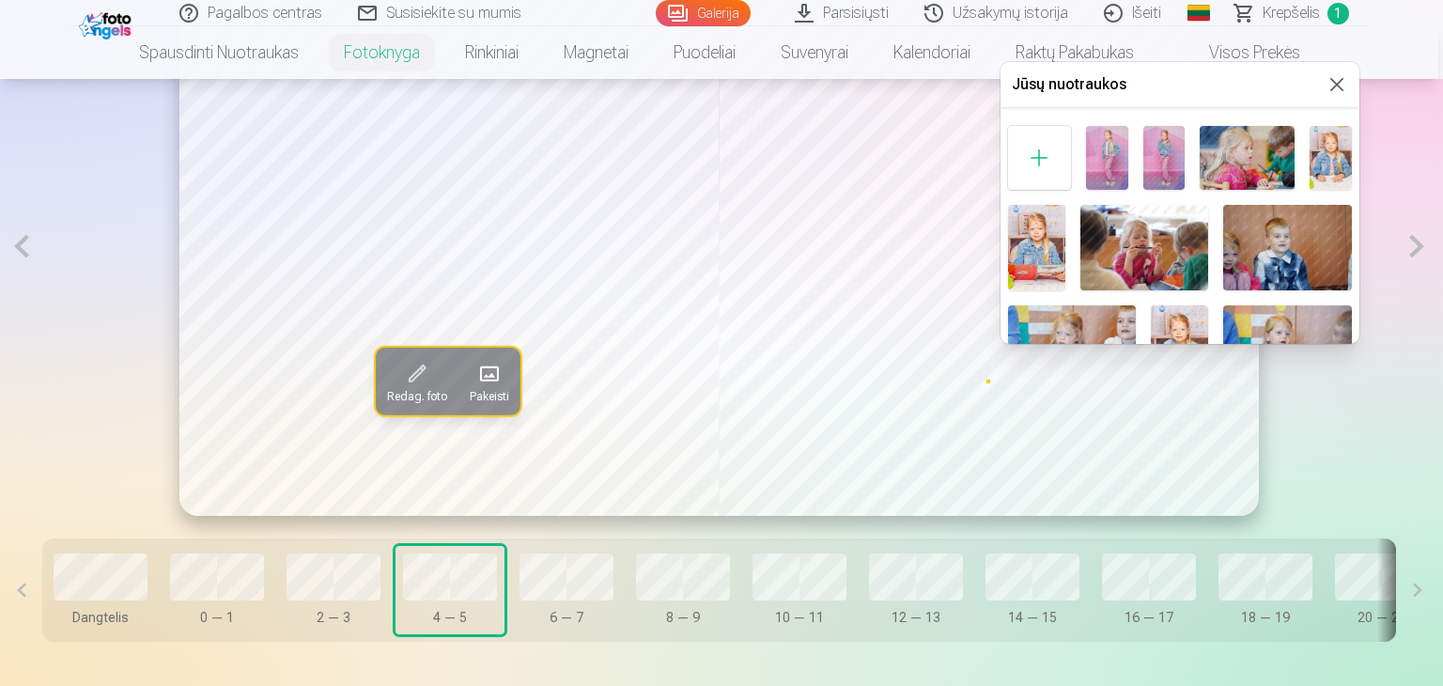
click at [1135, 249] on img at bounding box center [1145, 248] width 129 height 86
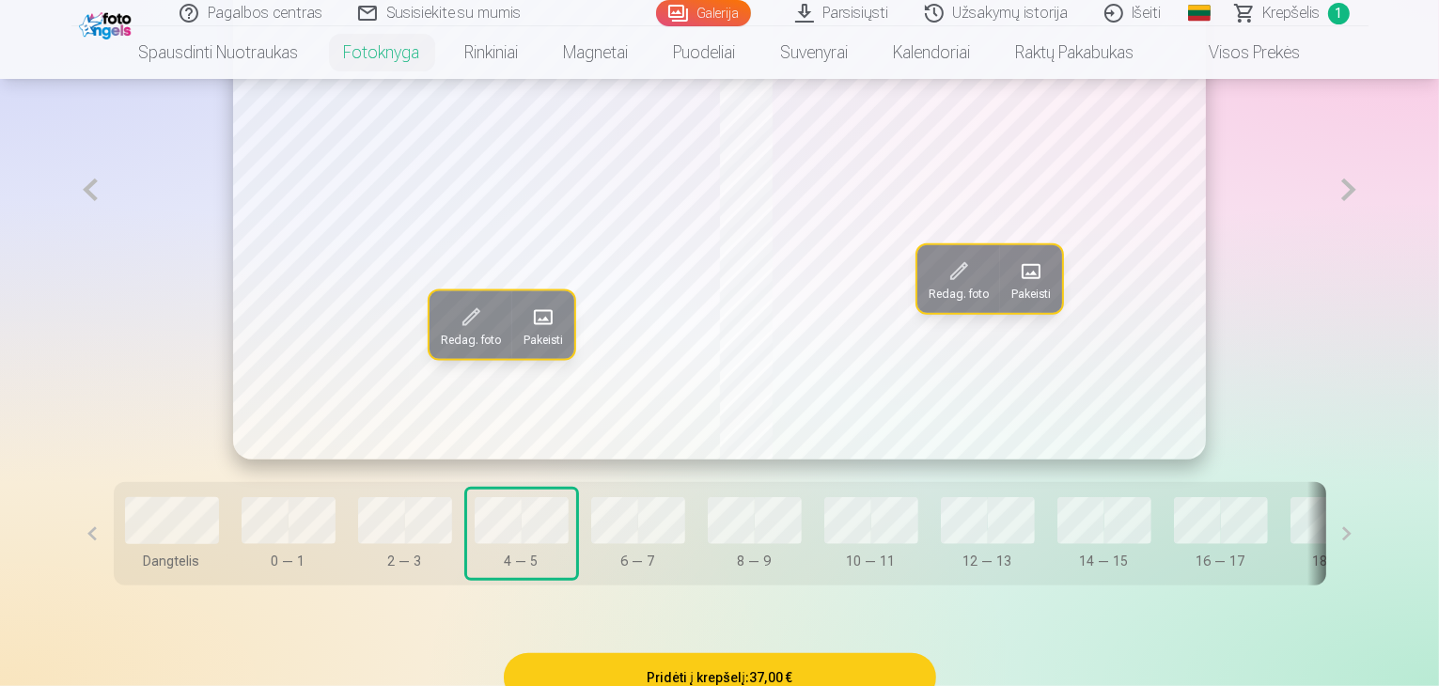
click at [1367, 253] on button at bounding box center [1348, 189] width 39 height 539
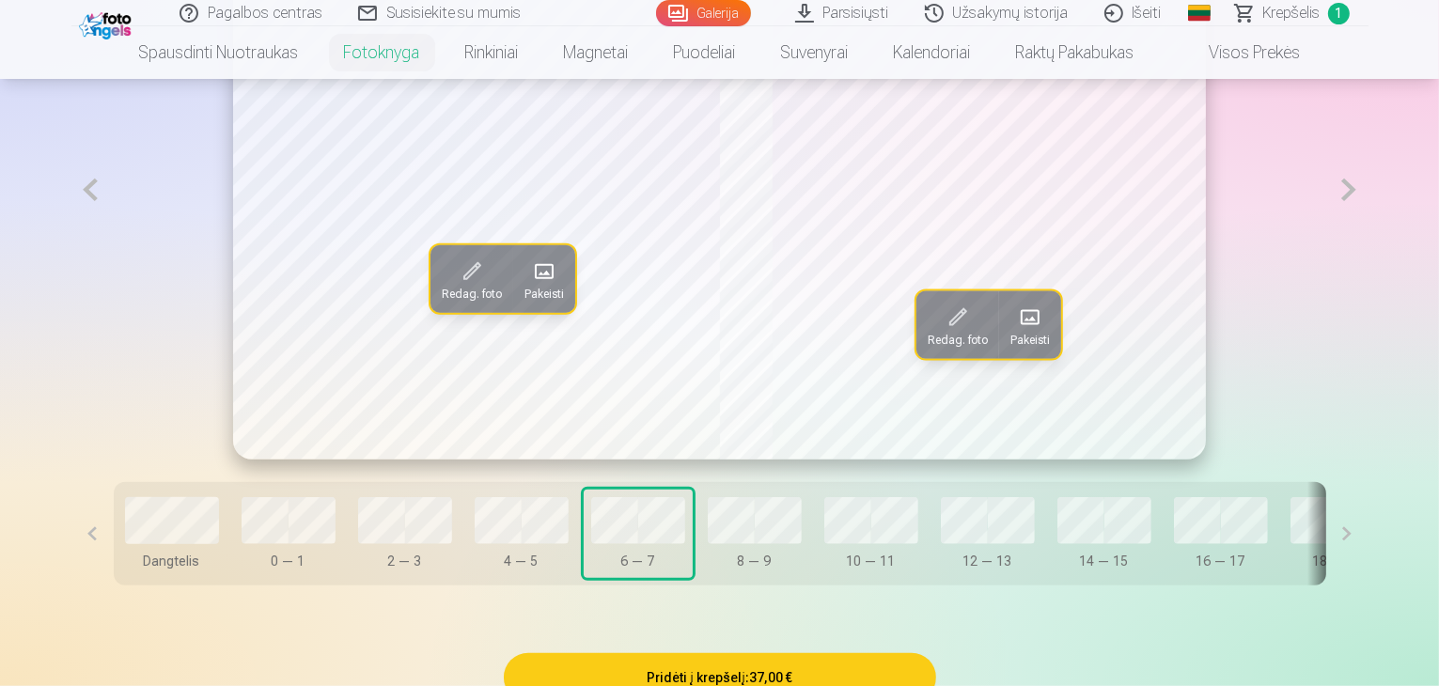
click at [524, 302] on span "Pakeisti" at bounding box center [543, 294] width 39 height 15
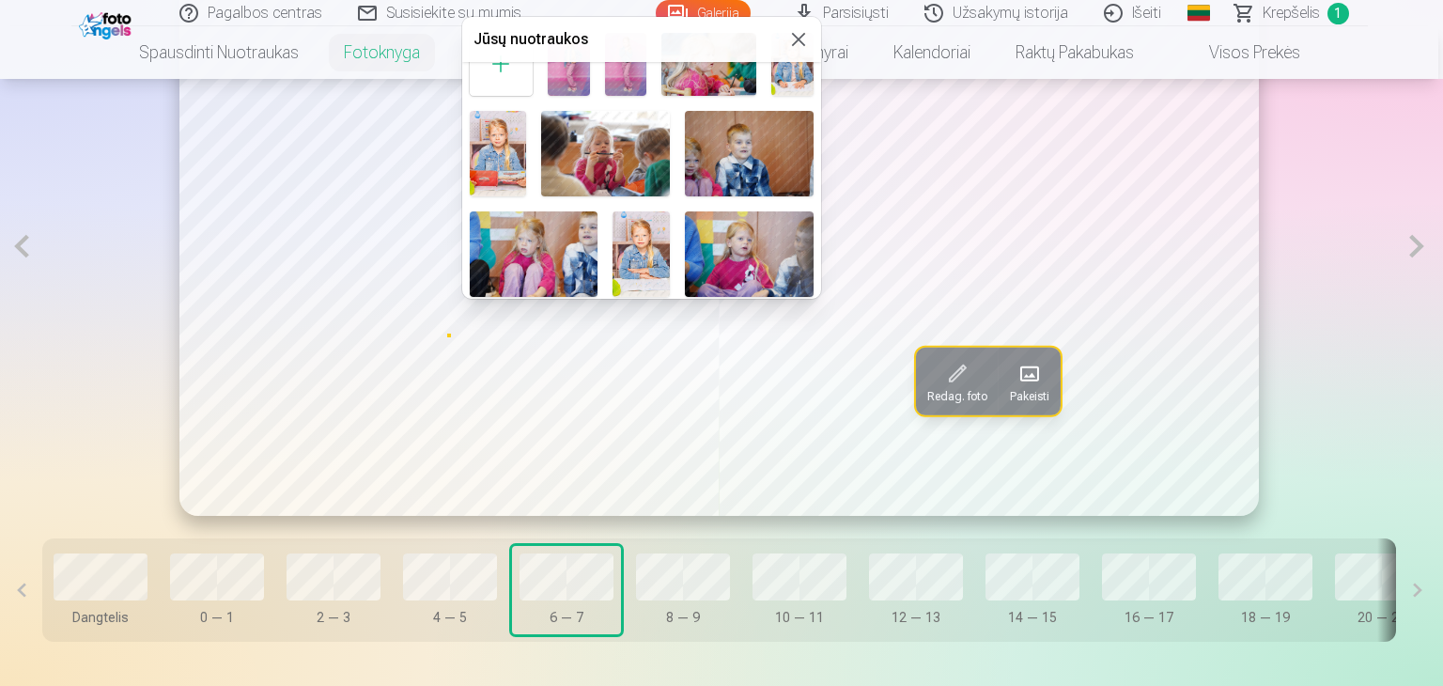
scroll to position [94, 0]
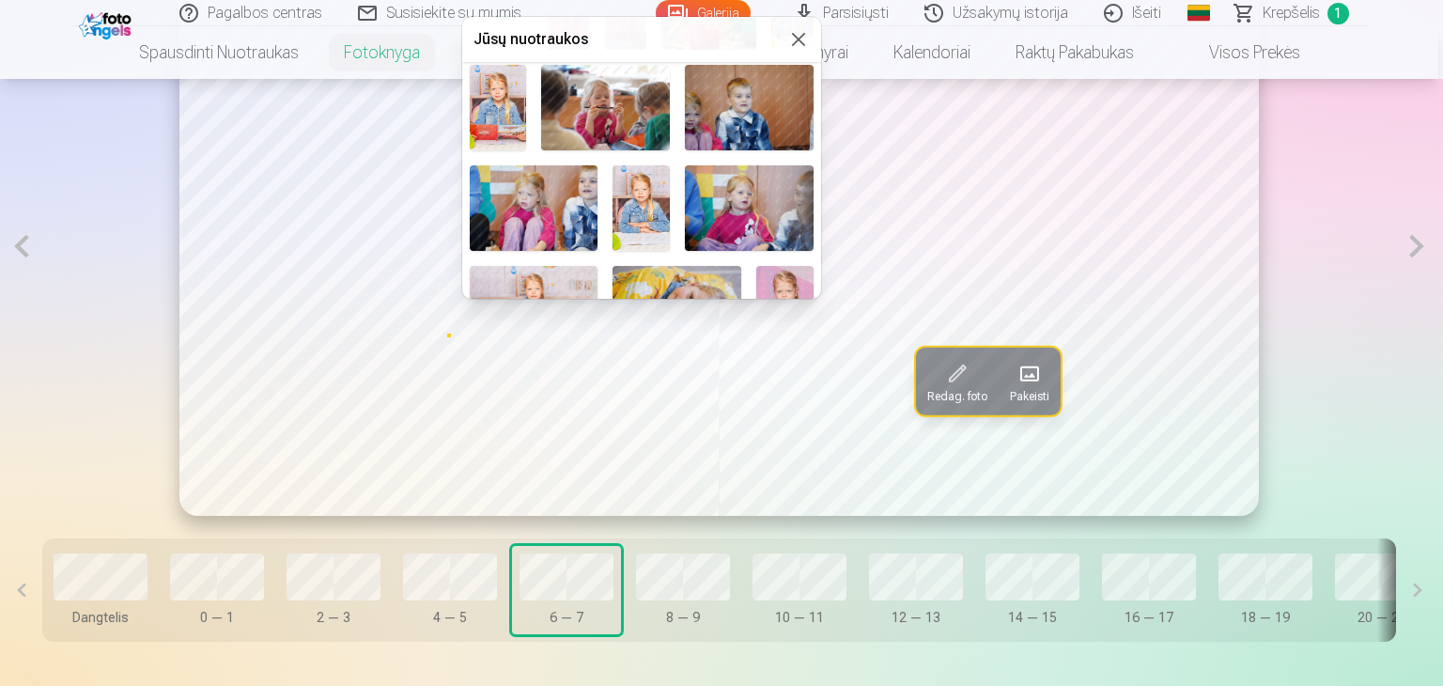
click at [558, 196] on img at bounding box center [534, 208] width 129 height 86
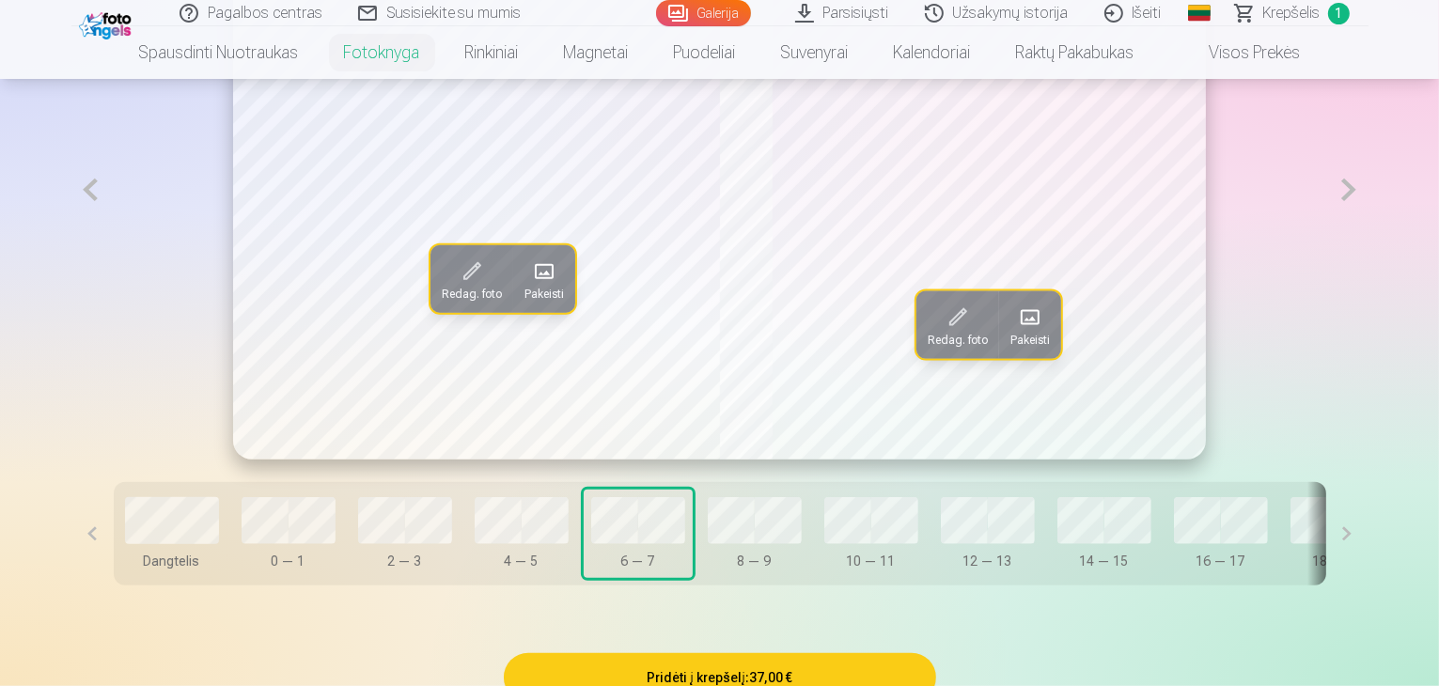
click at [1030, 332] on span at bounding box center [1030, 317] width 30 height 30
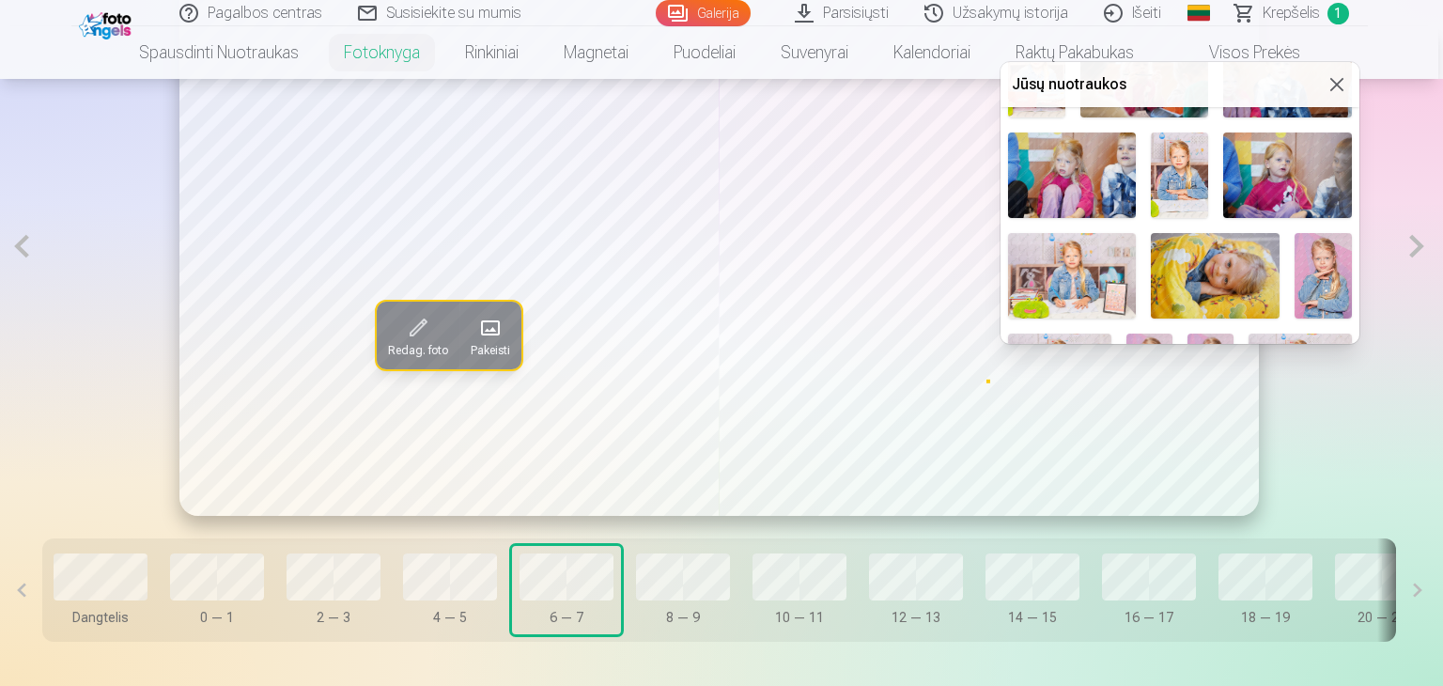
scroll to position [188, 0]
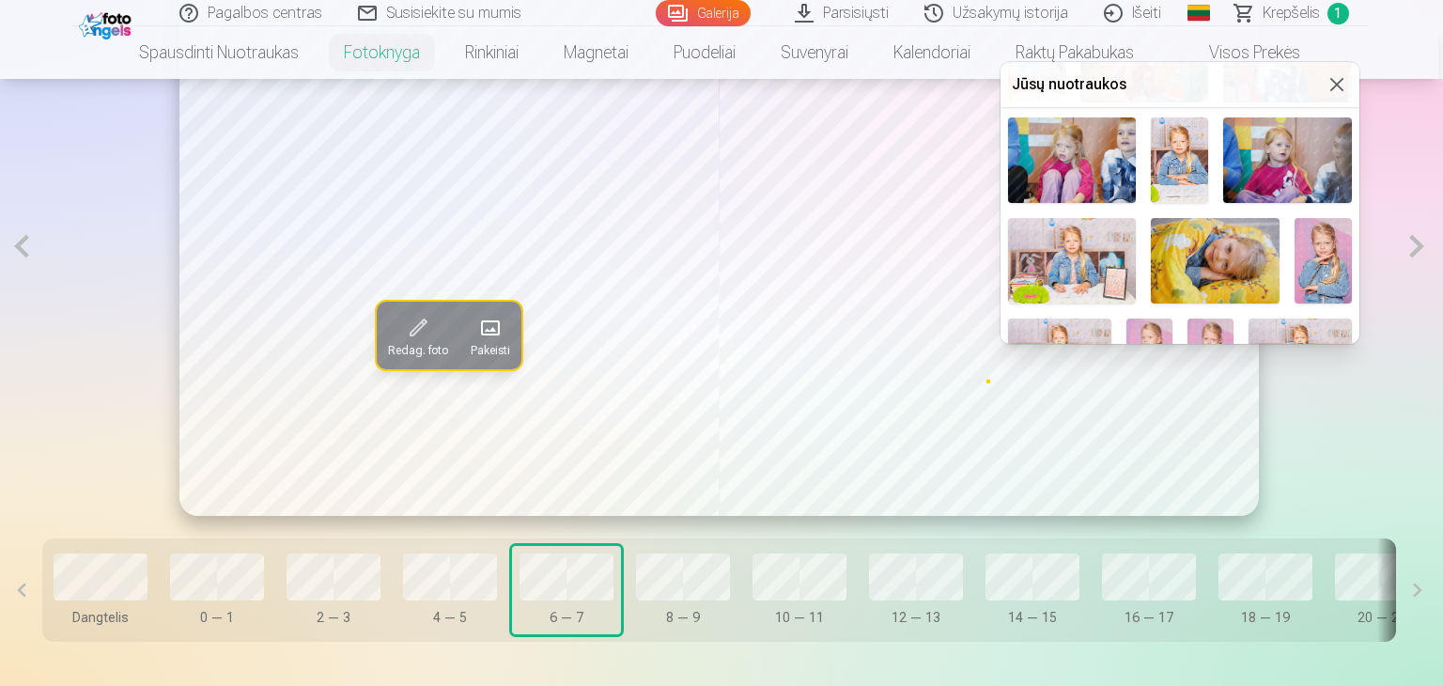
click at [1162, 159] on img at bounding box center [1179, 160] width 57 height 86
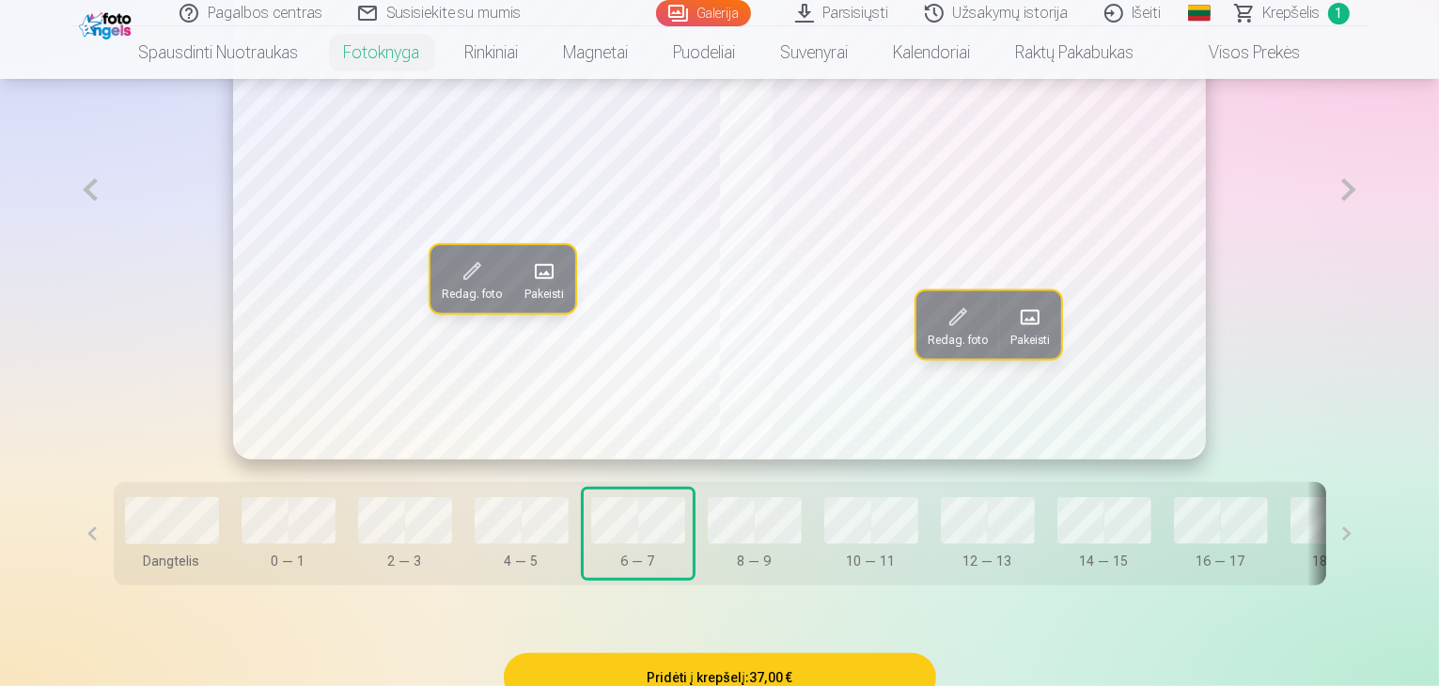
click at [1367, 248] on button at bounding box center [1348, 189] width 39 height 539
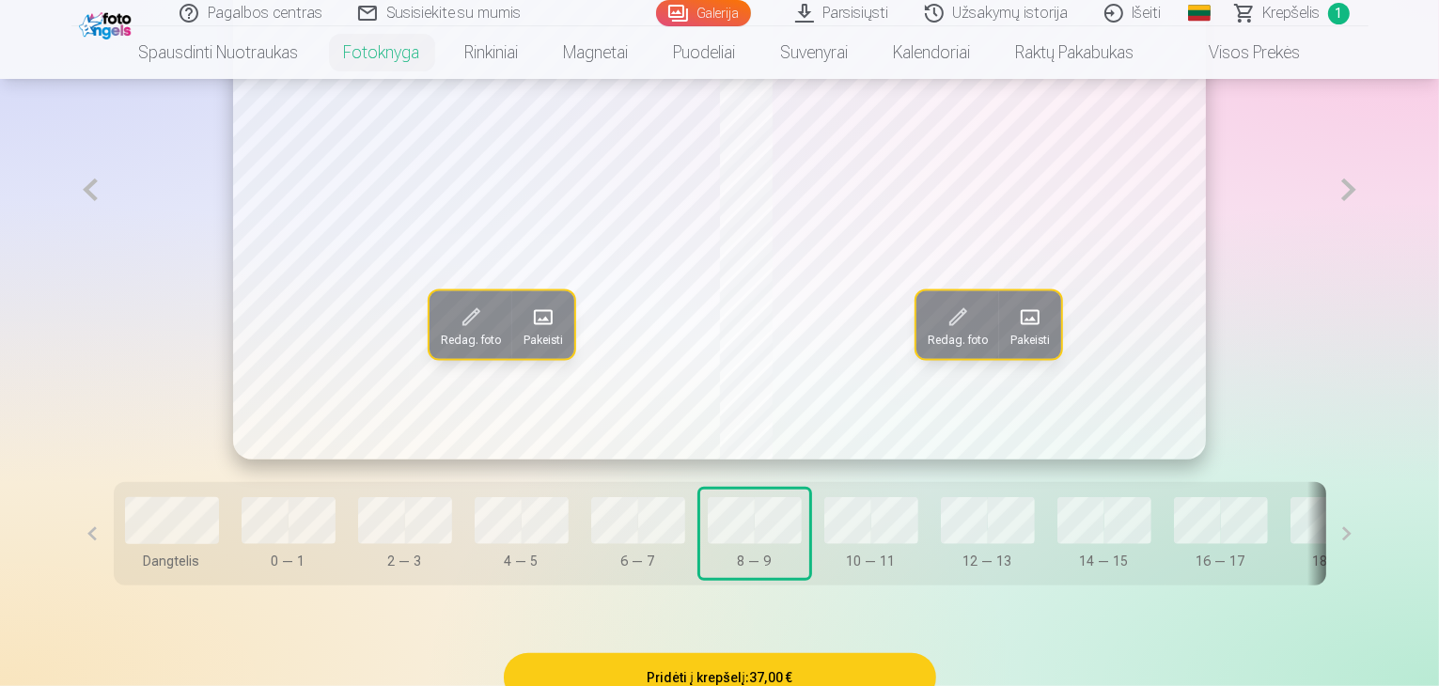
click at [528, 332] on span at bounding box center [543, 317] width 30 height 30
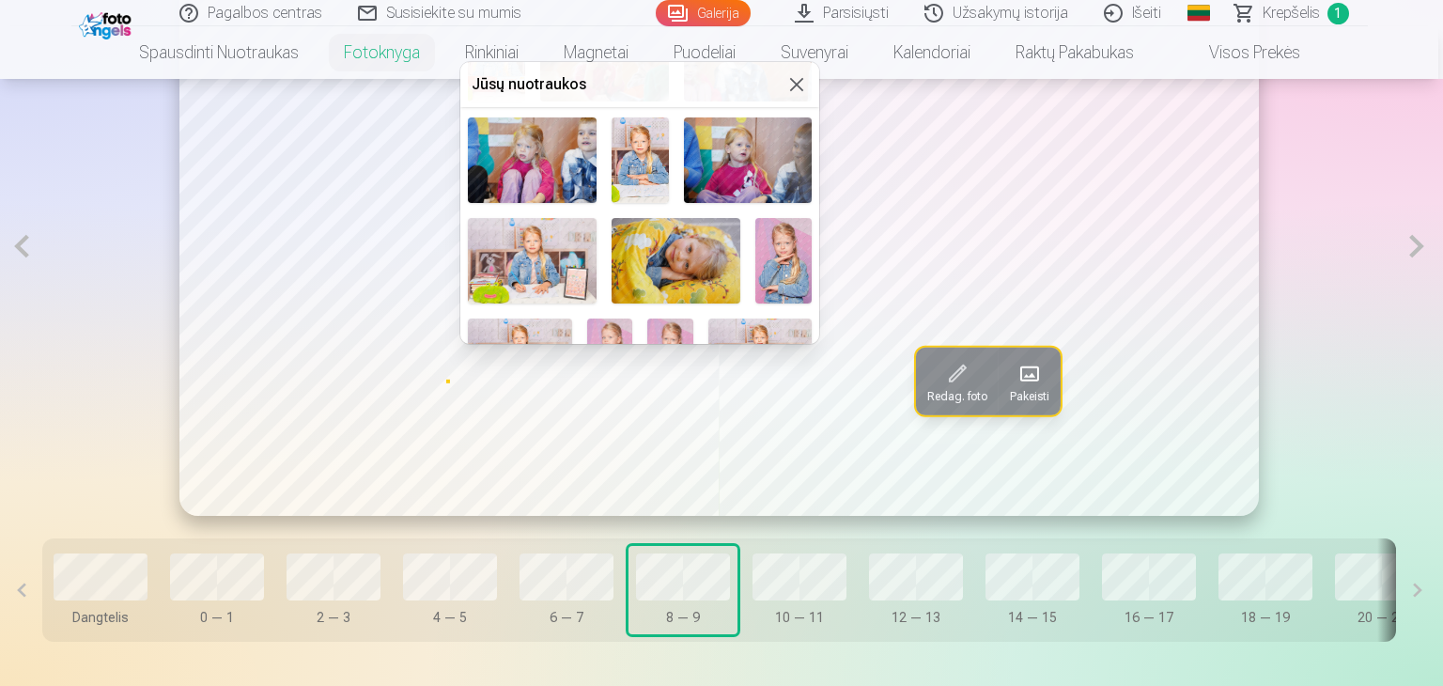
click at [744, 140] on img at bounding box center [748, 160] width 129 height 86
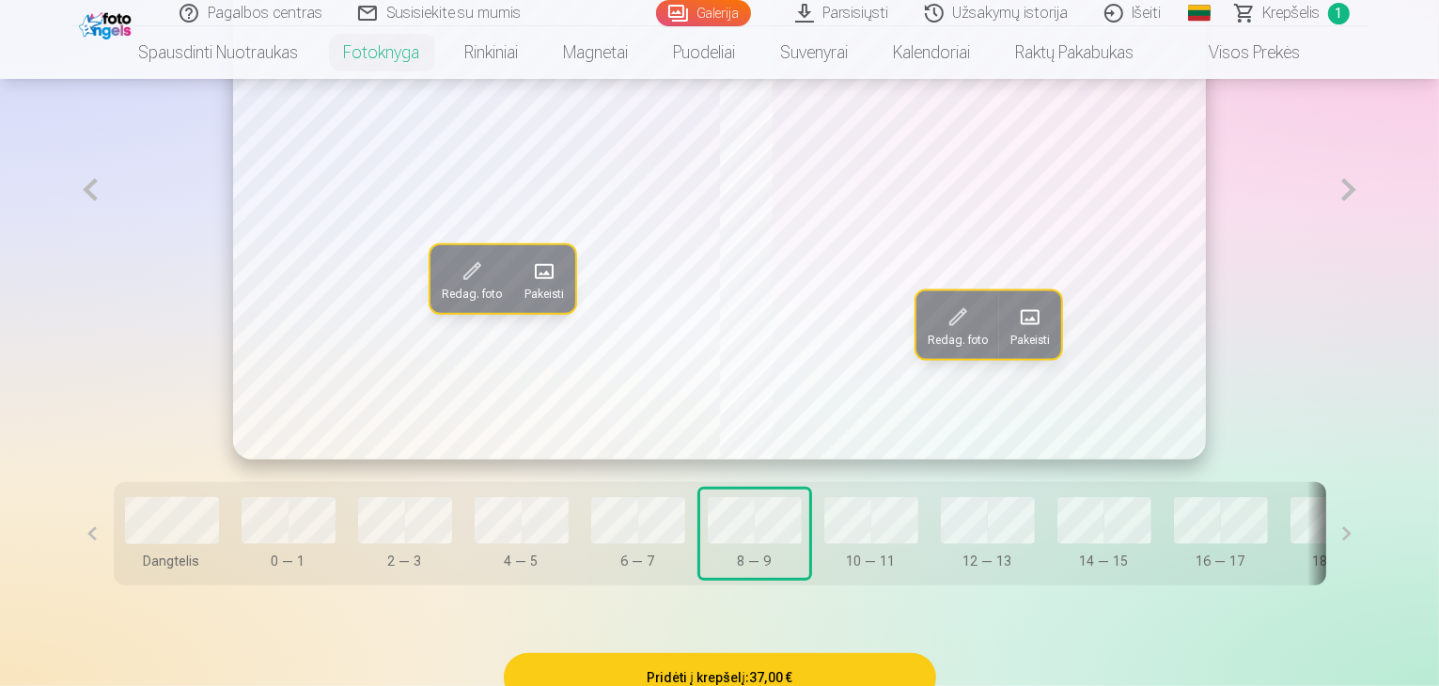
click at [1021, 347] on span "Pakeisti" at bounding box center [1029, 339] width 39 height 15
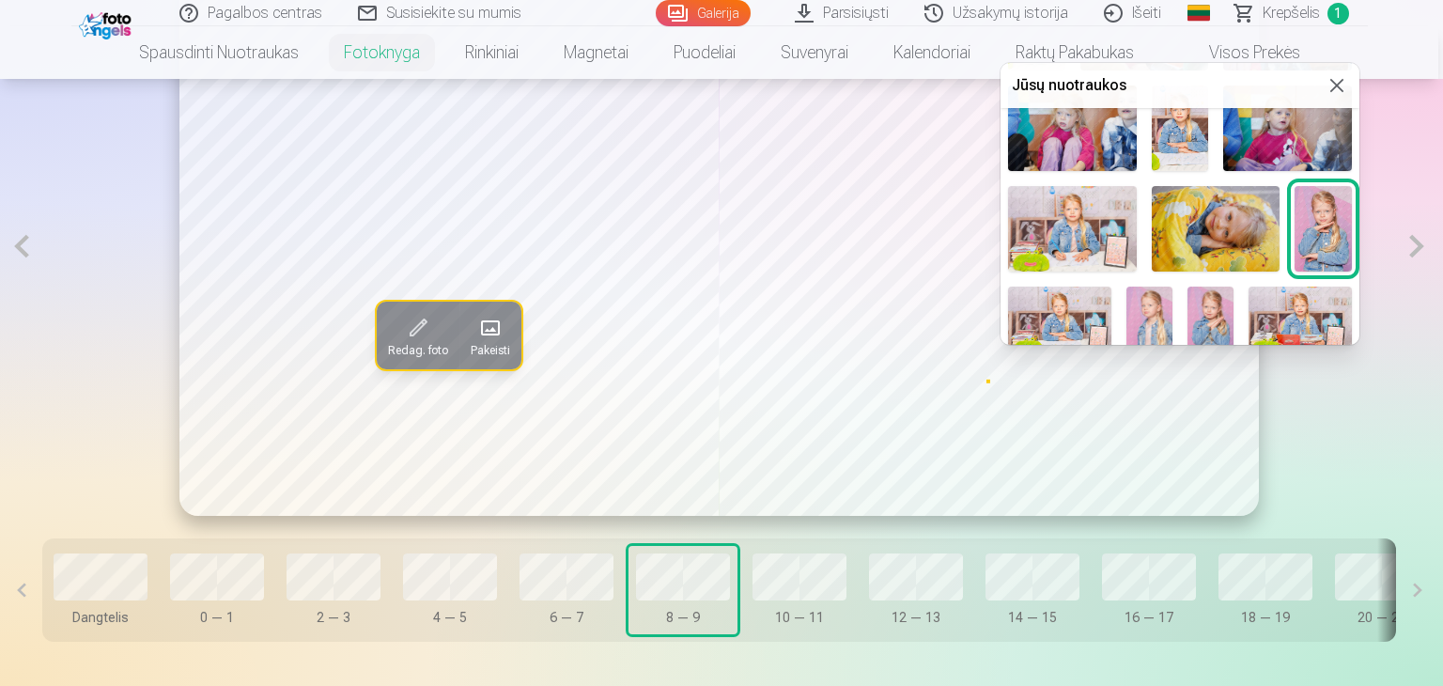
scroll to position [282, 0]
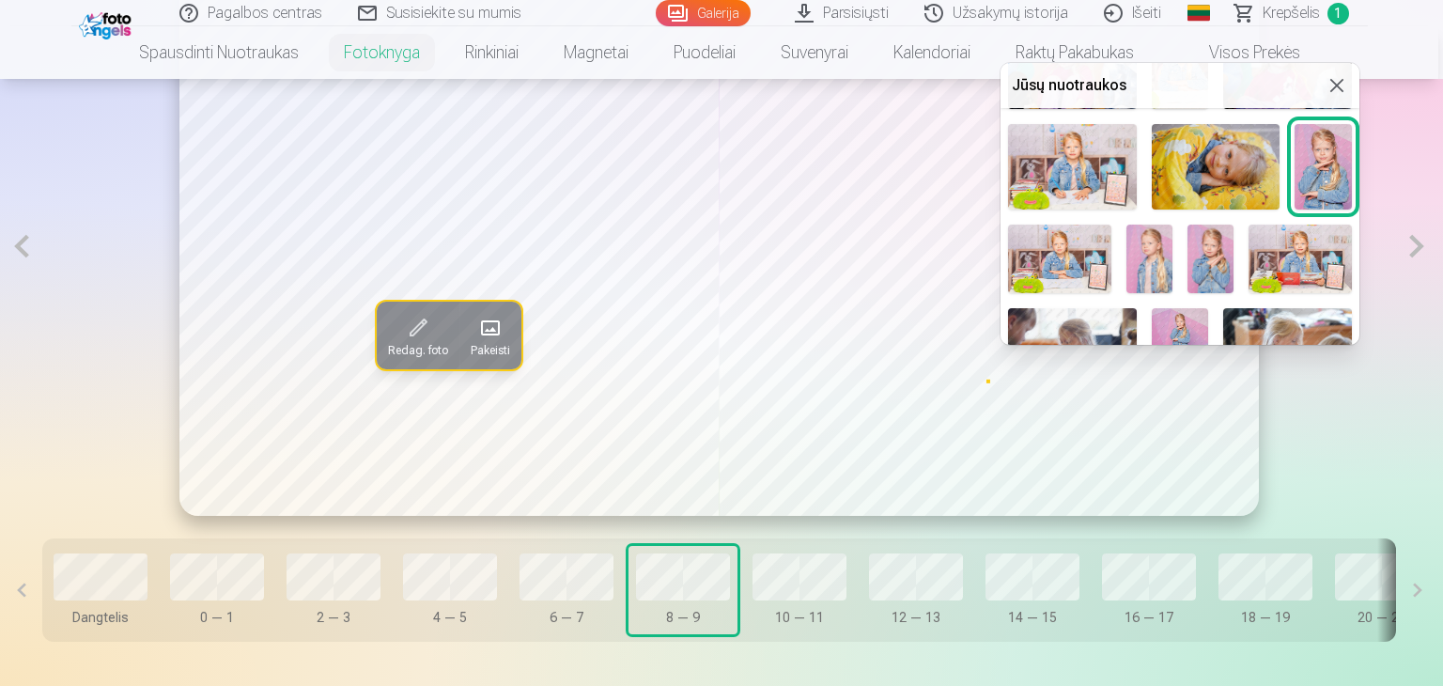
click at [1075, 161] on img at bounding box center [1072, 167] width 129 height 86
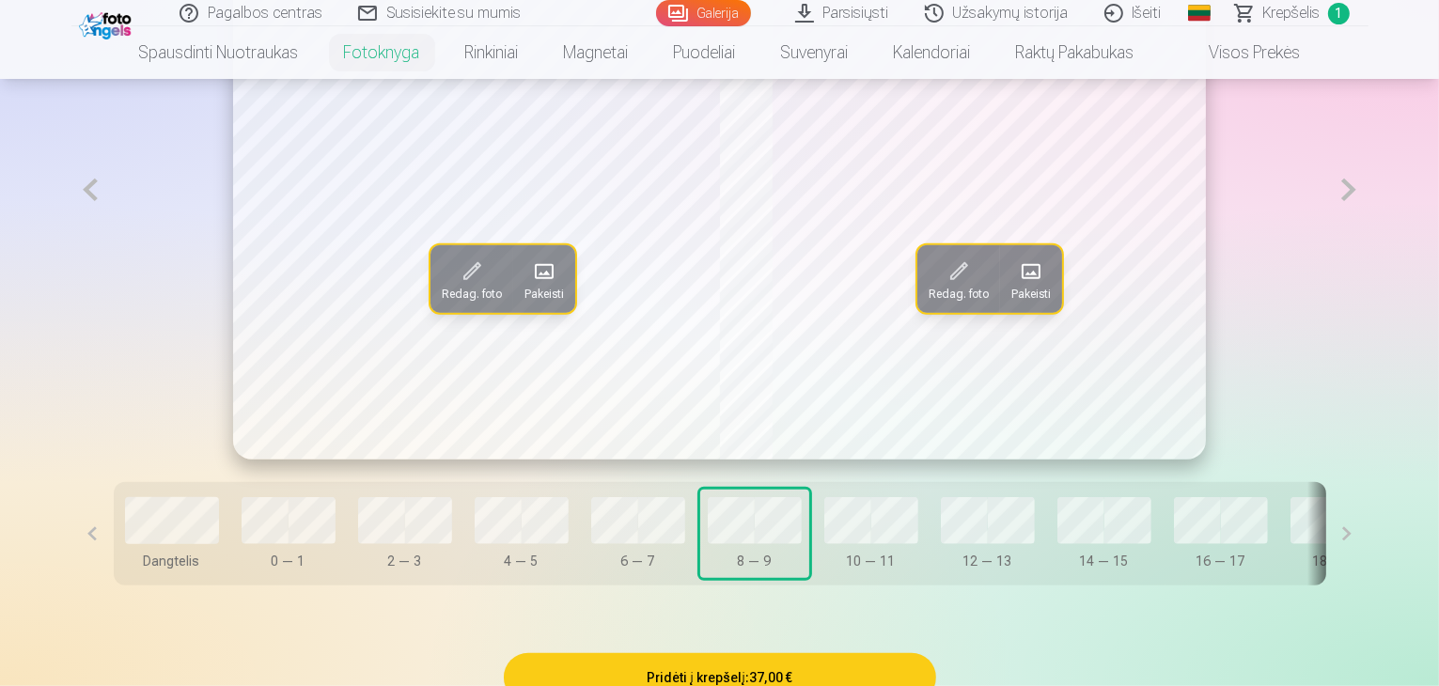
click at [1367, 260] on button at bounding box center [1348, 189] width 39 height 539
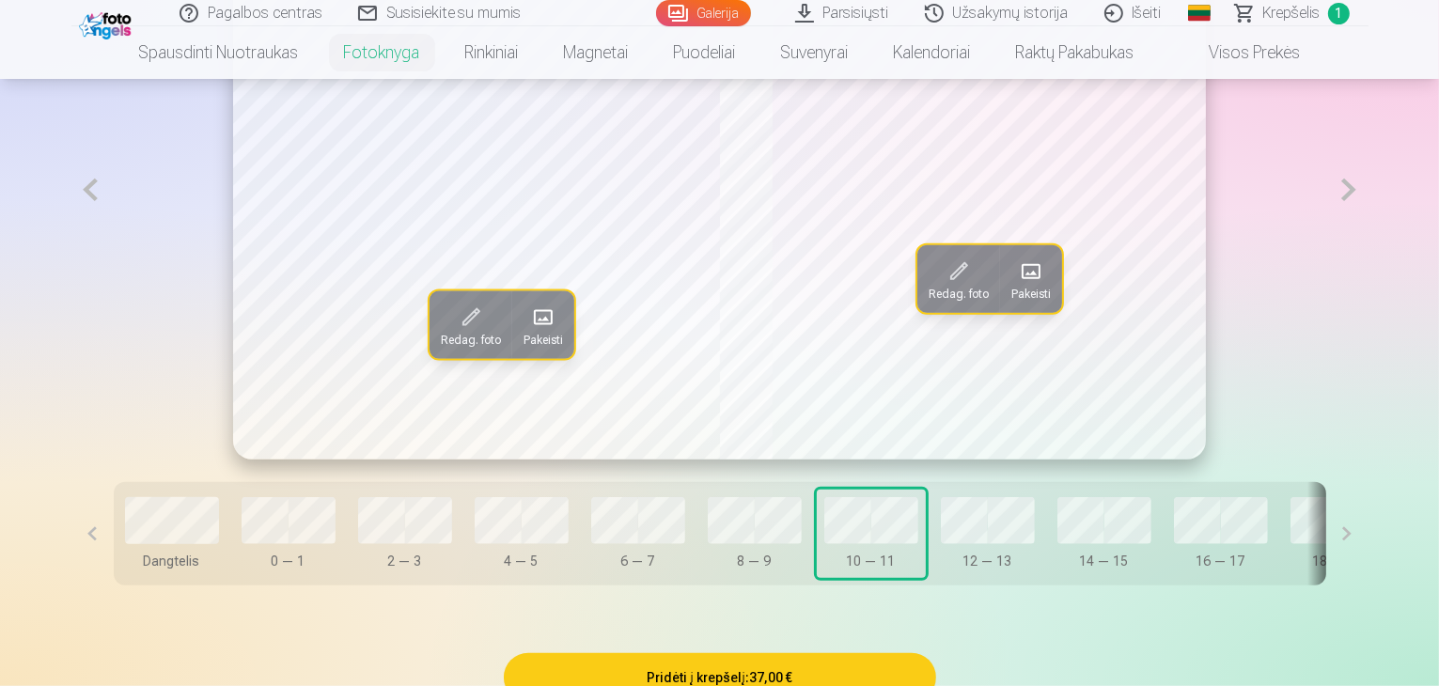
click at [512, 358] on button "Pakeisti" at bounding box center [543, 324] width 62 height 68
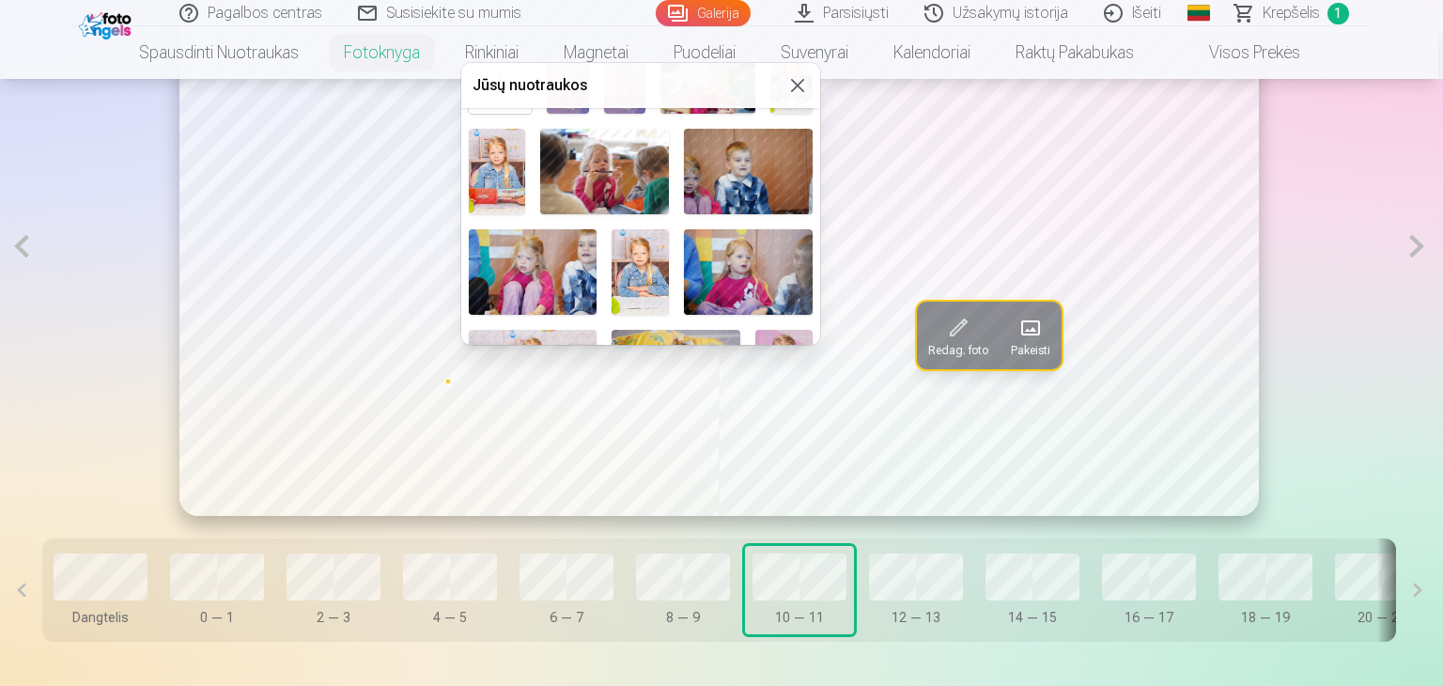
scroll to position [188, 0]
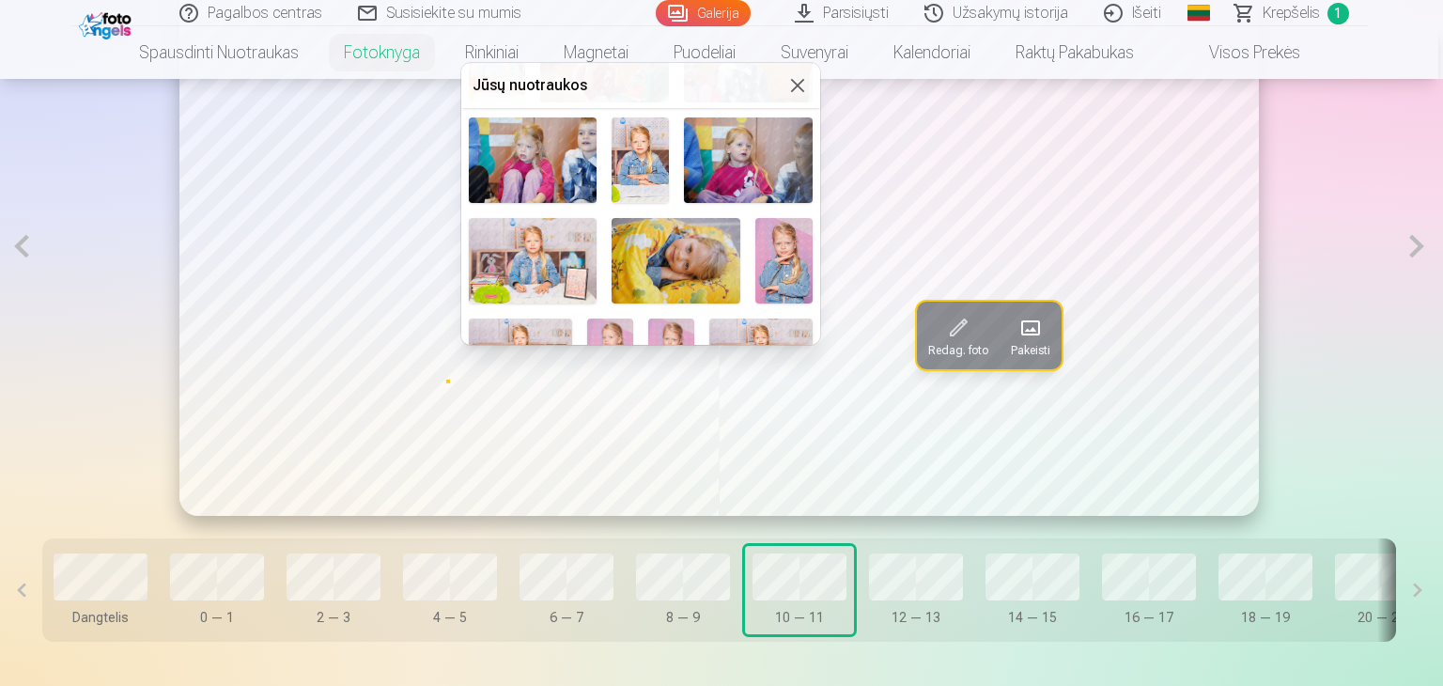
click at [659, 267] on img at bounding box center [676, 261] width 129 height 86
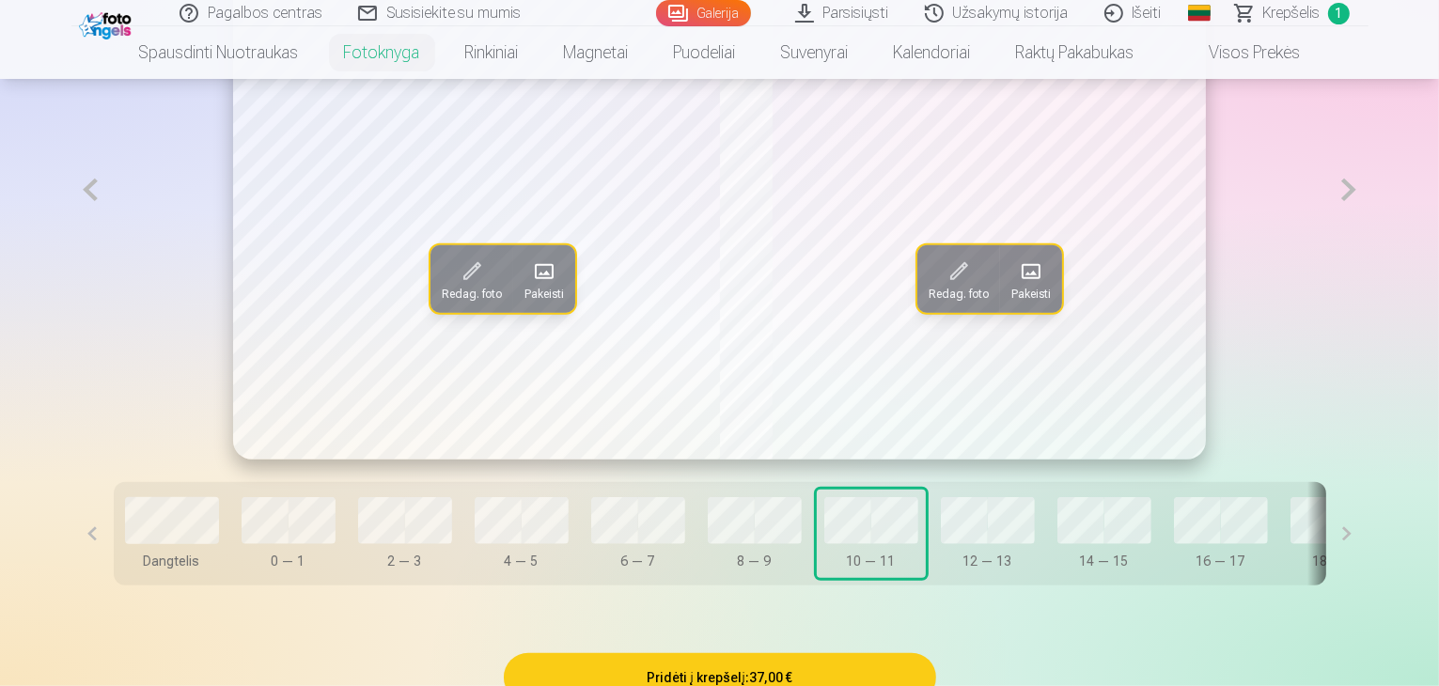
click at [1030, 302] on span "Pakeisti" at bounding box center [1030, 294] width 39 height 15
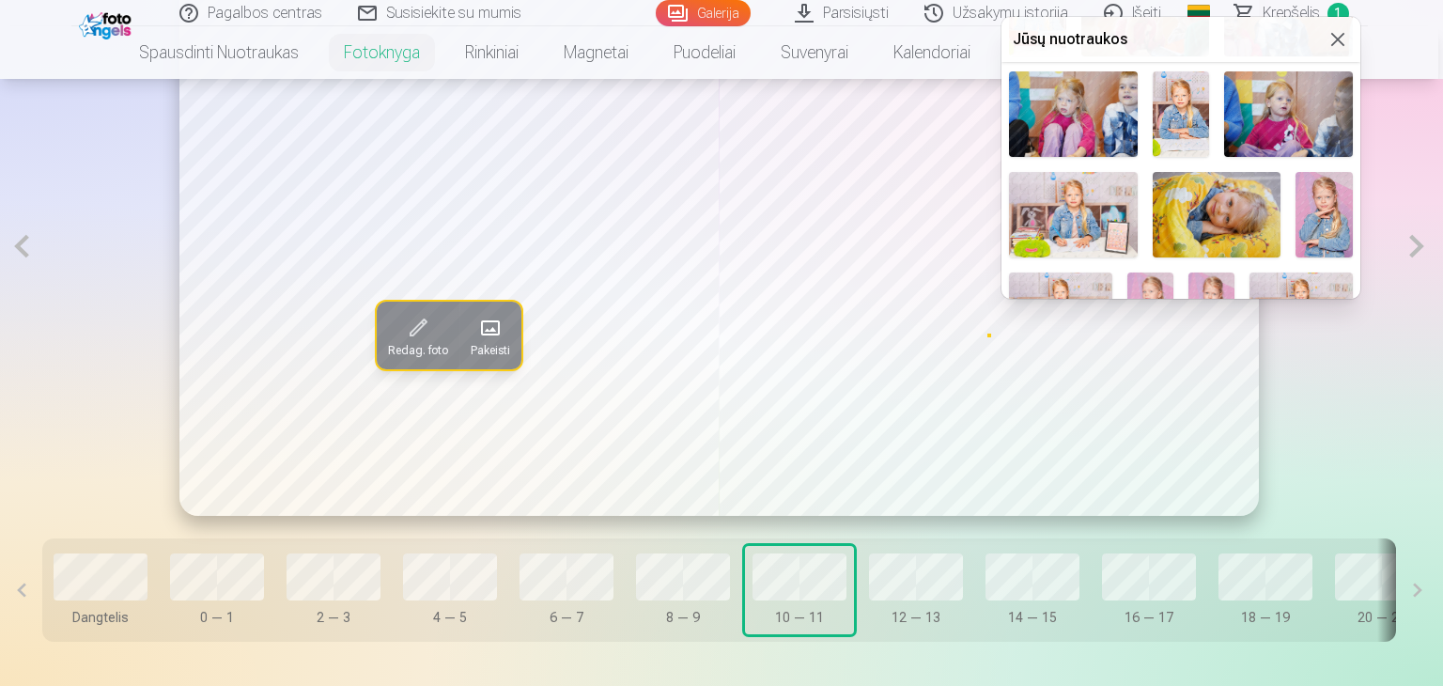
click at [1329, 200] on img at bounding box center [1324, 215] width 57 height 86
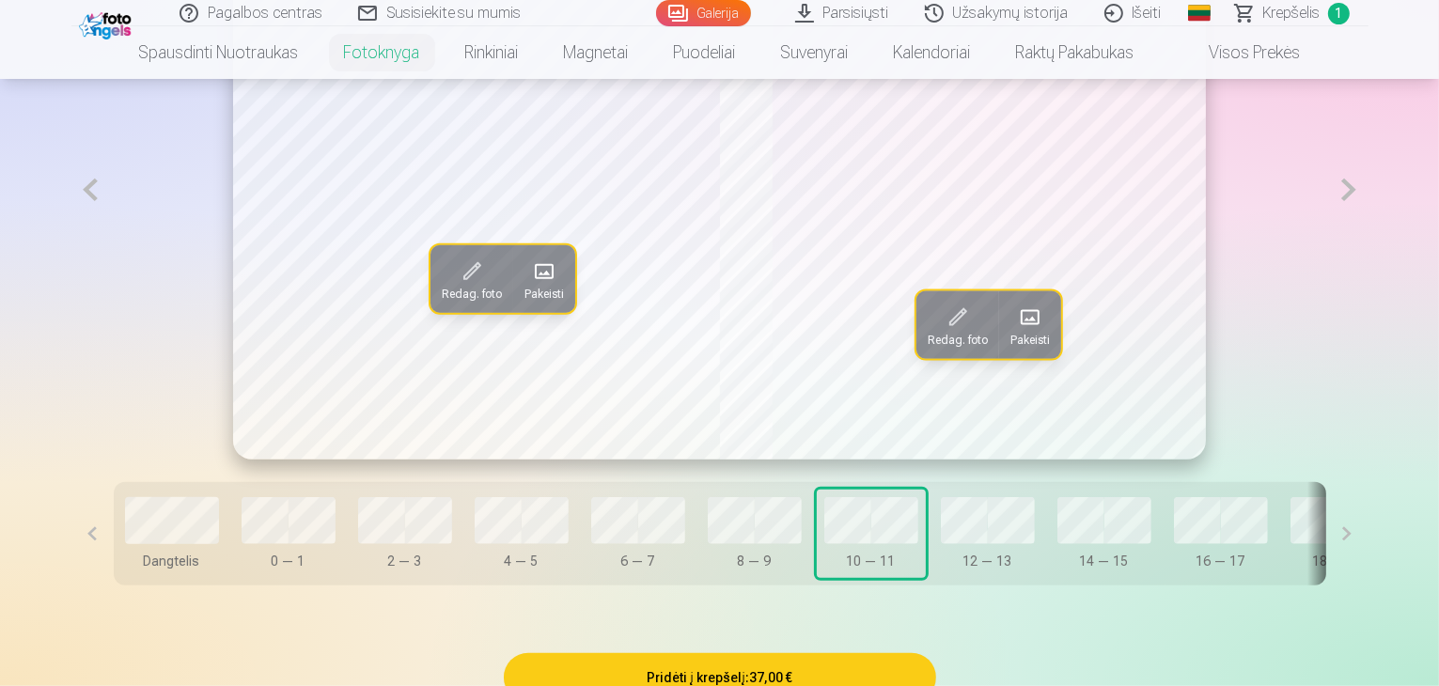
click at [1367, 257] on button at bounding box center [1348, 189] width 39 height 539
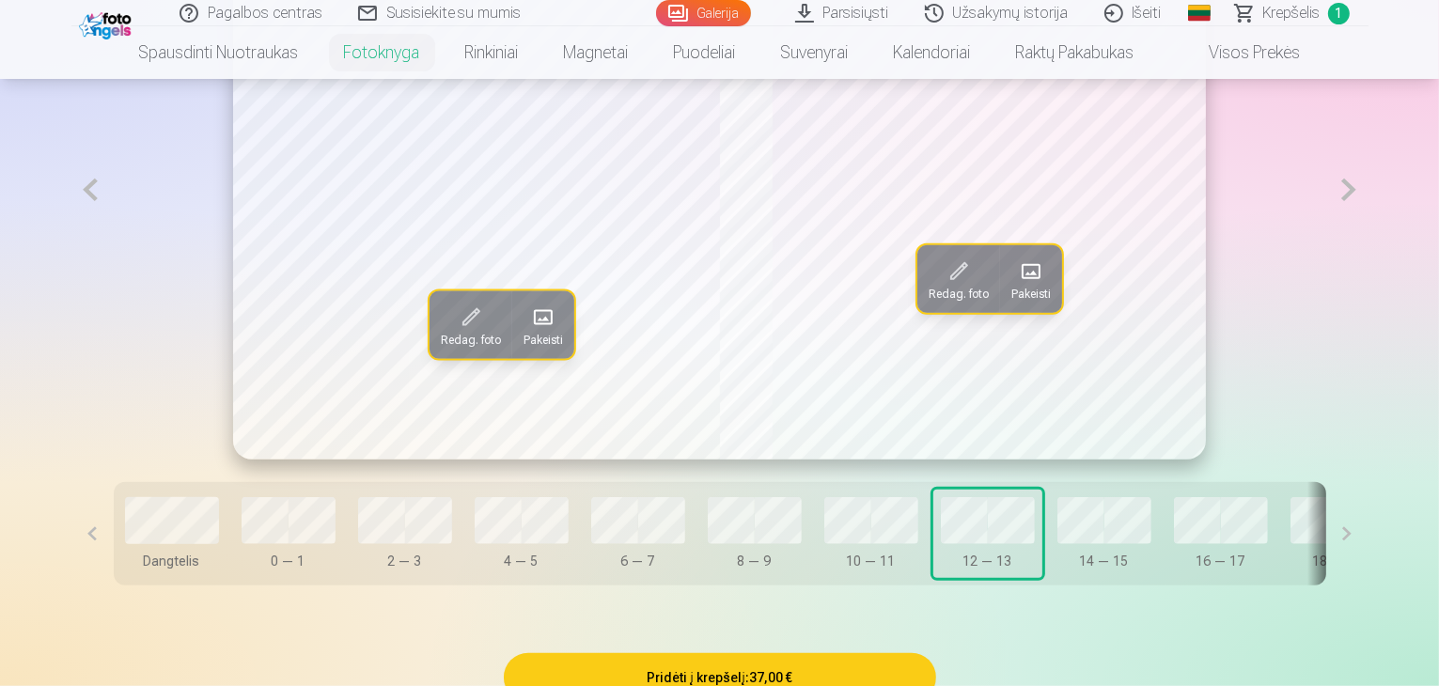
click at [528, 332] on span at bounding box center [543, 317] width 30 height 30
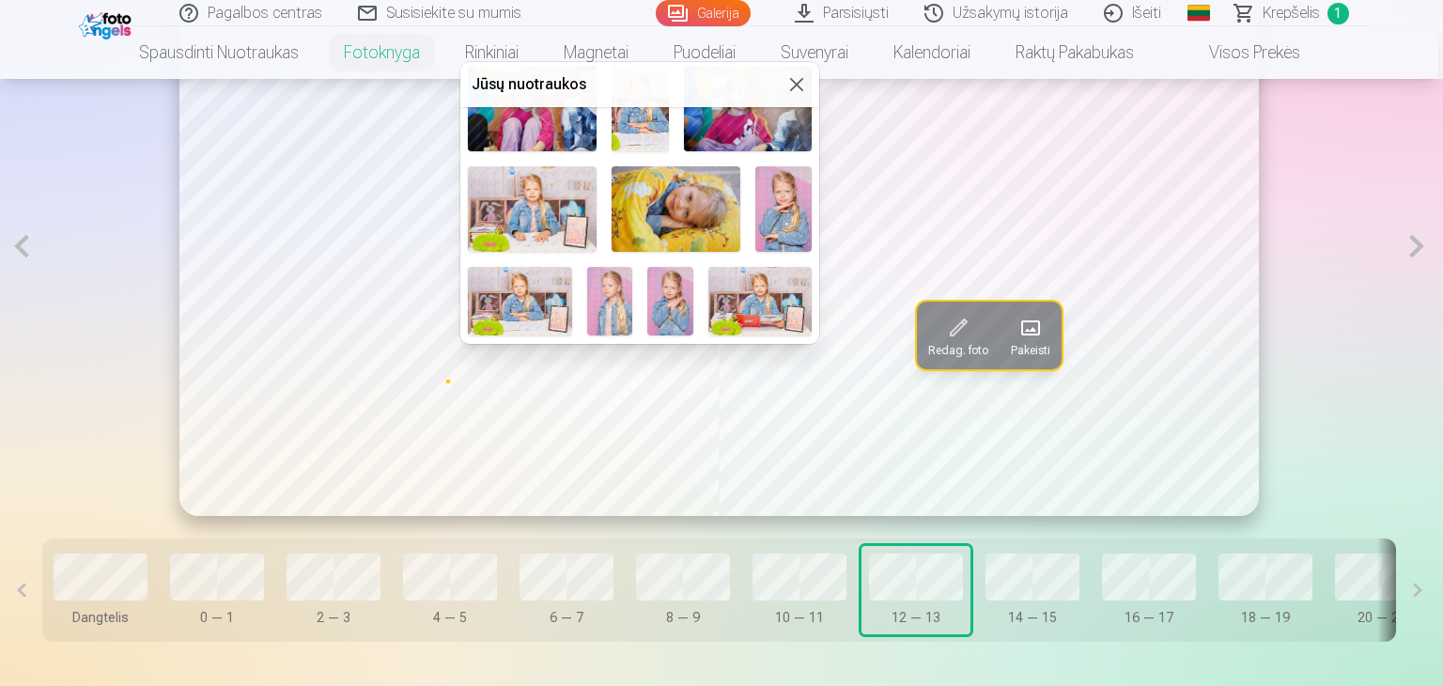
scroll to position [282, 0]
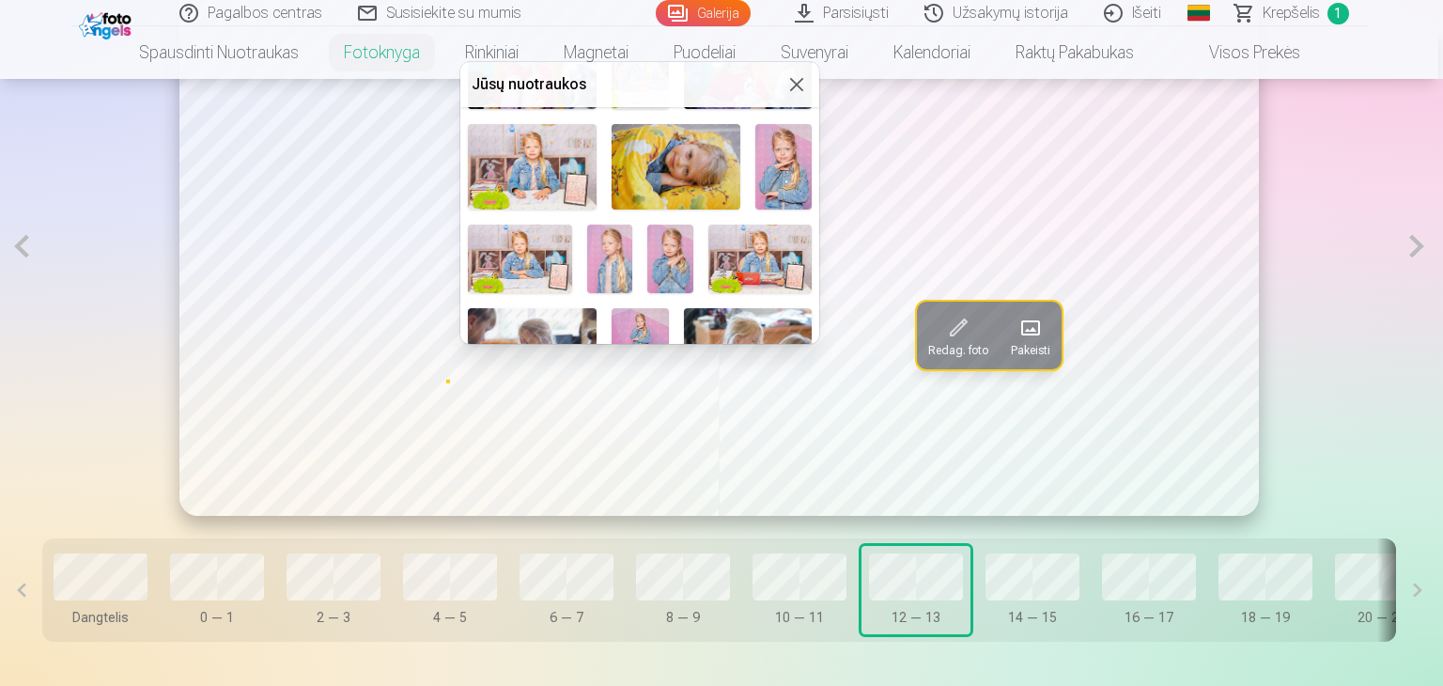
click at [526, 254] on img at bounding box center [519, 259] width 103 height 69
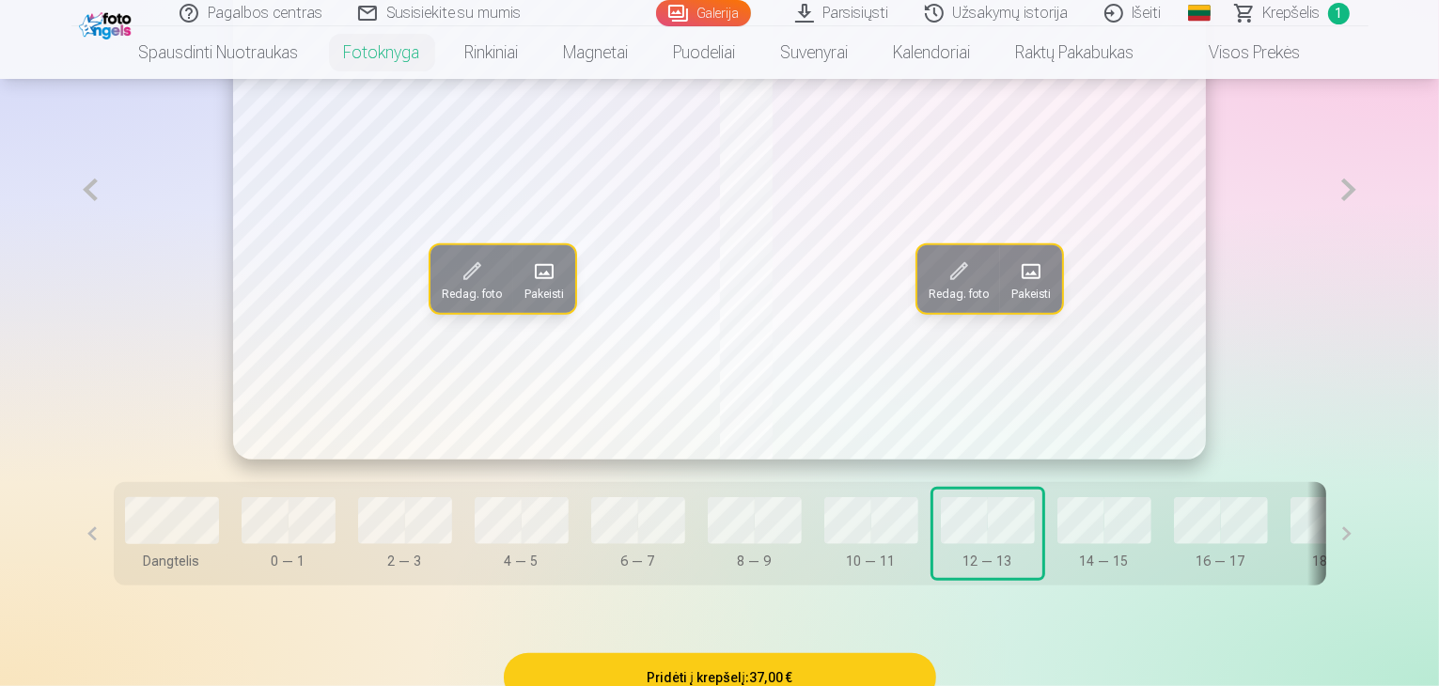
click at [1035, 287] on span at bounding box center [1031, 272] width 30 height 30
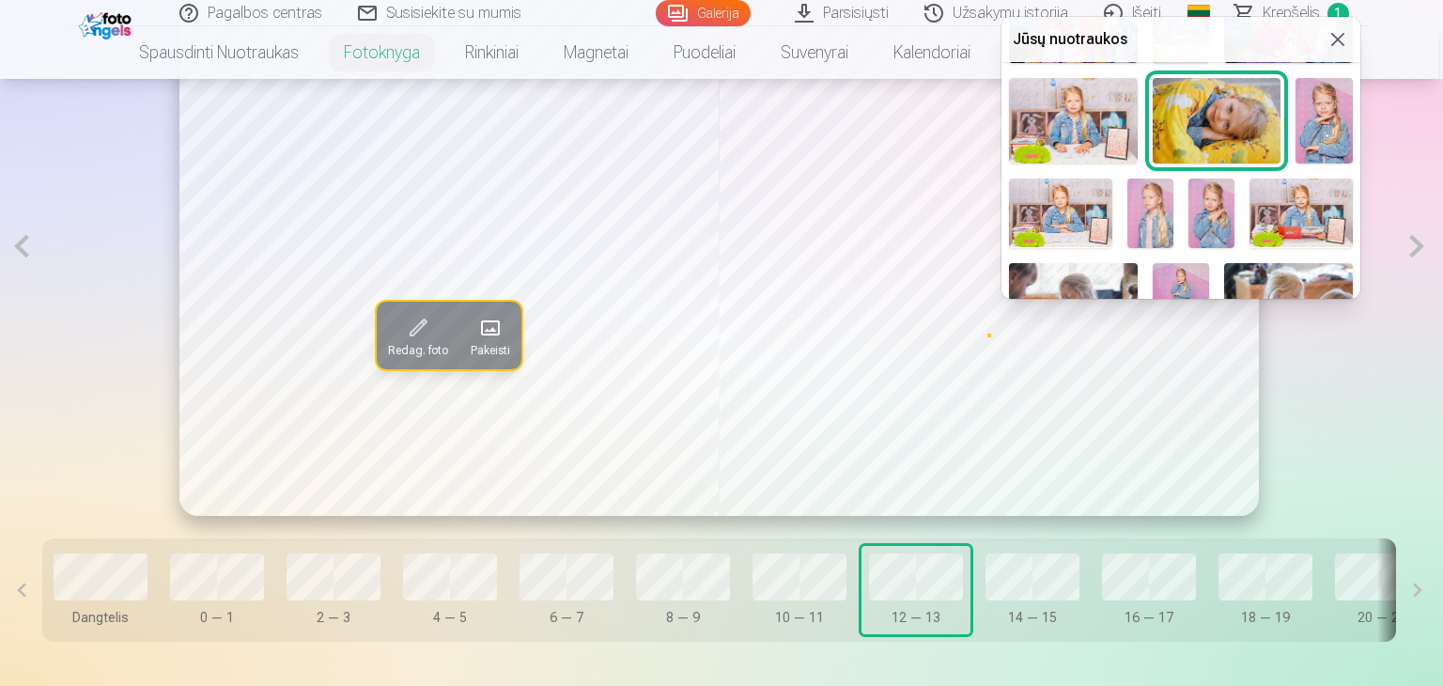
click at [1151, 211] on img at bounding box center [1151, 213] width 46 height 69
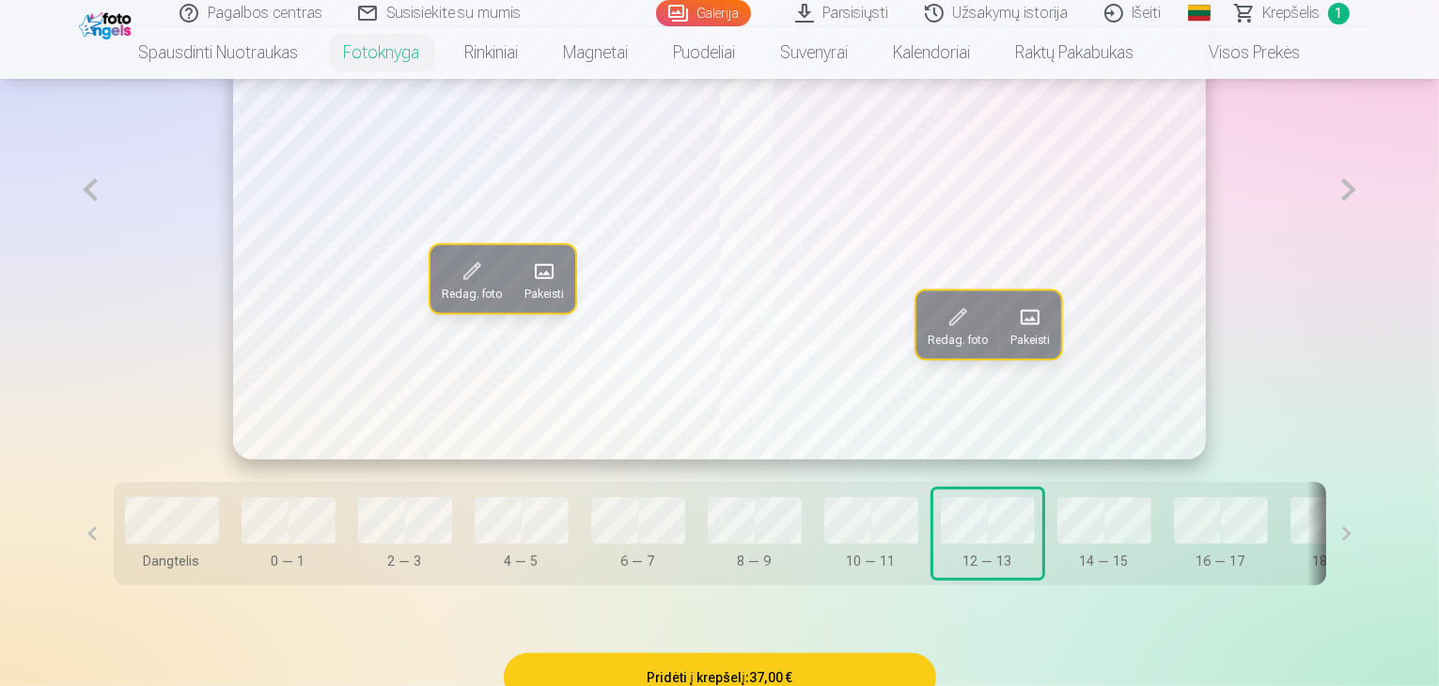
click at [1367, 257] on button at bounding box center [1348, 189] width 39 height 539
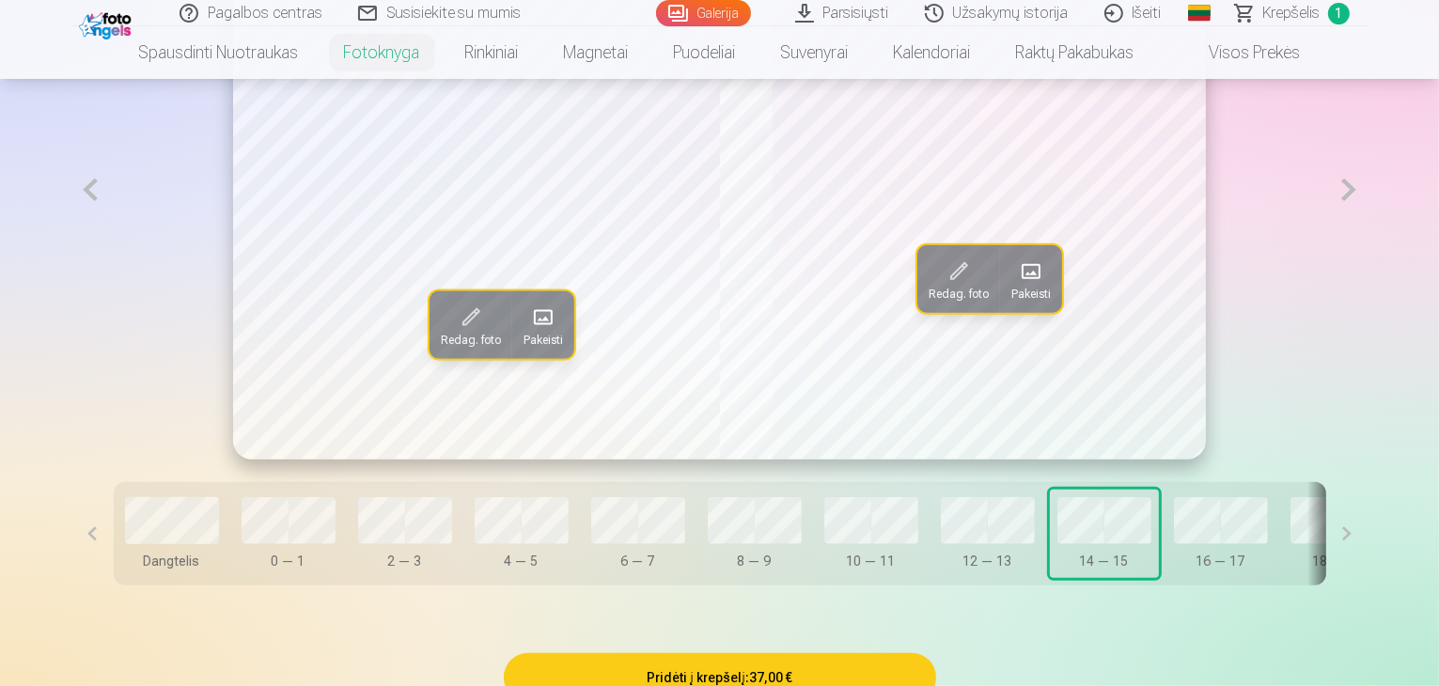
click at [1032, 287] on span at bounding box center [1031, 272] width 30 height 30
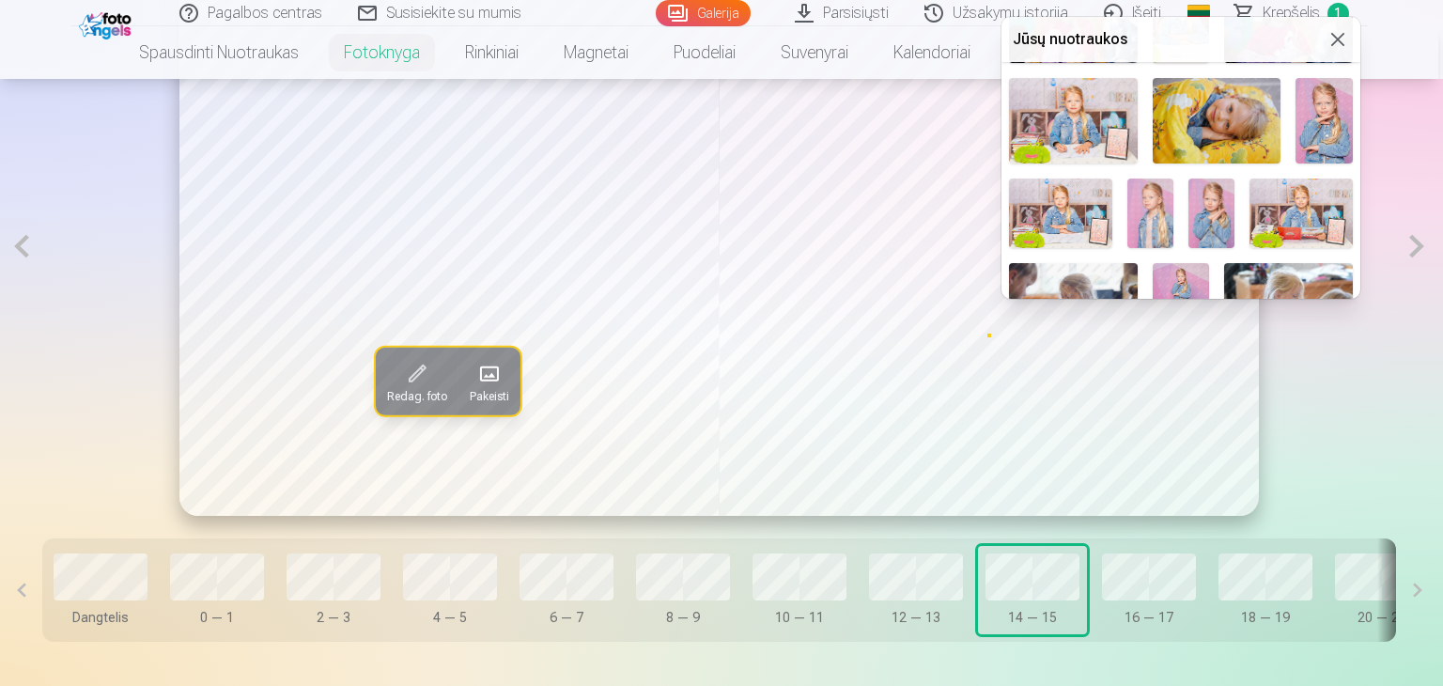
click at [1312, 204] on img at bounding box center [1301, 213] width 103 height 69
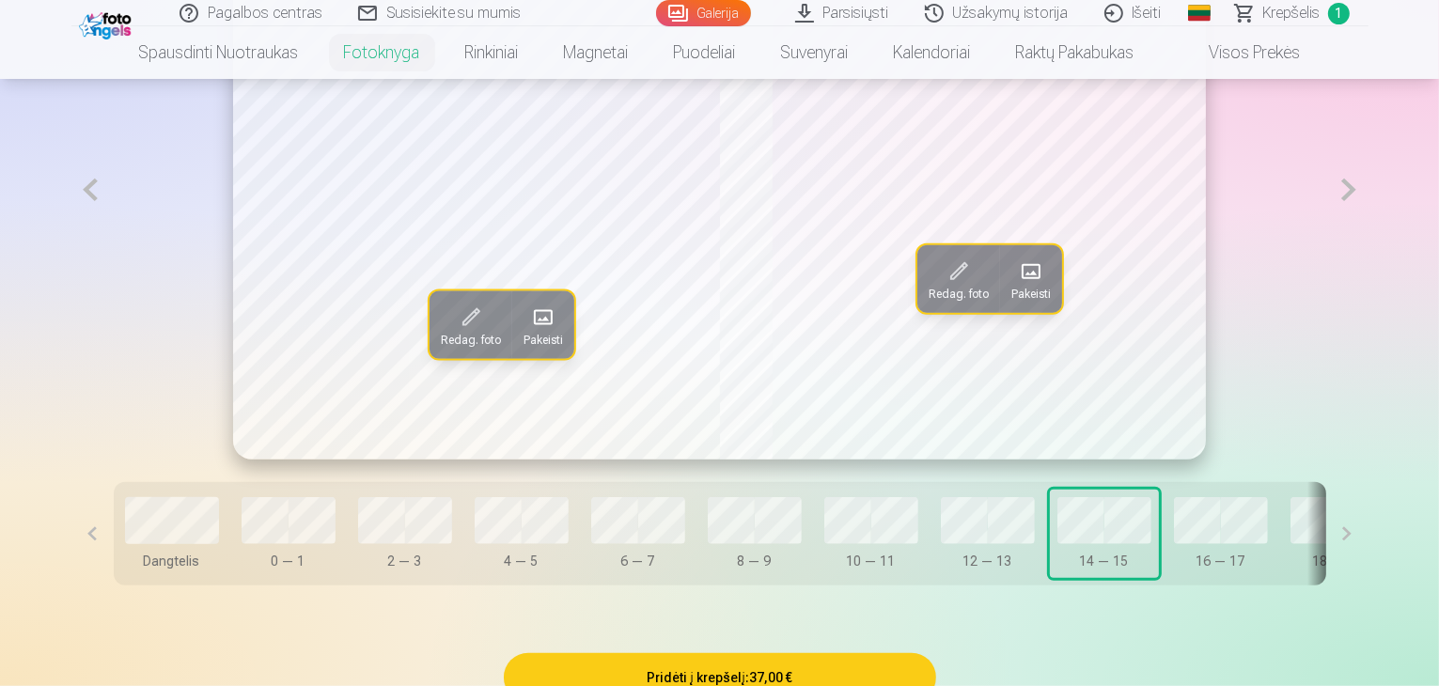
click at [1367, 251] on button at bounding box center [1348, 189] width 39 height 539
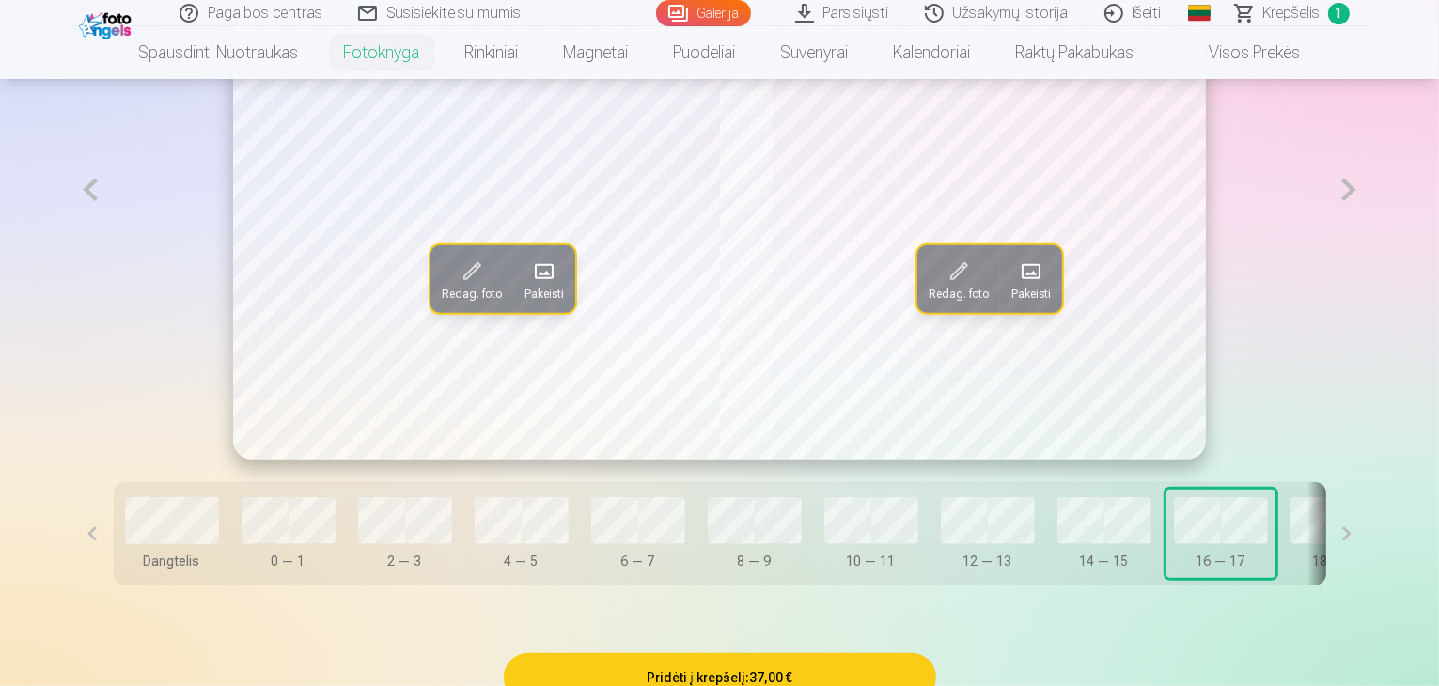
click at [529, 287] on span at bounding box center [544, 272] width 30 height 30
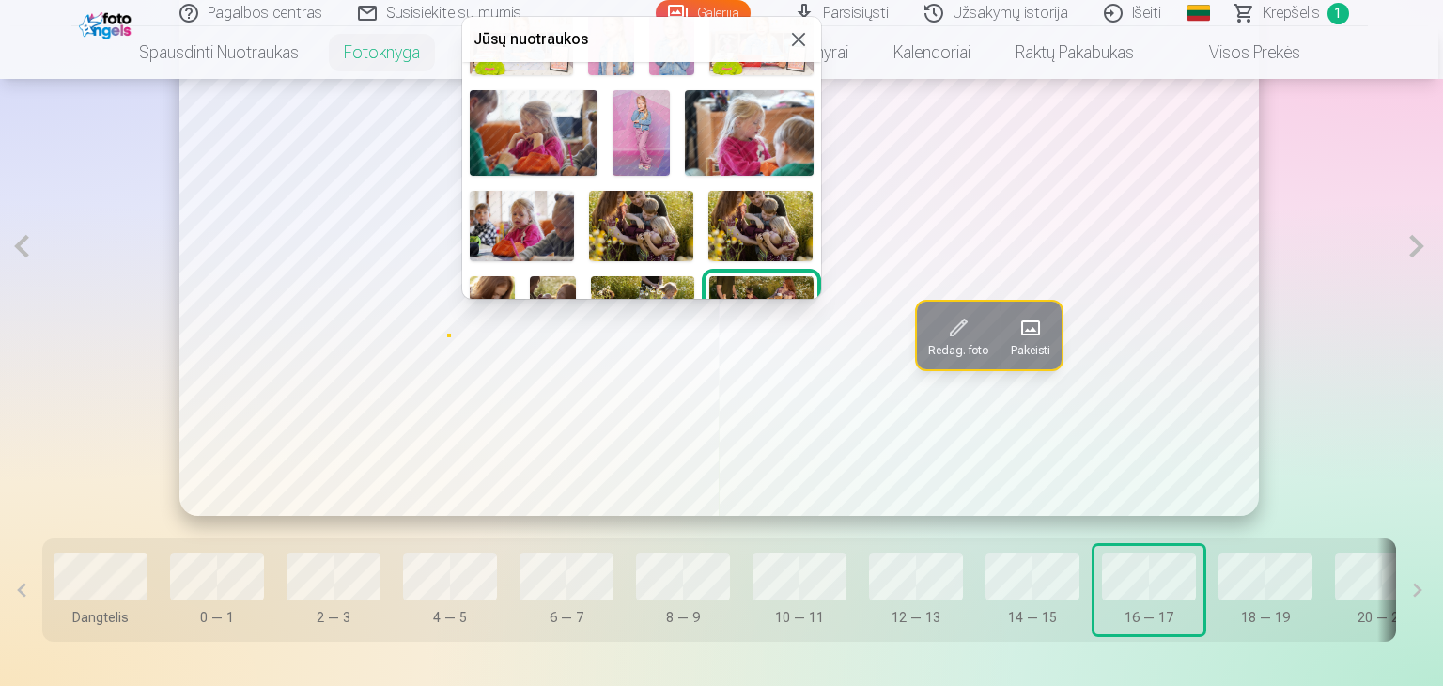
scroll to position [470, 0]
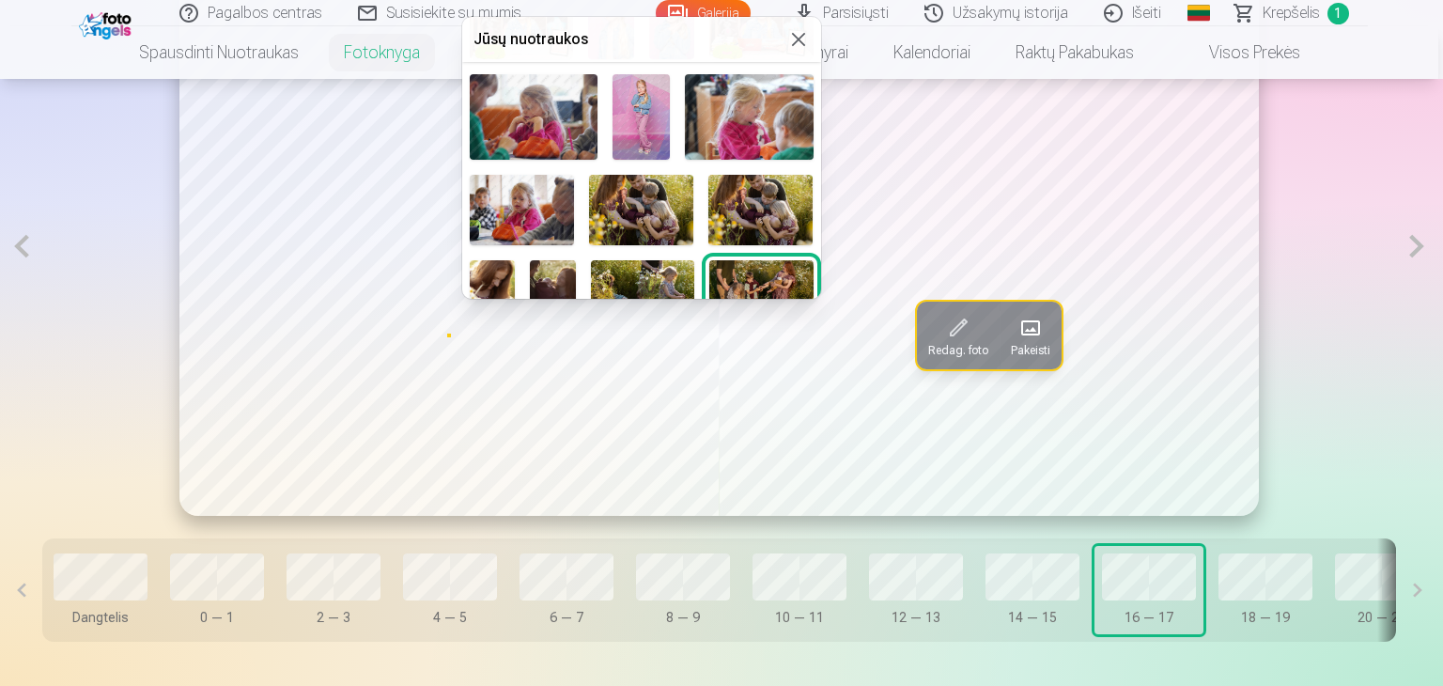
click at [516, 111] on img at bounding box center [534, 117] width 129 height 86
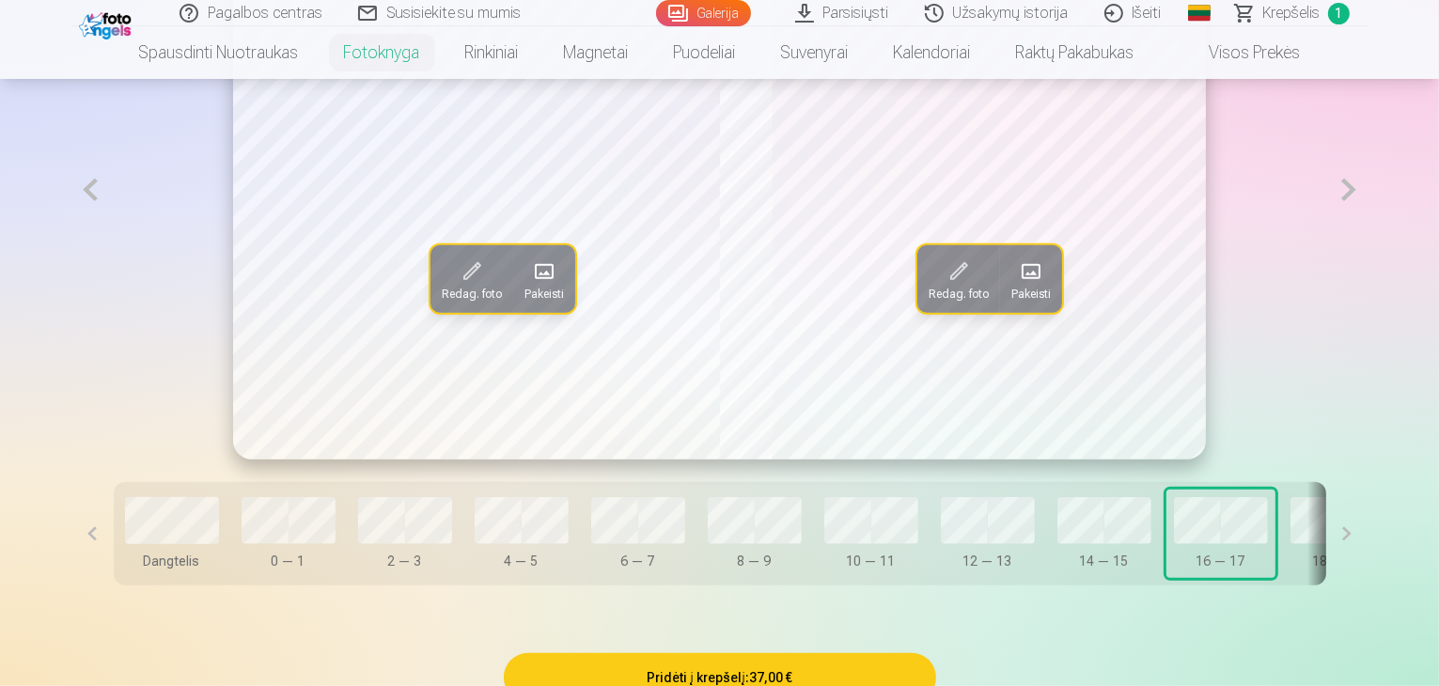
click at [1053, 313] on button "Pakeisti" at bounding box center [1031, 279] width 62 height 68
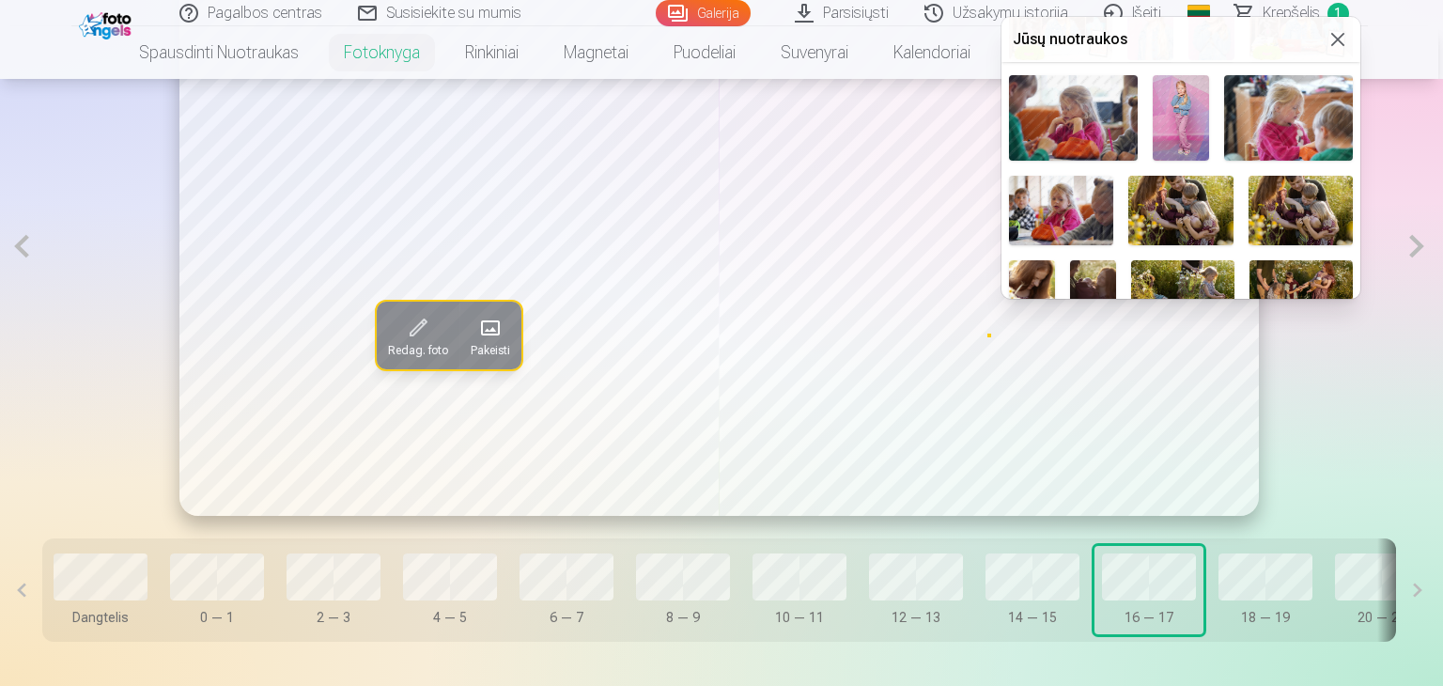
click at [1183, 110] on img at bounding box center [1181, 118] width 57 height 86
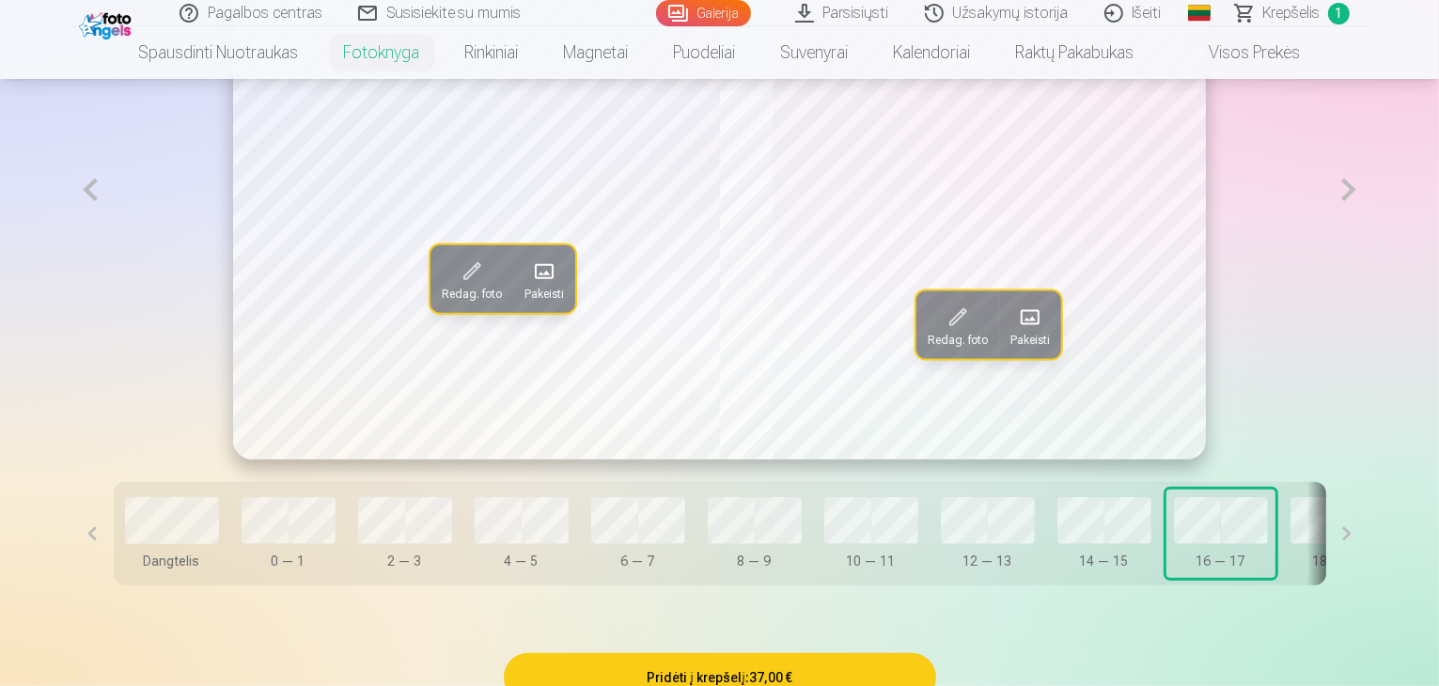
click at [1367, 249] on button at bounding box center [1348, 189] width 39 height 539
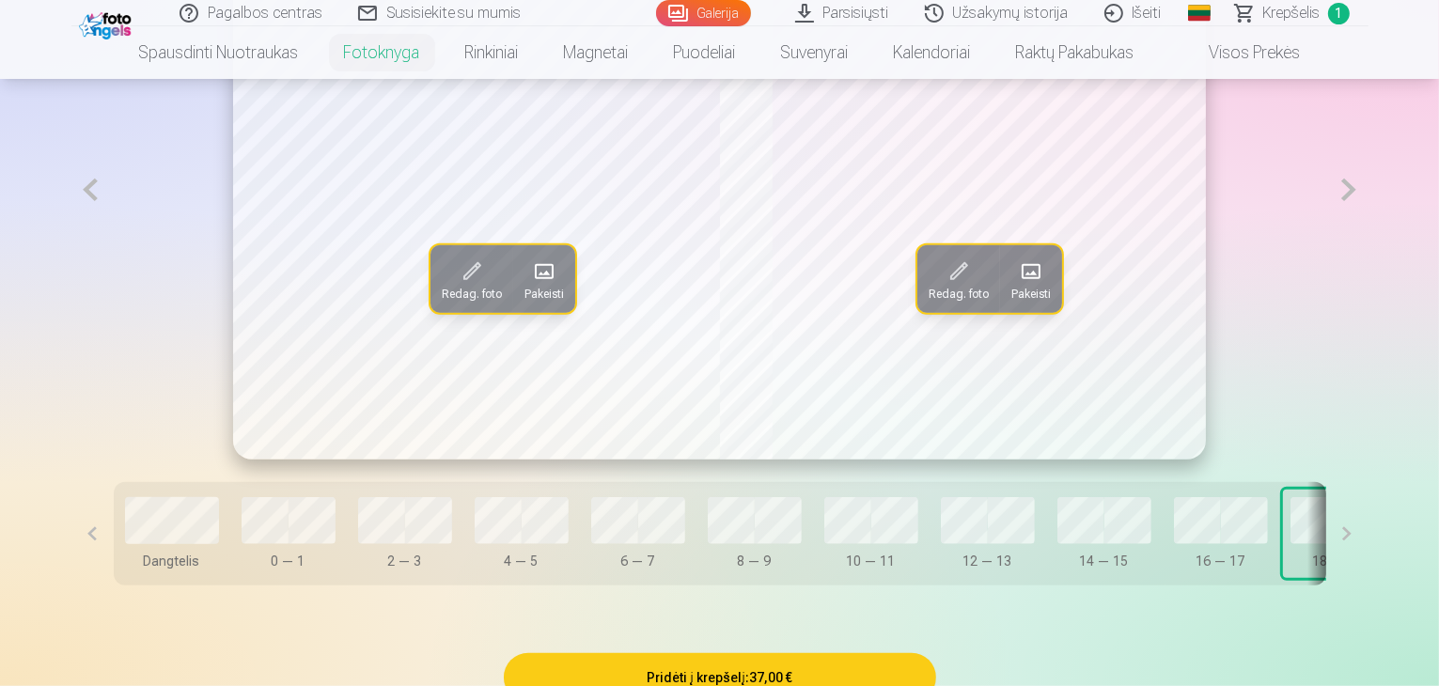
click at [529, 287] on span at bounding box center [544, 272] width 30 height 30
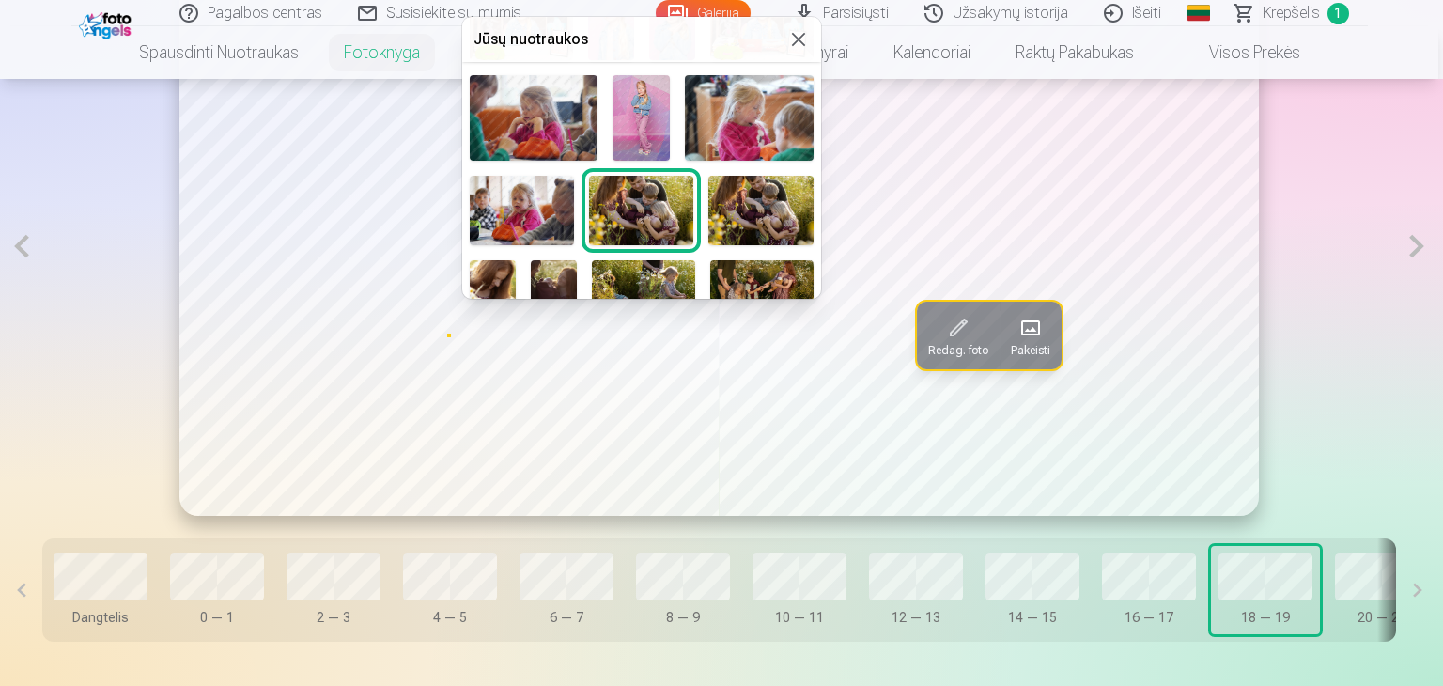
click at [545, 199] on img at bounding box center [522, 211] width 104 height 70
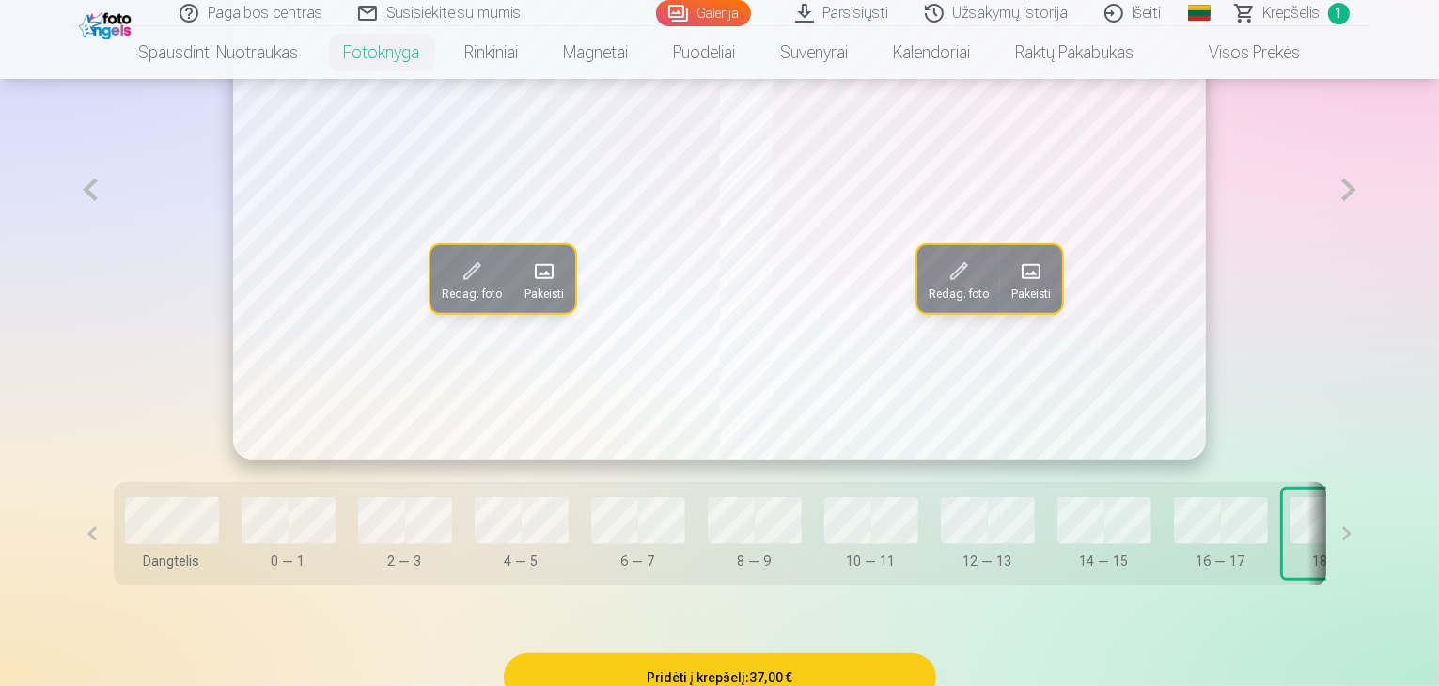
click at [1030, 287] on span at bounding box center [1031, 272] width 30 height 30
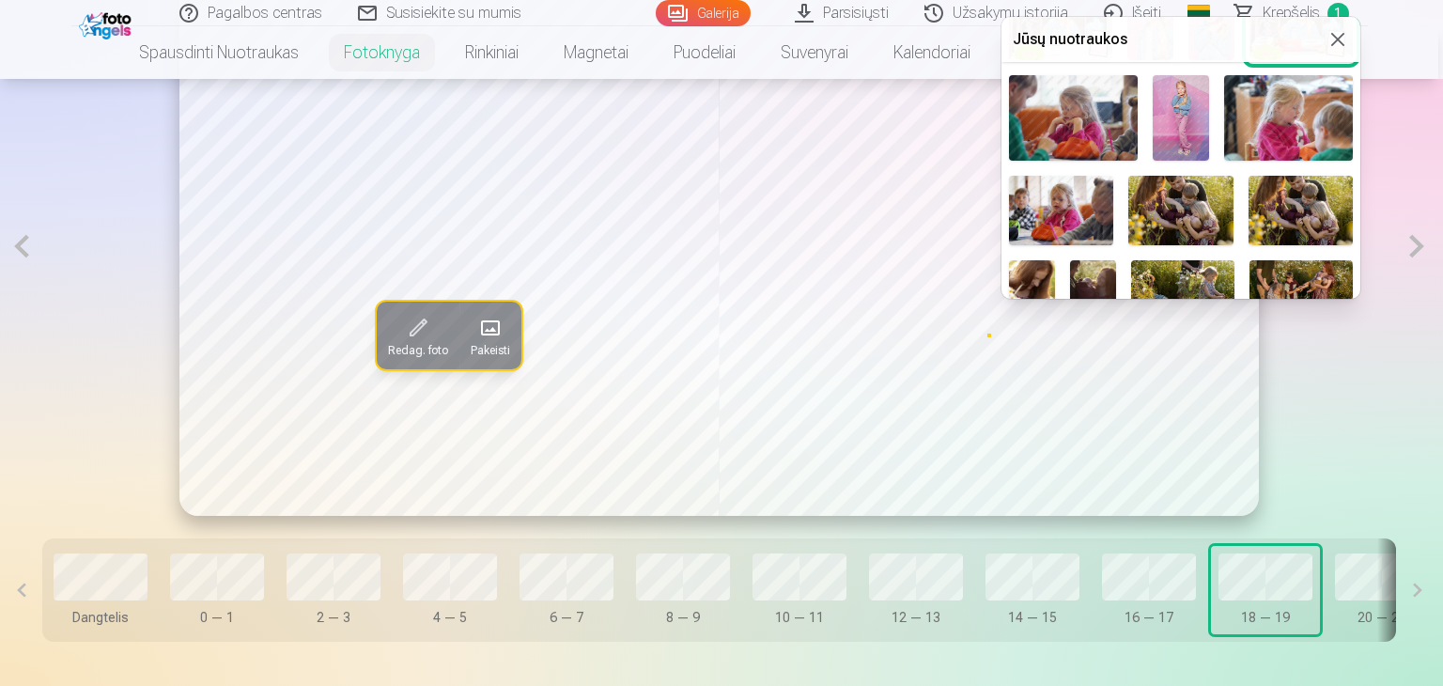
click at [1179, 204] on img at bounding box center [1181, 211] width 104 height 70
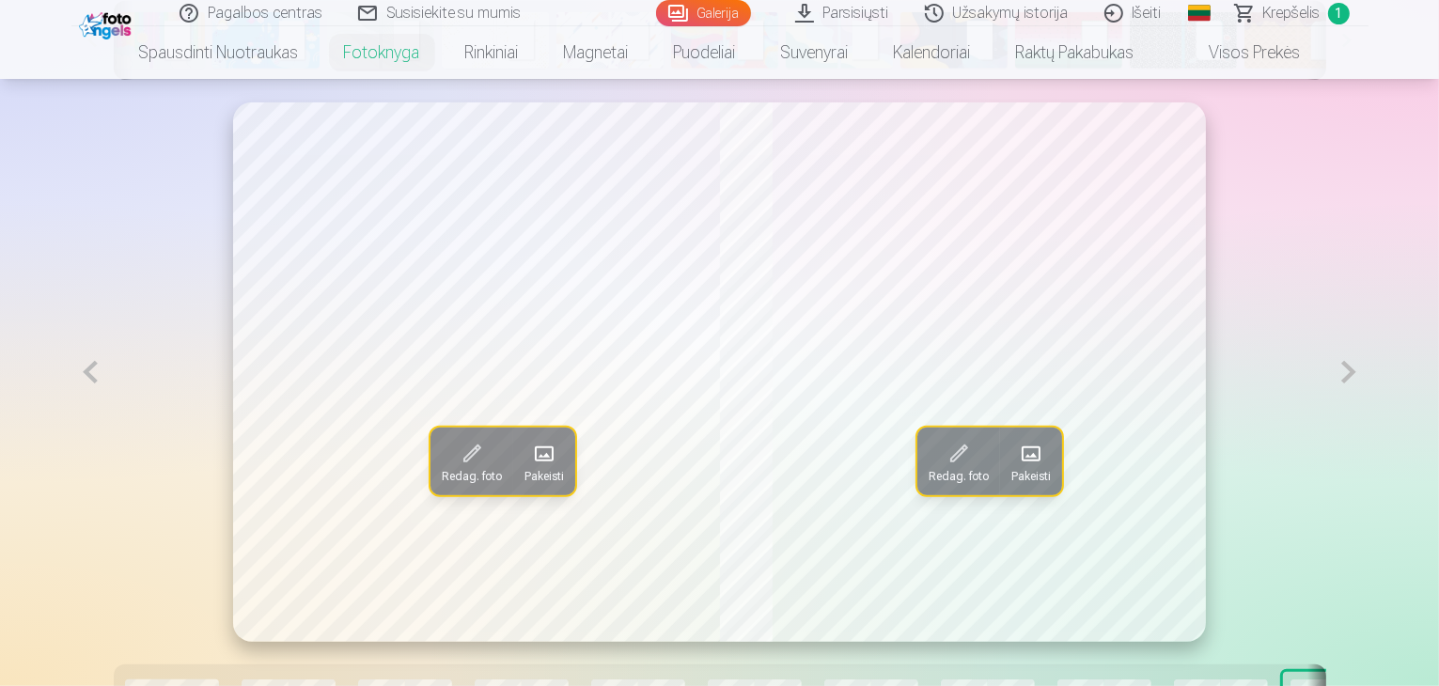
scroll to position [1034, 0]
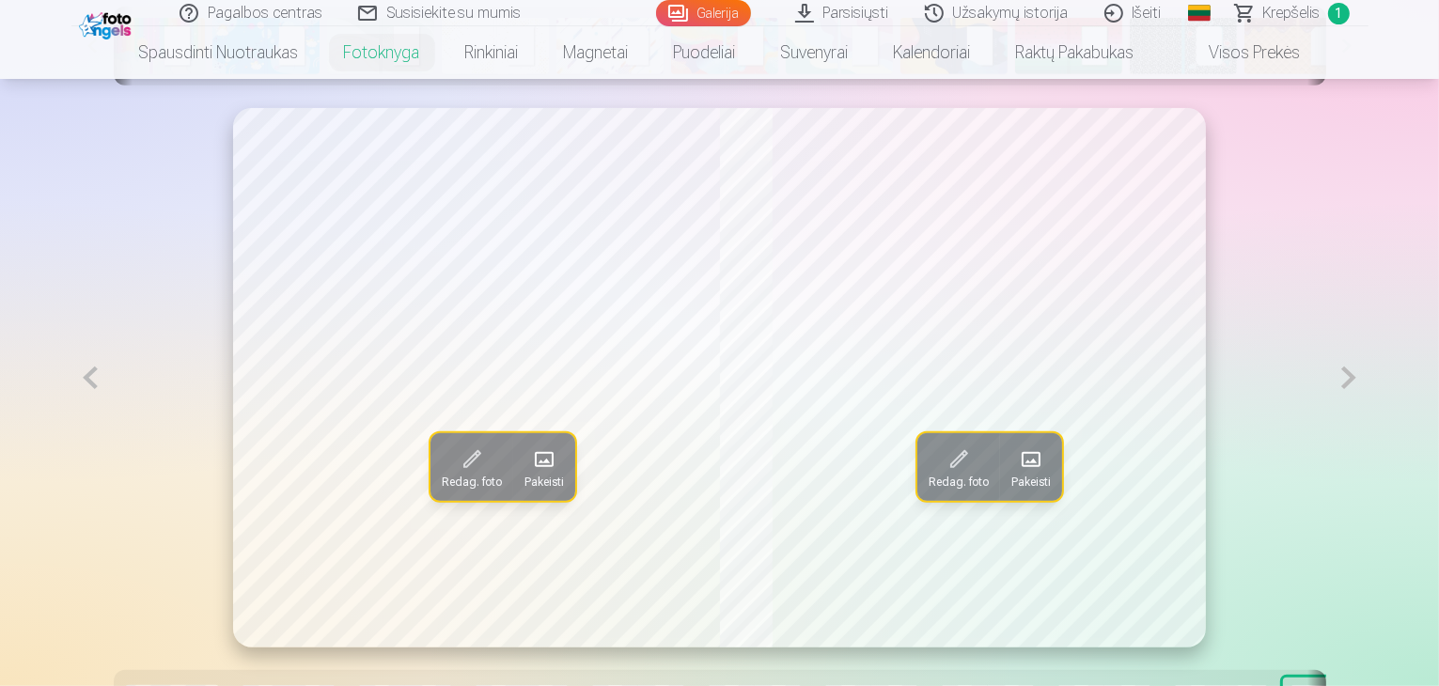
click at [959, 490] on span "Redag. foto" at bounding box center [958, 482] width 60 height 15
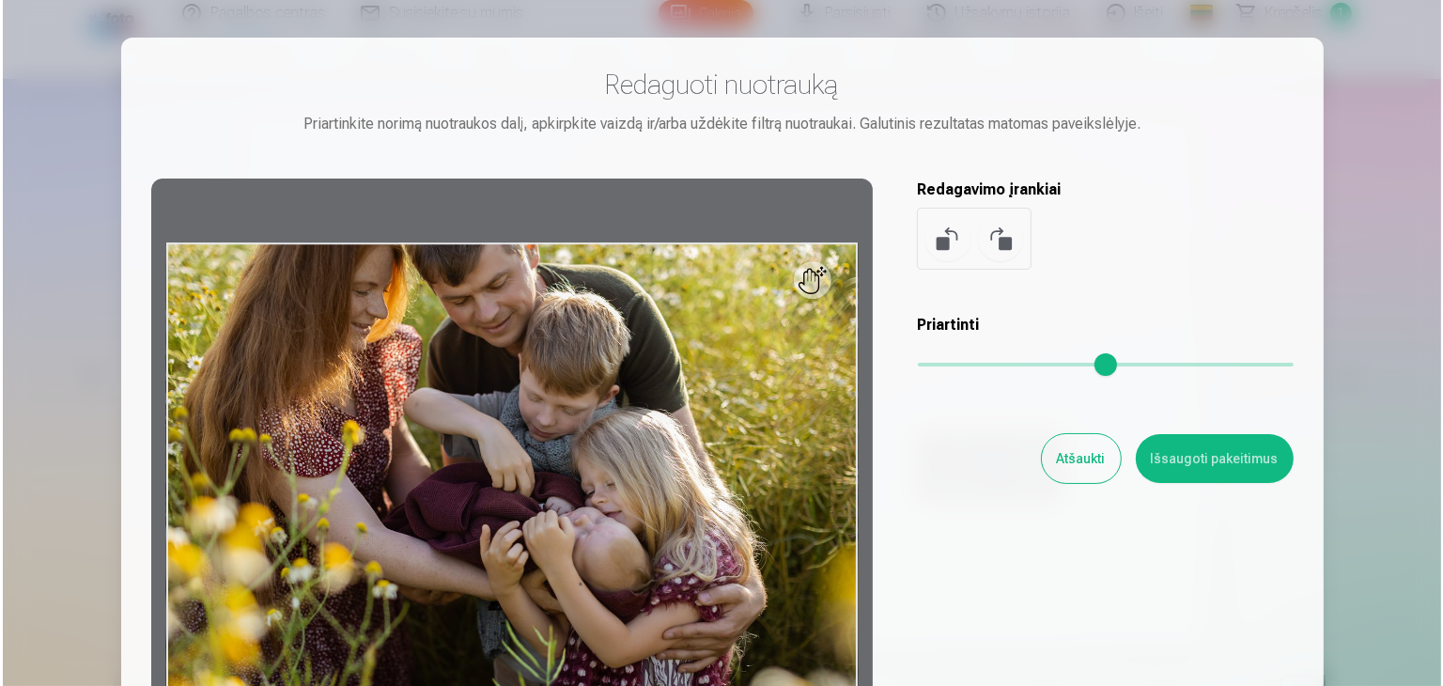
scroll to position [1036, 0]
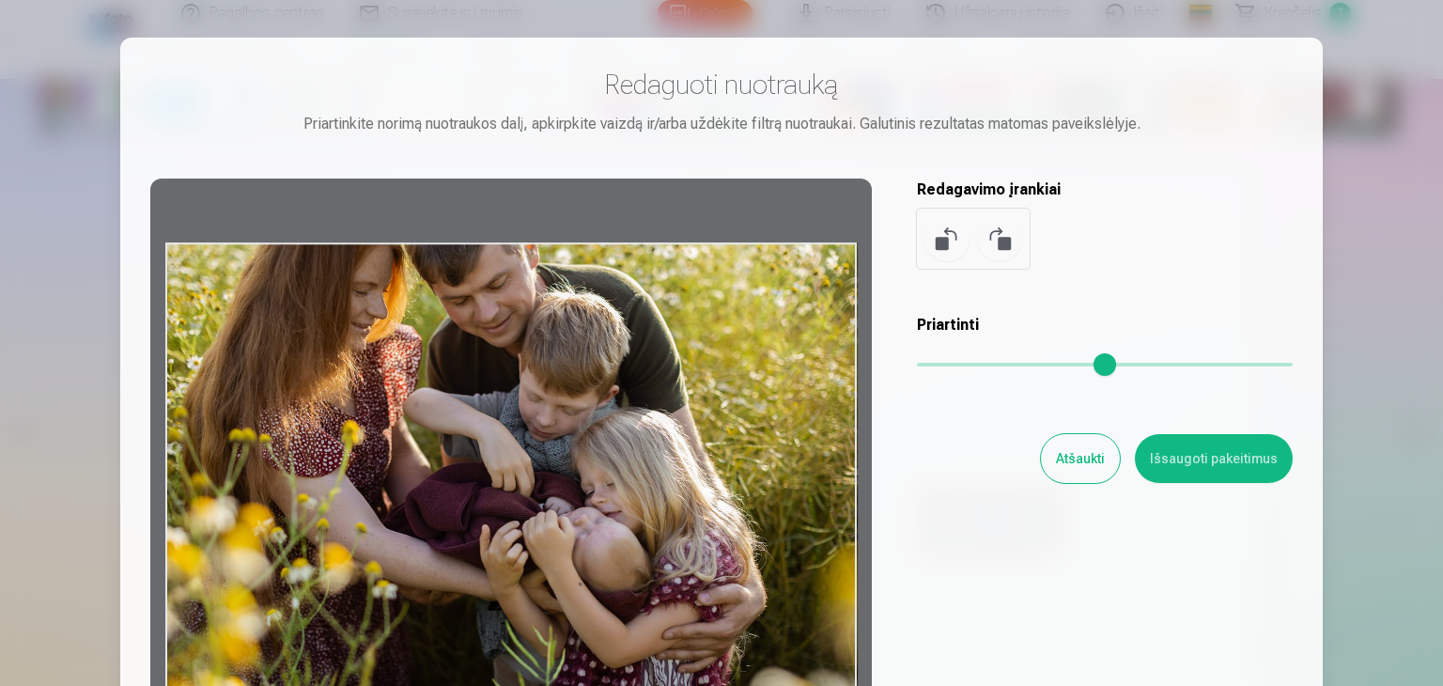
drag, startPoint x: 695, startPoint y: 465, endPoint x: 740, endPoint y: 366, distance: 109.0
click at [735, 371] on div at bounding box center [511, 474] width 722 height 590
drag, startPoint x: 805, startPoint y: 277, endPoint x: 823, endPoint y: 272, distance: 18.7
click at [821, 273] on div at bounding box center [511, 474] width 722 height 590
click at [823, 272] on div at bounding box center [511, 474] width 722 height 590
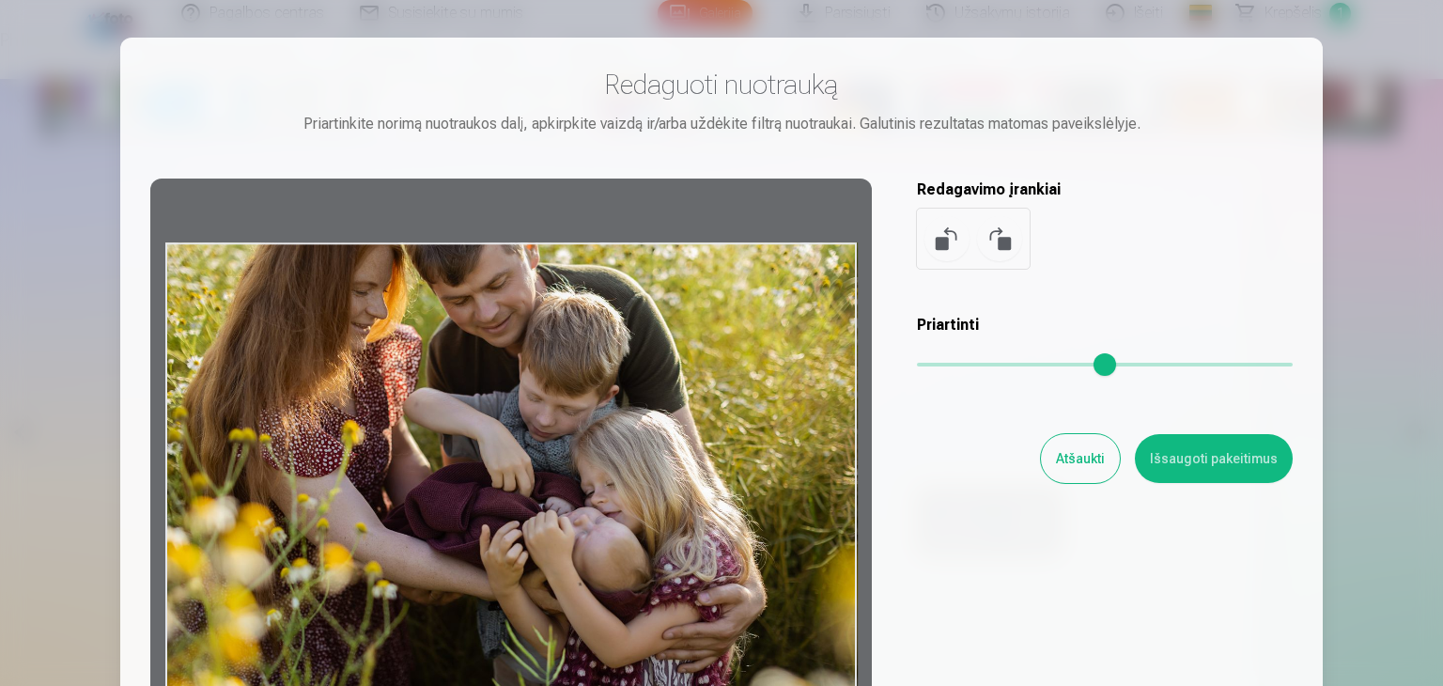
click at [826, 332] on div at bounding box center [511, 474] width 722 height 590
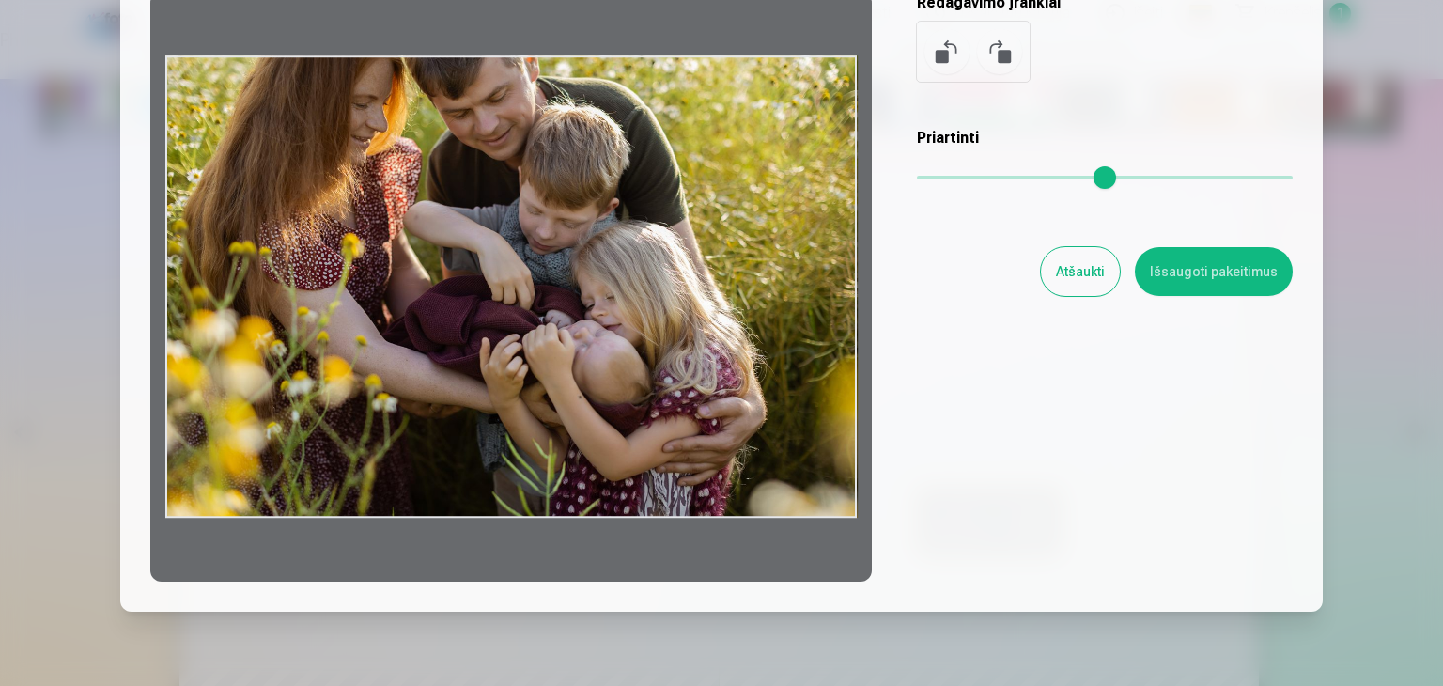
scroll to position [188, 0]
drag, startPoint x: 688, startPoint y: 250, endPoint x: 620, endPoint y: 444, distance: 206.0
click at [620, 444] on div at bounding box center [511, 286] width 722 height 590
drag, startPoint x: 616, startPoint y: 494, endPoint x: 694, endPoint y: 322, distance: 188.4
click at [688, 331] on div at bounding box center [511, 286] width 722 height 590
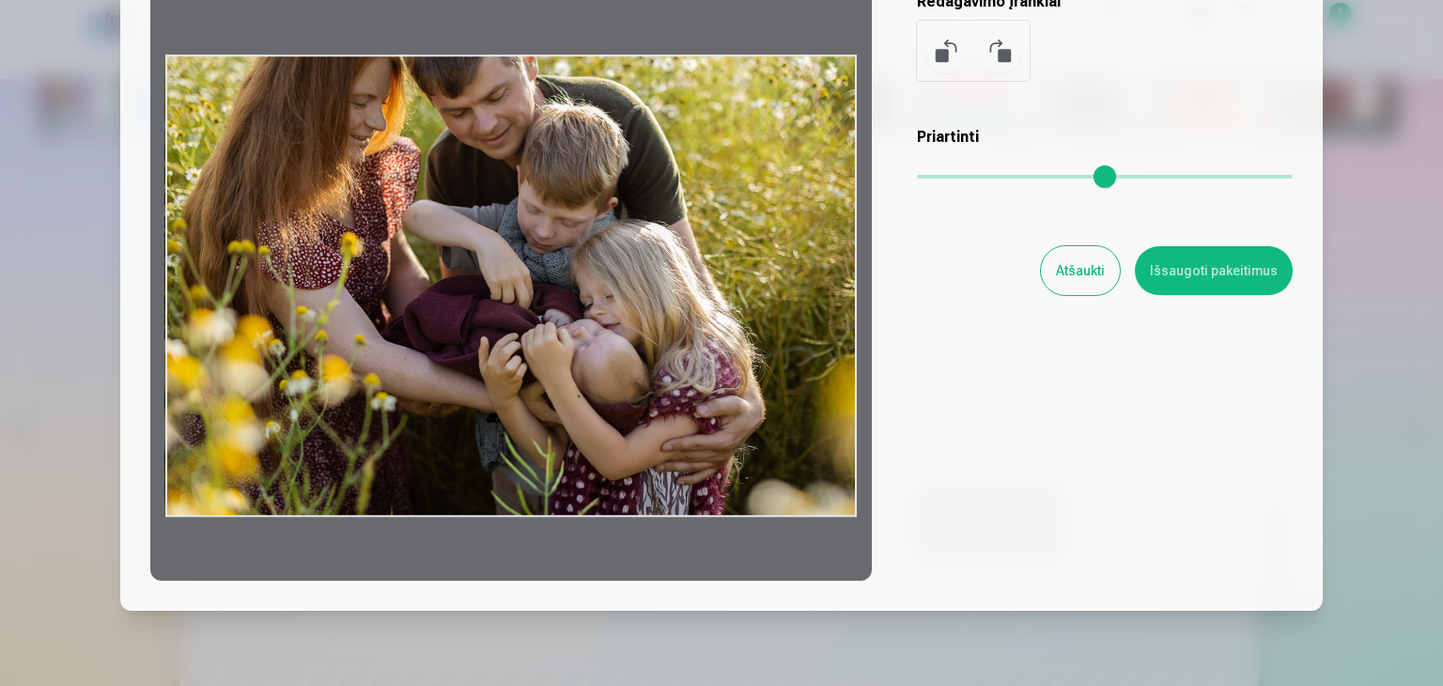
drag, startPoint x: 716, startPoint y: 253, endPoint x: 507, endPoint y: 162, distance: 227.7
click at [486, 219] on div at bounding box center [511, 286] width 722 height 590
drag, startPoint x: 500, startPoint y: 80, endPoint x: 564, endPoint y: 482, distance: 407.3
click at [586, 474] on div at bounding box center [511, 286] width 722 height 590
drag, startPoint x: 909, startPoint y: 179, endPoint x: 933, endPoint y: 181, distance: 24.6
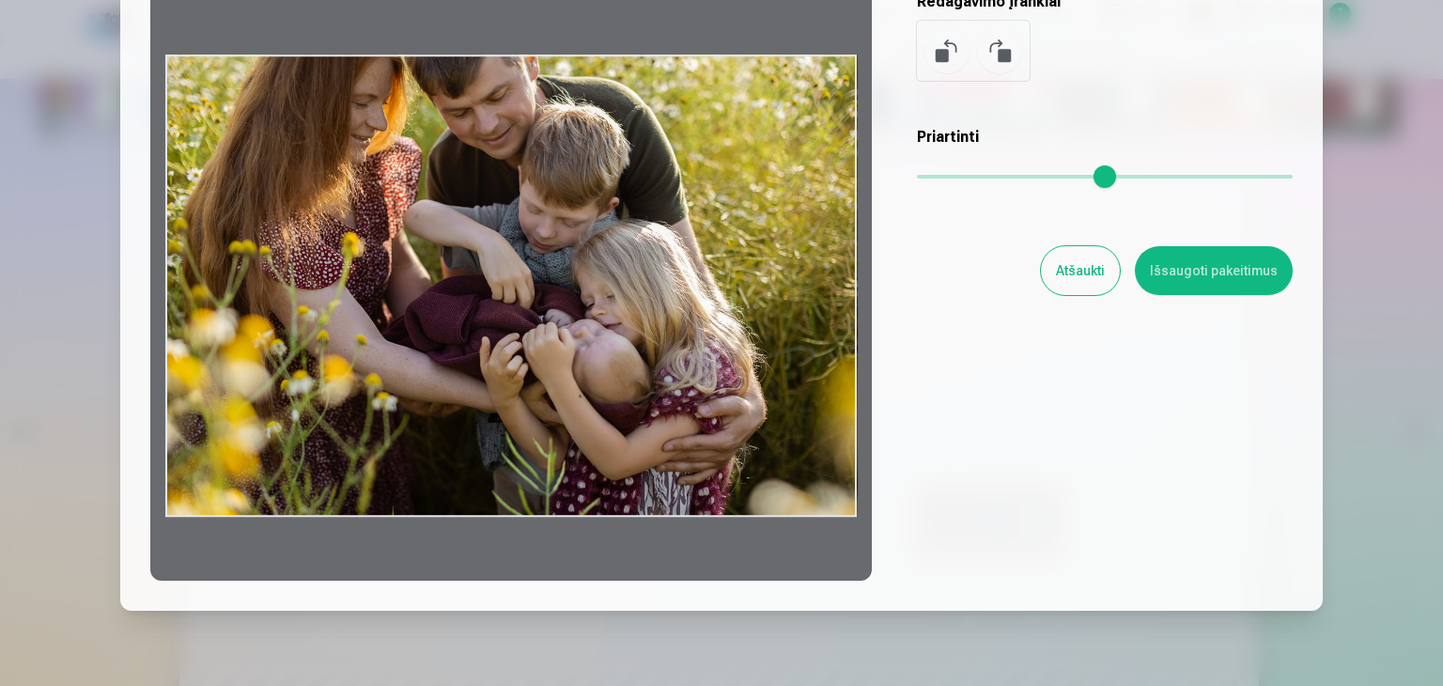
click at [933, 181] on div "Redaguoti nuotrauką Priartinkite norimą nuotraukos dalį, apkirpkite vaizdą ir/a…" at bounding box center [721, 230] width 1143 height 701
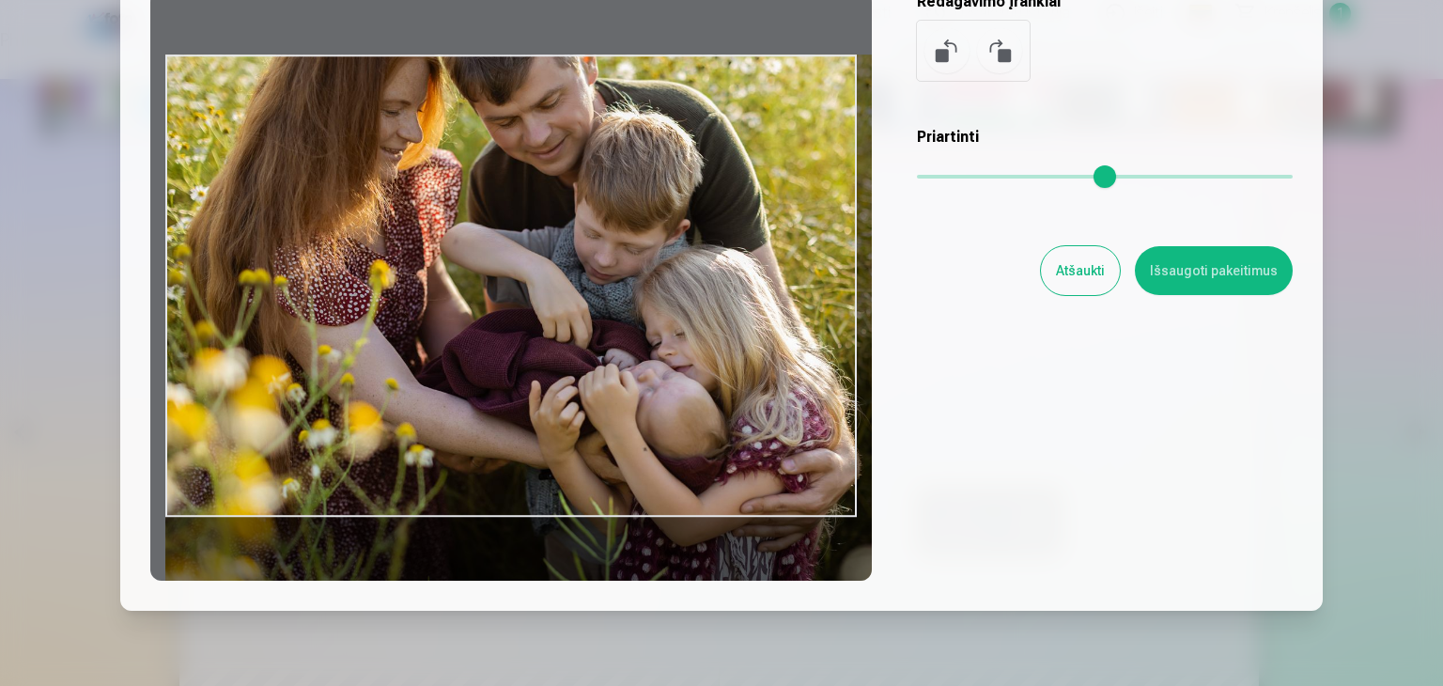
type input "*"
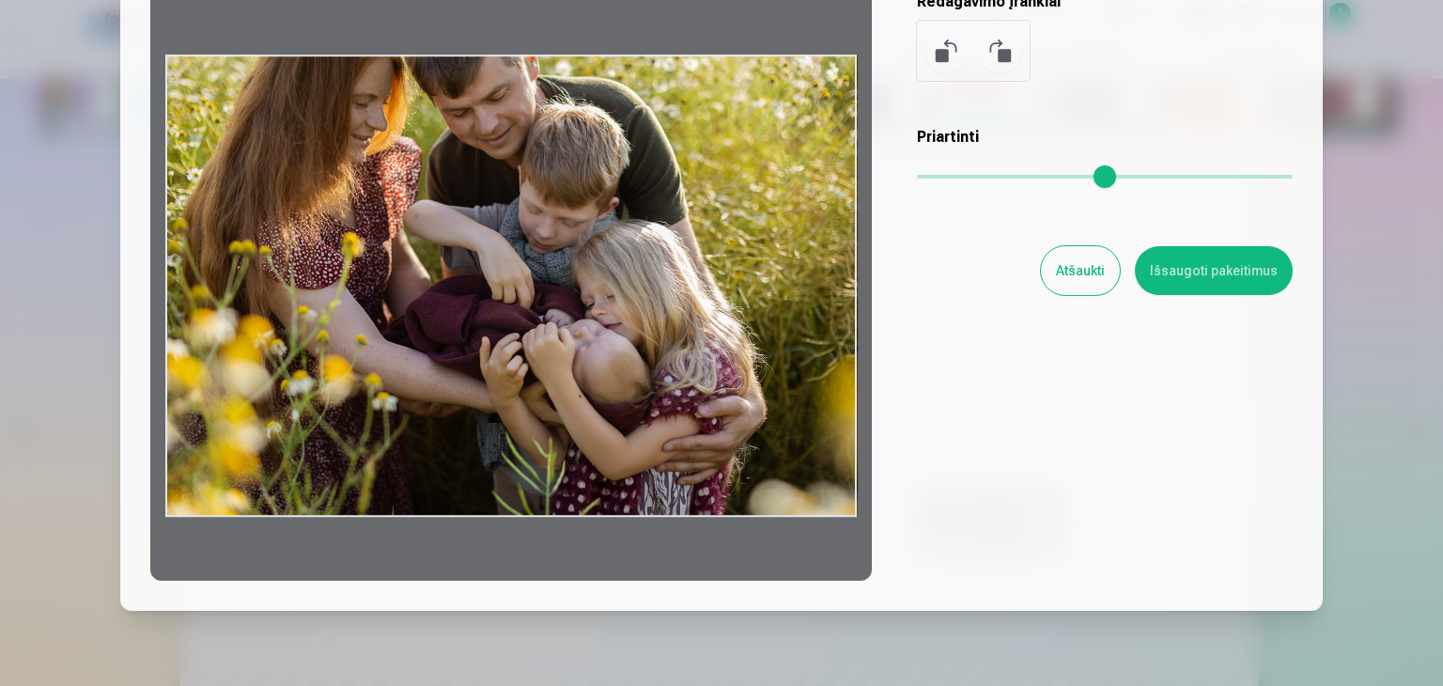
drag, startPoint x: 930, startPoint y: 179, endPoint x: 774, endPoint y: 190, distance: 156.3
click at [917, 179] on input "range" at bounding box center [1105, 177] width 376 height 4
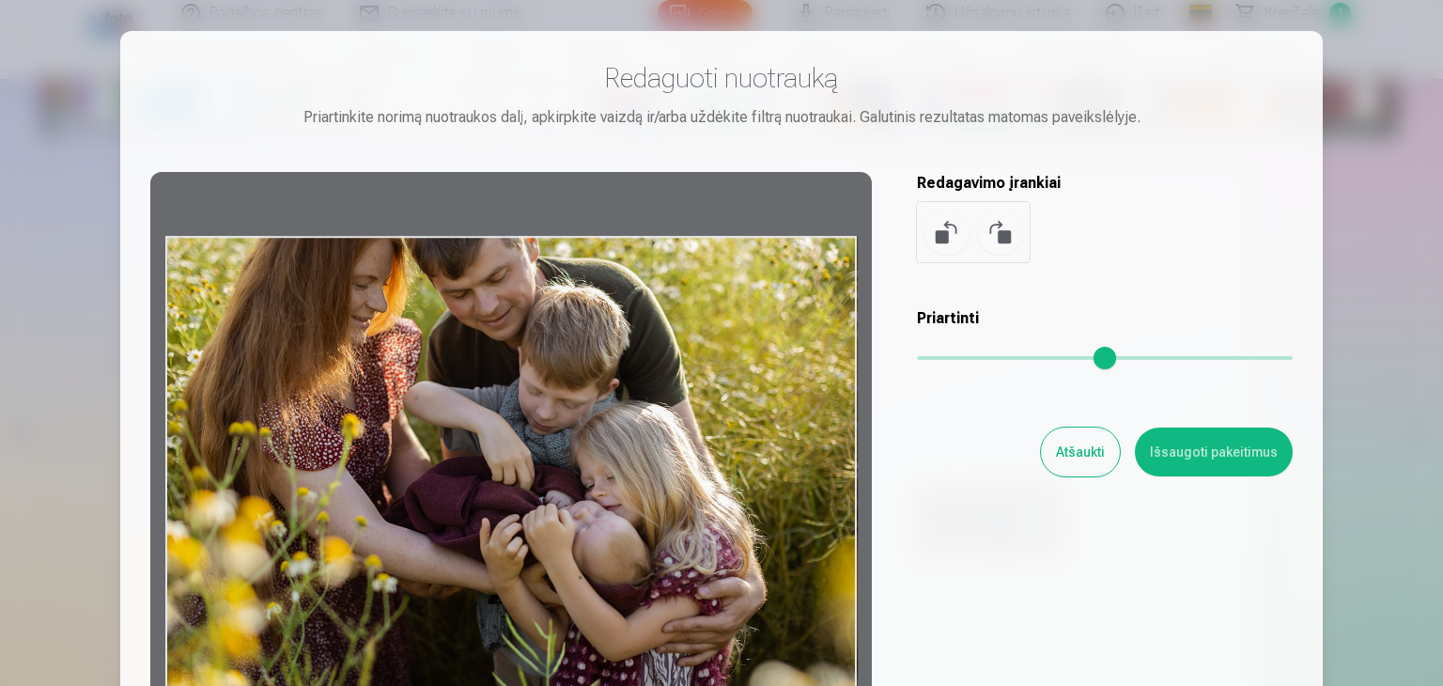
scroll to position [0, 0]
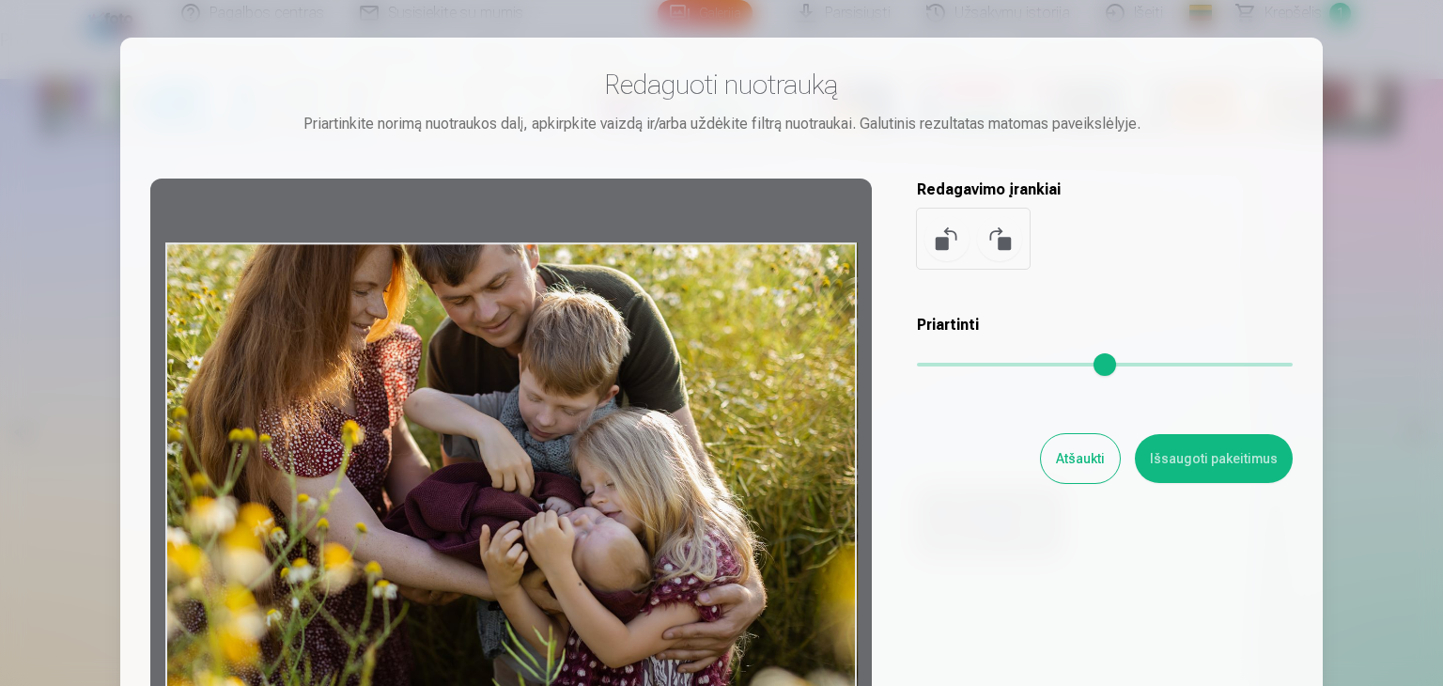
drag, startPoint x: 589, startPoint y: 341, endPoint x: 606, endPoint y: 438, distance: 98.3
click at [606, 438] on div at bounding box center [511, 474] width 722 height 590
drag, startPoint x: 838, startPoint y: 272, endPoint x: 647, endPoint y: 350, distance: 206.1
click at [653, 350] on div at bounding box center [511, 474] width 722 height 590
drag, startPoint x: 620, startPoint y: 339, endPoint x: 658, endPoint y: 504, distance: 168.7
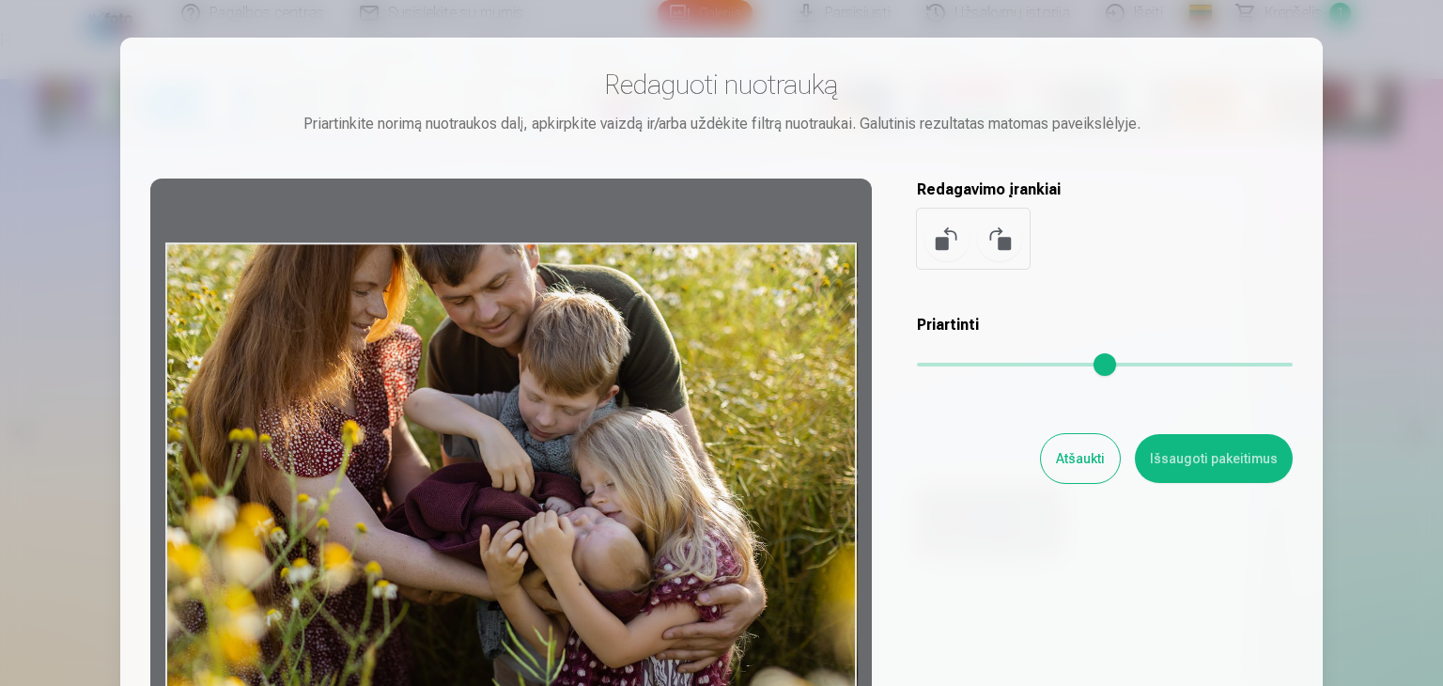
click at [657, 511] on div at bounding box center [511, 474] width 722 height 590
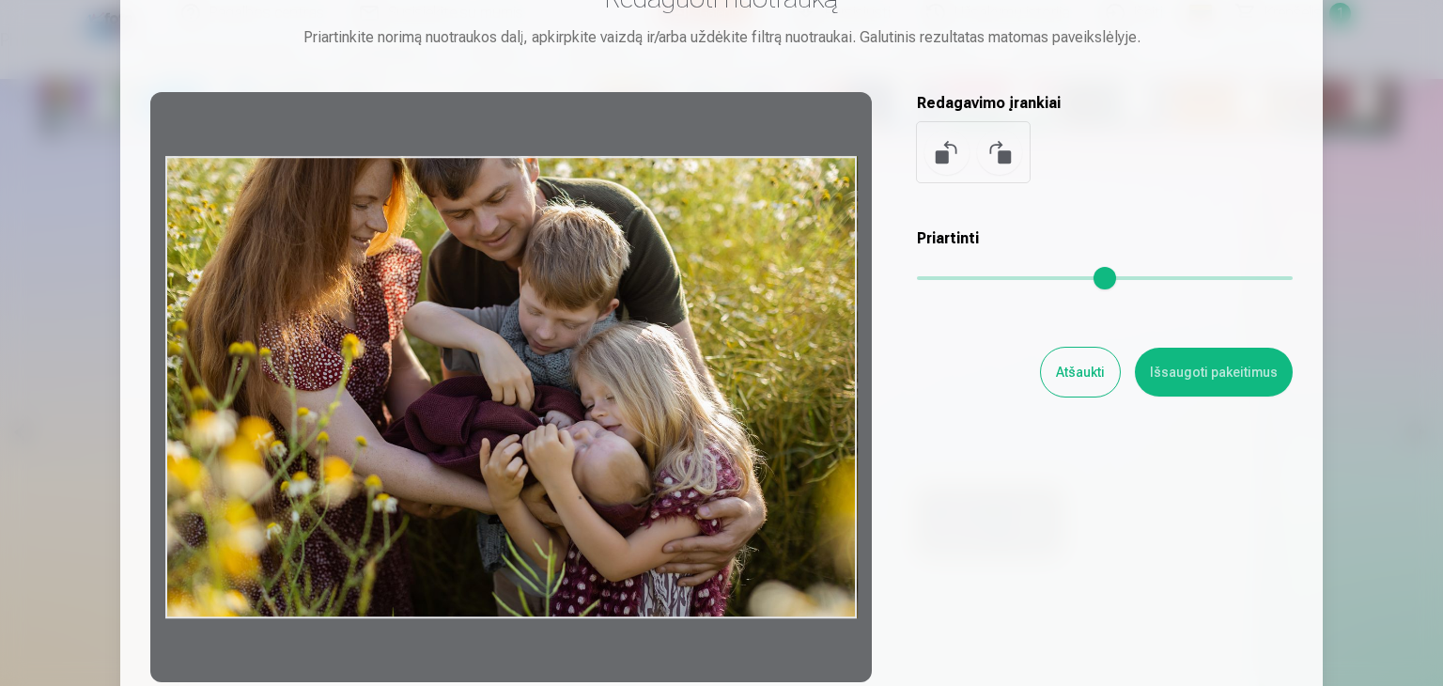
scroll to position [188, 0]
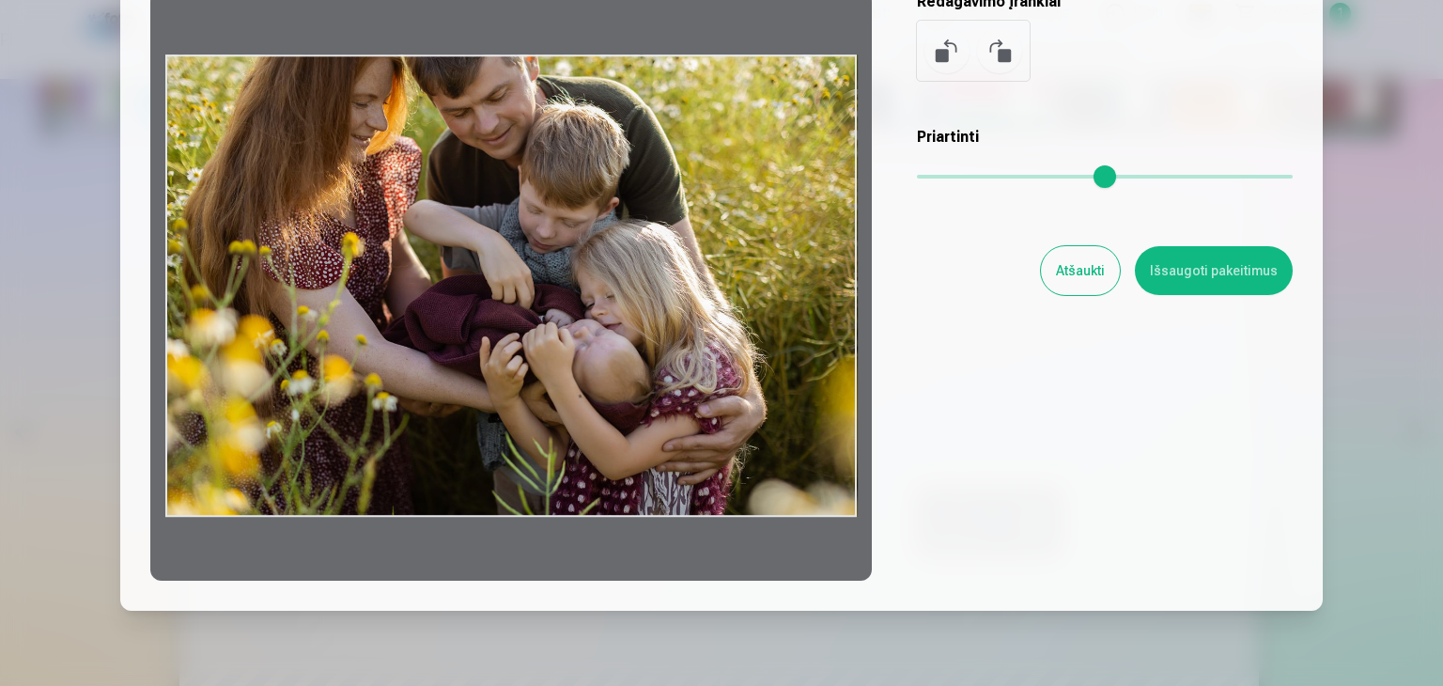
click at [1240, 275] on button "Išsaugoti pakeitimus" at bounding box center [1214, 270] width 158 height 49
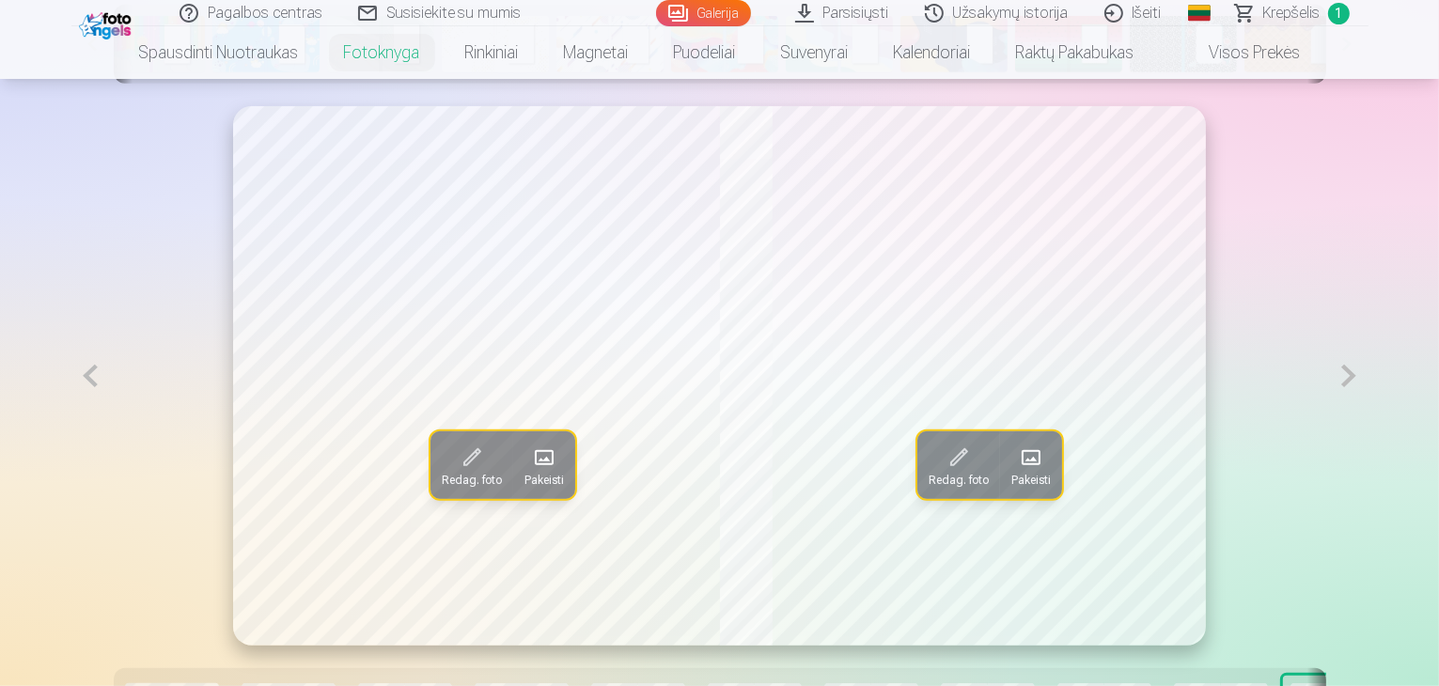
click at [1367, 429] on button at bounding box center [1348, 375] width 39 height 539
click at [529, 473] on span at bounding box center [544, 458] width 30 height 30
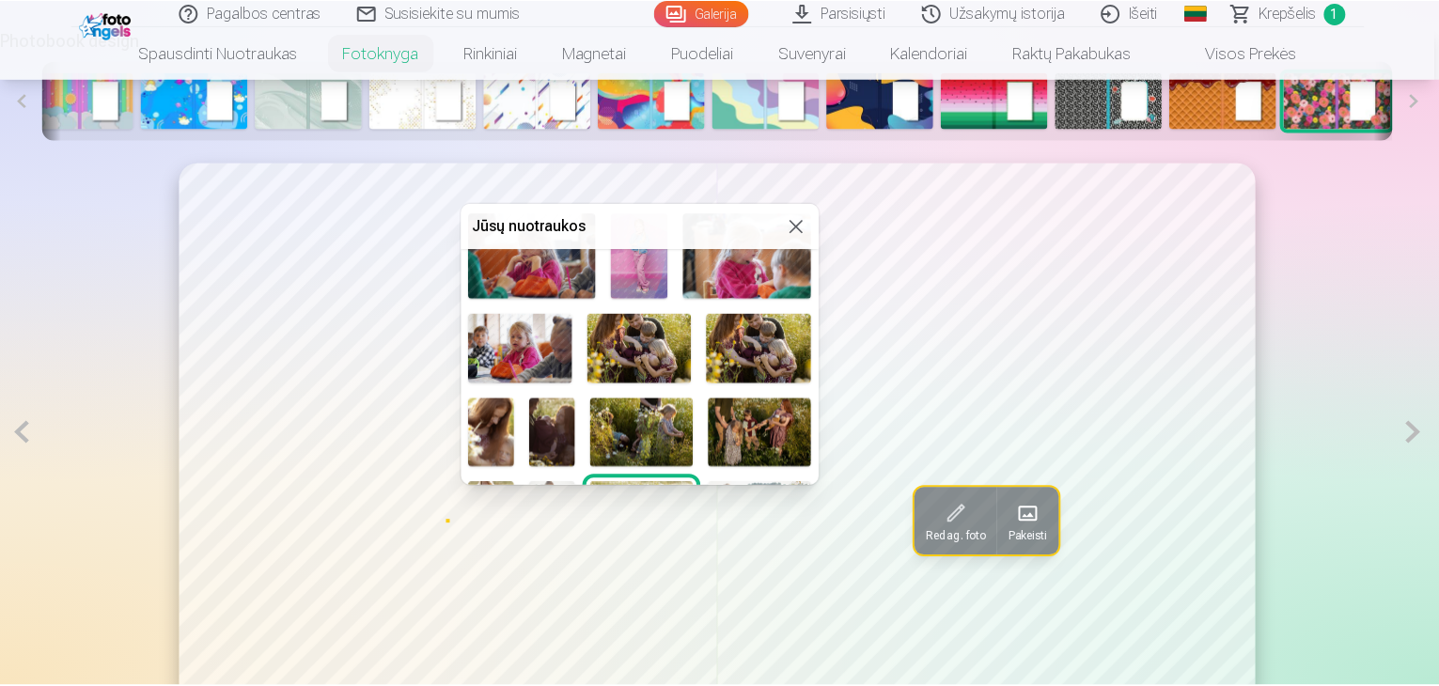
scroll to position [563, 0]
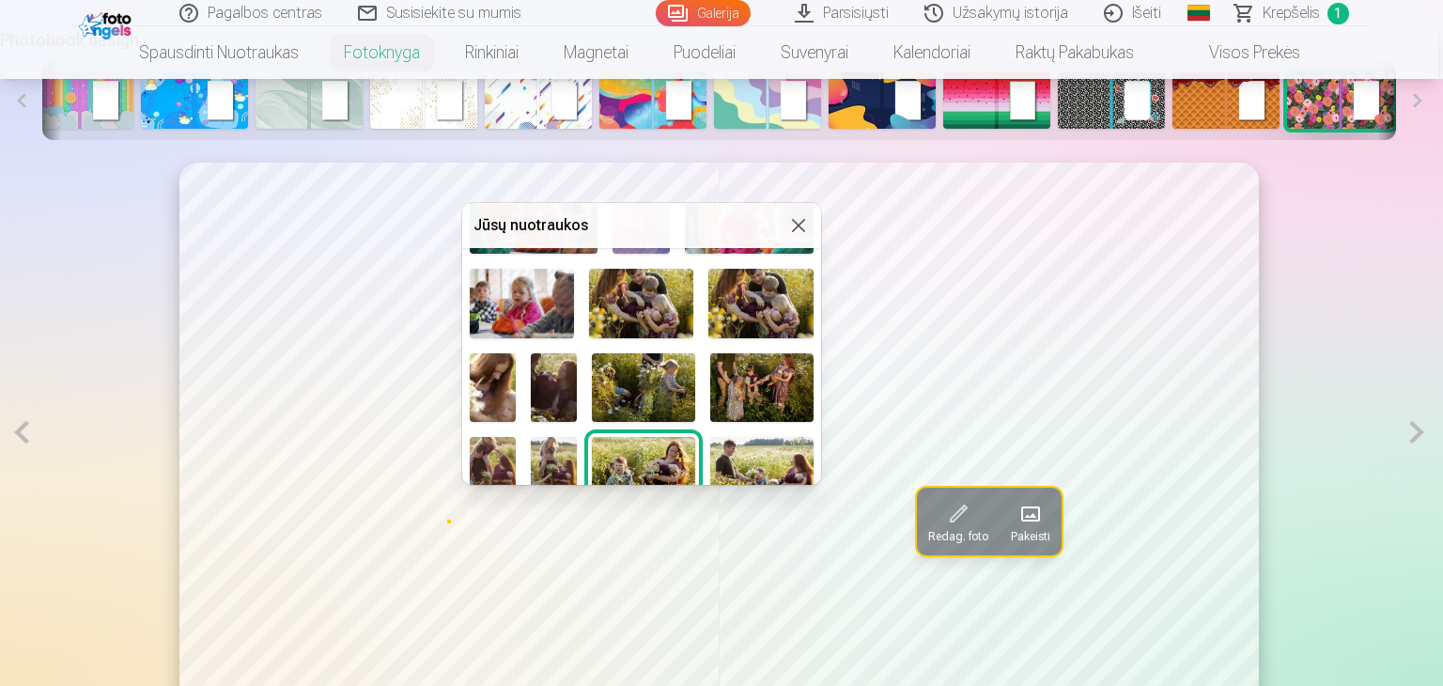
click at [1383, 345] on div at bounding box center [721, 343] width 1443 height 686
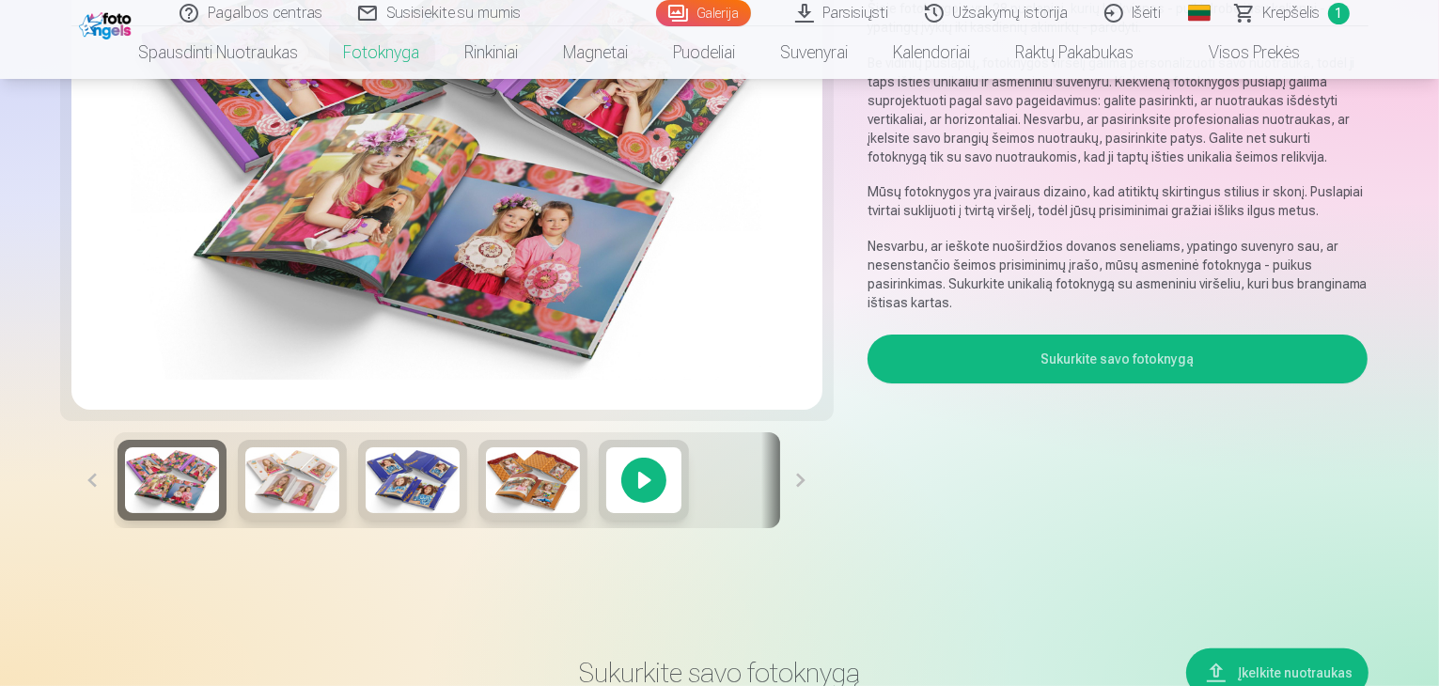
scroll to position [96, 0]
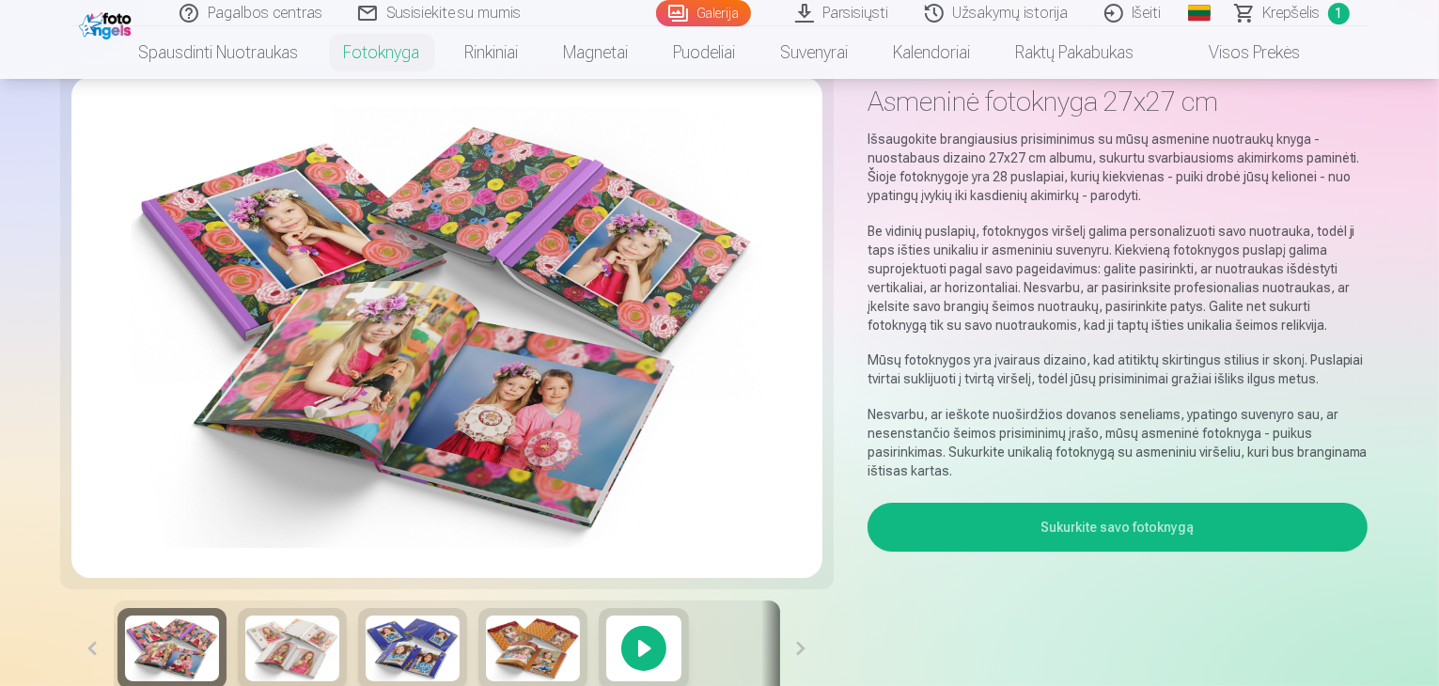
click at [727, 50] on link "Puodeliai" at bounding box center [704, 52] width 107 height 53
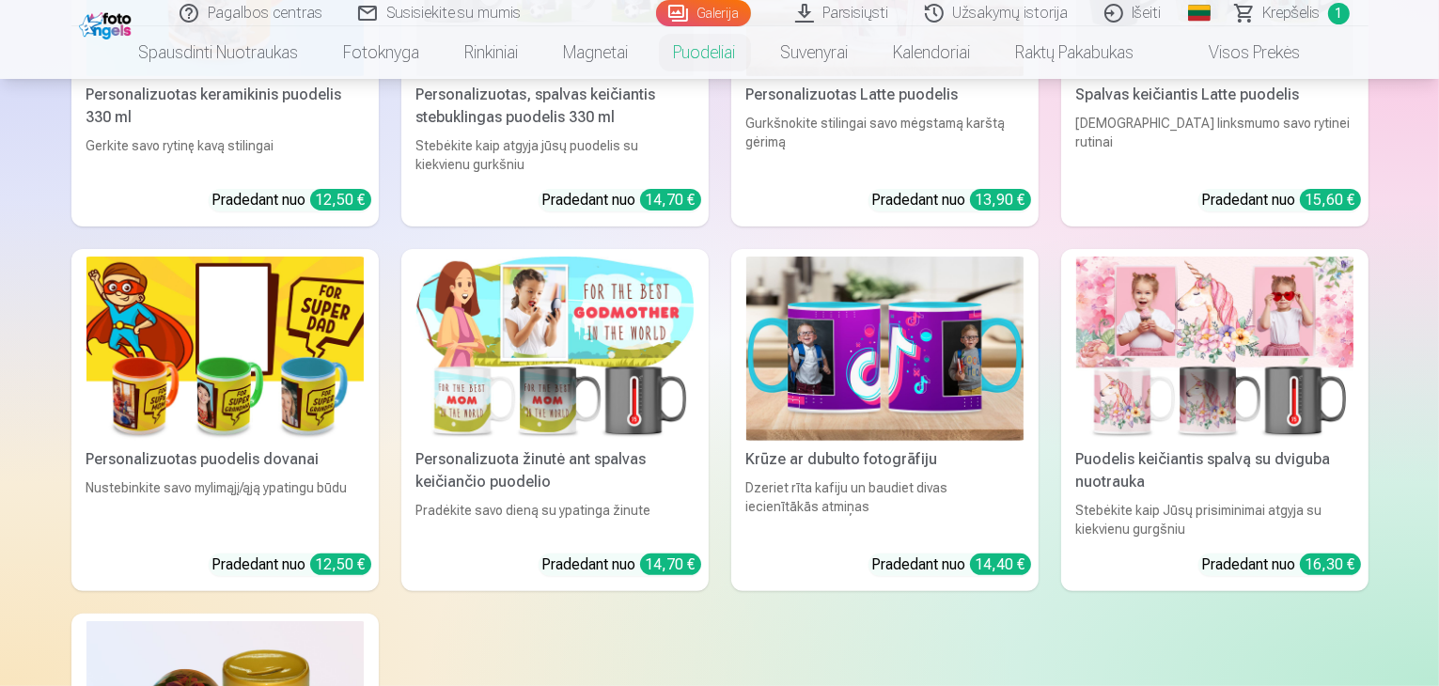
scroll to position [188, 0]
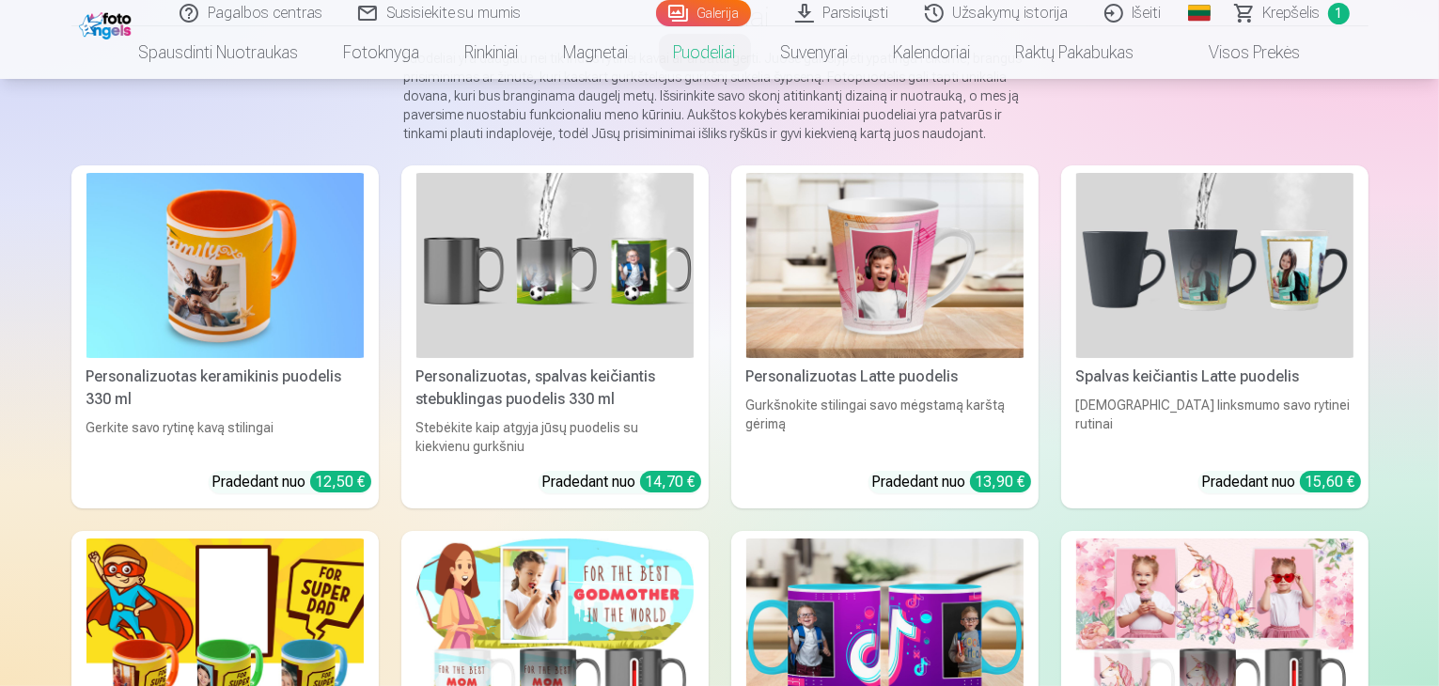
click at [910, 273] on img at bounding box center [884, 265] width 277 height 185
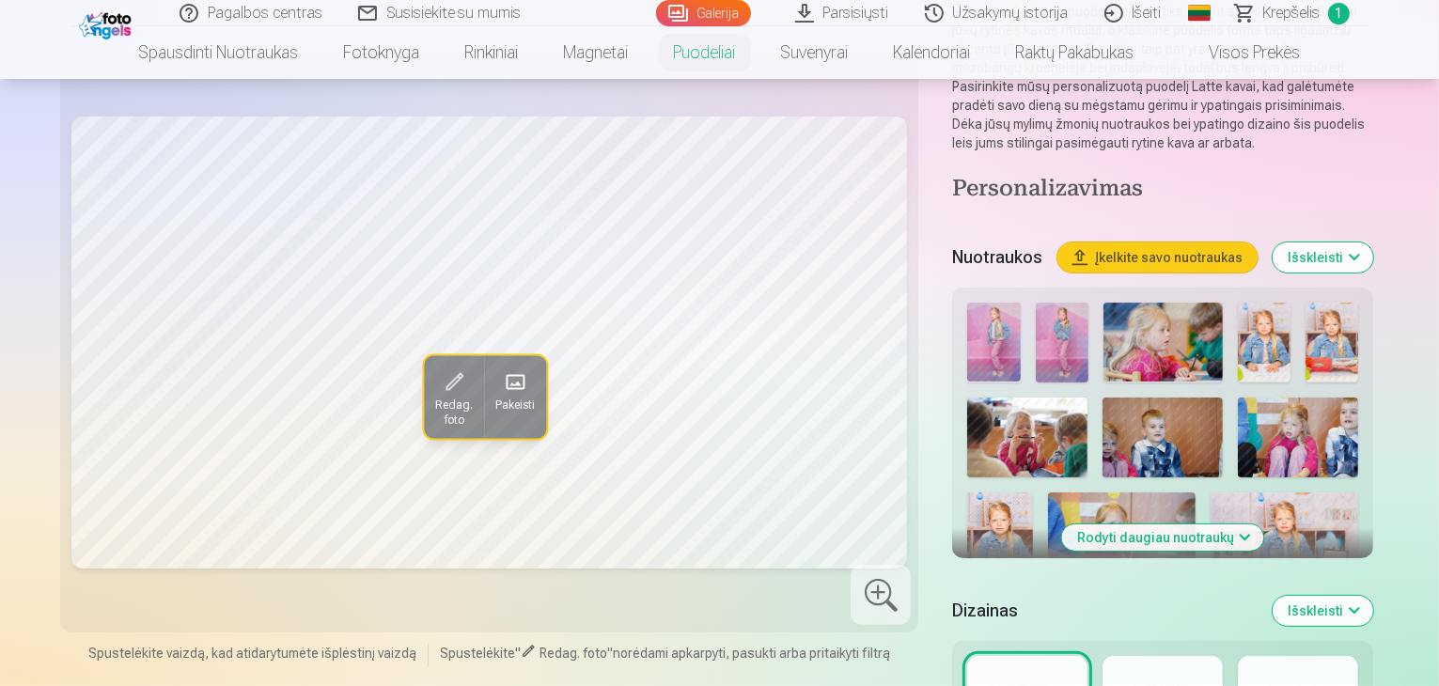
scroll to position [282, 0]
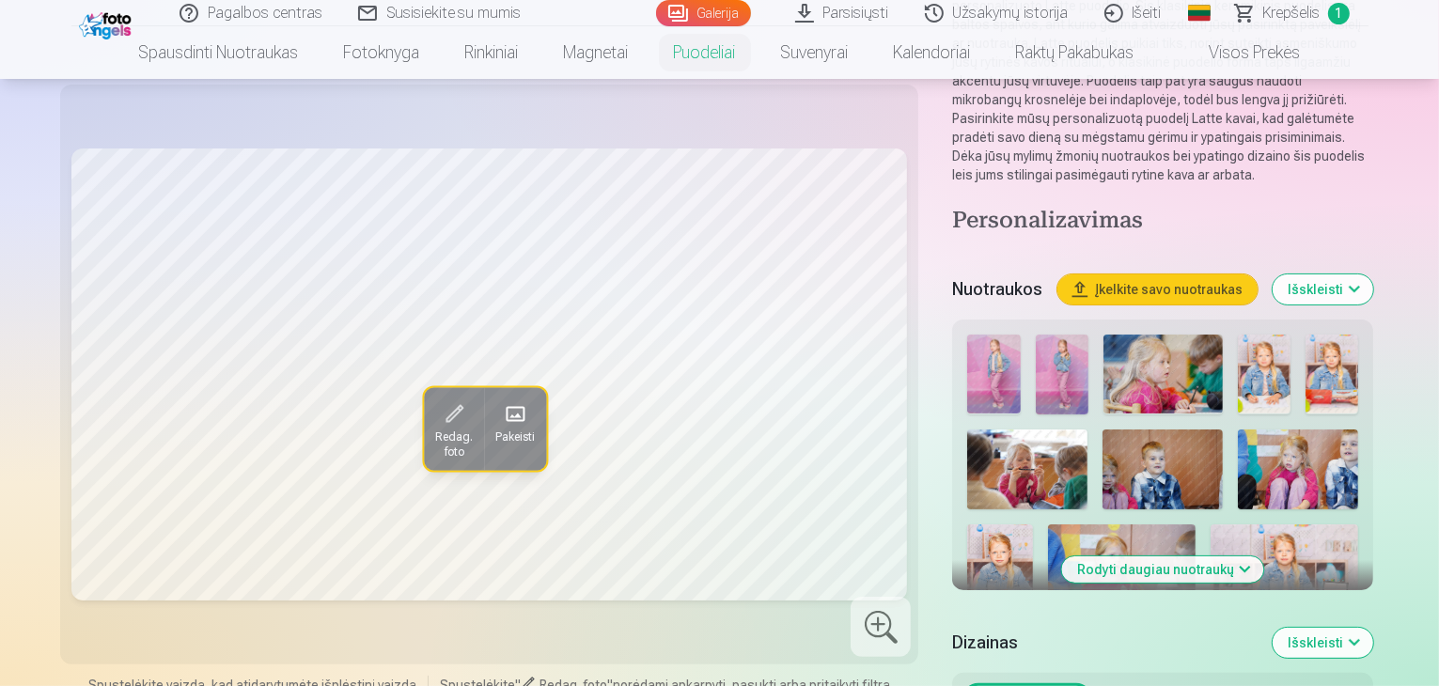
click at [1036, 335] on img at bounding box center [1062, 375] width 53 height 80
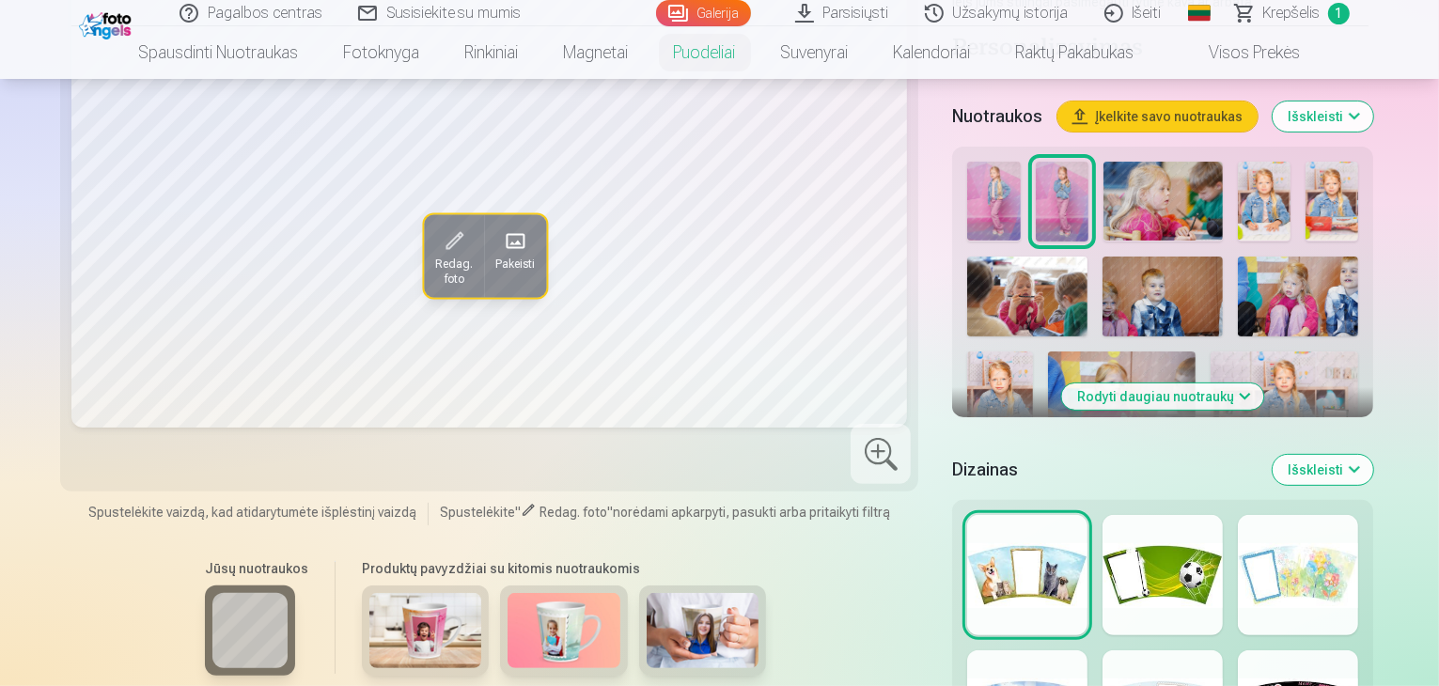
scroll to position [564, 0]
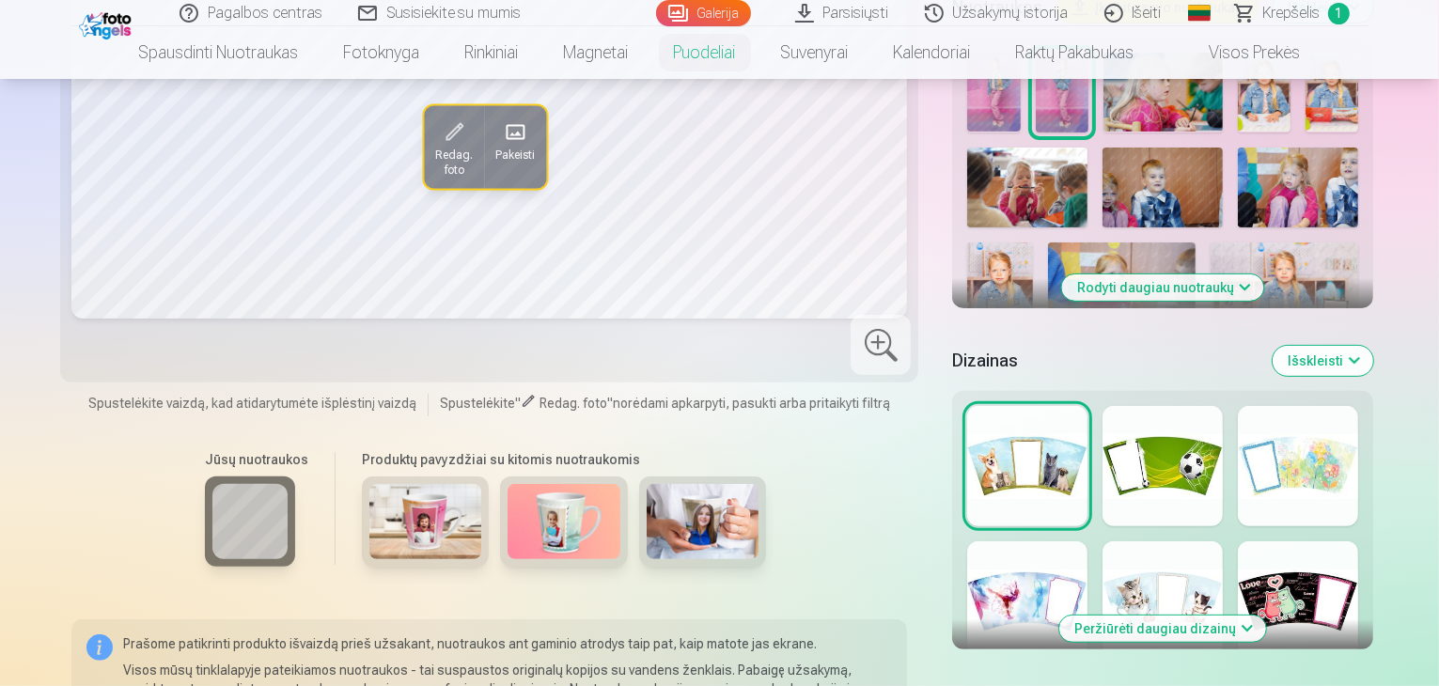
click at [1229, 616] on button "Peržiūrėti daugiau dizainų" at bounding box center [1162, 629] width 207 height 26
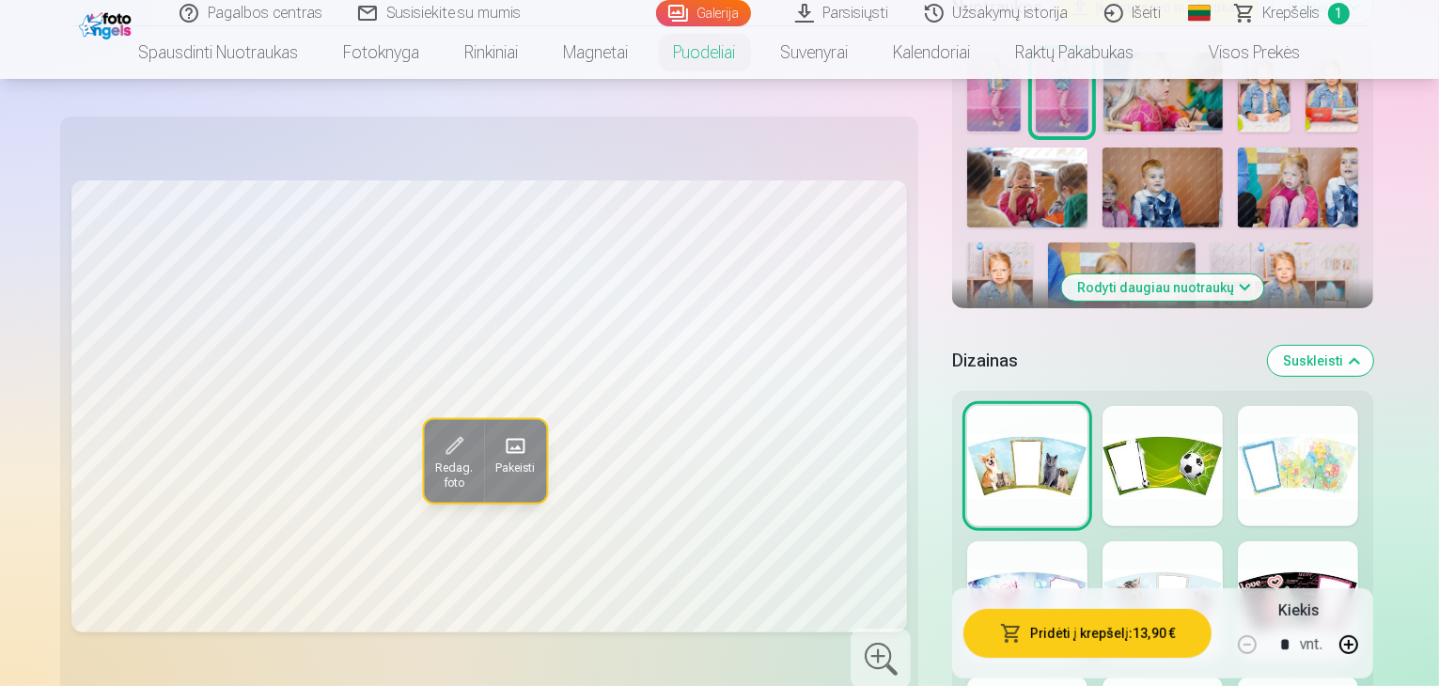
click at [1178, 541] on div at bounding box center [1162, 601] width 120 height 120
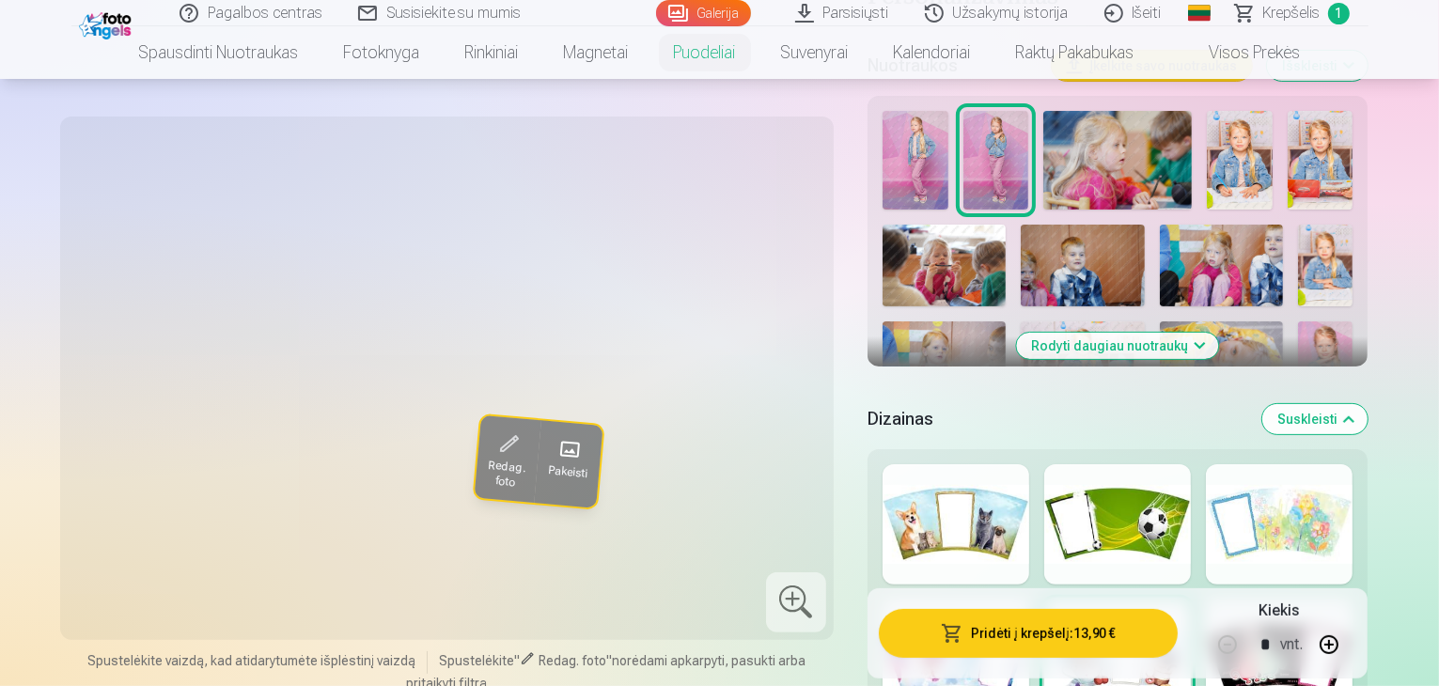
scroll to position [188, 0]
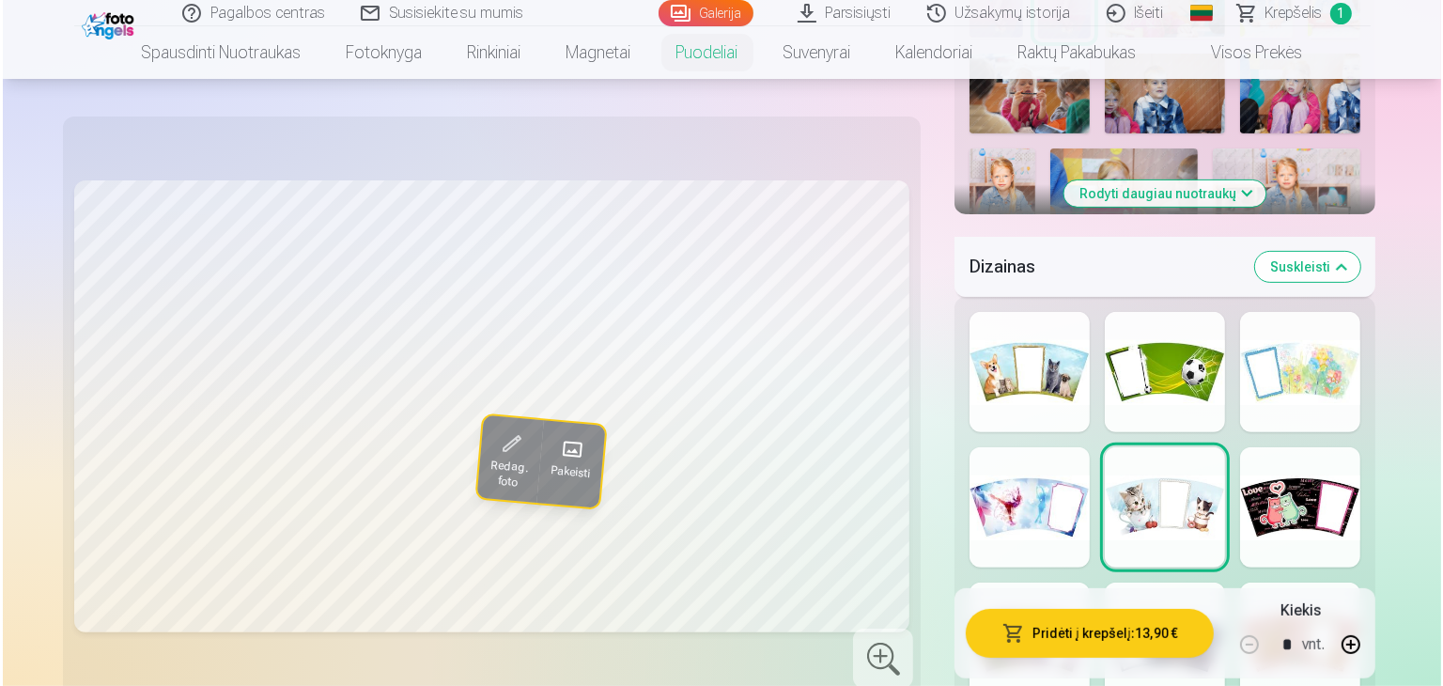
scroll to position [940, 0]
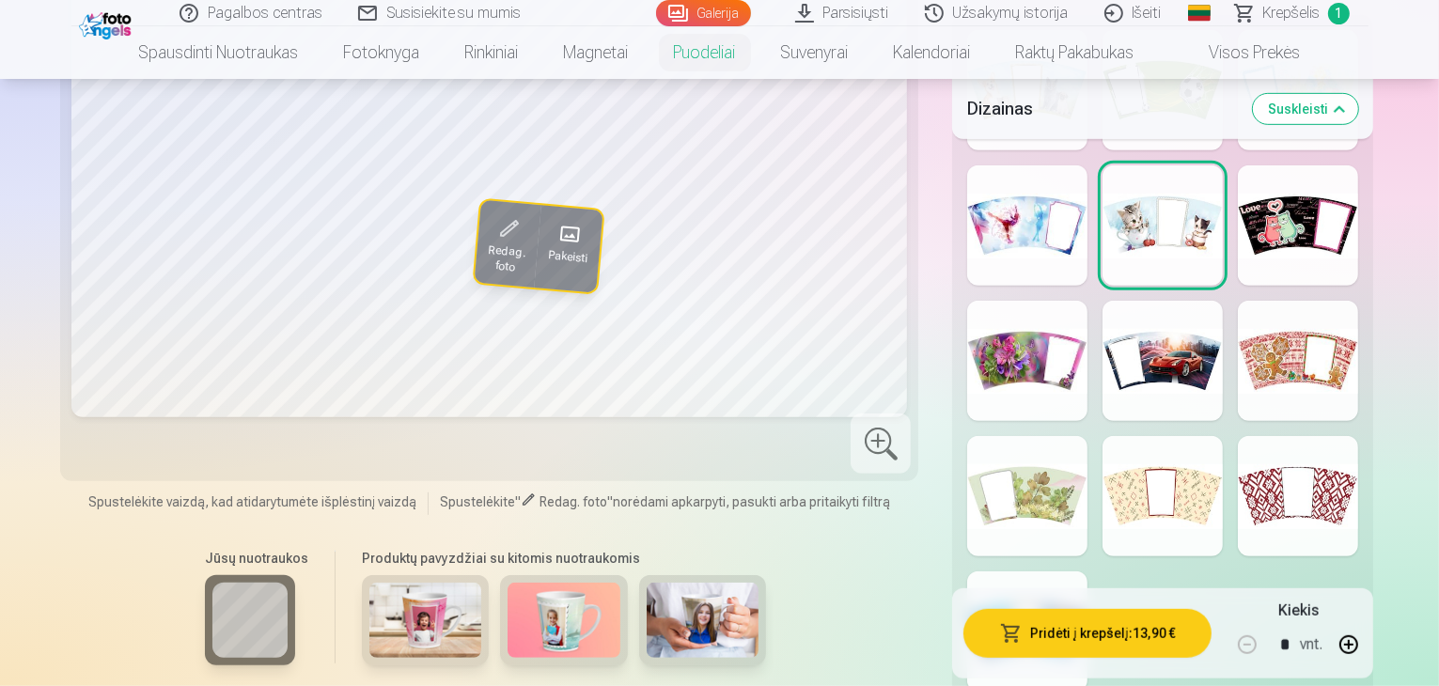
click at [1028, 632] on button "Pridėti į krepšelį : 13,90 €" at bounding box center [1087, 633] width 248 height 49
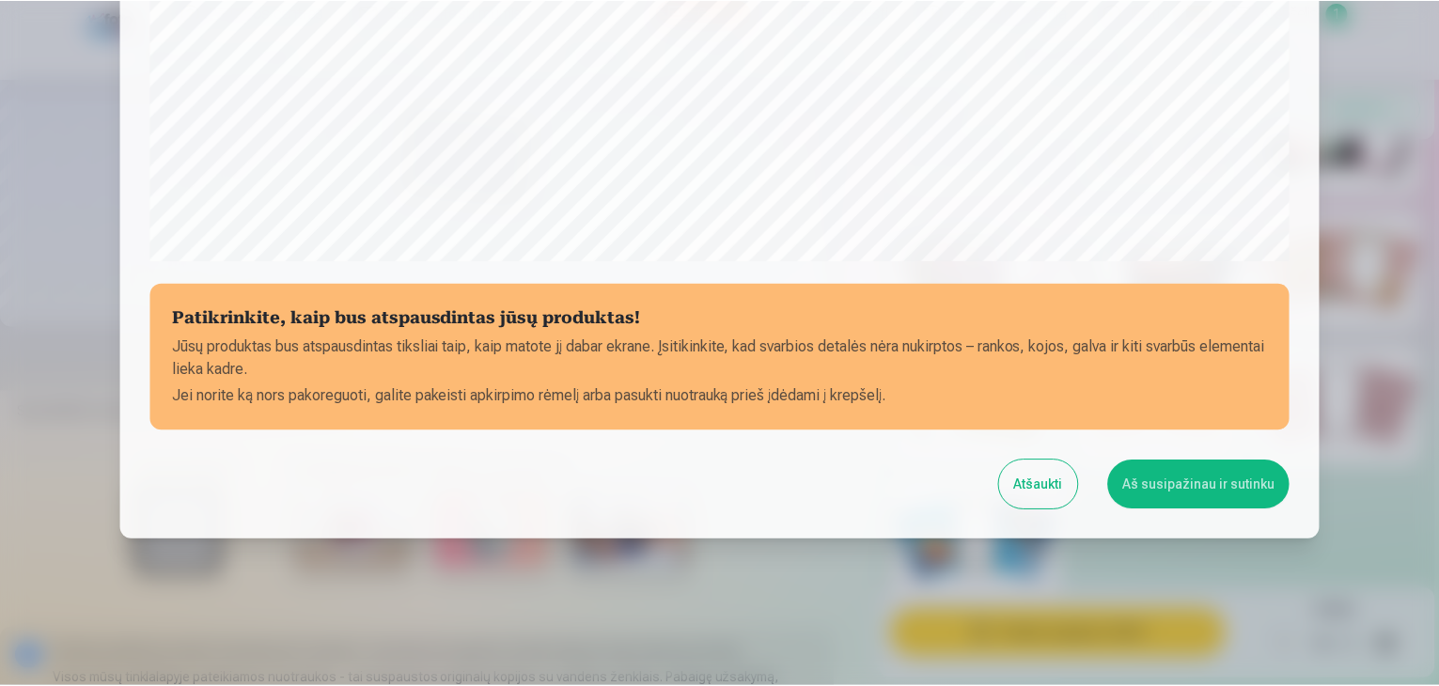
scroll to position [667, 0]
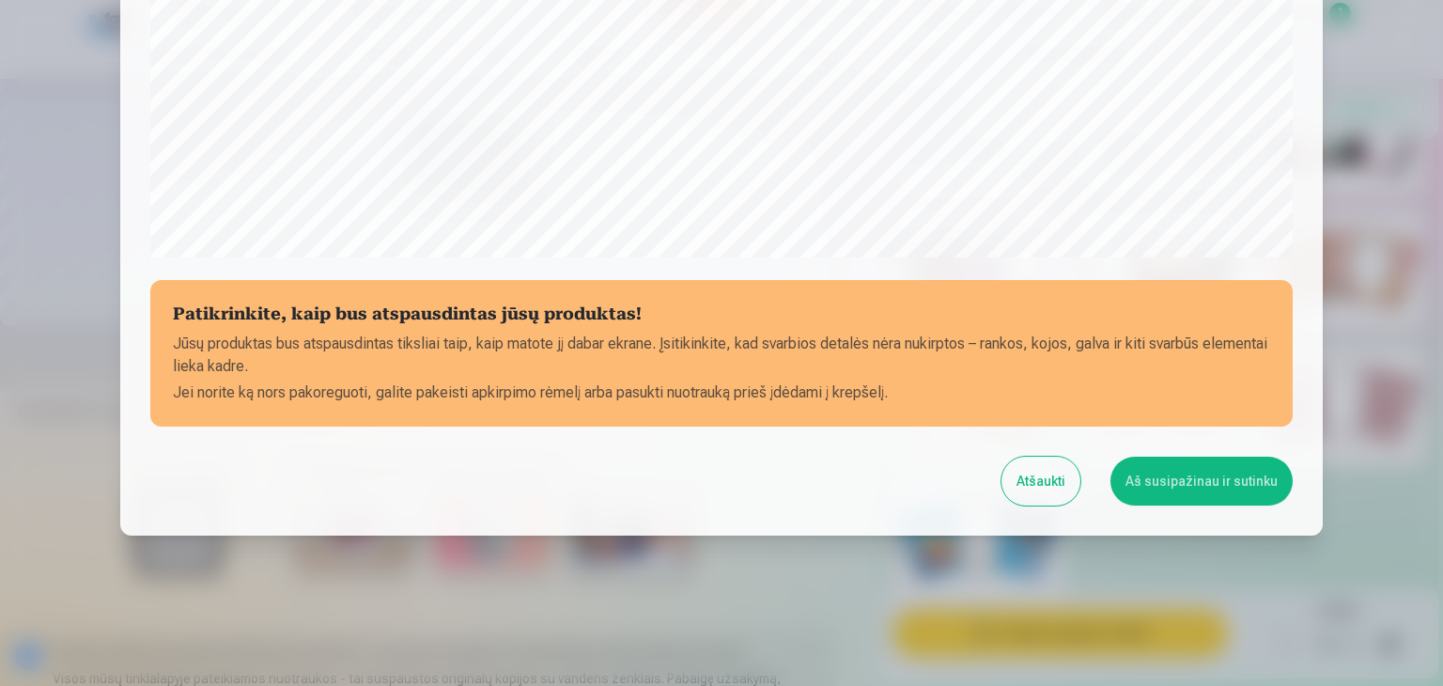
click at [1186, 482] on button "Aš susipažinau ir sutinku" at bounding box center [1202, 481] width 182 height 49
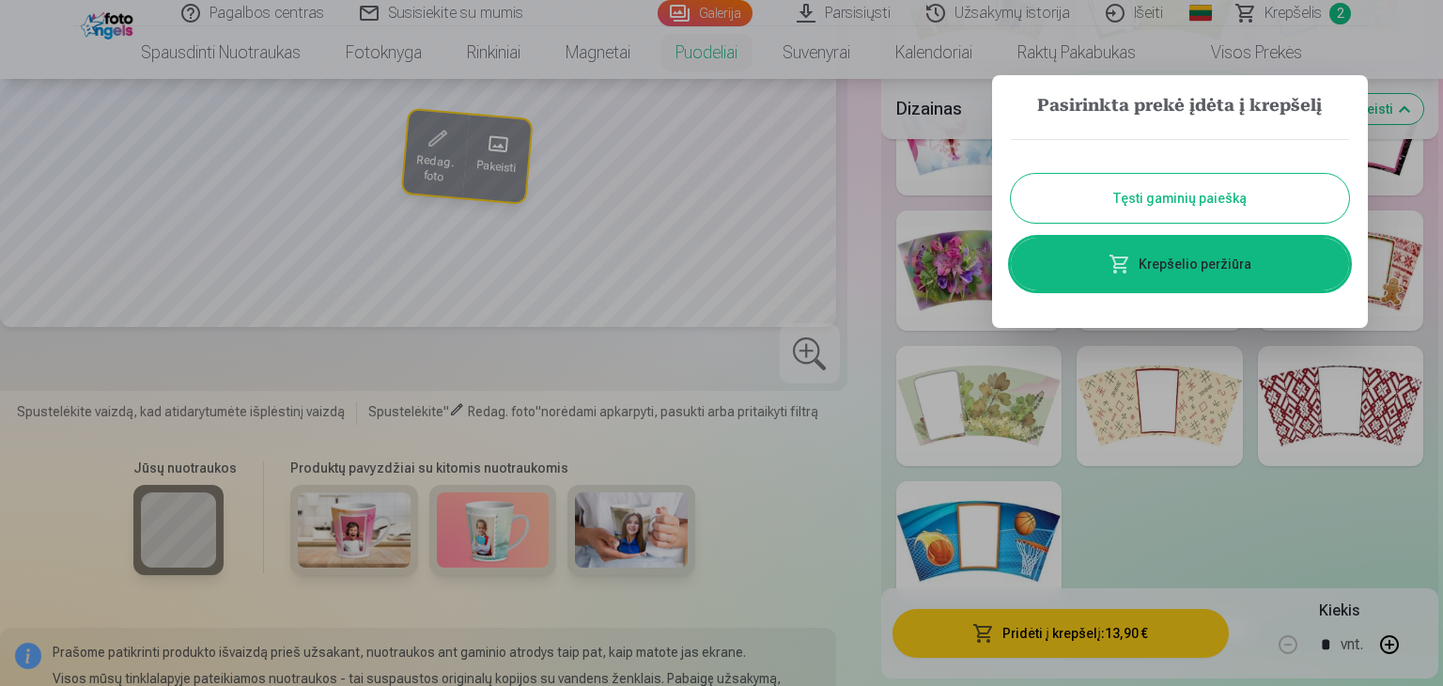
click at [1138, 200] on button "Tęsti gaminių paiešką" at bounding box center [1180, 198] width 338 height 49
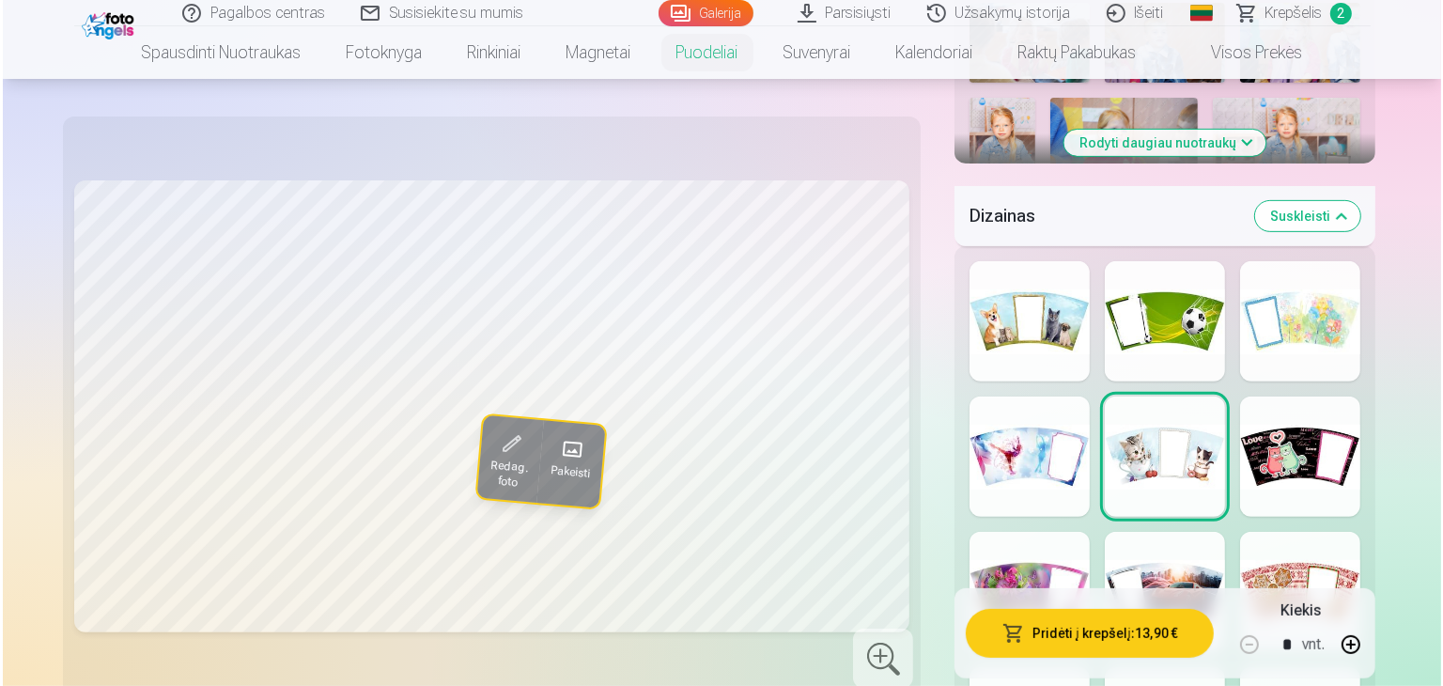
scroll to position [658, 0]
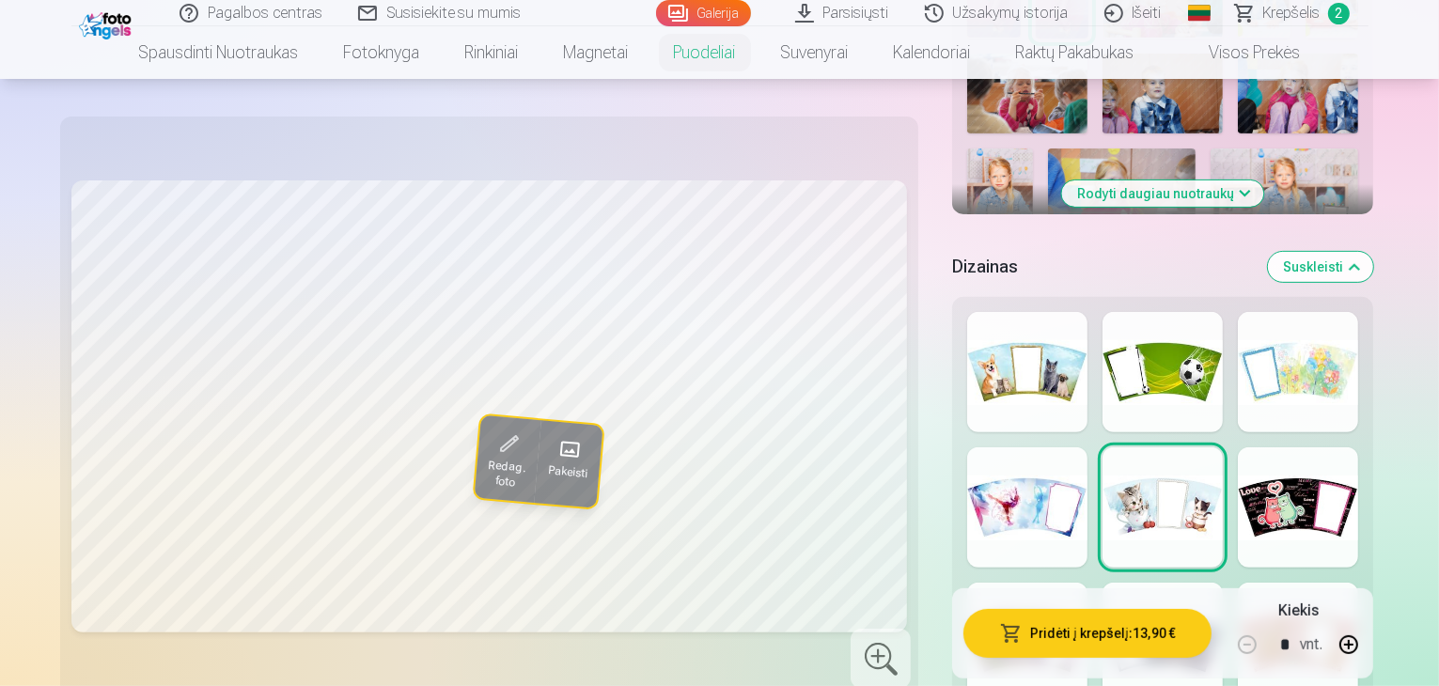
click at [1010, 312] on div at bounding box center [1027, 372] width 120 height 120
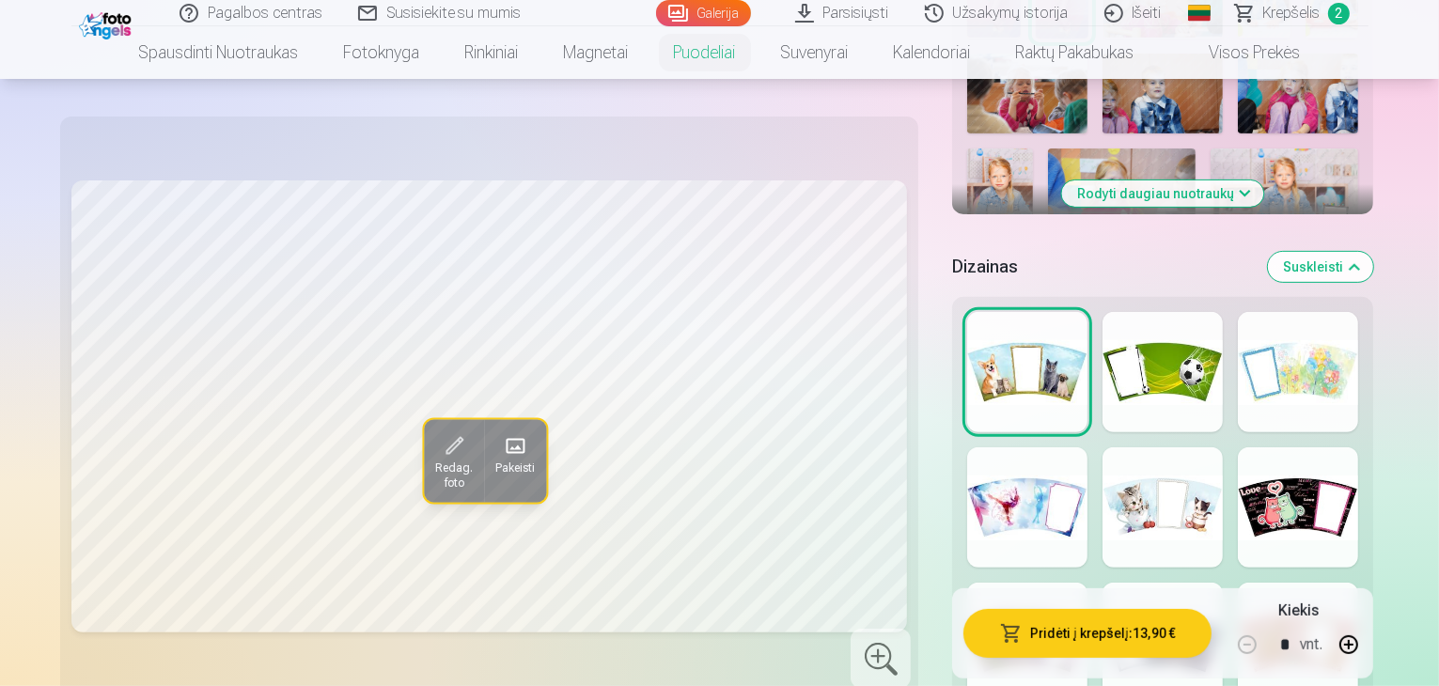
click at [424, 420] on button "Redag. foto" at bounding box center [454, 460] width 60 height 83
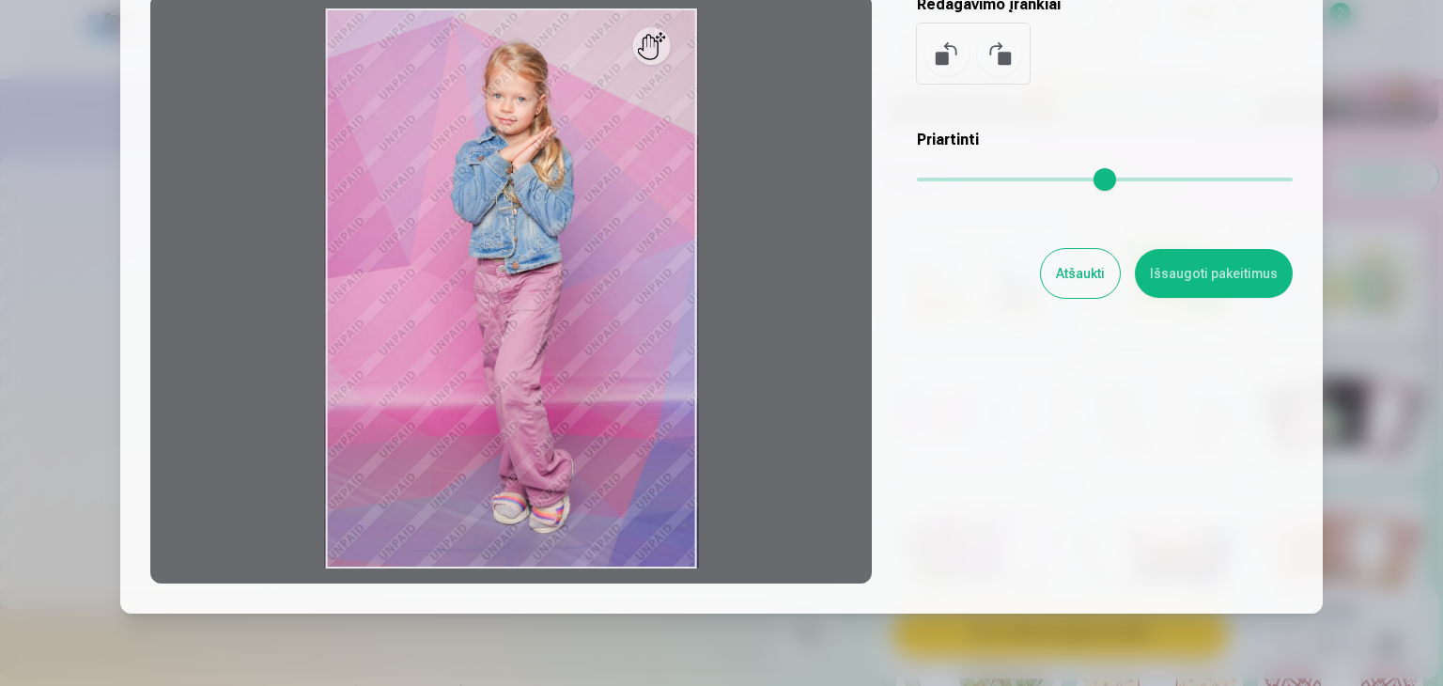
scroll to position [188, 0]
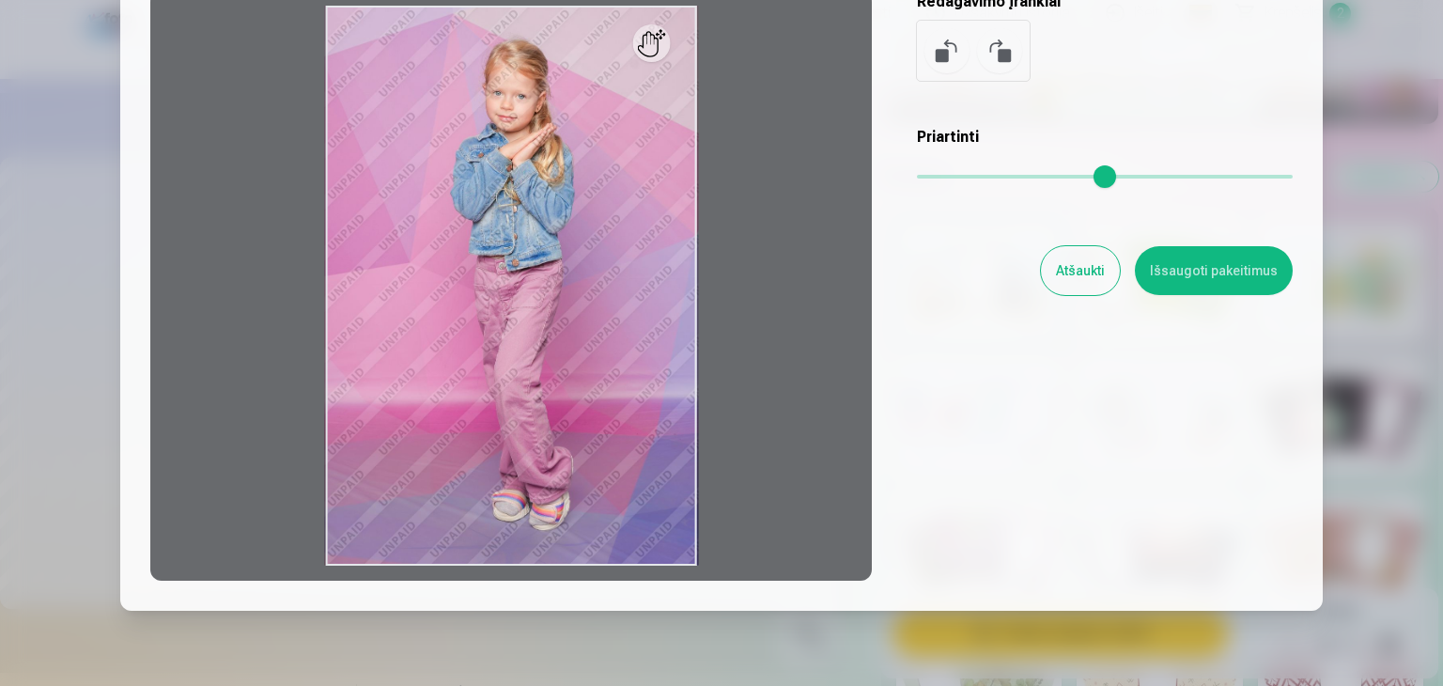
click at [1097, 271] on button "Atšaukti" at bounding box center [1080, 270] width 79 height 49
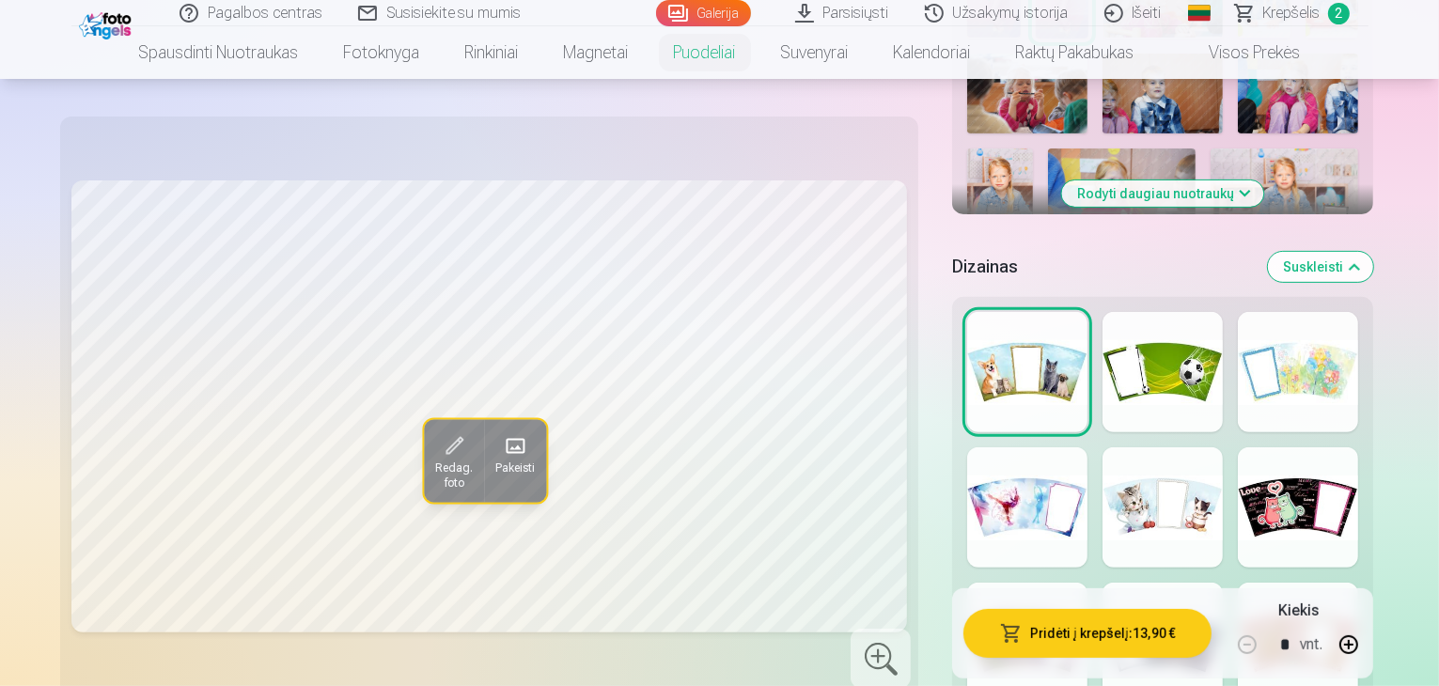
click at [495, 460] on span "Pakeisti" at bounding box center [514, 467] width 39 height 15
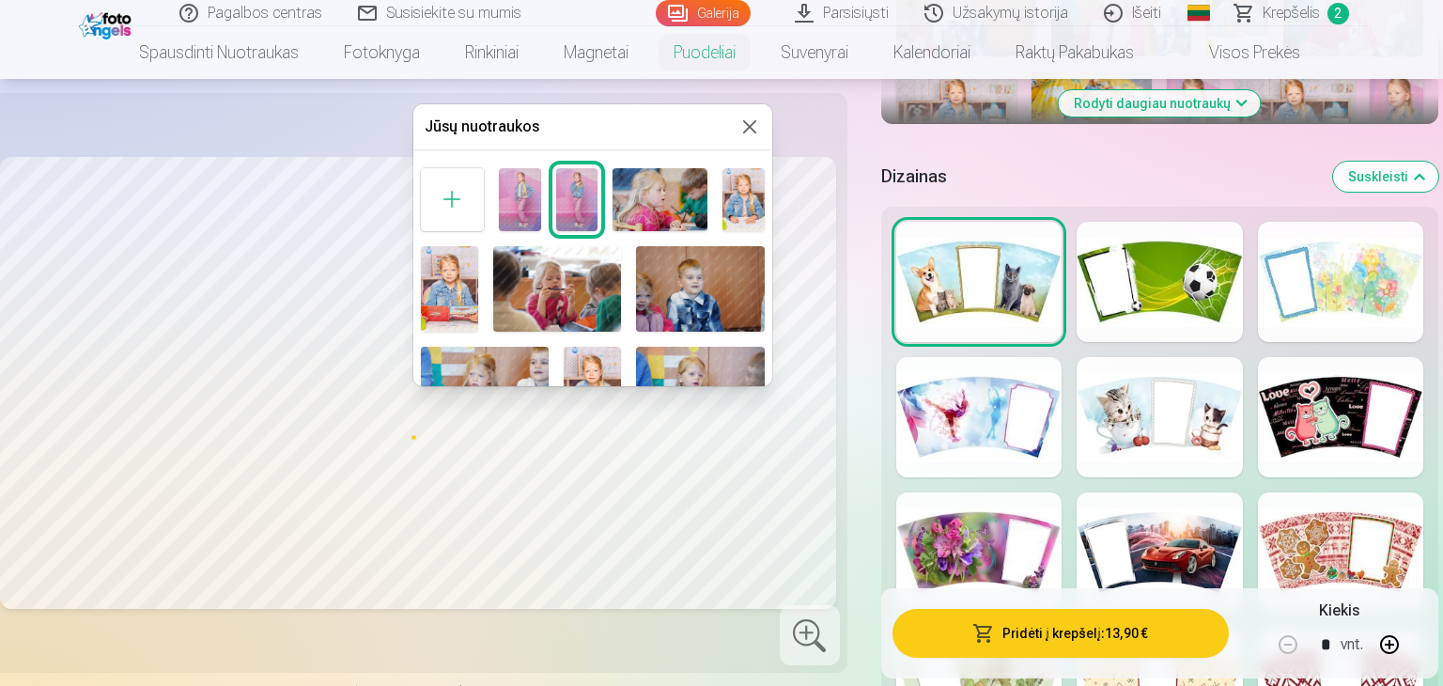
click at [469, 179] on div at bounding box center [452, 199] width 63 height 63
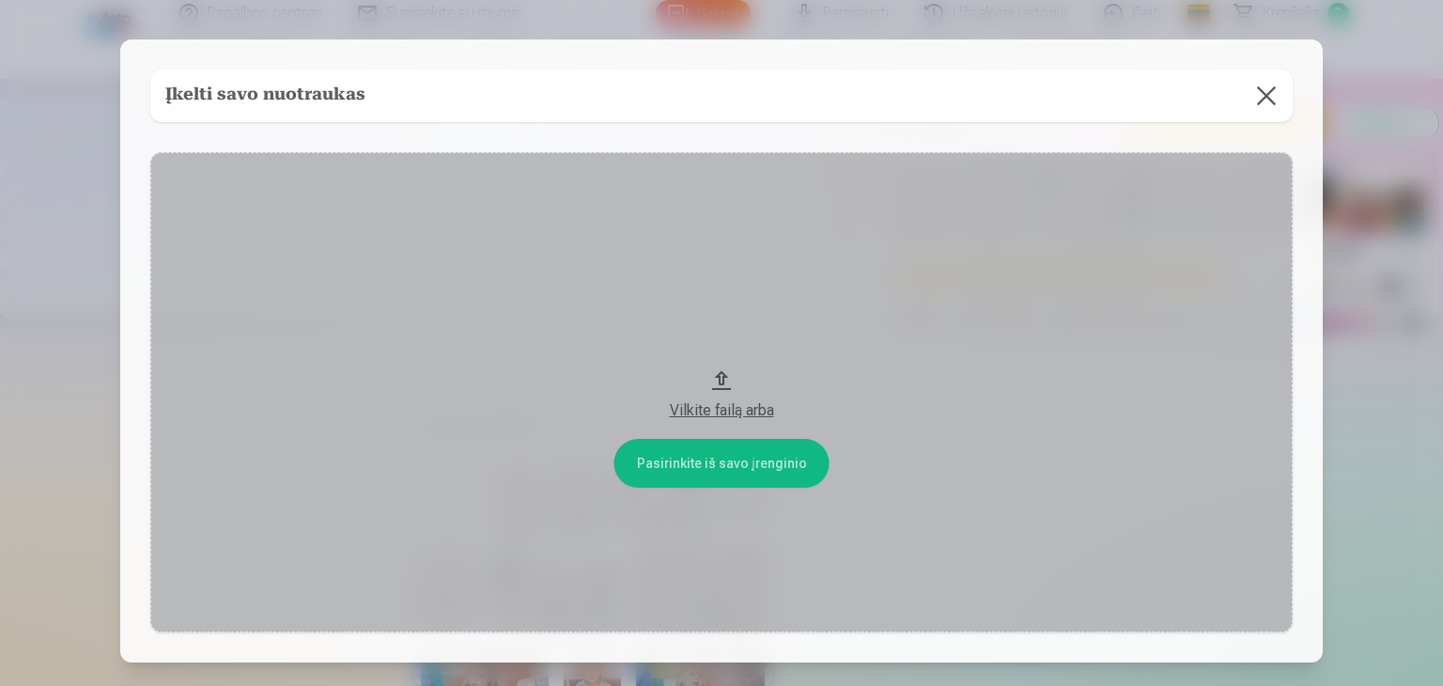
scroll to position [358, 0]
click at [454, 194] on button "Vilkite failą arba" at bounding box center [721, 392] width 1143 height 480
click at [713, 404] on div "Vilkite failą arba" at bounding box center [721, 410] width 1105 height 23
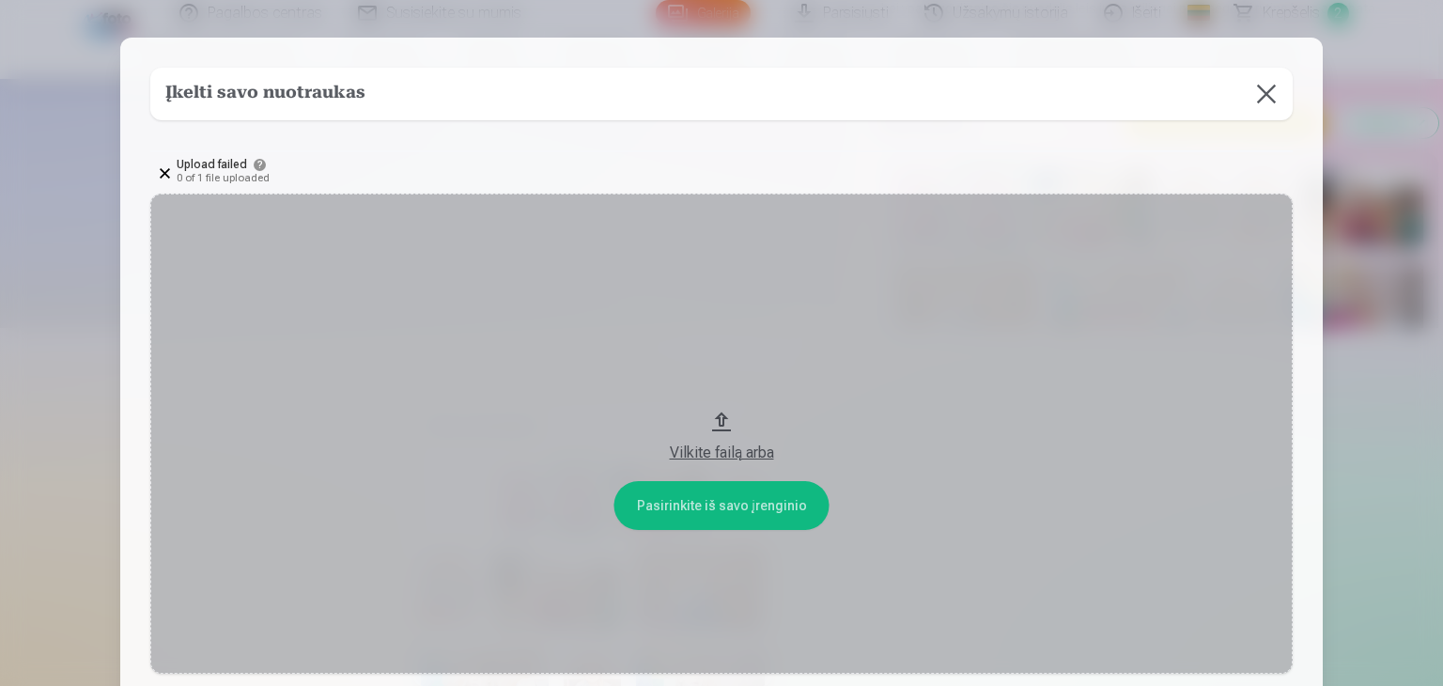
click at [872, 91] on div "Įkelti savo nuotraukas" at bounding box center [721, 94] width 1143 height 53
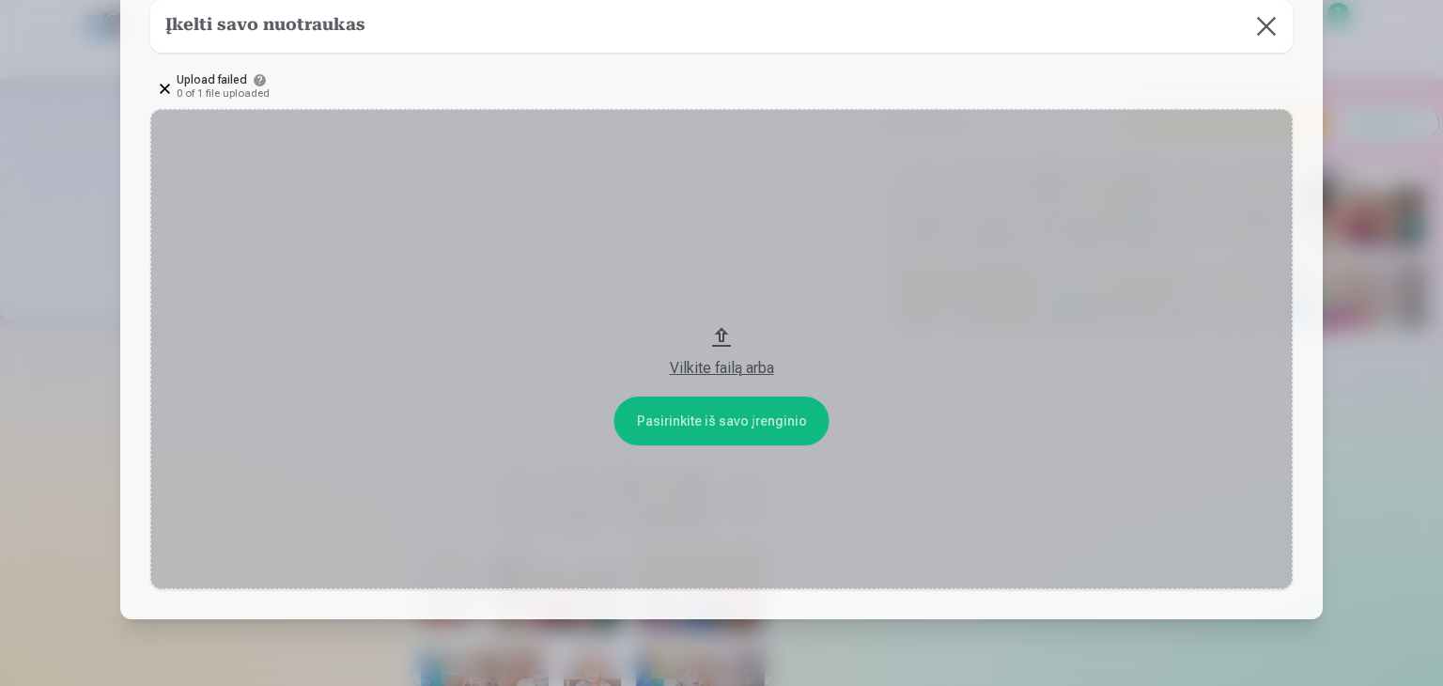
scroll to position [168, 0]
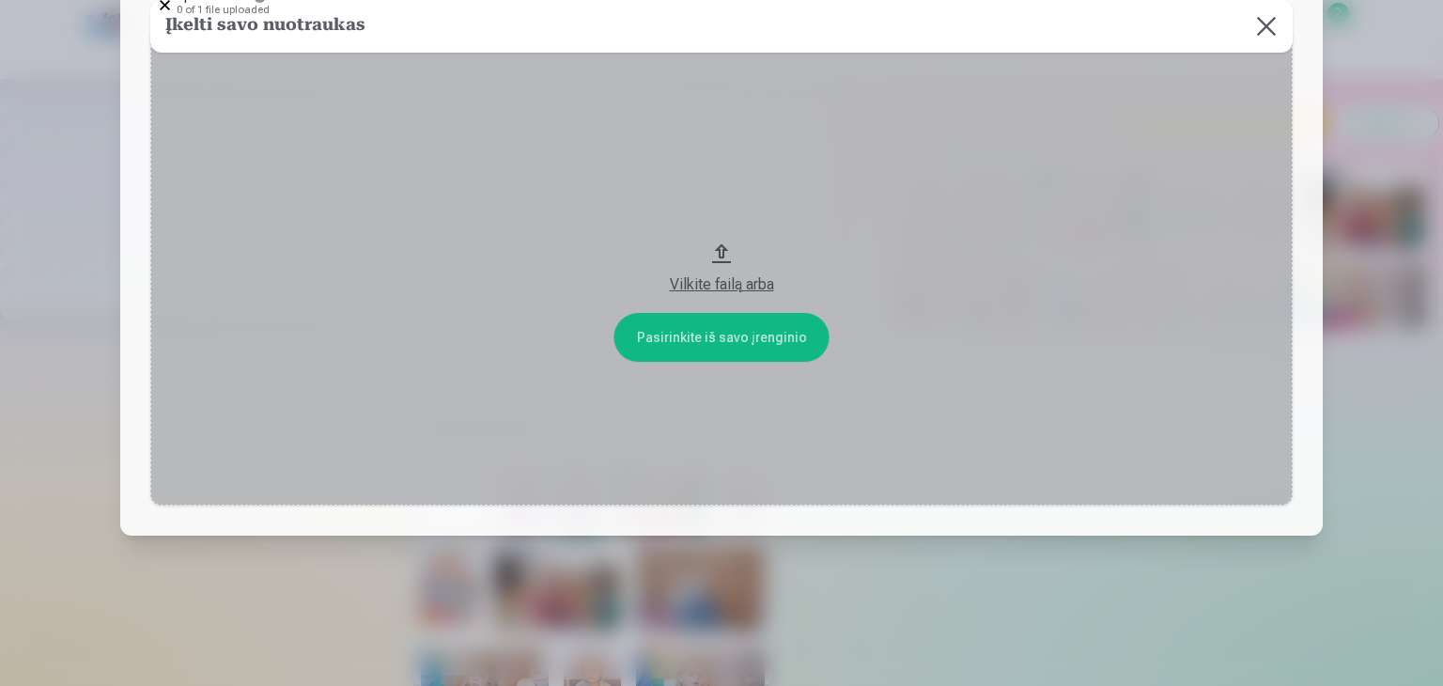
click at [750, 282] on div "Vilkite failą arba" at bounding box center [721, 284] width 1105 height 23
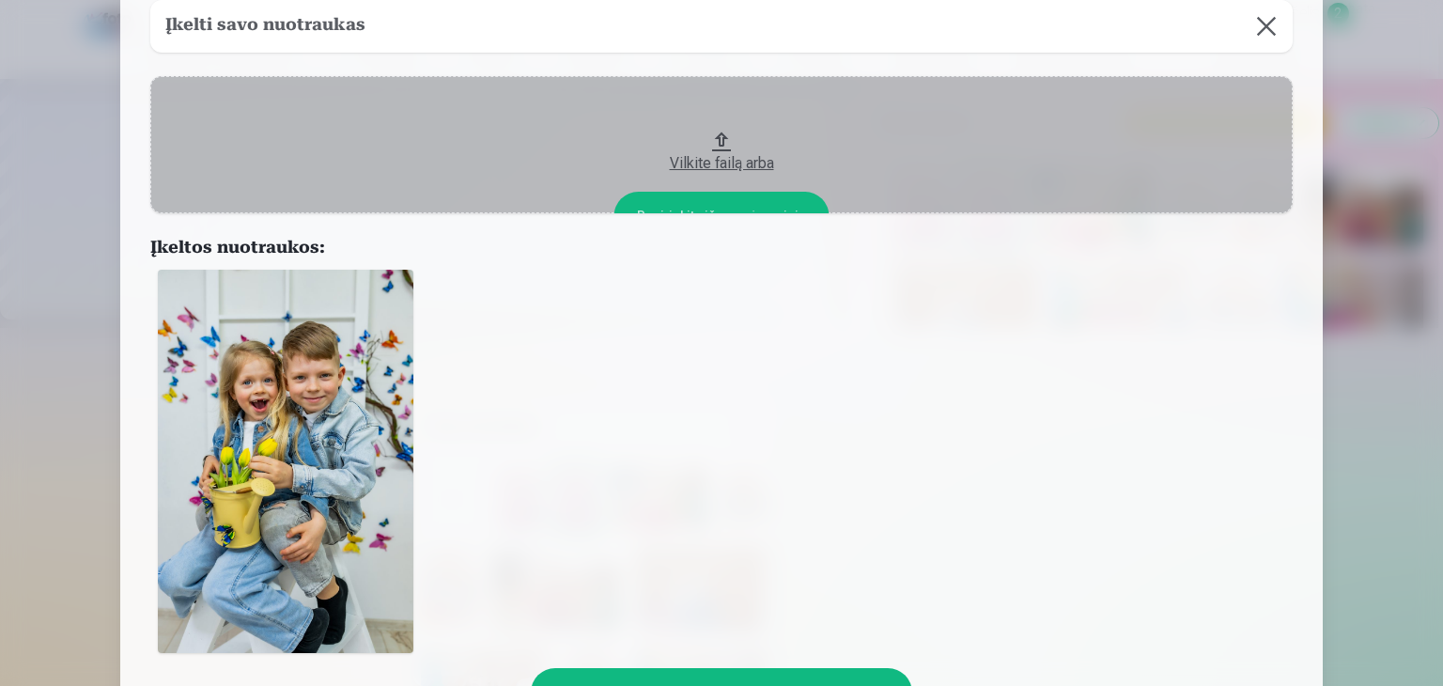
scroll to position [293, 0]
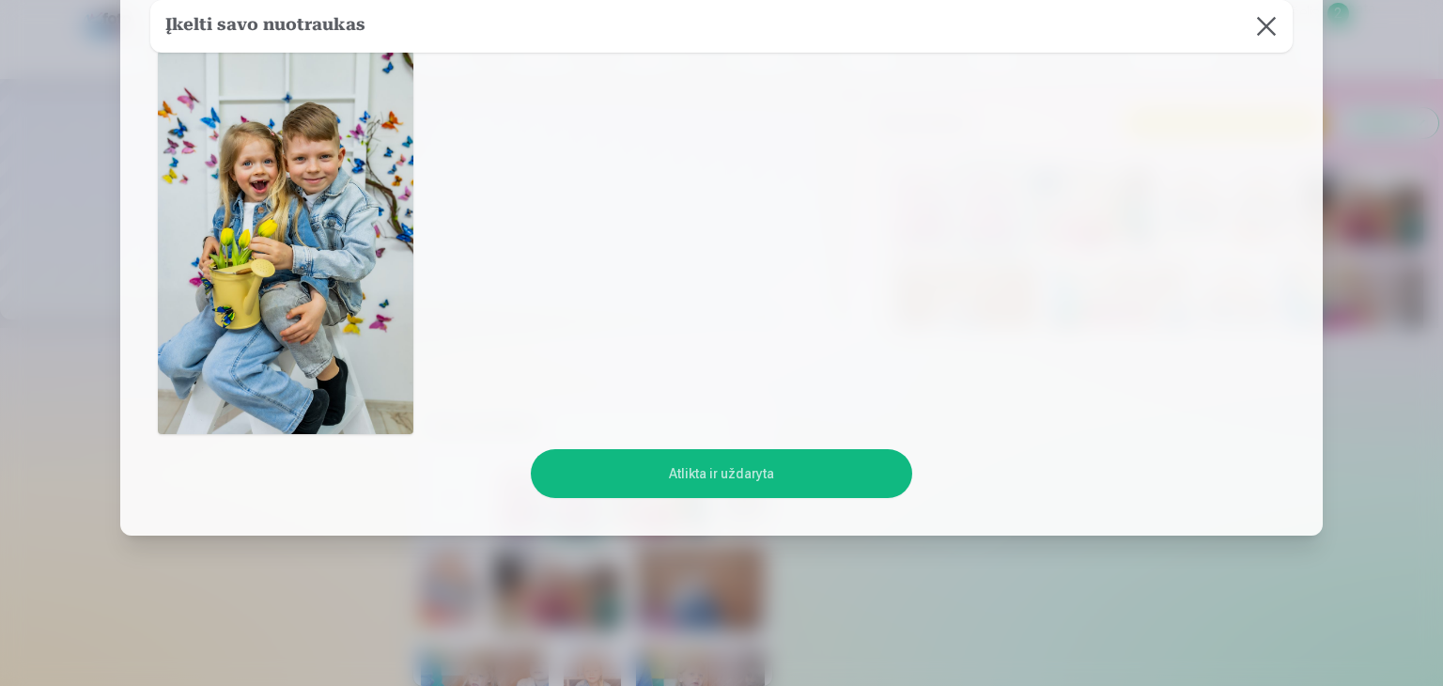
click at [725, 468] on button "Atlikta ir uždaryta" at bounding box center [721, 473] width 381 height 49
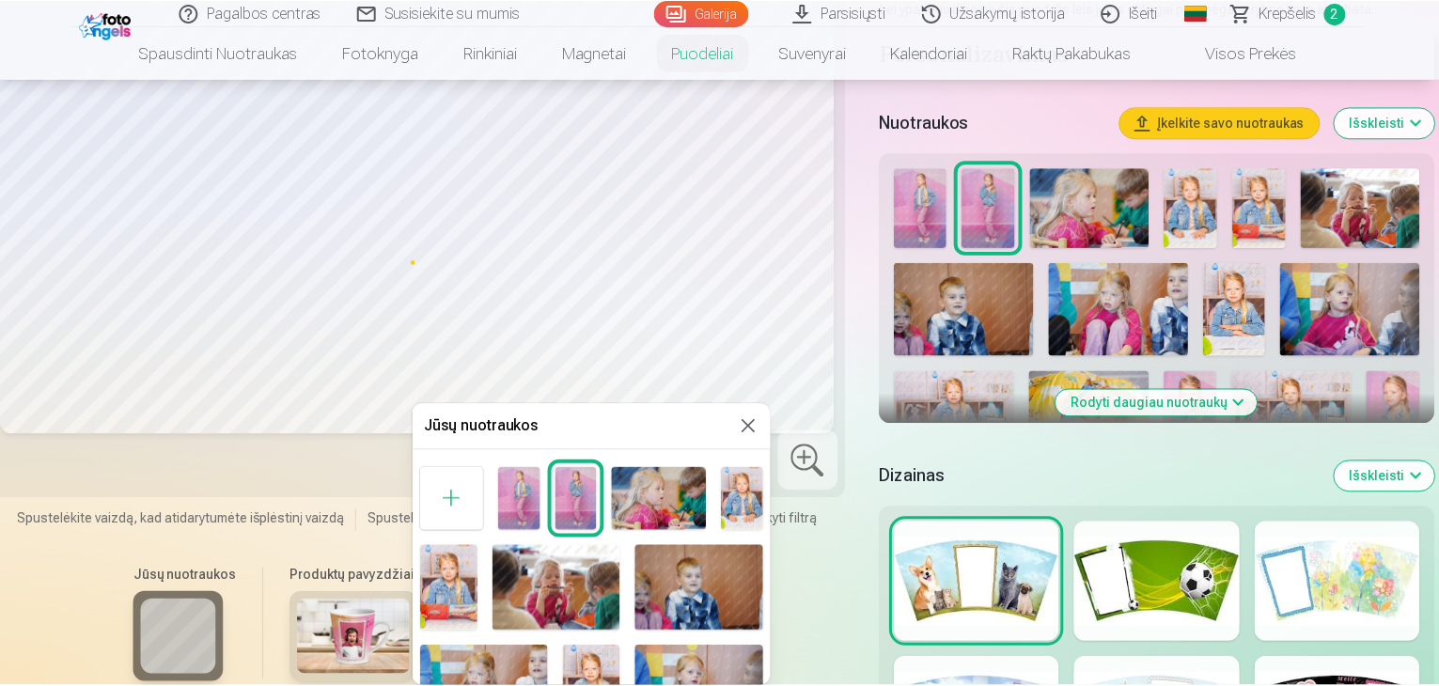
scroll to position [128, 0]
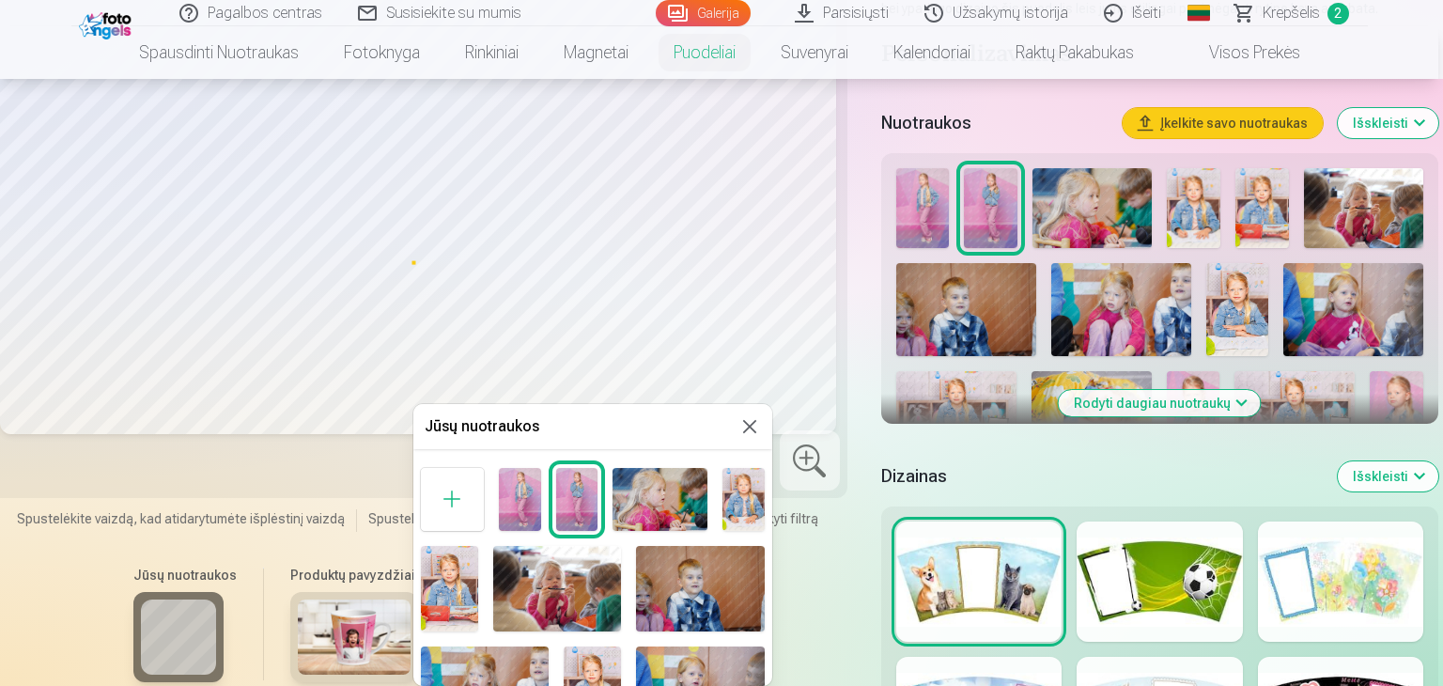
click at [752, 418] on button at bounding box center [750, 426] width 23 height 23
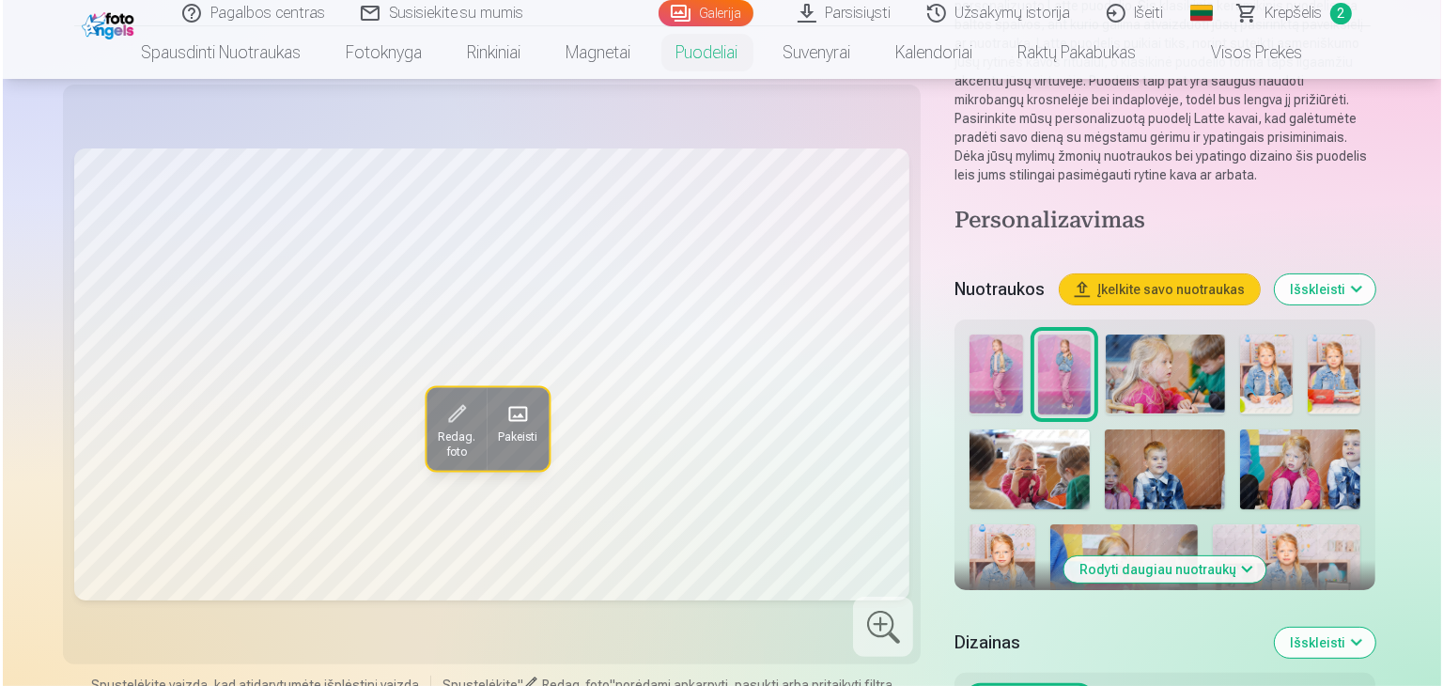
scroll to position [170, 0]
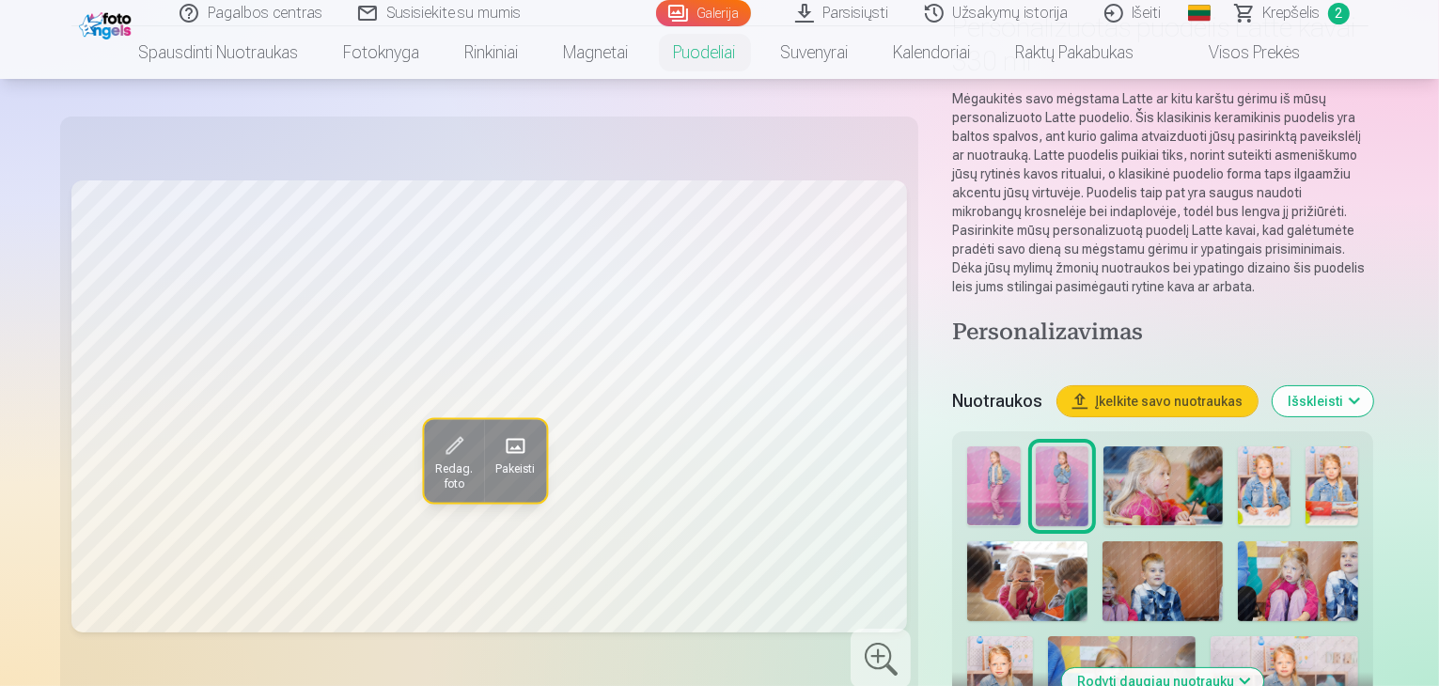
click at [495, 460] on span "Pakeisti" at bounding box center [514, 467] width 39 height 15
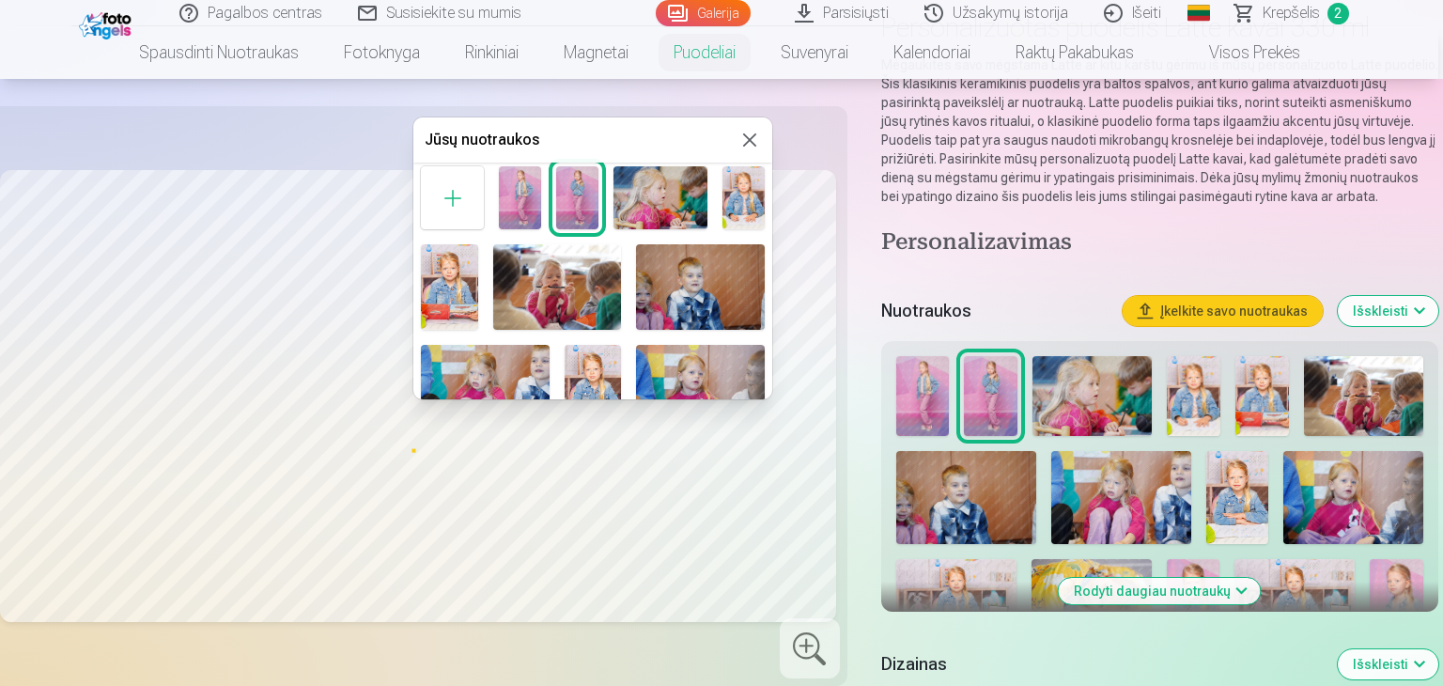
scroll to position [0, 0]
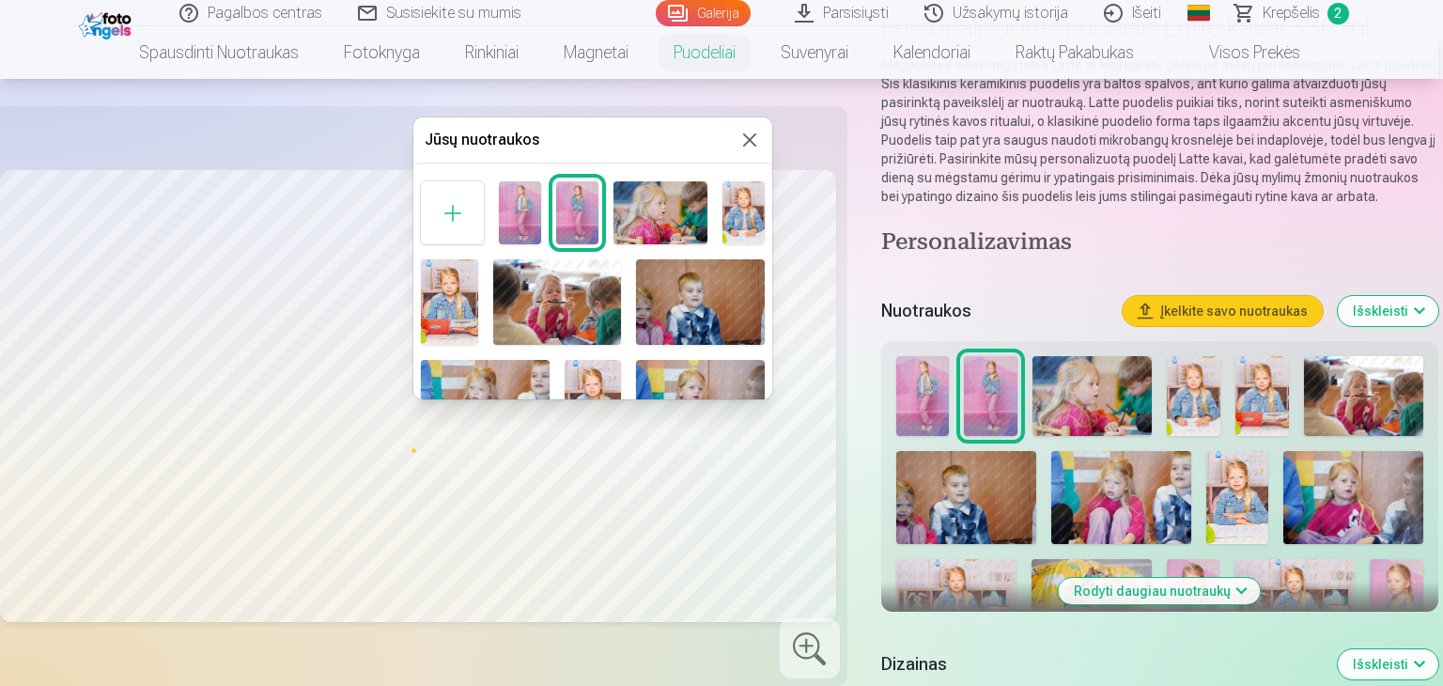
click at [467, 214] on div at bounding box center [452, 212] width 63 height 63
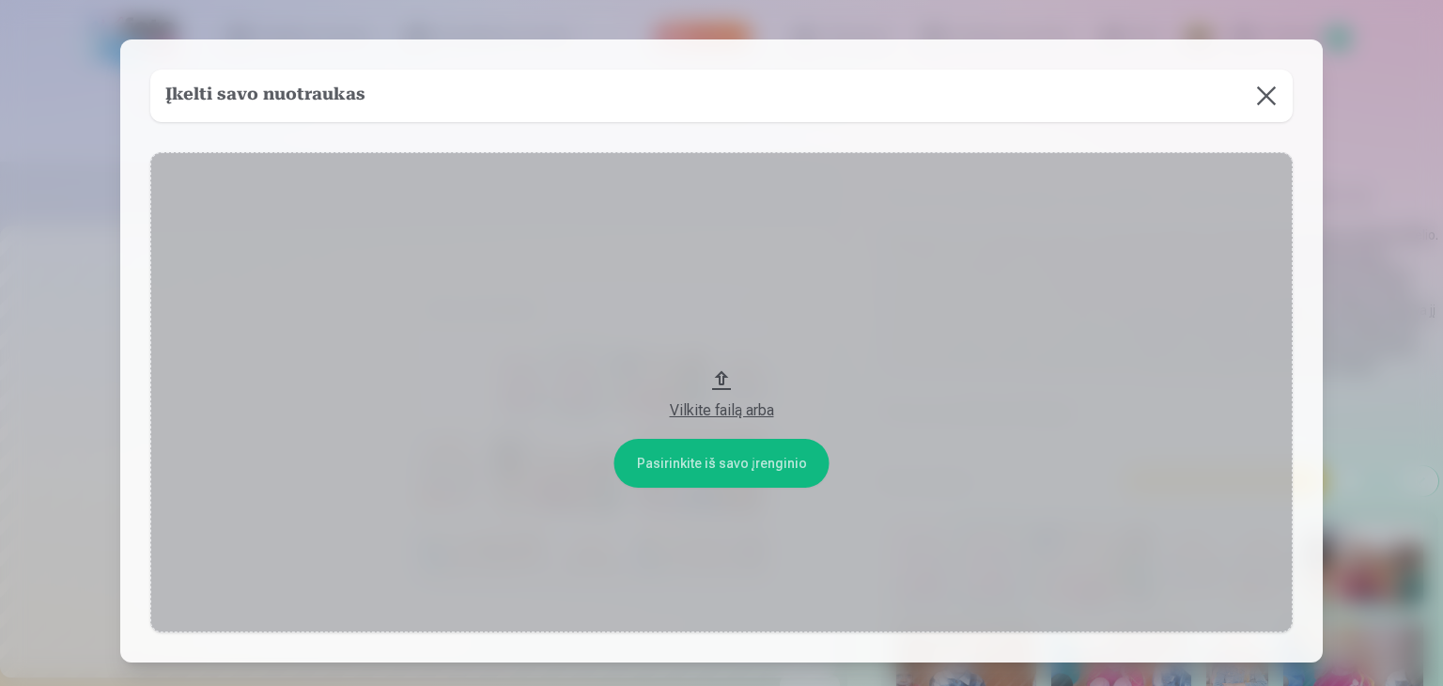
click at [737, 416] on div "Vilkite failą arba" at bounding box center [721, 410] width 1105 height 23
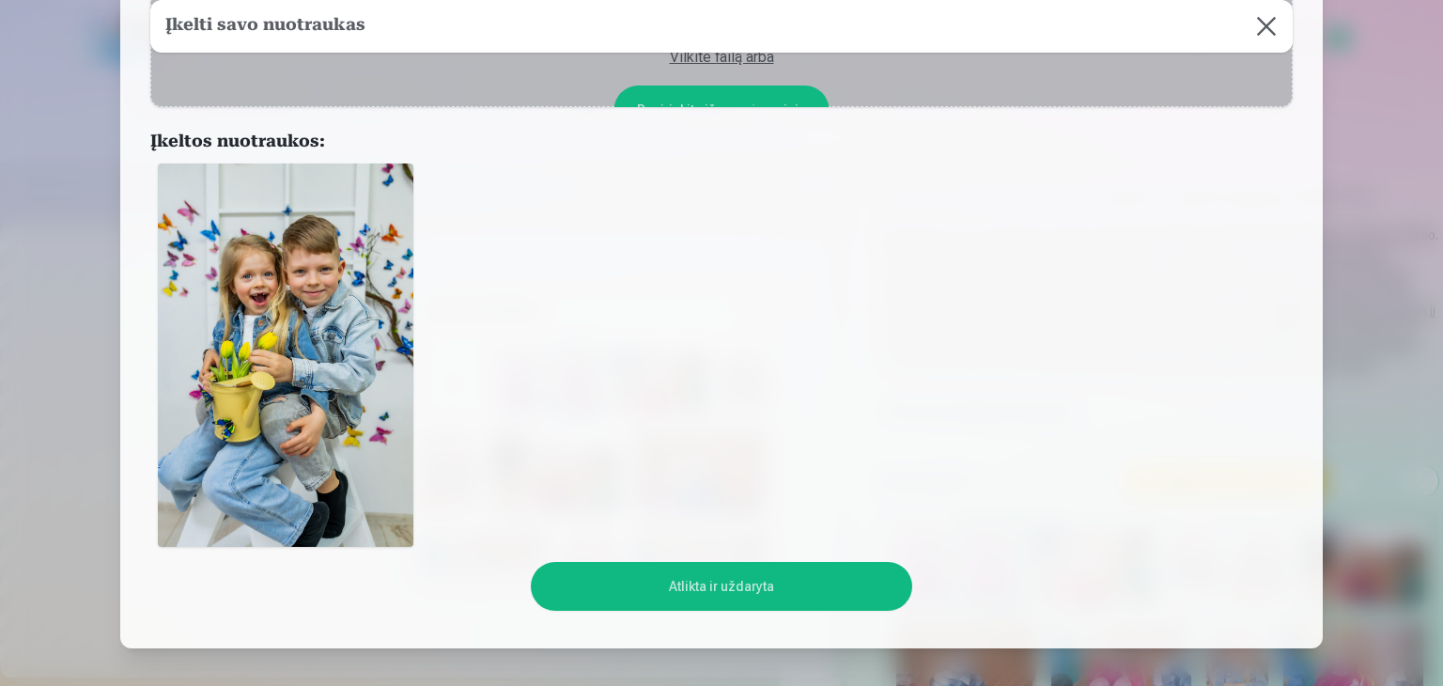
scroll to position [188, 0]
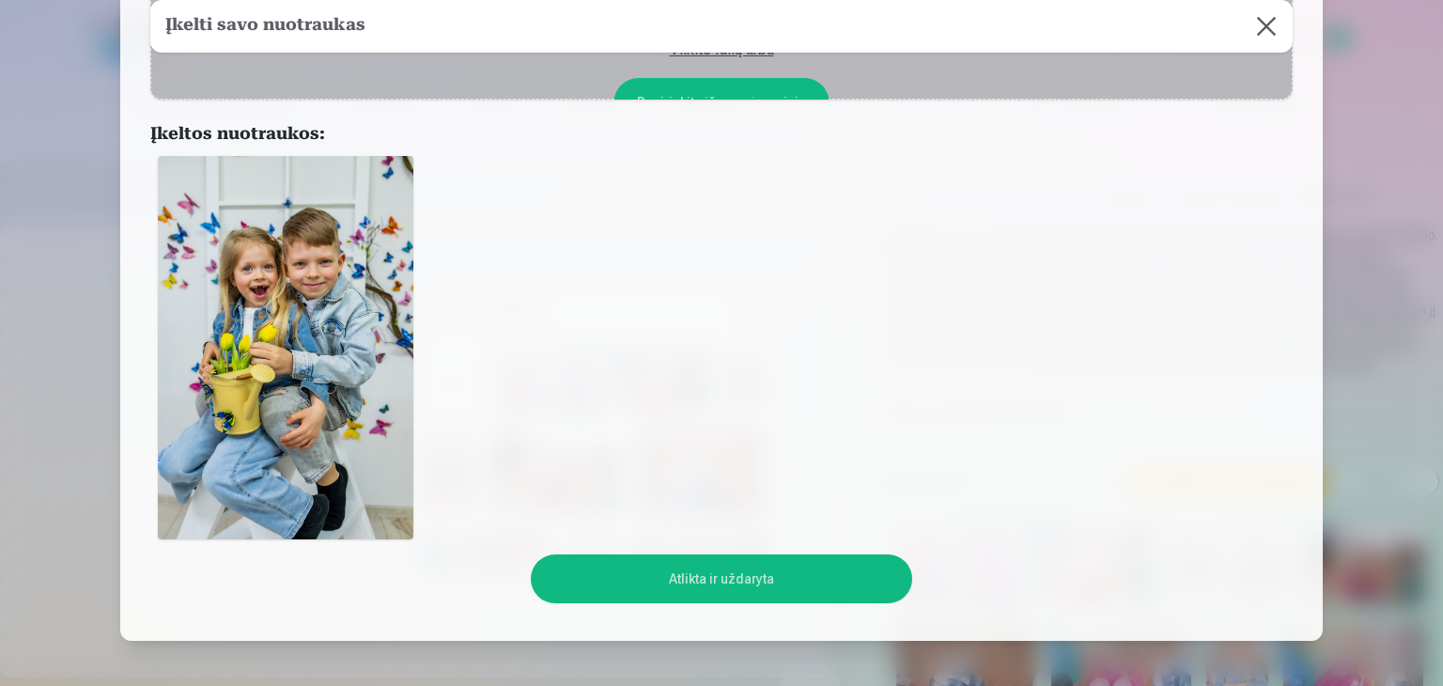
click at [89, 344] on div at bounding box center [721, 343] width 1443 height 686
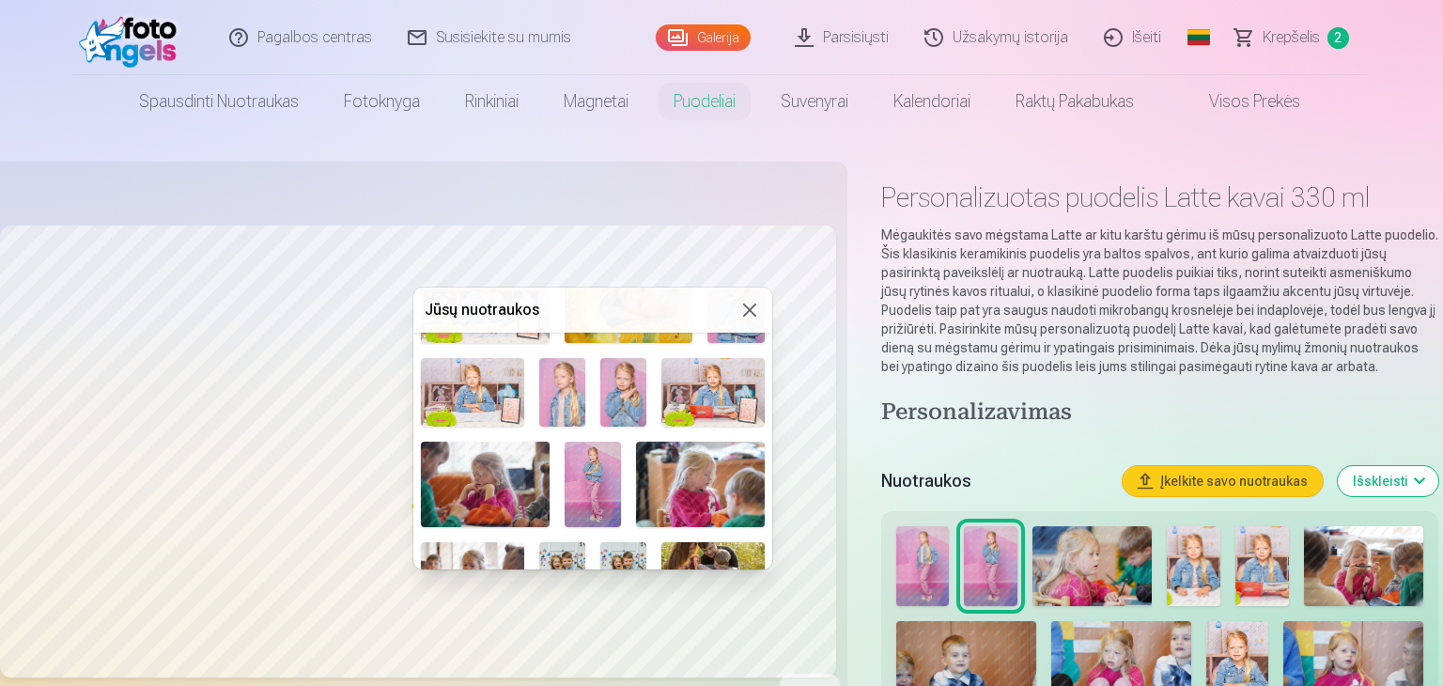
scroll to position [562, 0]
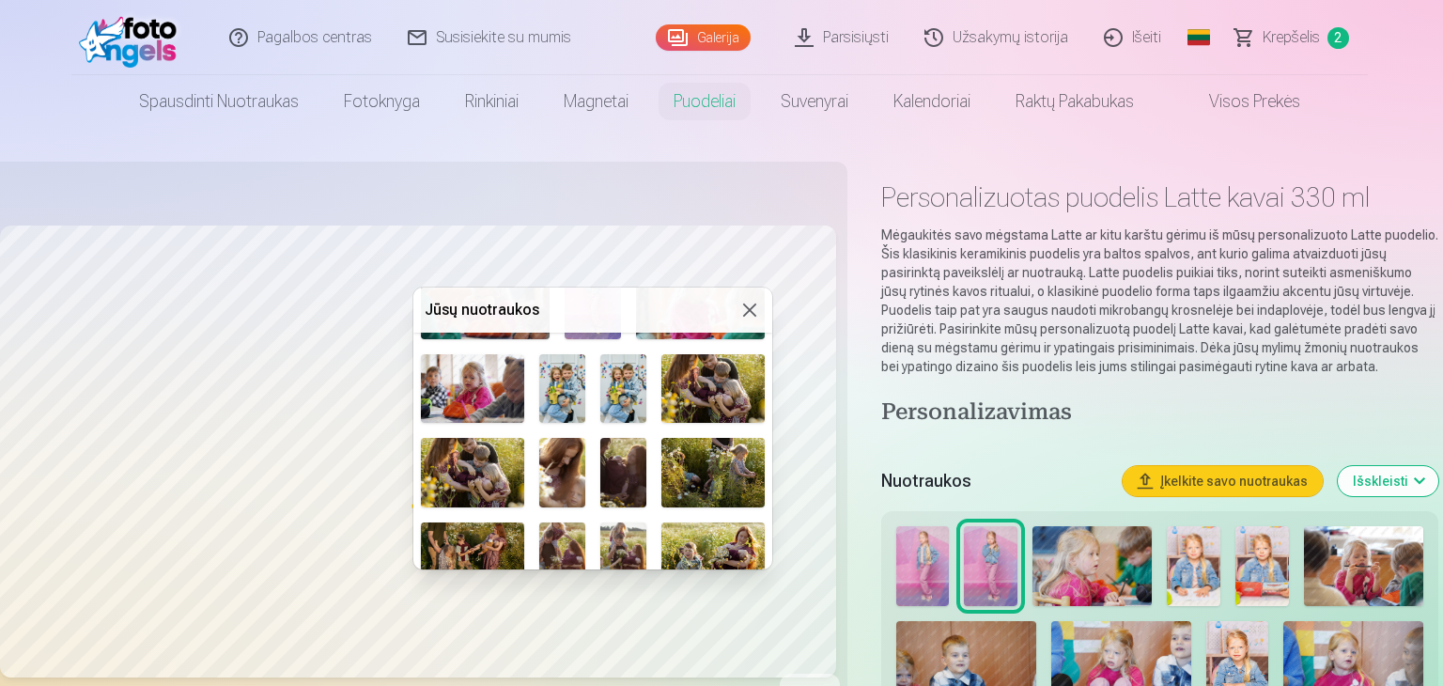
click at [554, 362] on img at bounding box center [562, 388] width 46 height 69
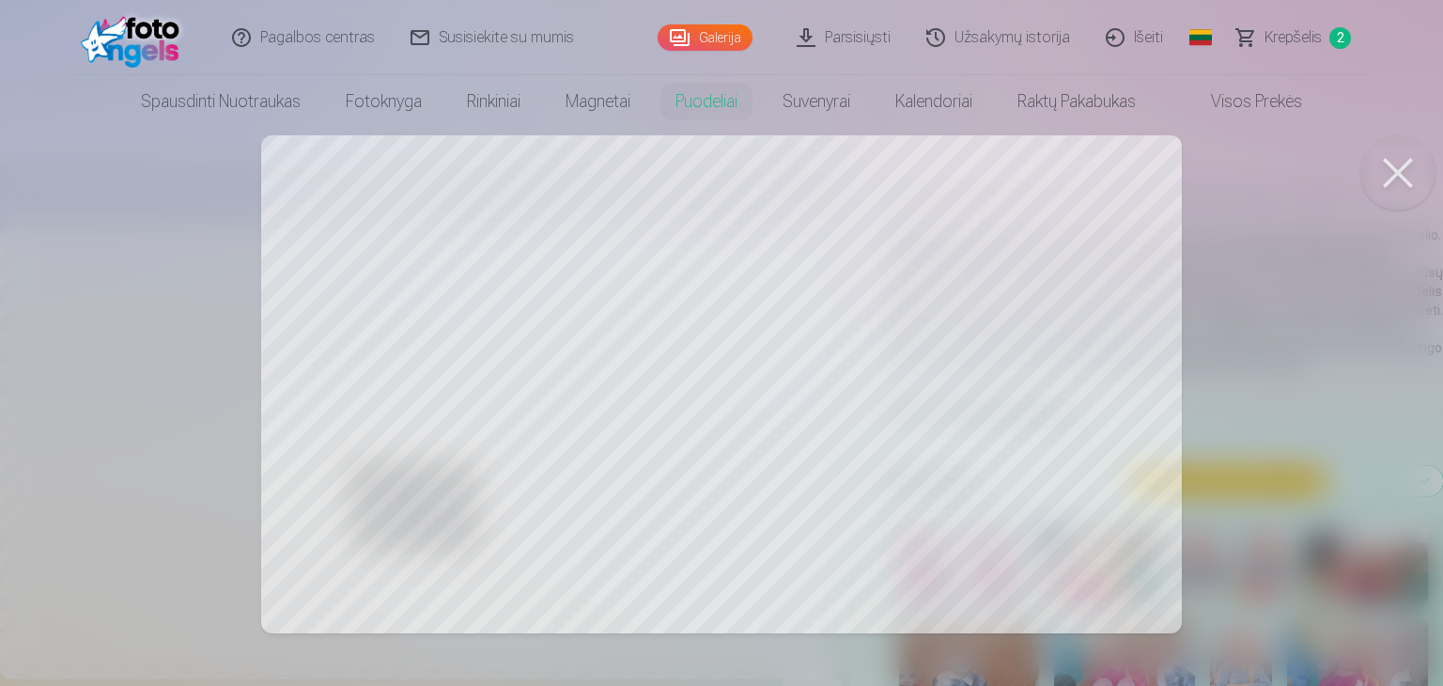
drag, startPoint x: 776, startPoint y: 392, endPoint x: 806, endPoint y: 391, distance: 30.1
click at [806, 391] on div at bounding box center [721, 343] width 1443 height 686
click at [748, 392] on div at bounding box center [721, 343] width 1443 height 686
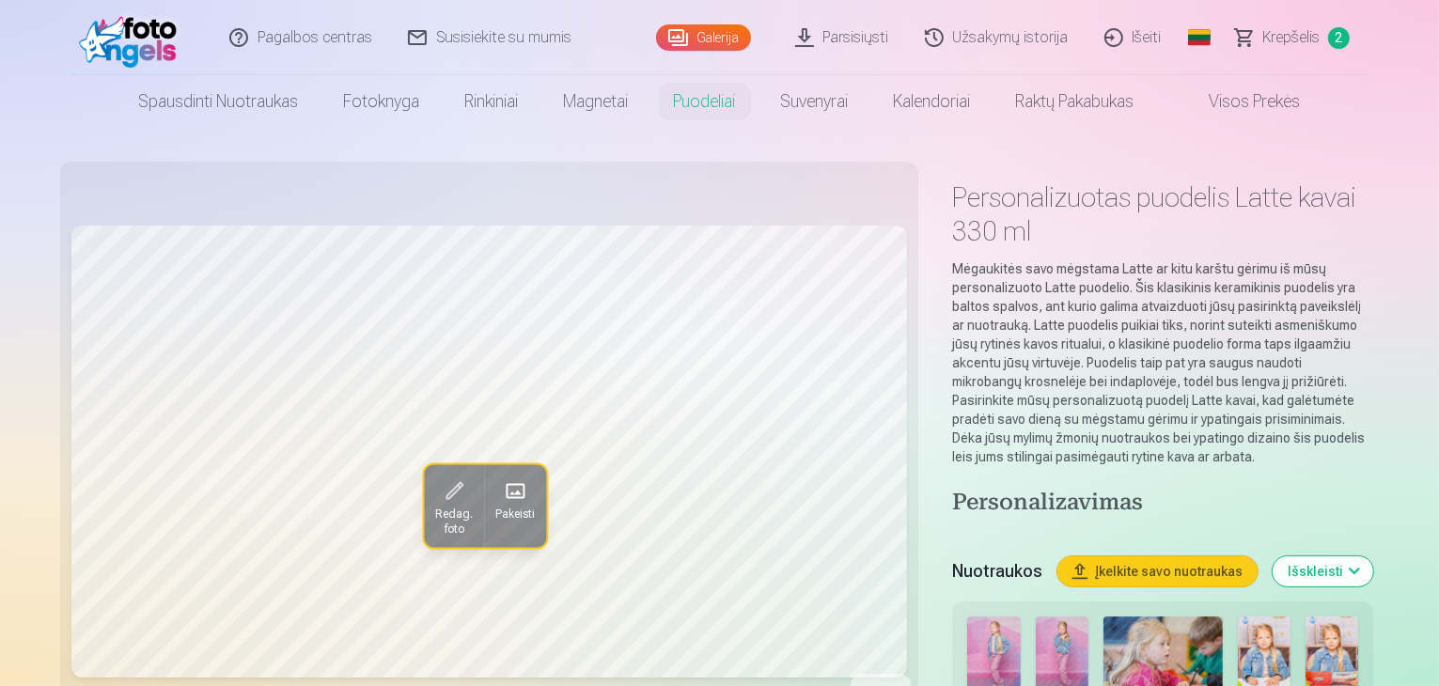
click at [435, 521] on span "Redag. foto" at bounding box center [454, 521] width 38 height 30
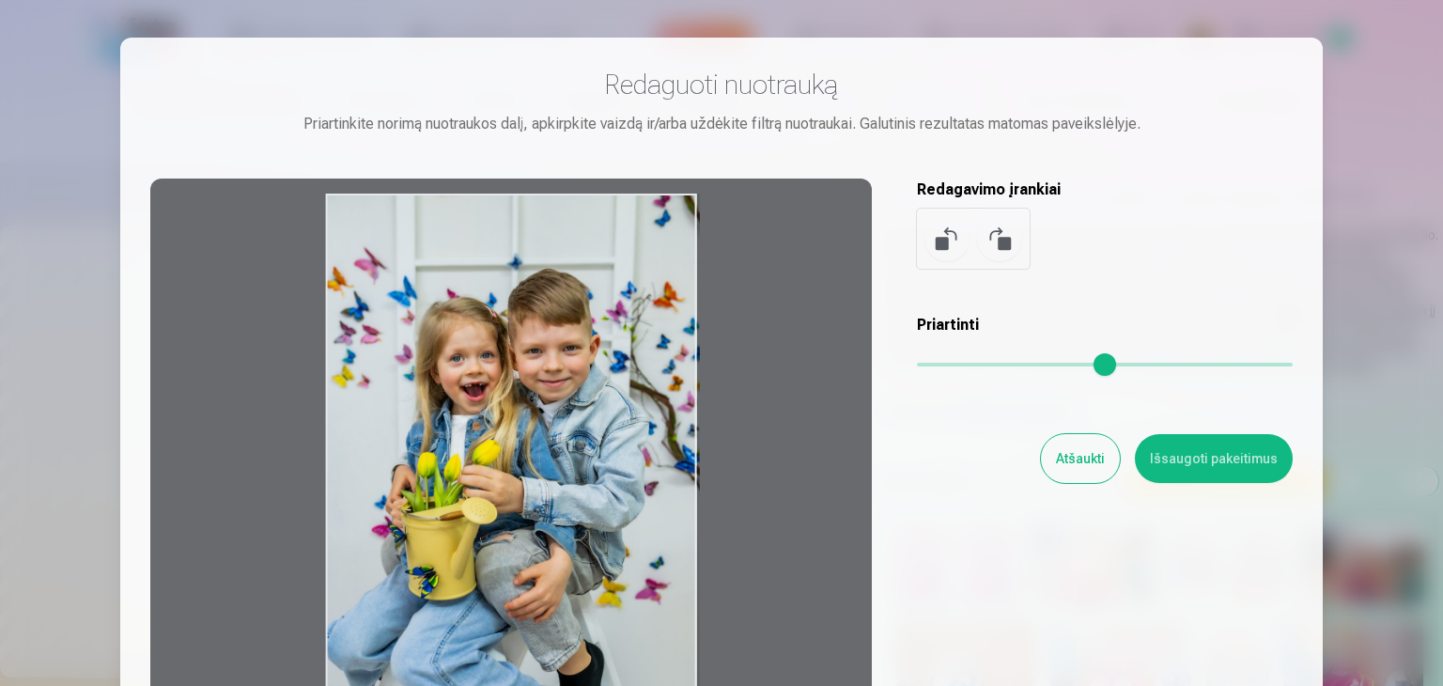
drag, startPoint x: 532, startPoint y: 503, endPoint x: 594, endPoint y: 512, distance: 62.7
click at [594, 513] on div at bounding box center [511, 474] width 722 height 590
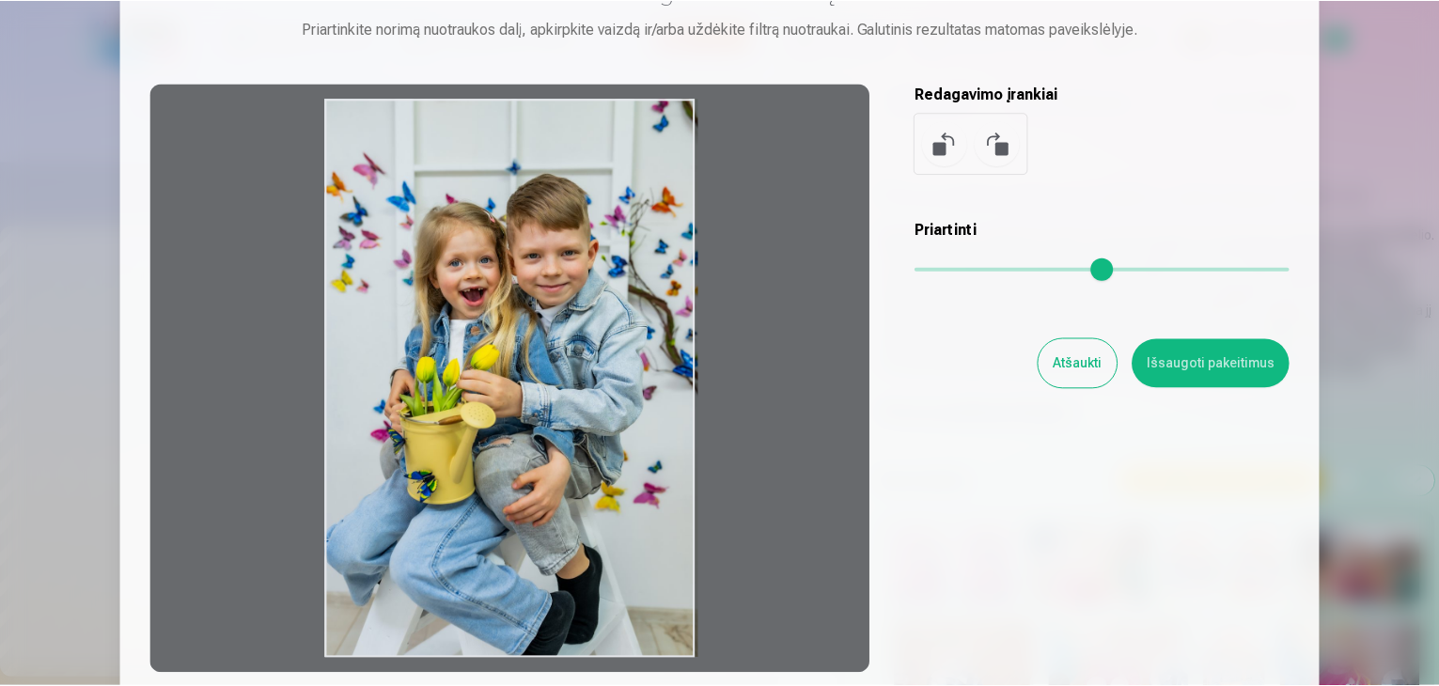
scroll to position [188, 0]
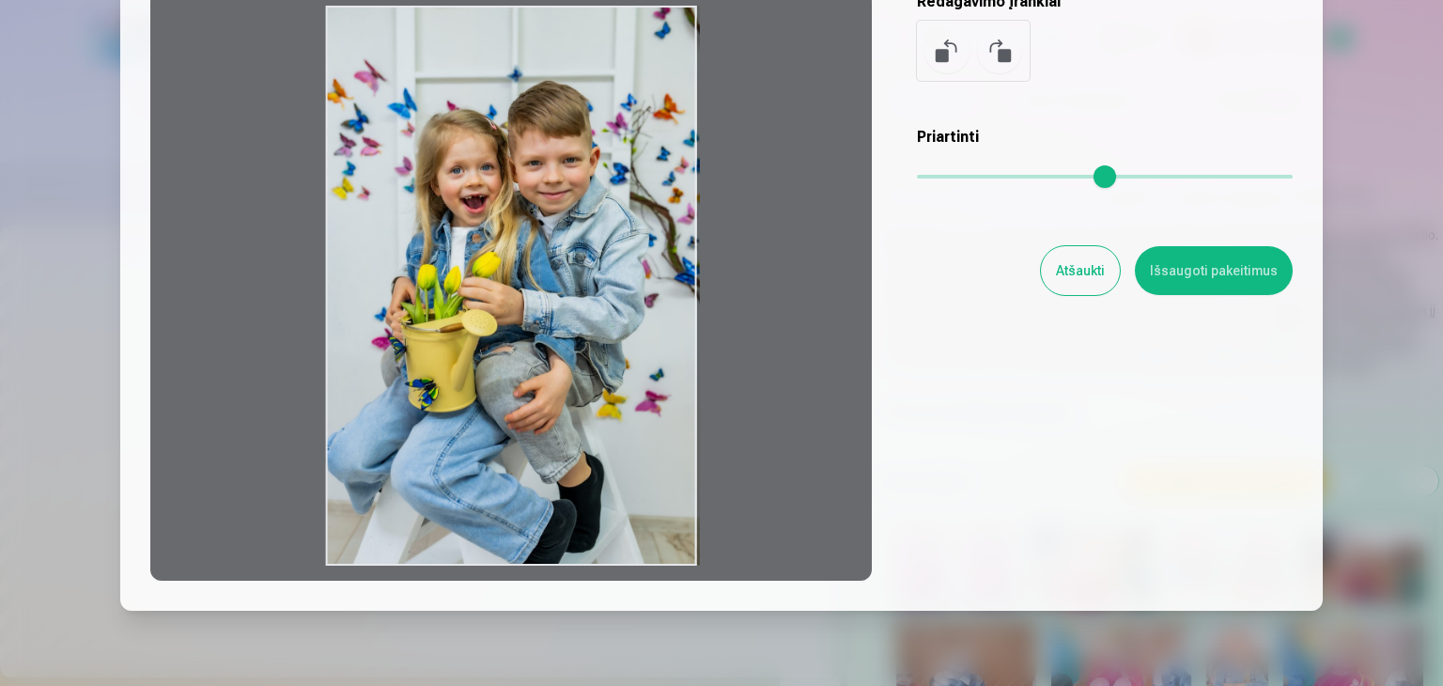
click at [1234, 273] on button "Išsaugoti pakeitimus" at bounding box center [1214, 270] width 158 height 49
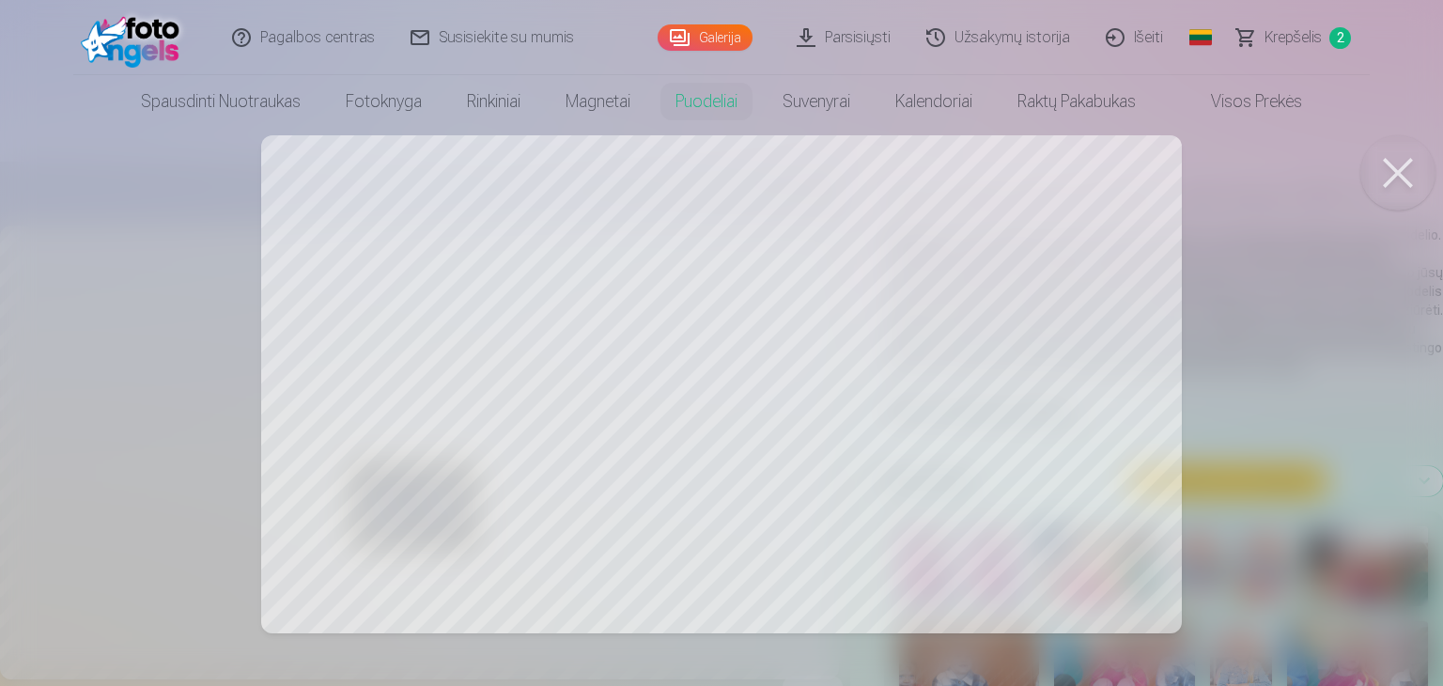
click at [985, 180] on div at bounding box center [721, 343] width 1443 height 686
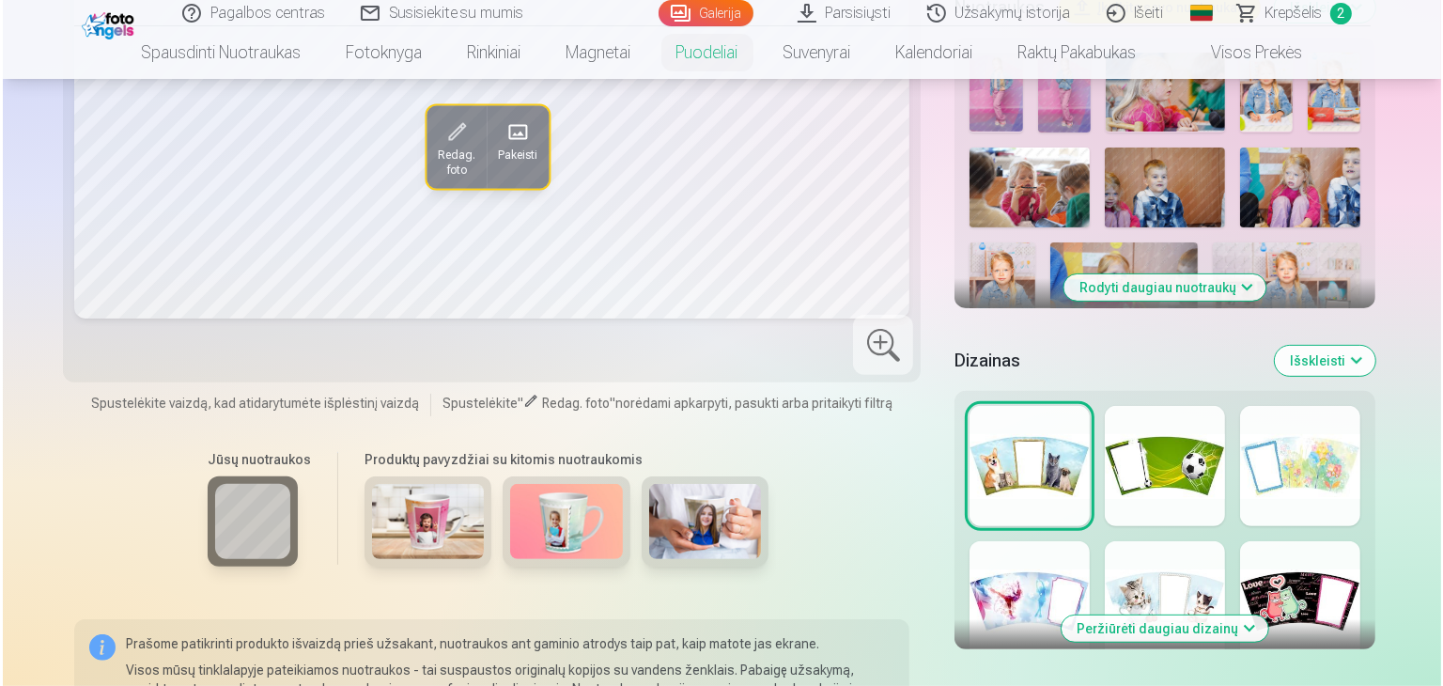
scroll to position [846, 0]
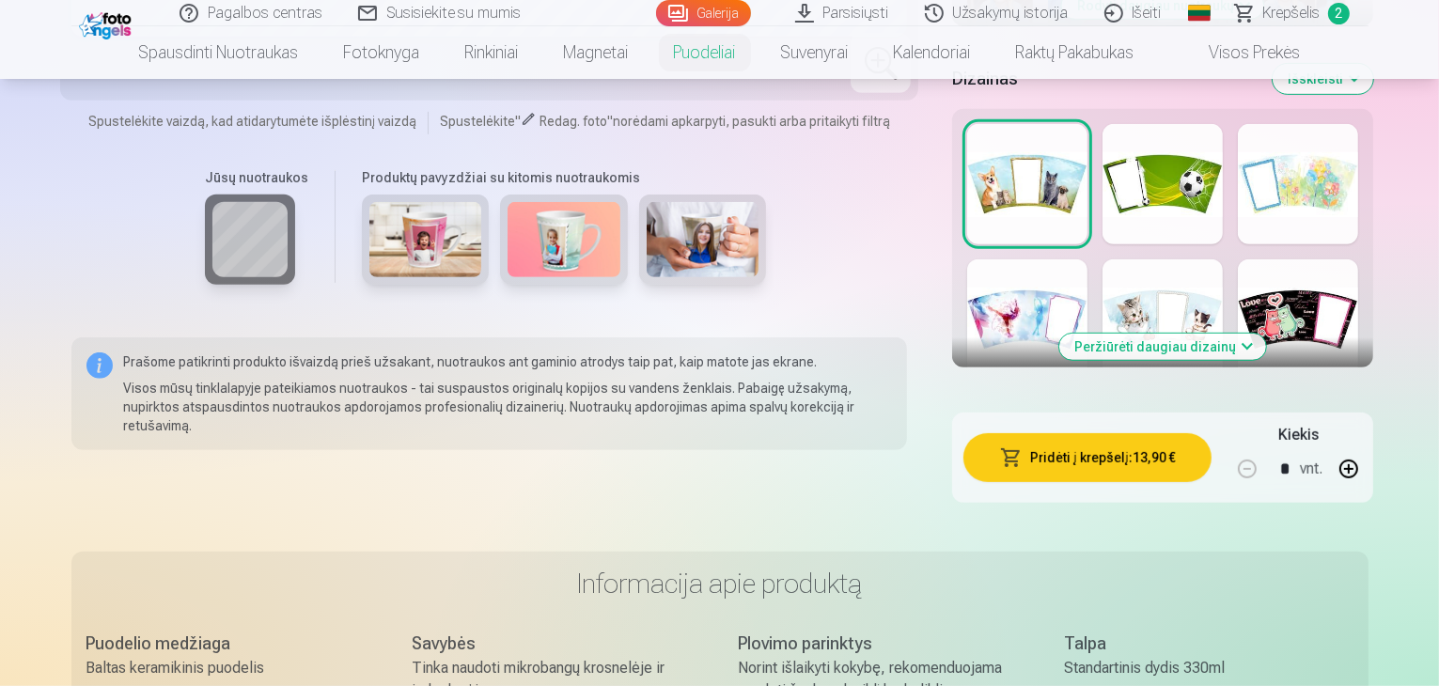
click at [1058, 433] on button "Pridėti į krepšelį : 13,90 €" at bounding box center [1087, 457] width 248 height 49
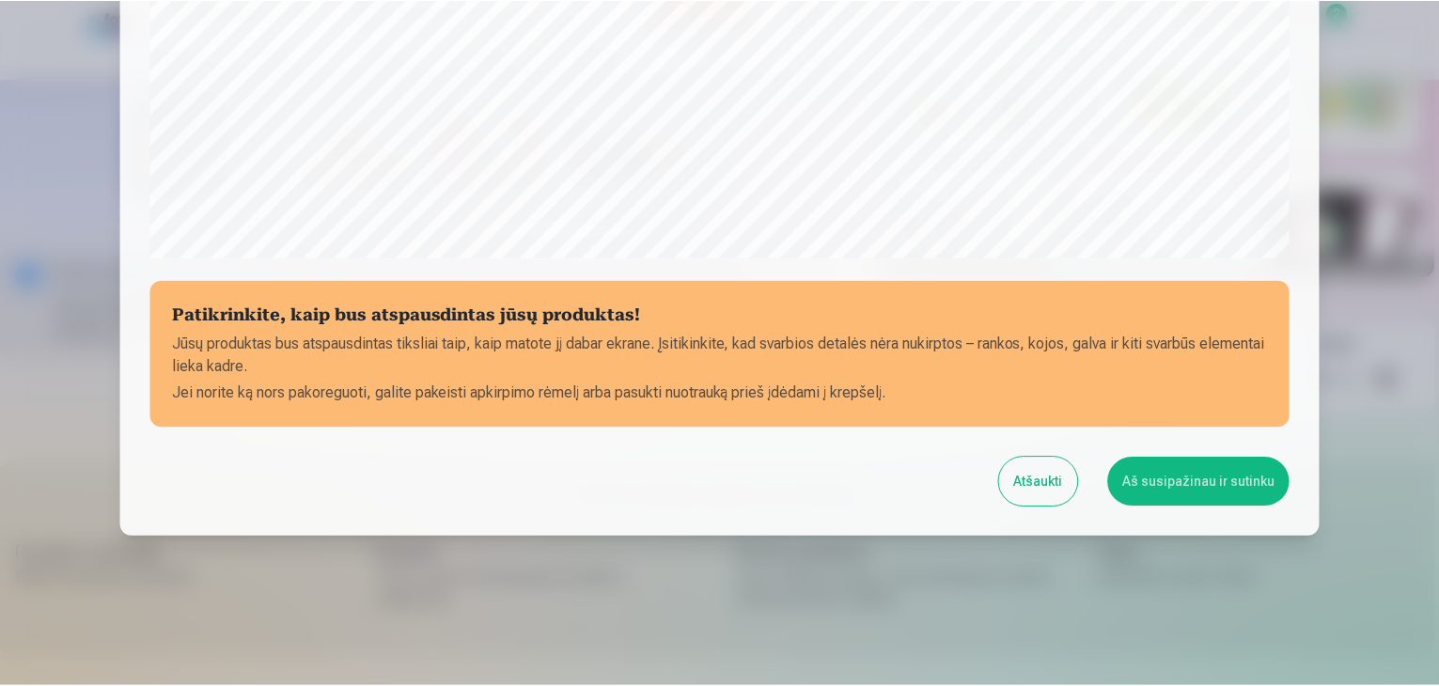
scroll to position [667, 0]
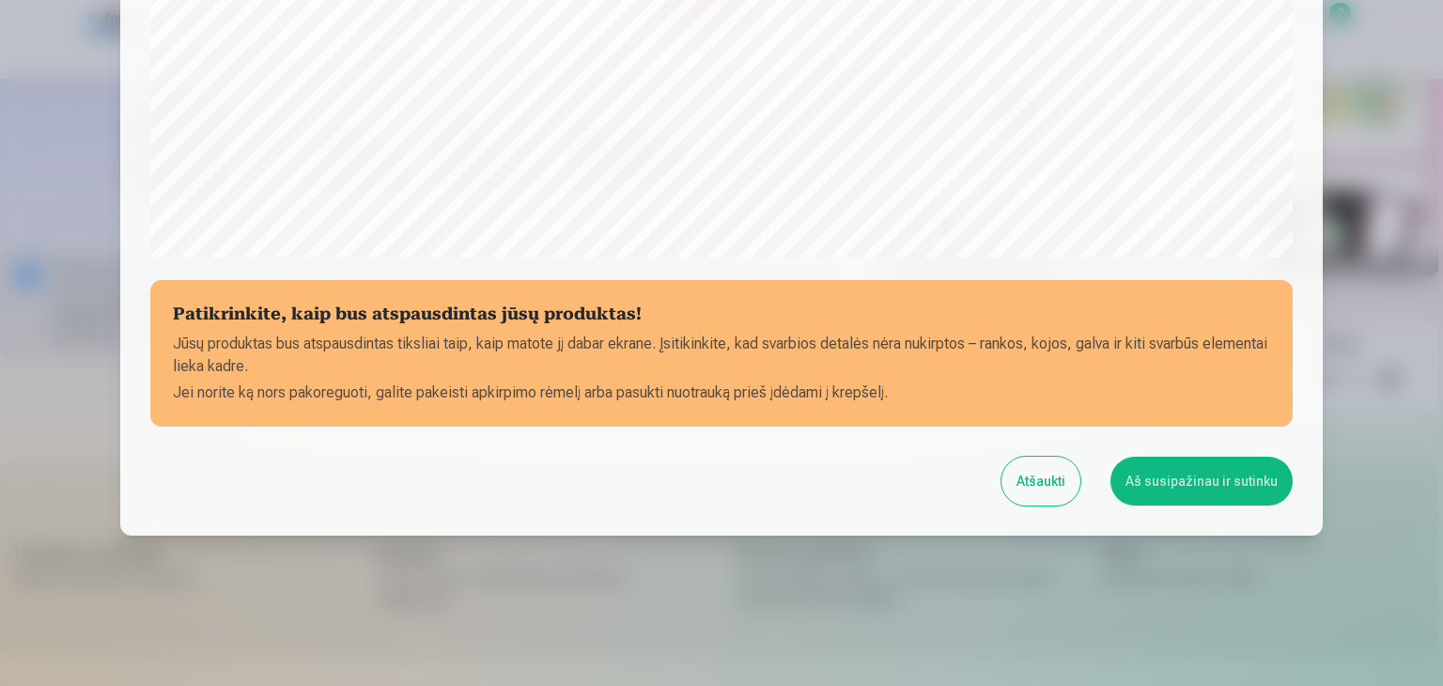
click at [1188, 475] on button "Aš susipažinau ir sutinku" at bounding box center [1202, 481] width 182 height 49
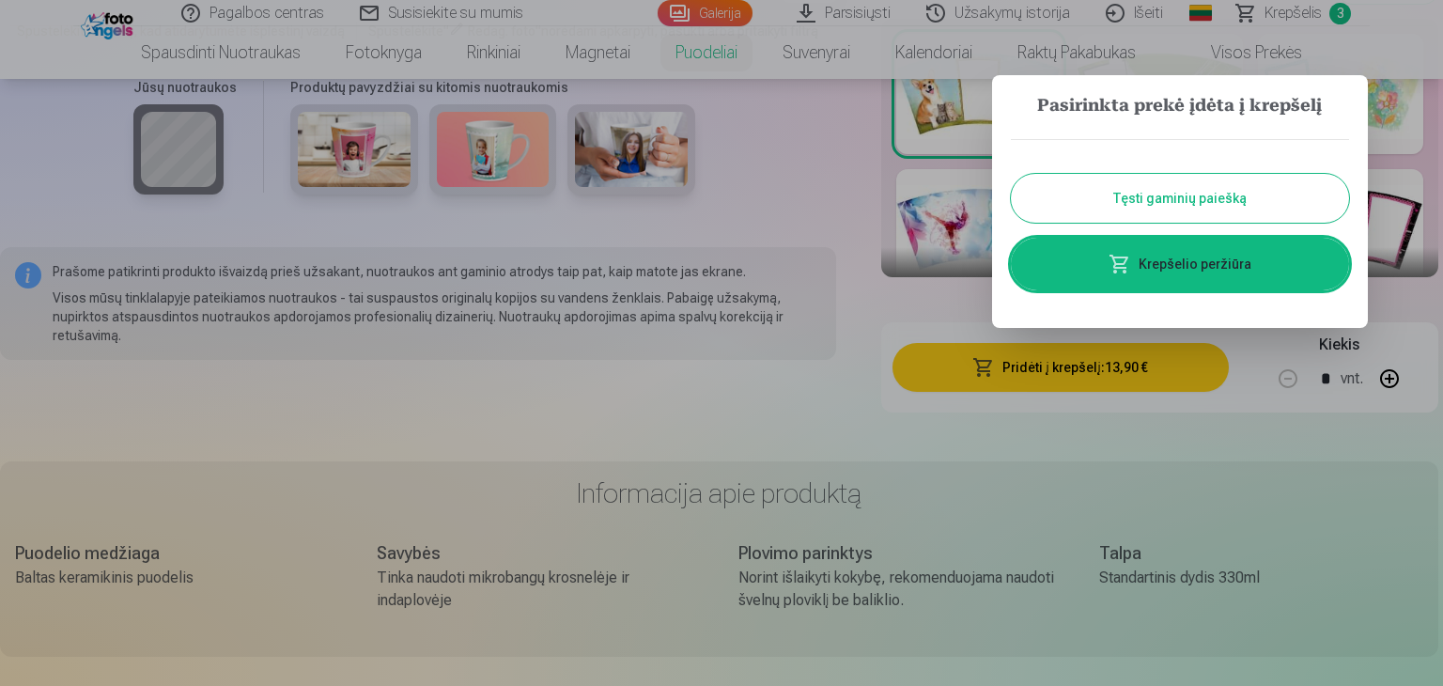
click at [1132, 211] on button "Tęsti gaminių paiešką" at bounding box center [1180, 198] width 338 height 49
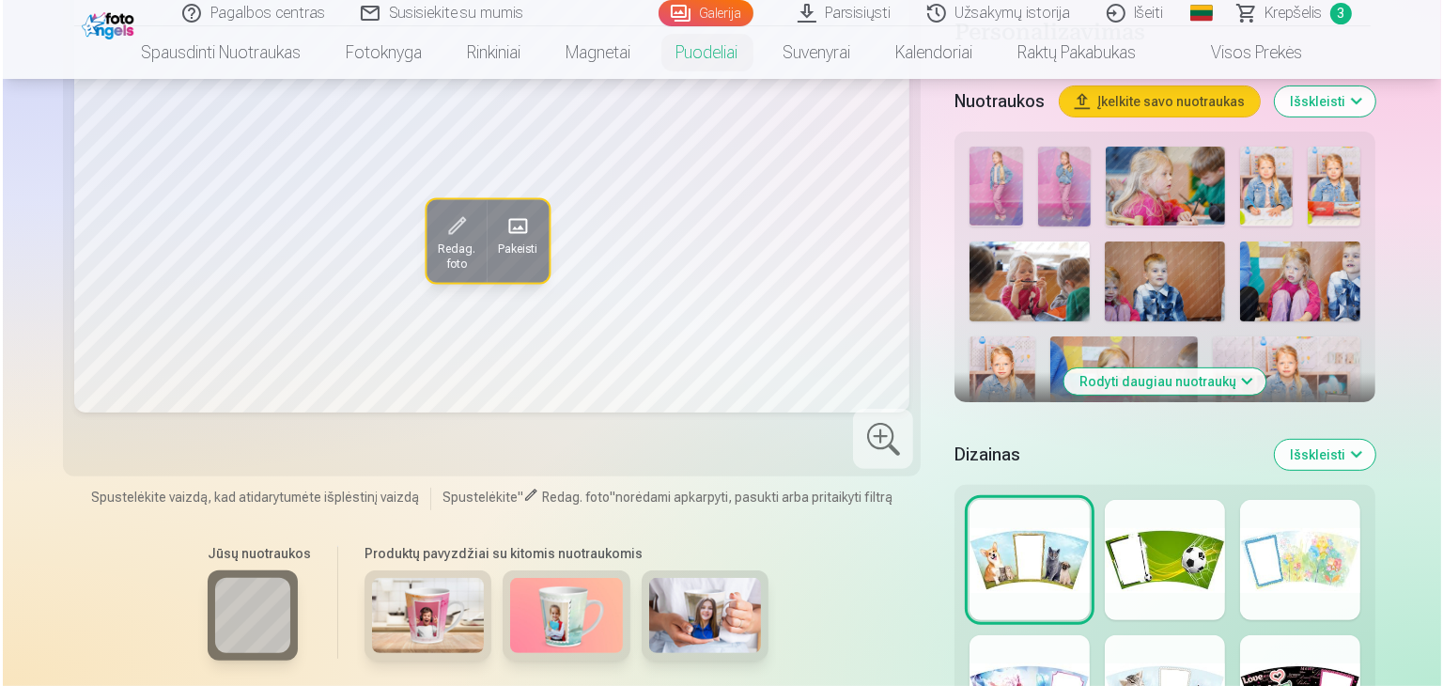
scroll to position [658, 0]
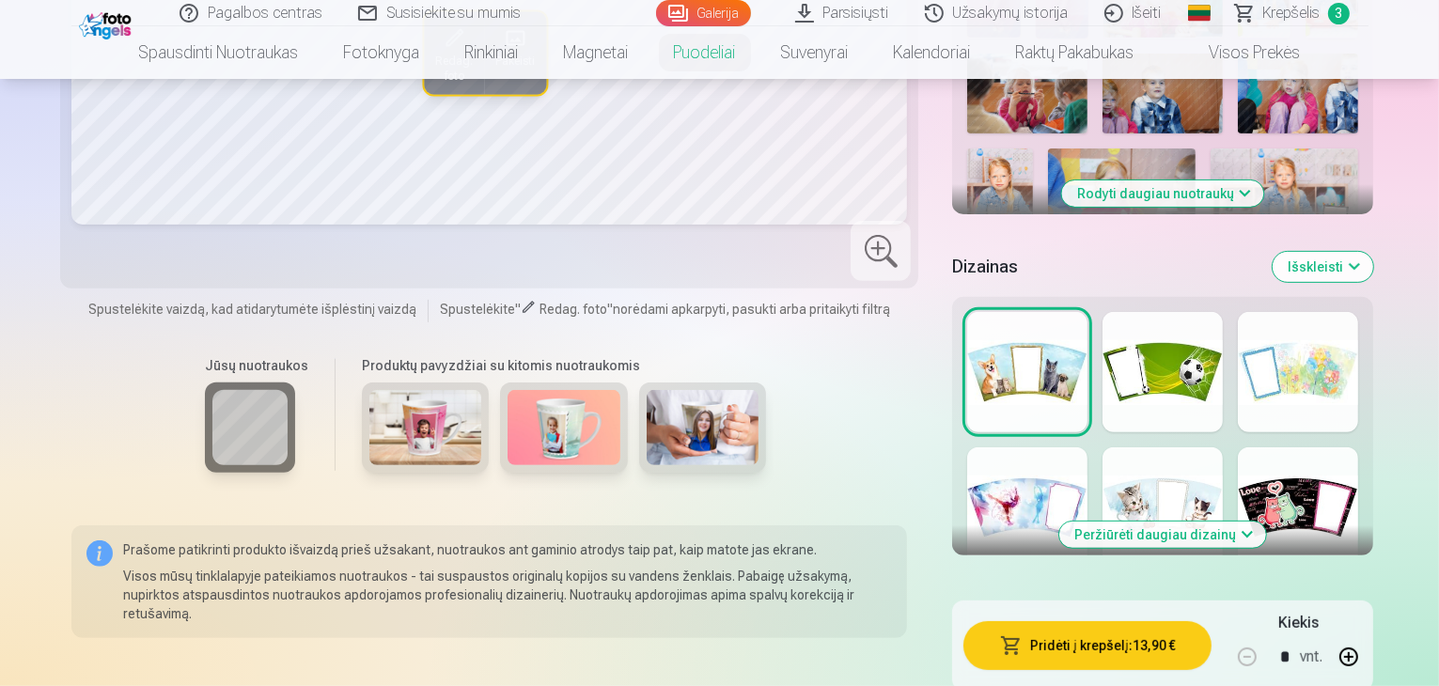
click at [1201, 522] on button "Peržiūrėti daugiau dizainų" at bounding box center [1162, 535] width 207 height 26
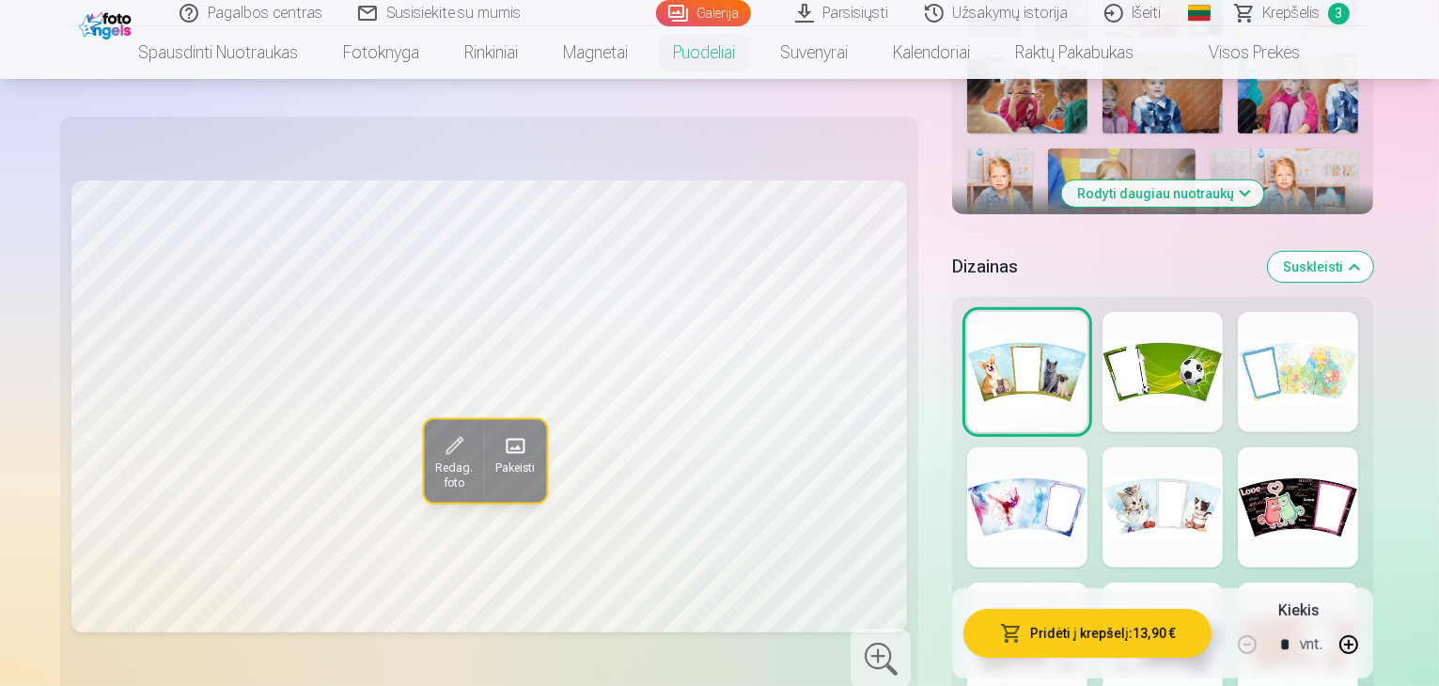
click at [1139, 447] on div at bounding box center [1162, 507] width 120 height 120
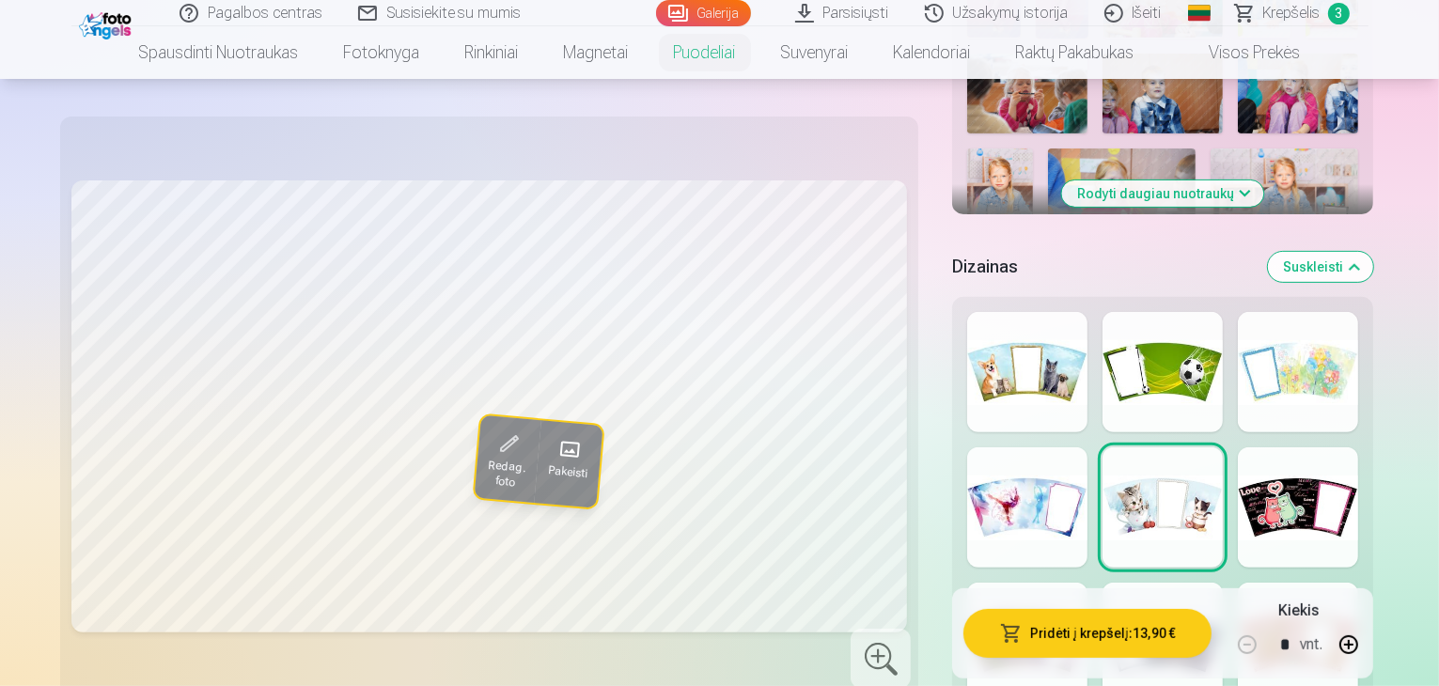
click at [1083, 638] on button "Pridėti į krepšelį : 13,90 €" at bounding box center [1087, 633] width 248 height 49
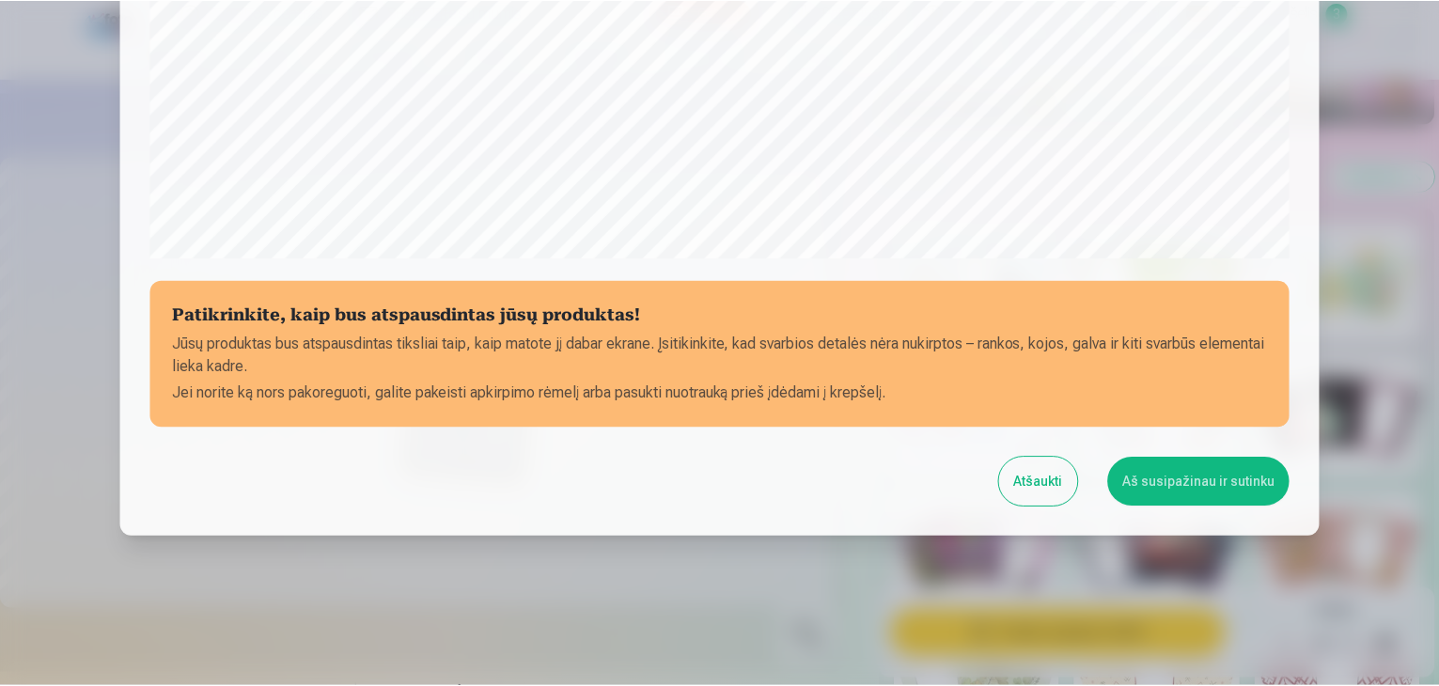
scroll to position [667, 0]
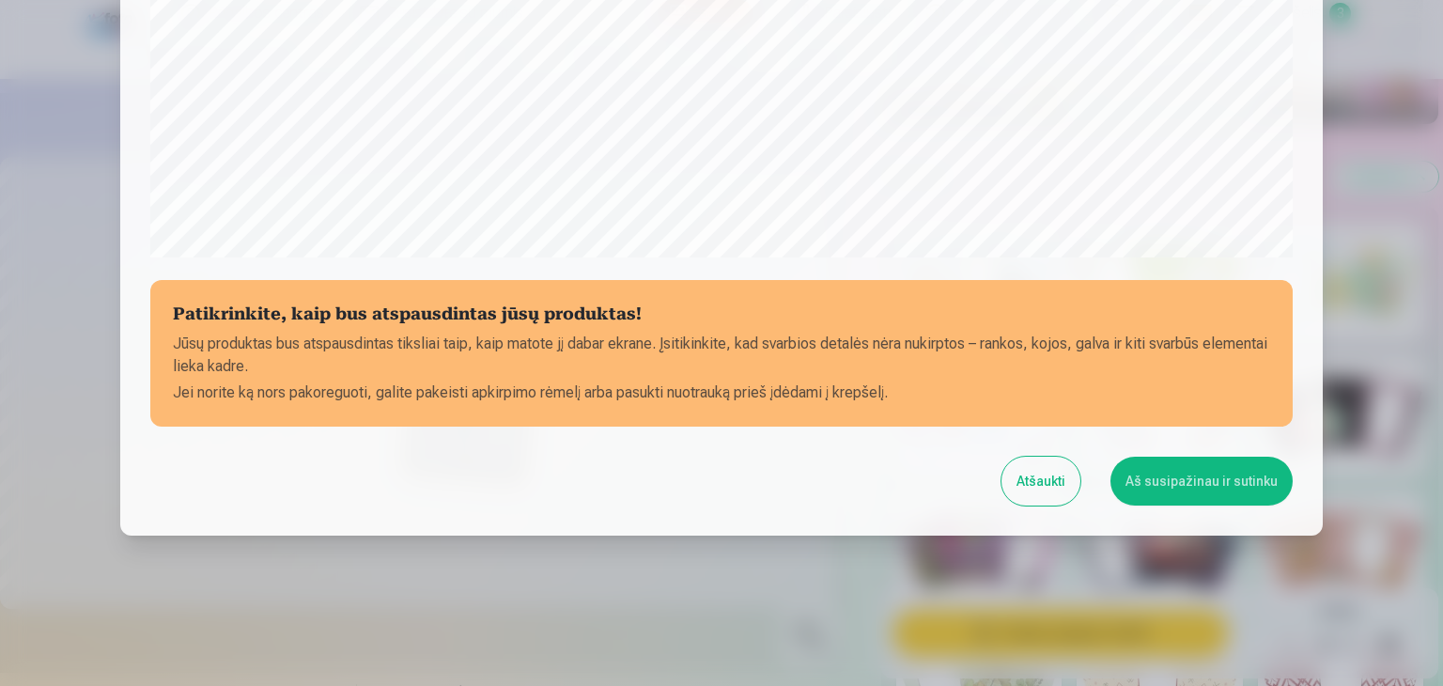
click at [1205, 478] on button "Aš susipažinau ir sutinku" at bounding box center [1202, 481] width 182 height 49
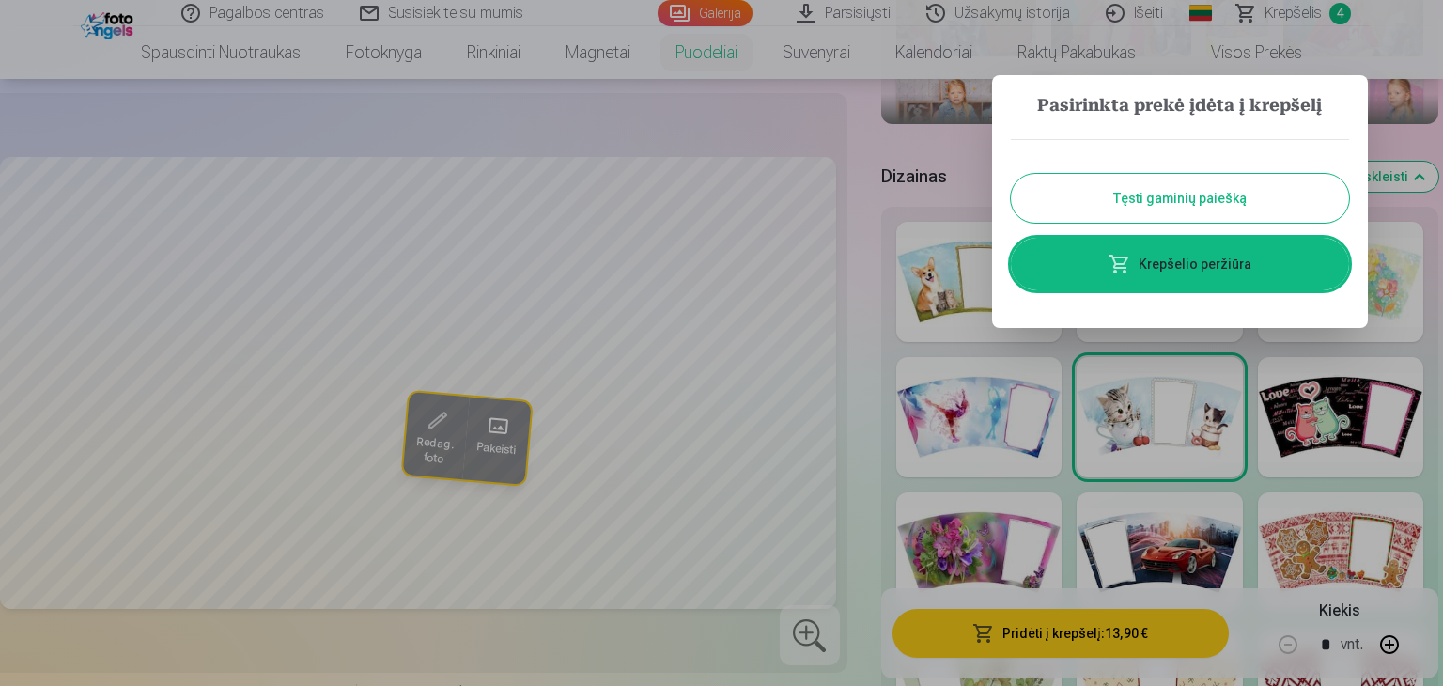
click at [1173, 207] on button "Tęsti gaminių paiešką" at bounding box center [1180, 198] width 338 height 49
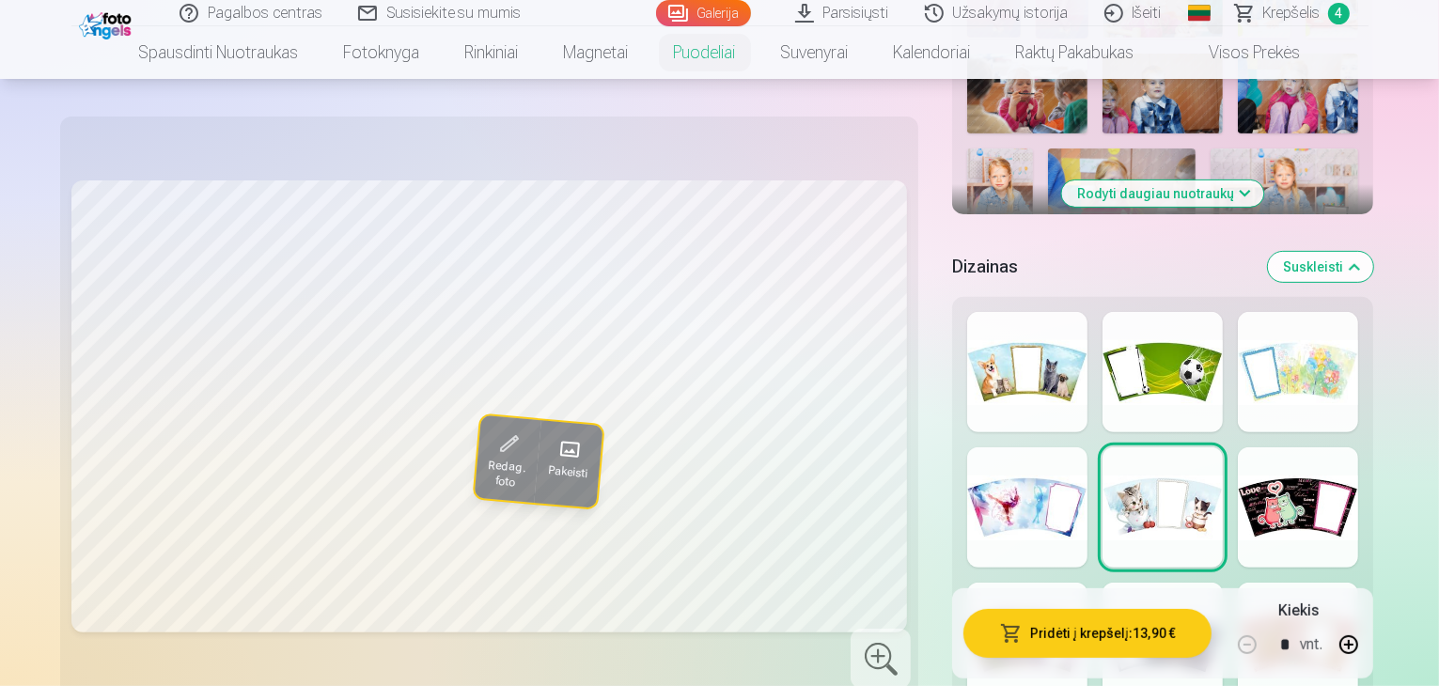
click at [1291, 24] on div "Pagalbos centras Susisiekite su mumis Galerija Parsisiųsti Užsakymų istorija Iš…" at bounding box center [719, 13] width 1297 height 26
click at [1293, 16] on span "Krepšelis" at bounding box center [1291, 13] width 57 height 23
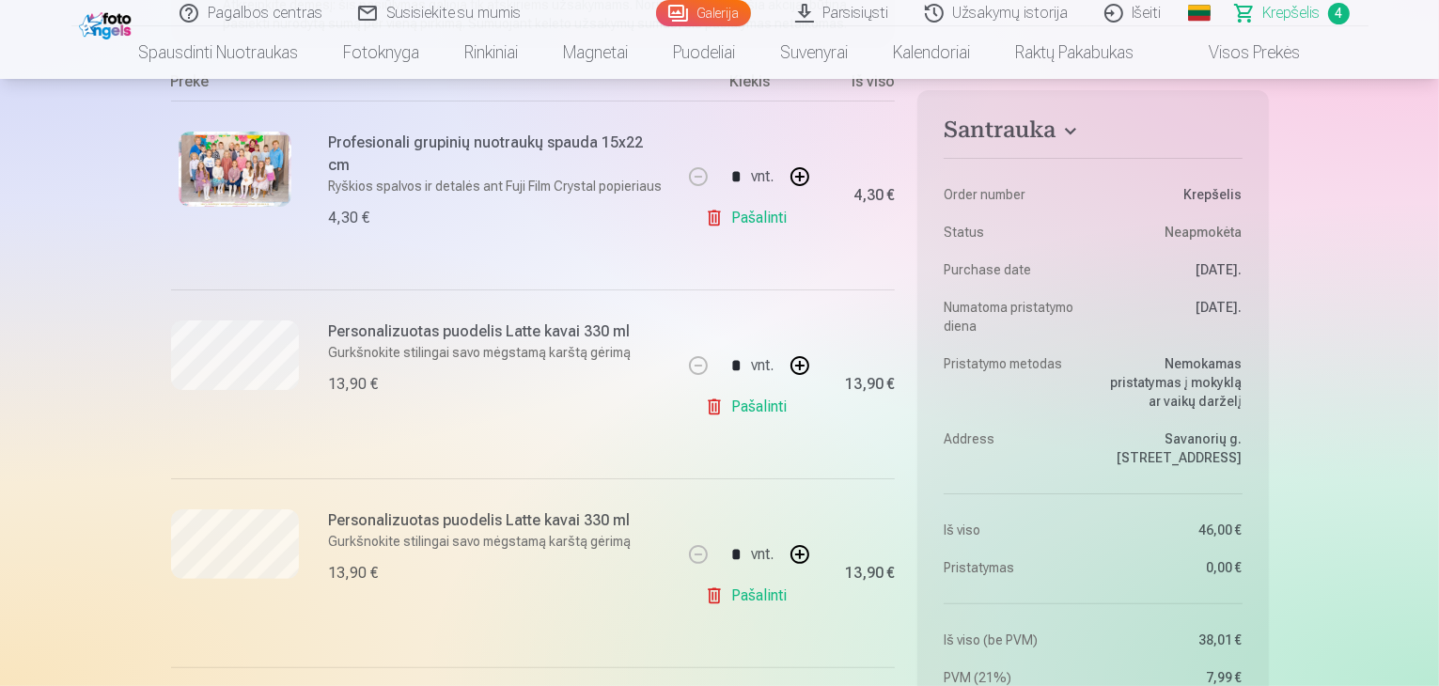
scroll to position [376, 0]
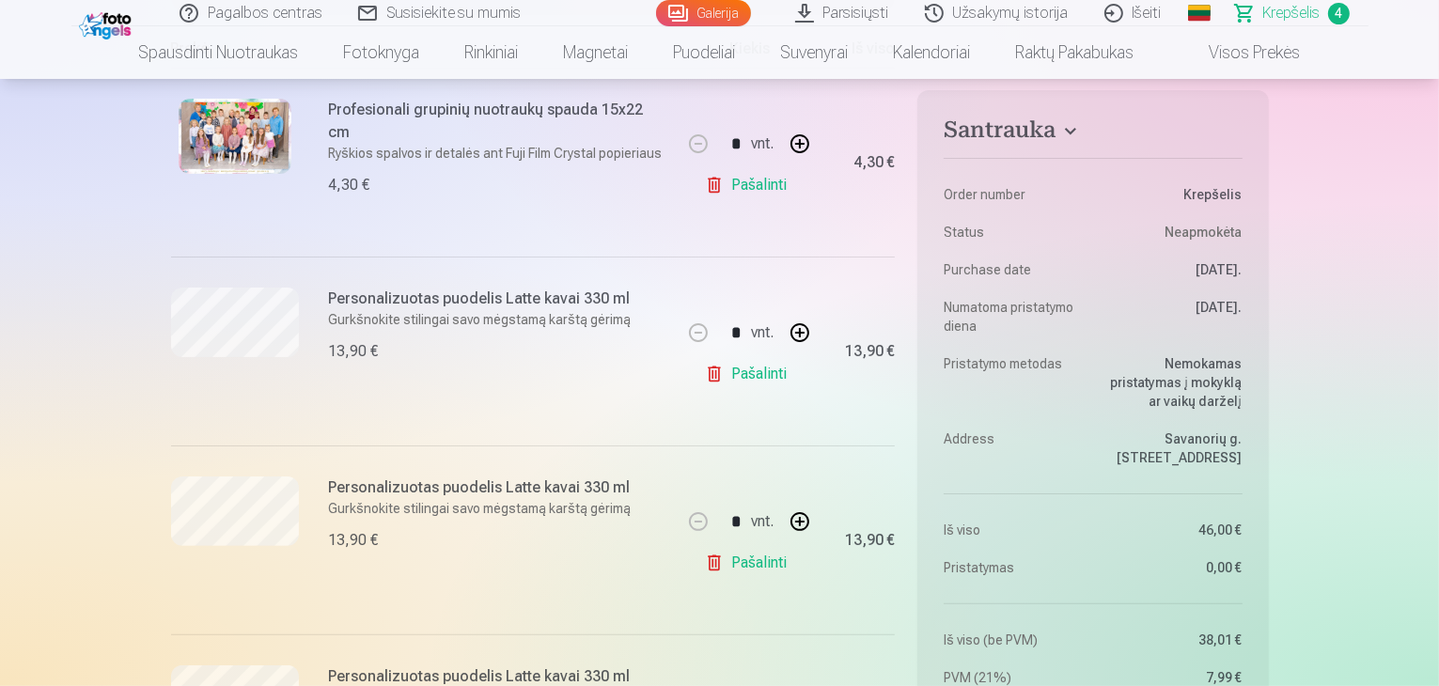
click at [741, 366] on link "Pašalinti" at bounding box center [749, 374] width 89 height 38
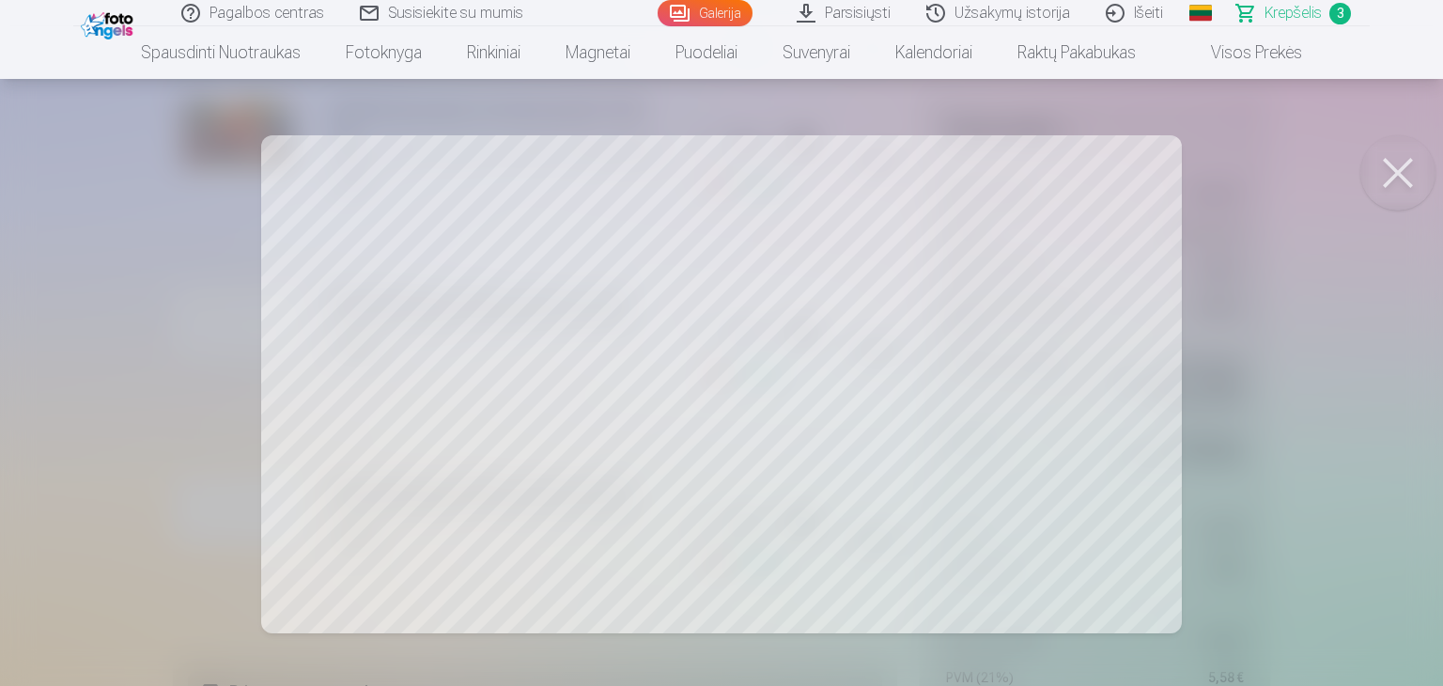
click at [1390, 167] on button at bounding box center [1398, 172] width 75 height 75
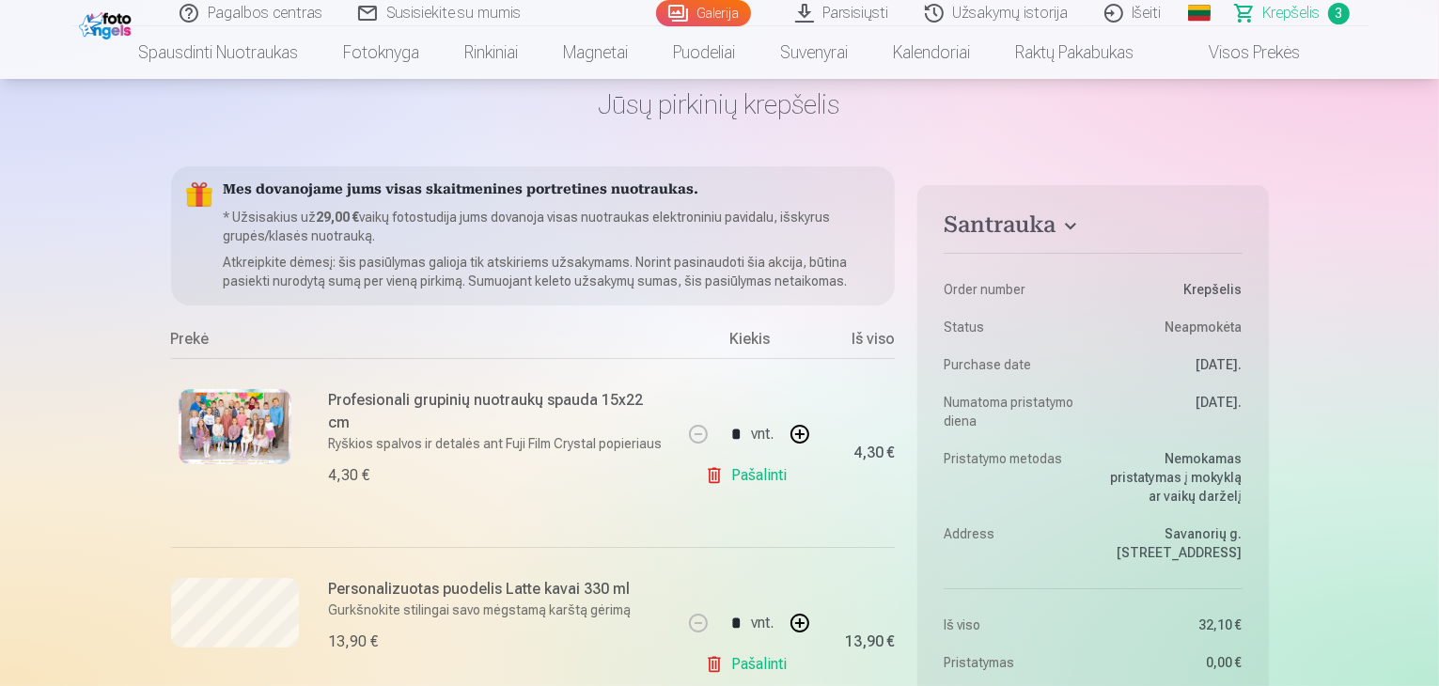
scroll to position [0, 0]
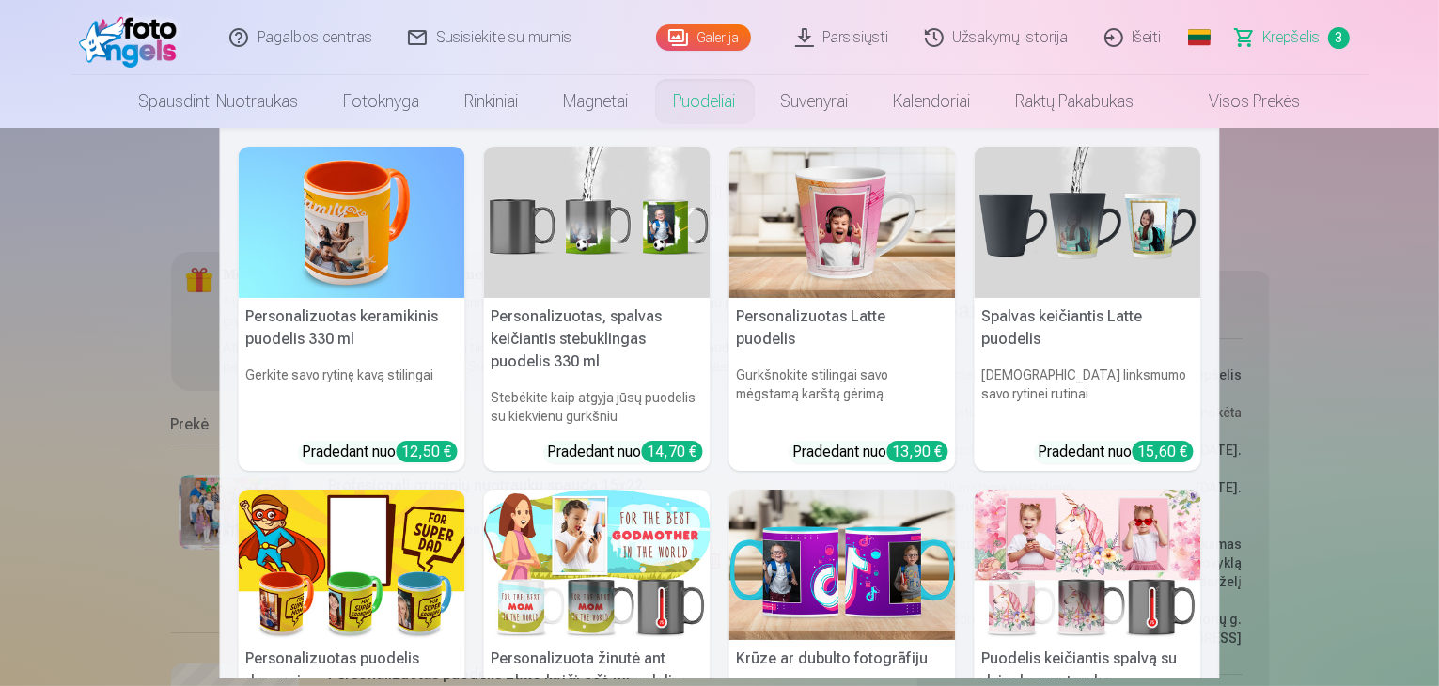
click at [715, 102] on link "Puodeliai" at bounding box center [704, 101] width 107 height 53
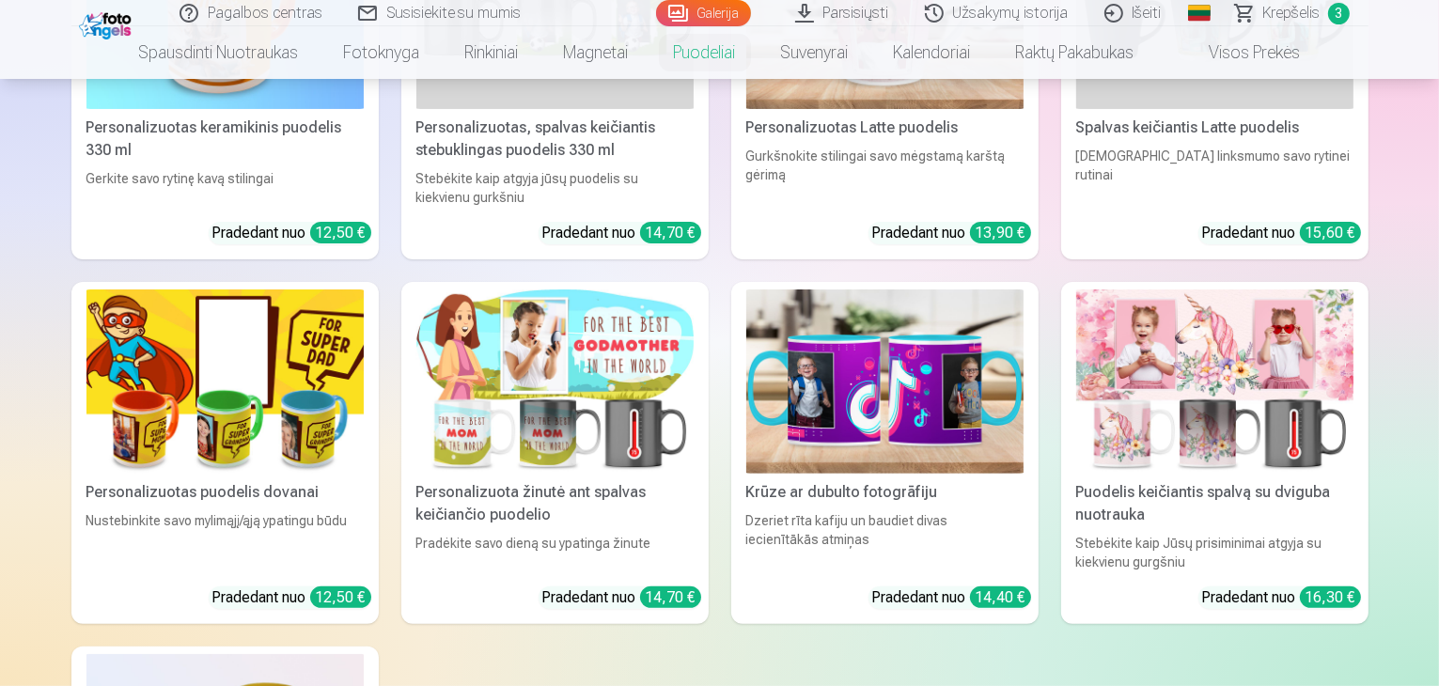
scroll to position [470, 0]
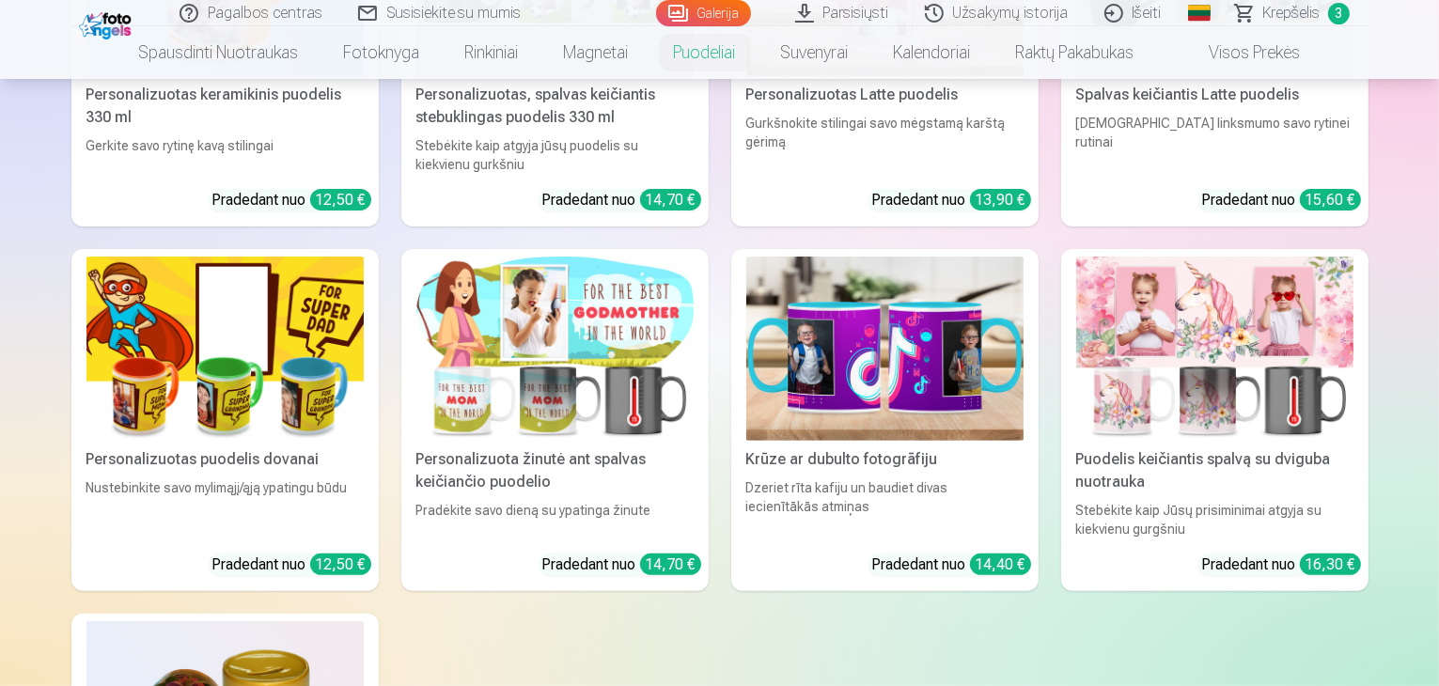
click at [192, 418] on img at bounding box center [224, 349] width 277 height 185
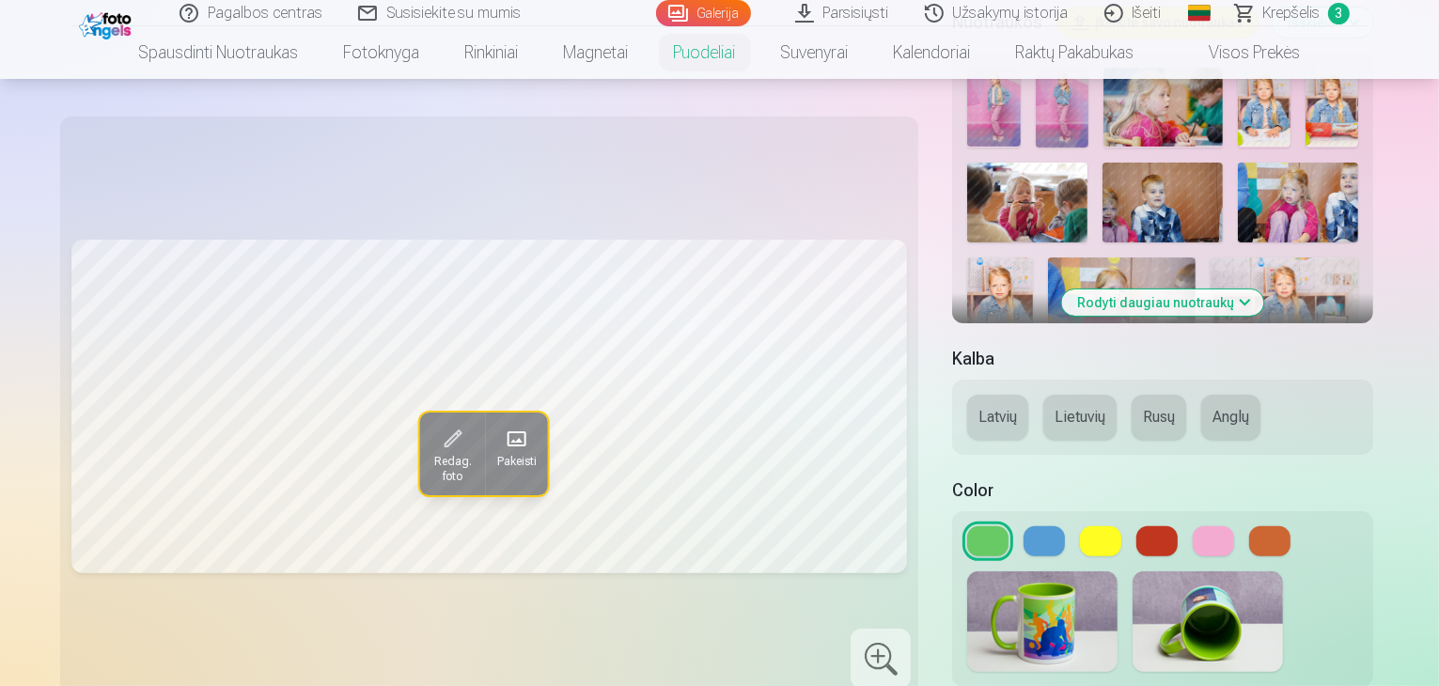
scroll to position [564, 0]
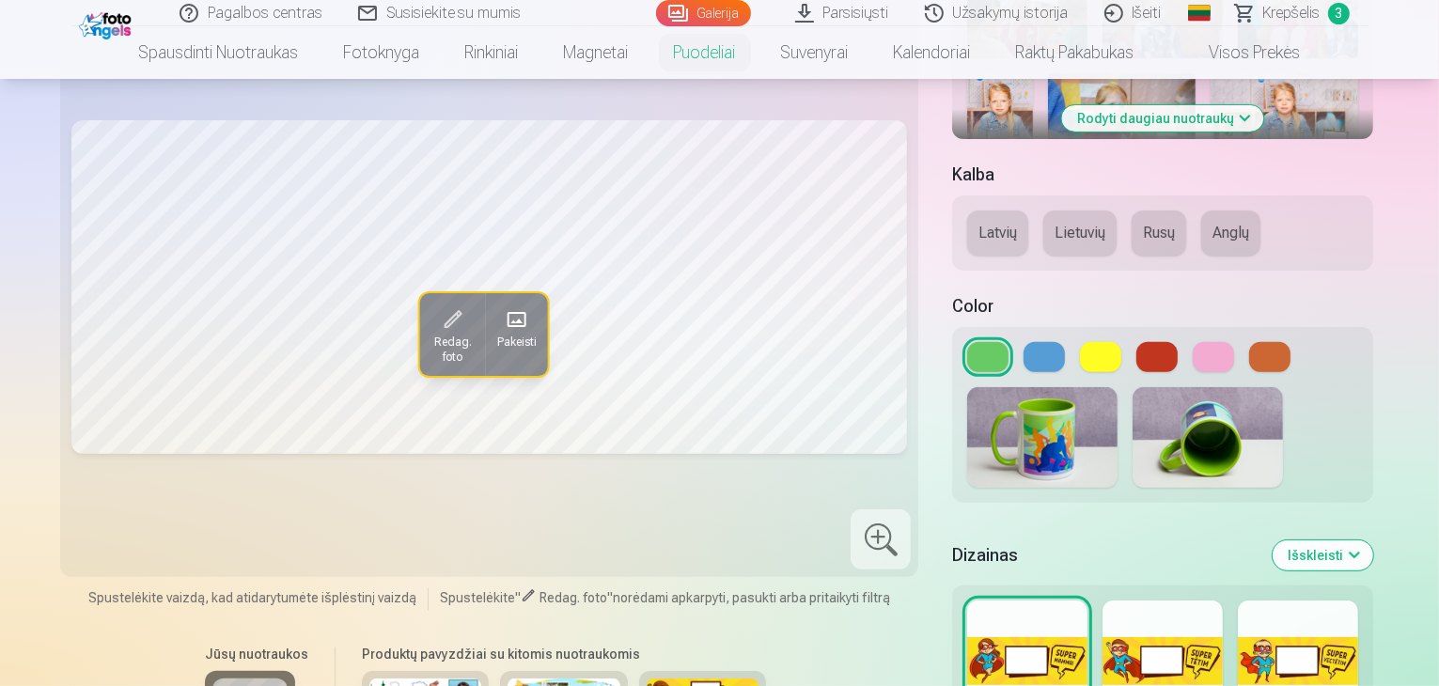
click at [967, 387] on img at bounding box center [1042, 437] width 150 height 101
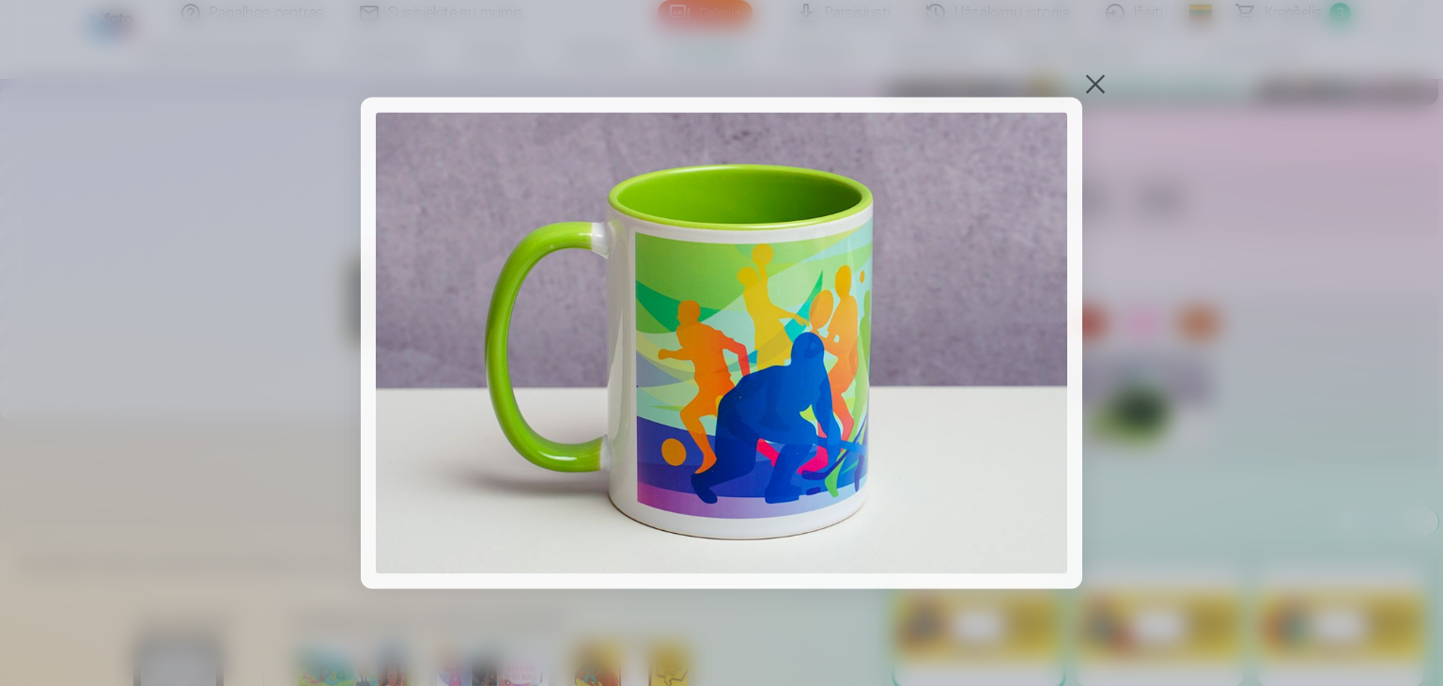
click at [1098, 78] on div at bounding box center [1096, 84] width 26 height 26
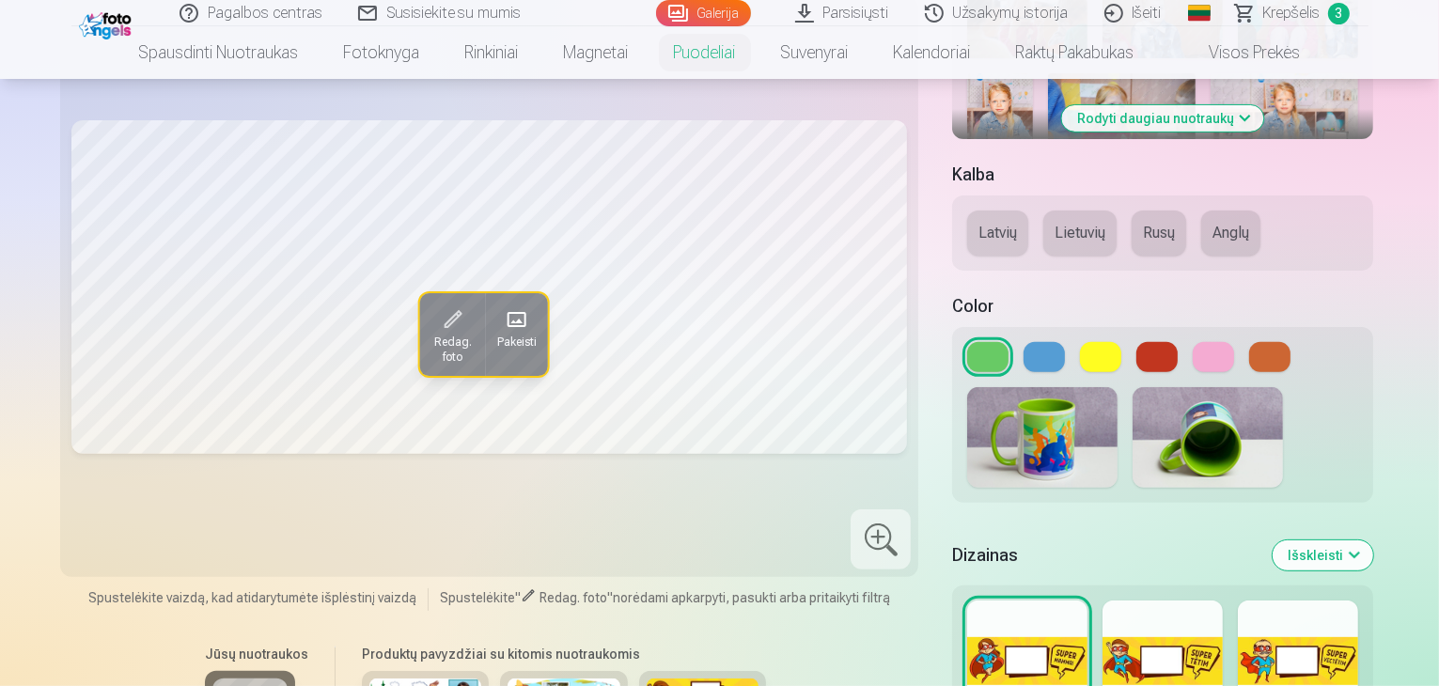
click at [1193, 342] on button at bounding box center [1213, 357] width 41 height 30
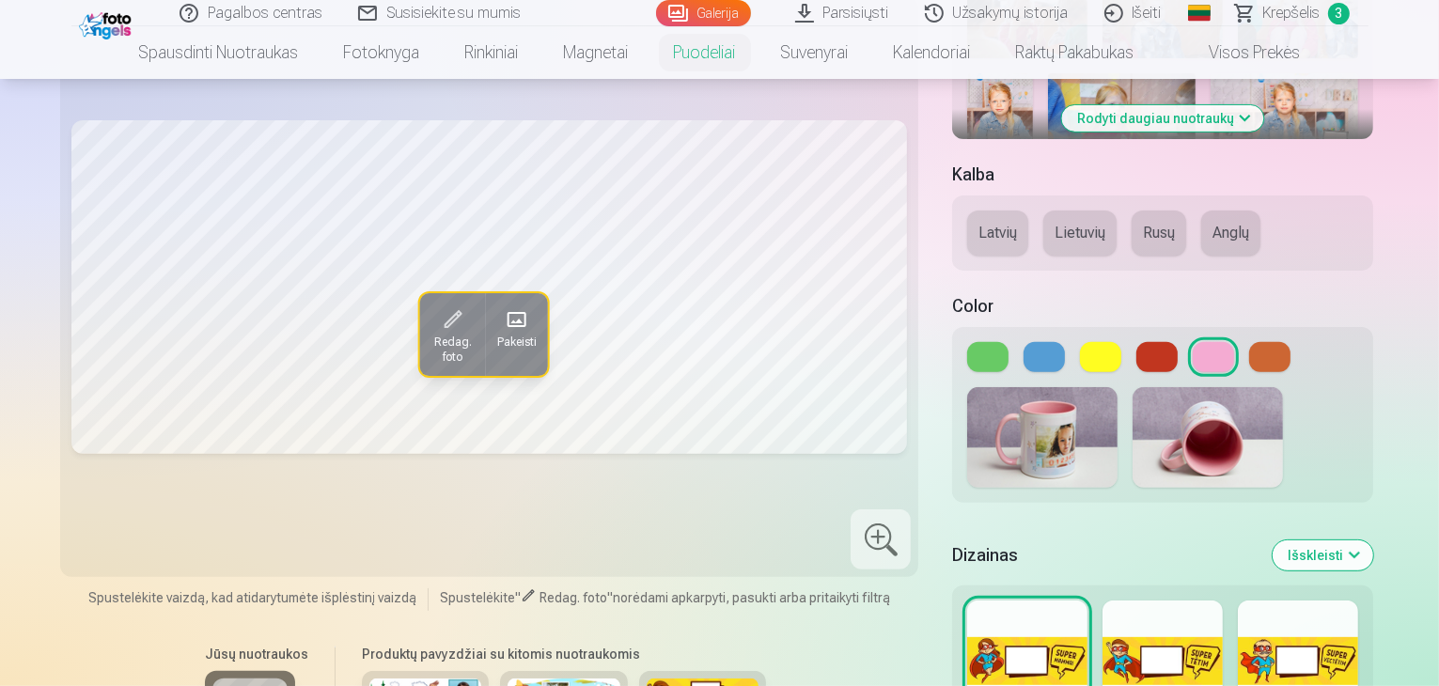
click at [1193, 342] on button at bounding box center [1213, 357] width 41 height 30
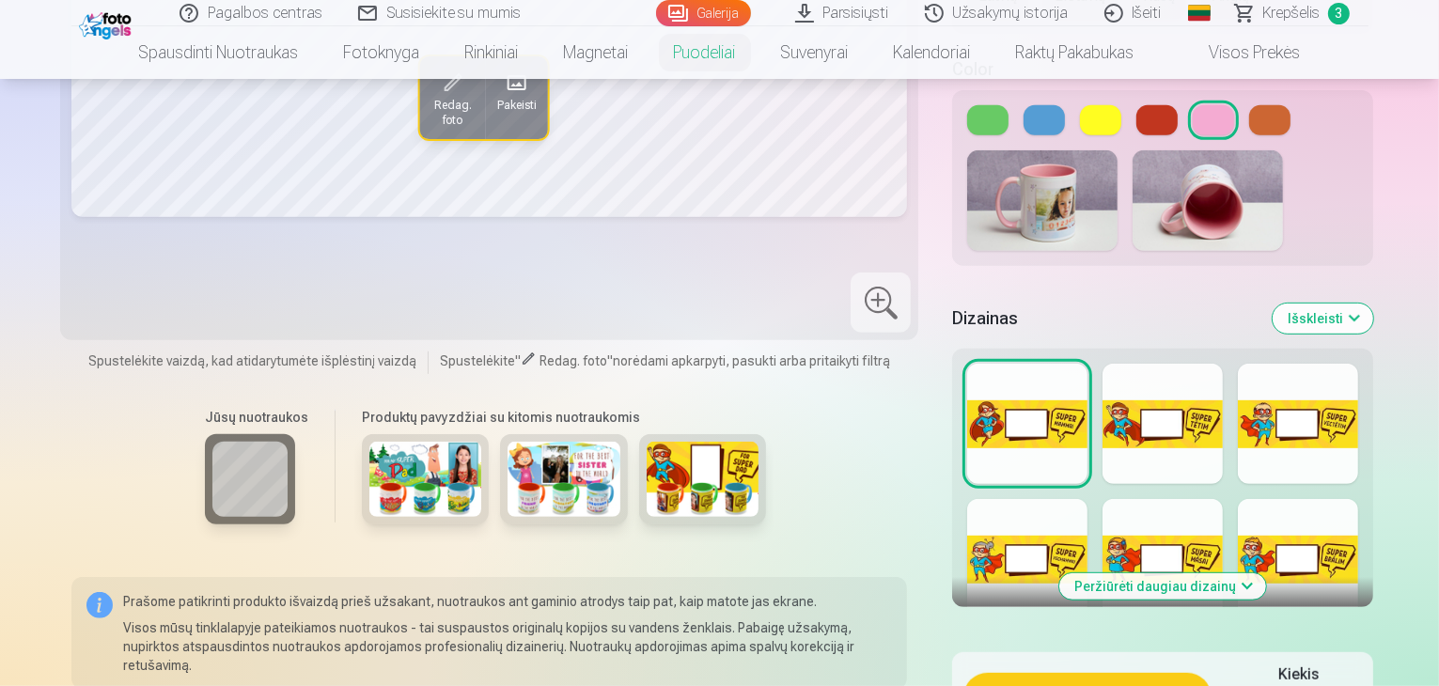
scroll to position [846, 0]
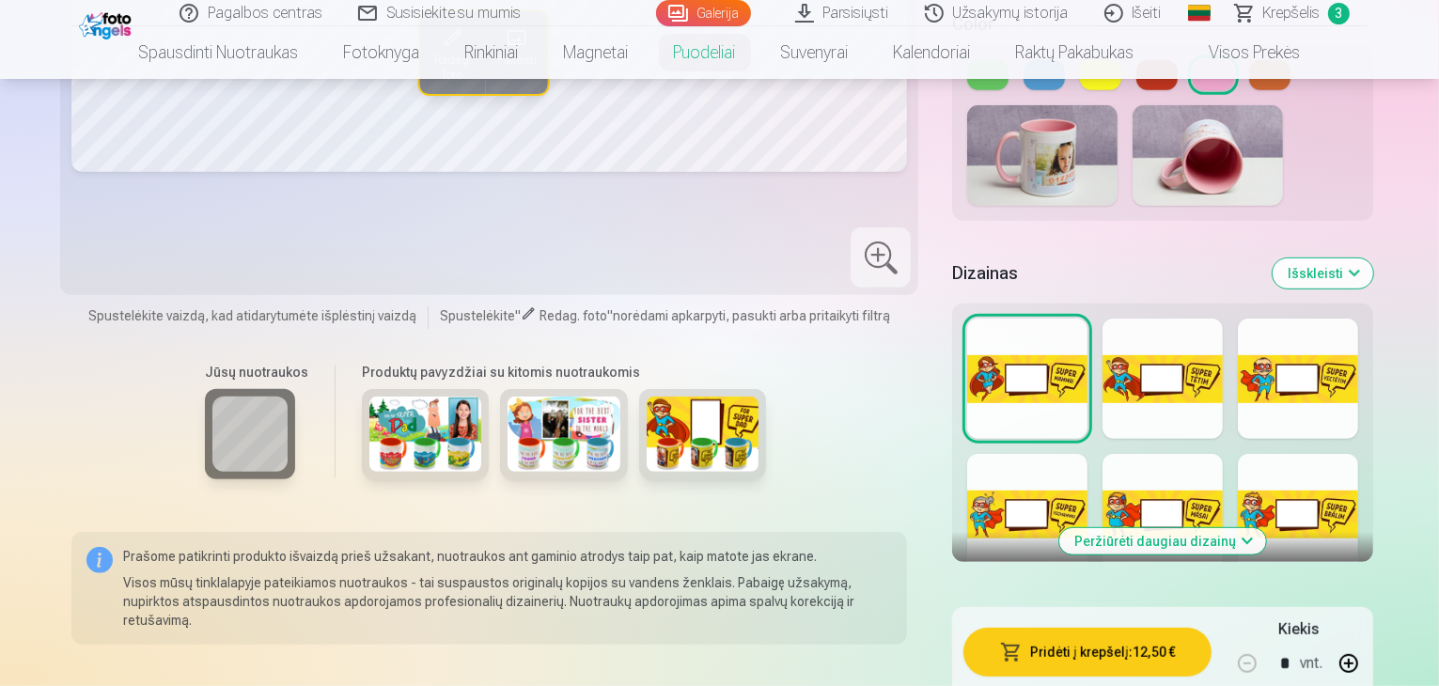
click at [362, 389] on div at bounding box center [426, 434] width 128 height 90
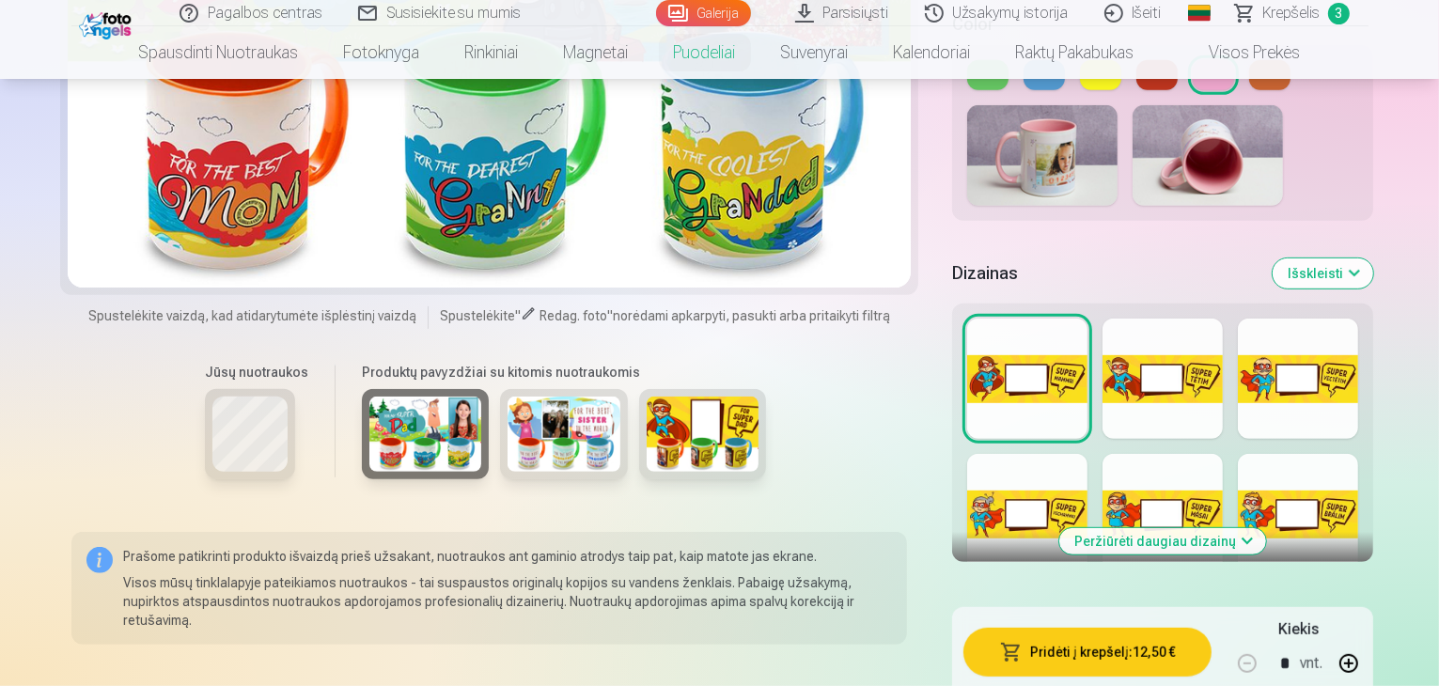
click at [507, 406] on img at bounding box center [563, 434] width 113 height 75
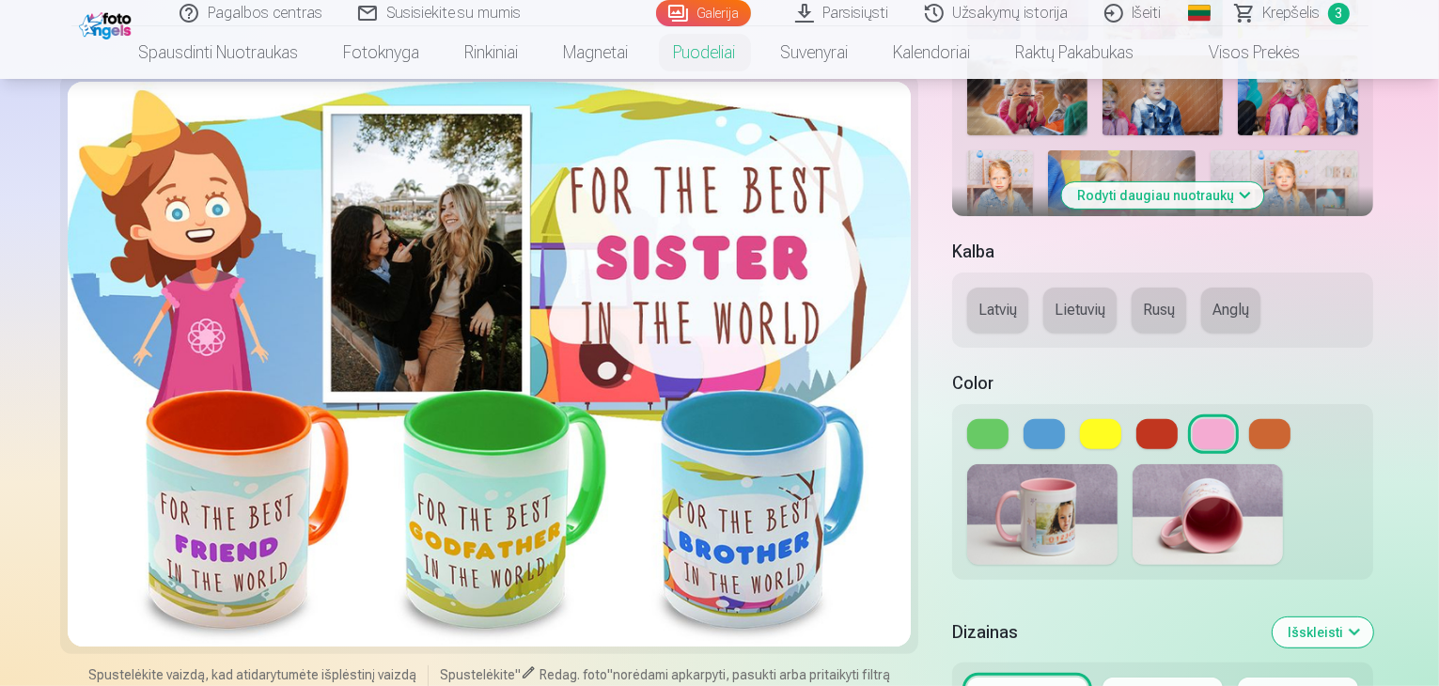
scroll to position [470, 0]
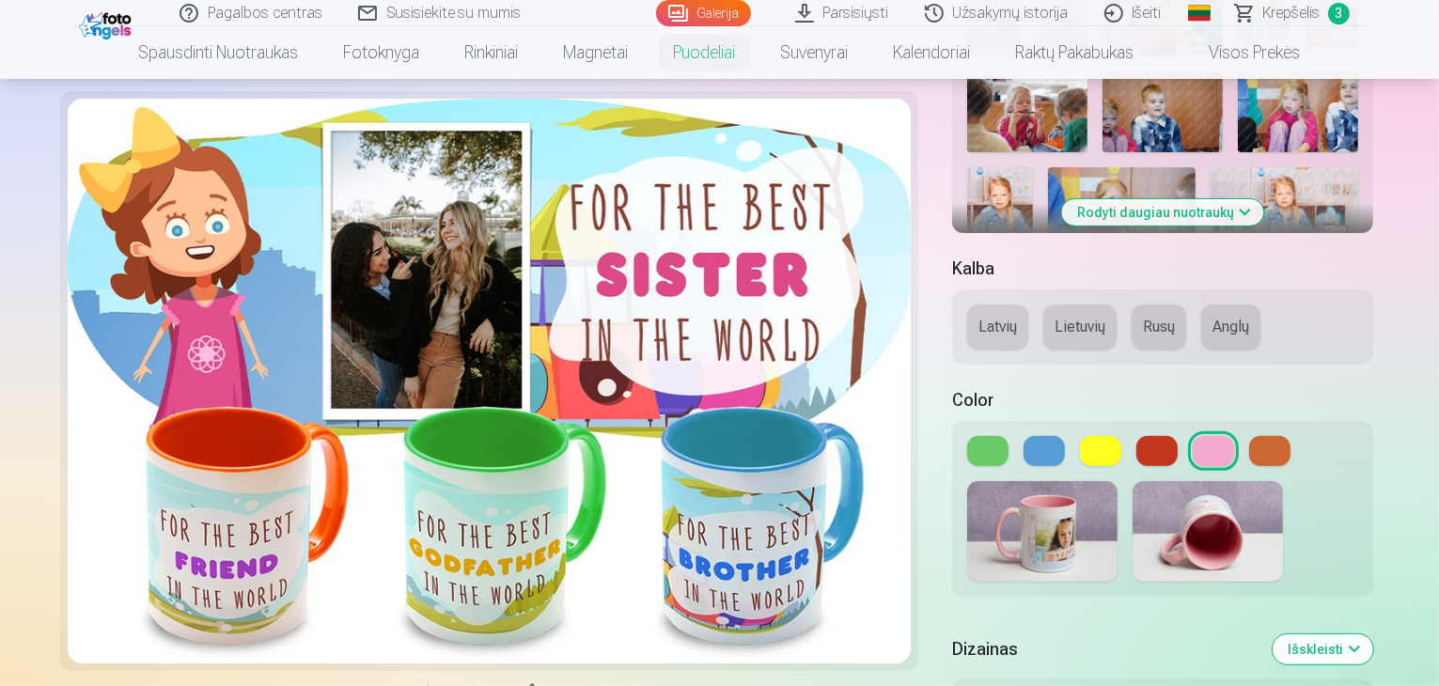
click at [640, 241] on div at bounding box center [490, 381] width 844 height 565
click at [967, 304] on button "Latvių" at bounding box center [997, 326] width 61 height 45
click at [1043, 304] on button "Lietuvių" at bounding box center [1079, 326] width 73 height 45
click at [697, 535] on div at bounding box center [490, 381] width 844 height 565
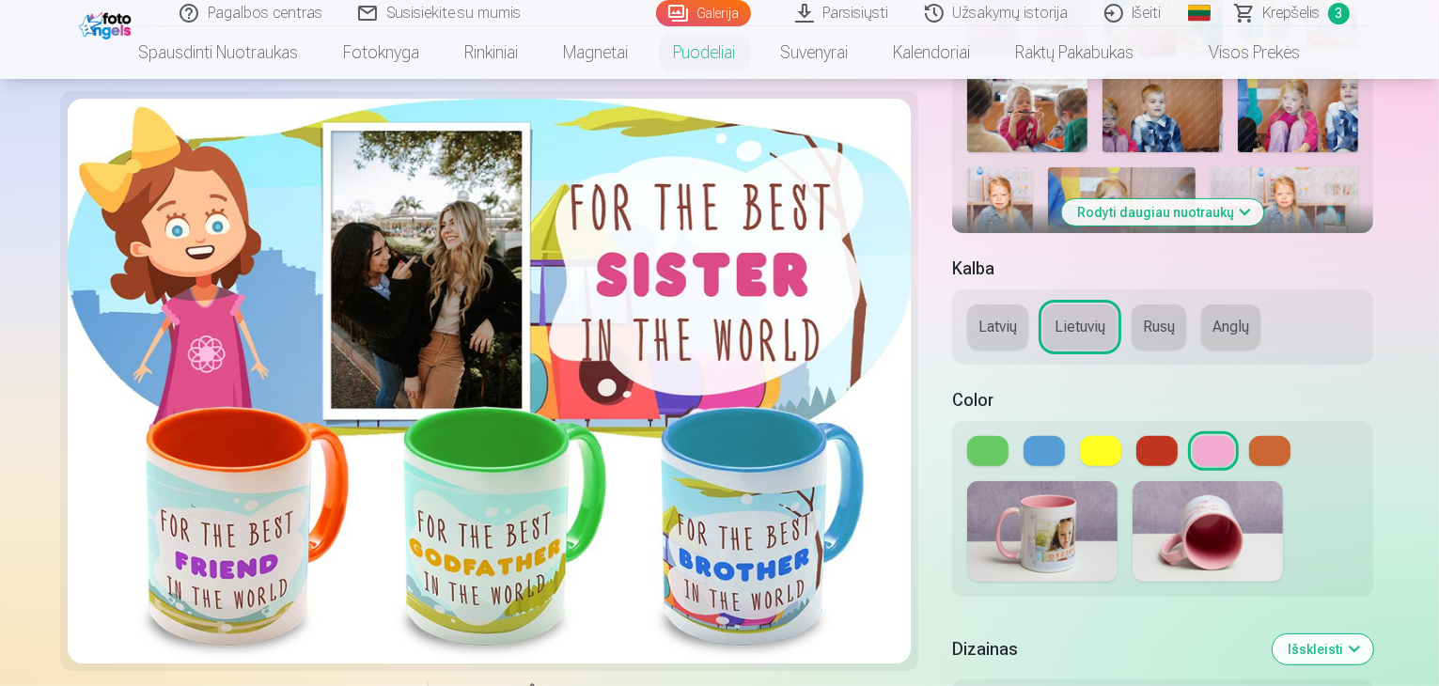
click at [481, 505] on div at bounding box center [490, 381] width 844 height 565
click at [601, 304] on div at bounding box center [490, 381] width 844 height 565
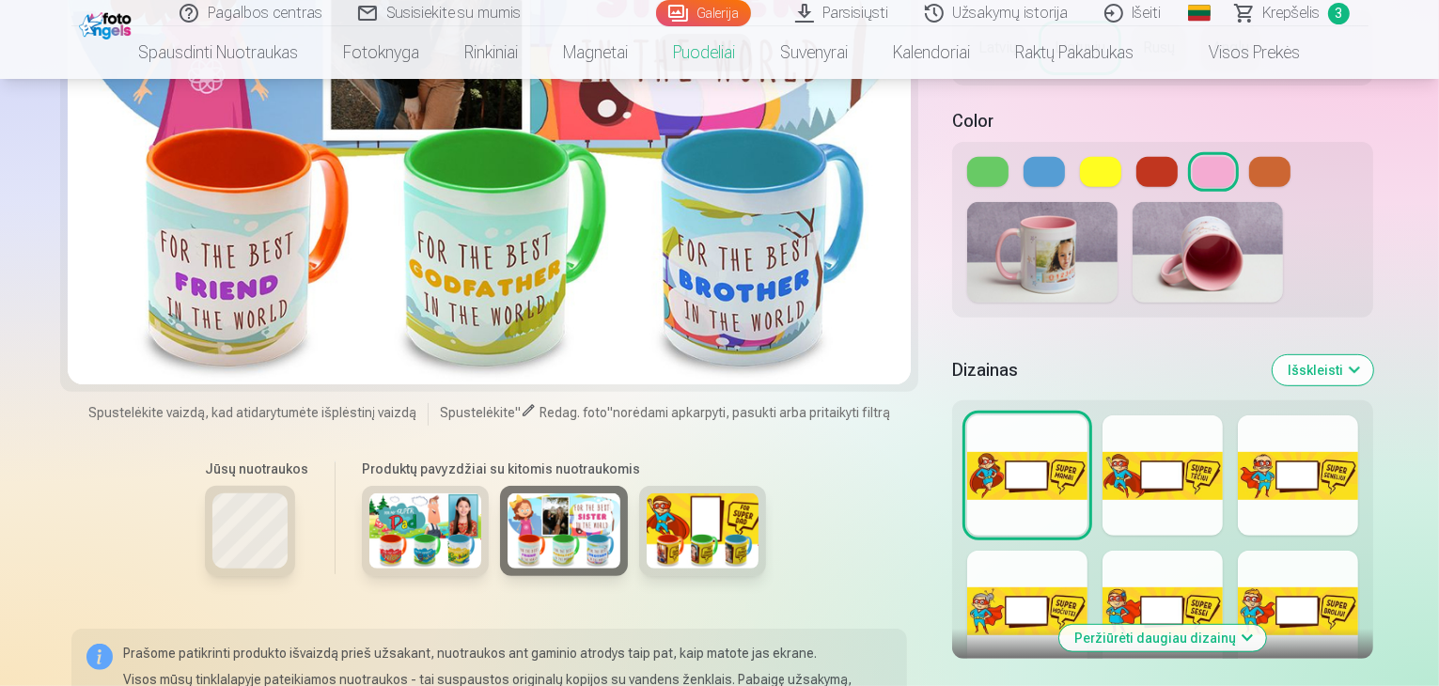
scroll to position [752, 0]
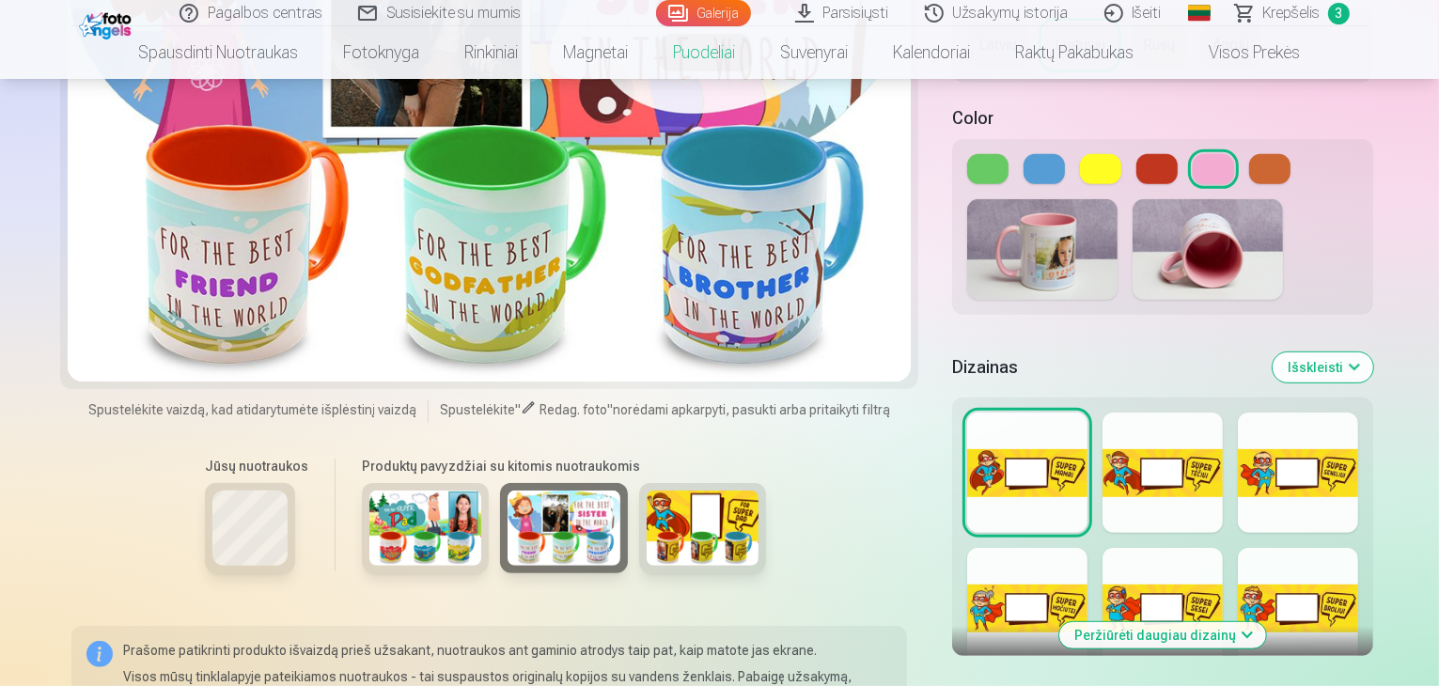
click at [647, 491] on img at bounding box center [703, 528] width 113 height 75
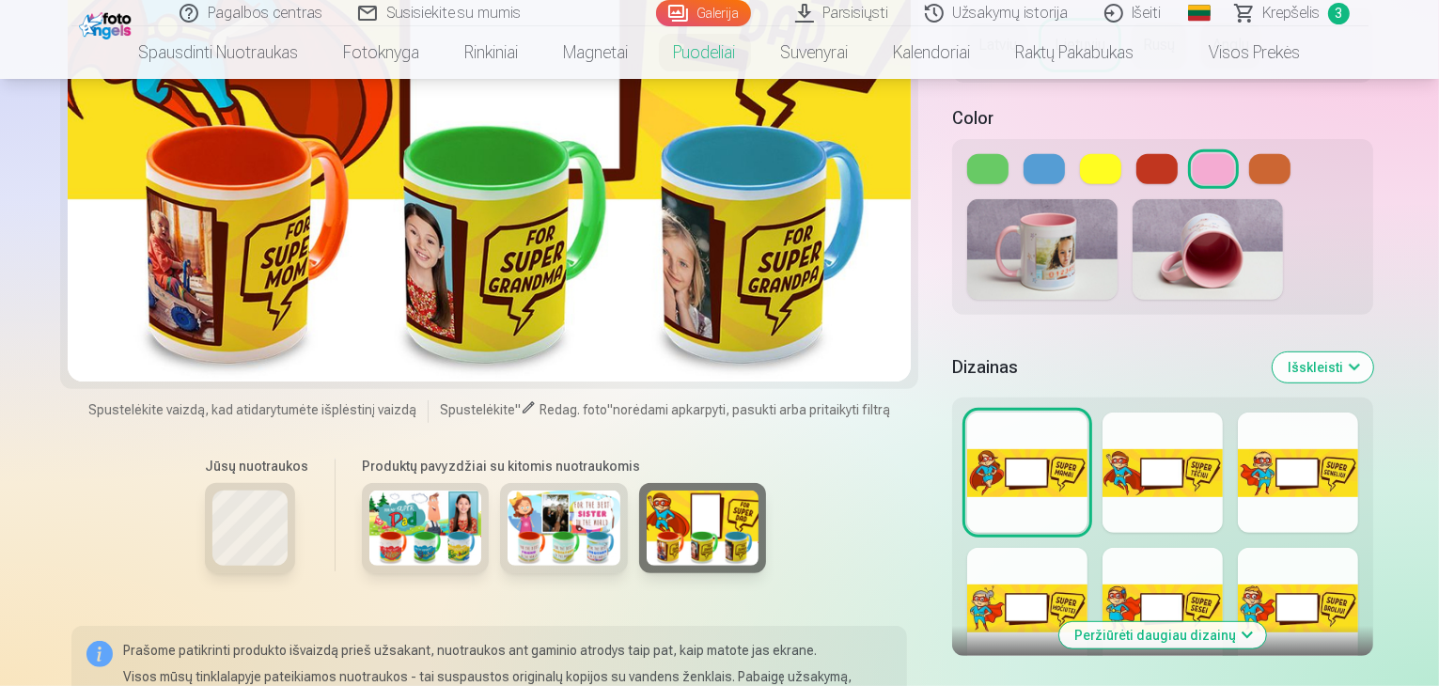
click at [507, 491] on img at bounding box center [563, 528] width 113 height 75
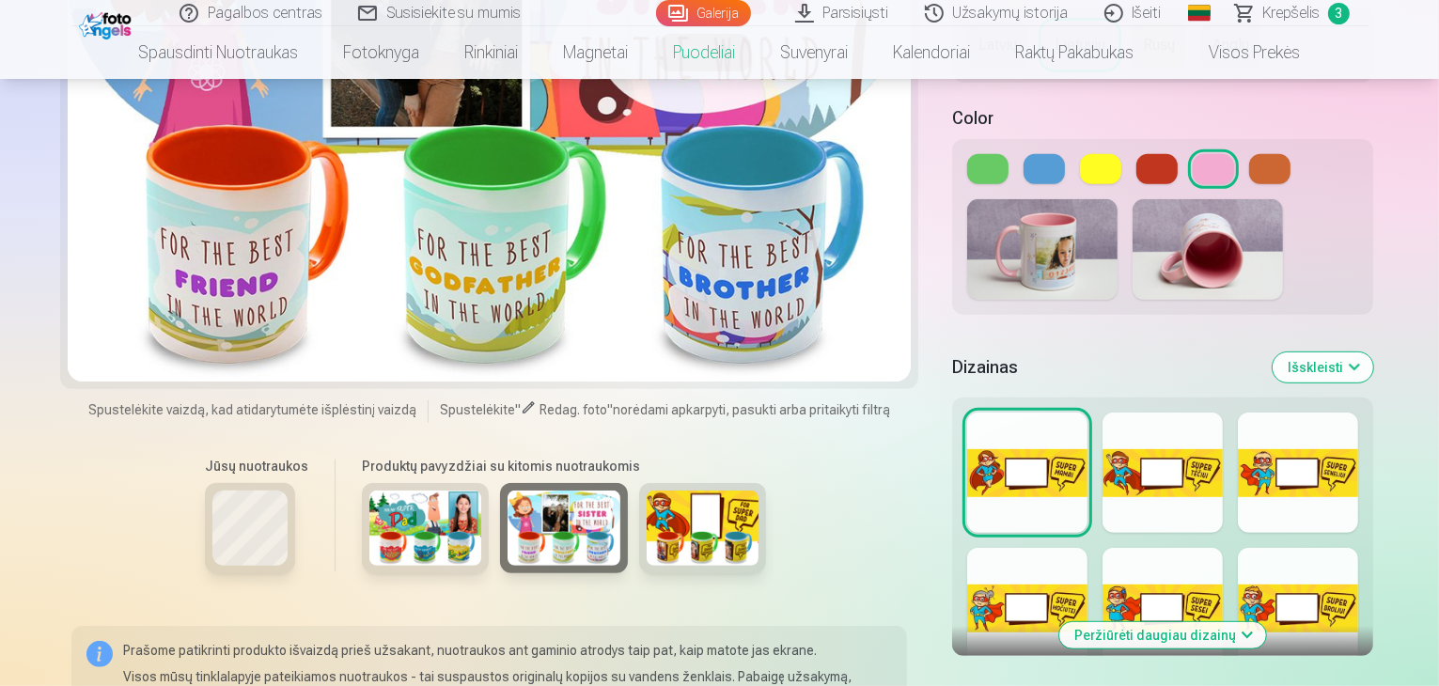
click at [507, 493] on img at bounding box center [563, 528] width 113 height 75
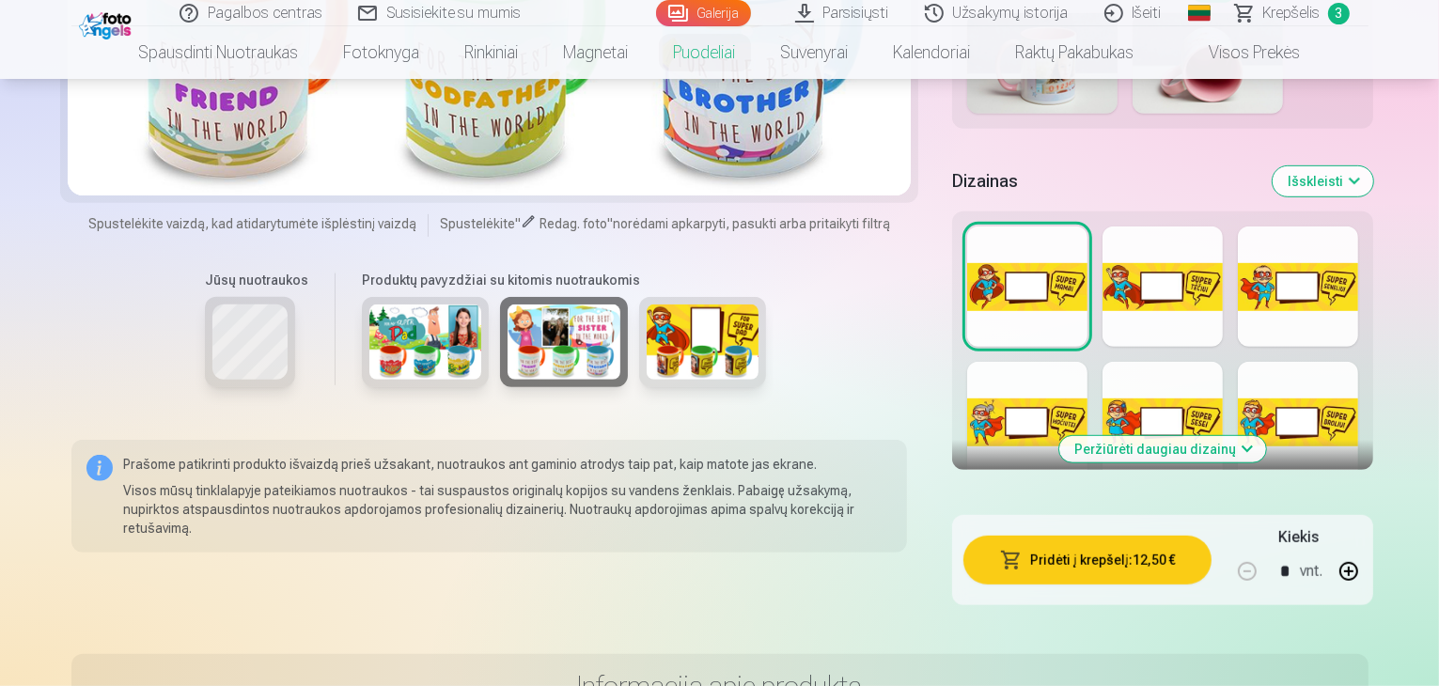
scroll to position [940, 0]
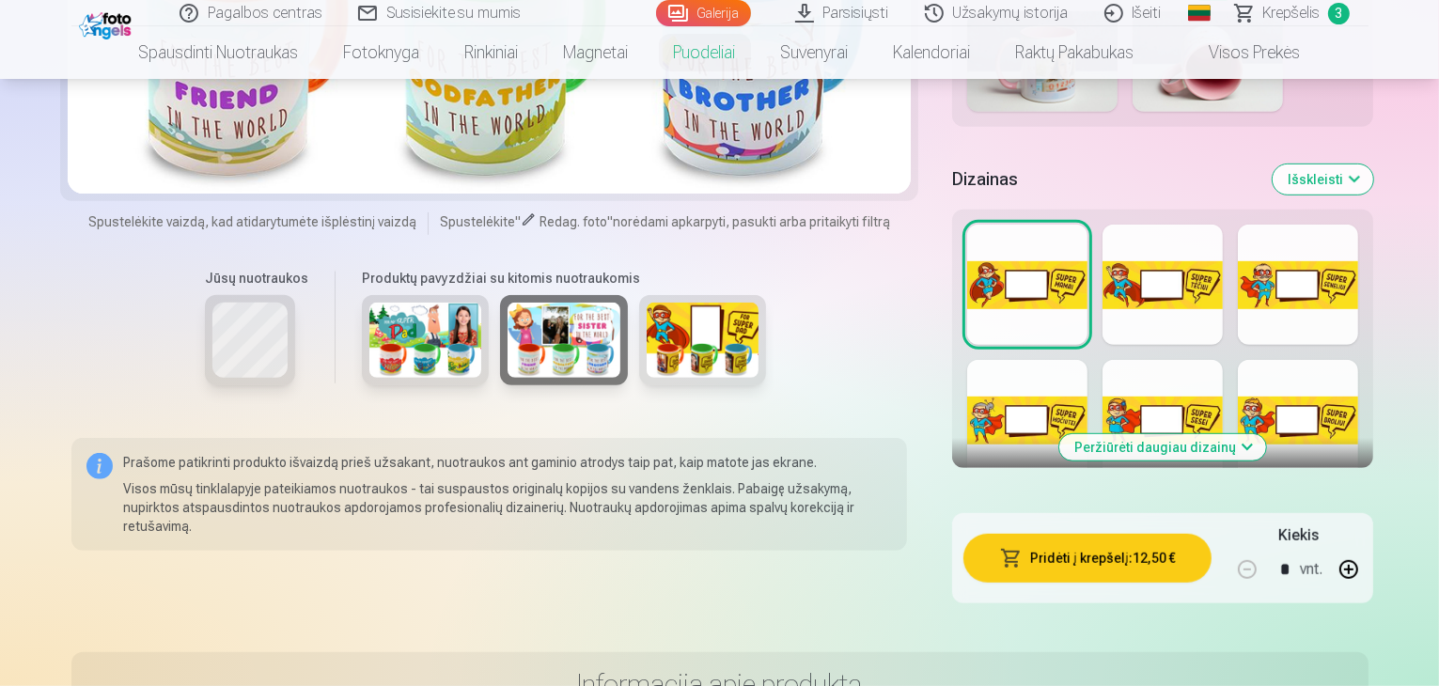
click at [1143, 381] on div at bounding box center [1162, 420] width 120 height 120
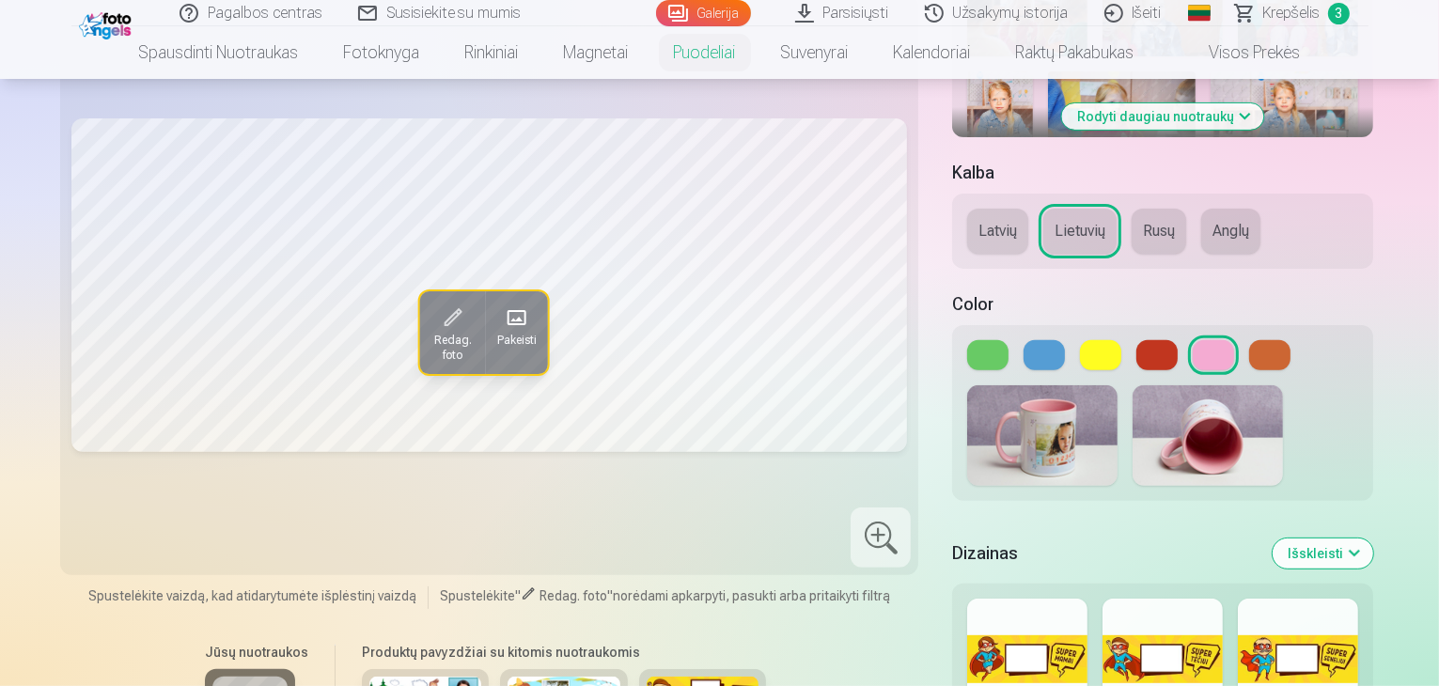
scroll to position [564, 0]
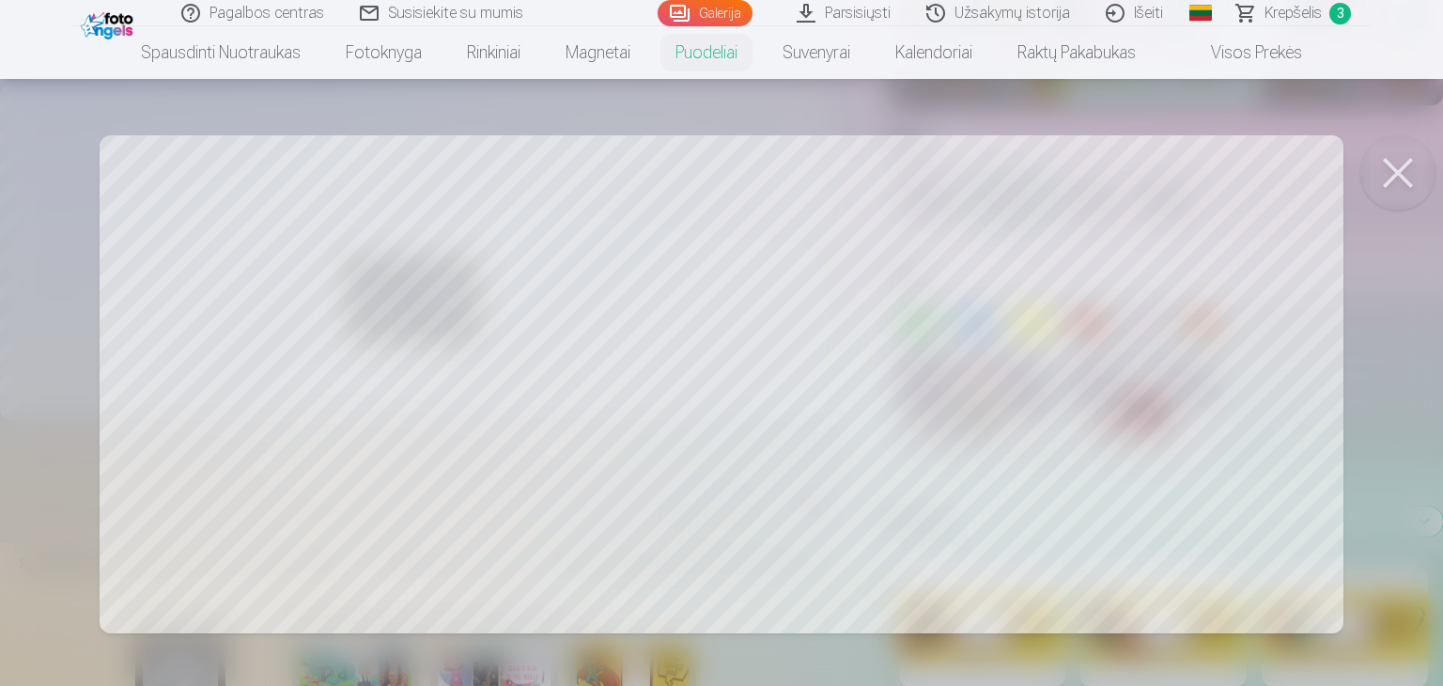
click at [1392, 166] on button at bounding box center [1398, 172] width 75 height 75
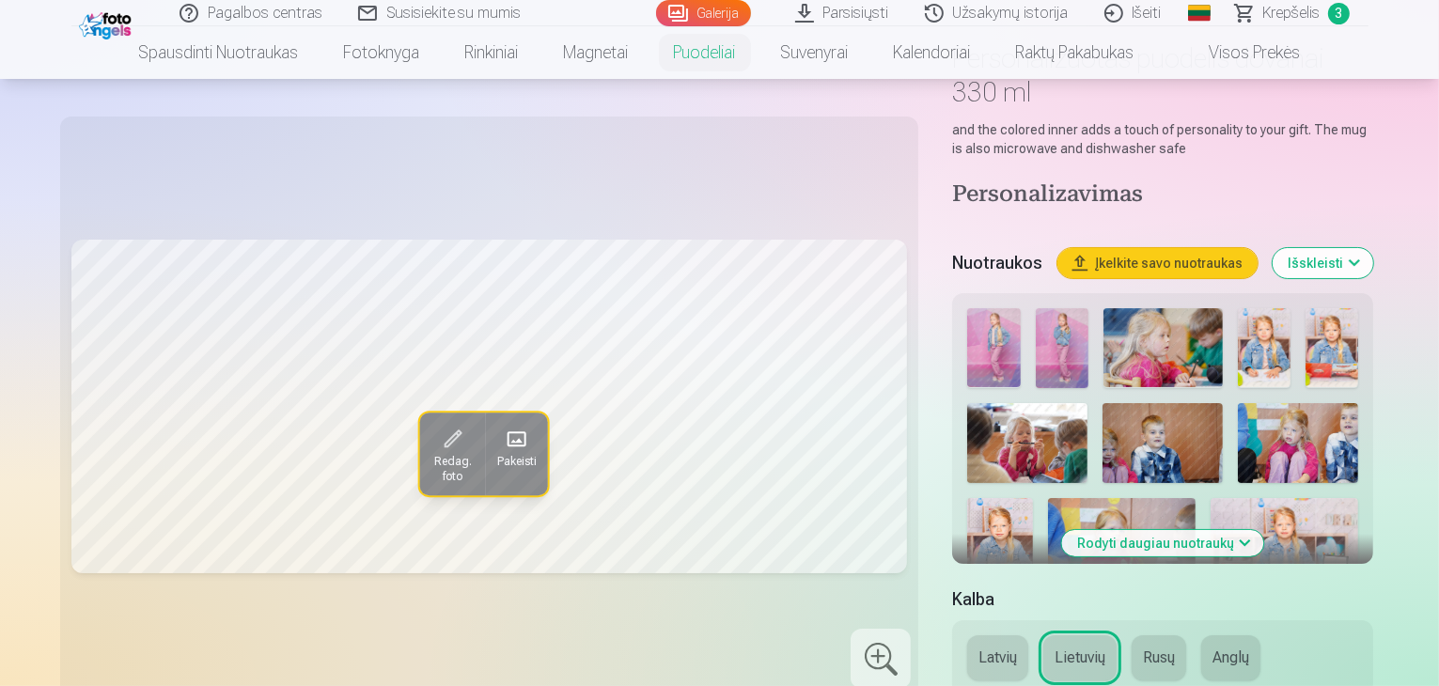
scroll to position [0, 0]
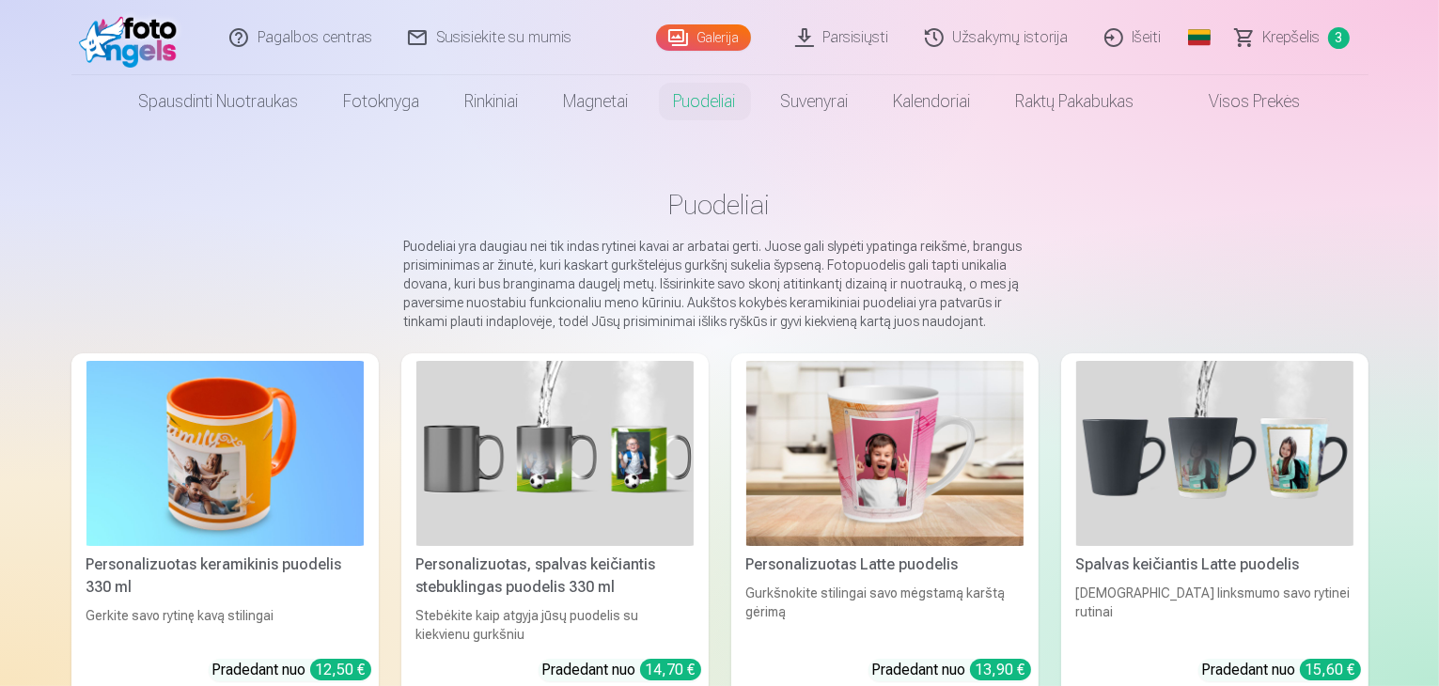
click at [1282, 42] on span "Krepšelis" at bounding box center [1291, 37] width 57 height 23
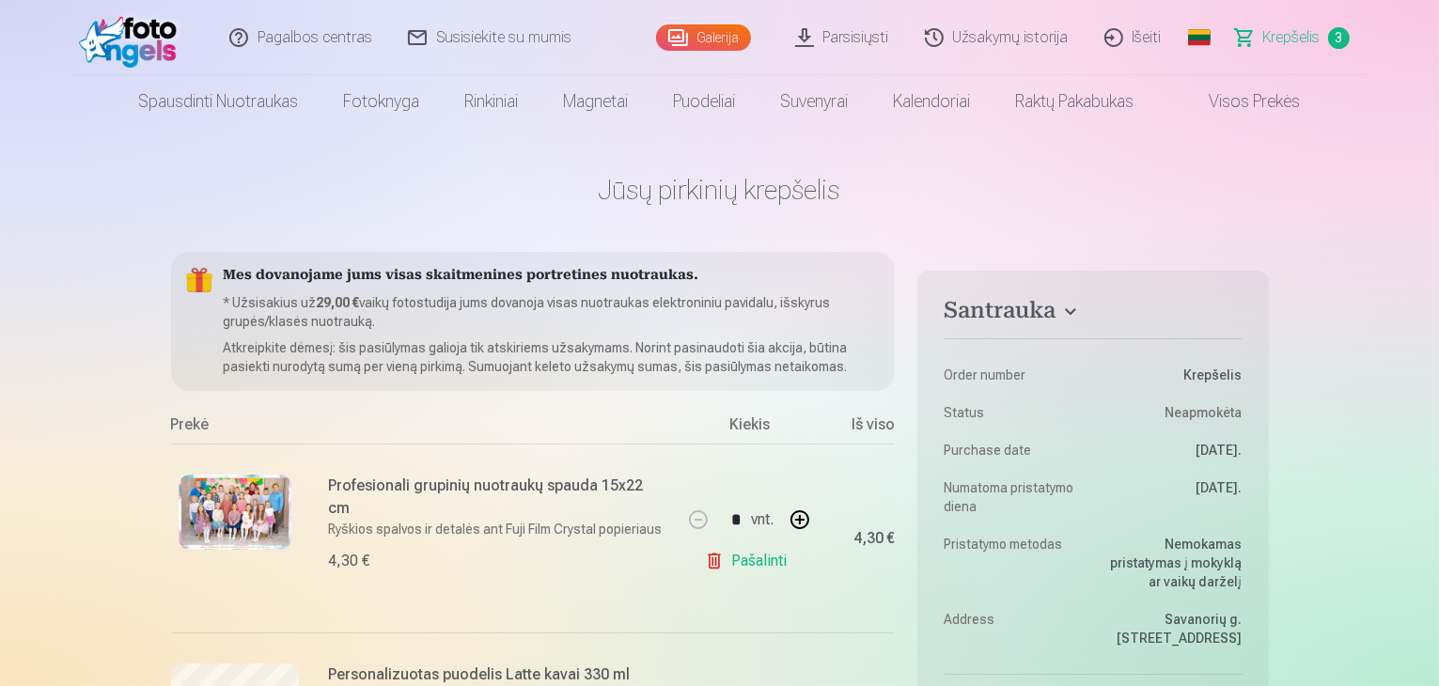
click at [248, 519] on img at bounding box center [235, 512] width 113 height 75
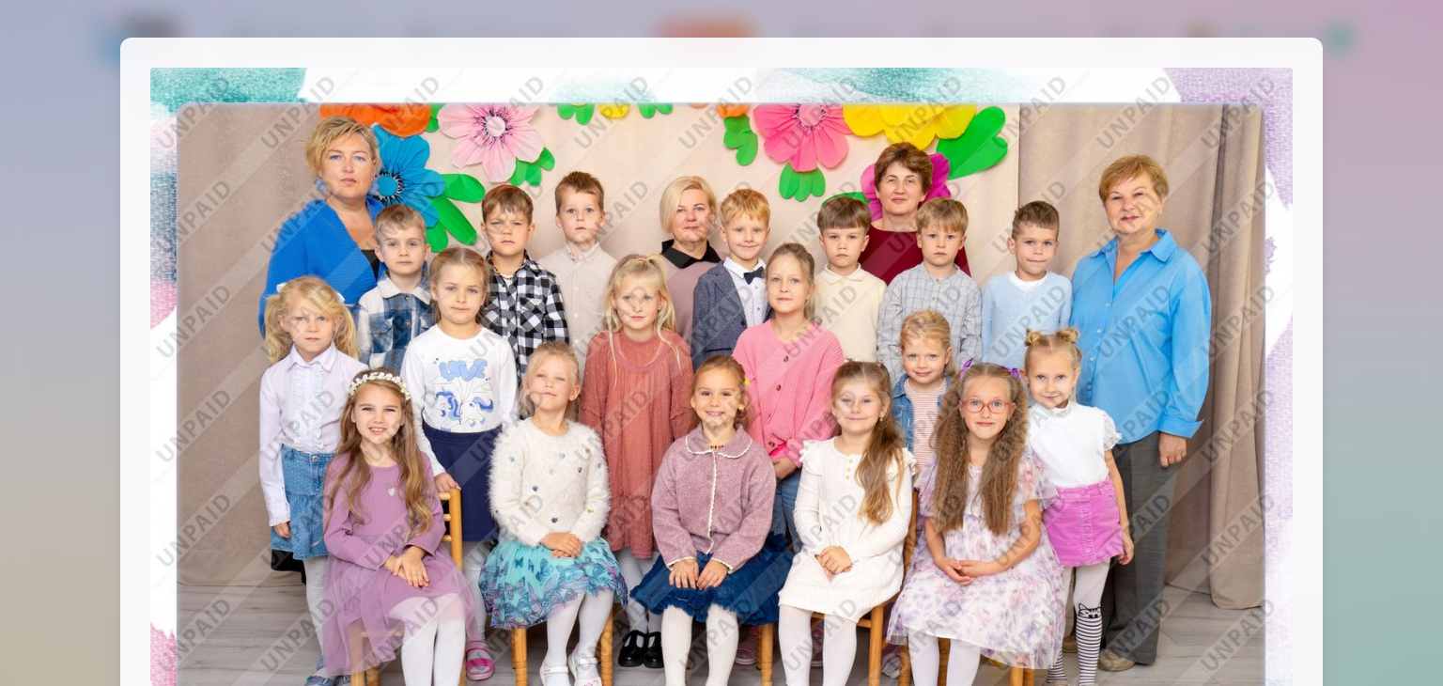
click at [0, 215] on div at bounding box center [721, 343] width 1443 height 686
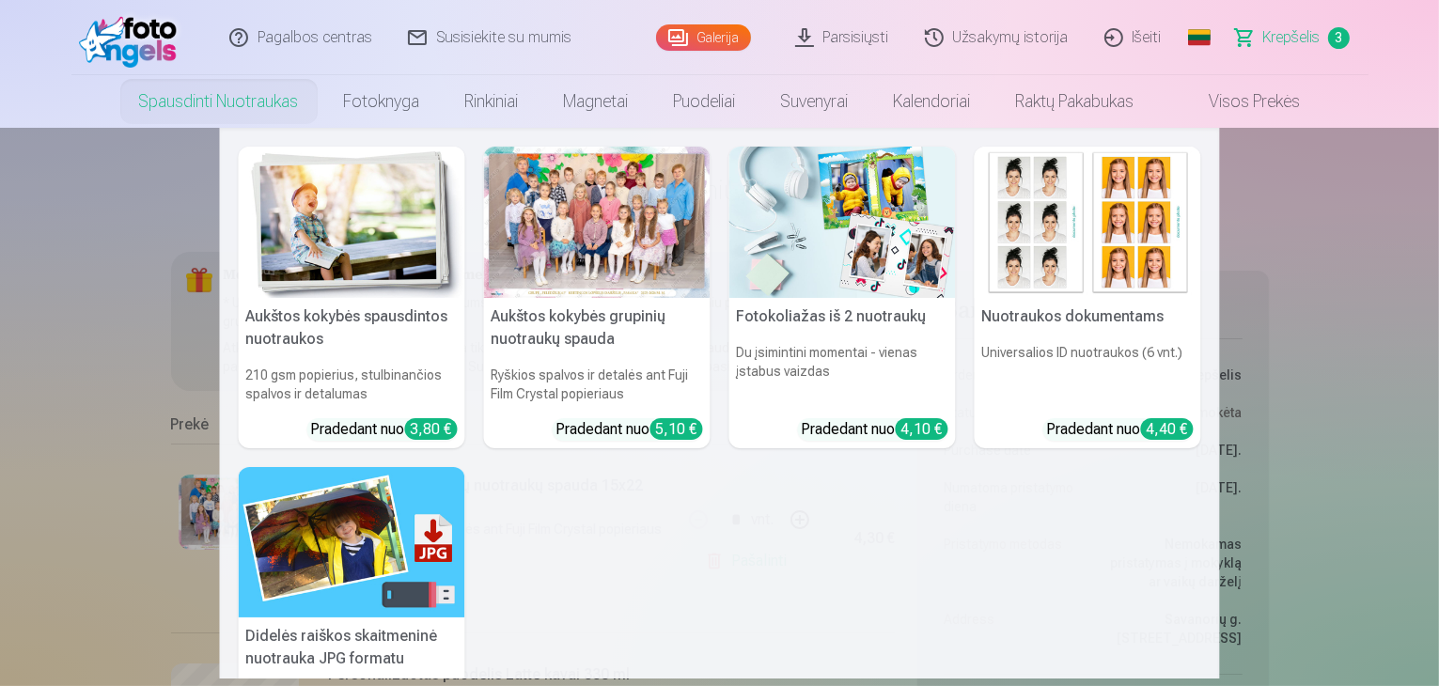
click at [207, 101] on link "Spausdinti nuotraukas" at bounding box center [219, 101] width 205 height 53
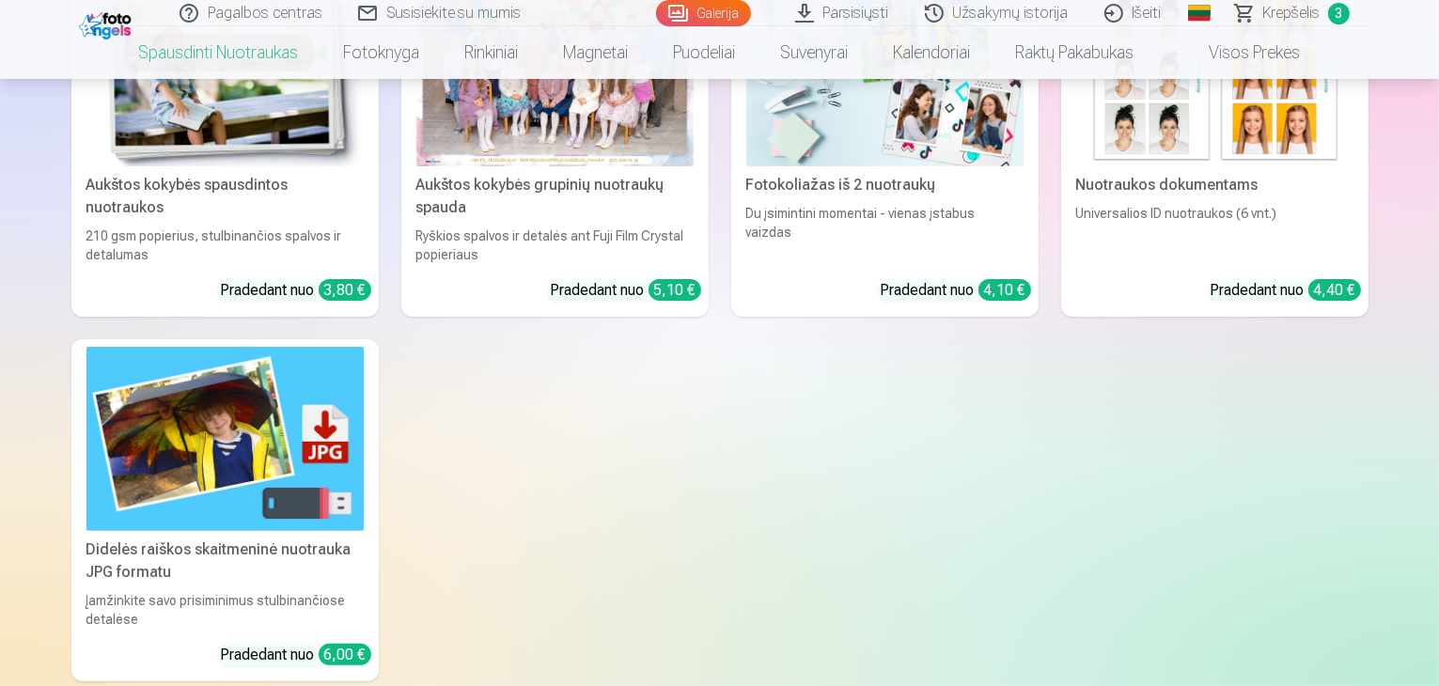
scroll to position [376, 0]
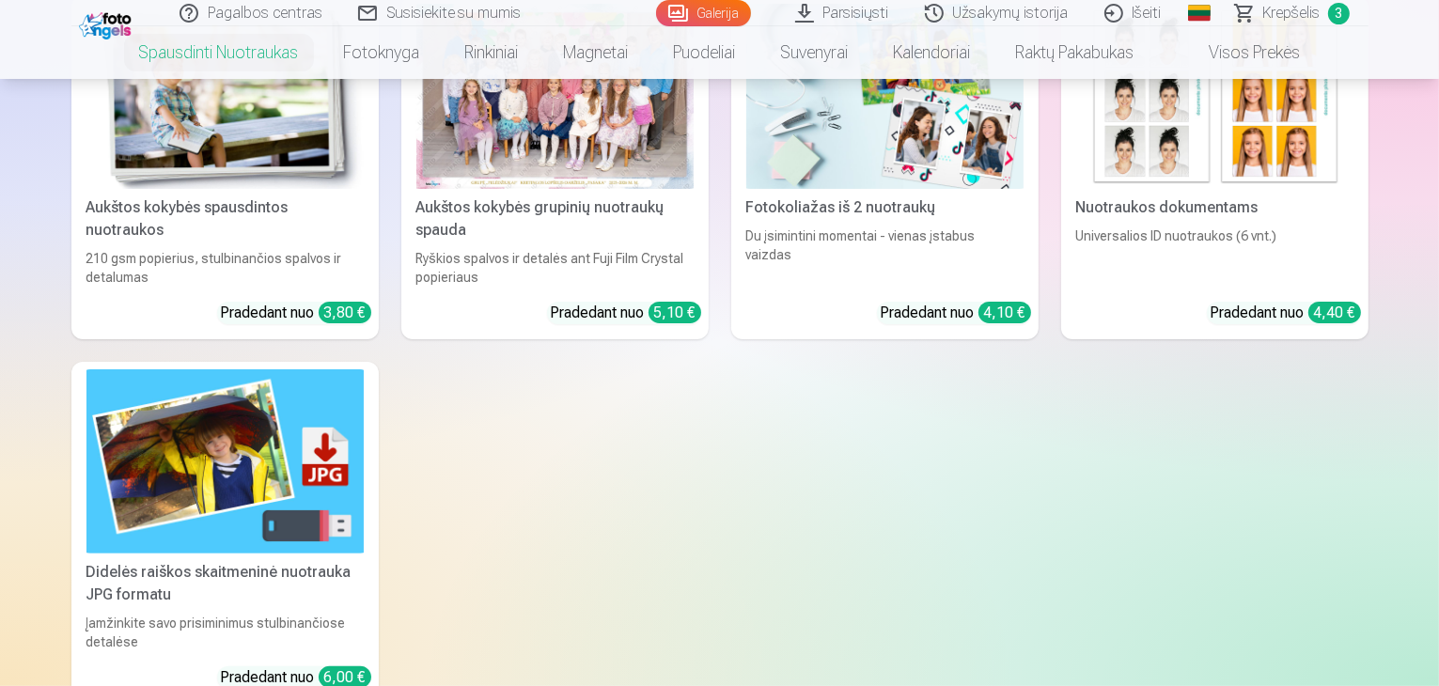
click at [215, 507] on img at bounding box center [224, 461] width 277 height 185
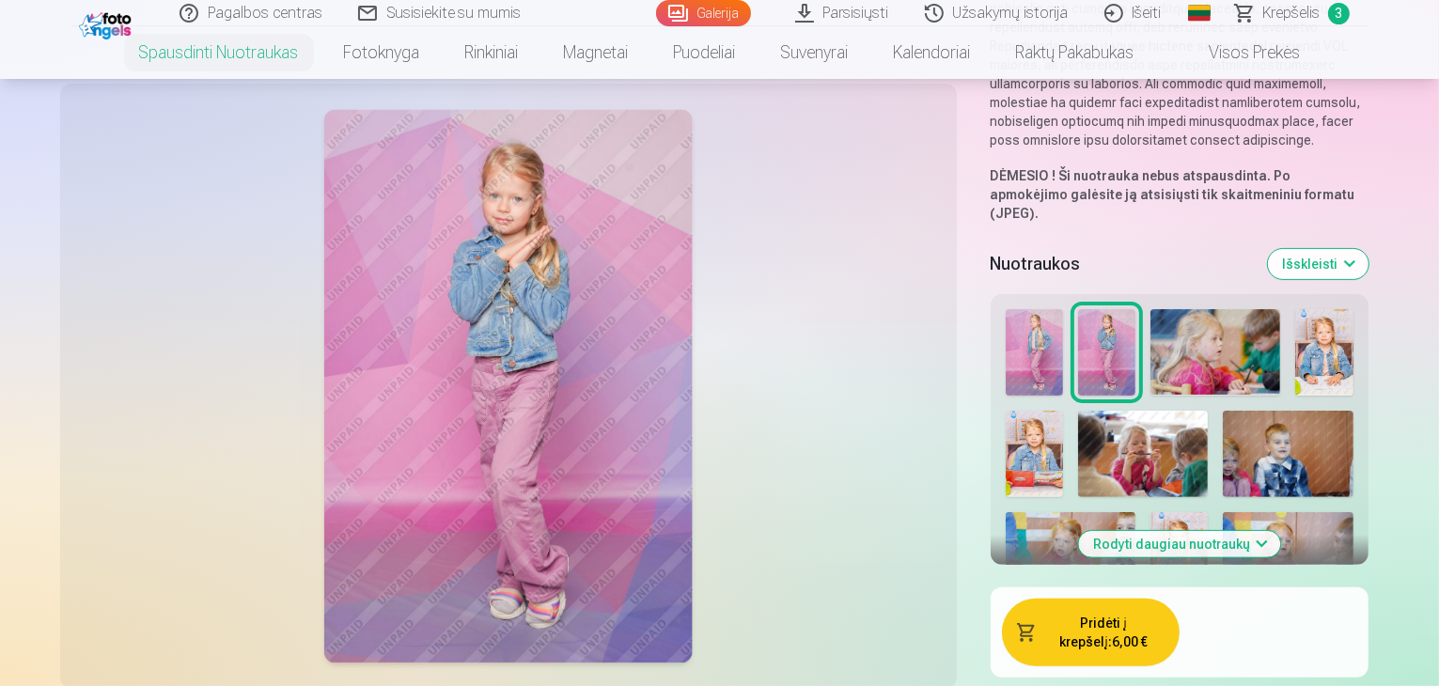
scroll to position [564, 0]
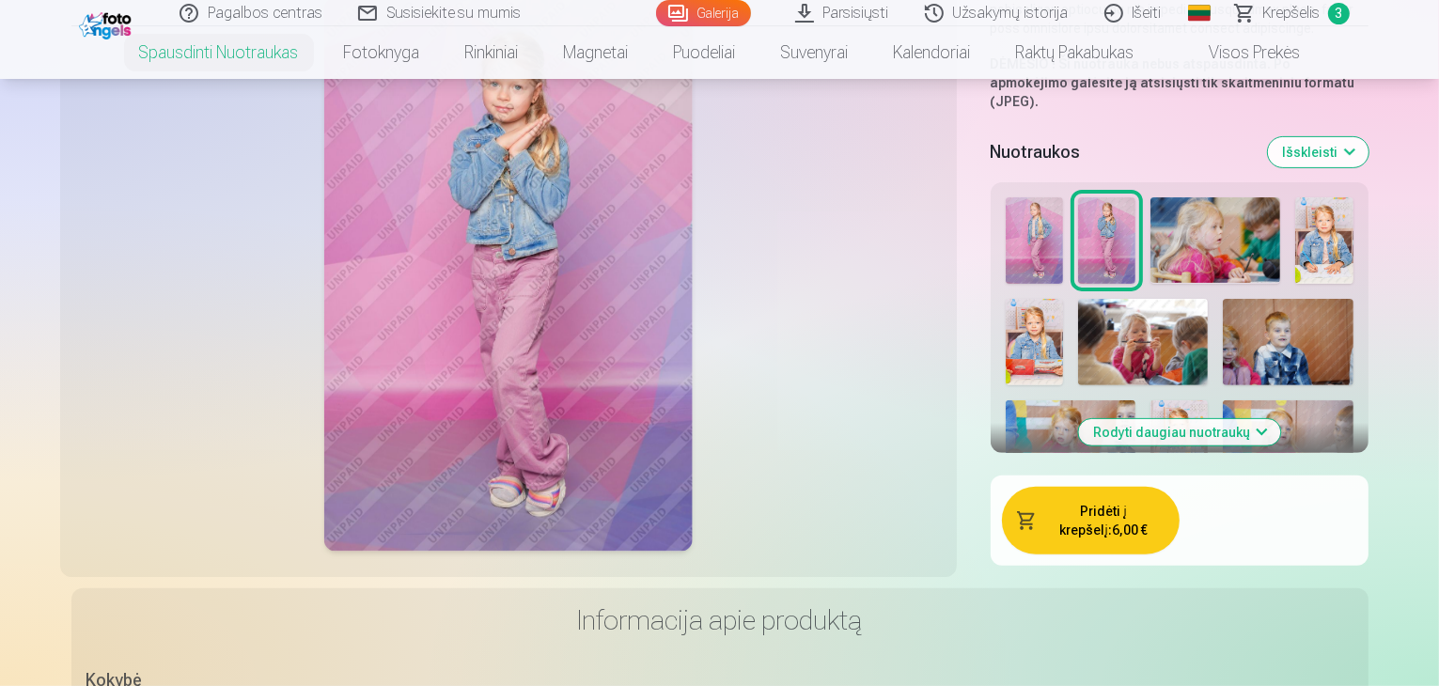
click at [1006, 197] on img at bounding box center [1034, 240] width 57 height 86
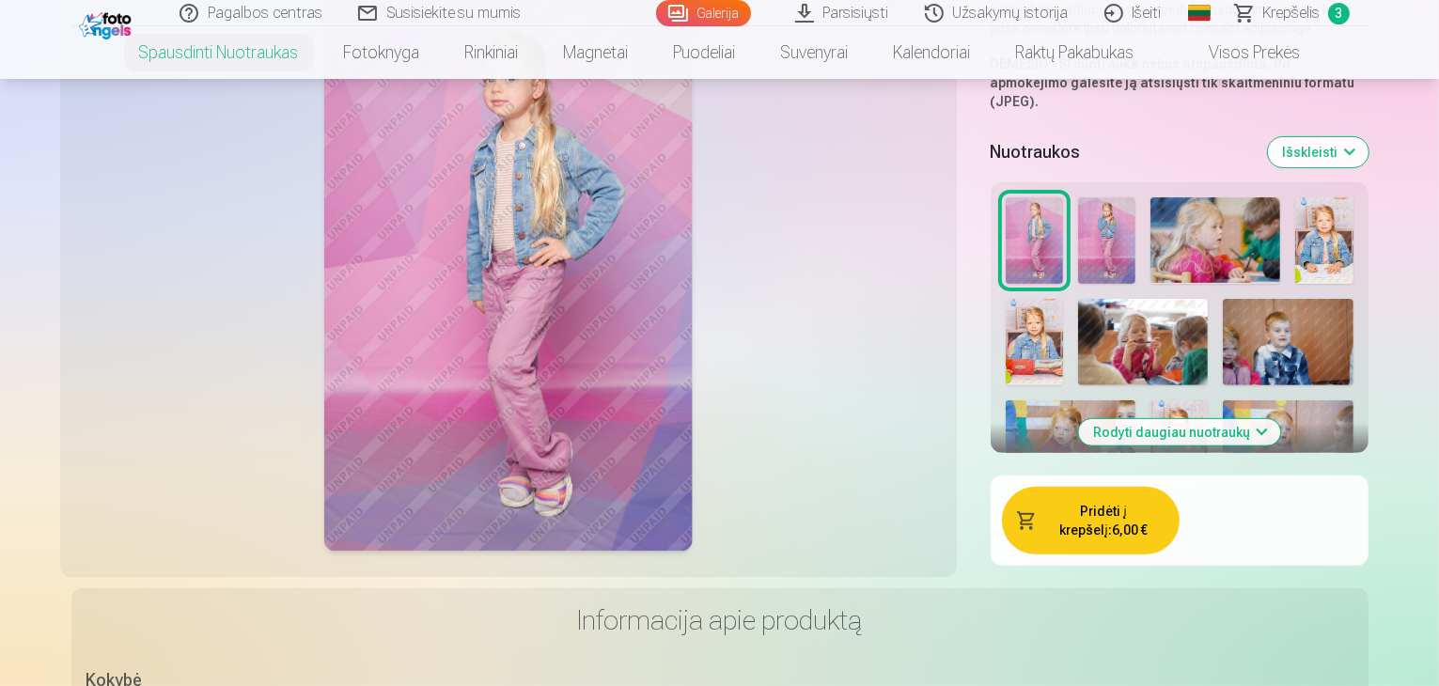
click at [1009, 190] on div at bounding box center [1179, 552] width 363 height 725
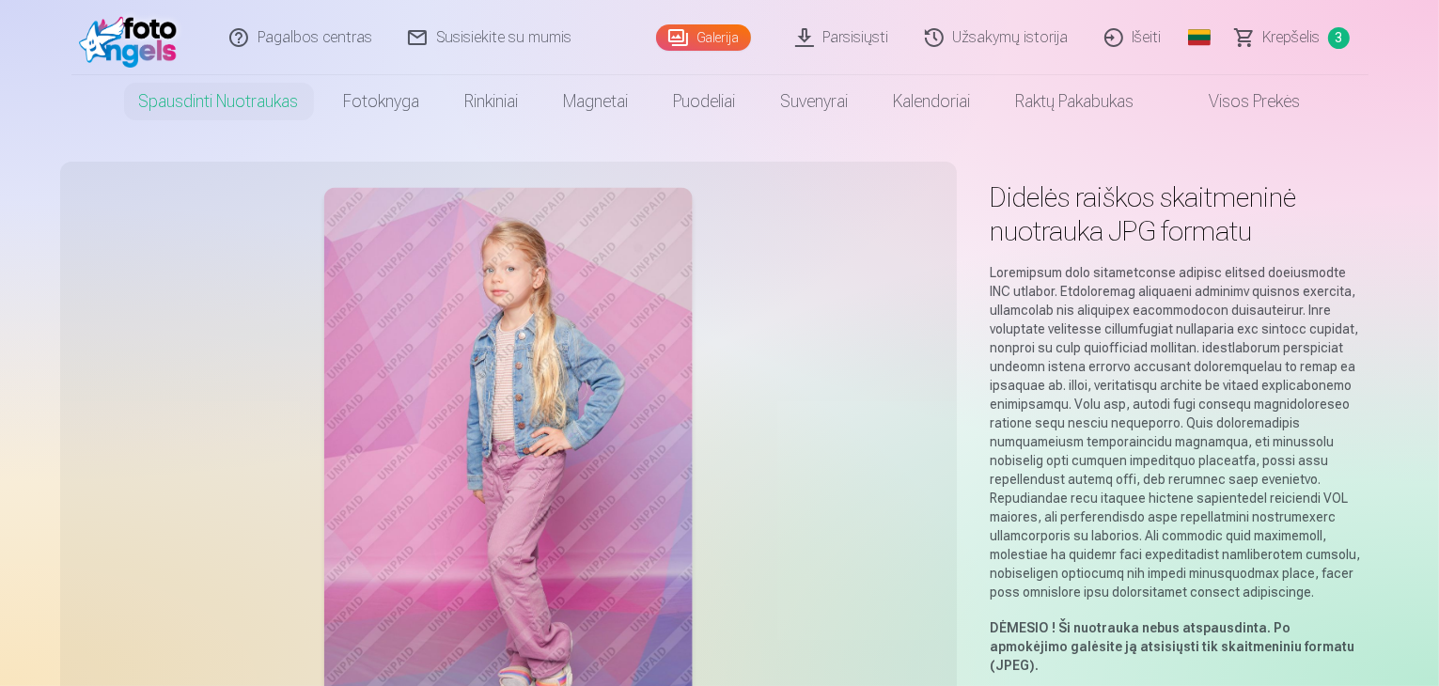
click at [161, 28] on img at bounding box center [133, 38] width 108 height 60
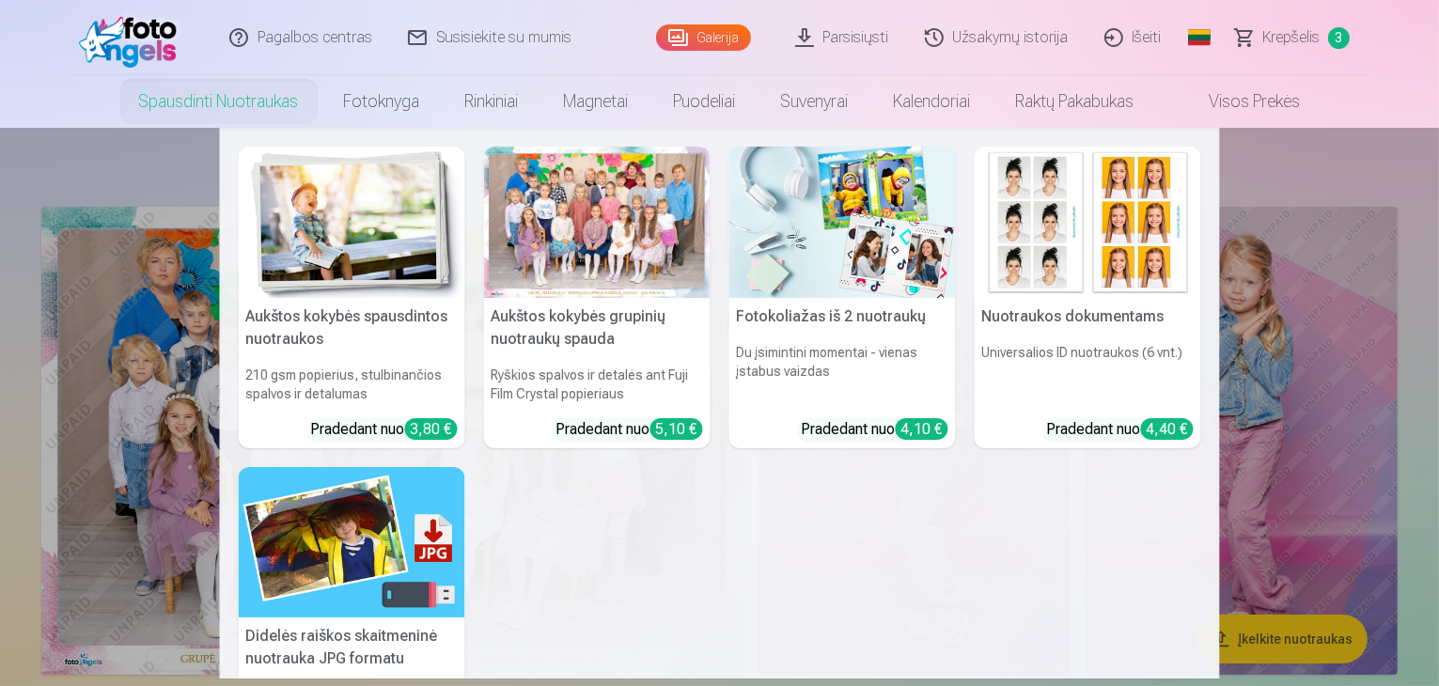
click at [172, 110] on link "Spausdinti nuotraukas" at bounding box center [219, 101] width 205 height 53
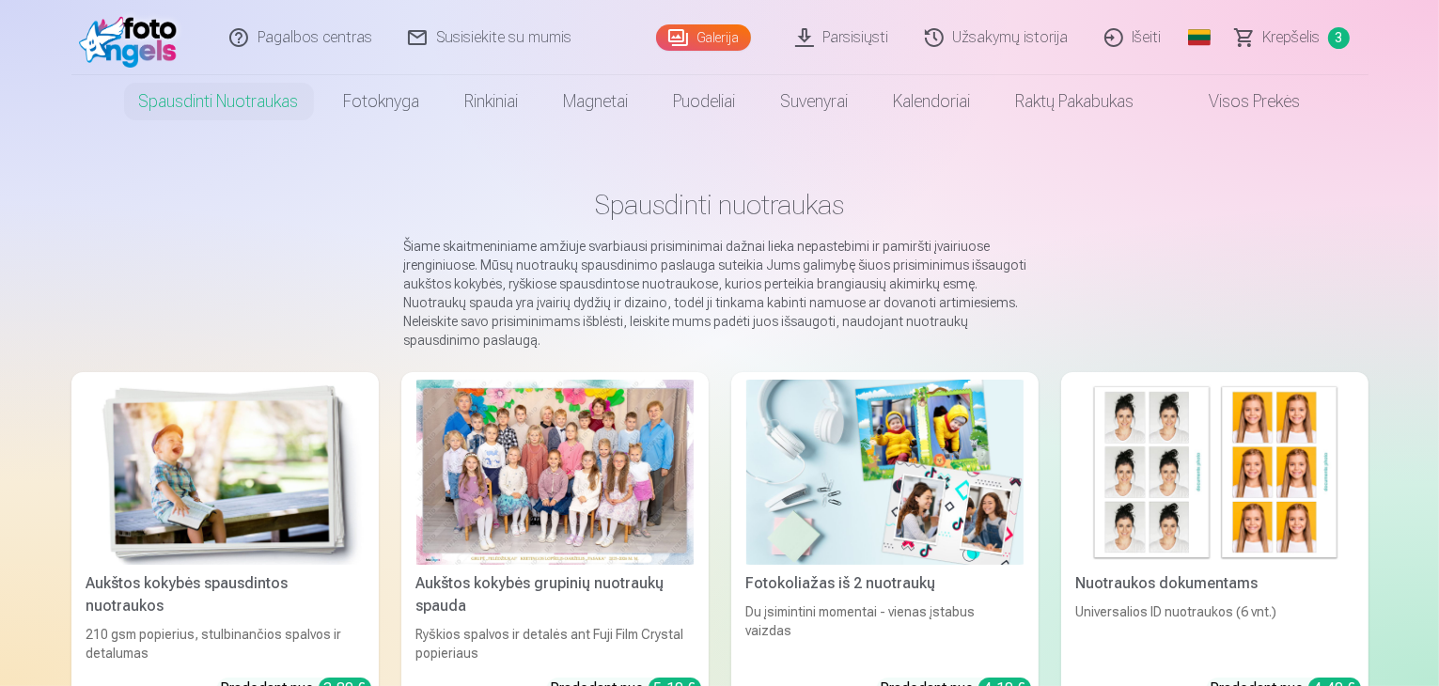
click at [162, 501] on img at bounding box center [224, 472] width 277 height 185
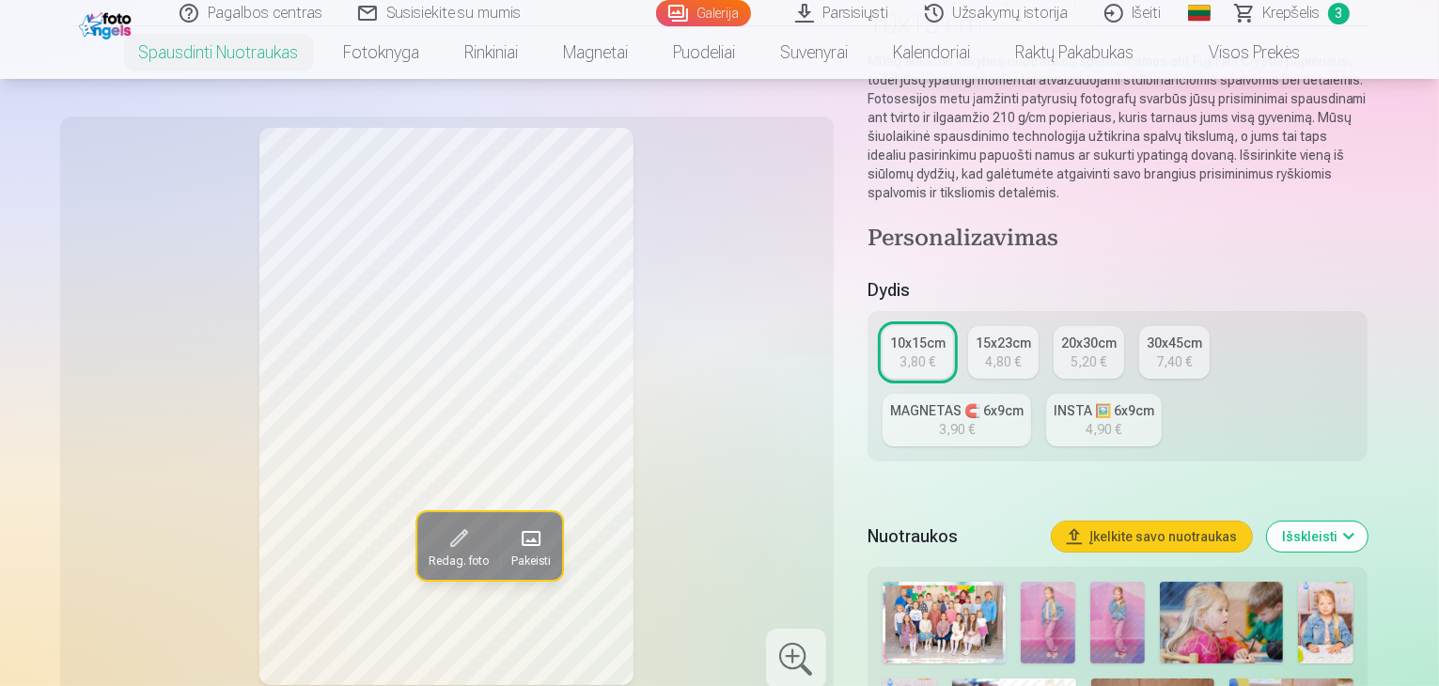
scroll to position [470, 0]
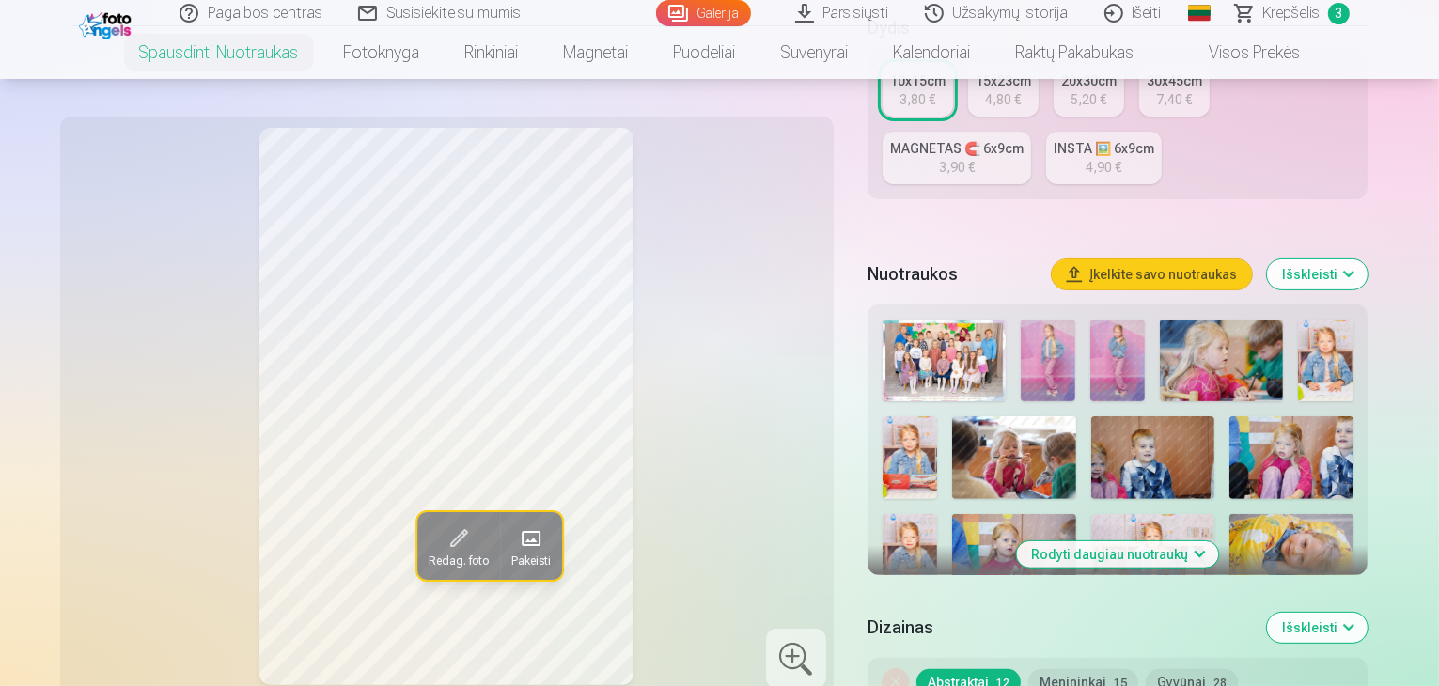
click at [967, 344] on img at bounding box center [943, 361] width 123 height 82
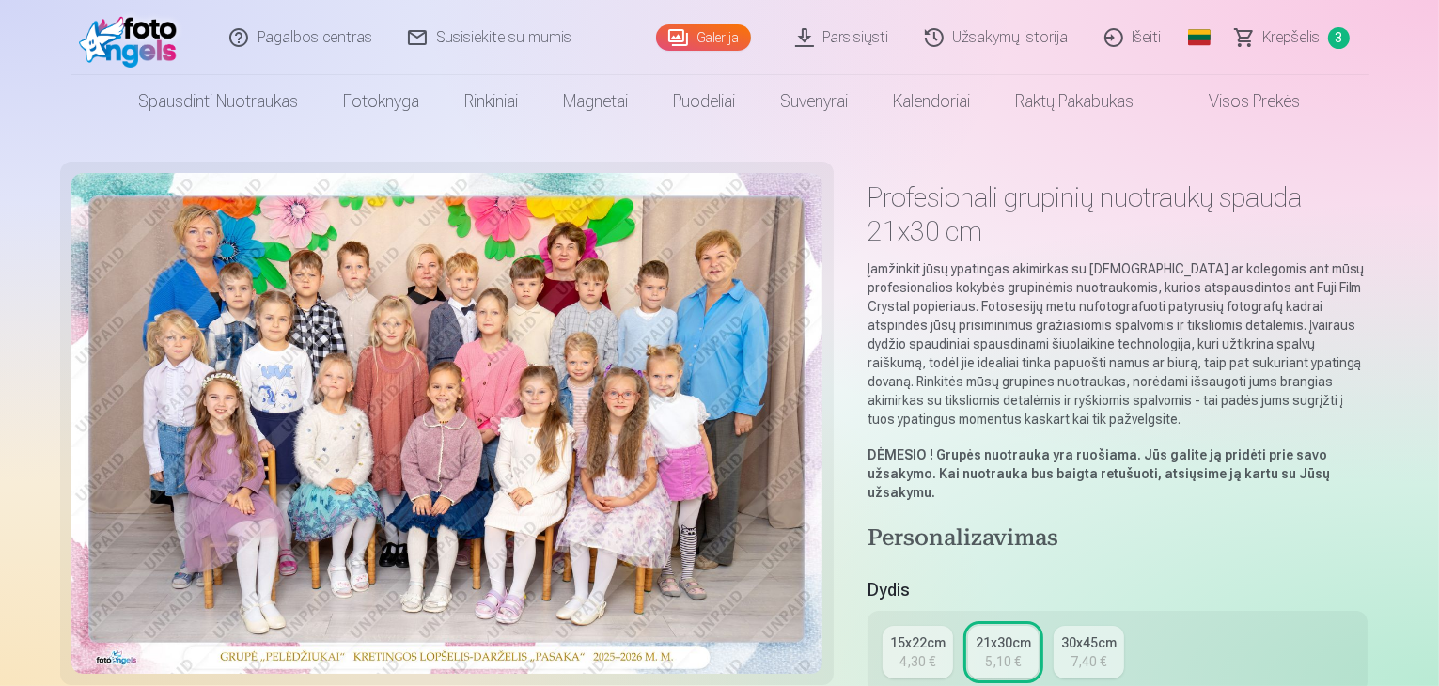
click at [951, 626] on link "15x22cm 4,30 €" at bounding box center [917, 652] width 70 height 53
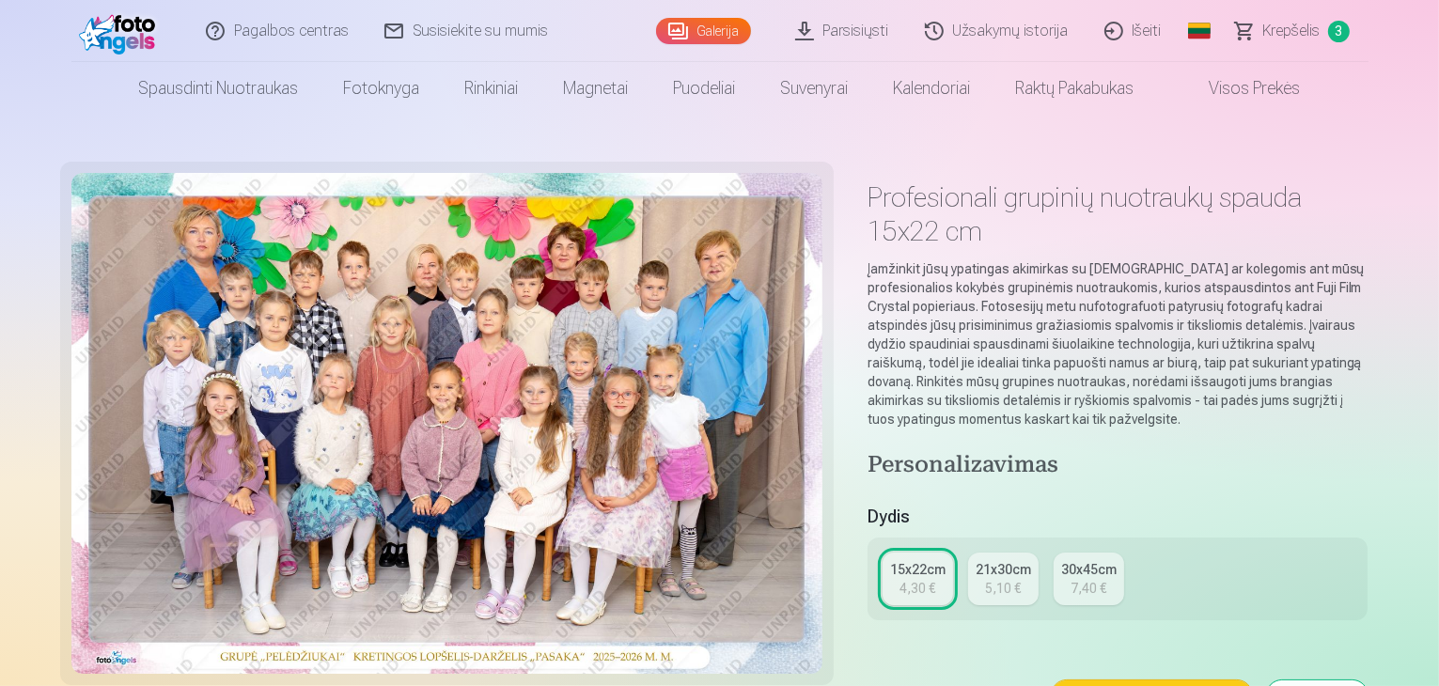
scroll to position [188, 0]
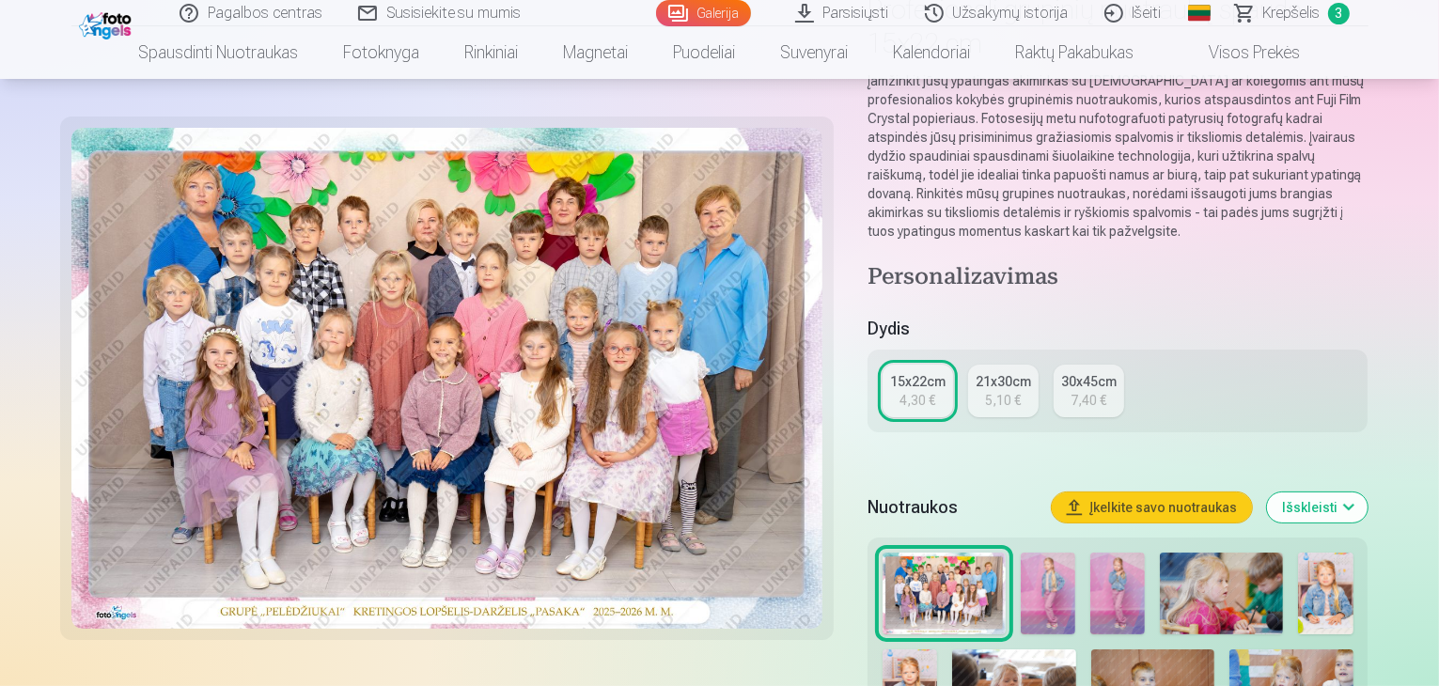
click at [1320, 13] on link "Krepšelis 3" at bounding box center [1293, 13] width 150 height 26
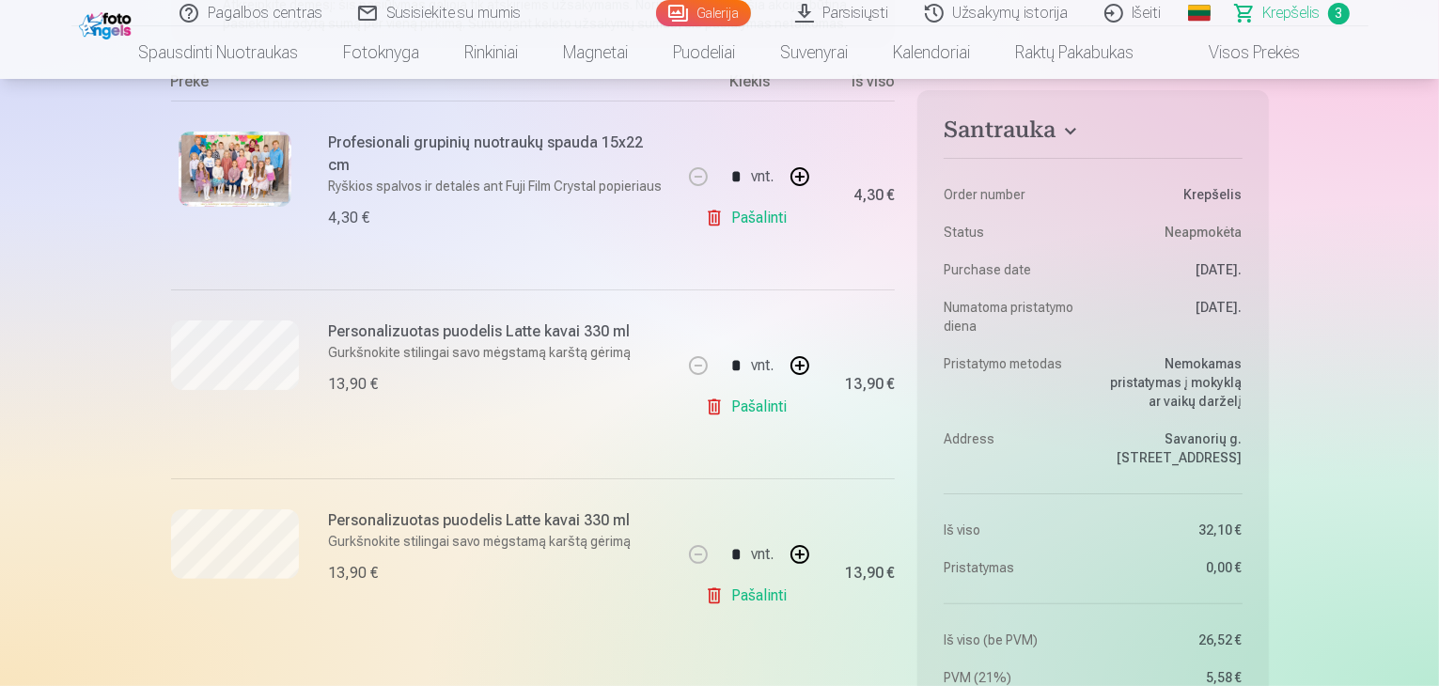
scroll to position [376, 0]
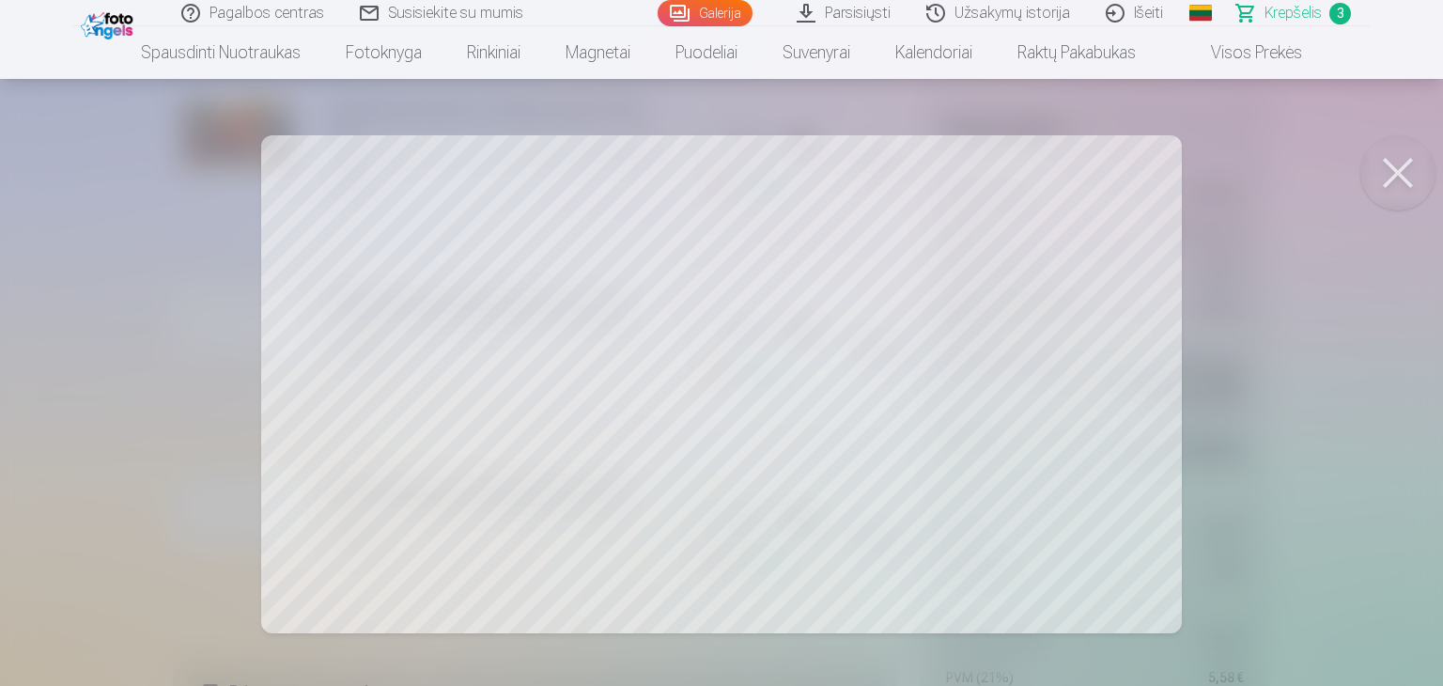
click at [1387, 155] on button at bounding box center [1398, 172] width 75 height 75
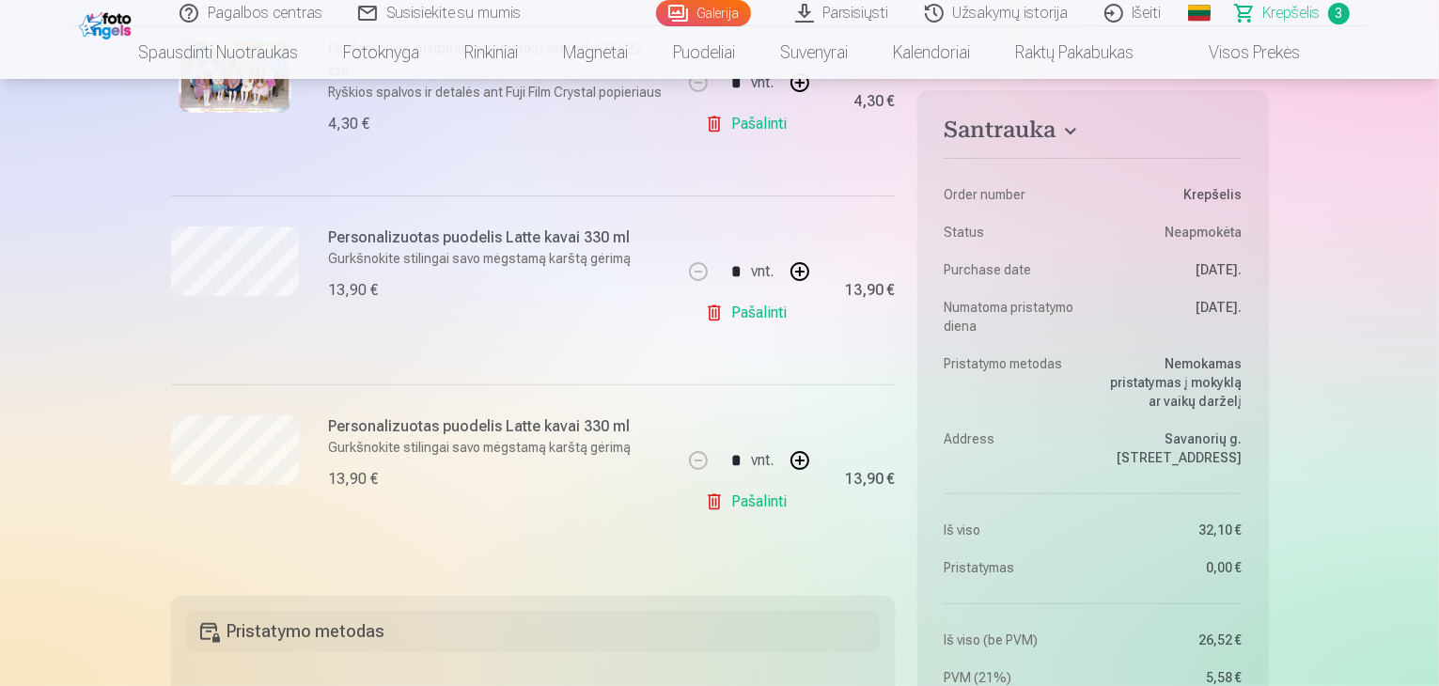
scroll to position [470, 0]
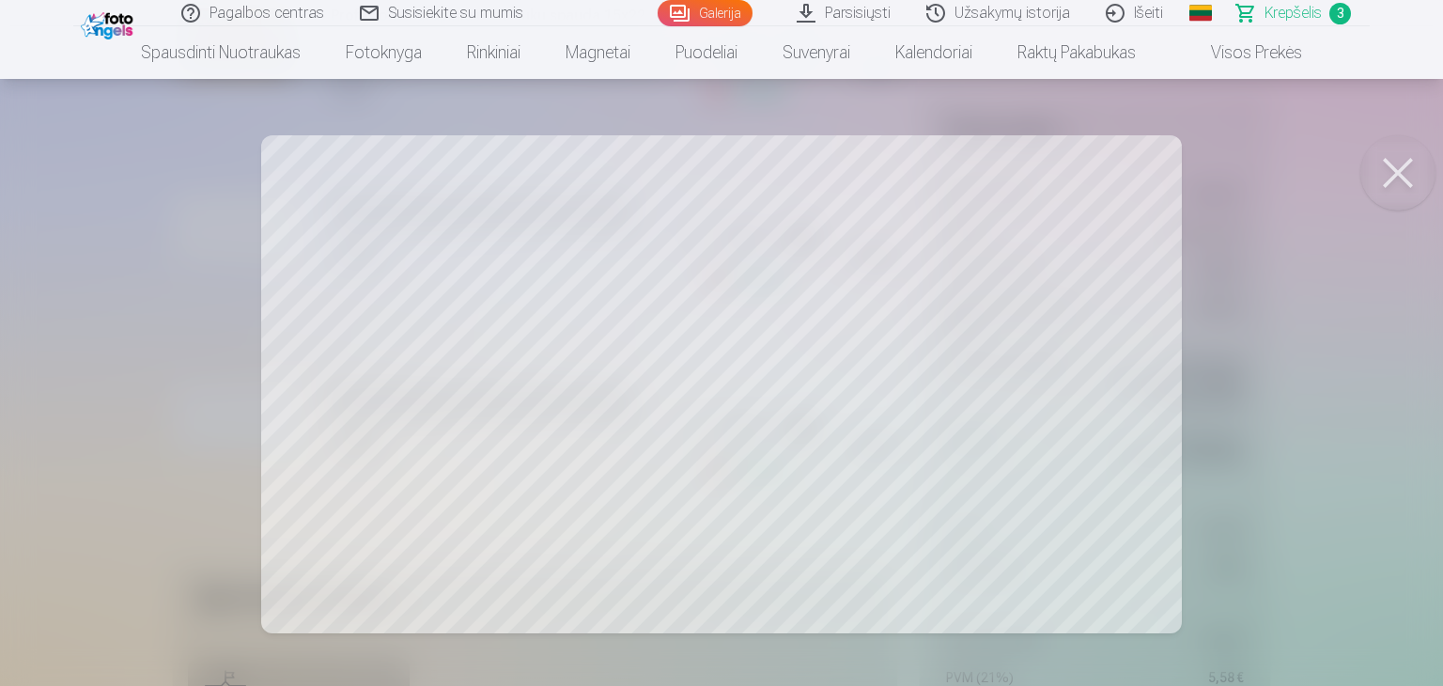
click at [1414, 174] on button at bounding box center [1398, 172] width 75 height 75
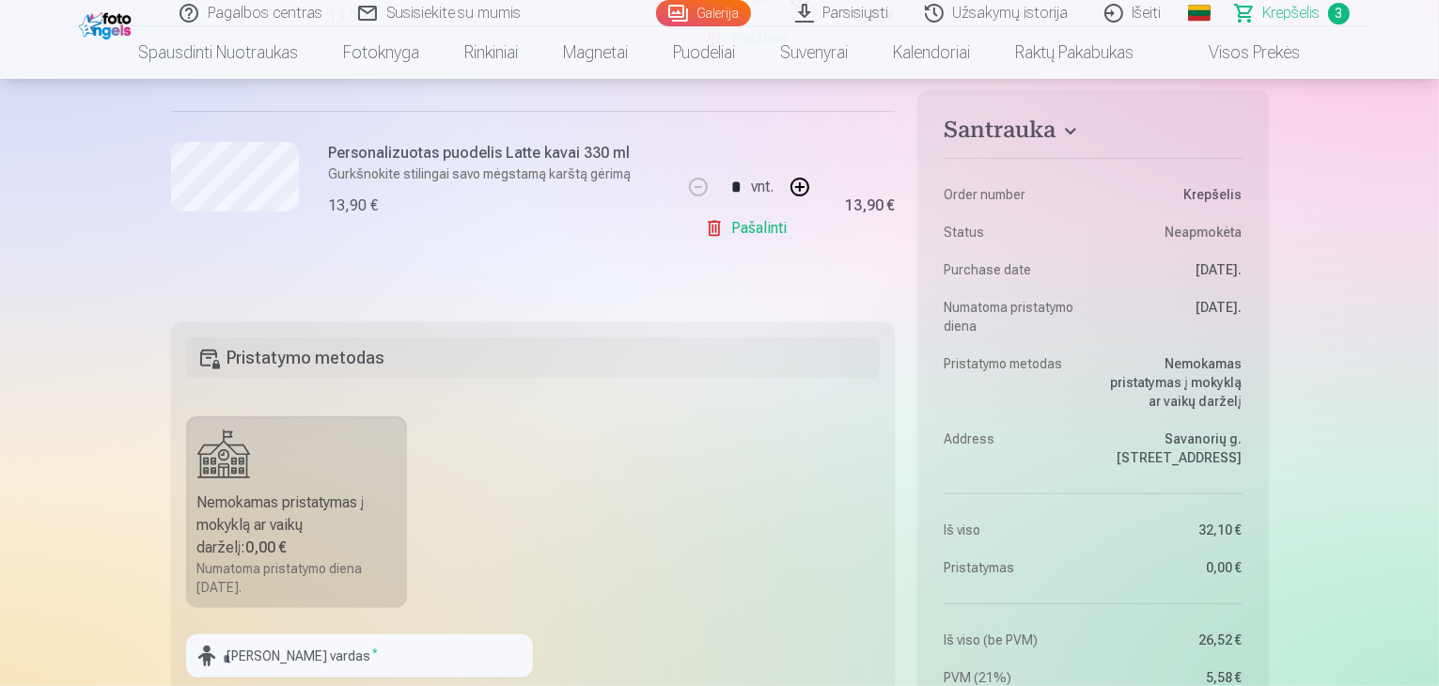
scroll to position [940, 0]
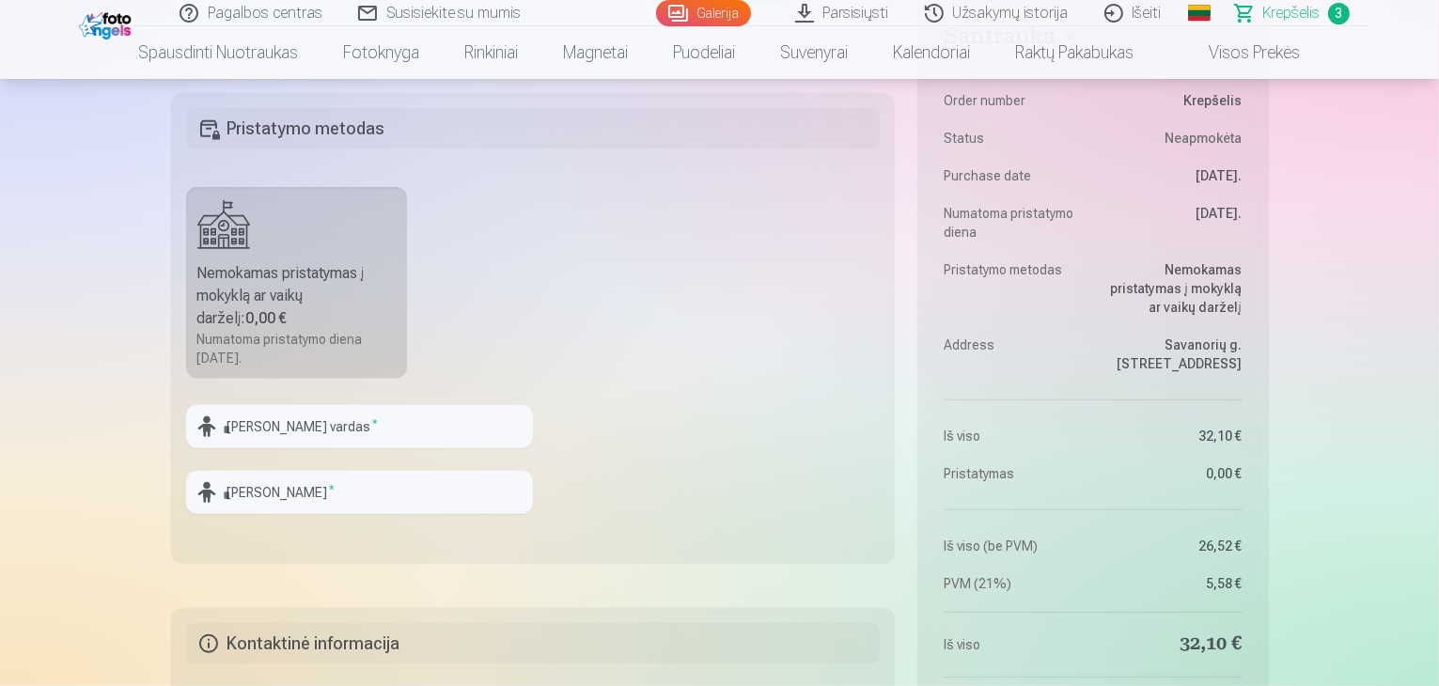
click at [307, 401] on fieldset "Pristatymo metodas Nemokamas pristatymas į mokyklą ar vaikų darželį : 0,00 € Nu…" at bounding box center [533, 328] width 725 height 470
click at [327, 428] on input "text" at bounding box center [359, 426] width 347 height 43
click at [378, 424] on input "text" at bounding box center [359, 426] width 347 height 43
type input "*****"
click at [386, 488] on input "text" at bounding box center [359, 492] width 347 height 43
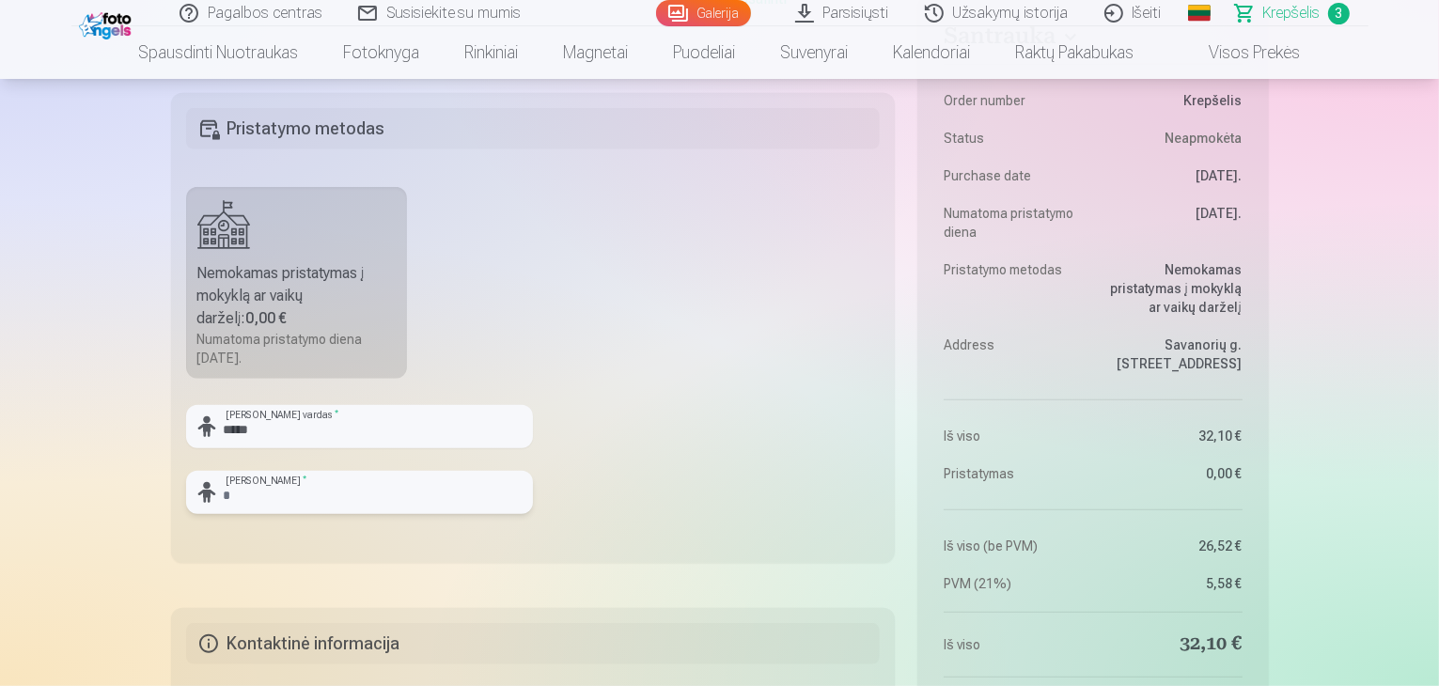
type input "*"
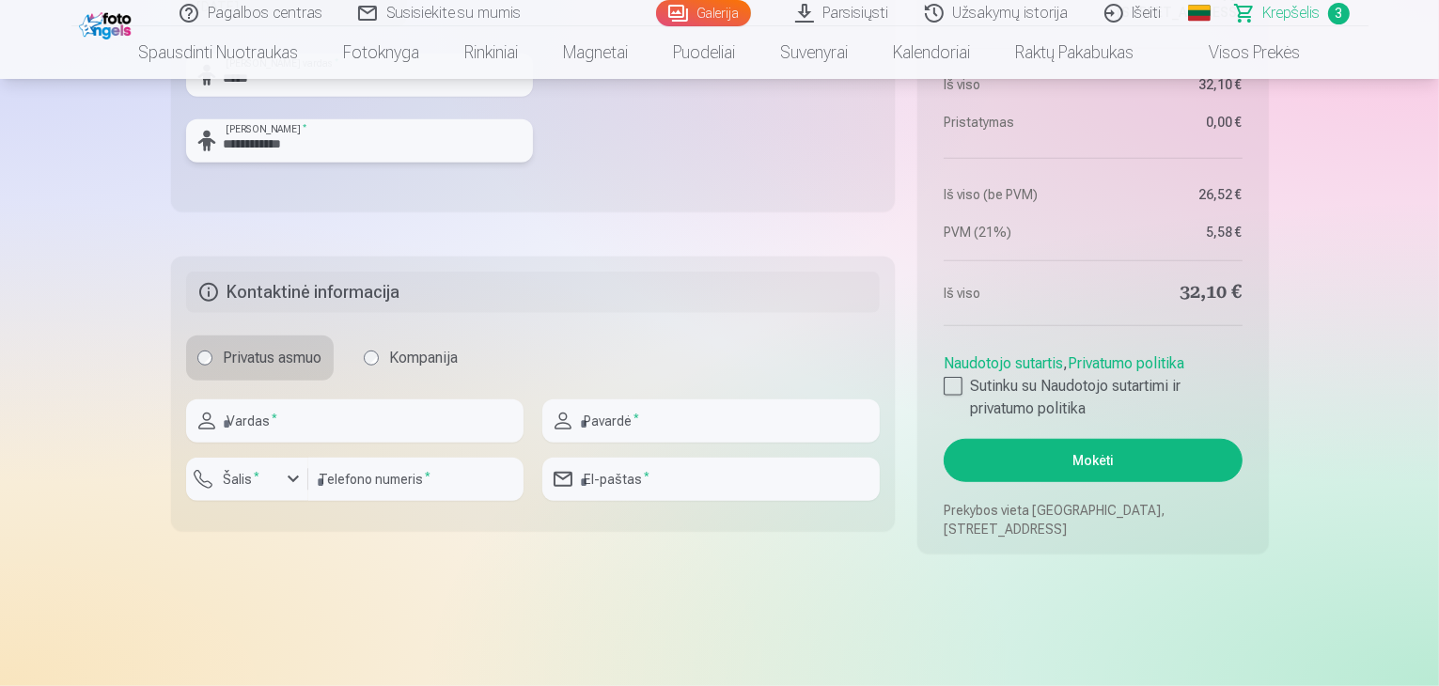
scroll to position [1410, 0]
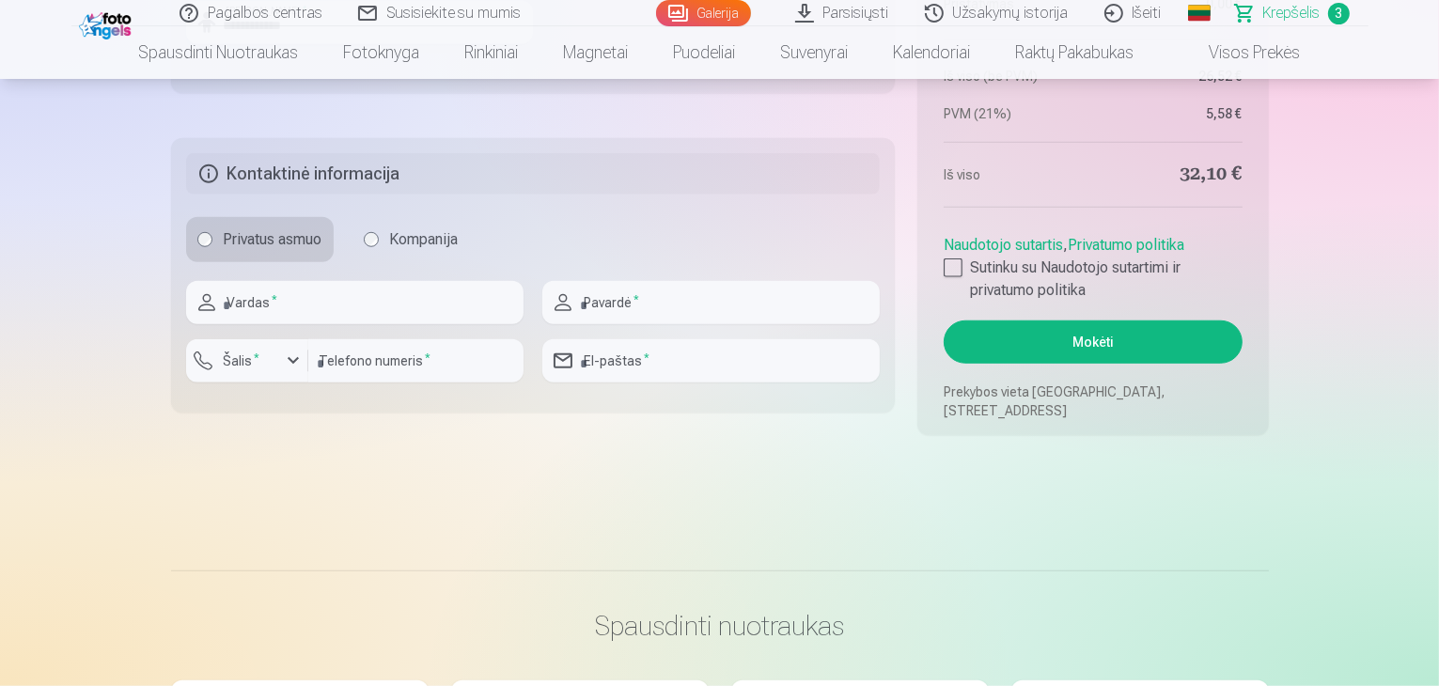
type input "**********"
click at [273, 307] on input "text" at bounding box center [354, 302] width 337 height 43
type input "*"
type input "********"
type input "**********"
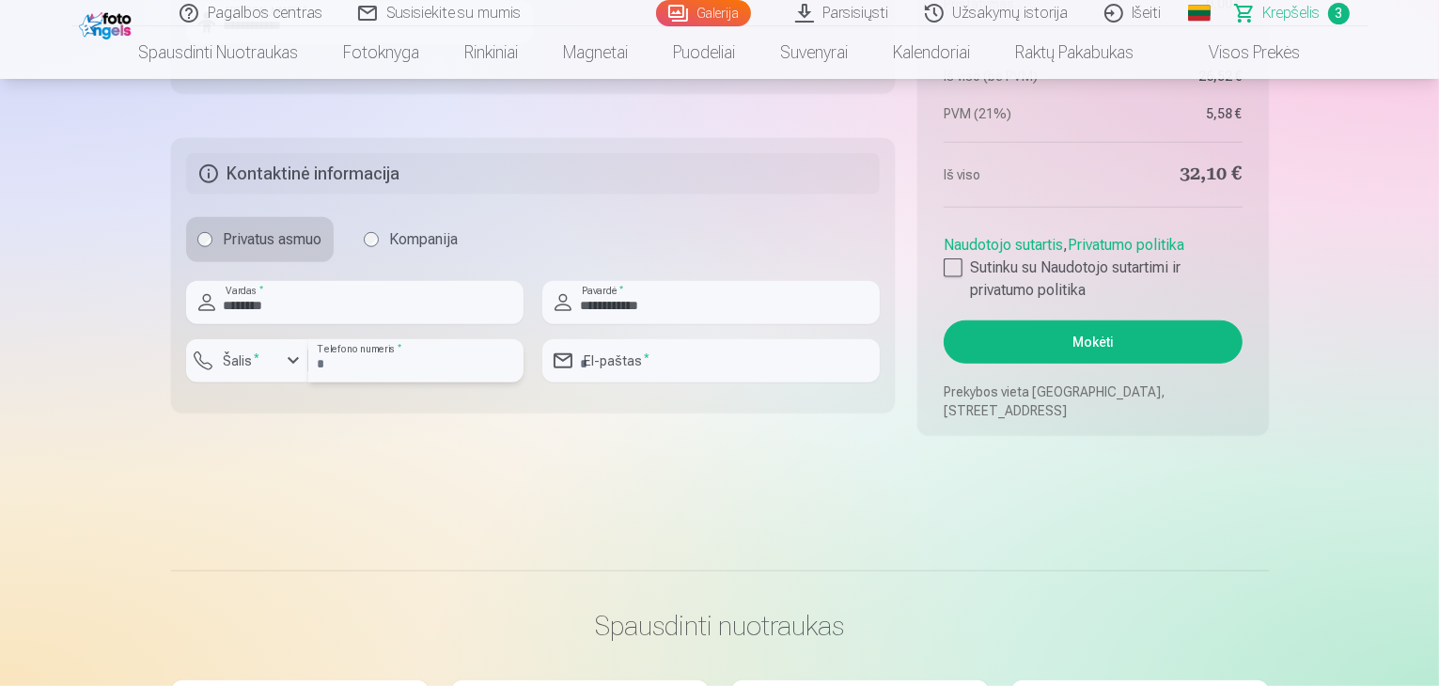
click at [323, 366] on input "*********" at bounding box center [415, 360] width 215 height 43
type input "********"
click at [289, 369] on div "button" at bounding box center [293, 361] width 23 height 23
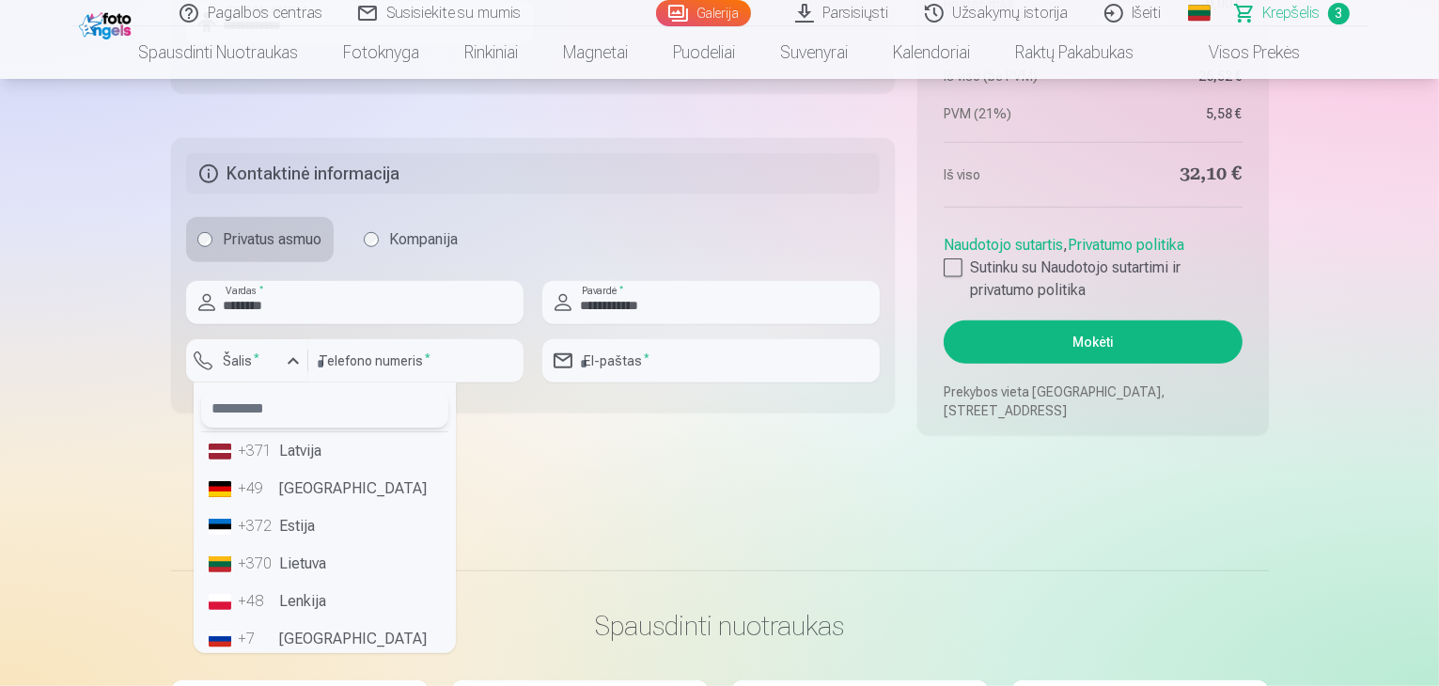
click at [320, 418] on input "text" at bounding box center [324, 409] width 247 height 38
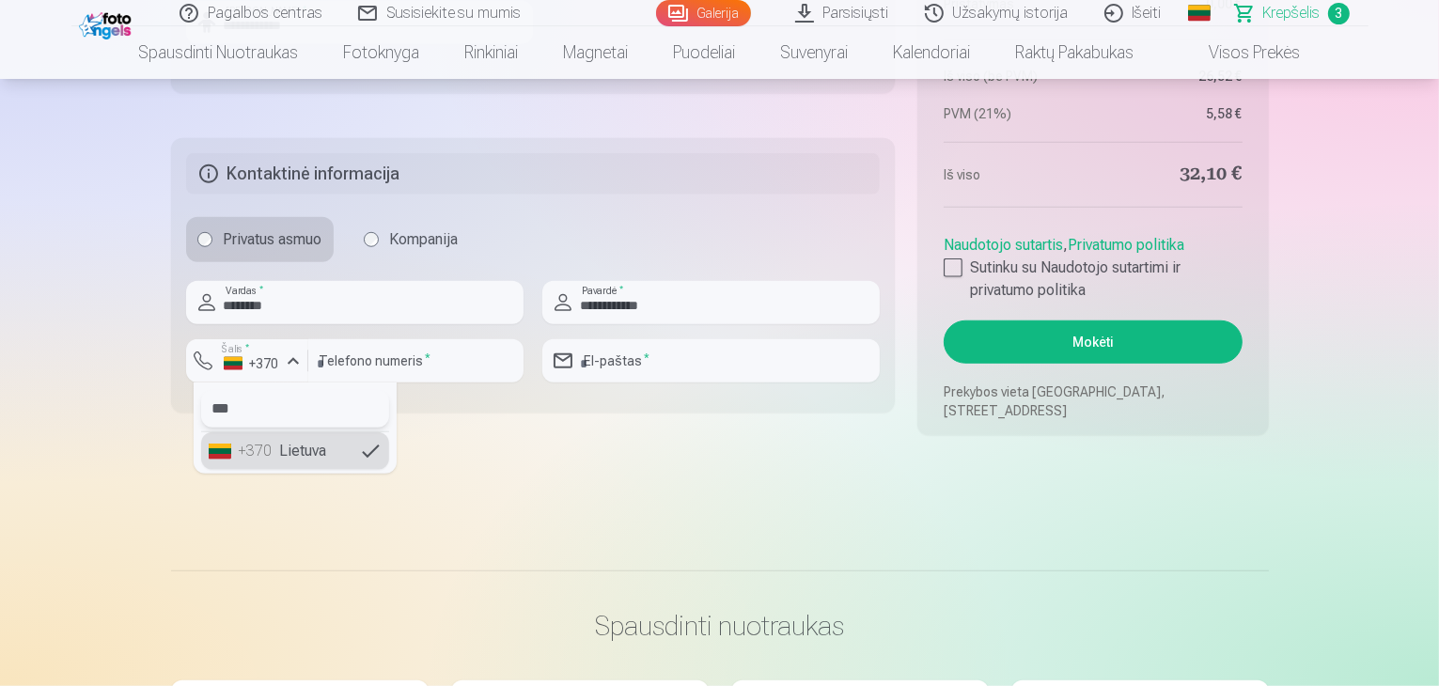
type input "***"
click at [304, 456] on li "+370 Lietuva" at bounding box center [295, 451] width 188 height 38
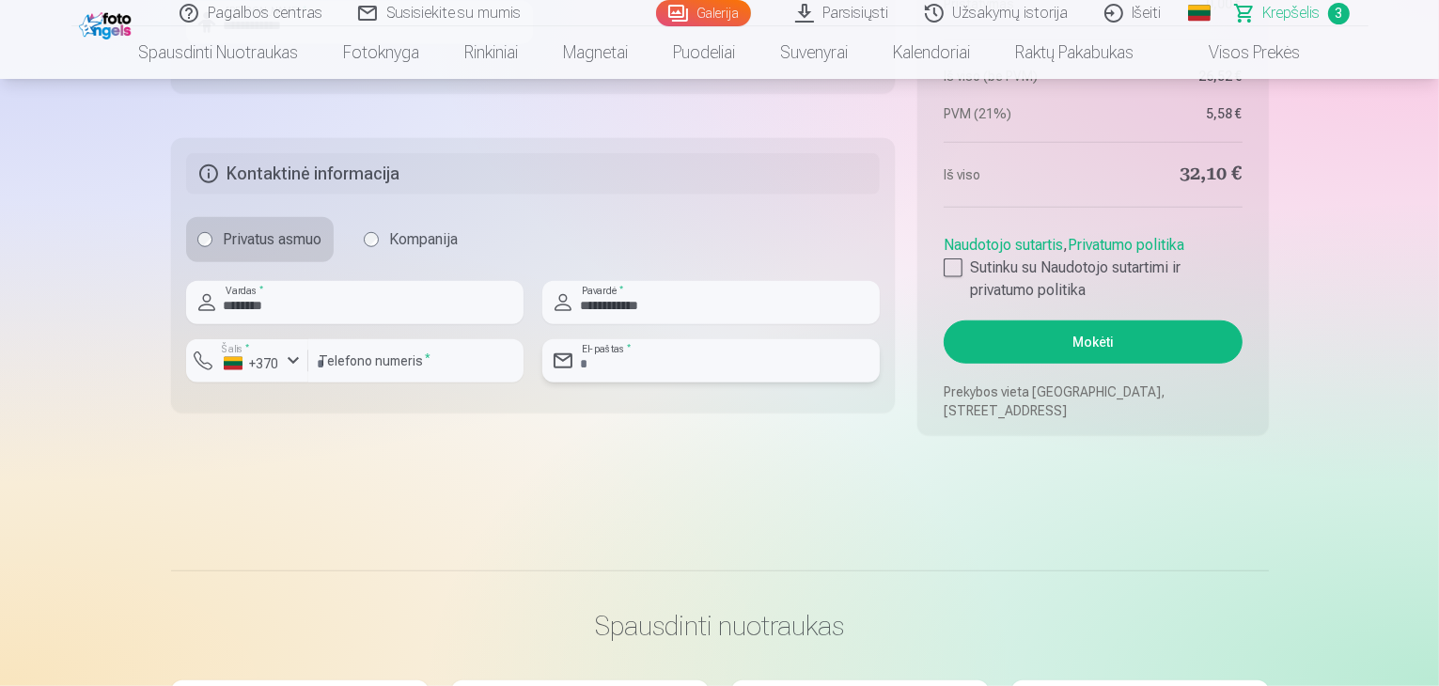
click at [621, 366] on input "email" at bounding box center [710, 360] width 337 height 43
type input "**********"
click at [962, 260] on label "Sutinku su Naudotojo sutartimi ir privatumo politika" at bounding box center [1092, 279] width 298 height 45
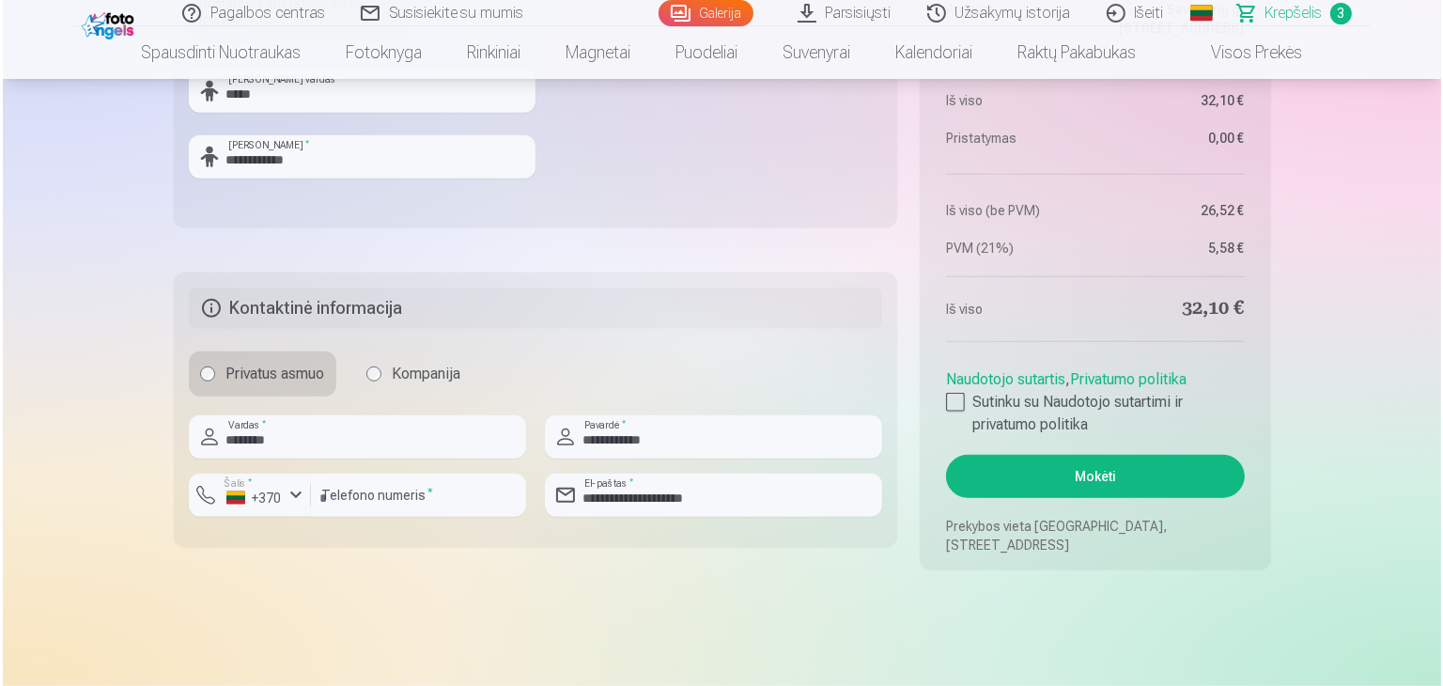
scroll to position [1504, 0]
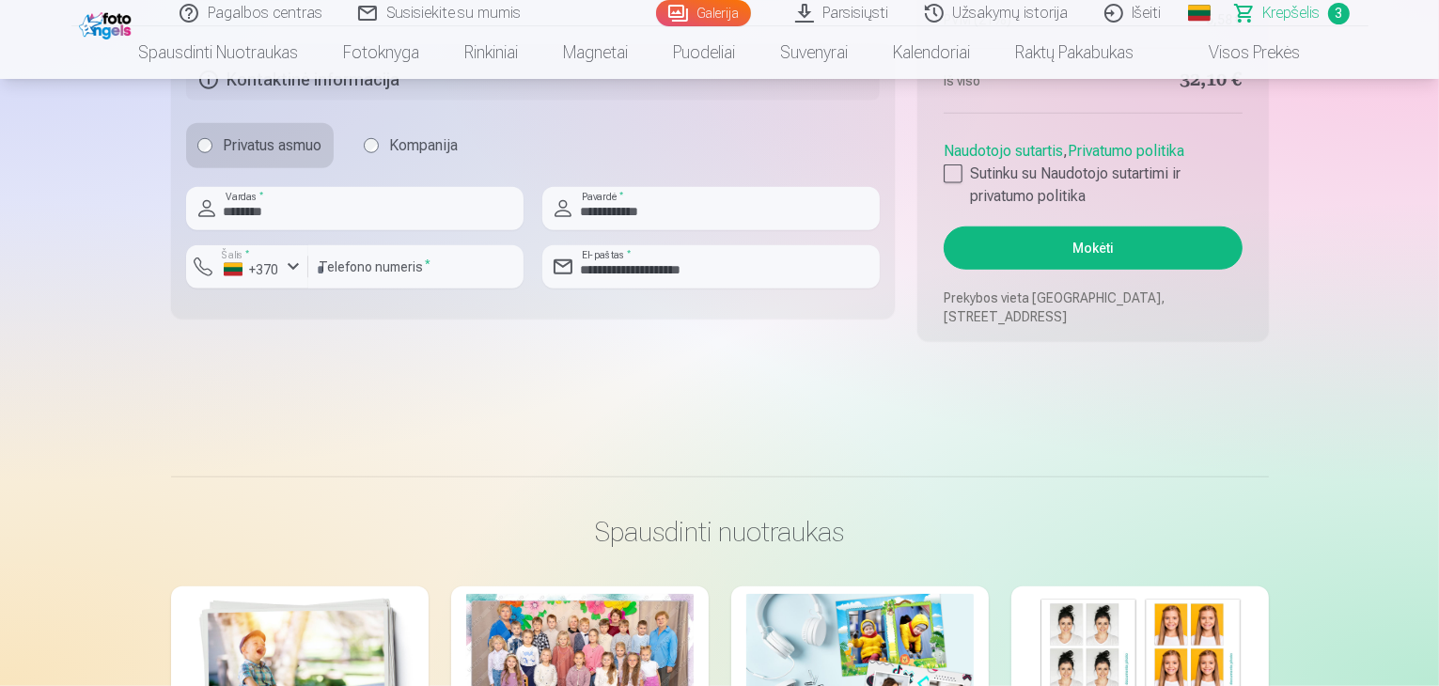
click at [1080, 252] on button "Mokėti" at bounding box center [1092, 247] width 298 height 43
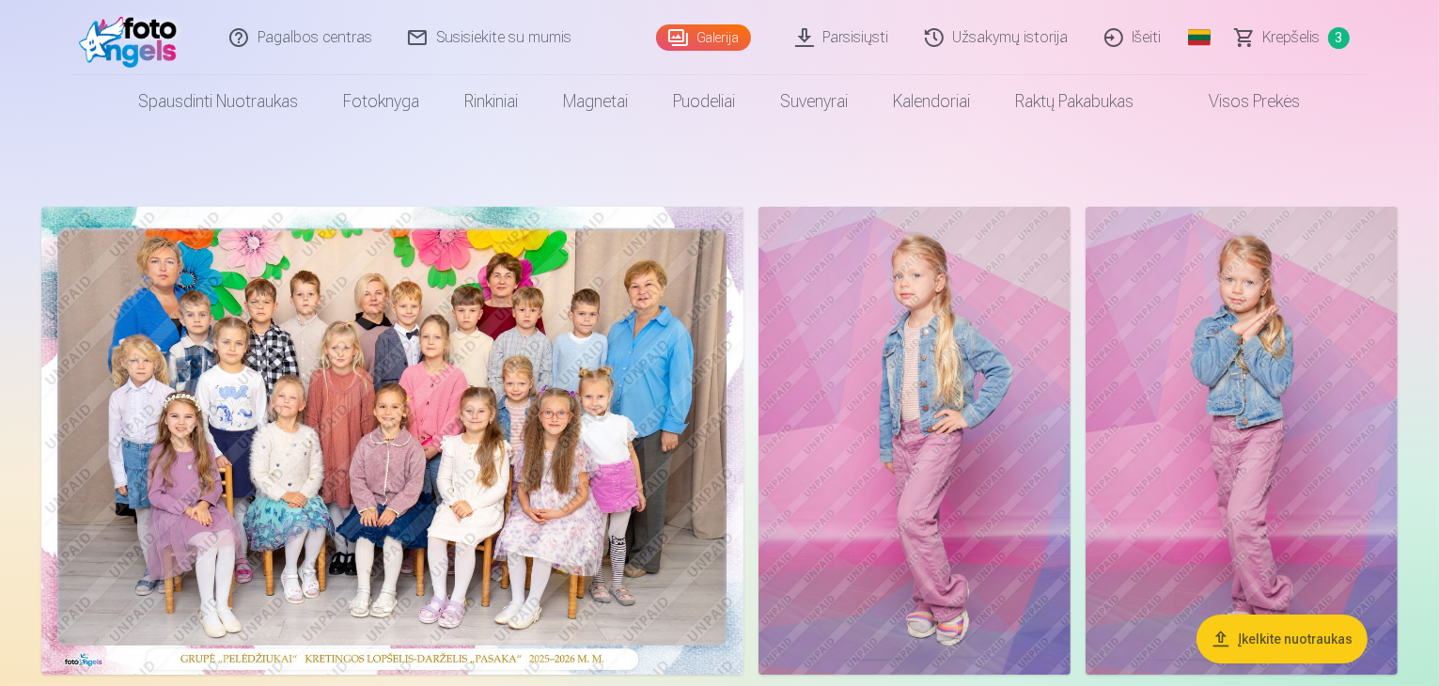
click at [1287, 31] on span "Krepšelis" at bounding box center [1291, 37] width 57 height 23
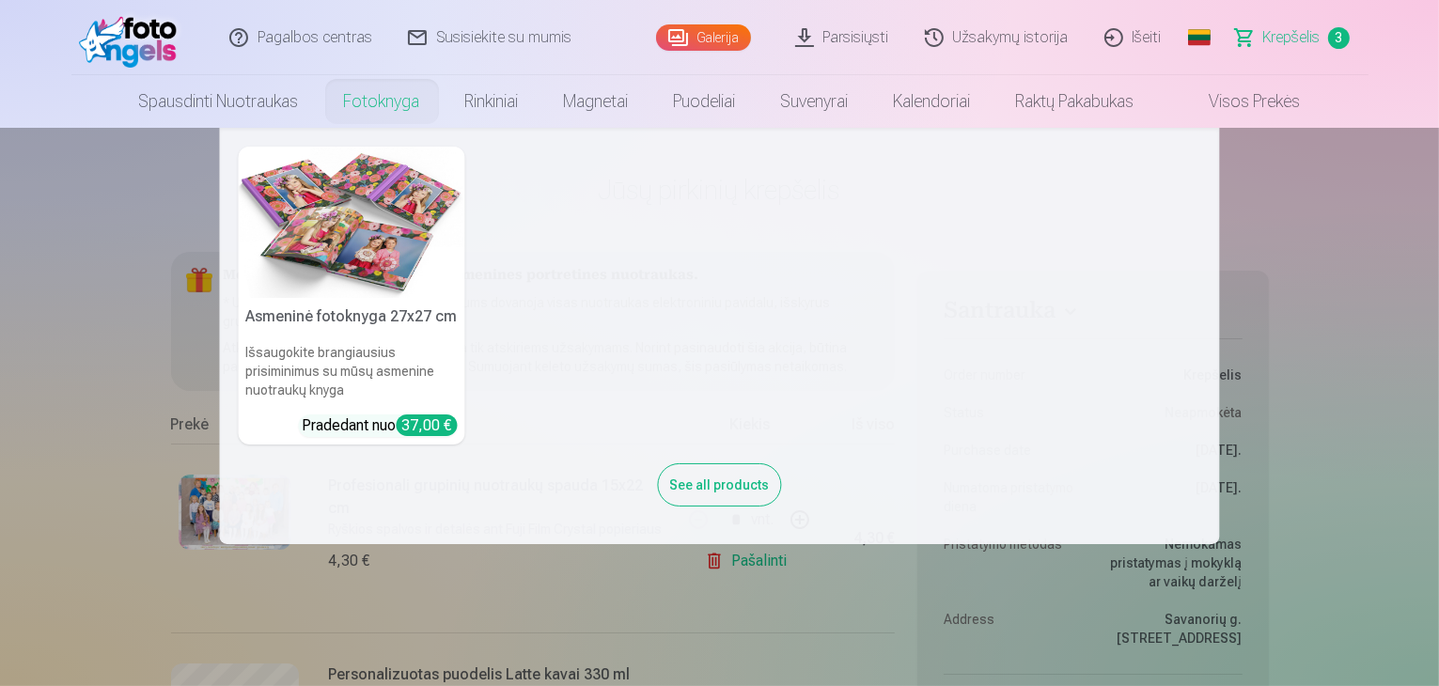
click at [380, 95] on link "Fotoknyga" at bounding box center [381, 101] width 121 height 53
